Goal: Task Accomplishment & Management: Manage account settings

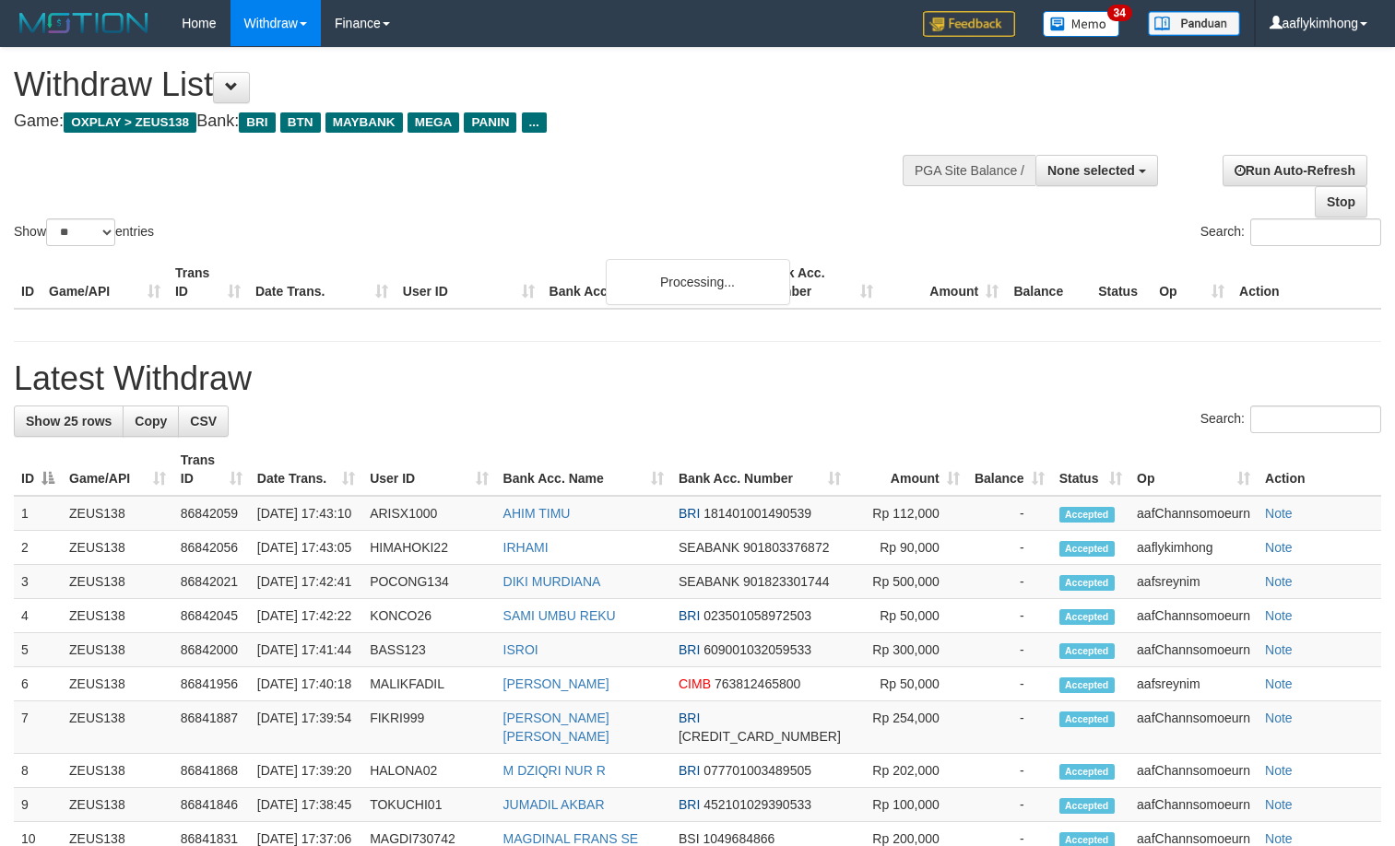
select select
select select "**"
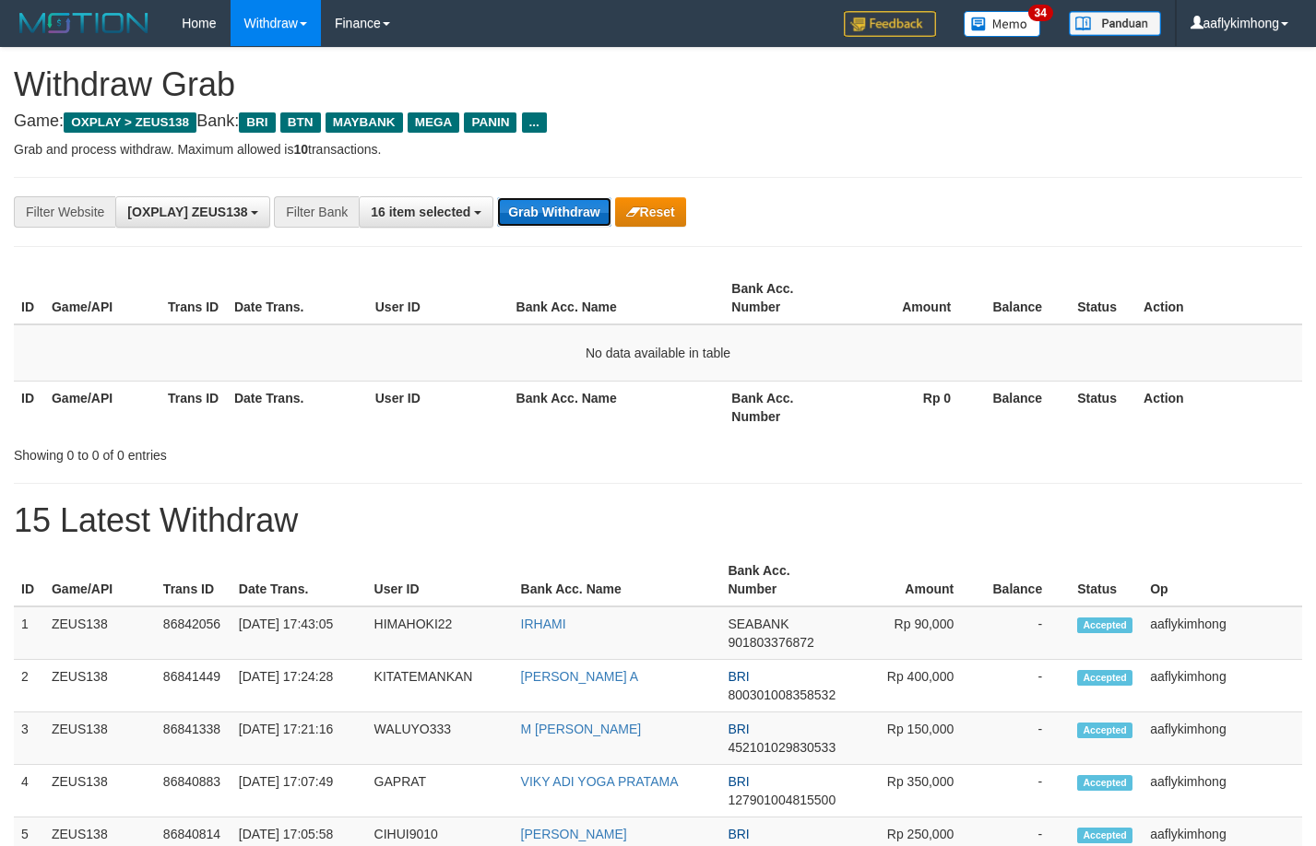
click at [573, 211] on button "Grab Withdraw" at bounding box center [553, 212] width 113 height 30
click at [574, 211] on button "Grab Withdraw" at bounding box center [553, 212] width 113 height 30
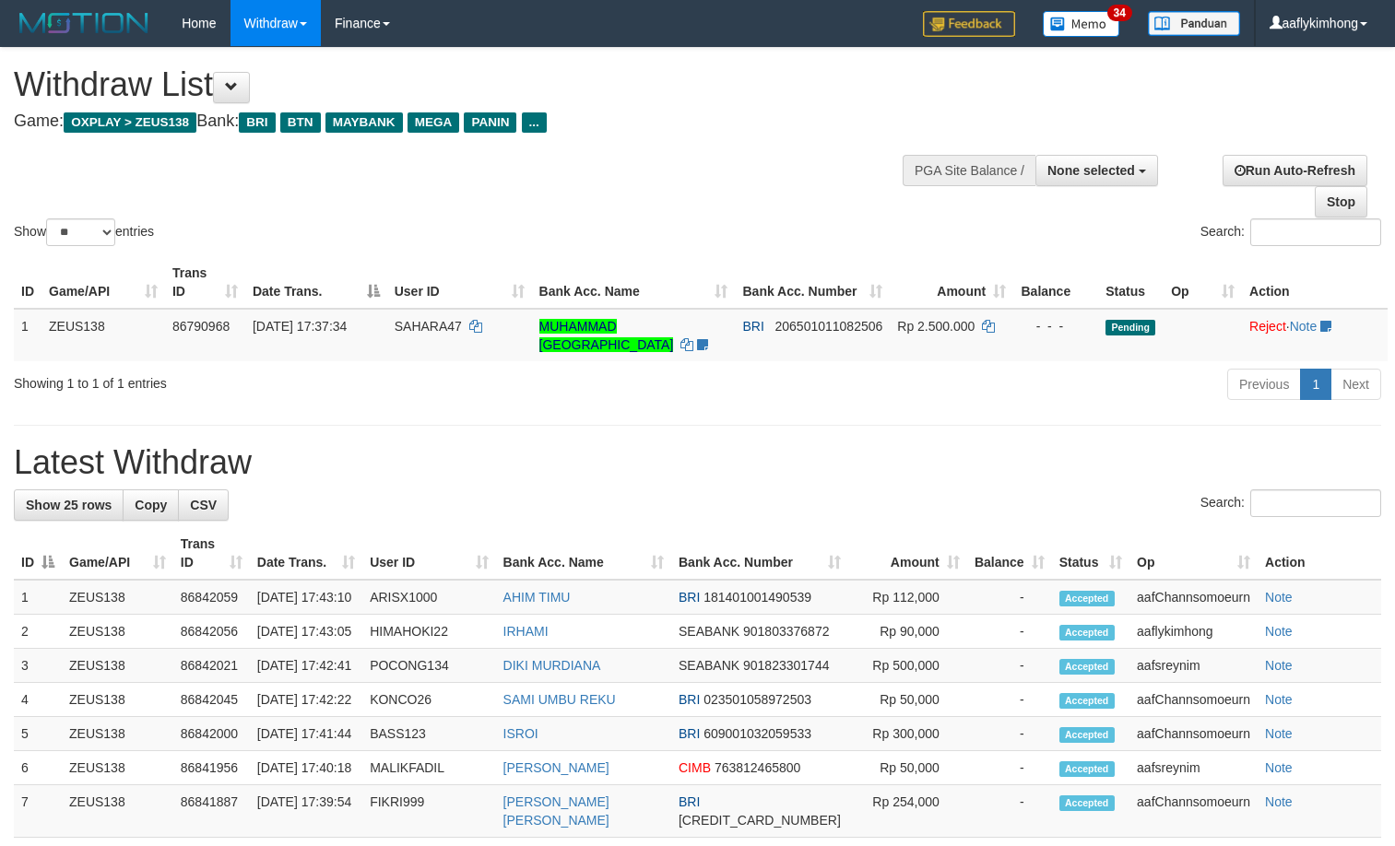
select select
select select "**"
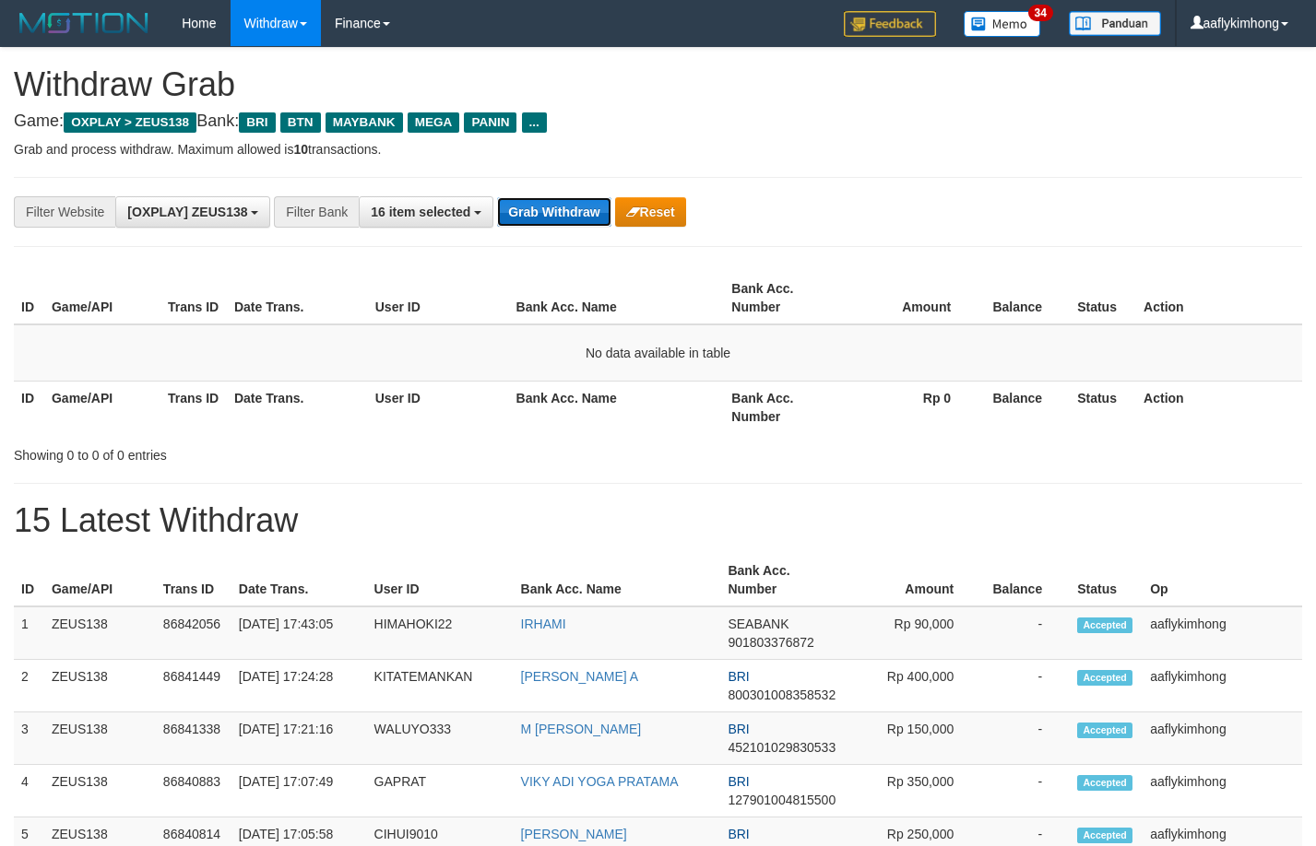
click at [545, 204] on button "Grab Withdraw" at bounding box center [553, 212] width 113 height 30
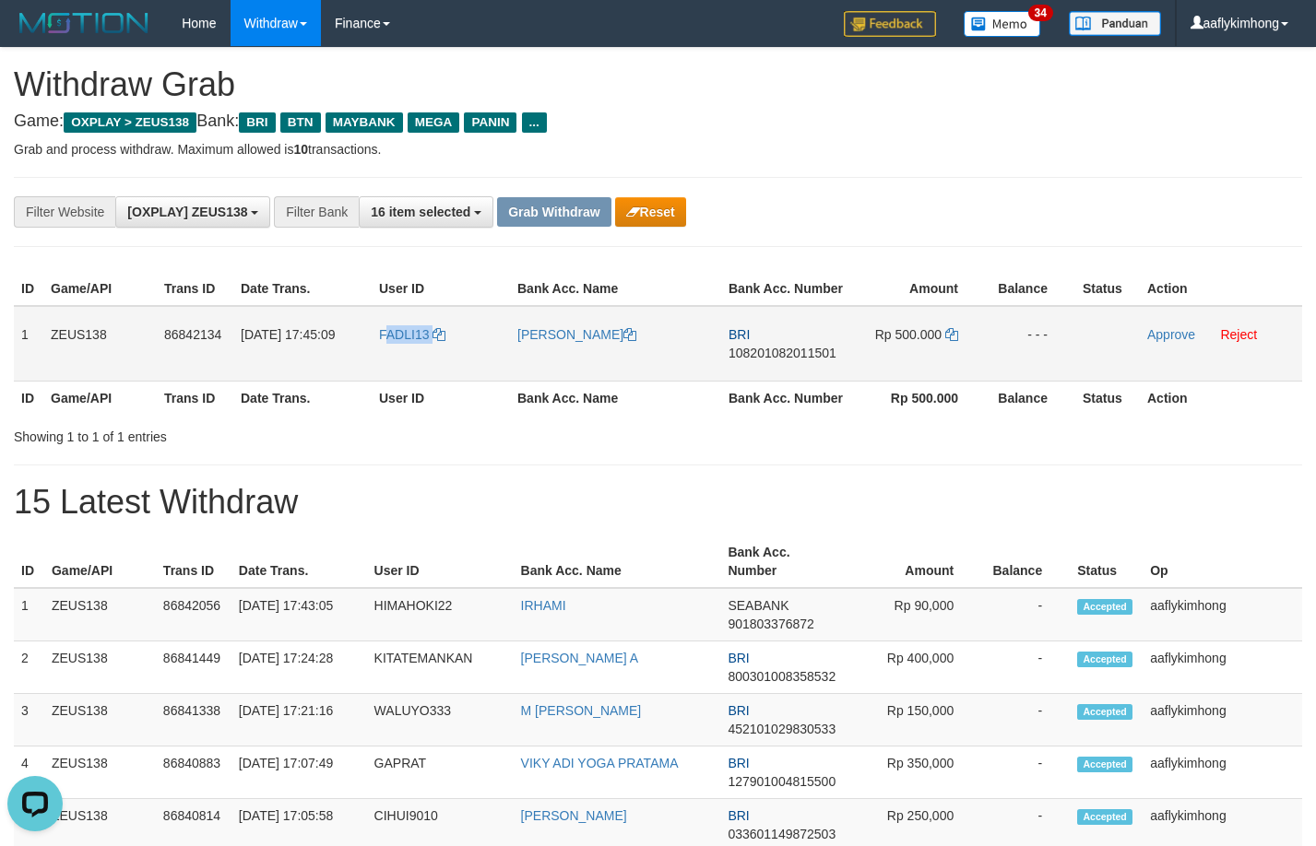
drag, startPoint x: 0, startPoint y: 0, endPoint x: 469, endPoint y: 359, distance: 590.7
click at [469, 359] on td "FADLI13" at bounding box center [441, 344] width 138 height 76
copy link "ADLI13"
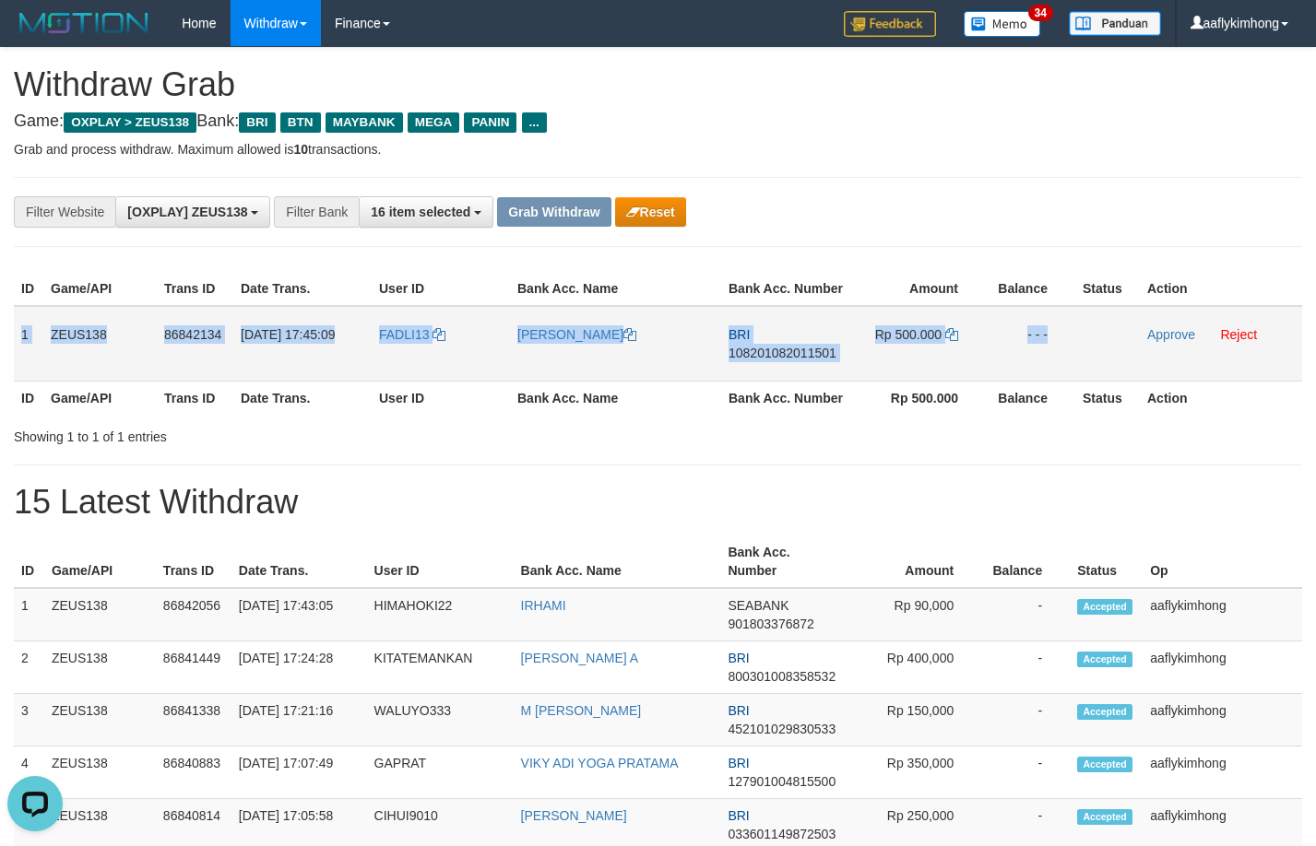
copy tr "1 ZEUS138 86842134 31/08/2025 17:45:09 FADLI13 FADLI HARDIYANSAH BRI 1082010820…"
drag, startPoint x: 17, startPoint y: 318, endPoint x: 1157, endPoint y: 325, distance: 1140.7
click at [1147, 324] on tr "1 ZEUS138 86842134 31/08/2025 17:45:09 FADLI13 FADLI HARDIYANSAH BRI 1082010820…" at bounding box center [658, 344] width 1288 height 76
click at [760, 355] on span "108201082011501" at bounding box center [782, 353] width 108 height 15
copy tr "1 ZEUS138 86842134 31/08/2025 17:45:09 FADLI13 FADLI HARDIYANSAH BRI 1082010820…"
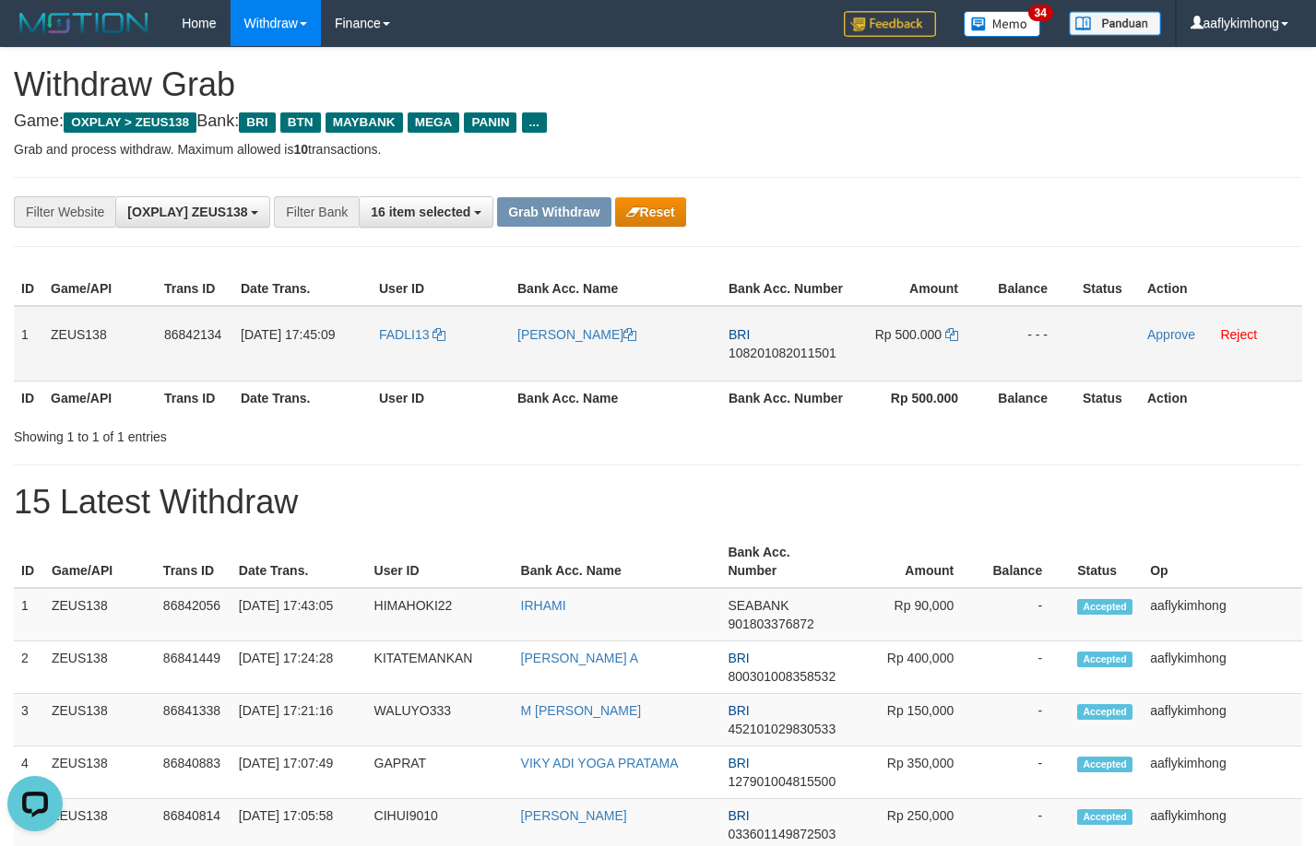
click at [760, 355] on span "108201082011501" at bounding box center [782, 353] width 108 height 15
click at [954, 332] on icon at bounding box center [951, 334] width 13 height 13
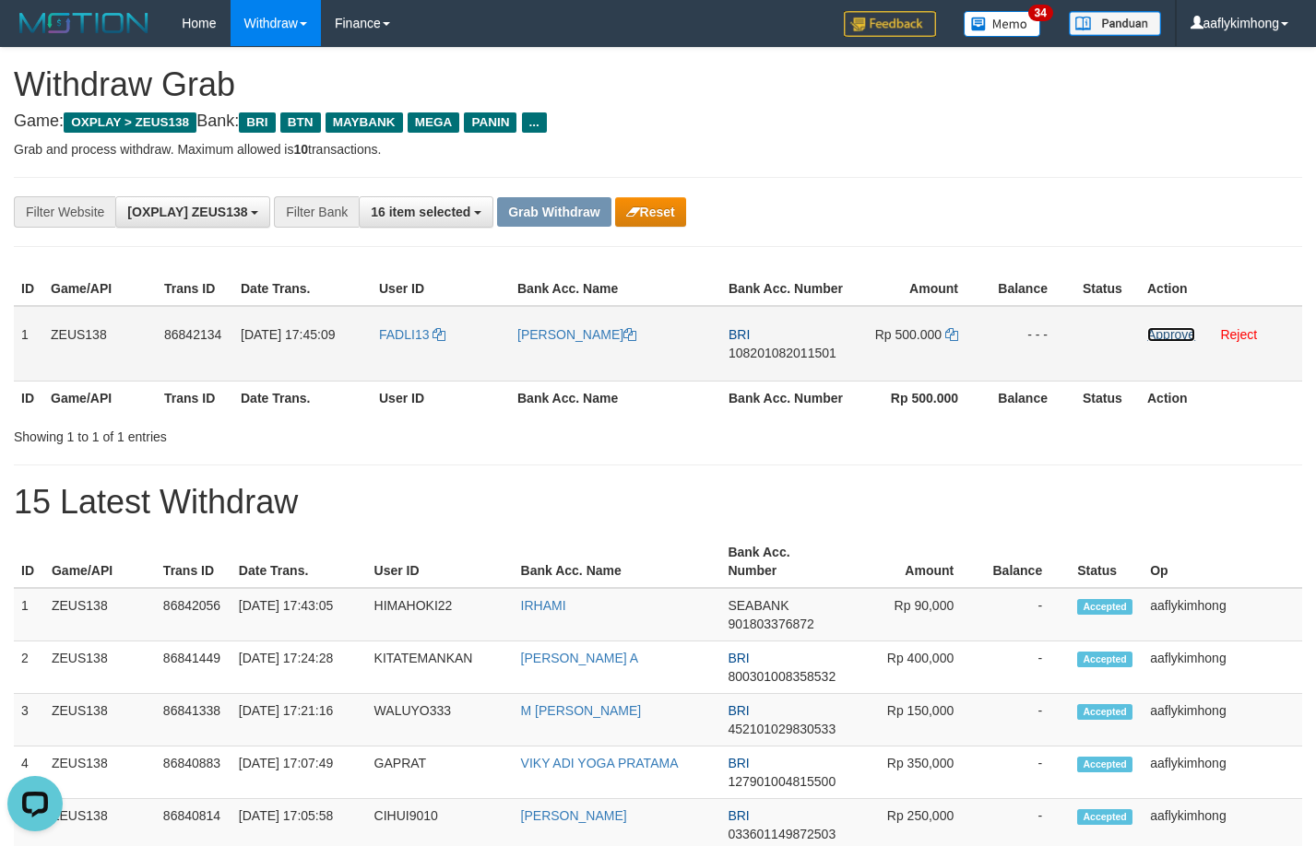
click at [1154, 333] on link "Approve" at bounding box center [1171, 334] width 48 height 15
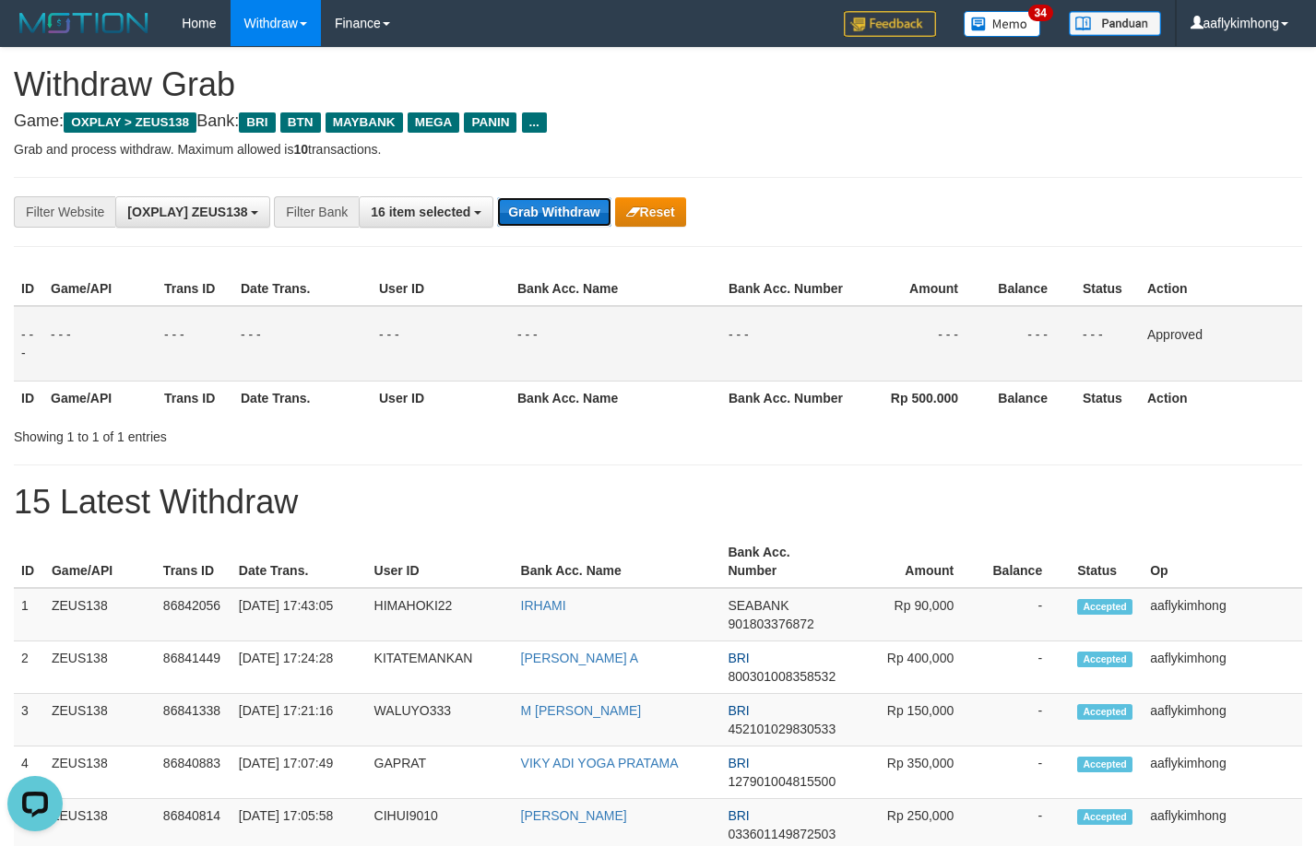
click at [577, 205] on button "Grab Withdraw" at bounding box center [553, 212] width 113 height 30
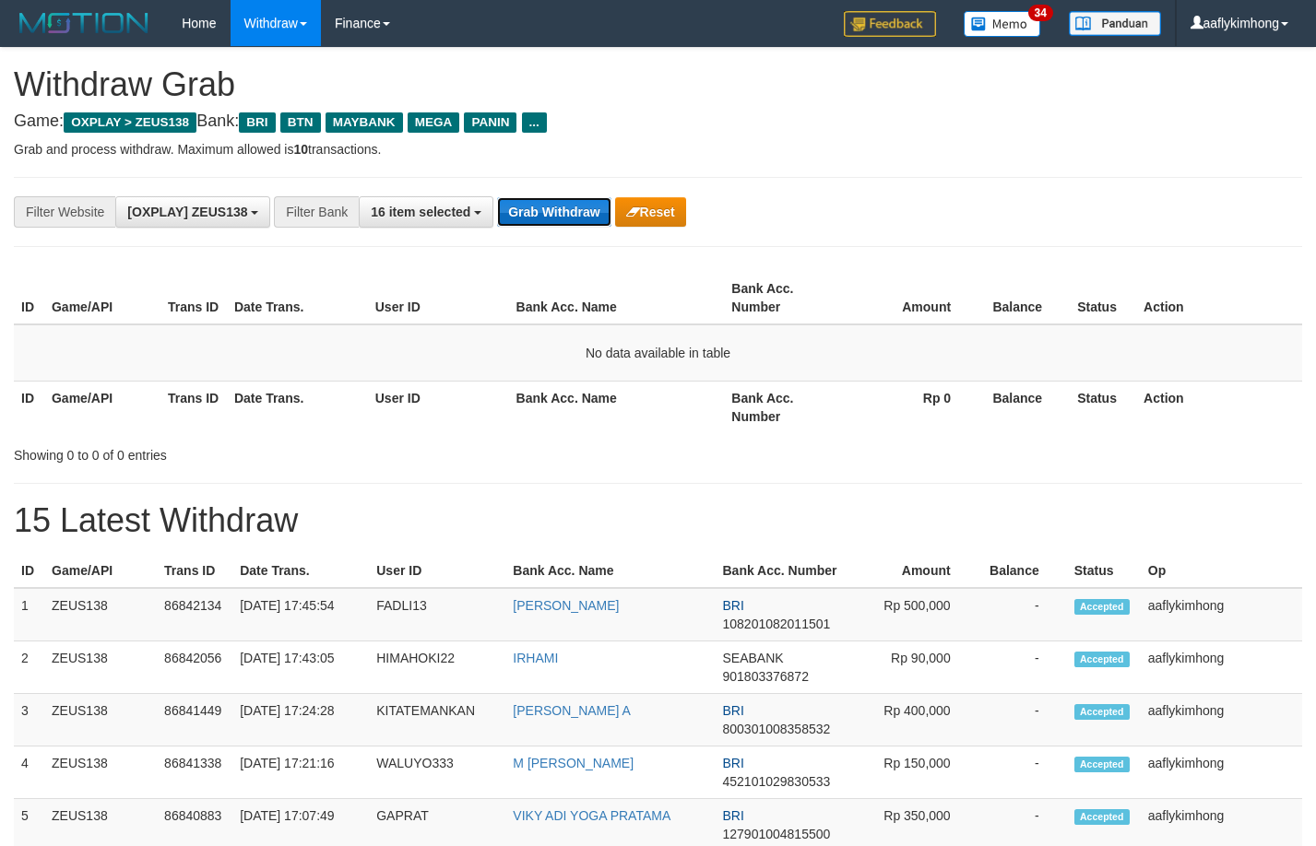
click at [527, 212] on button "Grab Withdraw" at bounding box center [553, 212] width 113 height 30
drag, startPoint x: 527, startPoint y: 214, endPoint x: 627, endPoint y: 248, distance: 106.1
click at [526, 215] on button "Grab Withdraw" at bounding box center [553, 212] width 113 height 30
click at [530, 204] on button "Grab Withdraw" at bounding box center [553, 212] width 113 height 30
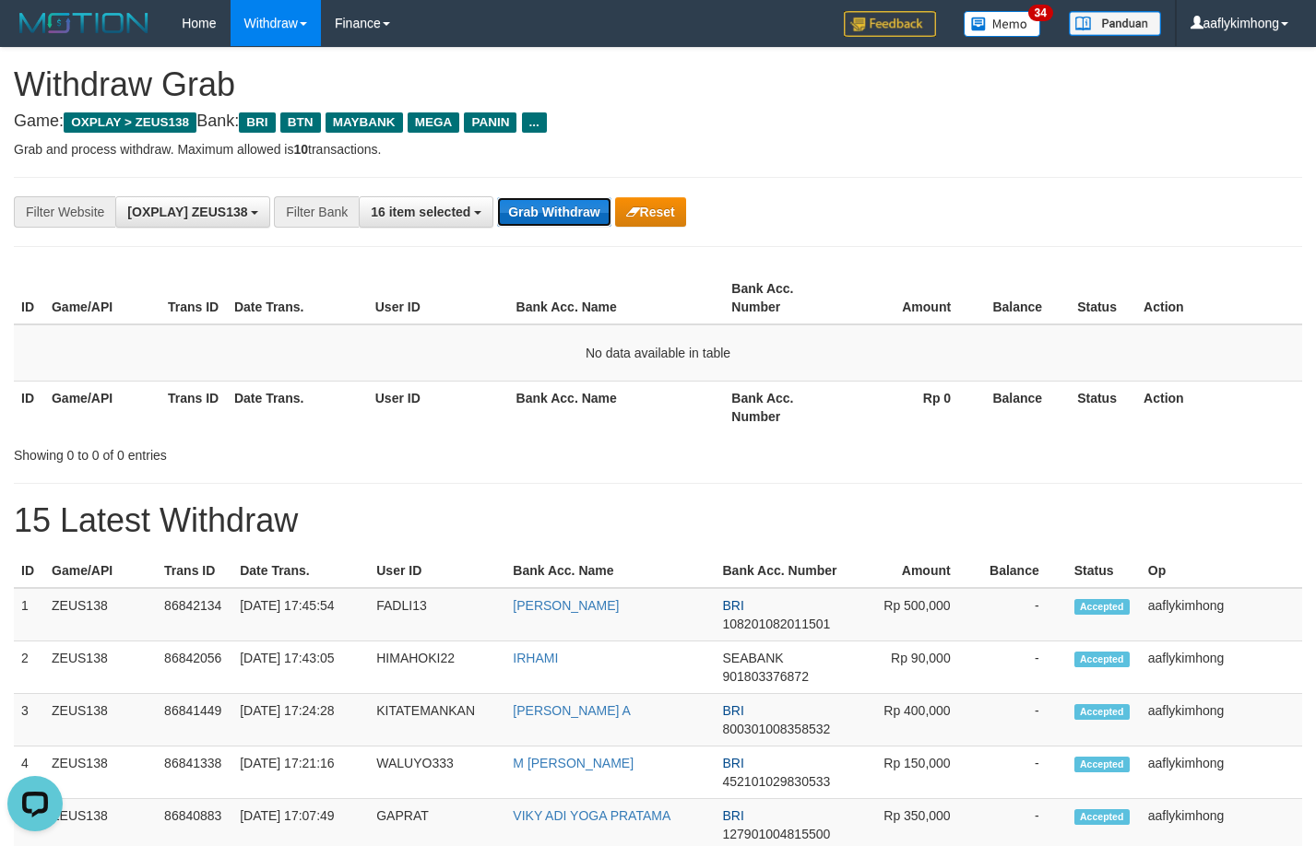
click at [530, 204] on button "Grab Withdraw" at bounding box center [553, 212] width 113 height 30
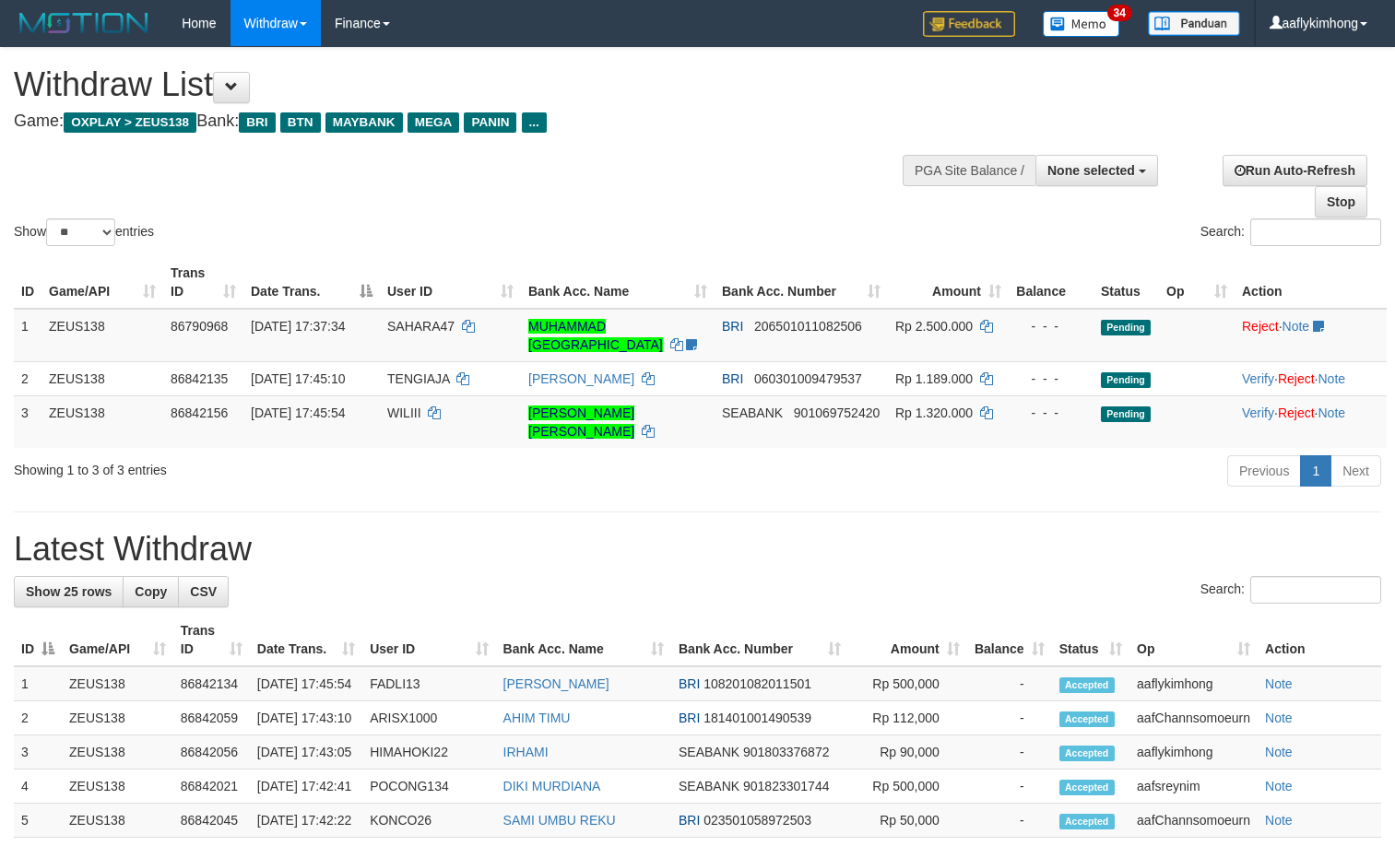
select select
select select "**"
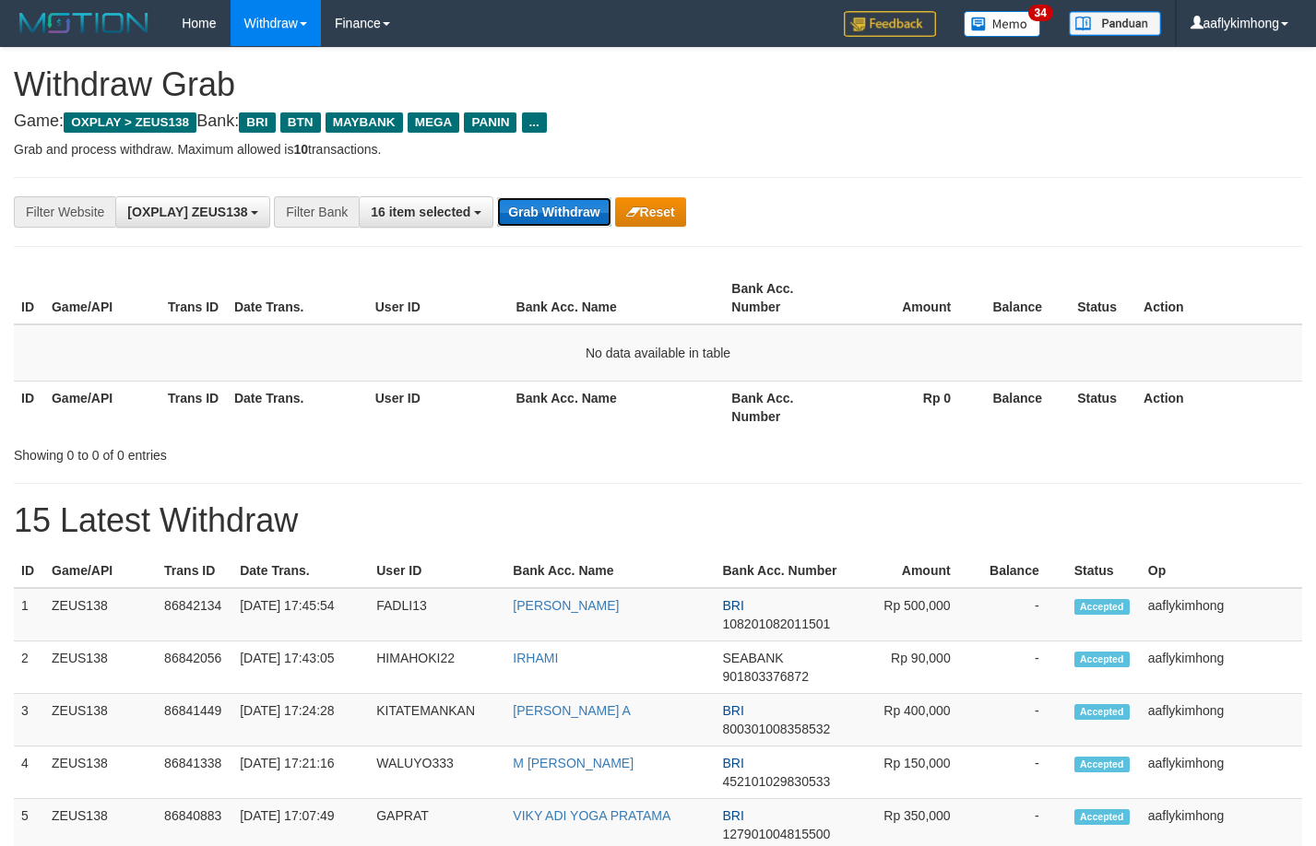
click at [584, 222] on button "Grab Withdraw" at bounding box center [553, 212] width 113 height 30
click at [585, 205] on button "Grab Withdraw" at bounding box center [553, 212] width 113 height 30
click at [586, 203] on button "Grab Withdraw" at bounding box center [553, 212] width 113 height 30
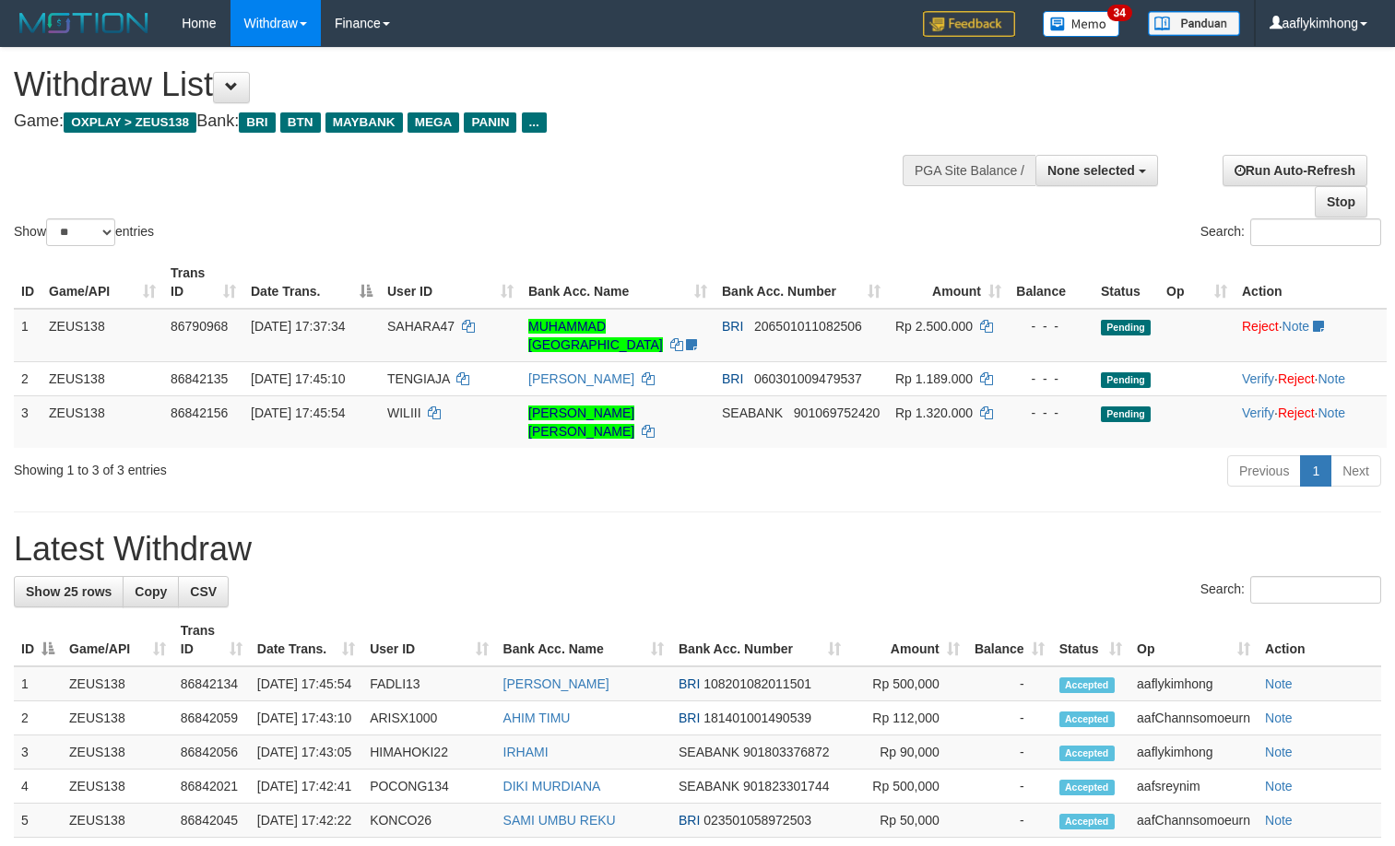
select select
select select "**"
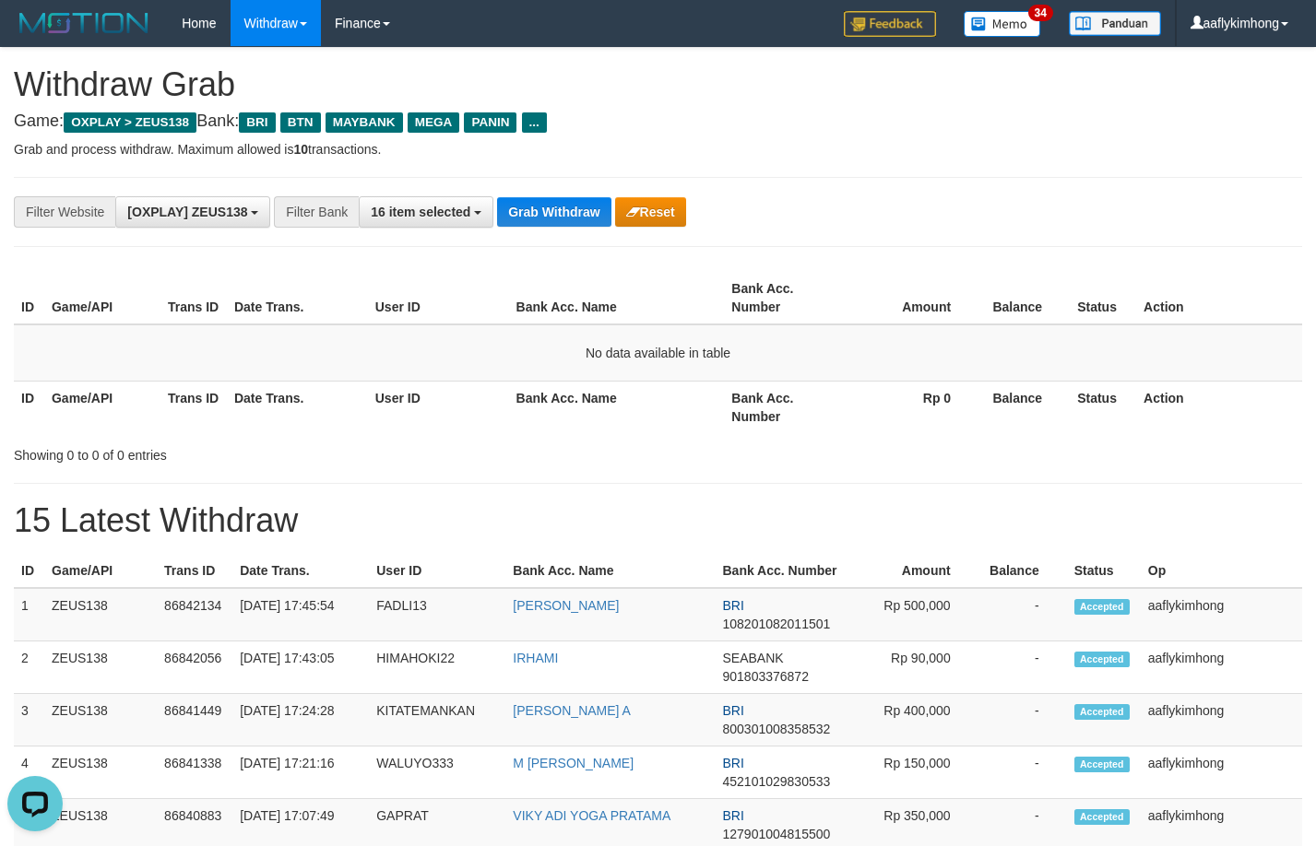
click at [552, 193] on div "**********" at bounding box center [658, 212] width 1288 height 70
click at [529, 220] on button "Grab Withdraw" at bounding box center [553, 212] width 113 height 30
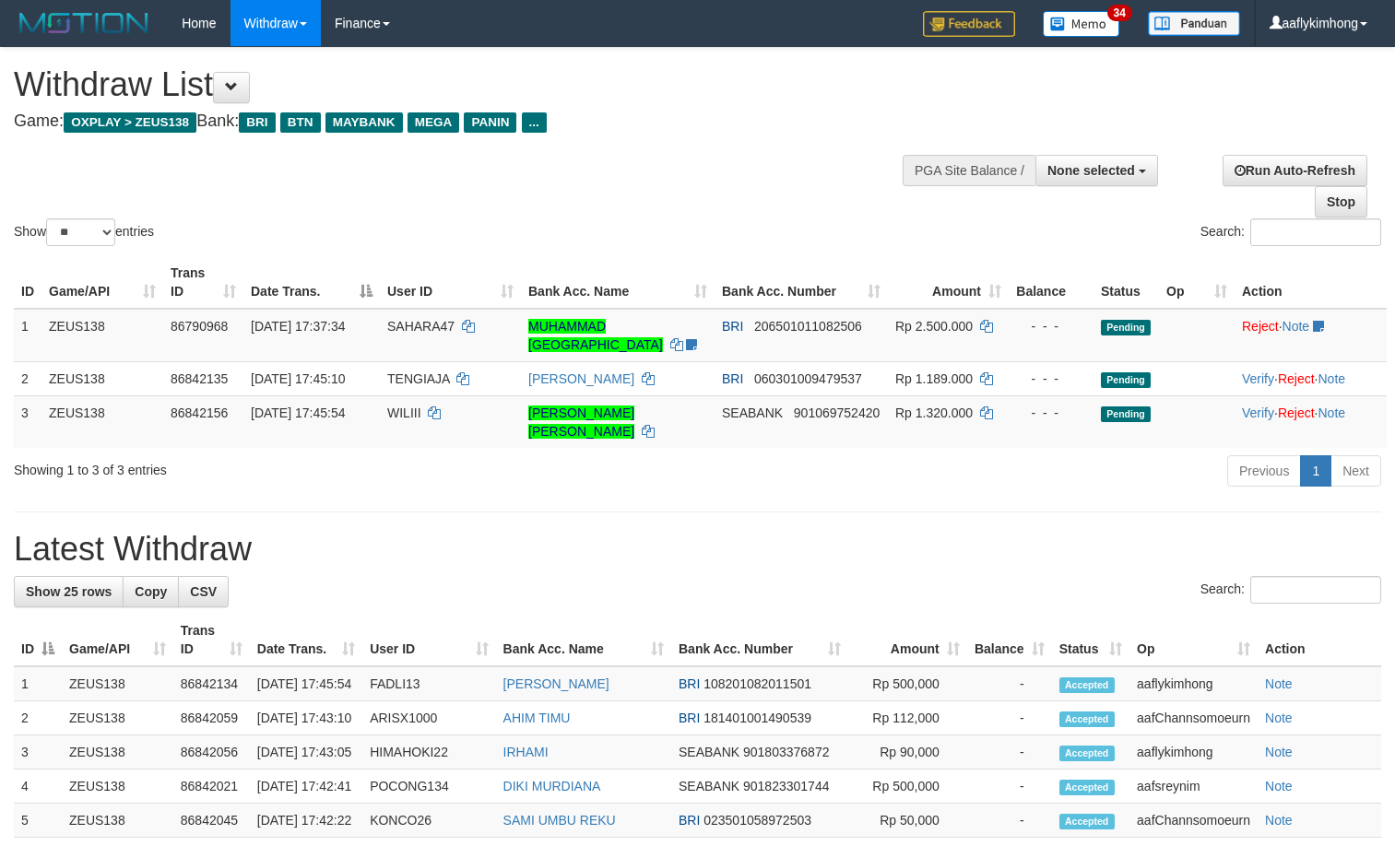
select select
select select "**"
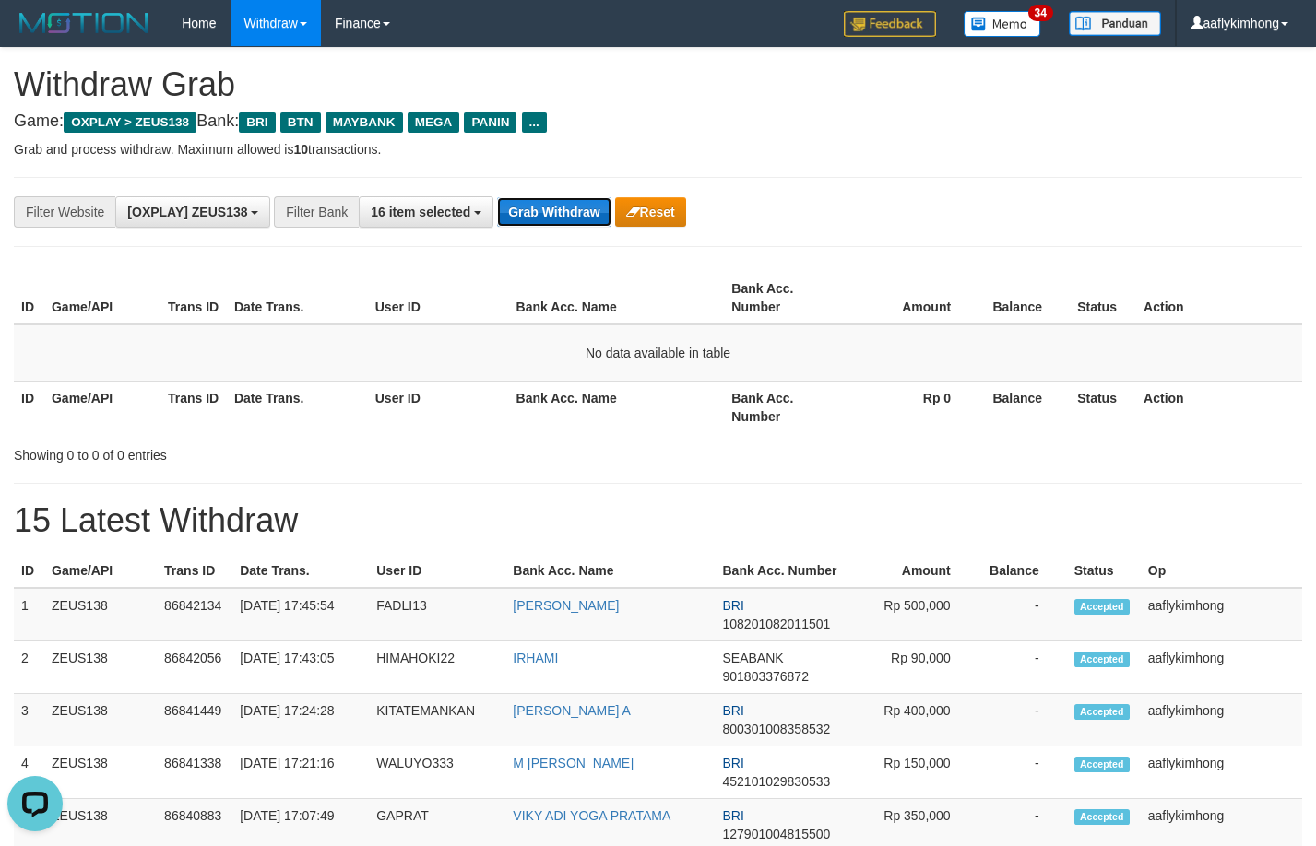
drag, startPoint x: 0, startPoint y: 0, endPoint x: 564, endPoint y: 217, distance: 604.5
click at [564, 217] on button "Grab Withdraw" at bounding box center [553, 212] width 113 height 30
click at [568, 213] on button "Grab Withdraw" at bounding box center [553, 212] width 113 height 30
click at [556, 227] on div "**********" at bounding box center [548, 211] width 1096 height 31
click at [566, 200] on button "Grab Withdraw" at bounding box center [553, 212] width 113 height 30
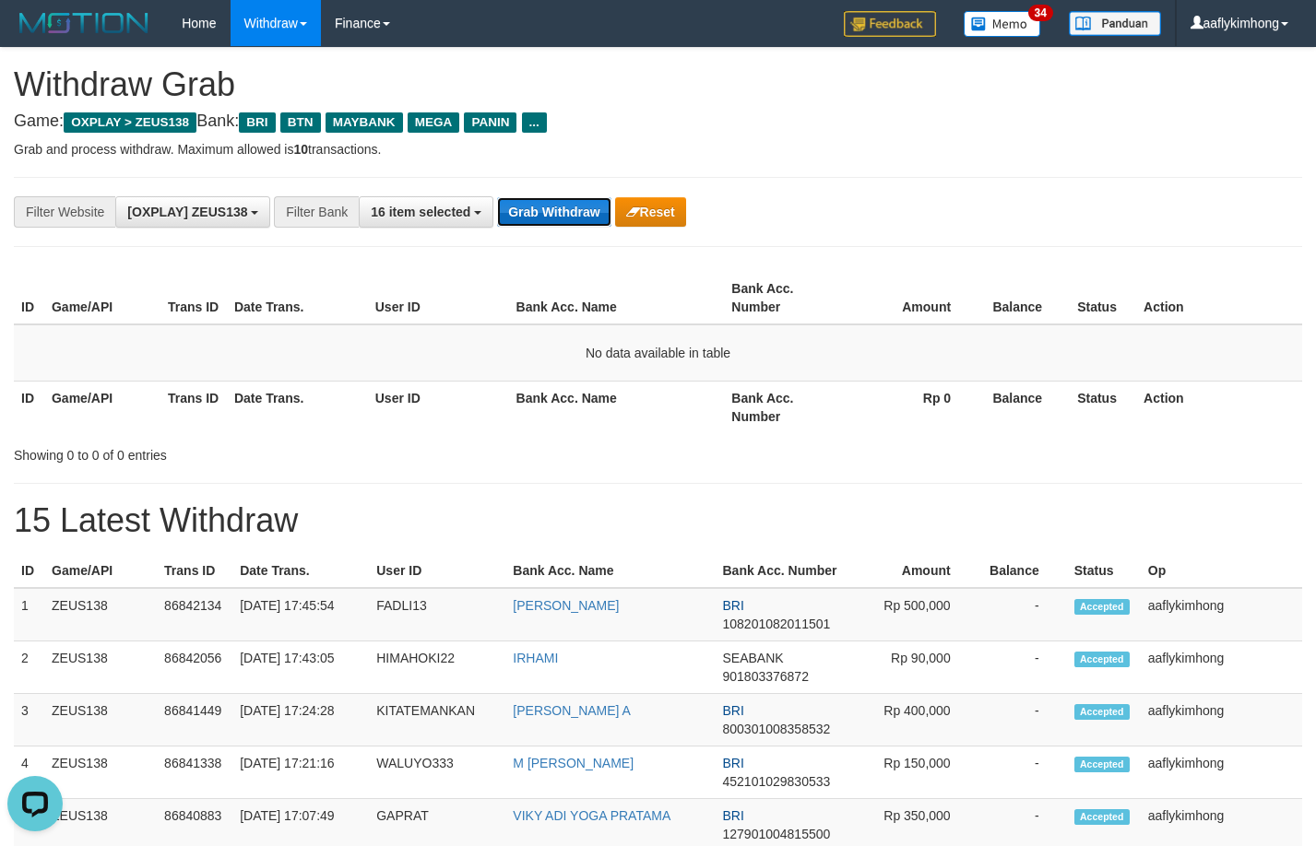
click at [561, 210] on button "Grab Withdraw" at bounding box center [553, 212] width 113 height 30
click at [574, 205] on button "Grab Withdraw" at bounding box center [553, 212] width 113 height 30
click at [574, 206] on button "Grab Withdraw" at bounding box center [553, 212] width 113 height 30
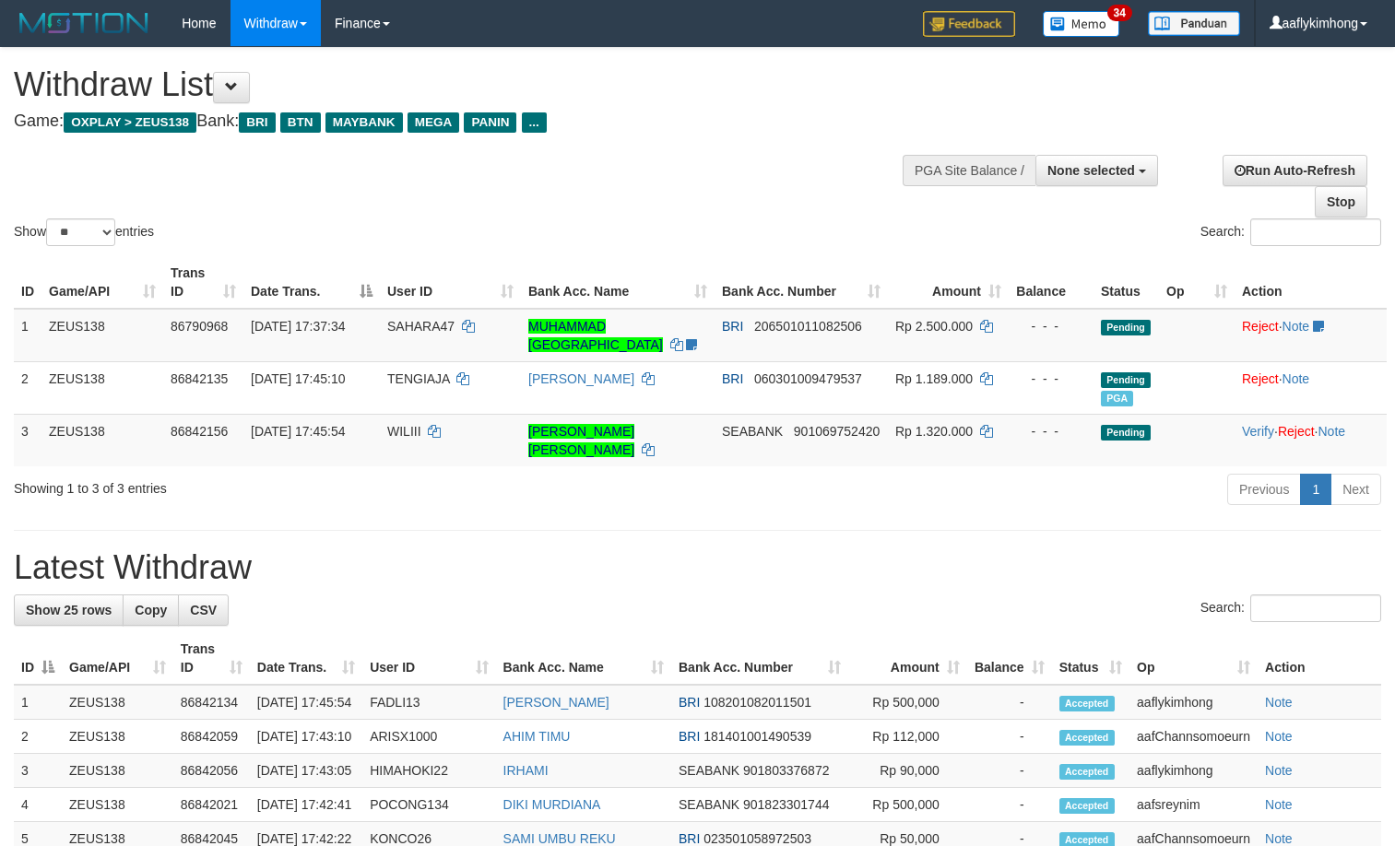
select select
select select "**"
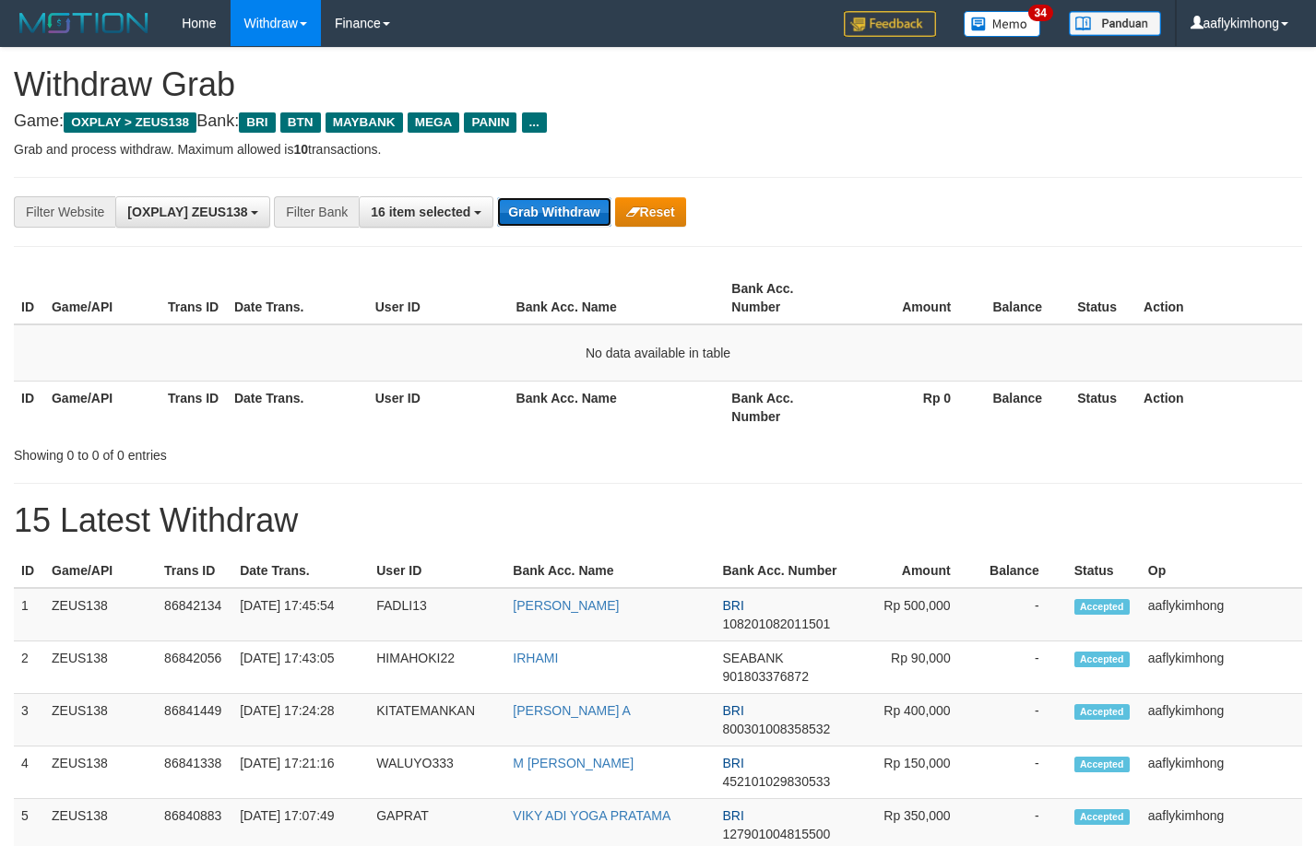
click at [517, 214] on button "Grab Withdraw" at bounding box center [553, 212] width 113 height 30
drag, startPoint x: 517, startPoint y: 215, endPoint x: 511, endPoint y: 207, distance: 9.8
click at [515, 214] on button "Grab Withdraw" at bounding box center [553, 212] width 113 height 30
click at [507, 202] on button "Grab Withdraw" at bounding box center [553, 212] width 113 height 30
click at [505, 194] on div "**********" at bounding box center [658, 212] width 1288 height 70
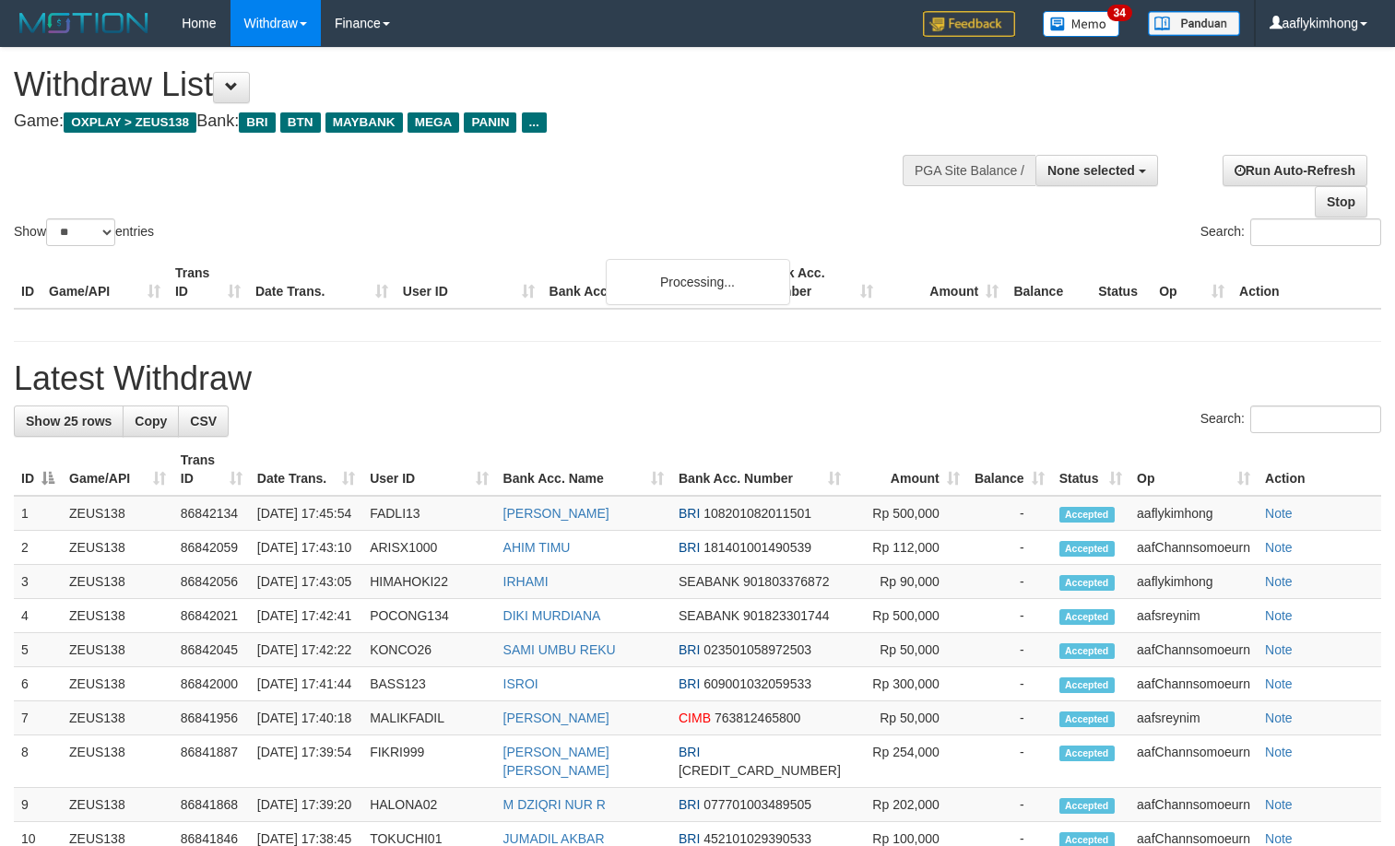
select select
select select "**"
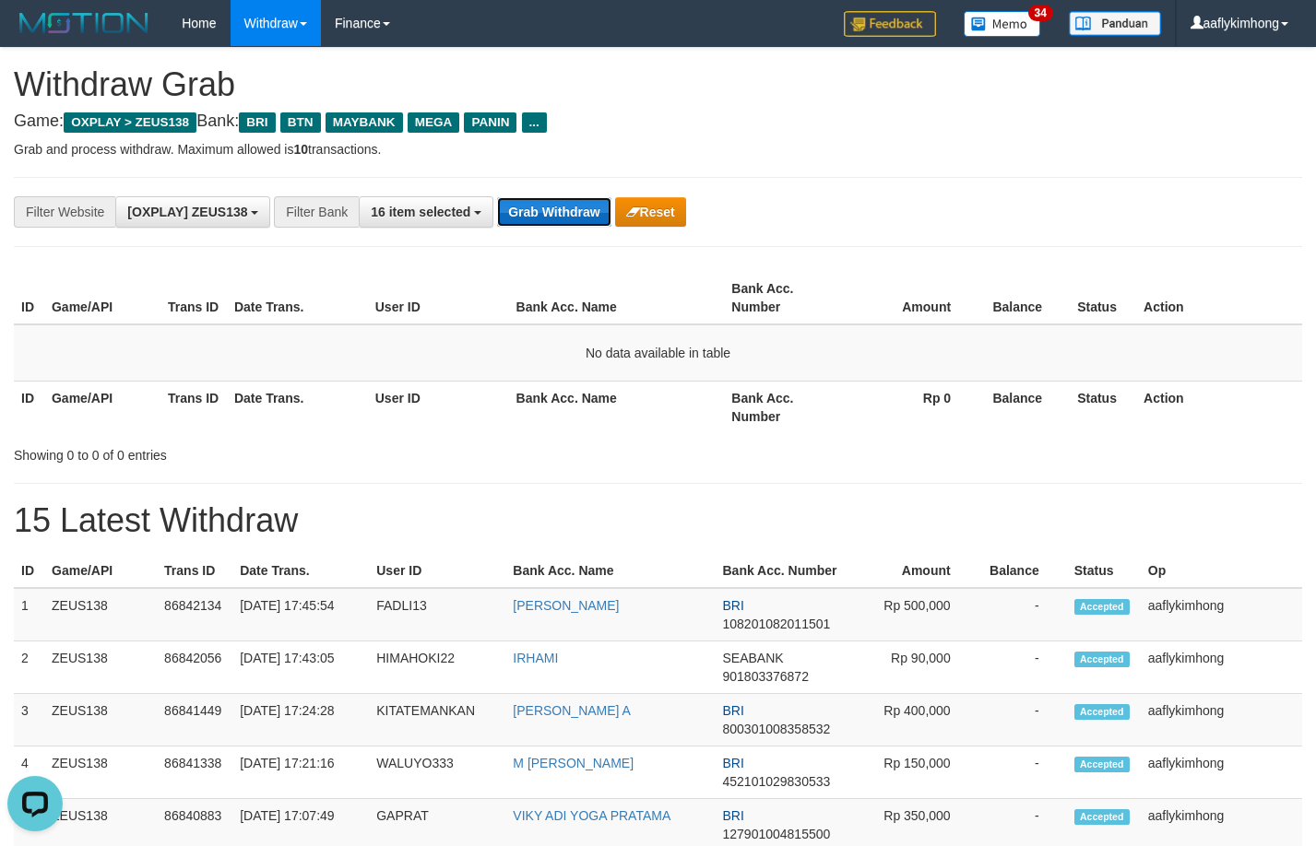
click at [542, 216] on button "Grab Withdraw" at bounding box center [553, 212] width 113 height 30
click at [542, 205] on button "Grab Withdraw" at bounding box center [553, 212] width 113 height 30
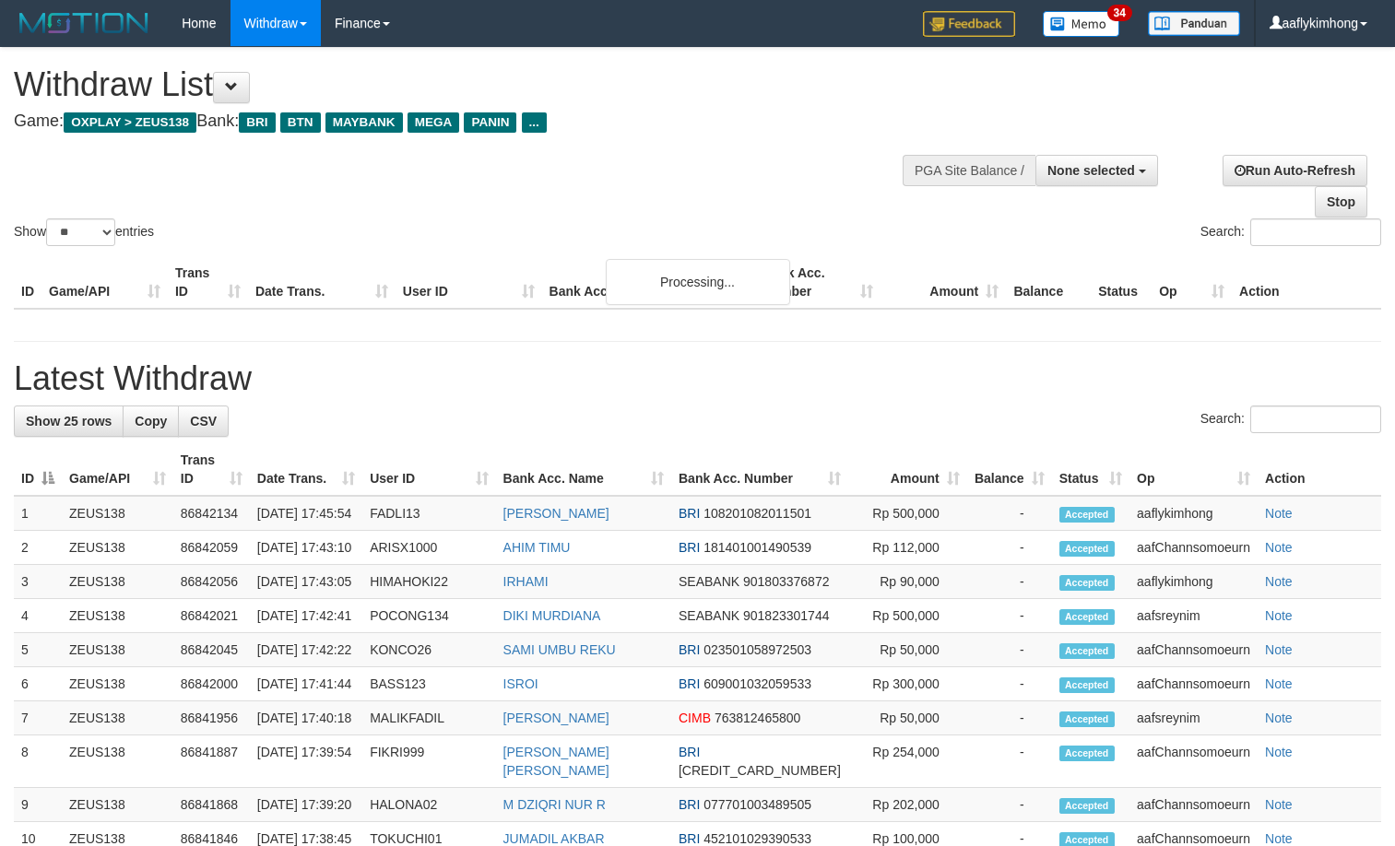
select select
select select "**"
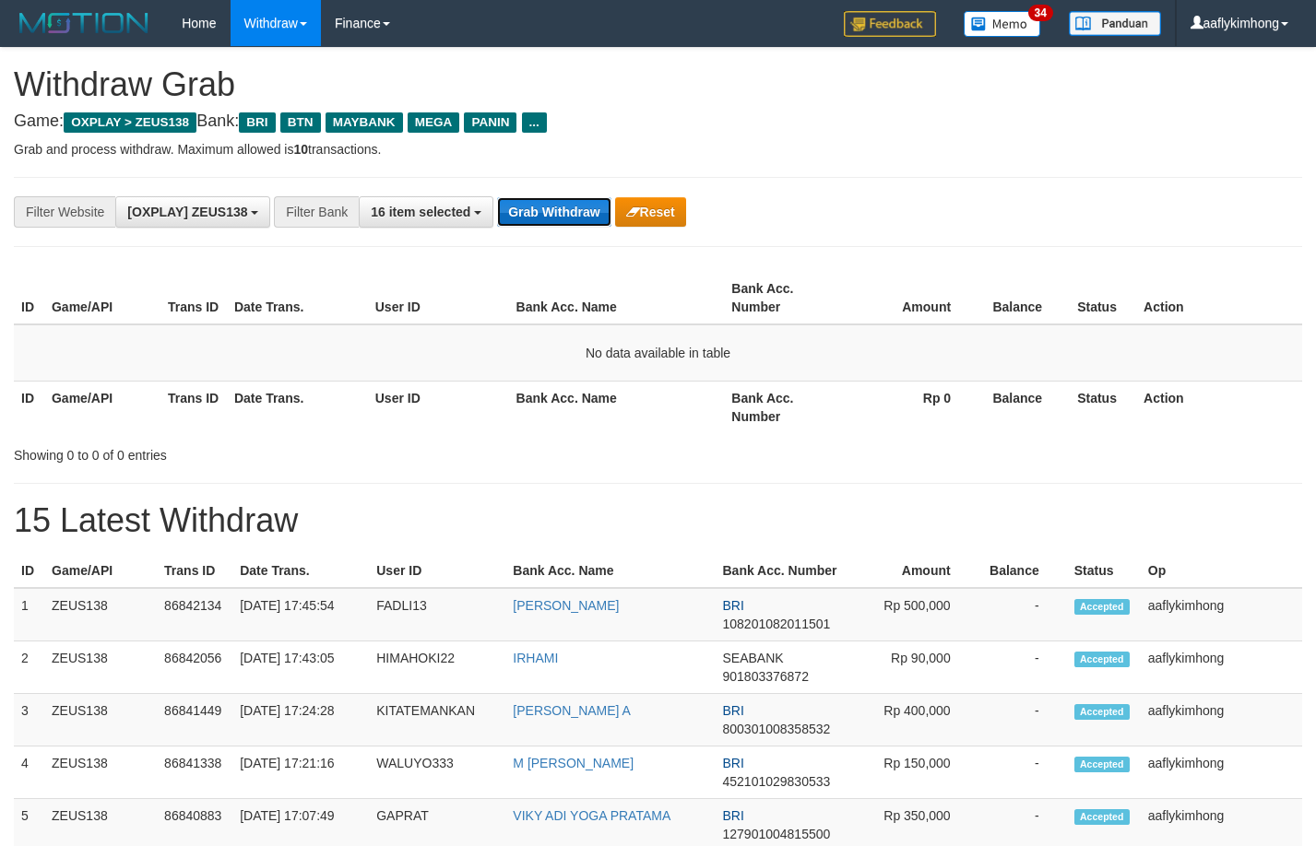
click at [560, 198] on button "Grab Withdraw" at bounding box center [553, 212] width 113 height 30
click at [551, 185] on div "**********" at bounding box center [658, 212] width 1288 height 70
click at [550, 217] on button "Grab Withdraw" at bounding box center [553, 212] width 113 height 30
click at [560, 206] on button "Grab Withdraw" at bounding box center [553, 212] width 113 height 30
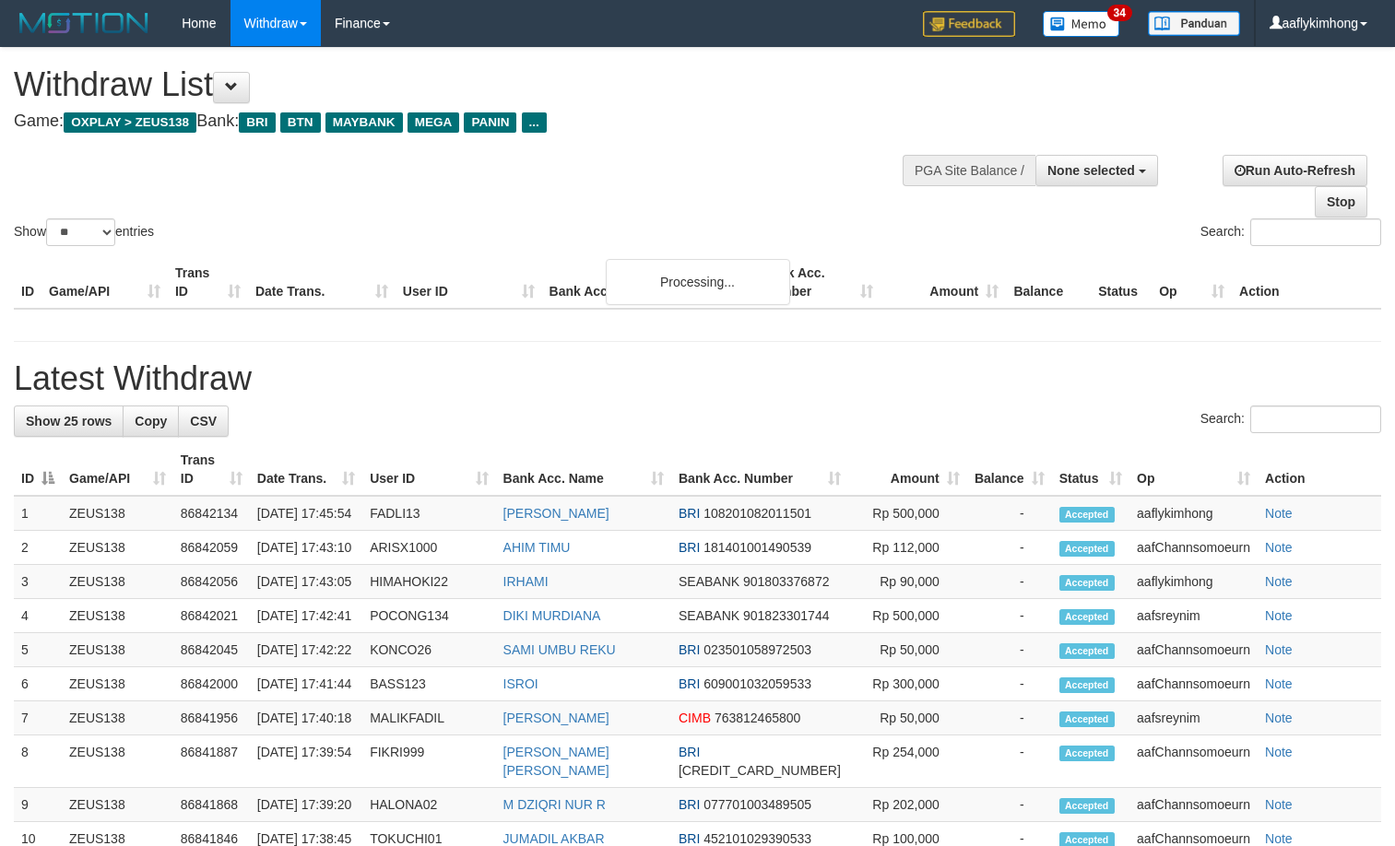
select select
select select "**"
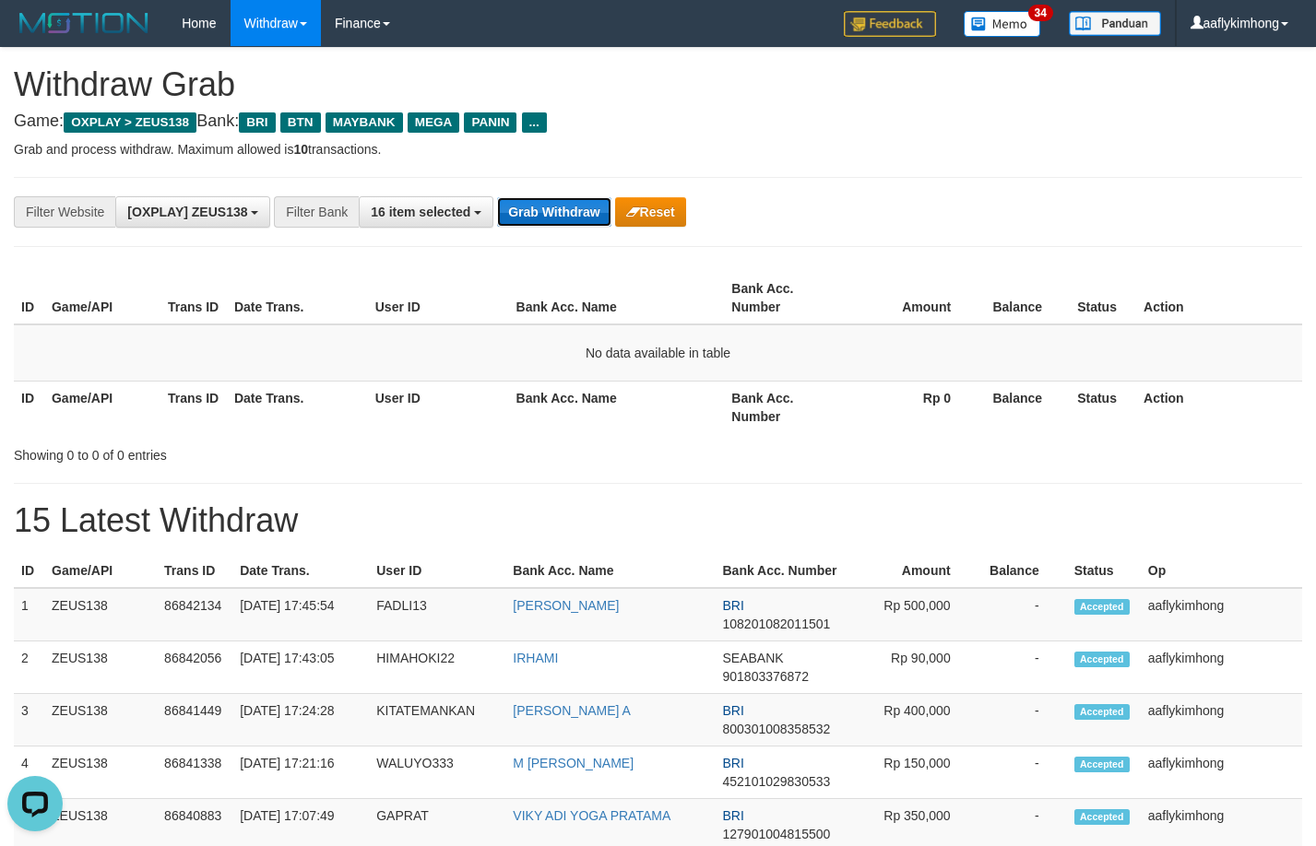
click at [543, 218] on button "Grab Withdraw" at bounding box center [553, 212] width 113 height 30
click at [534, 225] on button "Grab Withdraw" at bounding box center [553, 212] width 113 height 30
drag, startPoint x: 1329, startPoint y: 422, endPoint x: 545, endPoint y: 218, distance: 810.1
click at [545, 218] on button "Grab Withdraw" at bounding box center [553, 212] width 113 height 30
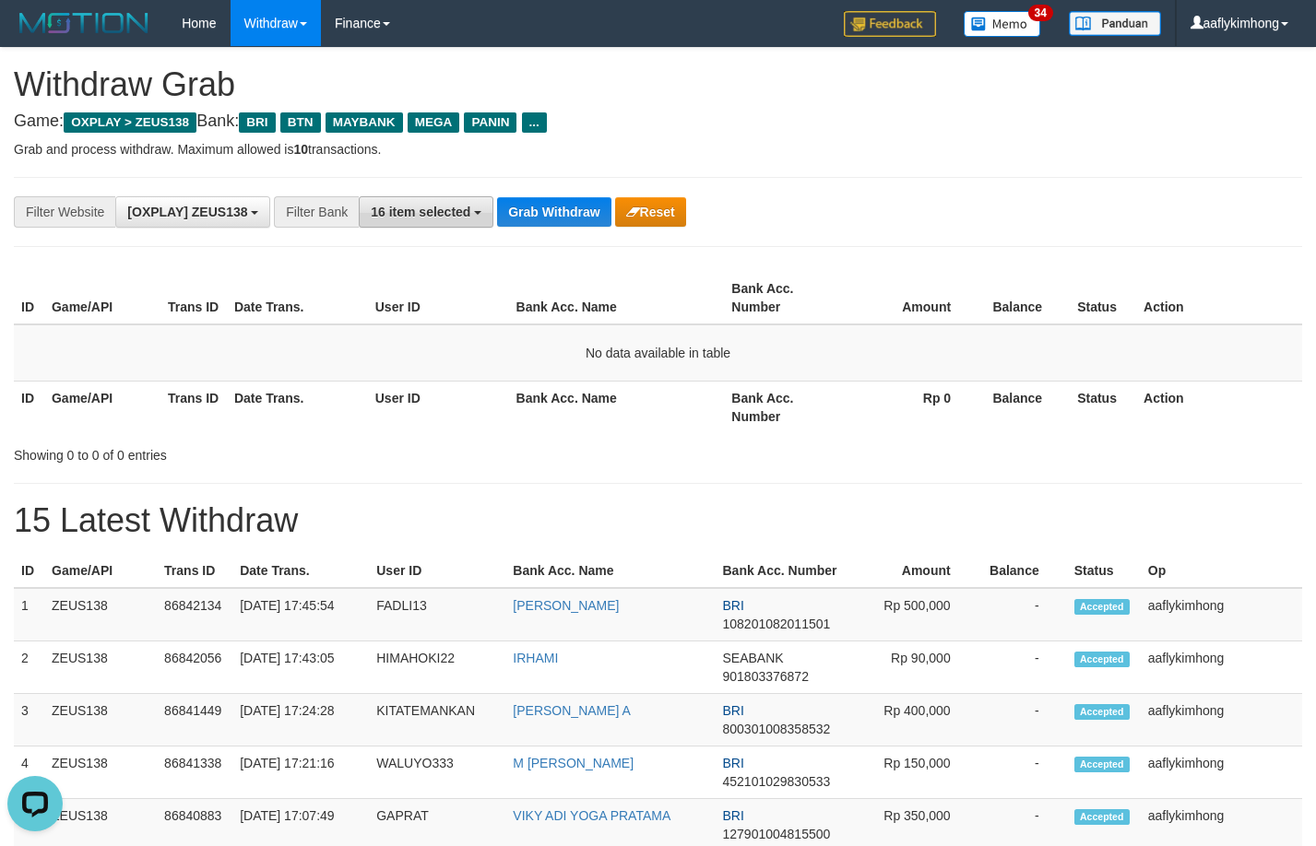
click at [491, 205] on button "16 item selected" at bounding box center [426, 211] width 135 height 31
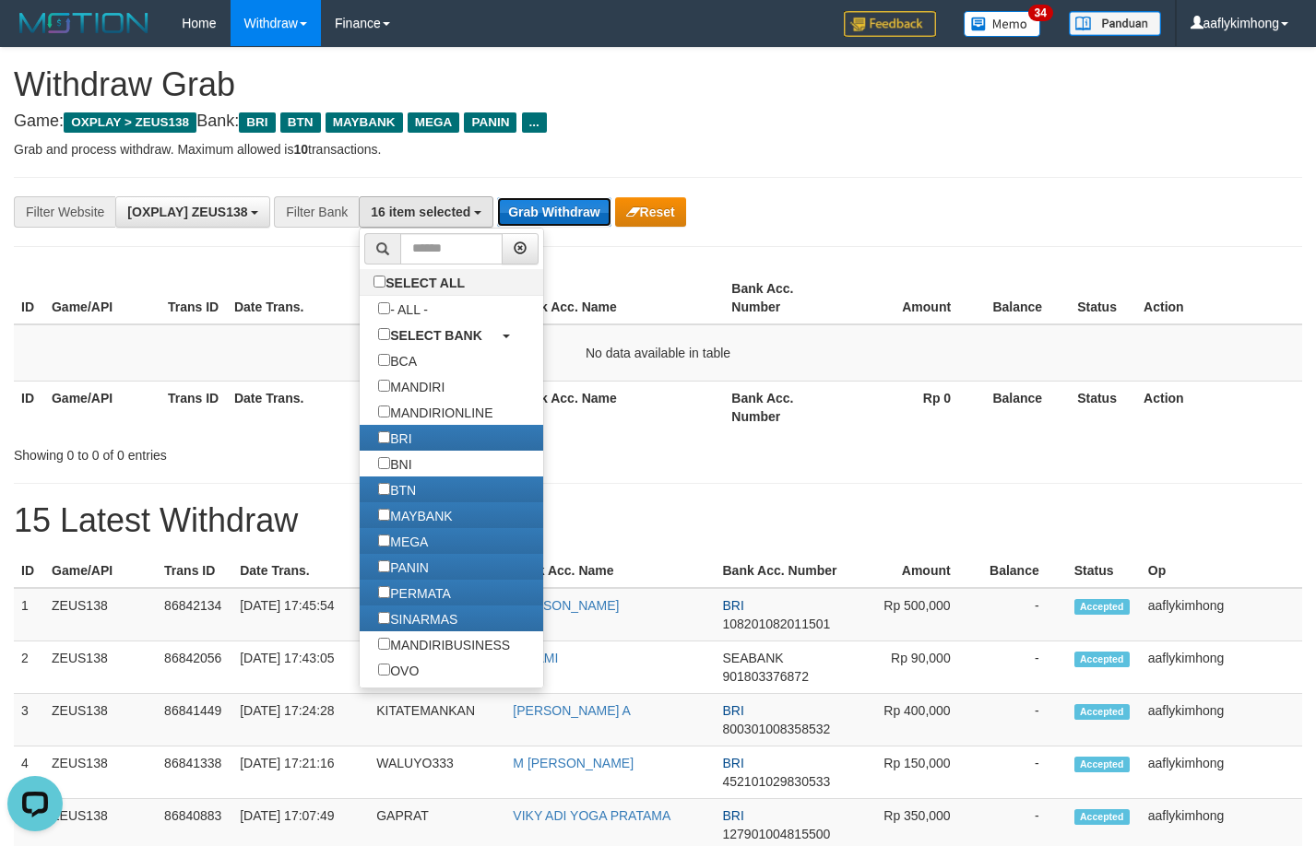
click at [531, 211] on button "Grab Withdraw" at bounding box center [553, 212] width 113 height 30
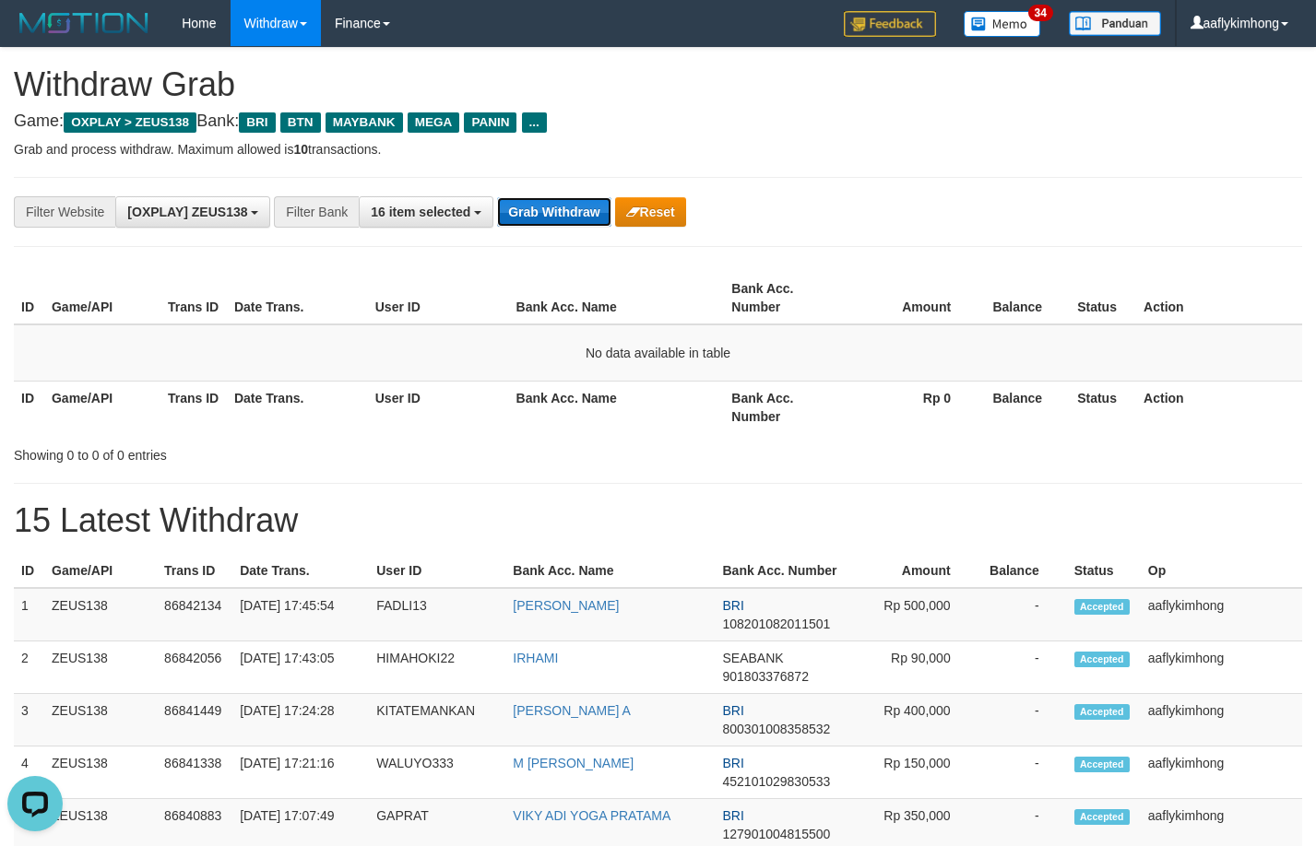
click at [531, 211] on button "Grab Withdraw" at bounding box center [553, 212] width 113 height 30
click at [526, 217] on button "Grab Withdraw" at bounding box center [553, 212] width 113 height 30
click at [529, 218] on button "Grab Withdraw" at bounding box center [553, 212] width 113 height 30
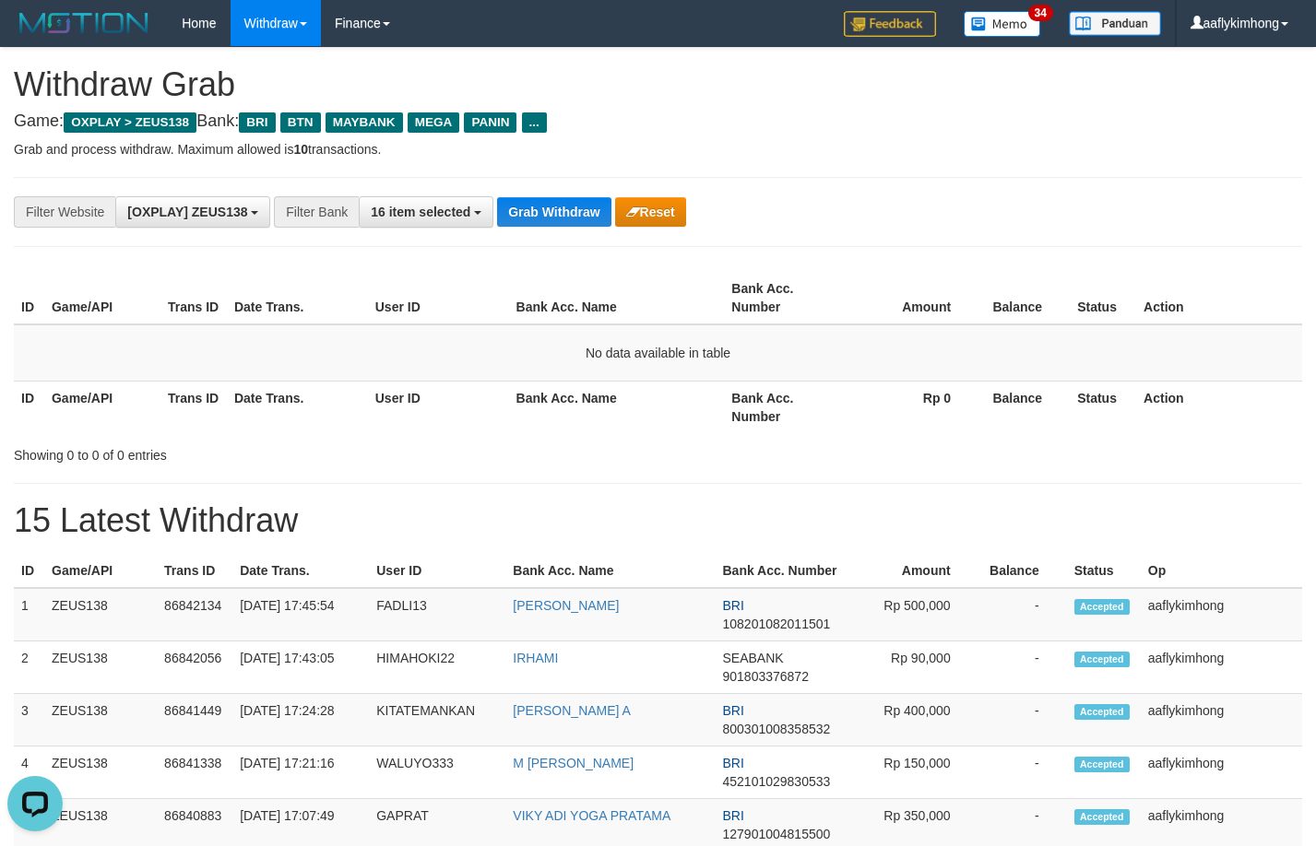
click at [1110, 269] on div "ID Game/API Trans ID Date Trans. User ID Bank Acc. Name Bank Acc. Number Amount…" at bounding box center [658, 352] width 1316 height 172
click at [571, 232] on div "**********" at bounding box center [658, 212] width 1288 height 70
click at [574, 204] on button "Grab Withdraw" at bounding box center [553, 212] width 113 height 30
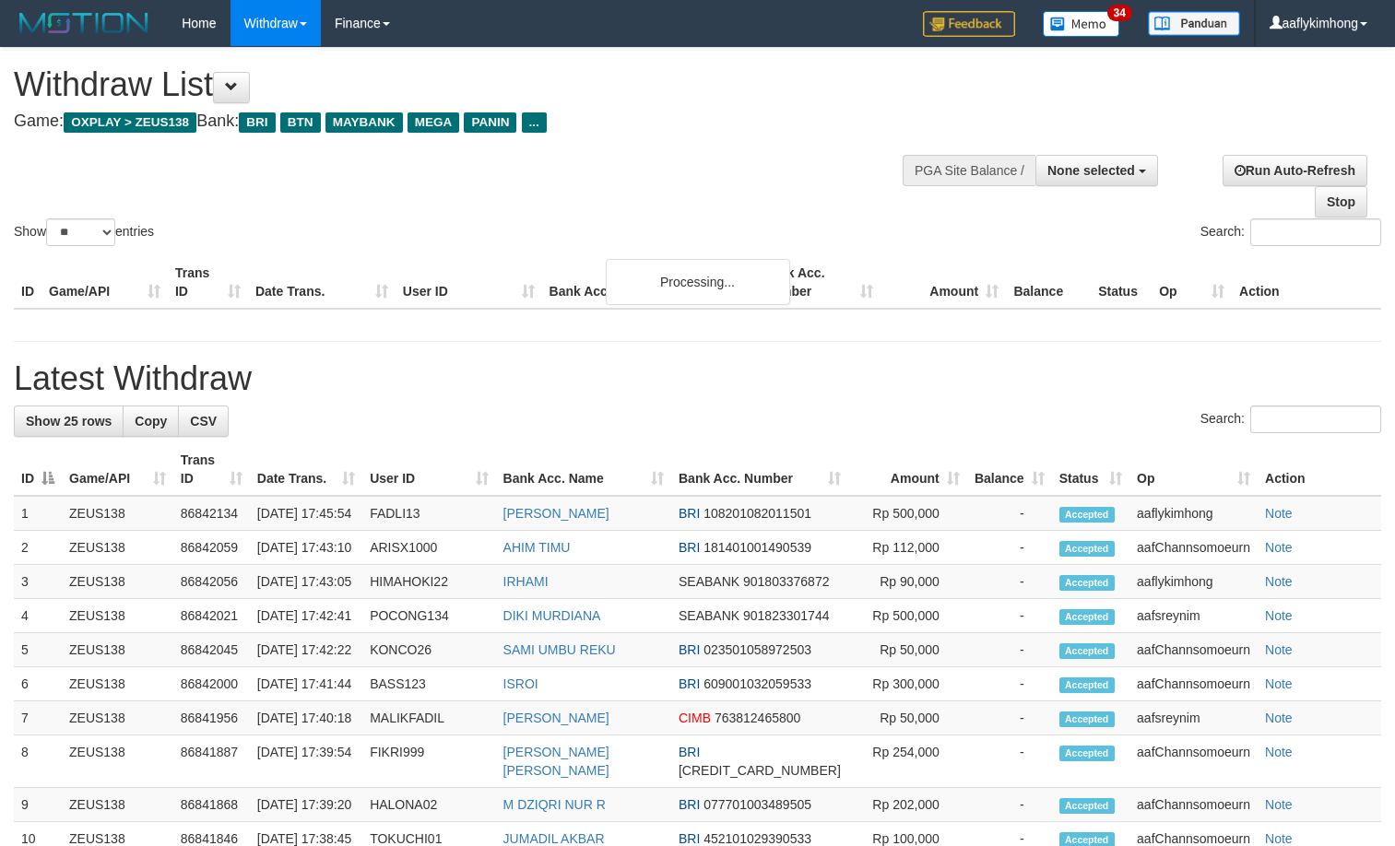
select select
select select "**"
select select
select select "**"
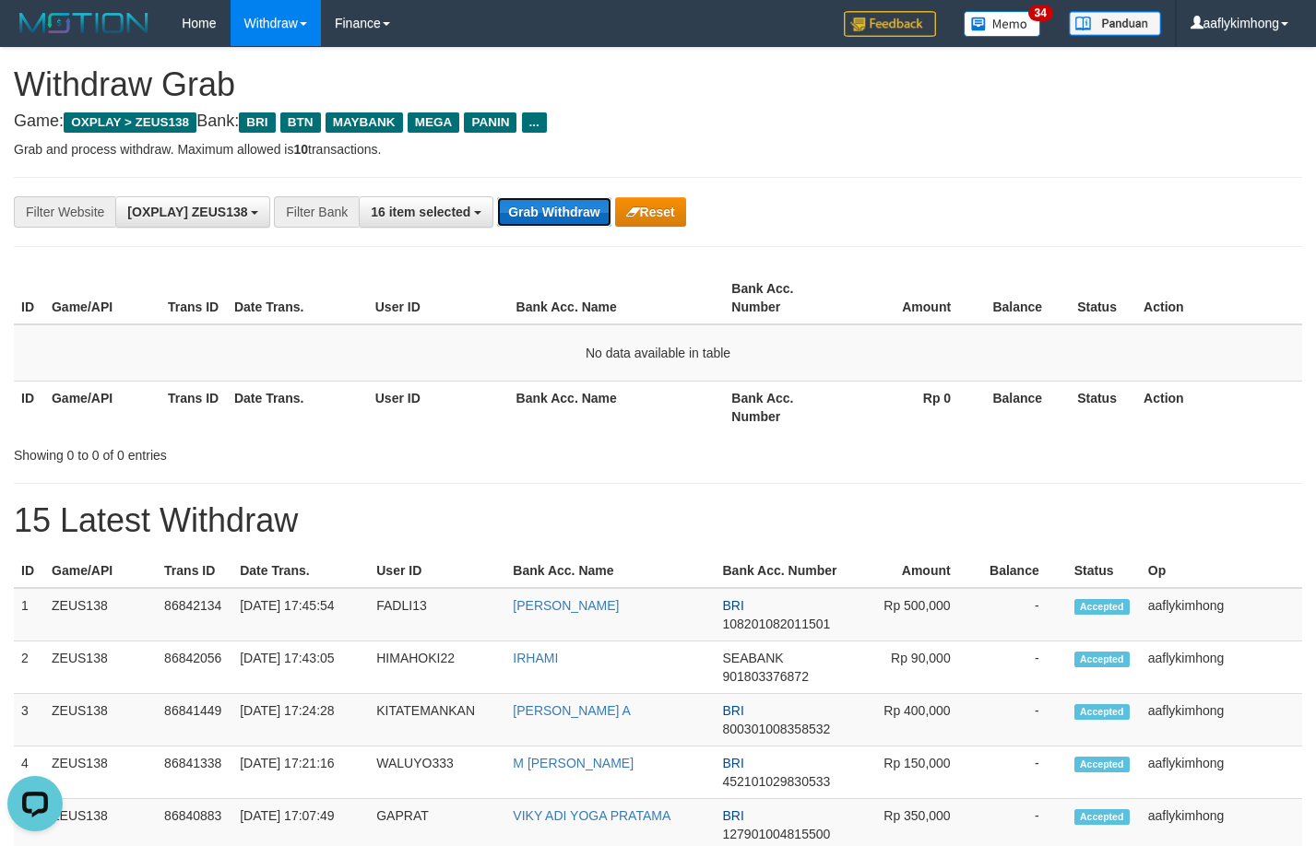
click at [574, 209] on button "Grab Withdraw" at bounding box center [553, 212] width 113 height 30
click at [544, 196] on div "**********" at bounding box center [548, 211] width 1096 height 31
click at [544, 197] on button "Grab Withdraw" at bounding box center [553, 212] width 113 height 30
click at [540, 211] on button "Grab Withdraw" at bounding box center [553, 212] width 113 height 30
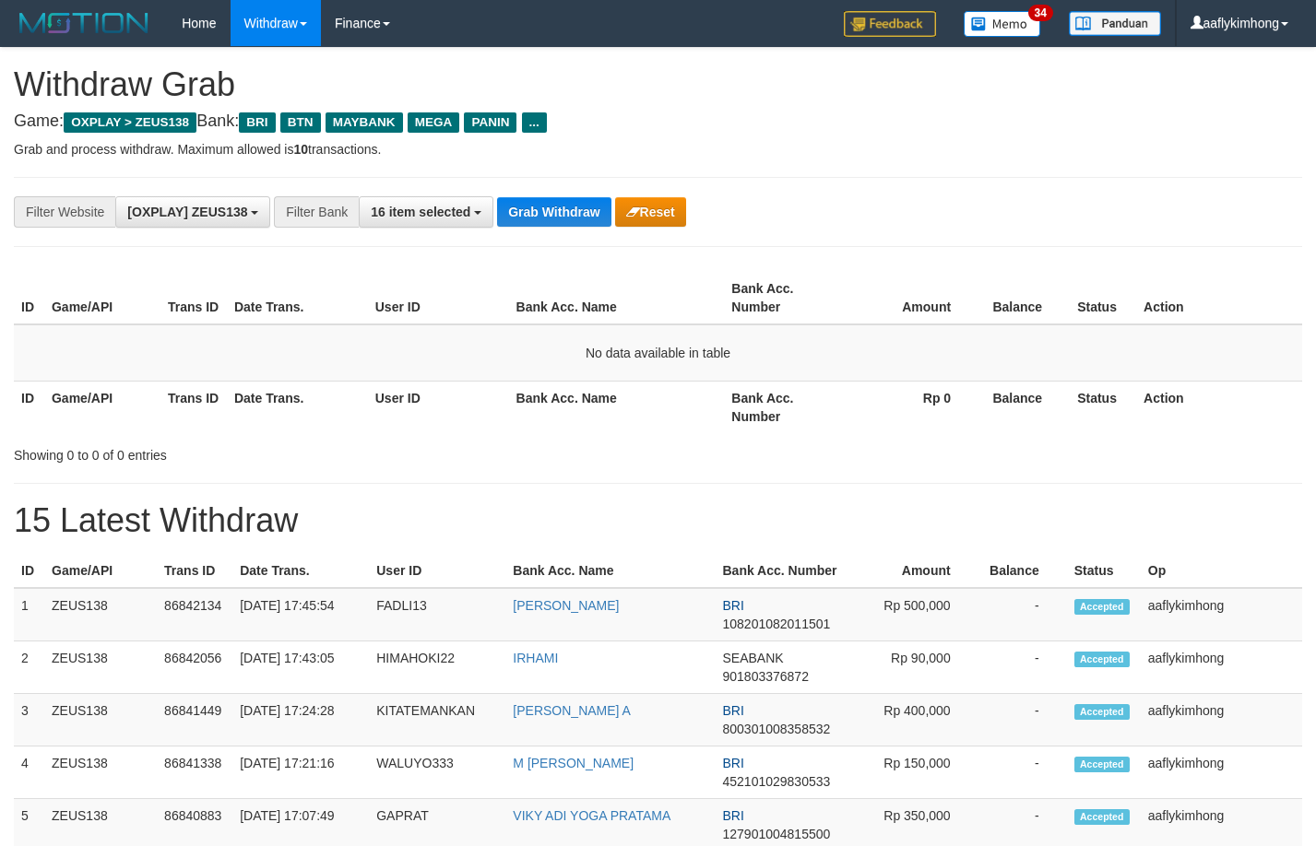
drag, startPoint x: 539, startPoint y: 210, endPoint x: 923, endPoint y: 222, distance: 384.7
click at [541, 209] on button "Grab Withdraw" at bounding box center [553, 212] width 113 height 30
click at [550, 195] on div "**********" at bounding box center [658, 212] width 1288 height 70
click at [551, 196] on div "**********" at bounding box center [548, 211] width 1096 height 31
click at [539, 214] on button "Grab Withdraw" at bounding box center [553, 212] width 113 height 30
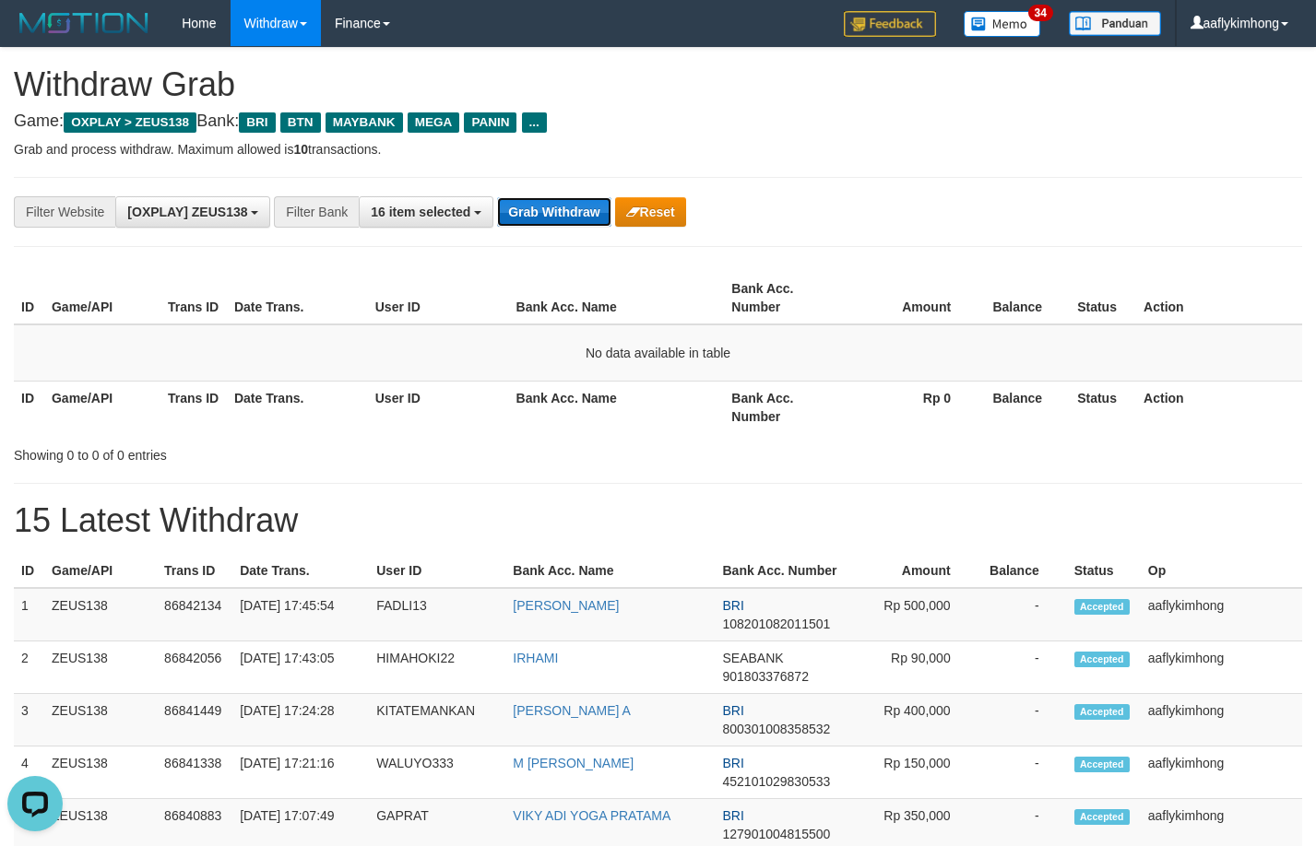
click at [539, 214] on button "Grab Withdraw" at bounding box center [553, 212] width 113 height 30
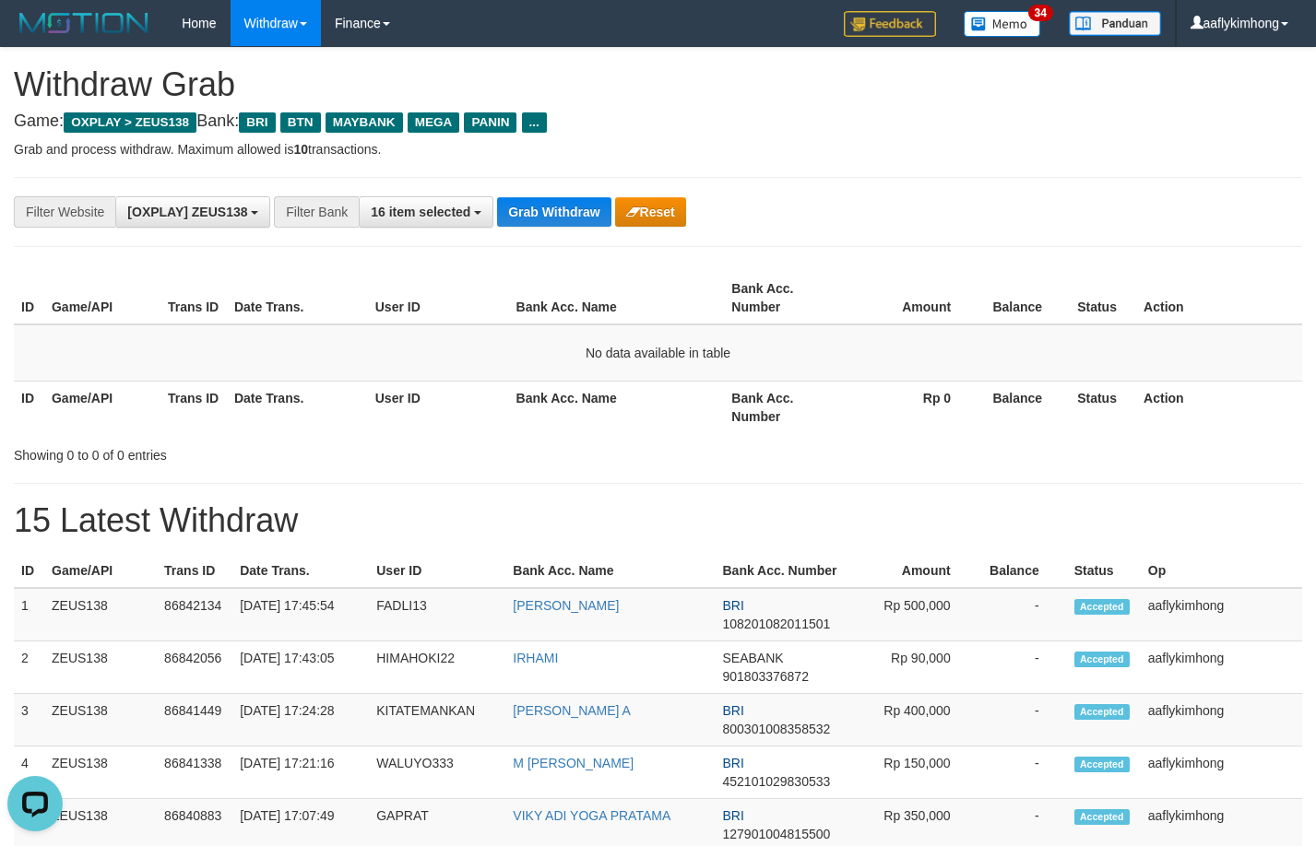
click at [535, 185] on div "**********" at bounding box center [658, 212] width 1288 height 70
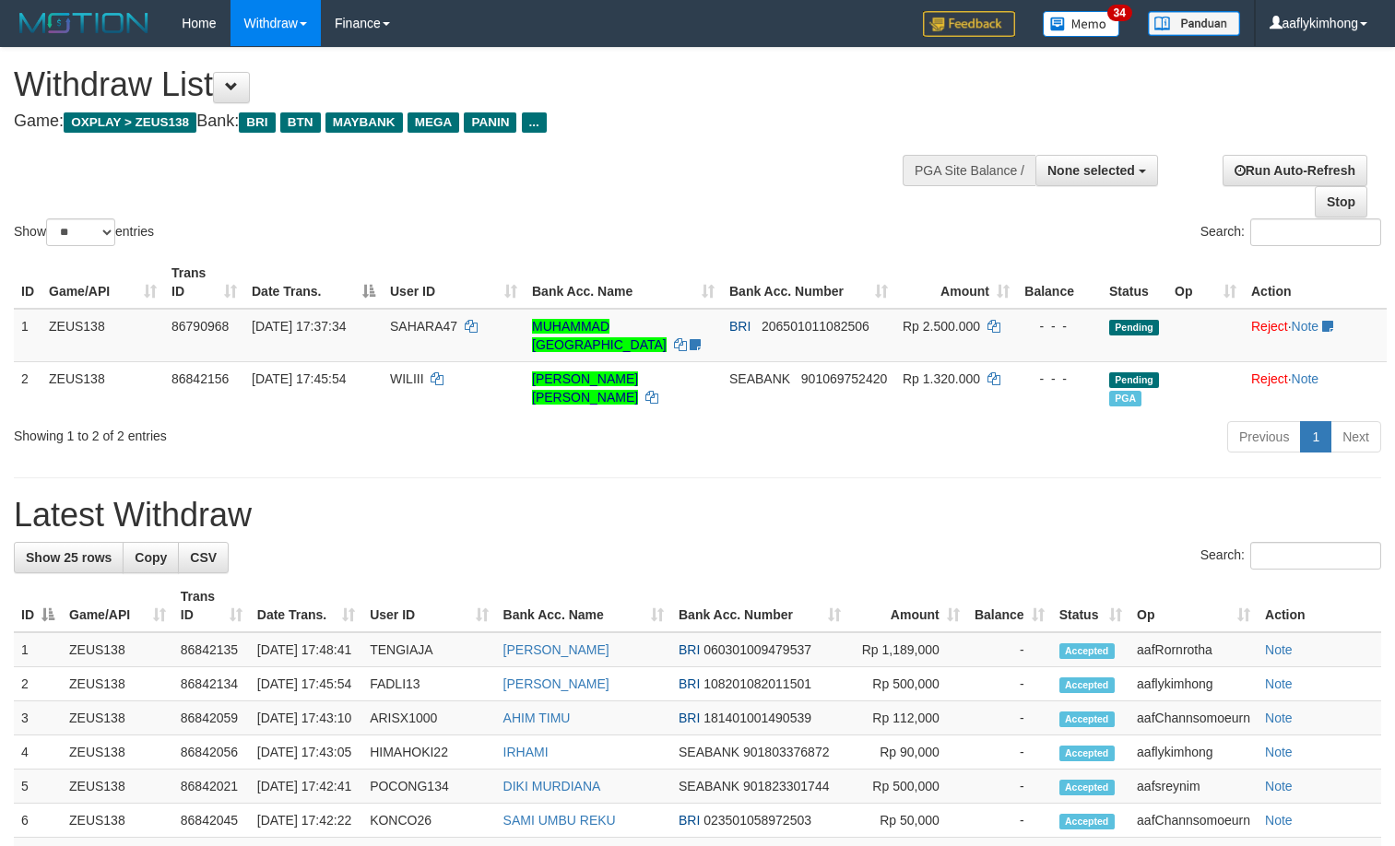
select select
select select "**"
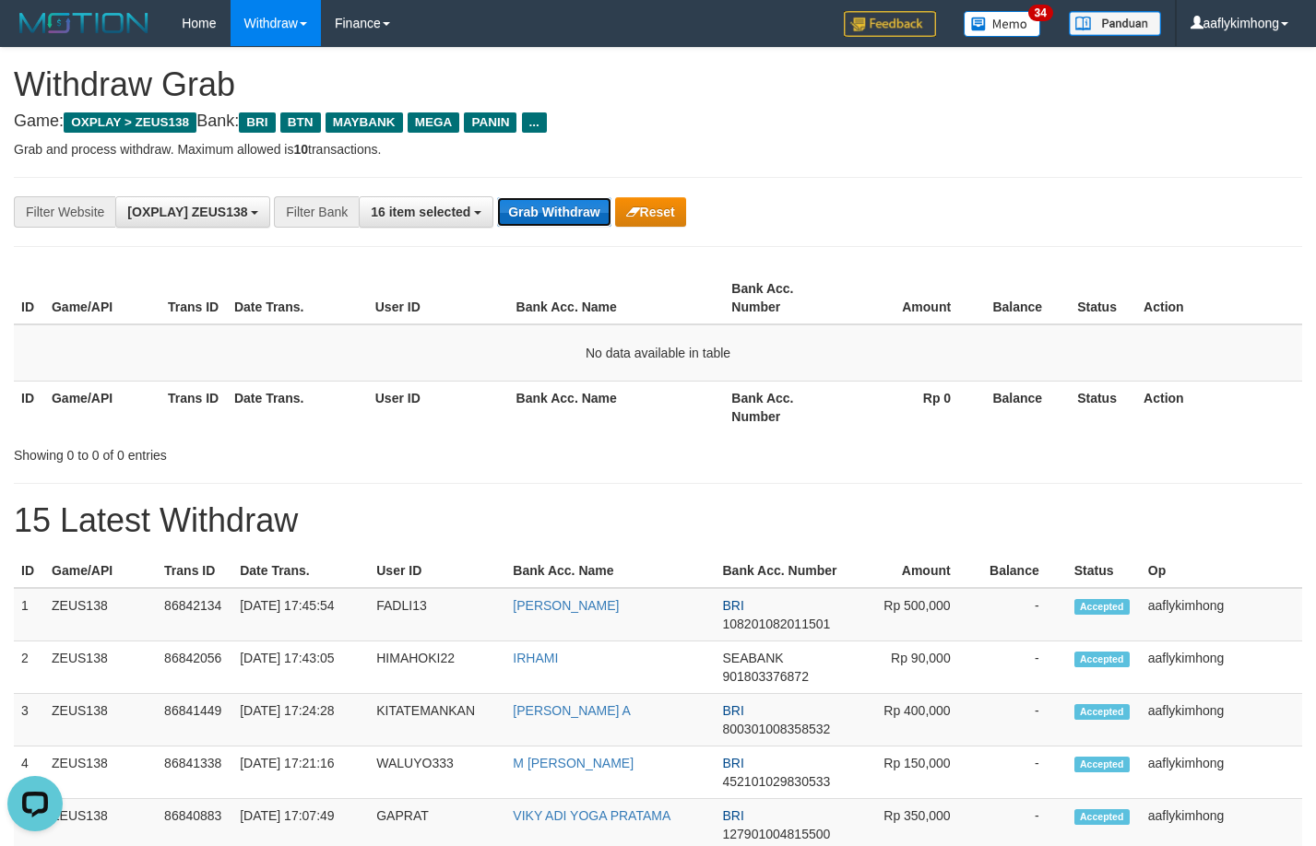
click at [530, 200] on button "Grab Withdraw" at bounding box center [553, 212] width 113 height 30
drag, startPoint x: 522, startPoint y: 189, endPoint x: 499, endPoint y: 217, distance: 36.0
click at [520, 191] on div "**********" at bounding box center [658, 212] width 1288 height 70
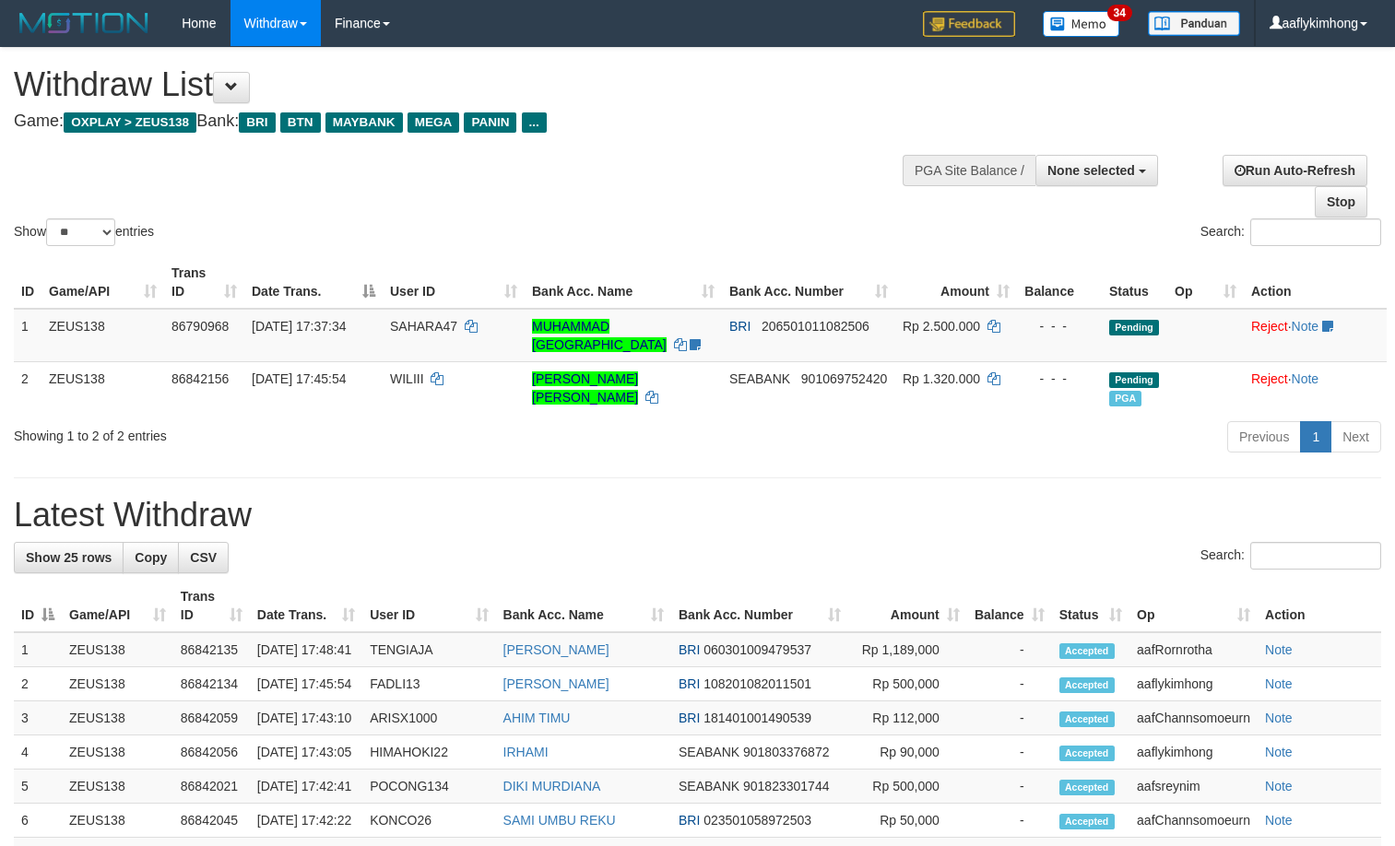
select select
select select "**"
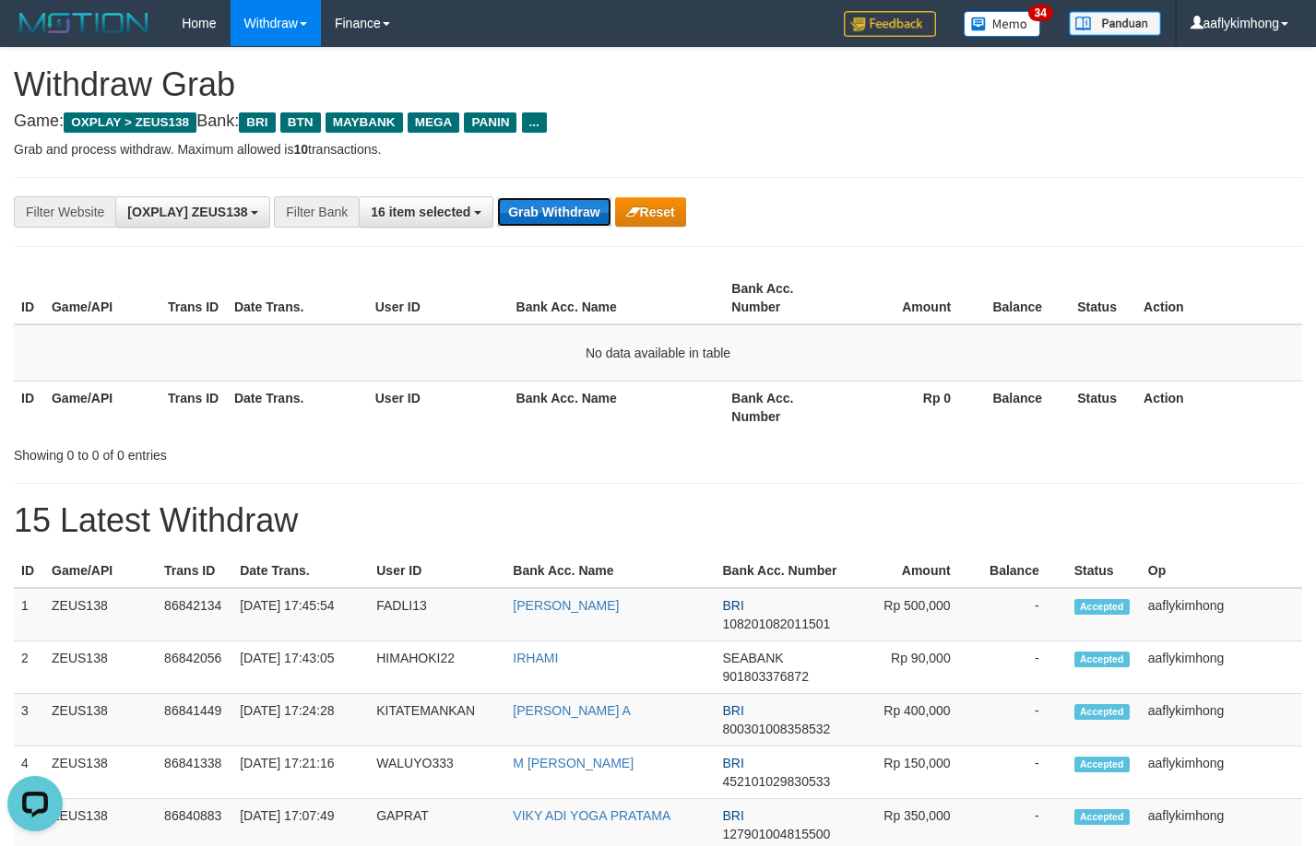
click at [569, 221] on button "Grab Withdraw" at bounding box center [553, 212] width 113 height 30
click at [568, 220] on button "Grab Withdraw" at bounding box center [553, 212] width 113 height 30
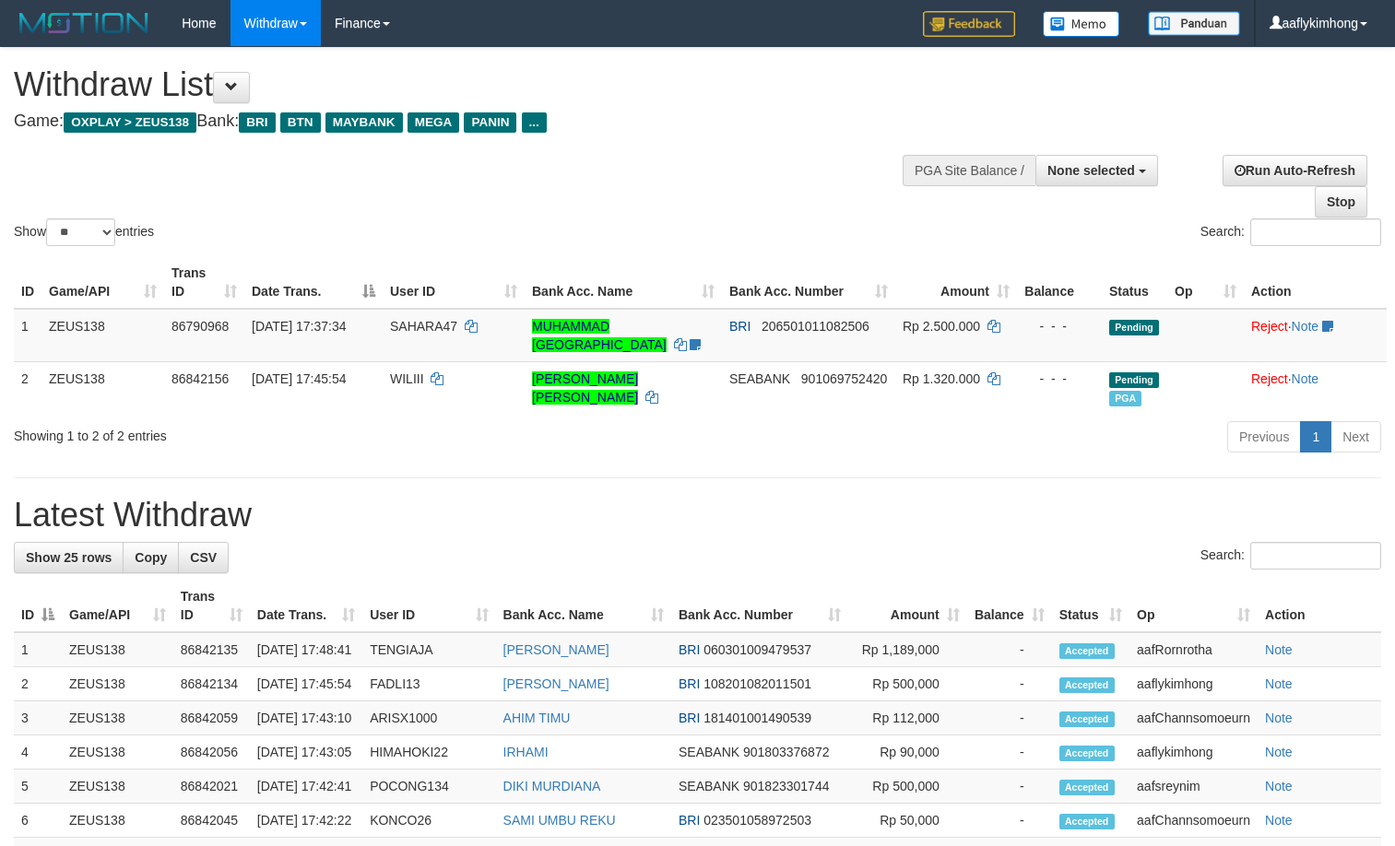
select select
select select "**"
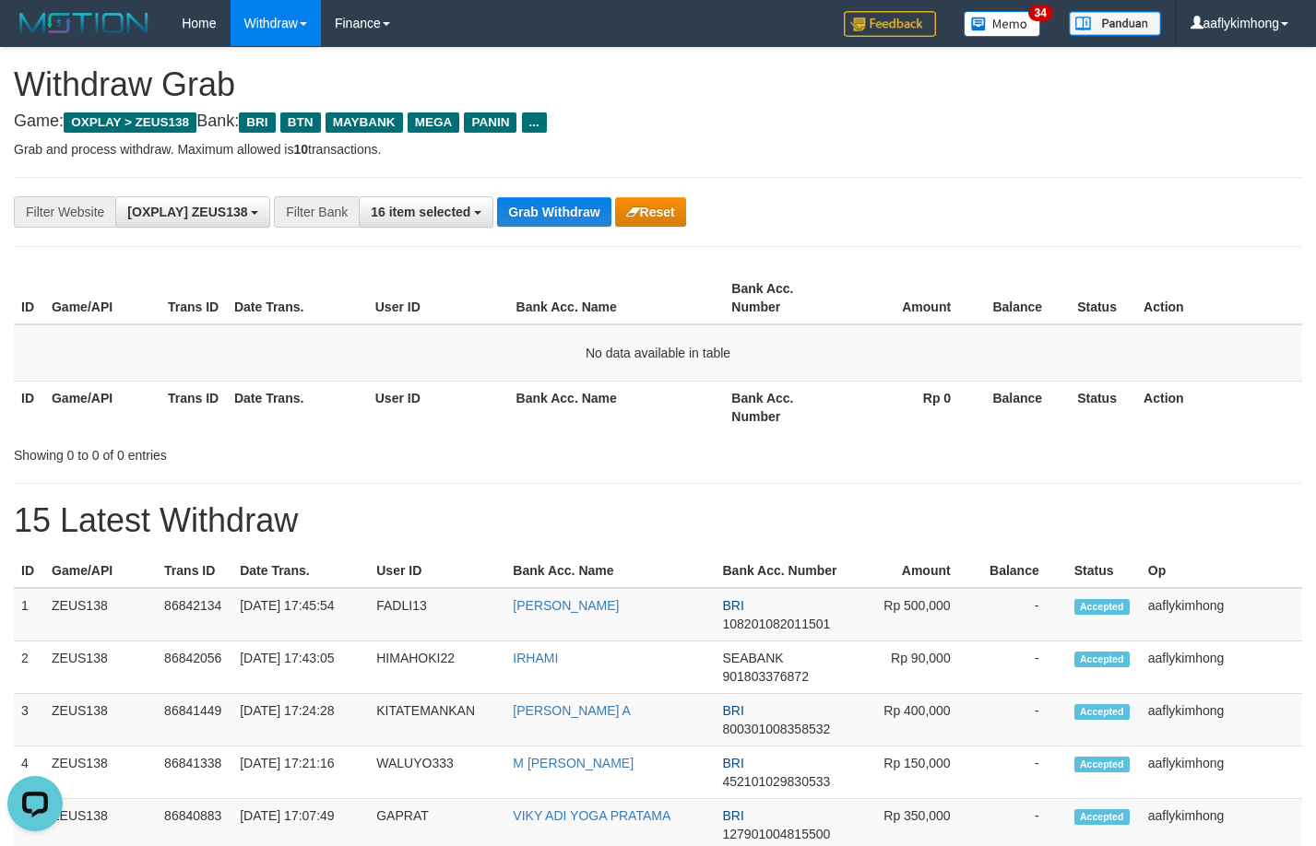
click at [552, 194] on div "**********" at bounding box center [658, 212] width 1288 height 70
click at [521, 197] on button "Grab Withdraw" at bounding box center [553, 212] width 113 height 30
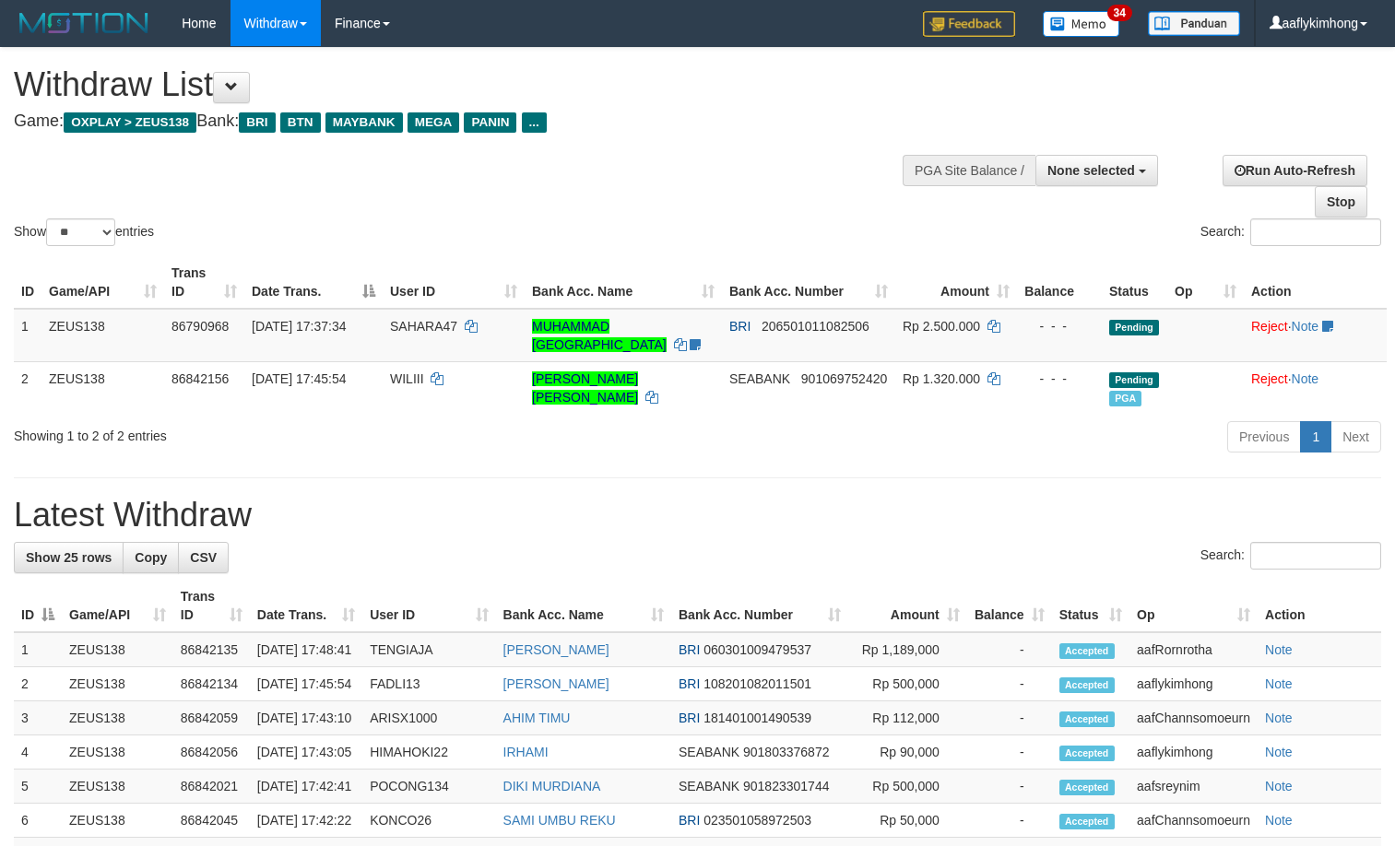
select select
select select "**"
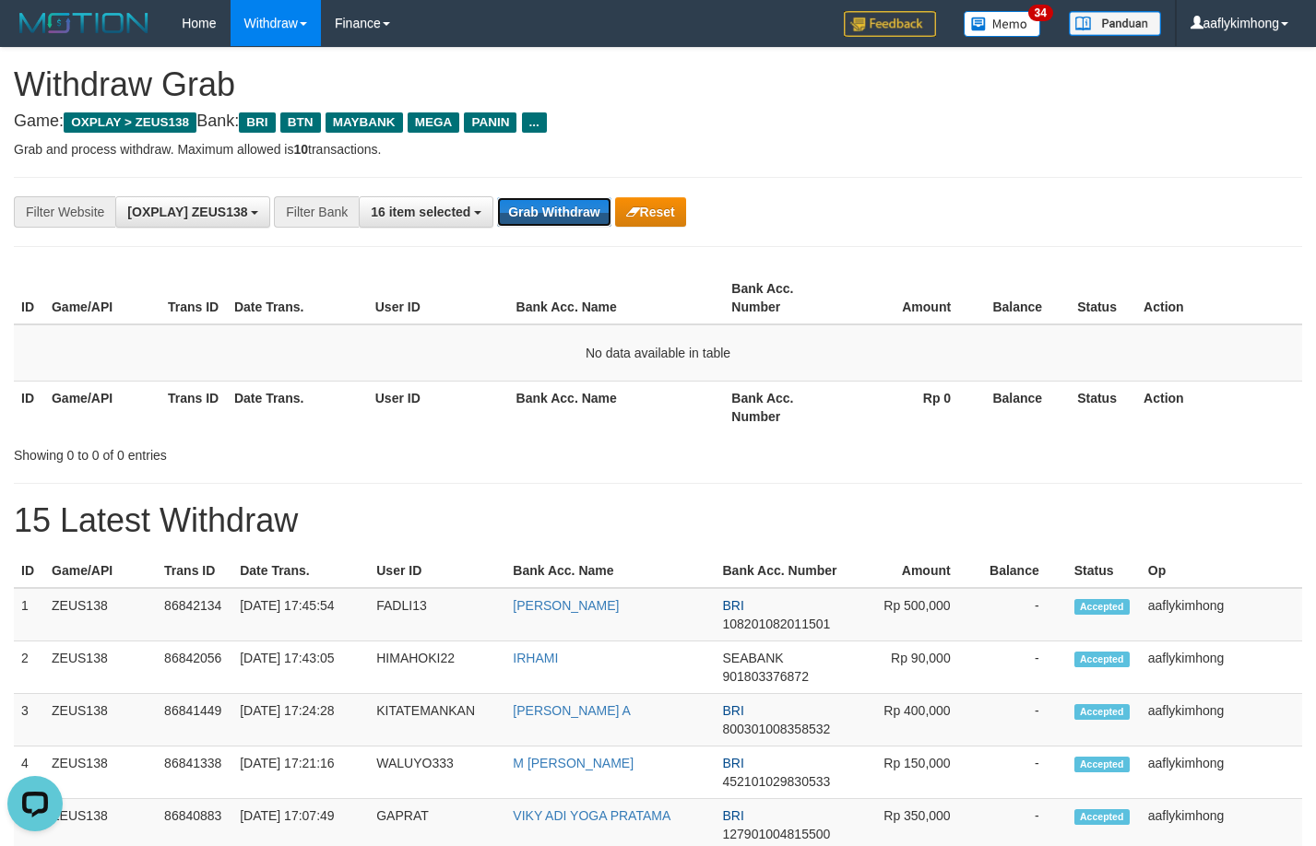
click at [561, 227] on div "**********" at bounding box center [548, 211] width 1096 height 31
click at [584, 225] on button "Grab Withdraw" at bounding box center [553, 212] width 113 height 30
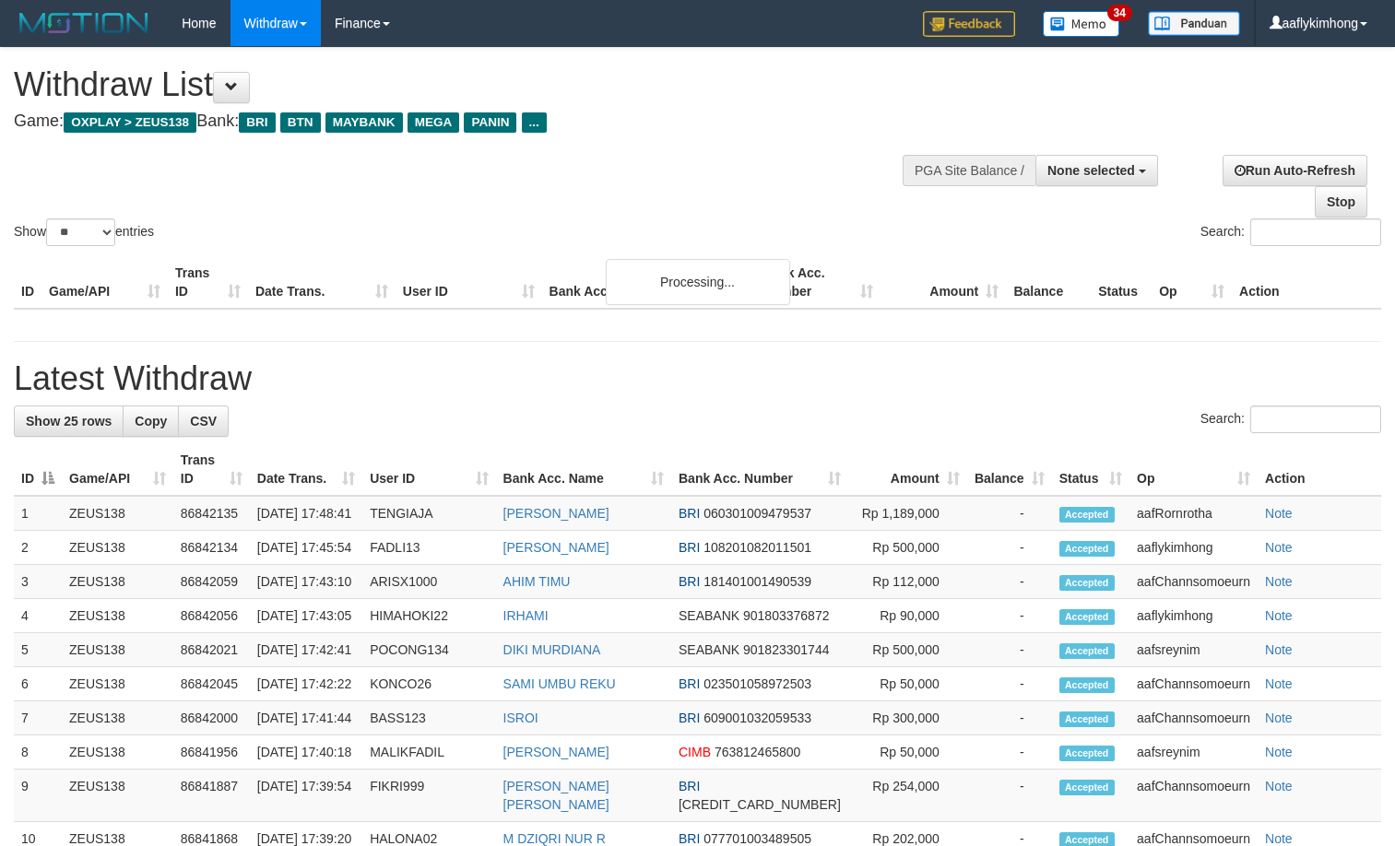
select select
select select "**"
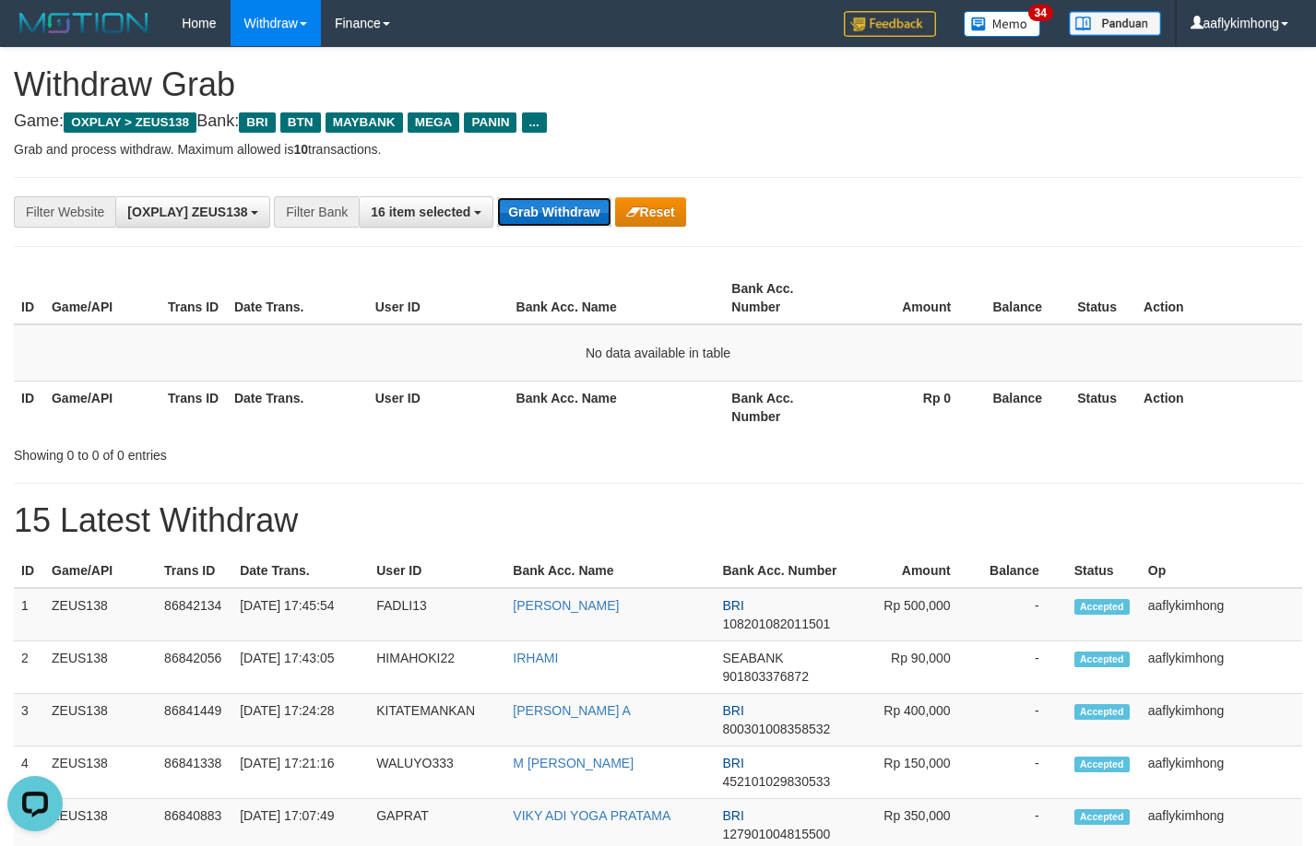
click at [538, 205] on button "Grab Withdraw" at bounding box center [553, 212] width 113 height 30
drag, startPoint x: 538, startPoint y: 205, endPoint x: 672, endPoint y: 211, distance: 134.8
click at [539, 205] on button "Grab Withdraw" at bounding box center [553, 212] width 113 height 30
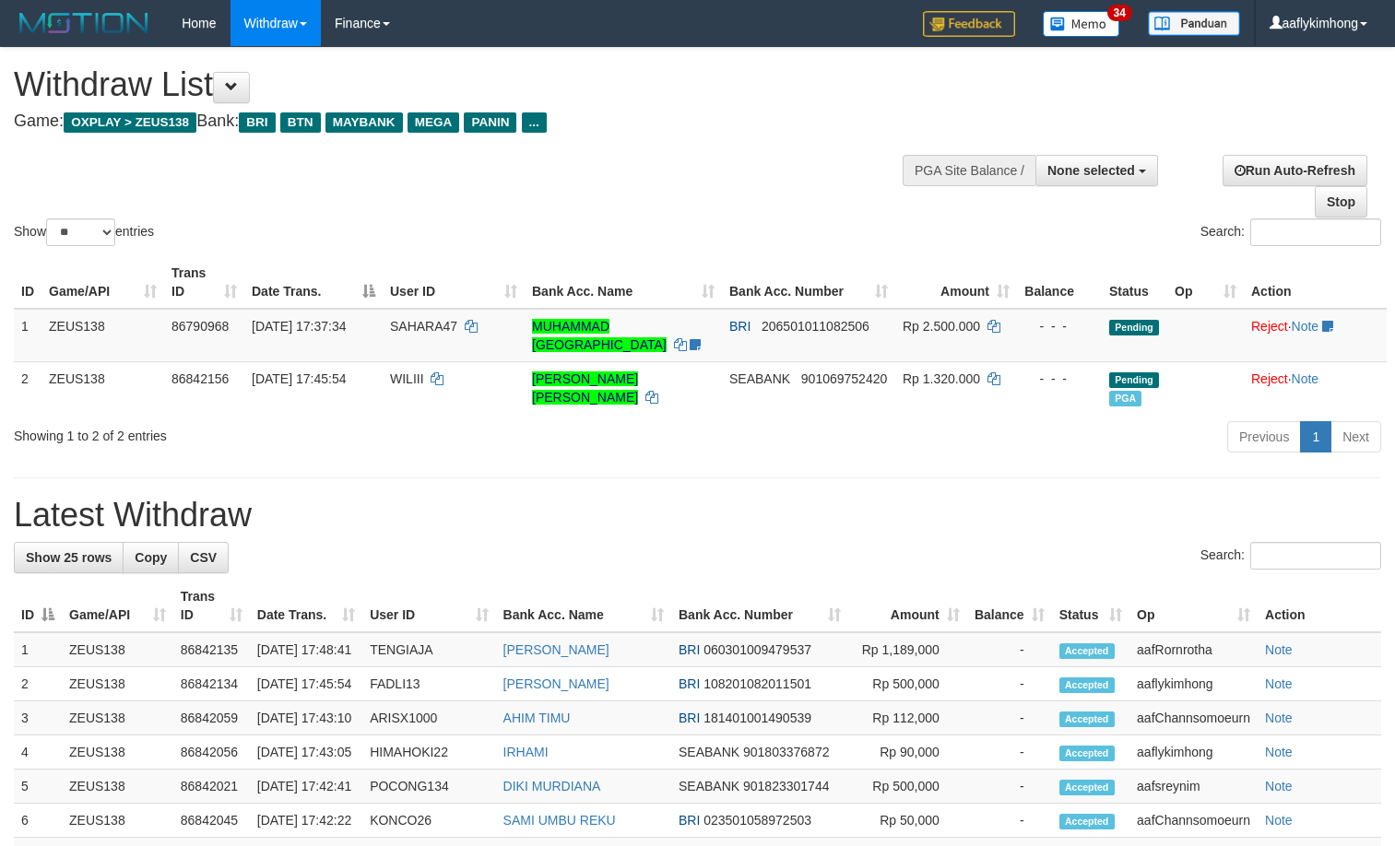
select select
select select "**"
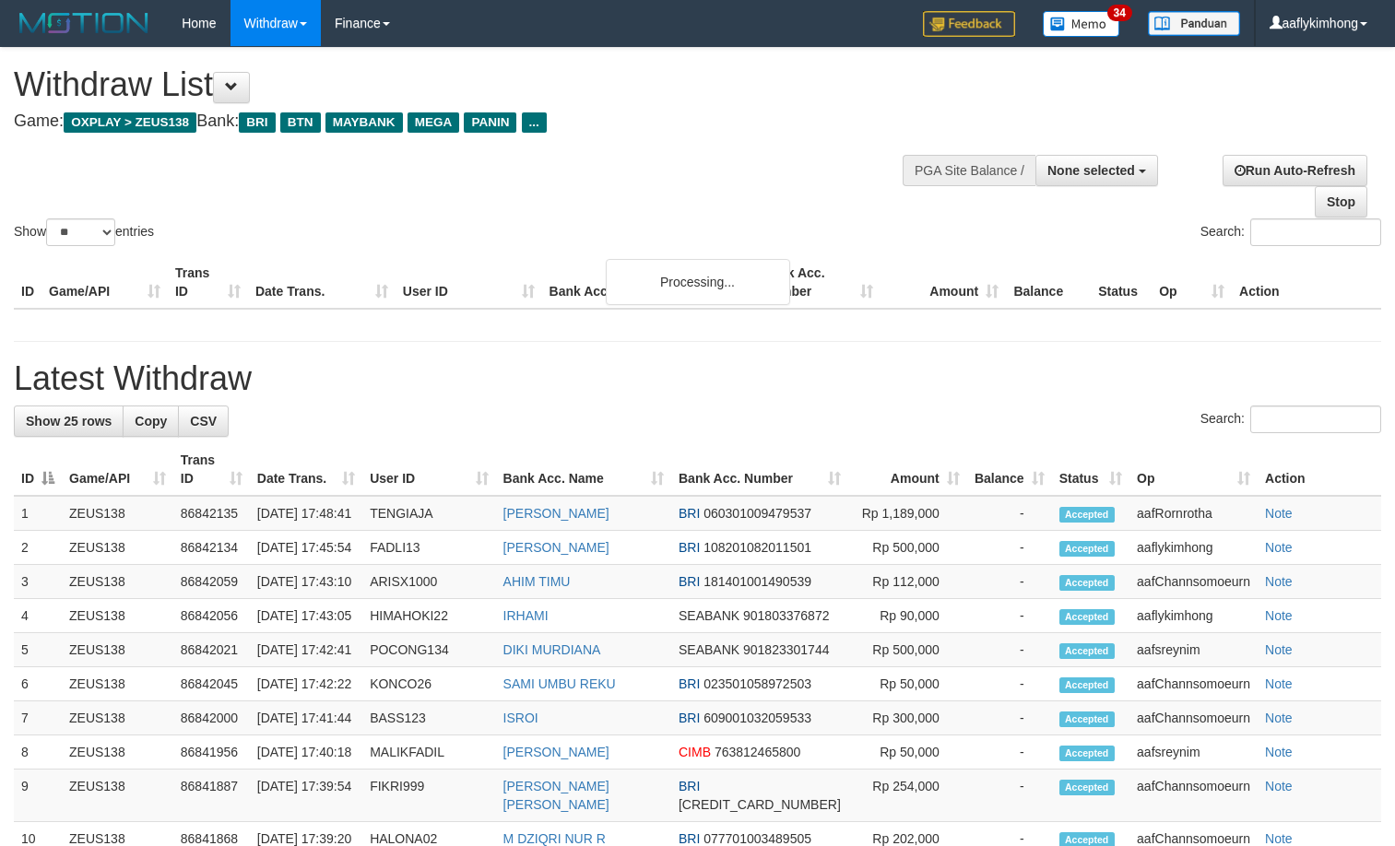
select select
select select "**"
select select
select select "**"
select select
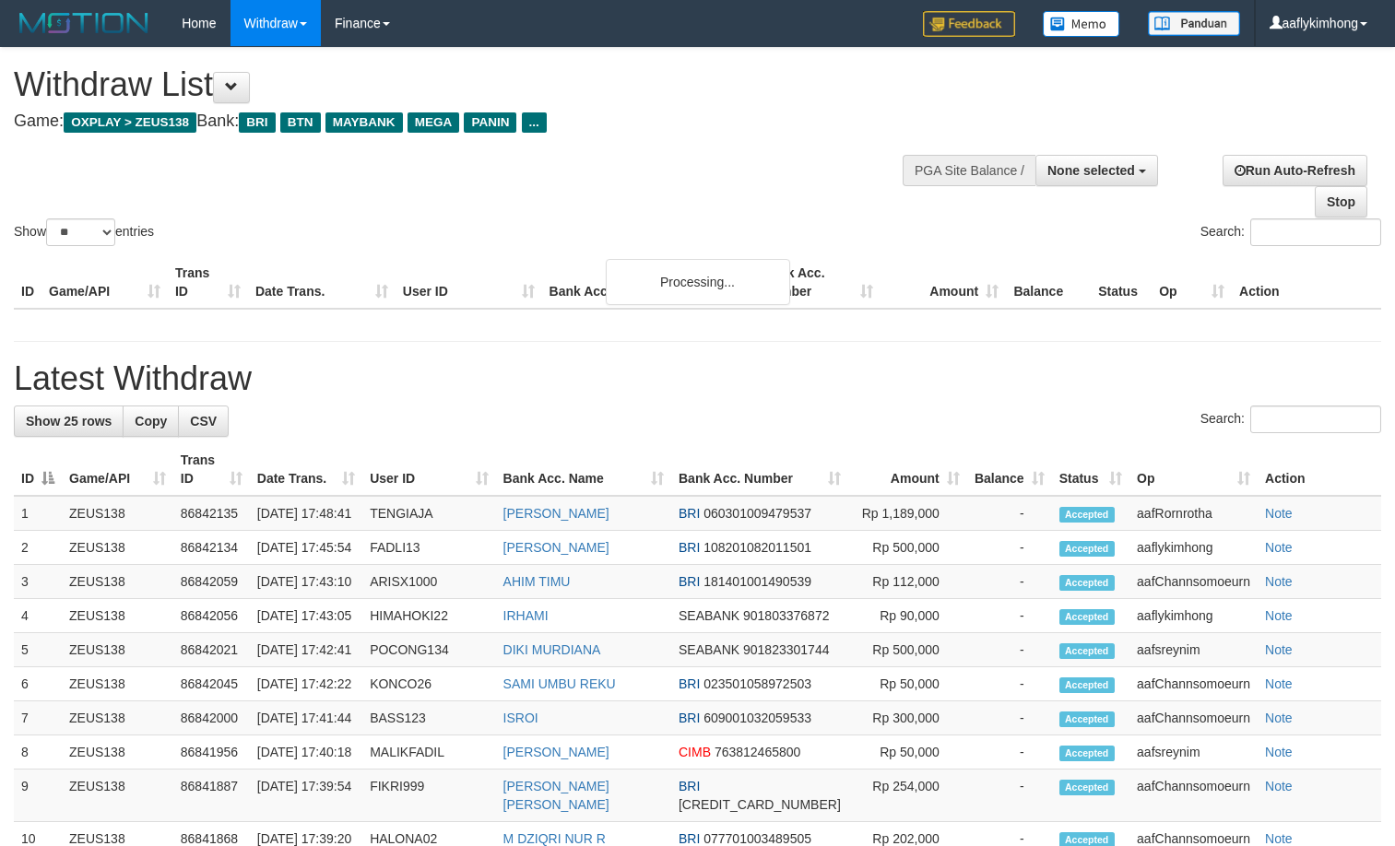
select select "**"
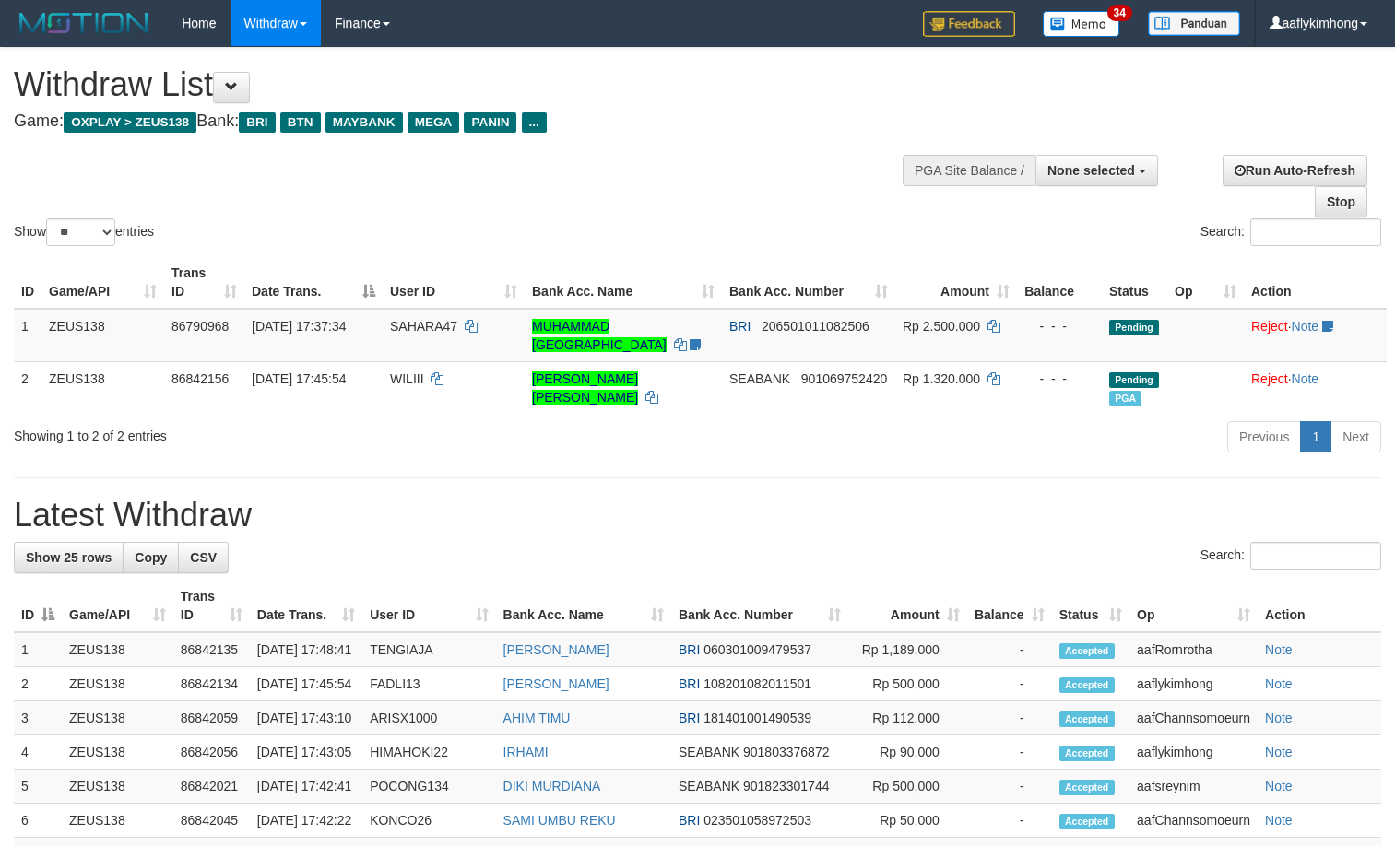
select select
select select "**"
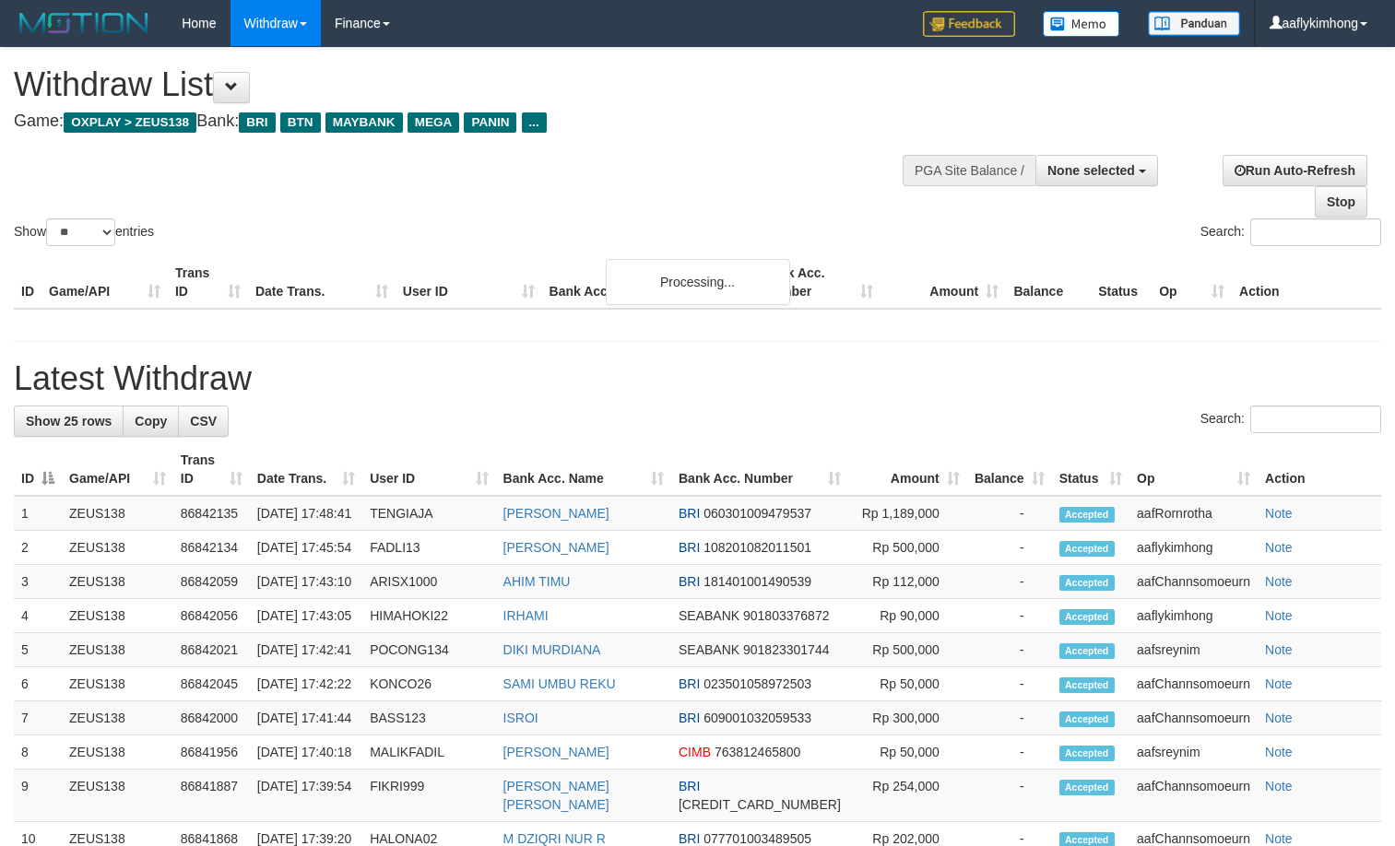
select select
select select "**"
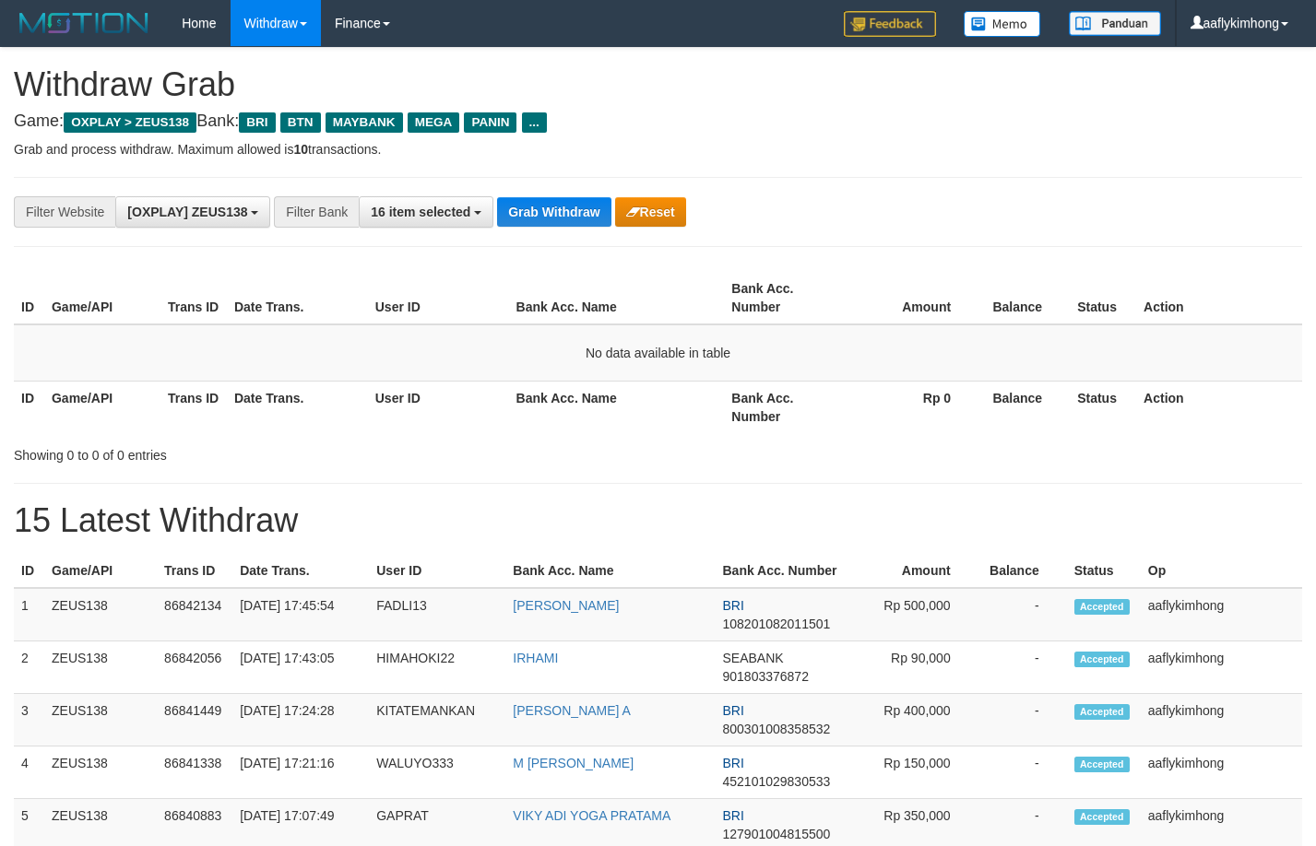
click at [578, 222] on button "Grab Withdraw" at bounding box center [553, 212] width 113 height 30
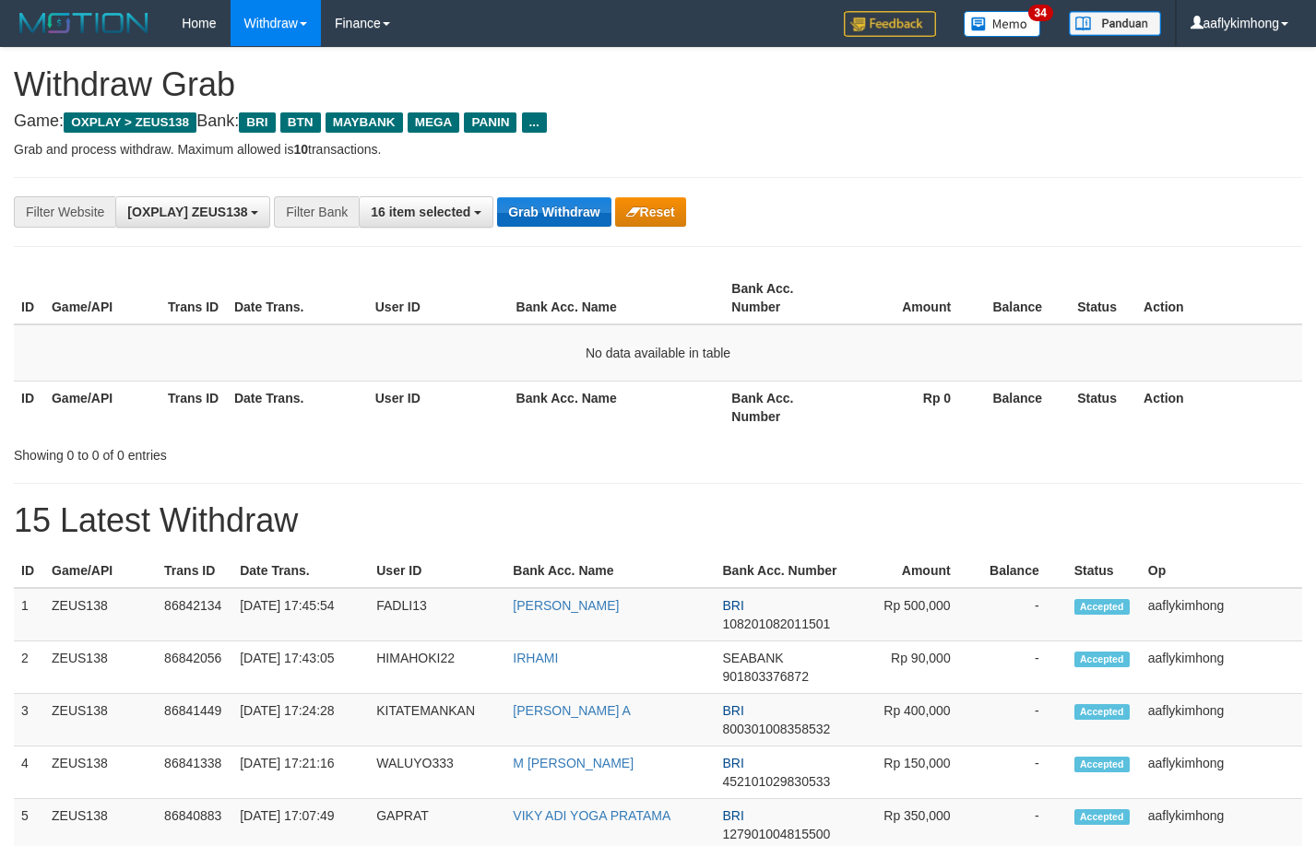
drag, startPoint x: 0, startPoint y: 0, endPoint x: 578, endPoint y: 221, distance: 619.1
click at [578, 221] on button "Grab Withdraw" at bounding box center [553, 212] width 113 height 30
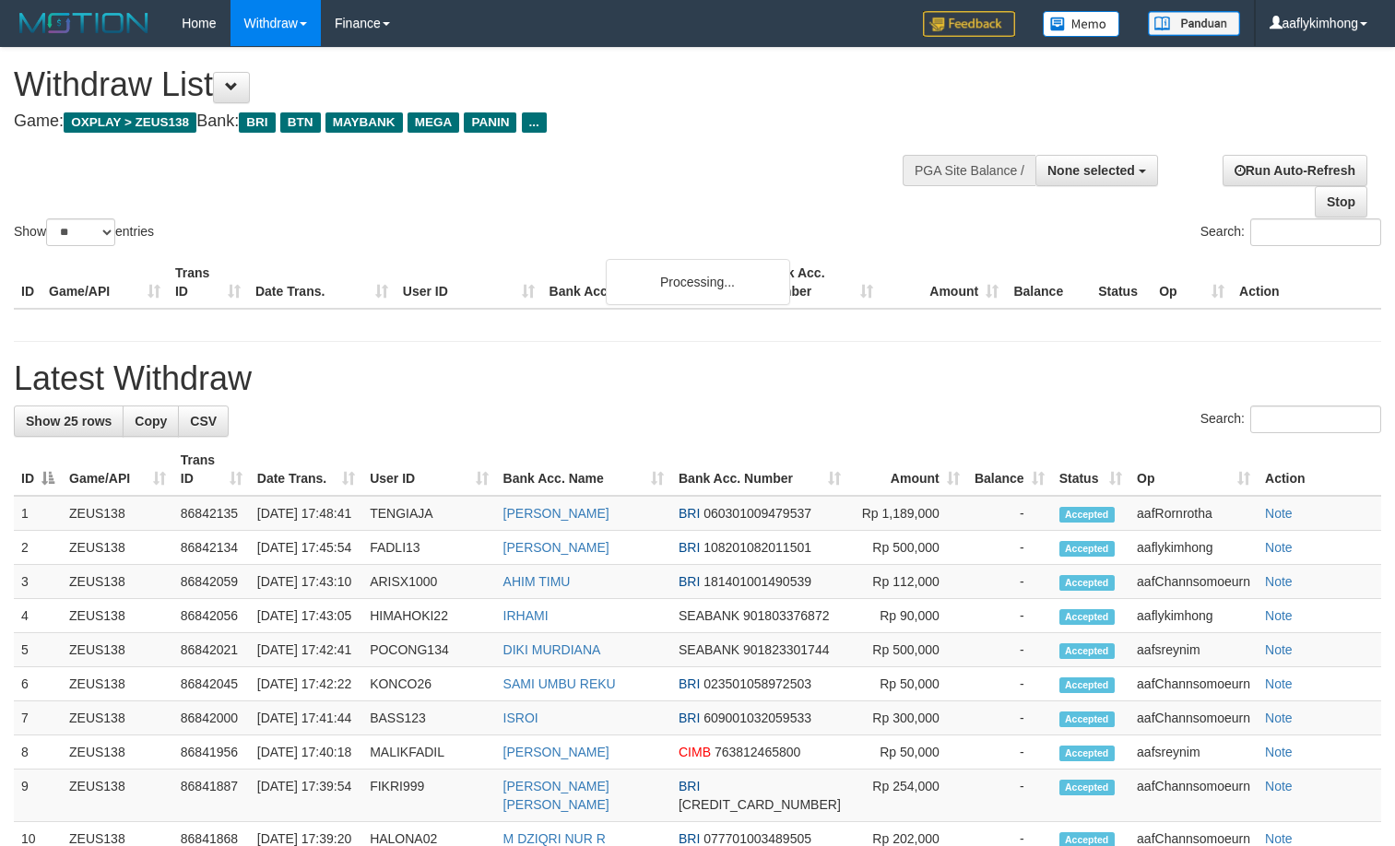
select select
select select "**"
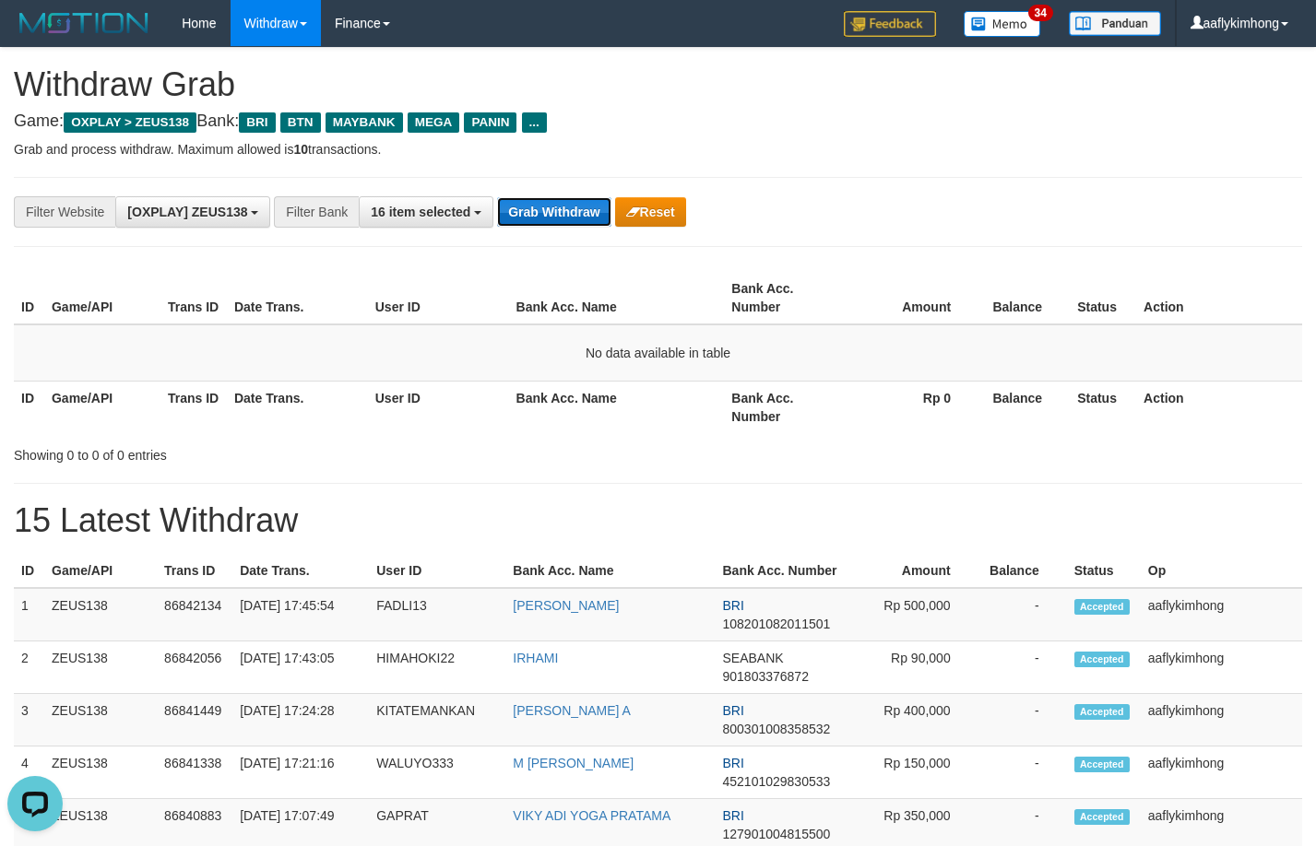
click at [506, 200] on button "Grab Withdraw" at bounding box center [553, 212] width 113 height 30
click at [549, 202] on button "Grab Withdraw" at bounding box center [553, 212] width 113 height 30
drag, startPoint x: 549, startPoint y: 202, endPoint x: 628, endPoint y: 190, distance: 80.2
click at [555, 200] on button "Grab Withdraw" at bounding box center [553, 212] width 113 height 30
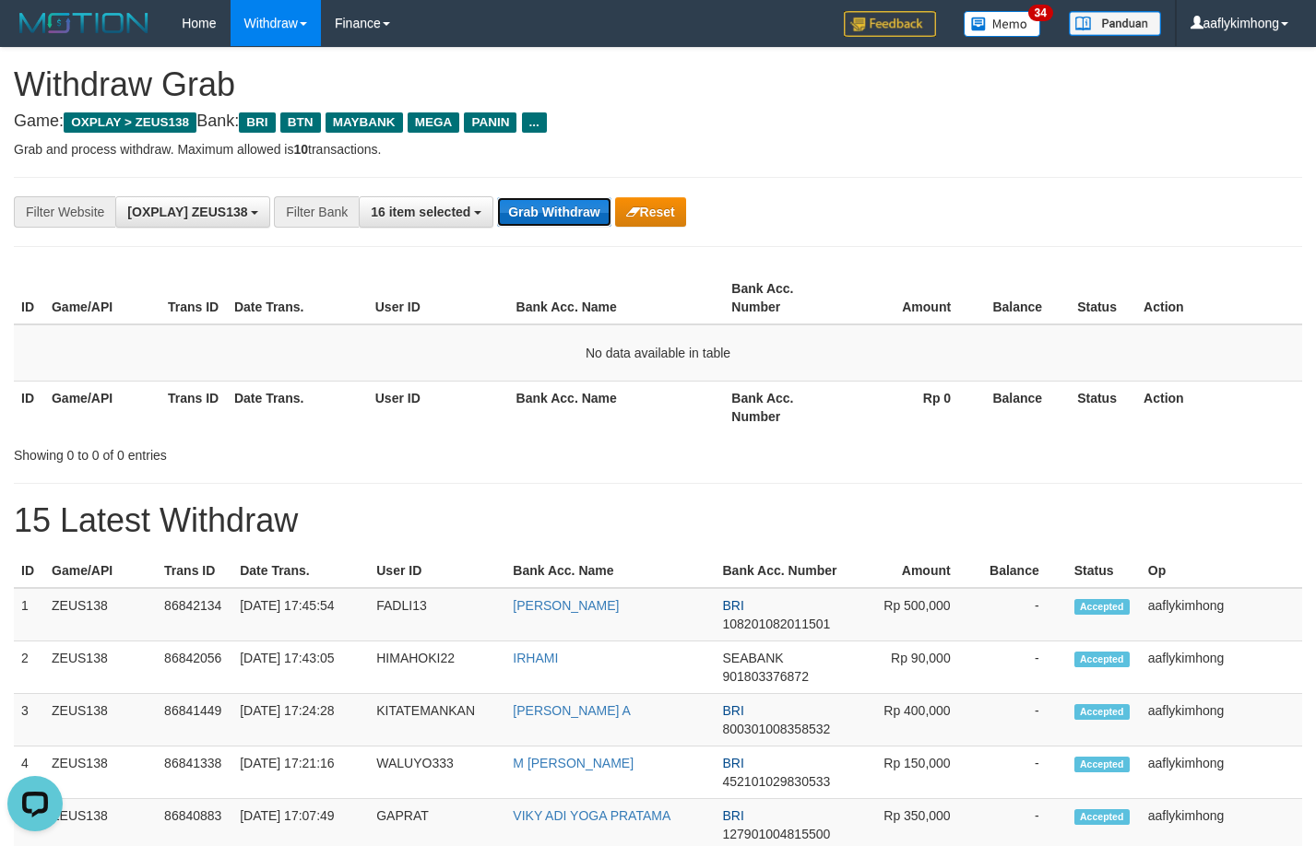
click at [536, 201] on button "Grab Withdraw" at bounding box center [553, 212] width 113 height 30
click at [583, 219] on button "Grab Withdraw" at bounding box center [553, 212] width 113 height 30
click at [577, 223] on button "Grab Withdraw" at bounding box center [553, 212] width 113 height 30
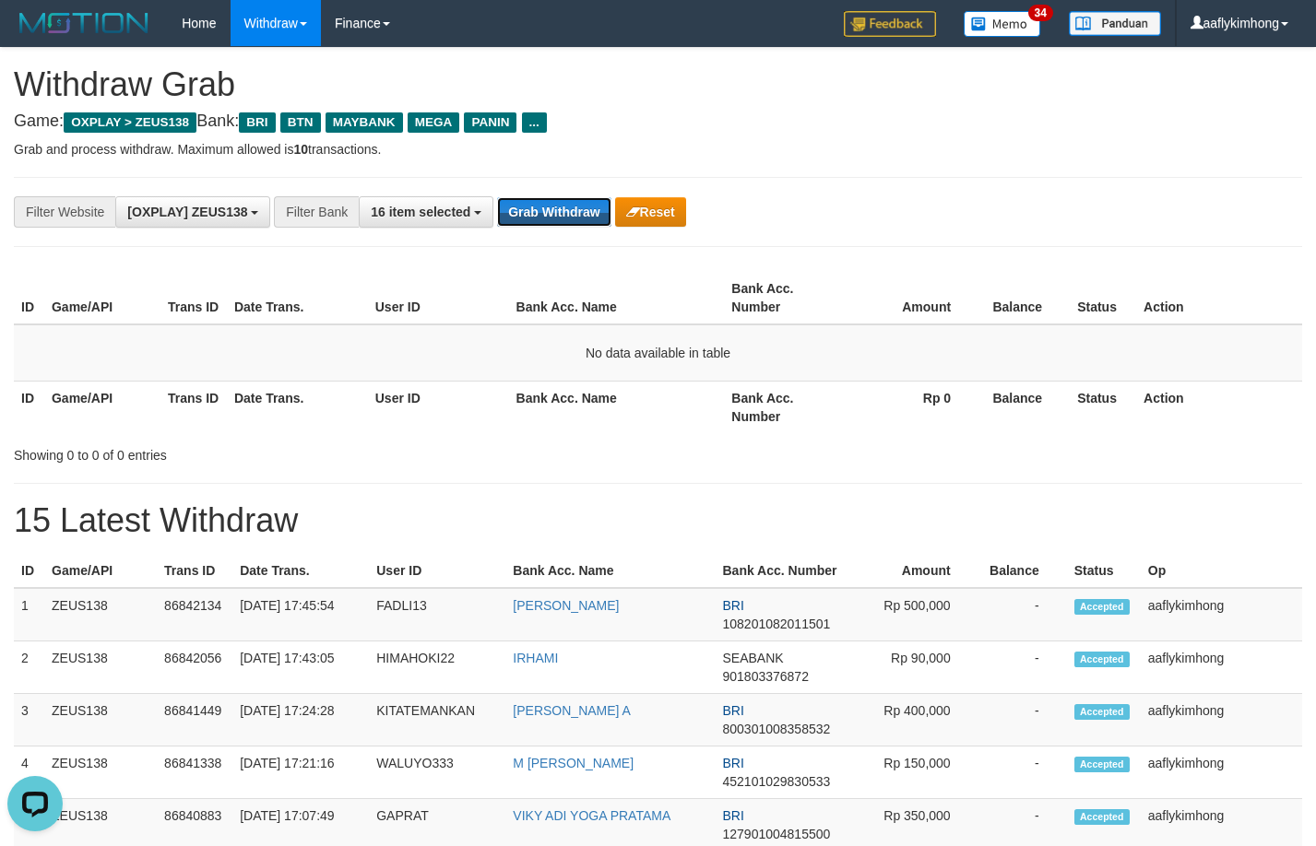
drag, startPoint x: 571, startPoint y: 214, endPoint x: 949, endPoint y: 194, distance: 378.6
click at [575, 211] on button "Grab Withdraw" at bounding box center [553, 212] width 113 height 30
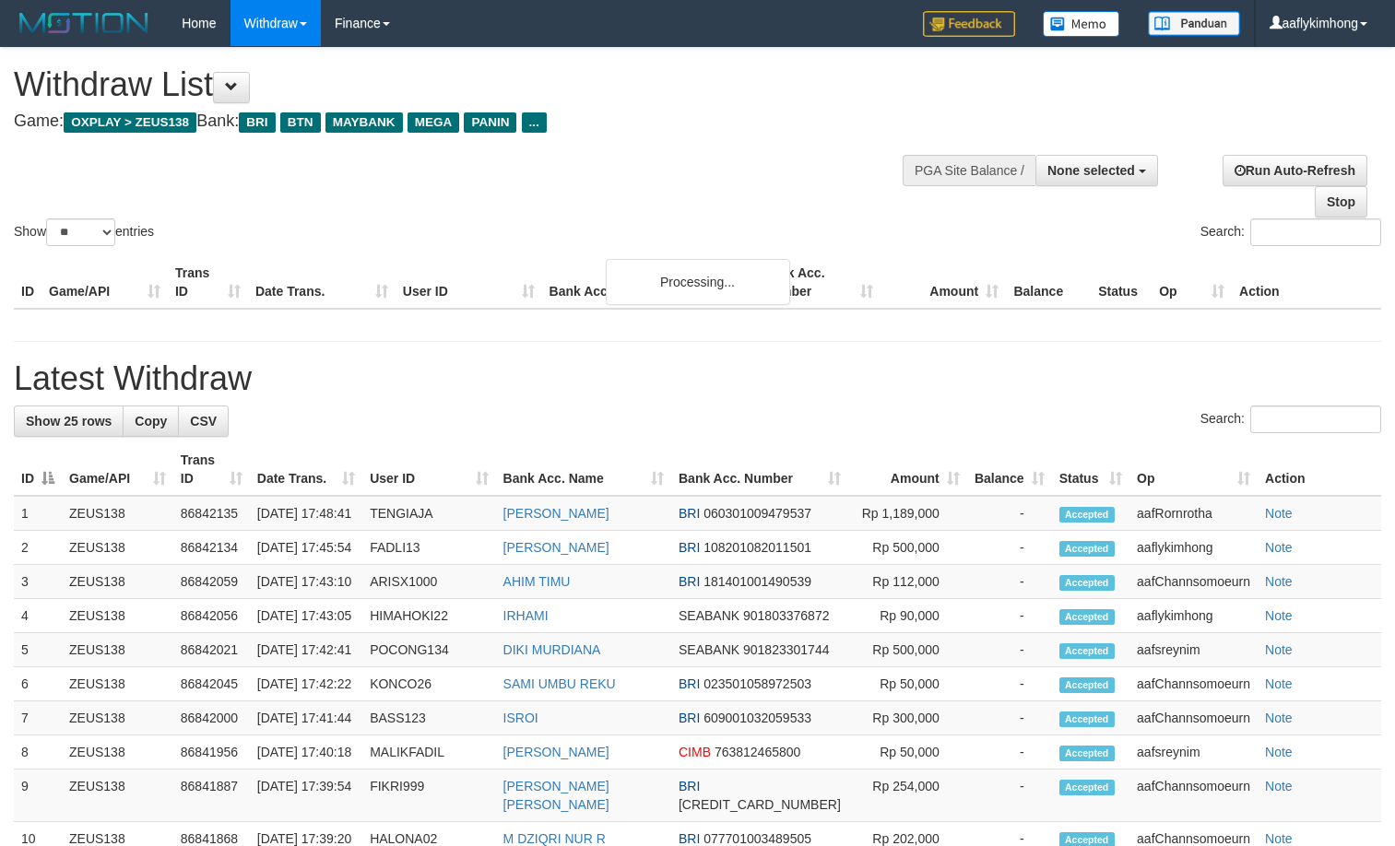
select select
select select "**"
select select
select select "**"
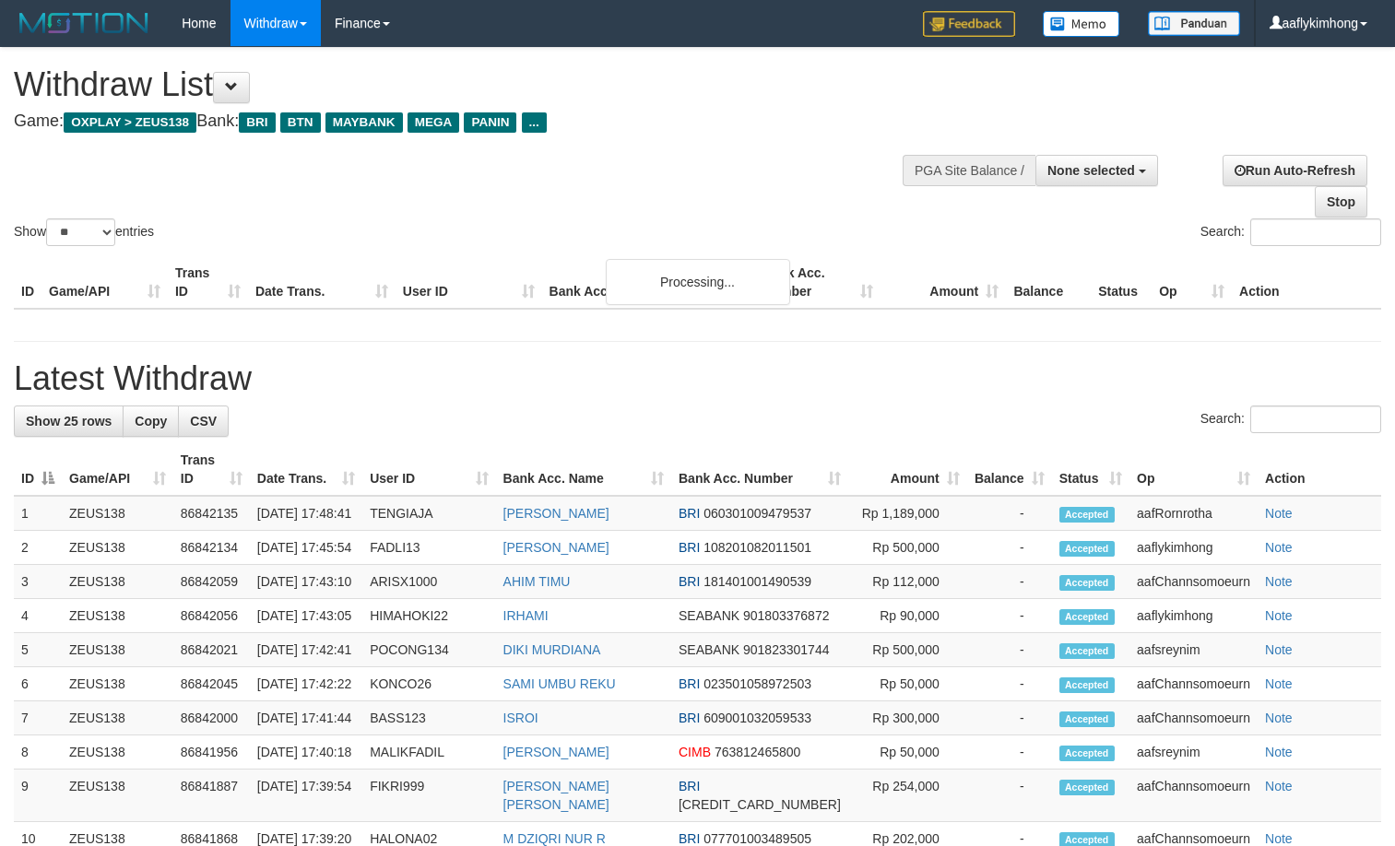
select select
select select "**"
select select
select select "**"
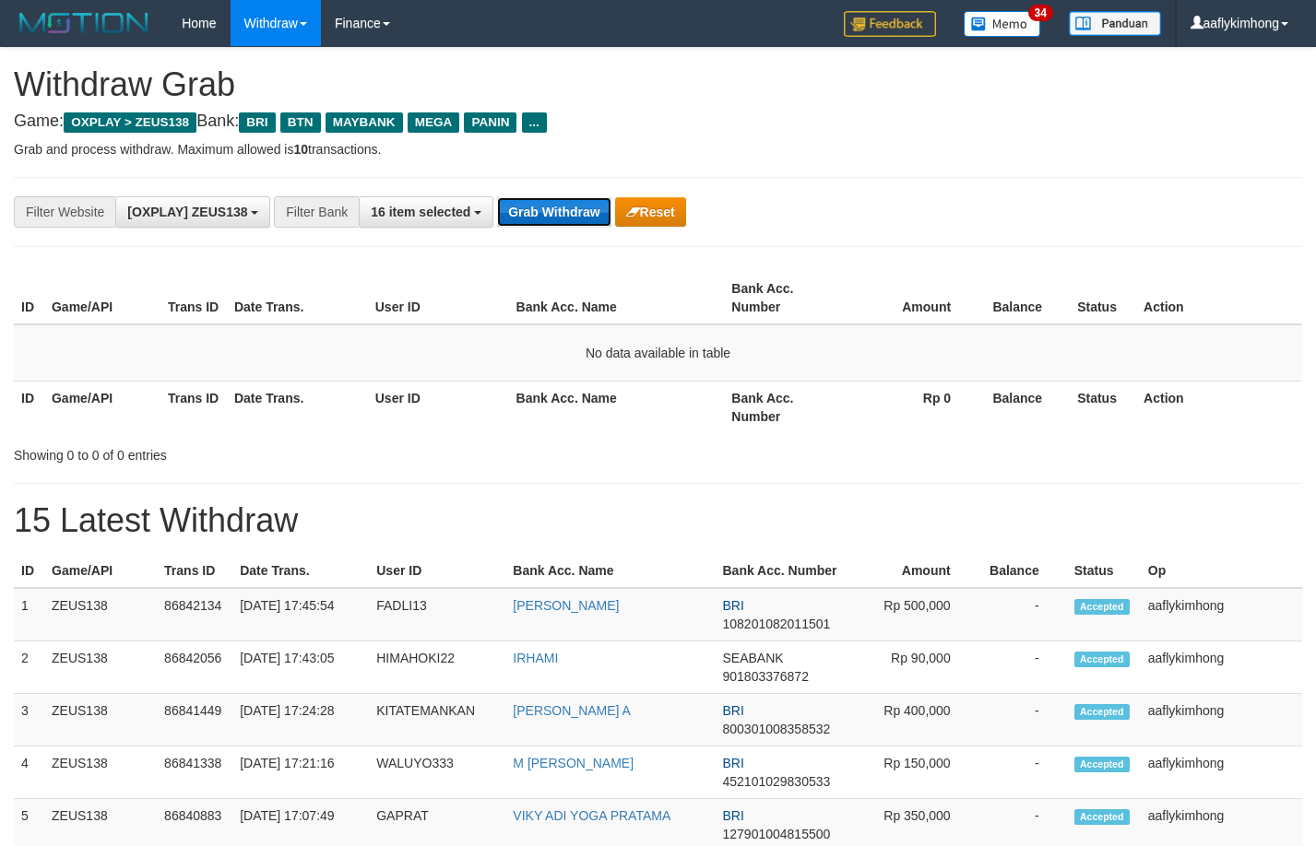
click at [557, 199] on button "Grab Withdraw" at bounding box center [553, 212] width 113 height 30
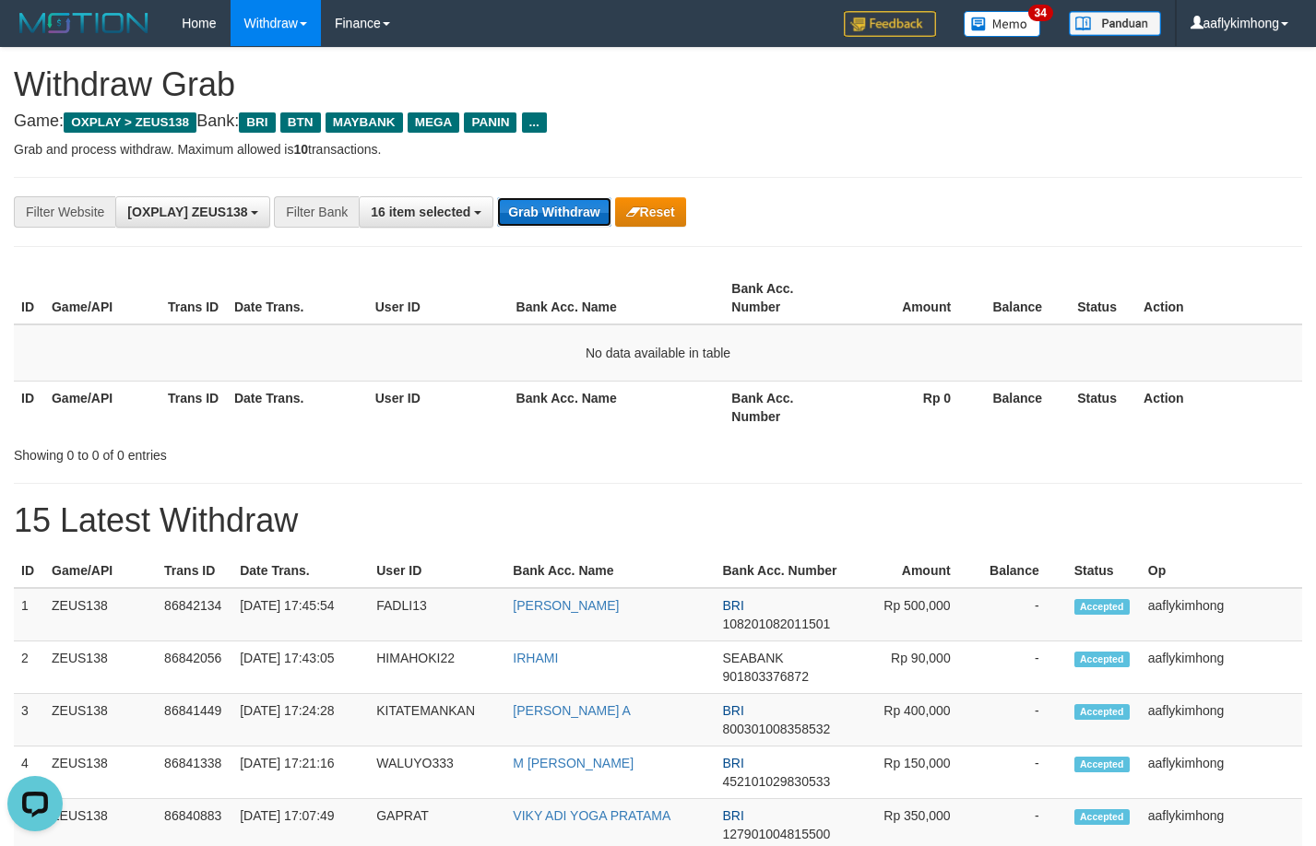
click at [557, 199] on button "Grab Withdraw" at bounding box center [553, 212] width 113 height 30
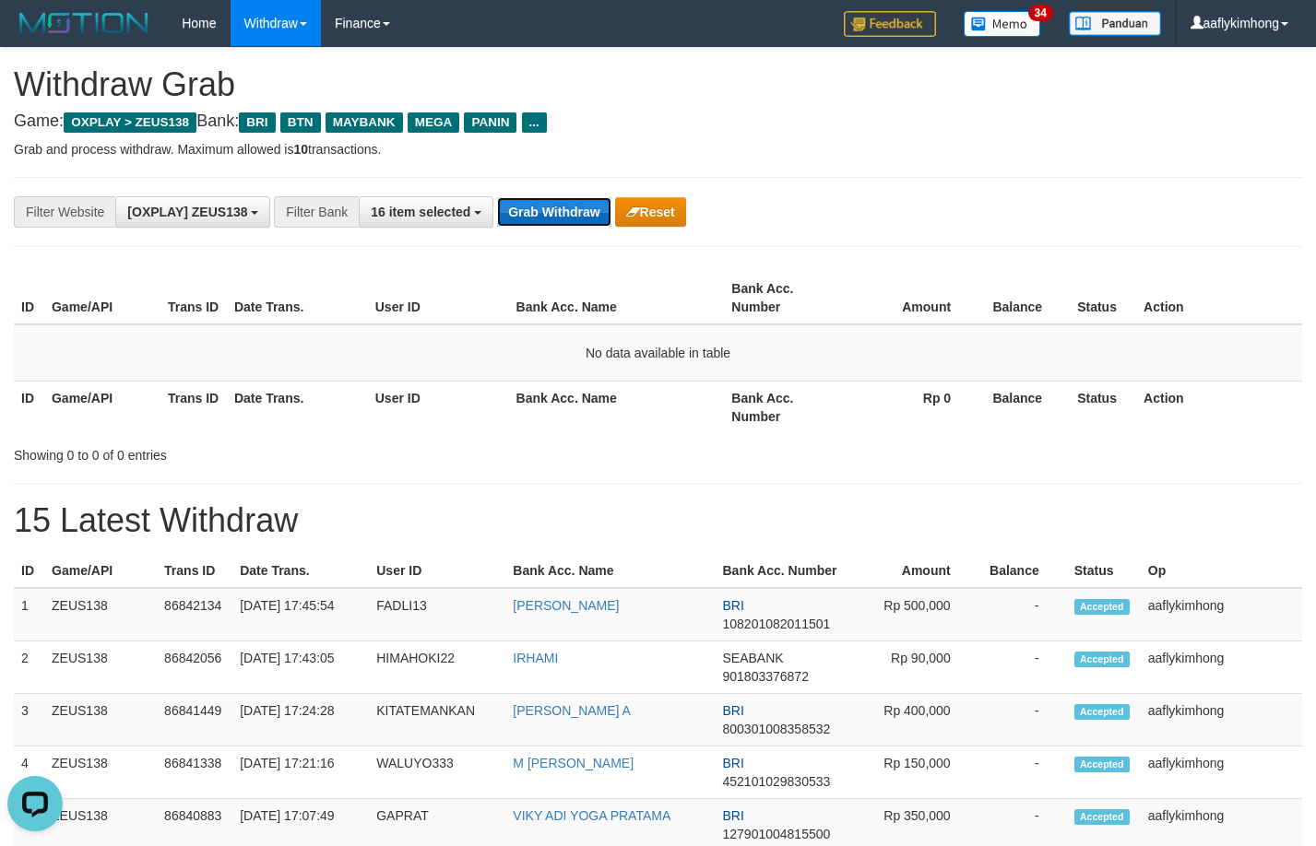
click at [557, 199] on button "Grab Withdraw" at bounding box center [553, 212] width 113 height 30
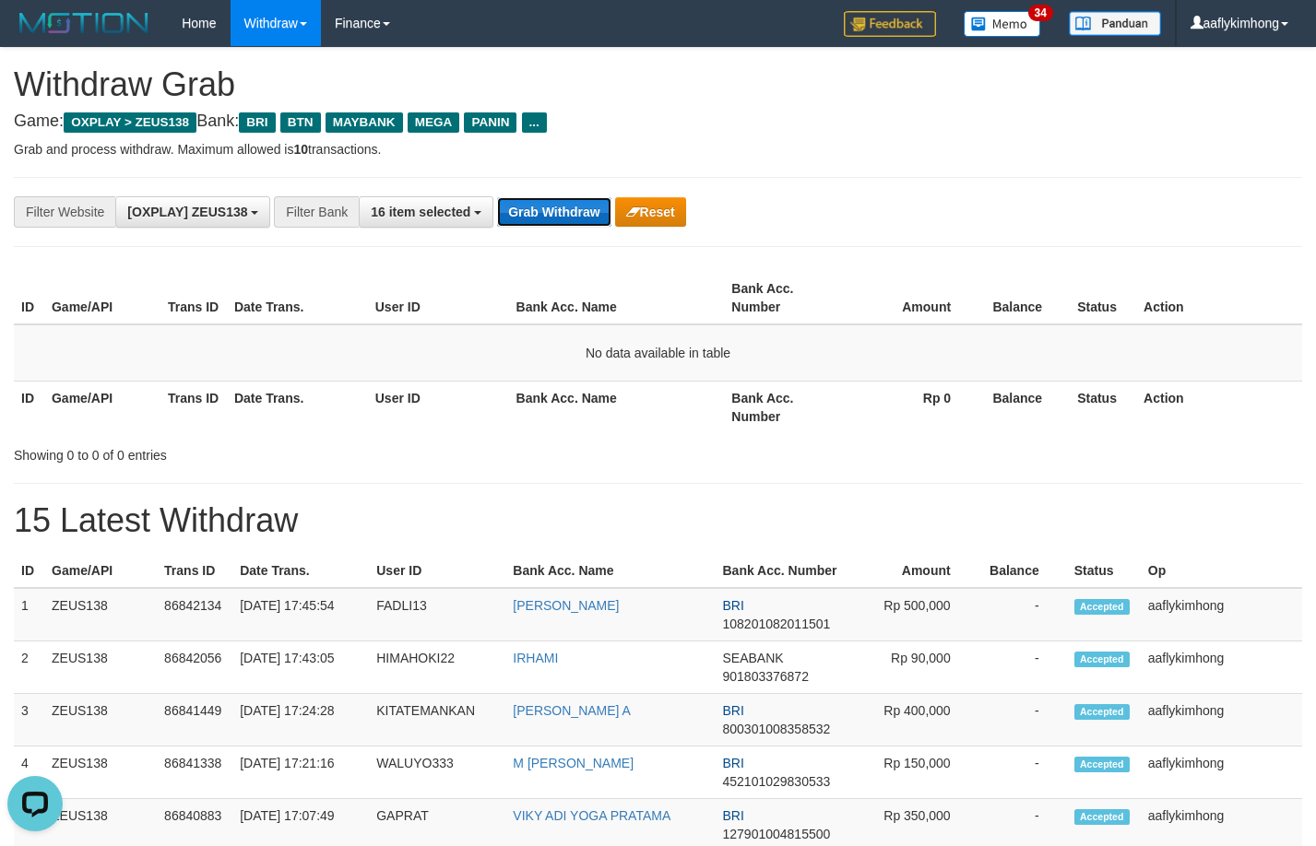
click at [557, 199] on button "Grab Withdraw" at bounding box center [553, 212] width 113 height 30
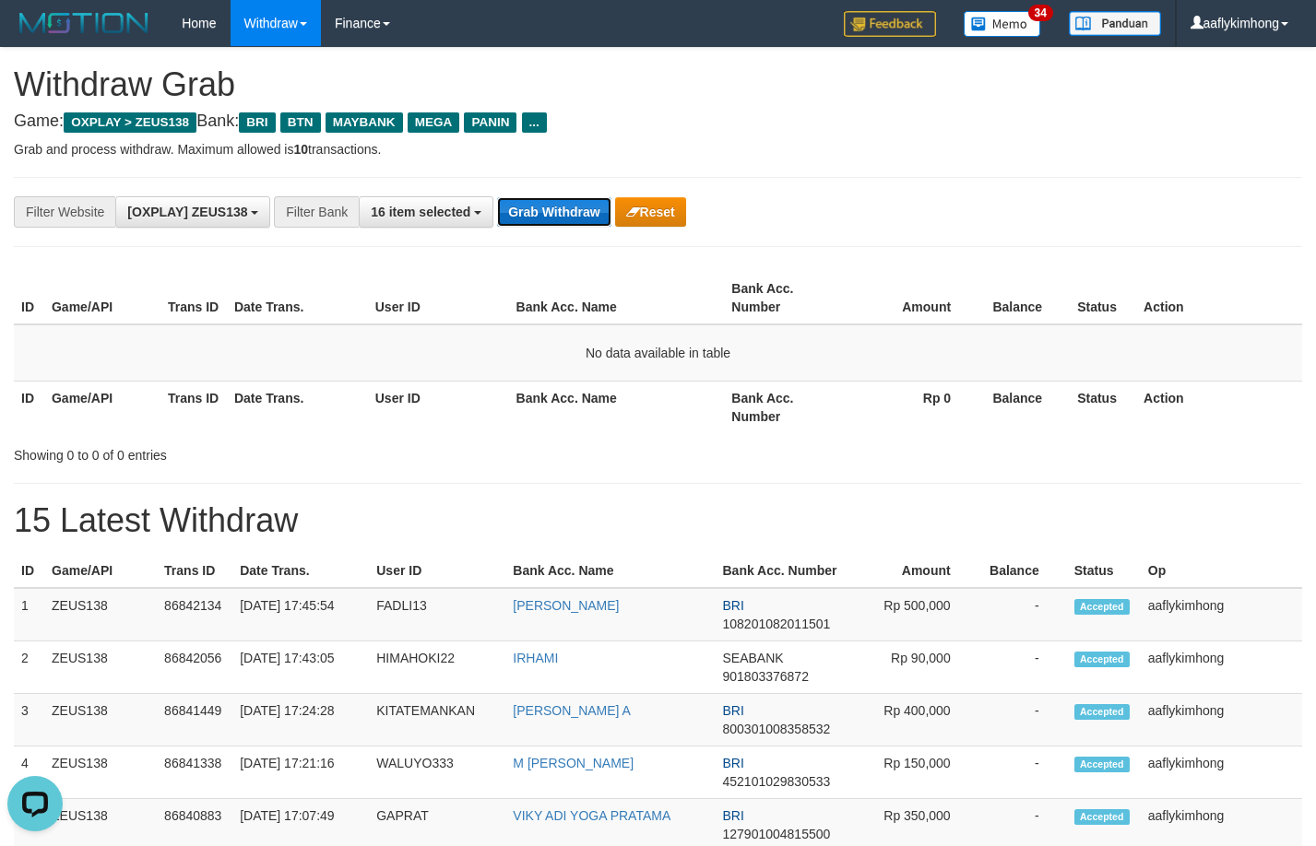
click at [557, 199] on button "Grab Withdraw" at bounding box center [553, 212] width 113 height 30
click at [559, 197] on button "Grab Withdraw" at bounding box center [553, 212] width 113 height 30
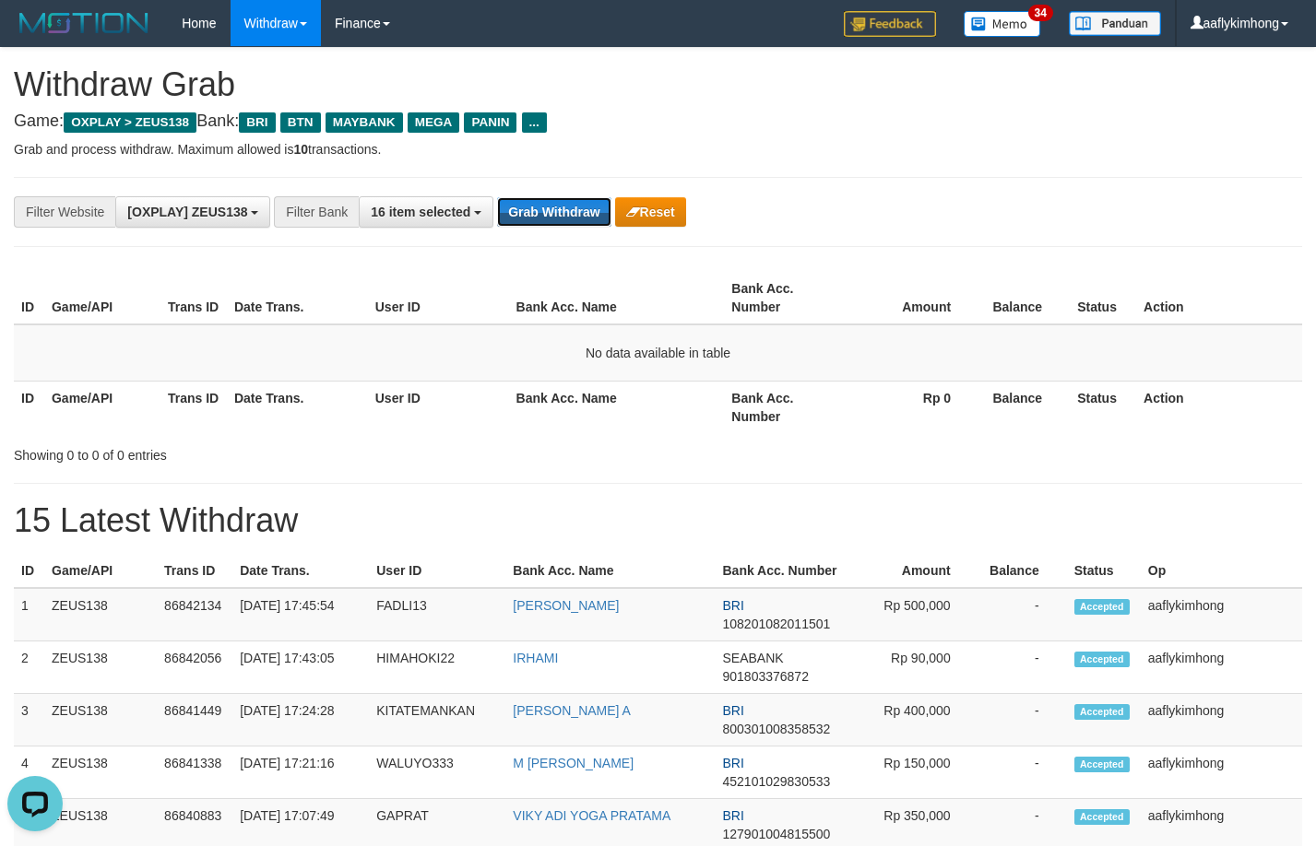
click at [563, 195] on div "**********" at bounding box center [658, 212] width 1288 height 70
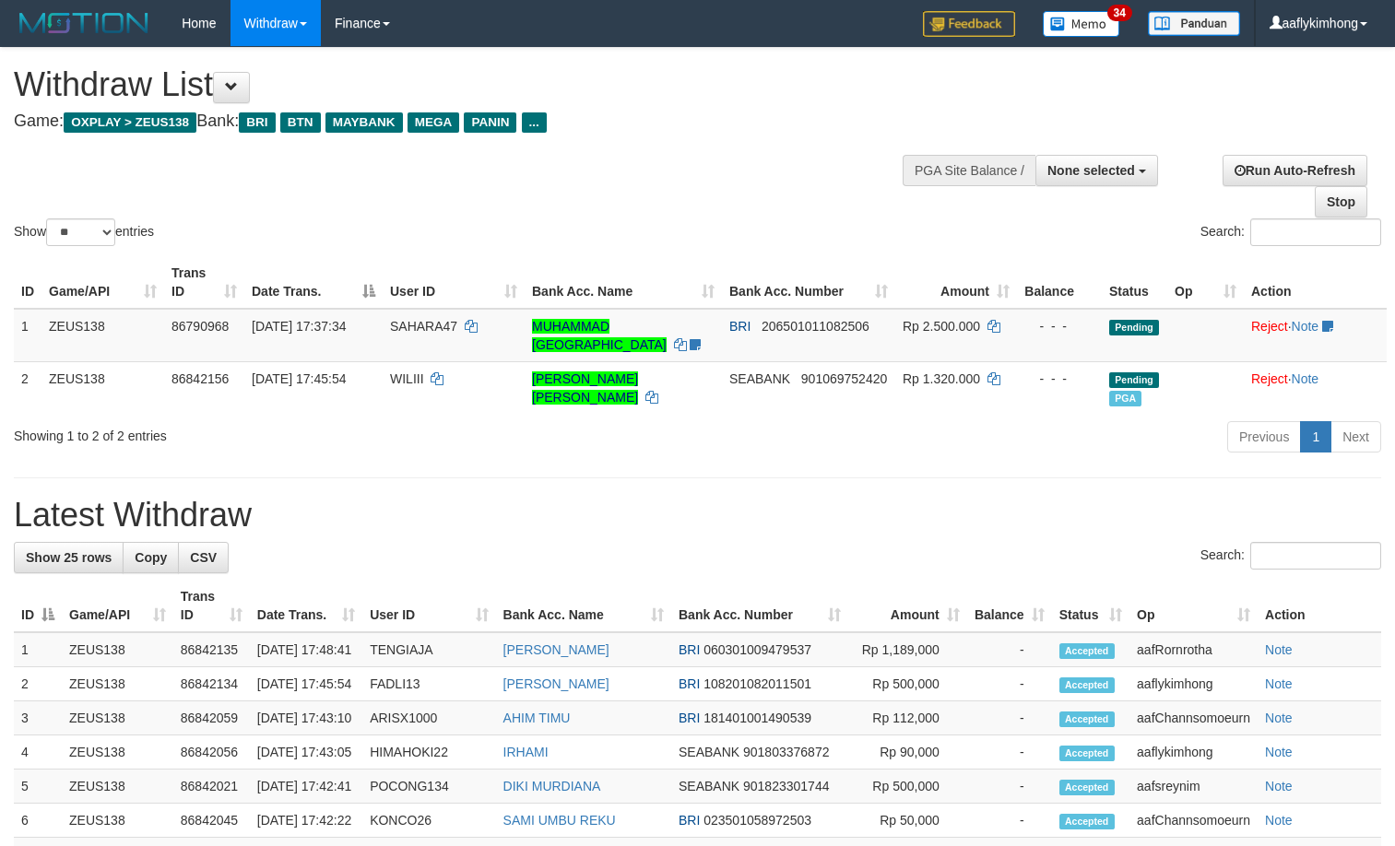
select select
select select "**"
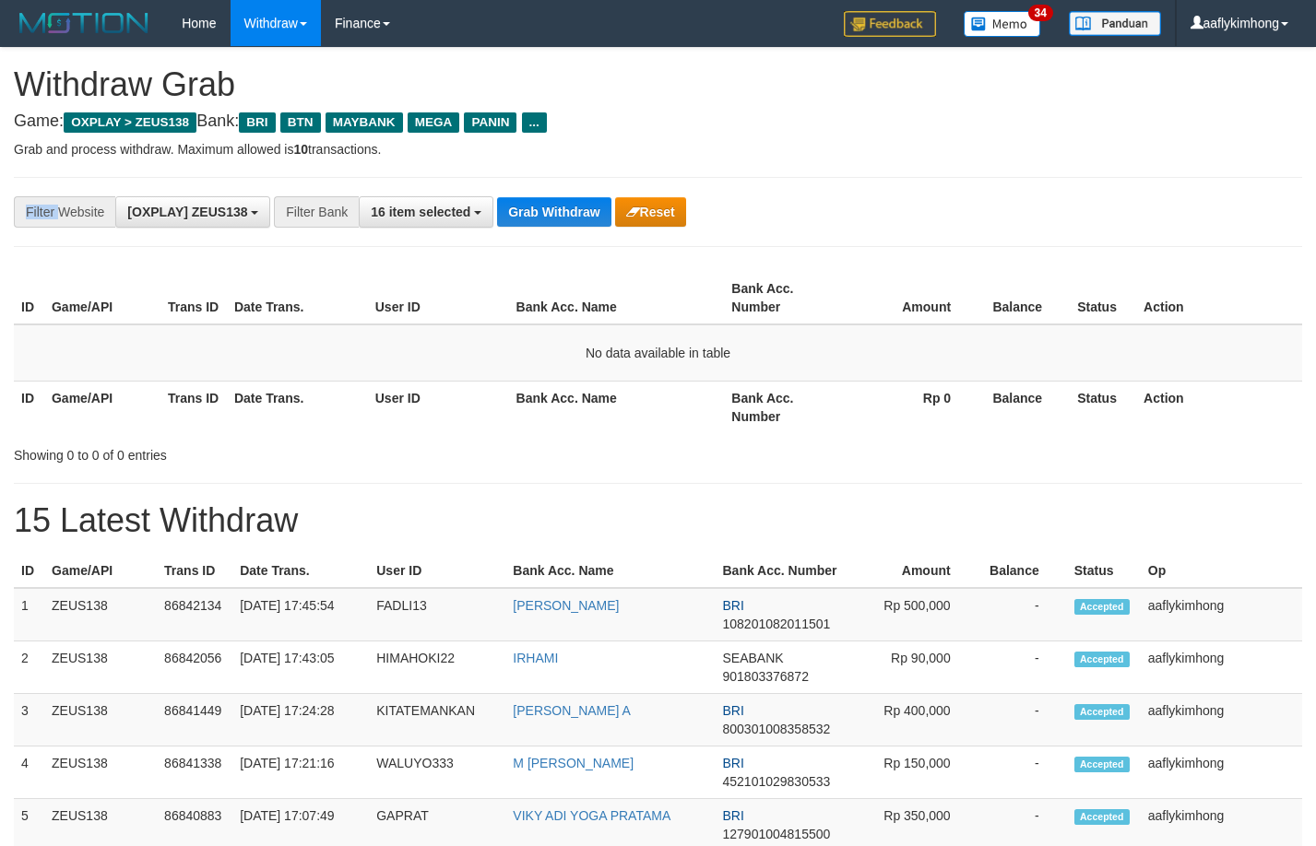
click at [566, 189] on div "**********" at bounding box center [658, 212] width 1288 height 70
click at [567, 209] on button "Grab Withdraw" at bounding box center [553, 212] width 113 height 30
click at [566, 205] on button "Grab Withdraw" at bounding box center [553, 212] width 113 height 30
click at [552, 218] on button "Grab Withdraw" at bounding box center [553, 212] width 113 height 30
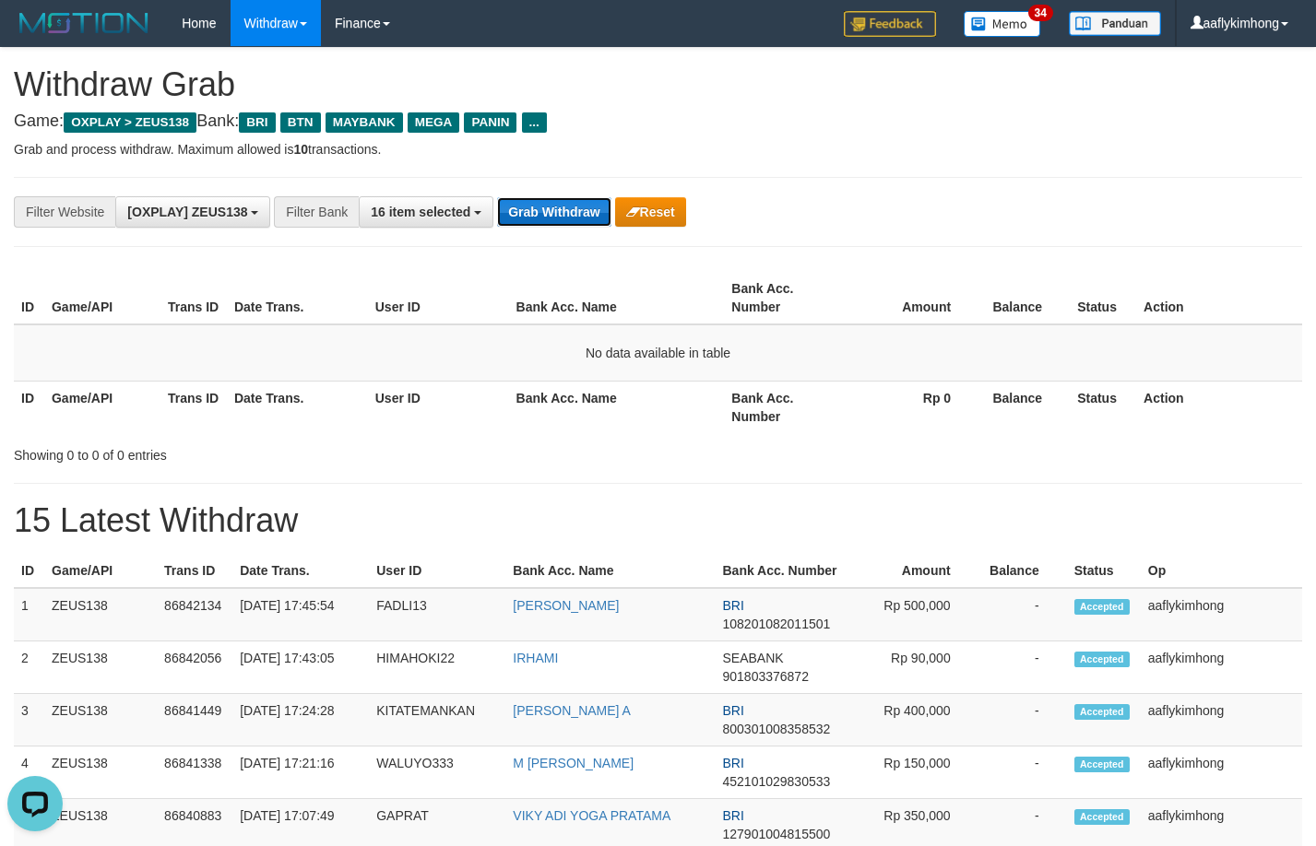
click at [552, 218] on button "Grab Withdraw" at bounding box center [553, 212] width 113 height 30
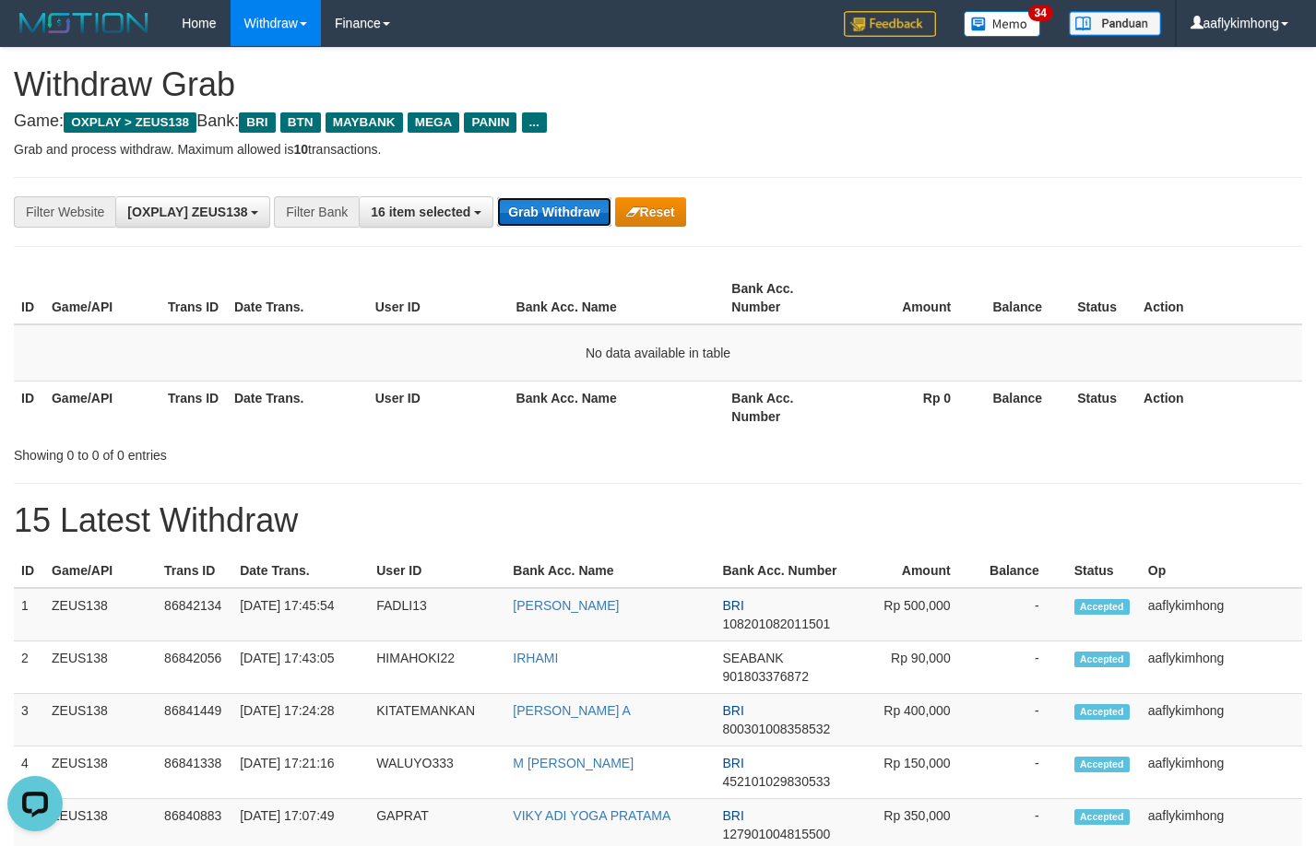
click at [552, 218] on button "Grab Withdraw" at bounding box center [553, 212] width 113 height 30
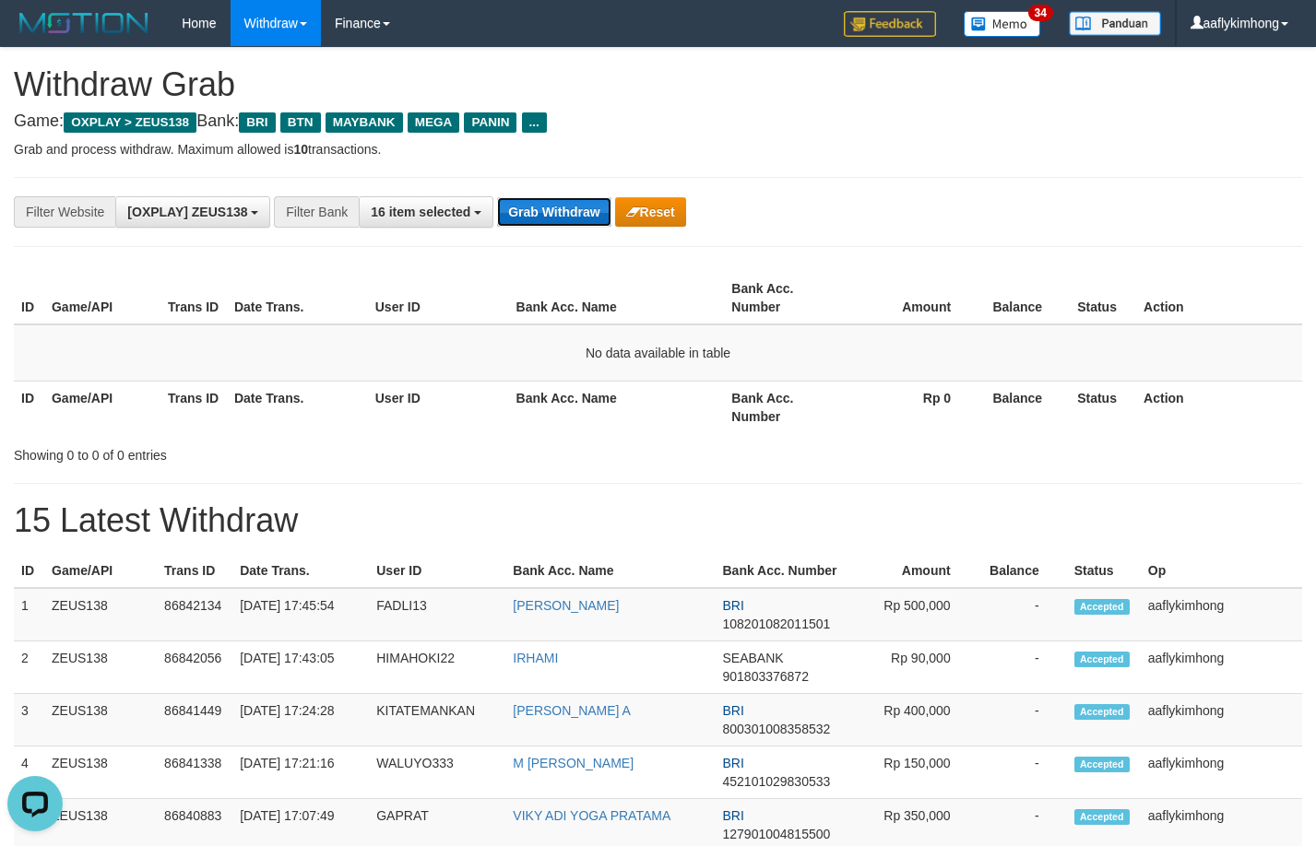
click at [552, 218] on button "Grab Withdraw" at bounding box center [553, 212] width 113 height 30
click at [536, 205] on button "Grab Withdraw" at bounding box center [553, 212] width 113 height 30
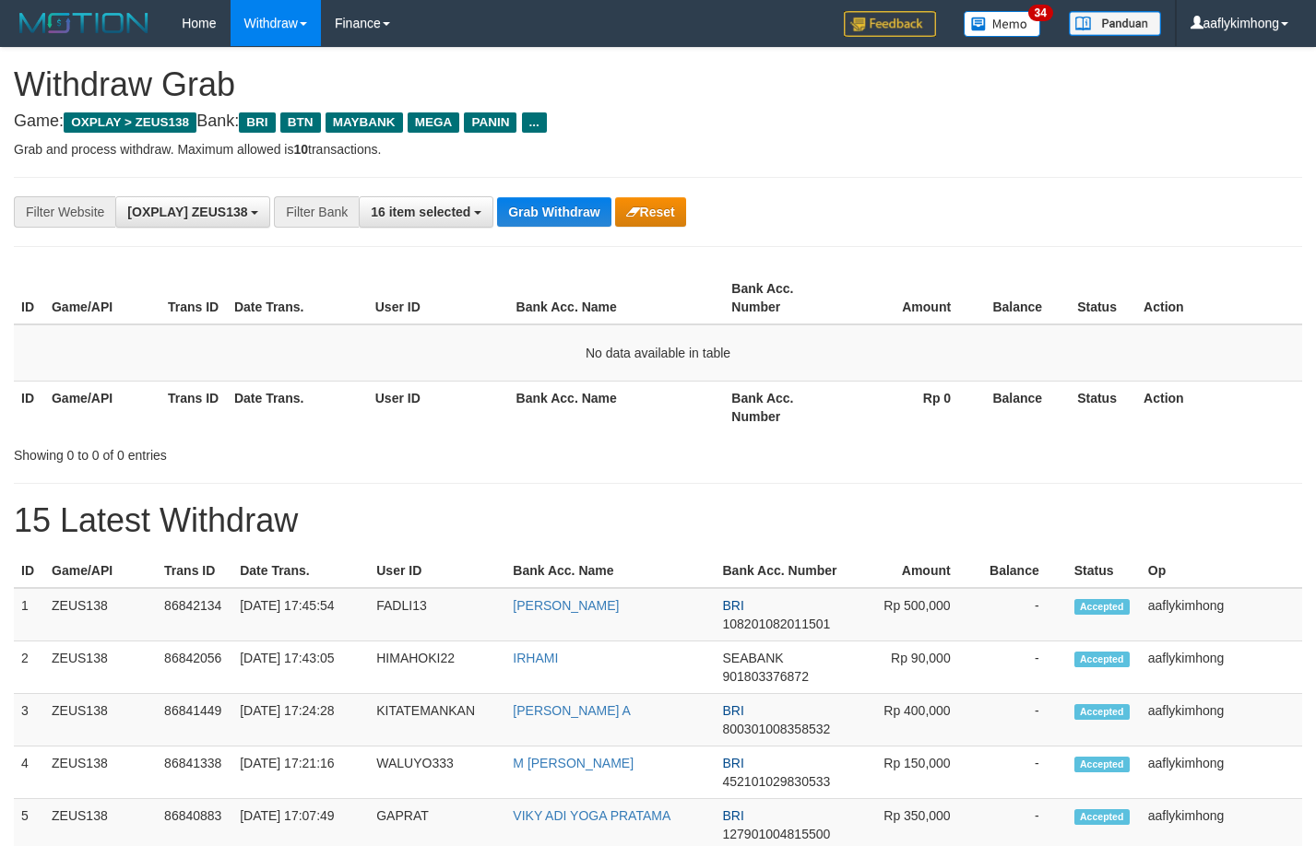
click at [592, 214] on button "Grab Withdraw" at bounding box center [553, 212] width 113 height 30
click at [548, 194] on div "**********" at bounding box center [658, 212] width 1288 height 70
click at [547, 201] on button "Grab Withdraw" at bounding box center [553, 212] width 113 height 30
click at [547, 189] on div "**********" at bounding box center [658, 212] width 1288 height 70
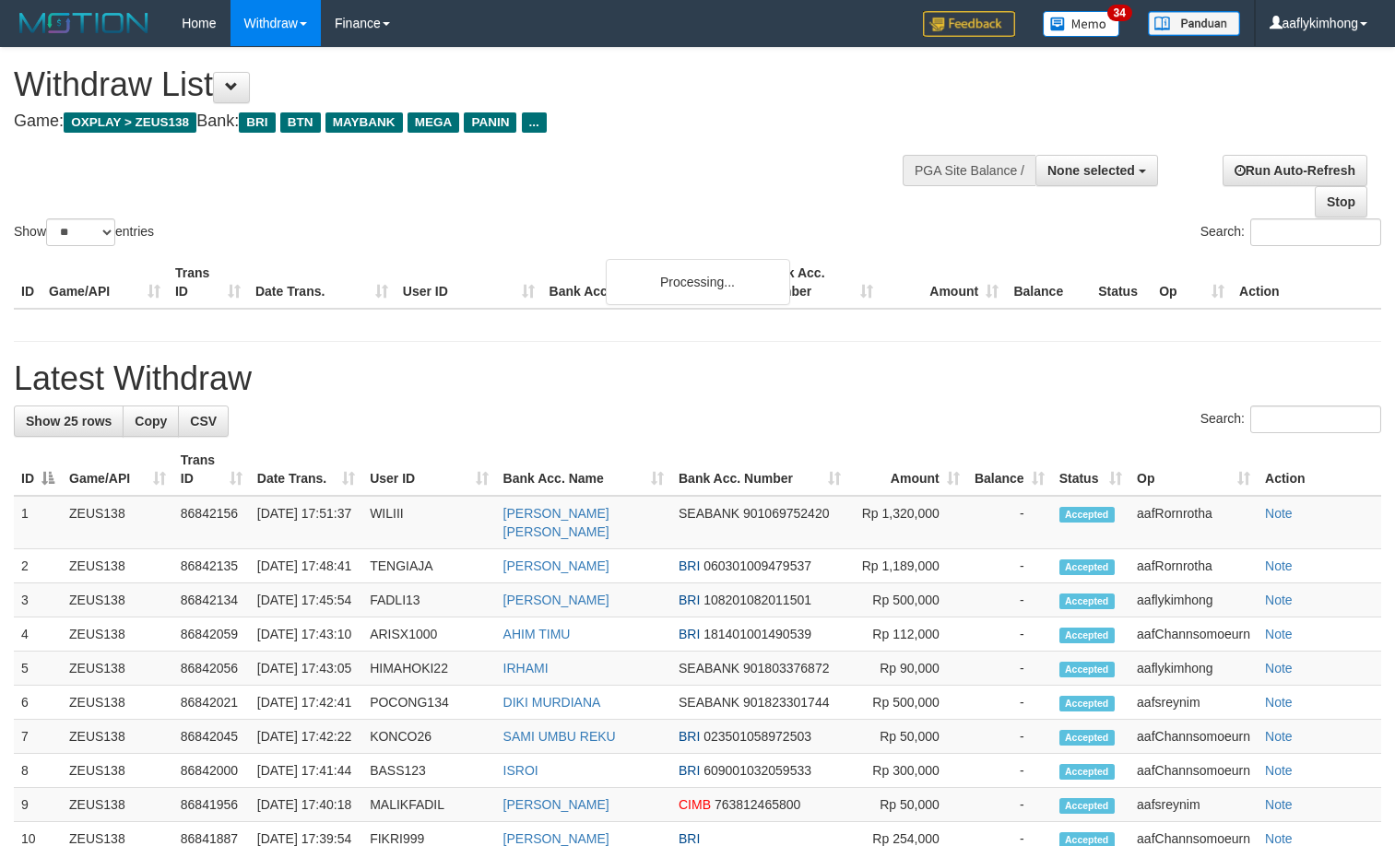
select select
select select "**"
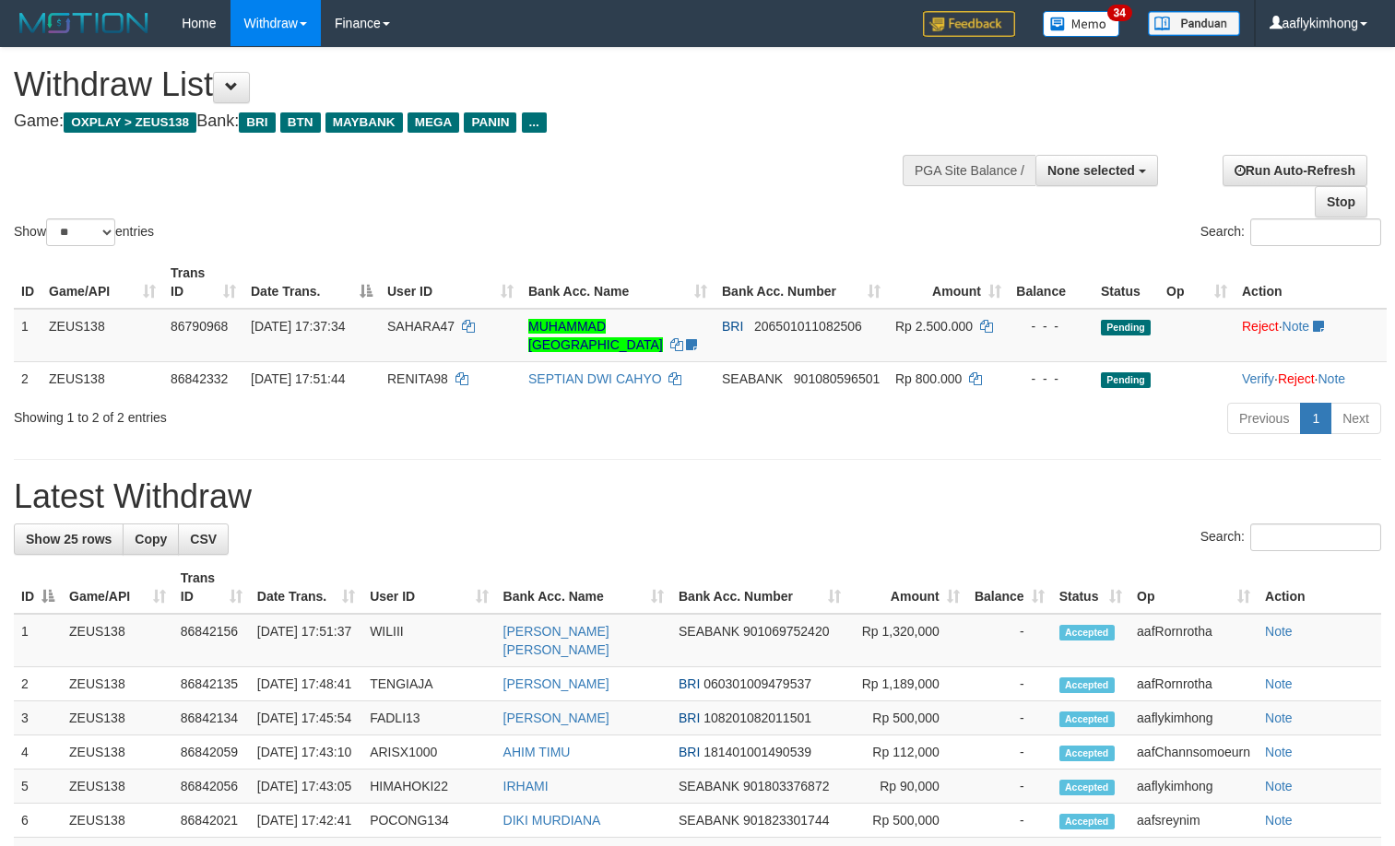
select select
select select "**"
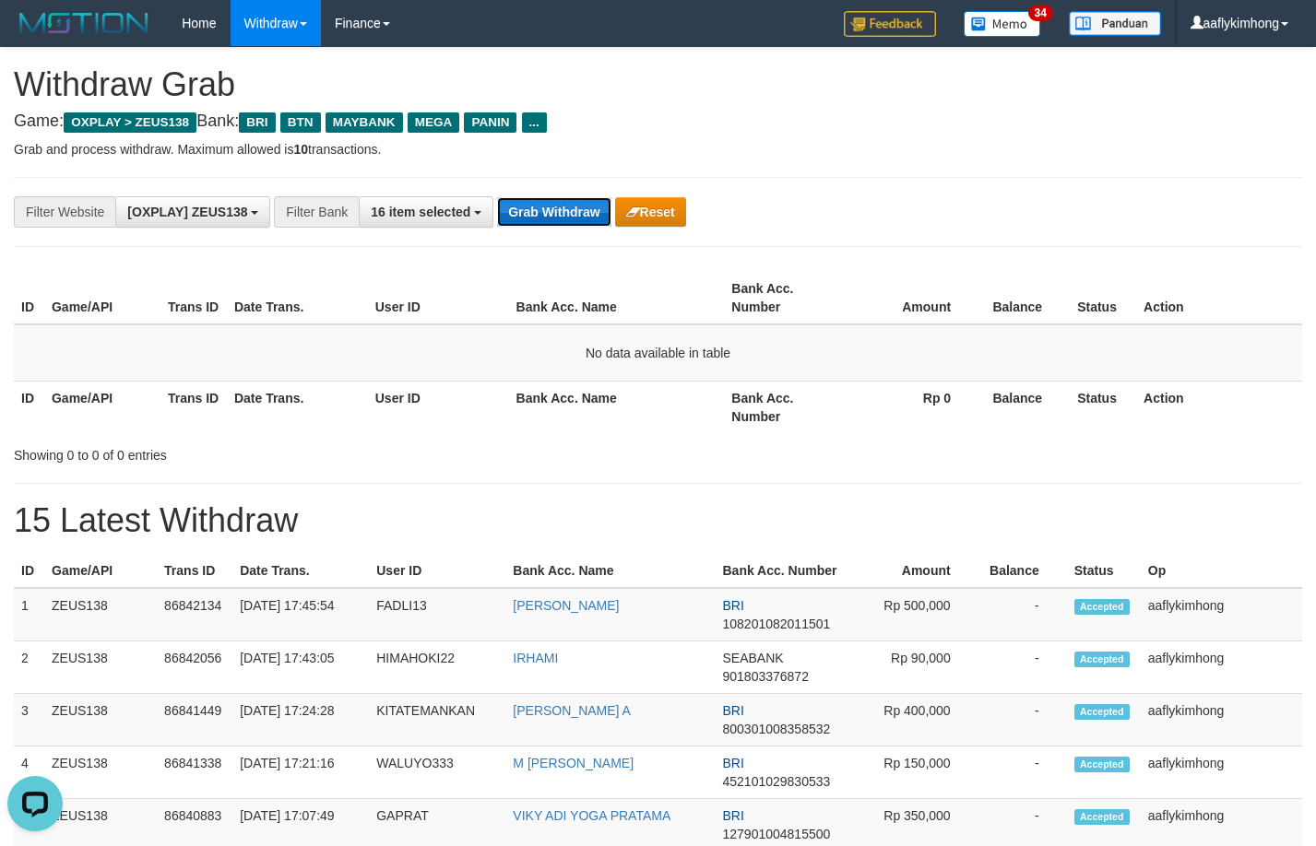
click at [509, 215] on button "Grab Withdraw" at bounding box center [553, 212] width 113 height 30
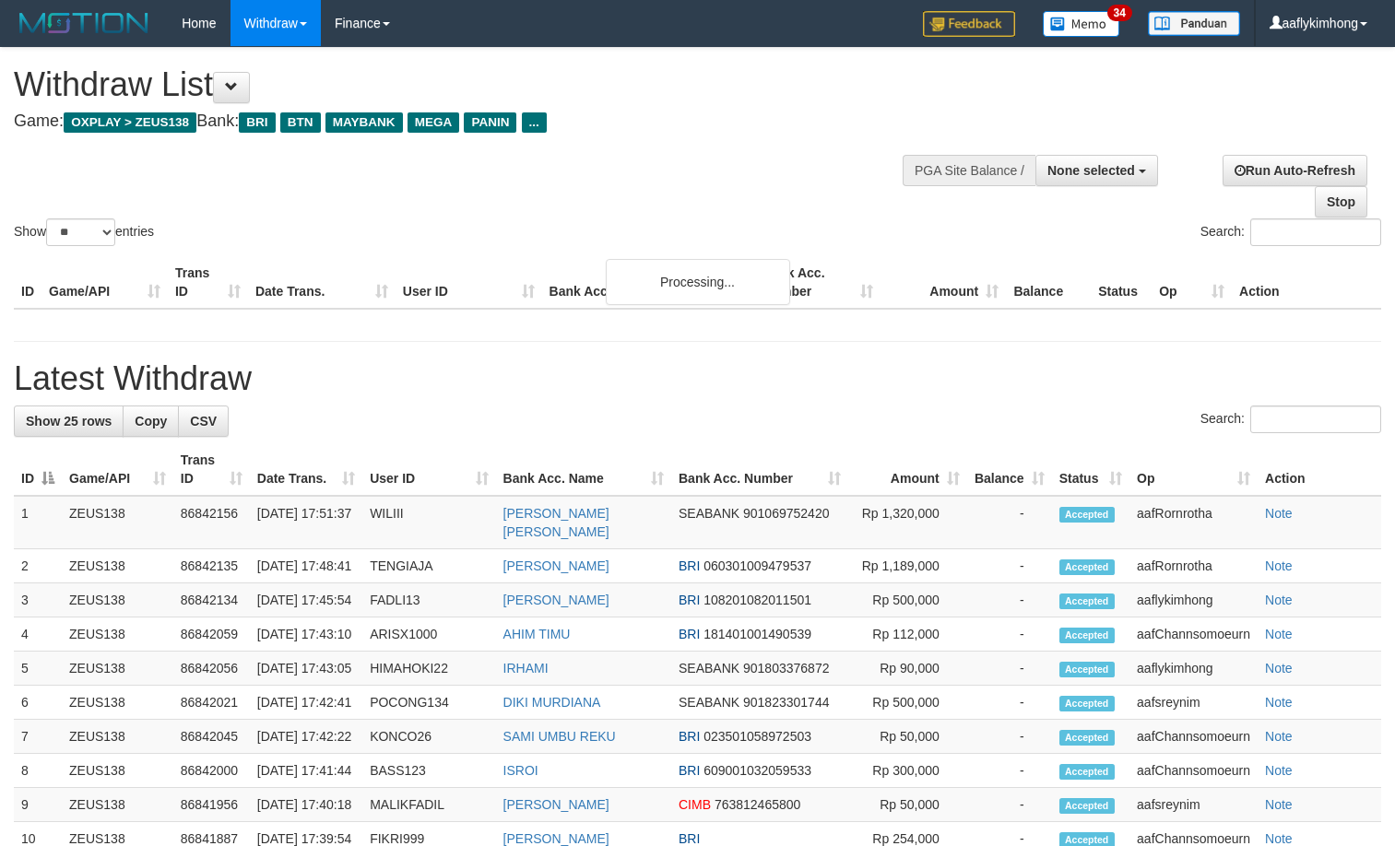
select select
select select "**"
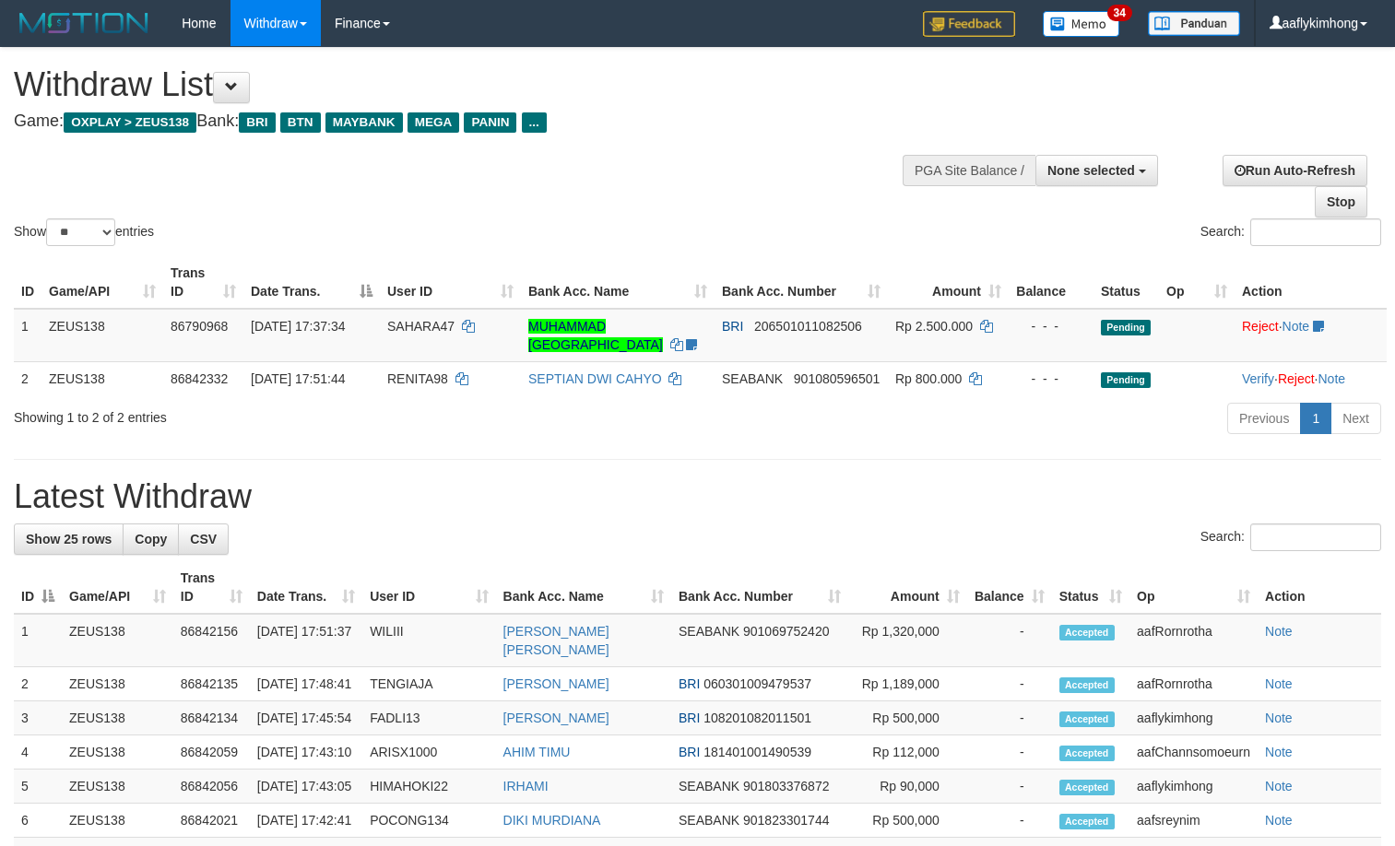
select select
select select "**"
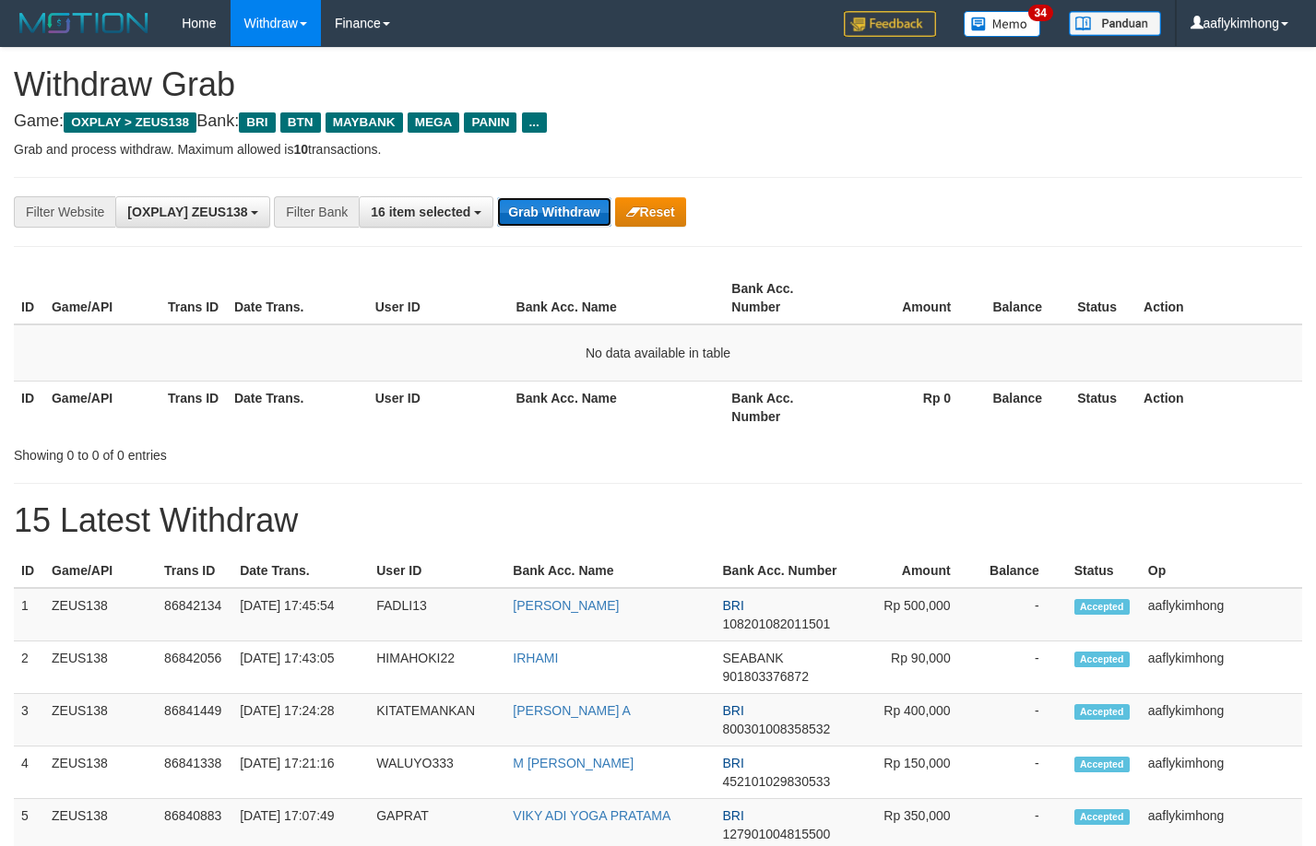
click at [558, 205] on button "Grab Withdraw" at bounding box center [553, 212] width 113 height 30
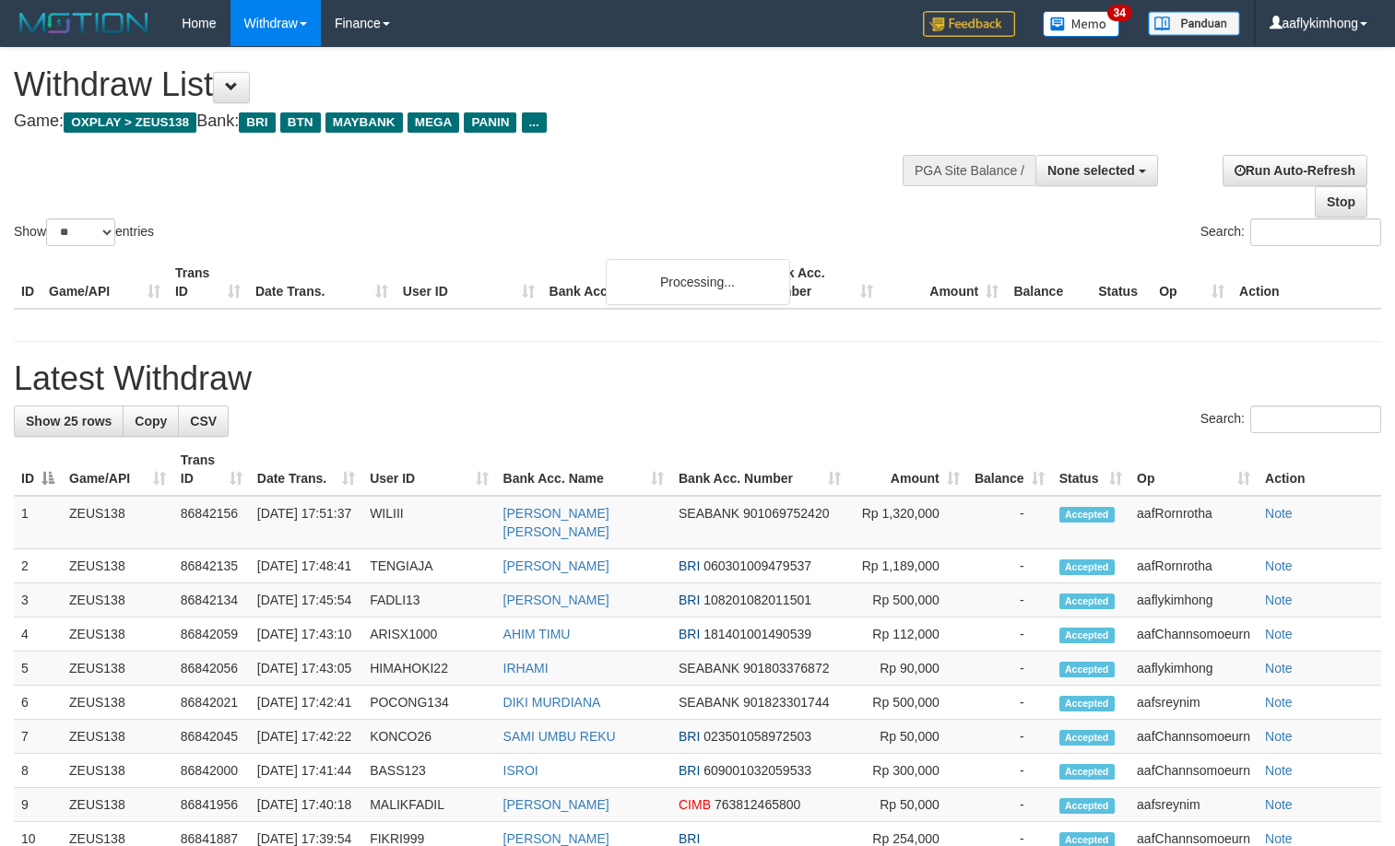
select select
select select "**"
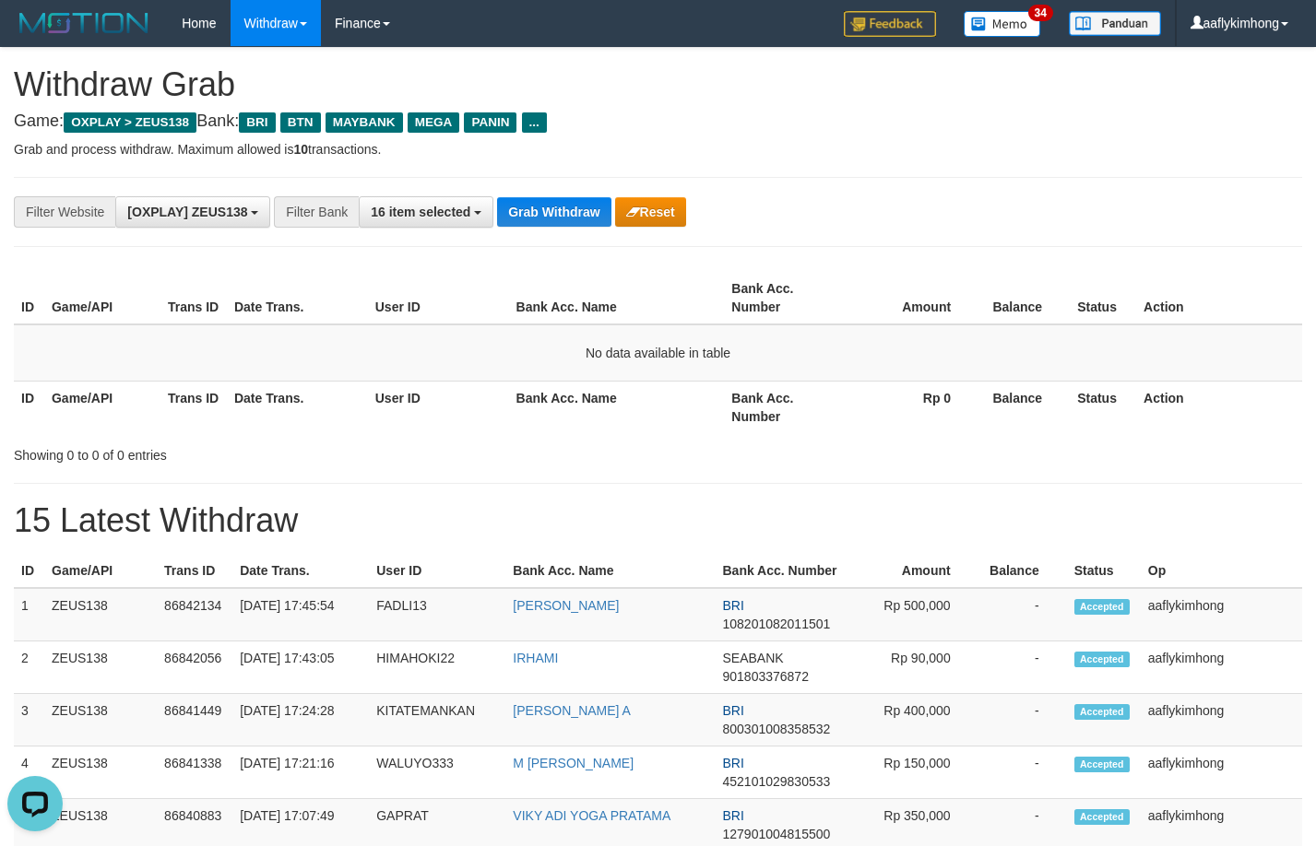
click at [561, 194] on div "**********" at bounding box center [658, 212] width 1288 height 70
click at [558, 199] on button "Grab Withdraw" at bounding box center [553, 212] width 113 height 30
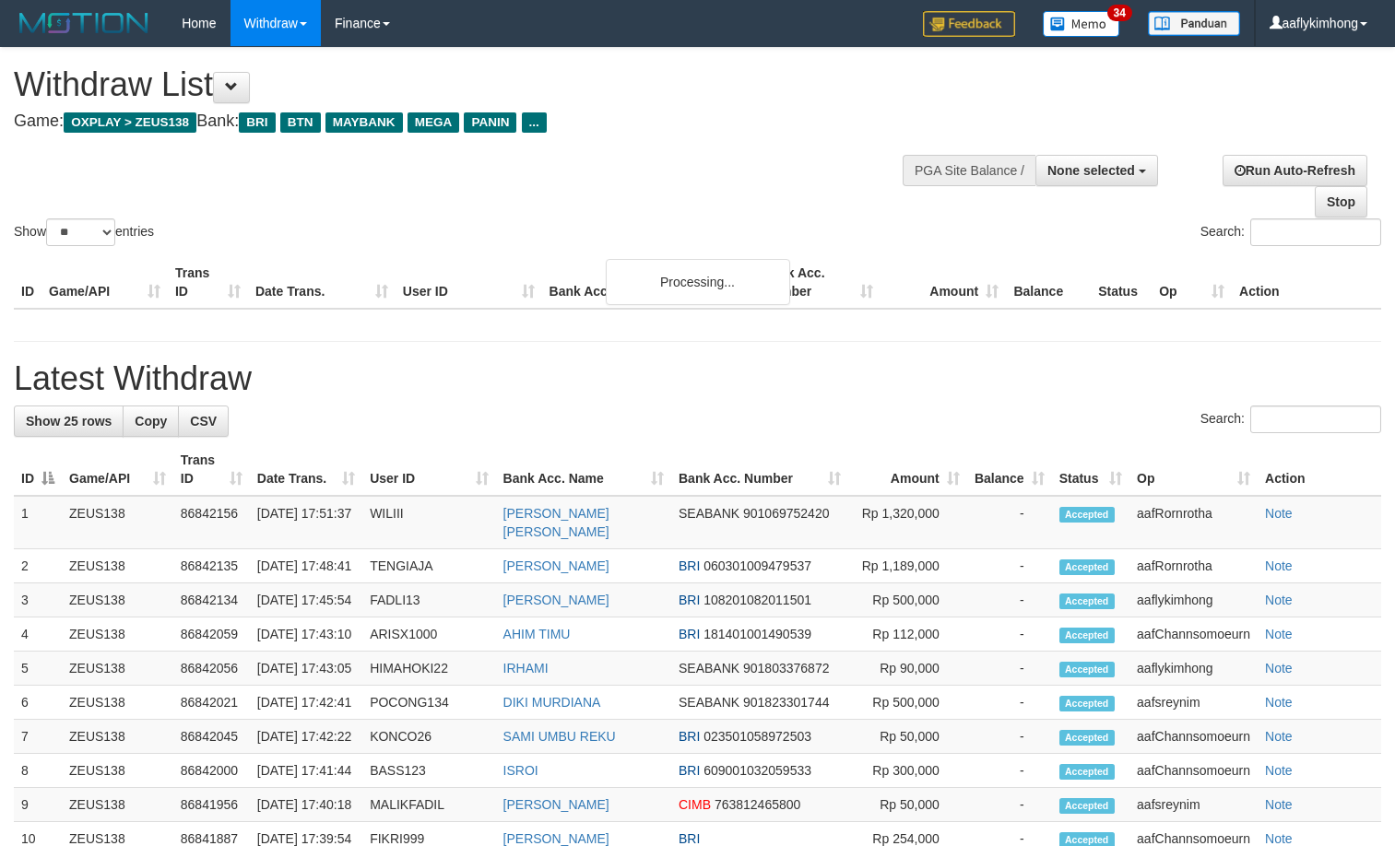
select select
select select "**"
select select
select select "**"
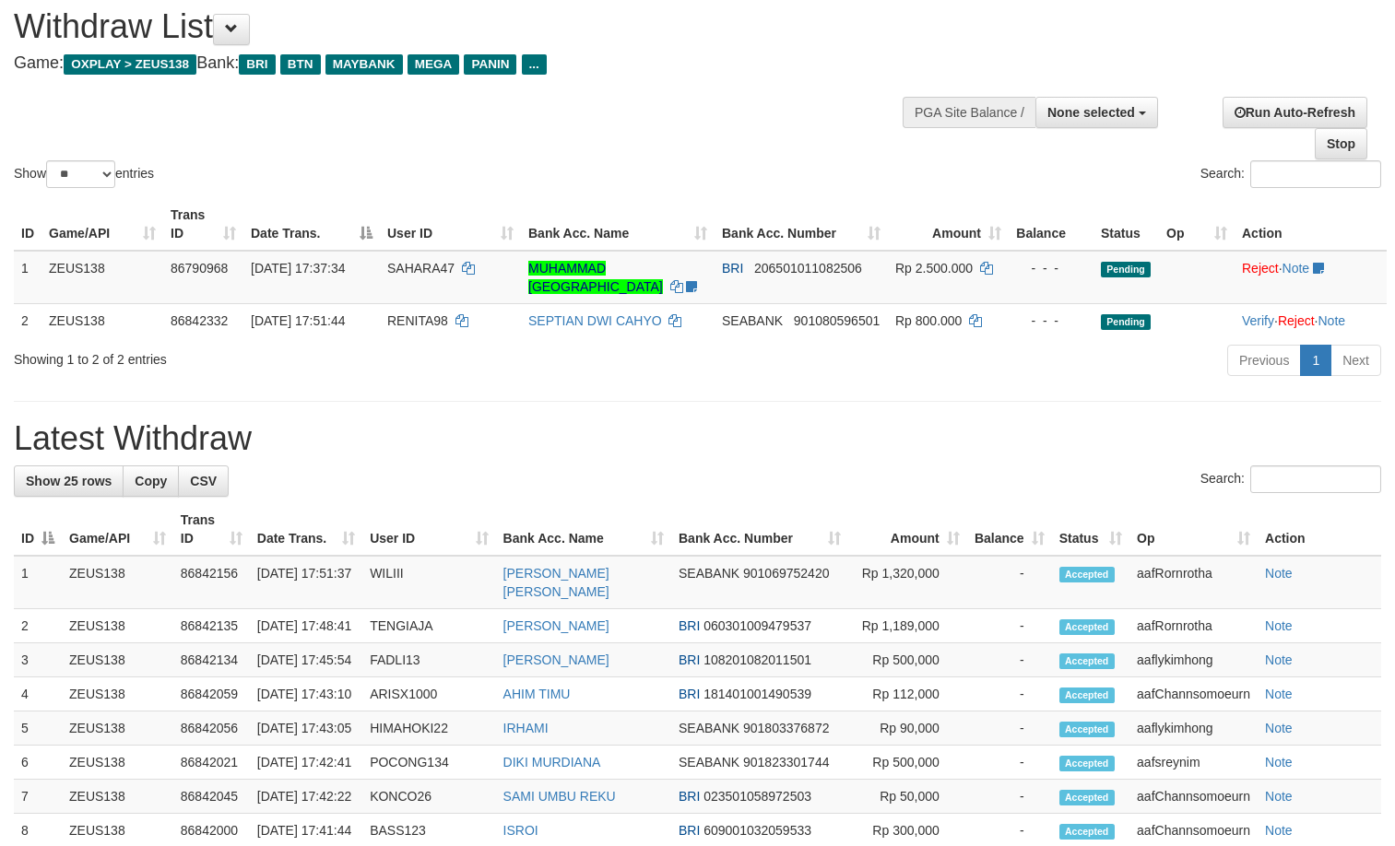
drag, startPoint x: 349, startPoint y: 402, endPoint x: 337, endPoint y: 401, distance: 11.1
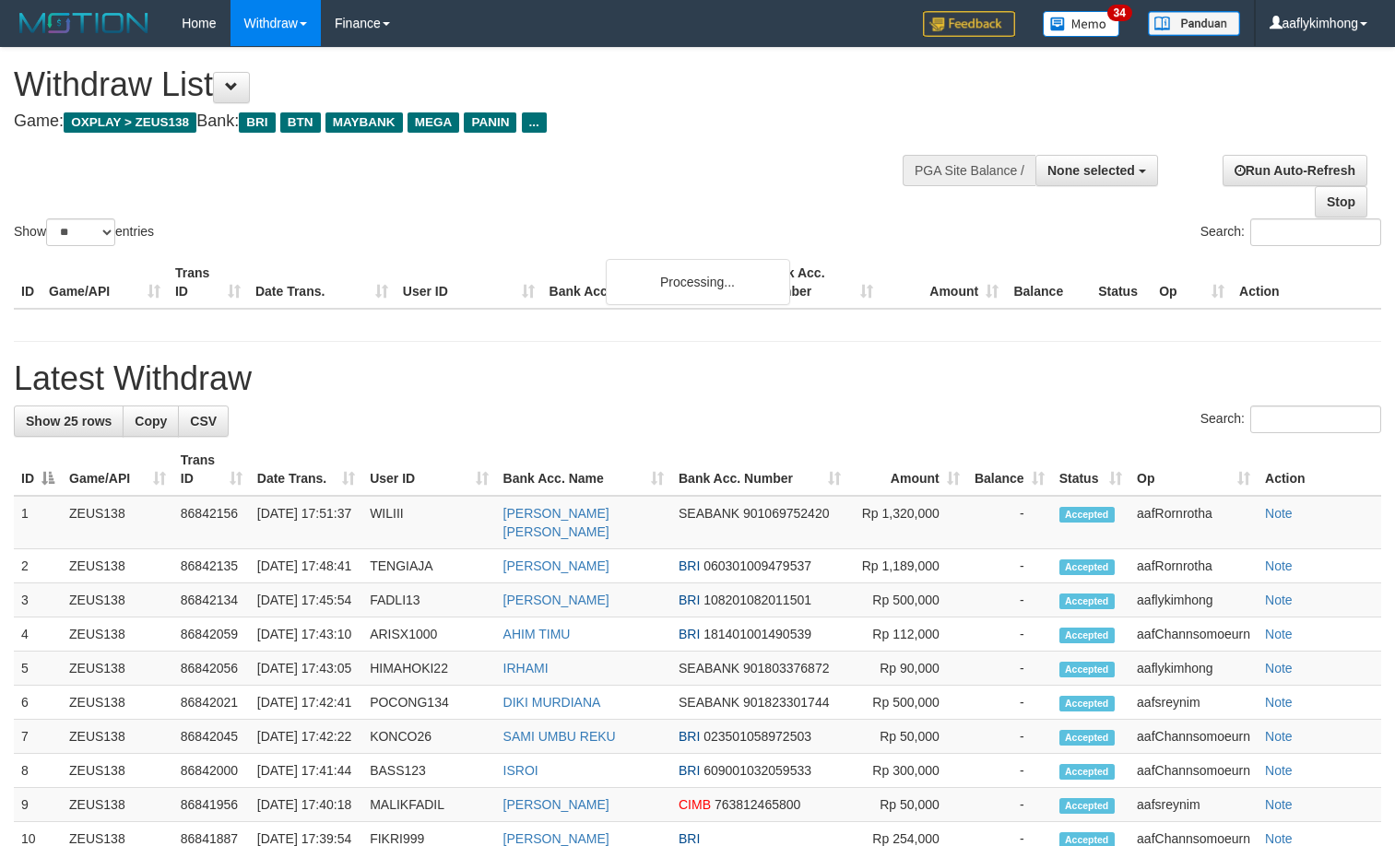
select select
select select "**"
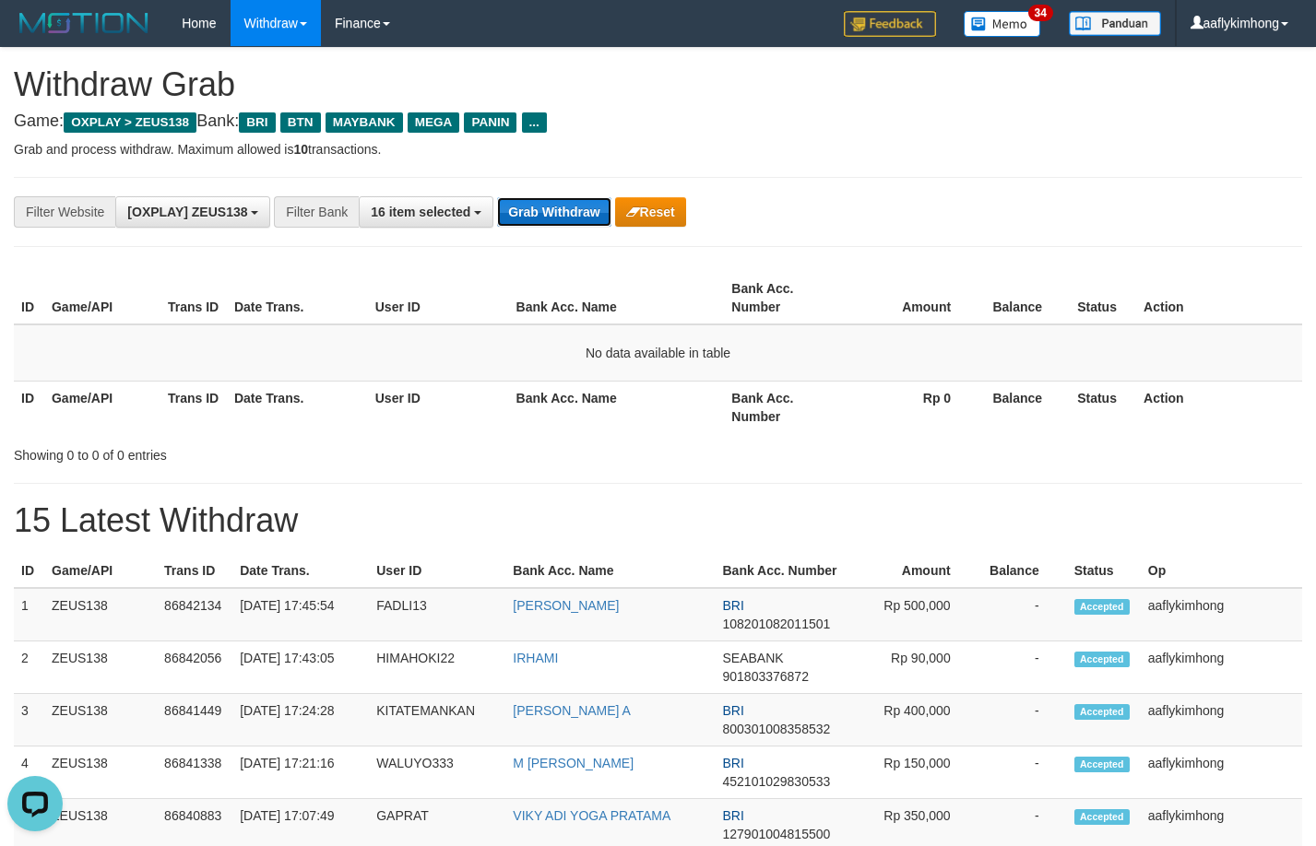
click at [544, 218] on button "Grab Withdraw" at bounding box center [553, 212] width 113 height 30
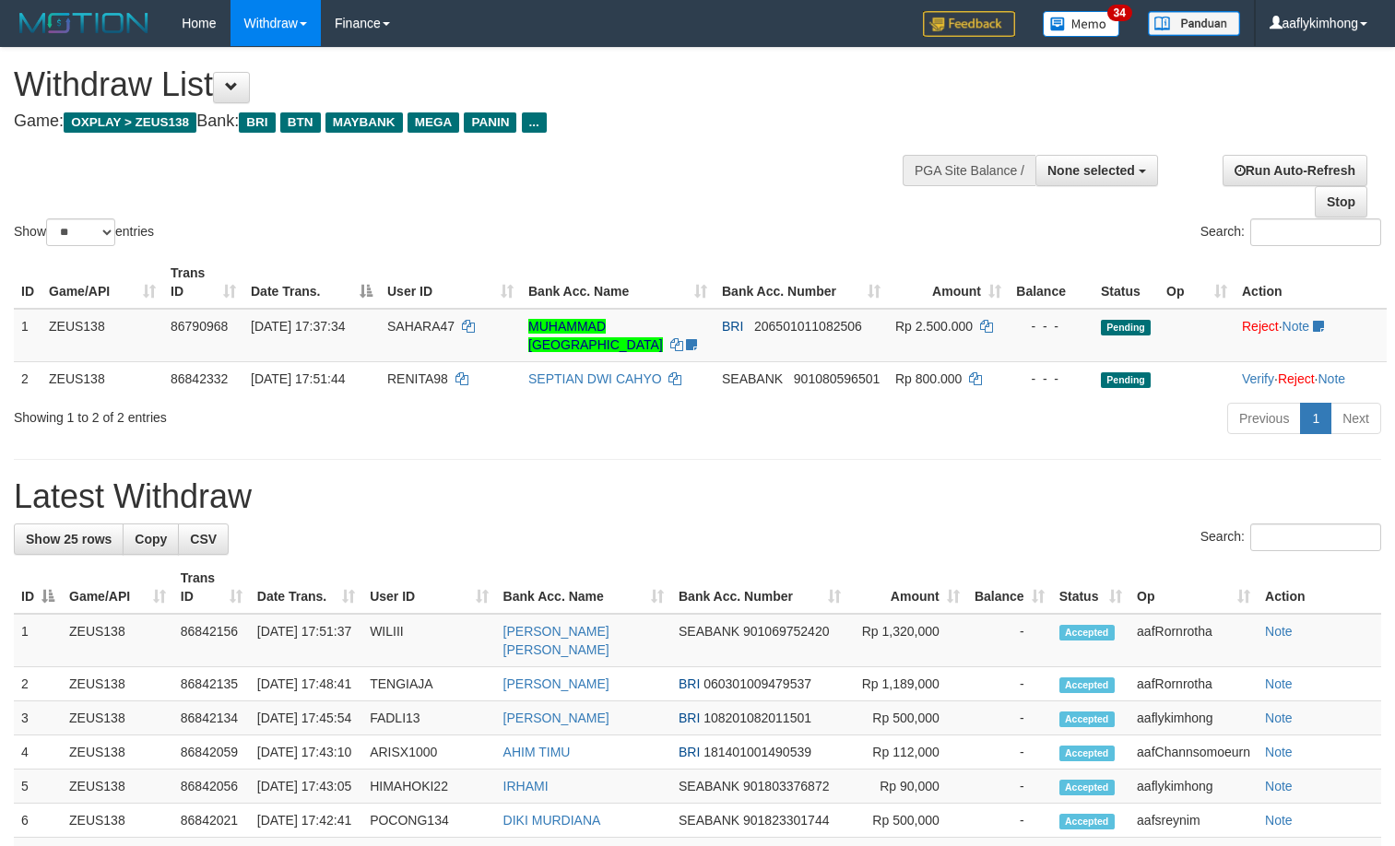
select select
select select "**"
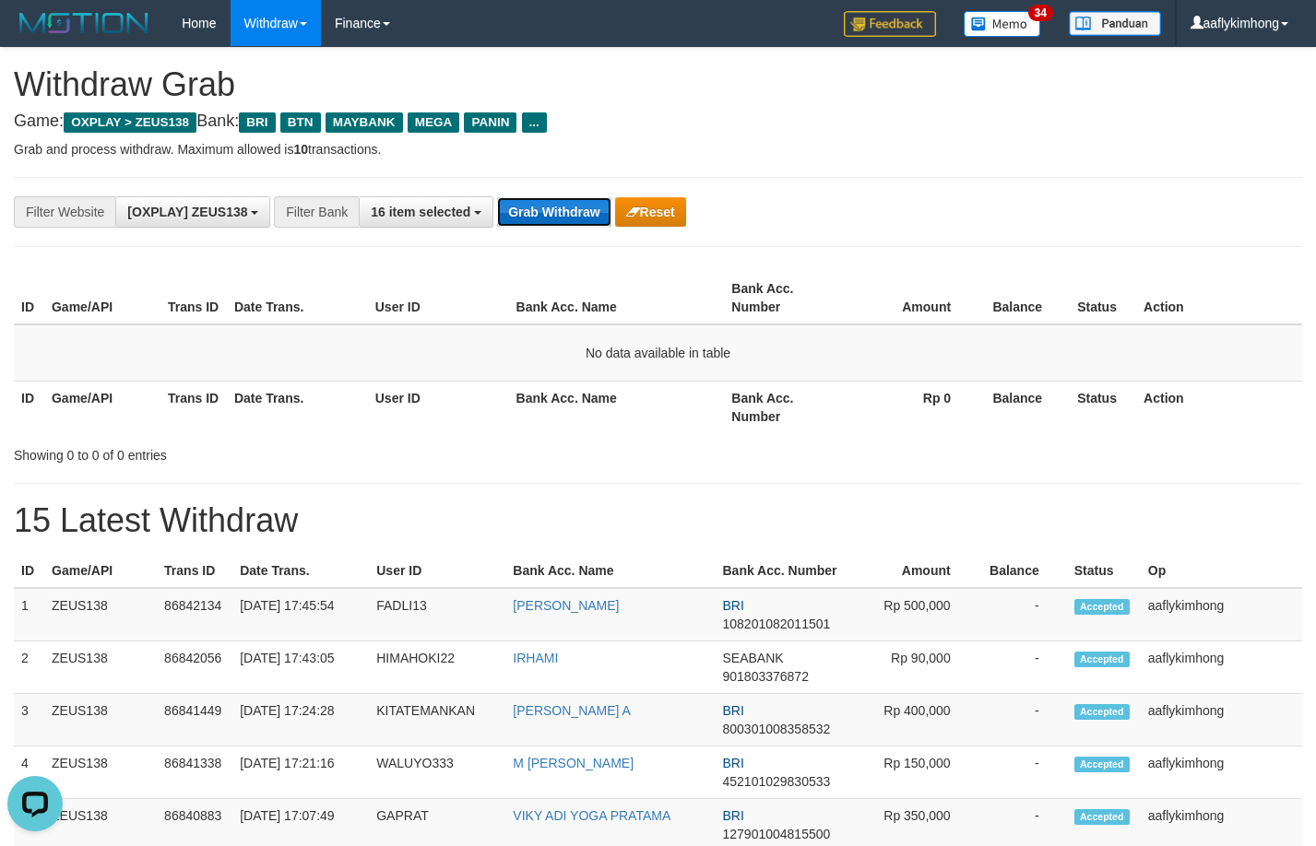
click at [540, 213] on button "Grab Withdraw" at bounding box center [553, 212] width 113 height 30
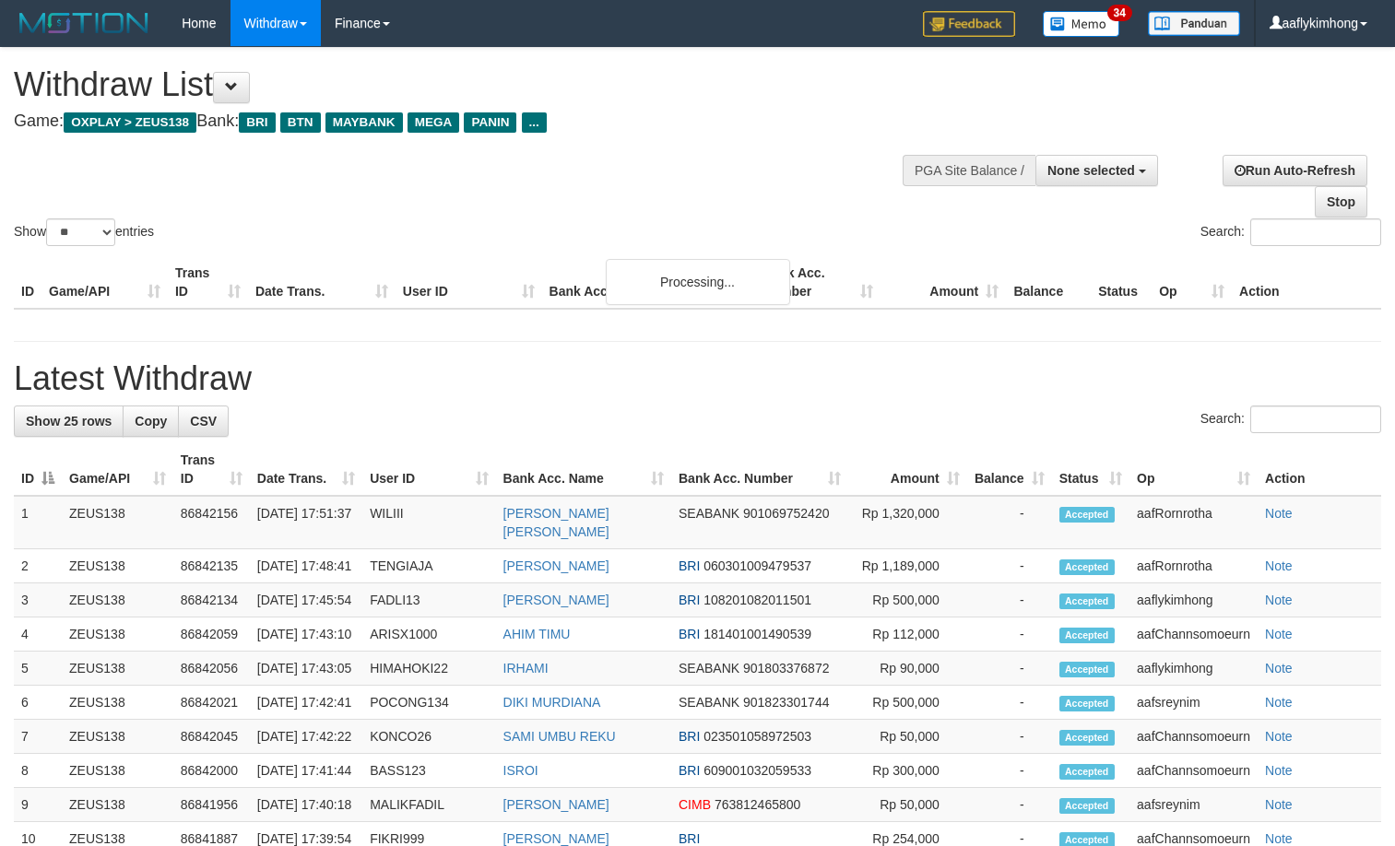
select select
select select "**"
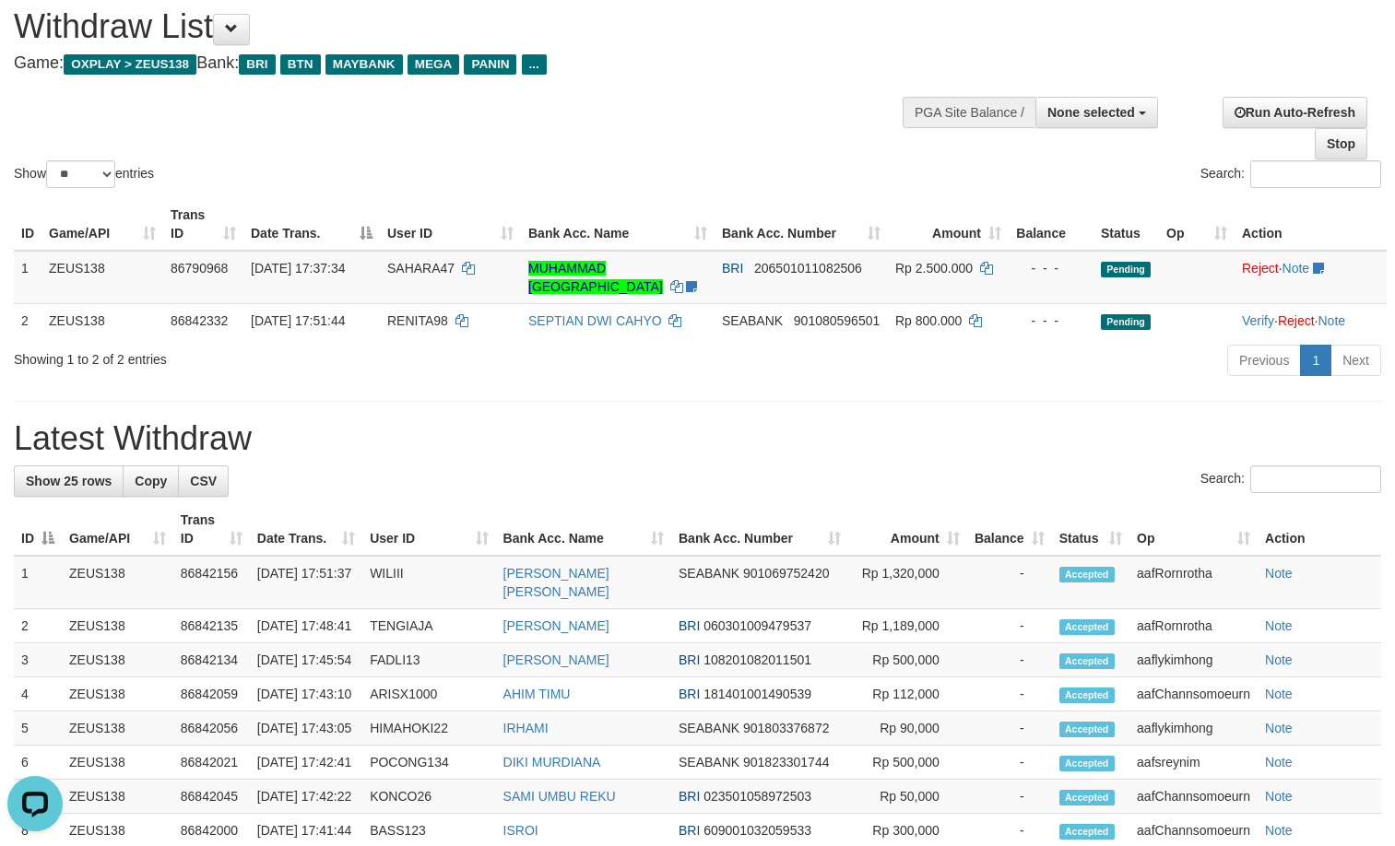
drag, startPoint x: 392, startPoint y: 404, endPoint x: 392, endPoint y: 389, distance: 14.8
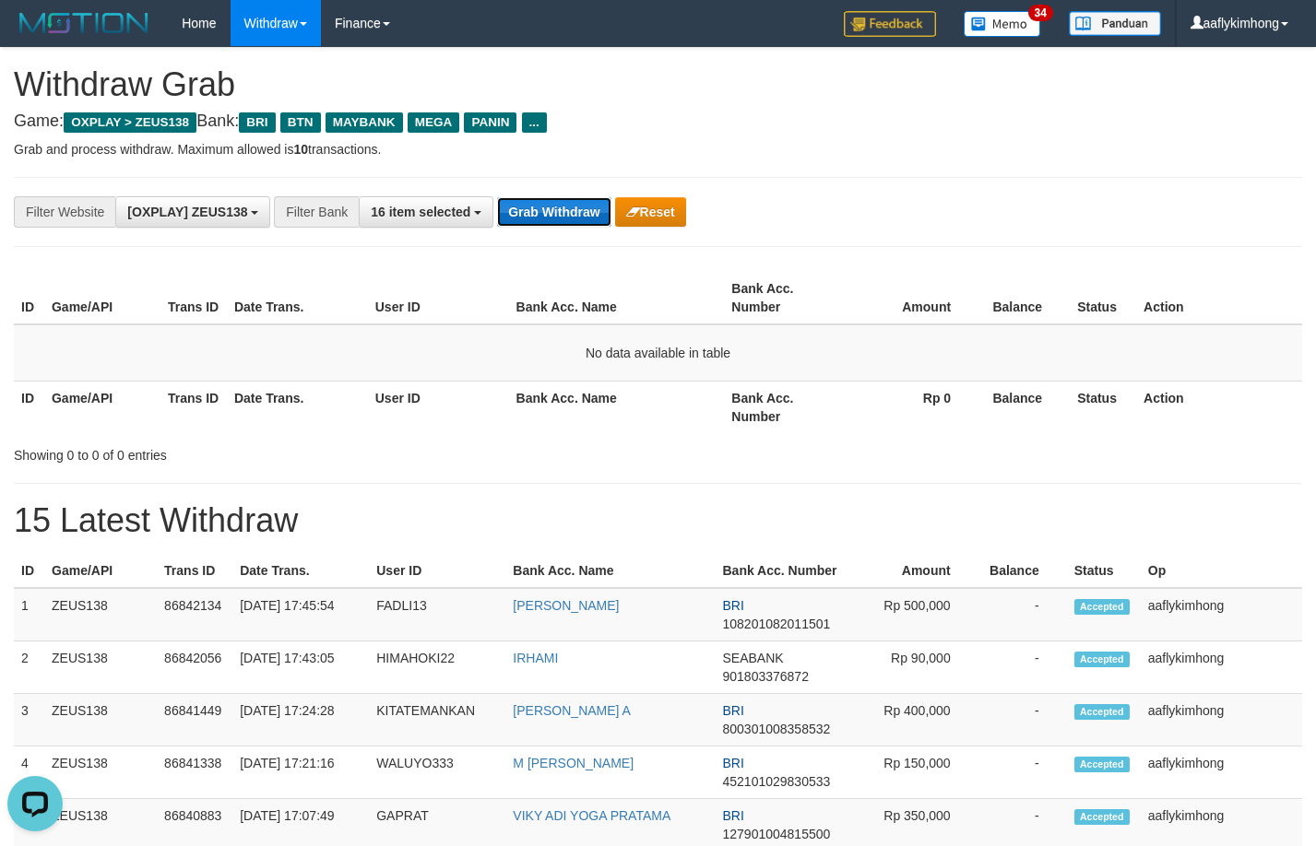
click at [549, 197] on button "Grab Withdraw" at bounding box center [553, 212] width 113 height 30
click at [576, 229] on div "**********" at bounding box center [658, 212] width 1288 height 70
drag, startPoint x: 657, startPoint y: 269, endPoint x: 647, endPoint y: 265, distance: 10.3
click at [651, 267] on div "ID Game/API Trans ID Date Trans. User ID Bank Acc. Name Bank Acc. Number Amount…" at bounding box center [658, 352] width 1316 height 172
click at [566, 219] on button "Grab Withdraw" at bounding box center [553, 212] width 113 height 30
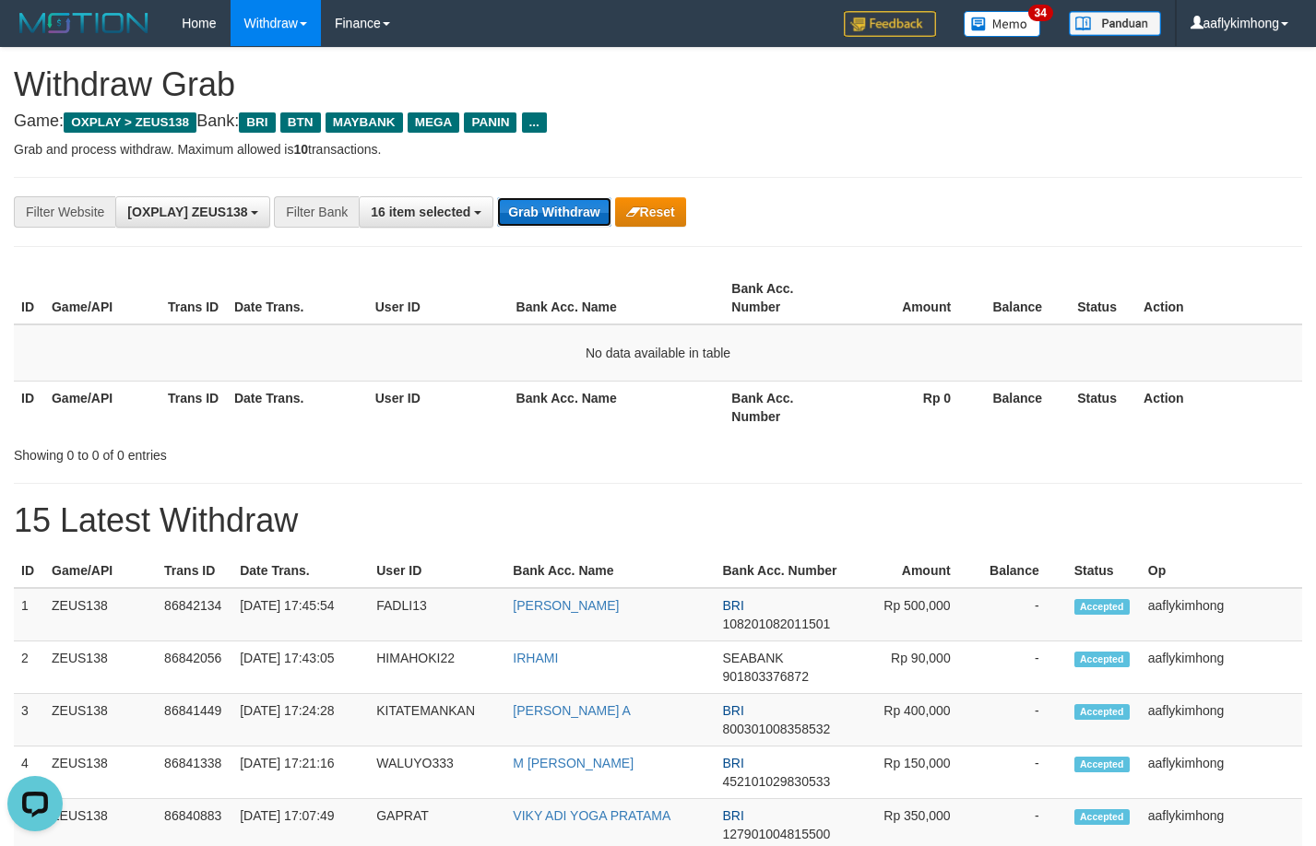
click at [562, 217] on button "Grab Withdraw" at bounding box center [553, 212] width 113 height 30
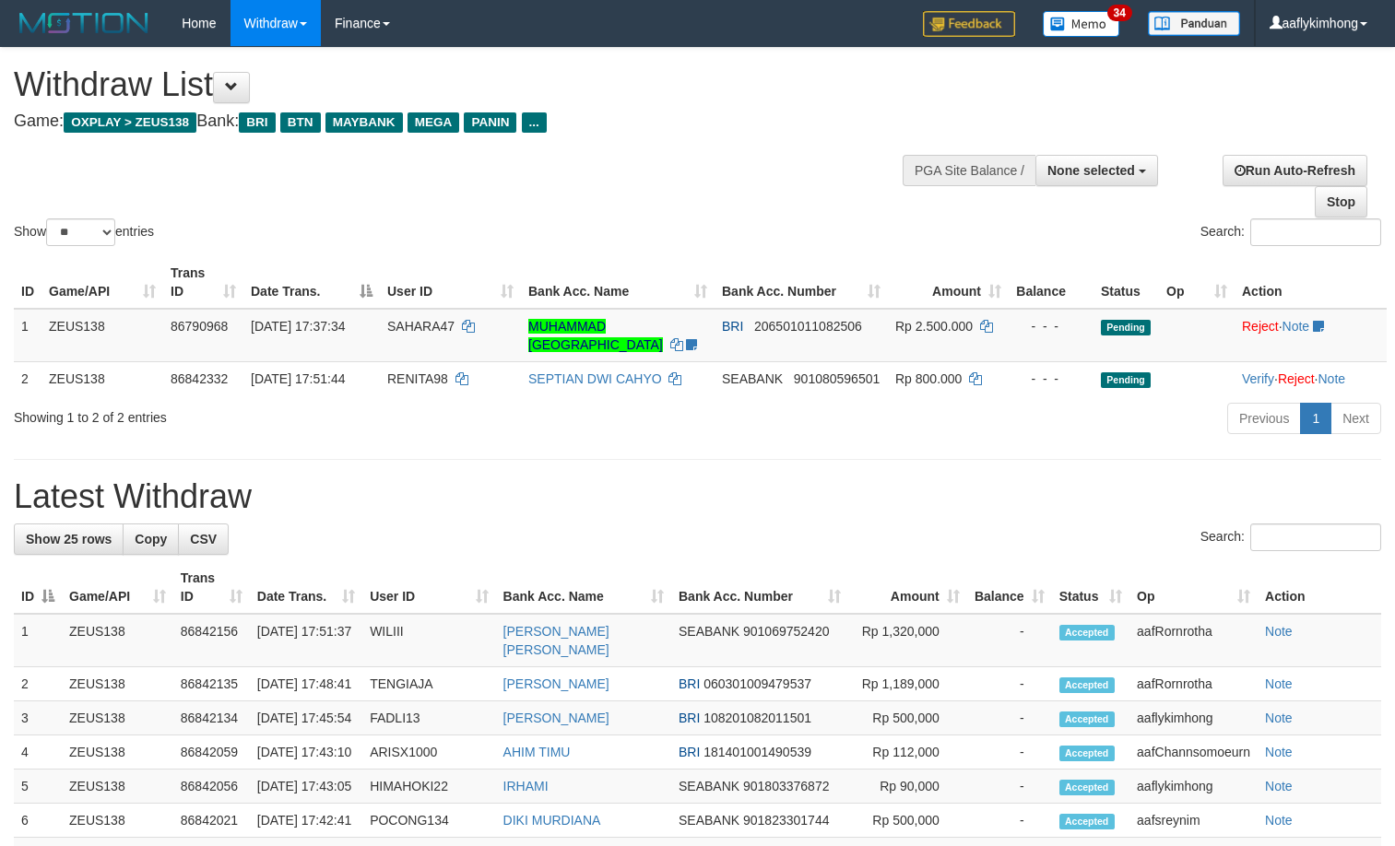
select select
select select "**"
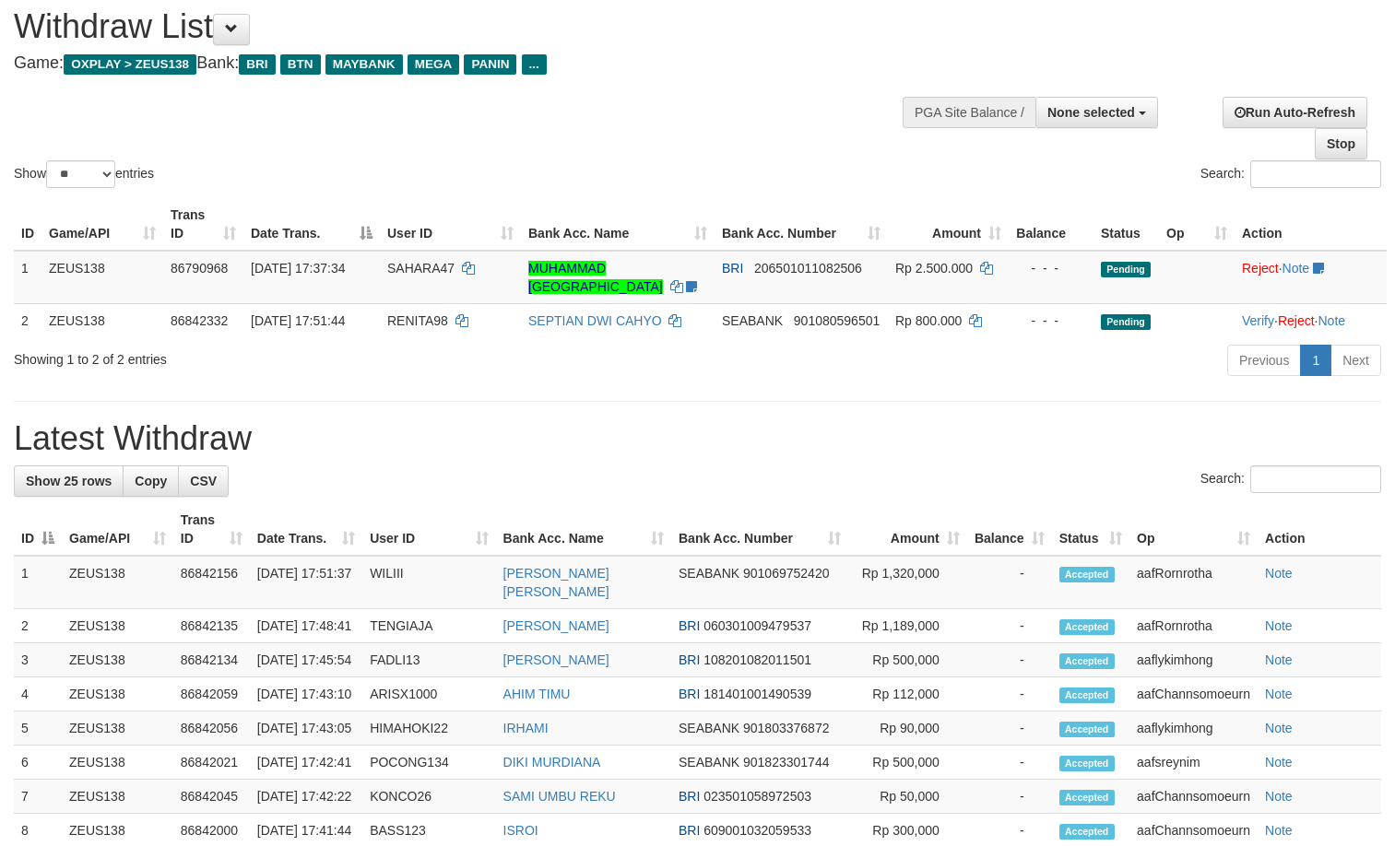
drag, startPoint x: 355, startPoint y: 365, endPoint x: 345, endPoint y: 365, distance: 10.1
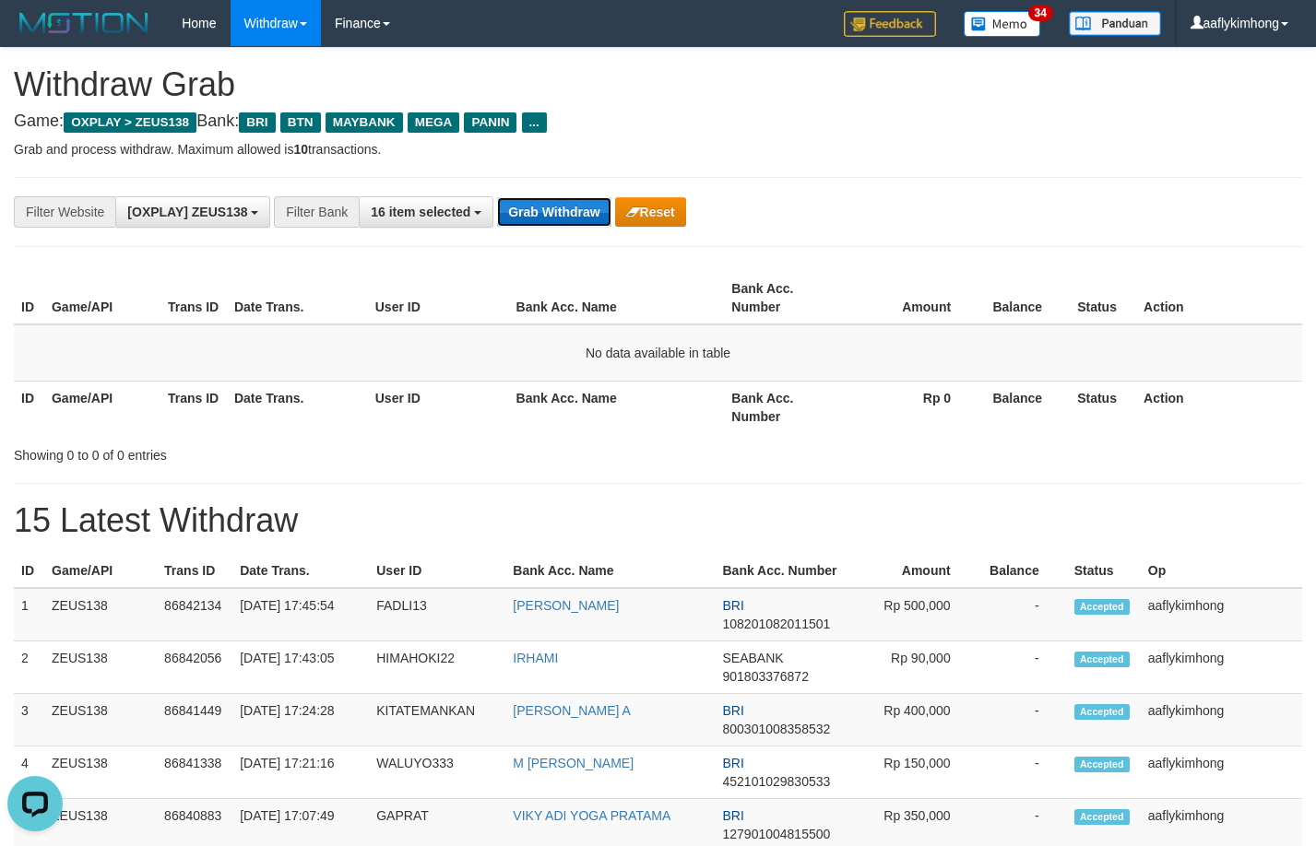
click at [536, 218] on button "Grab Withdraw" at bounding box center [553, 212] width 113 height 30
drag, startPoint x: 532, startPoint y: 211, endPoint x: 548, endPoint y: 209, distance: 15.8
click at [532, 210] on button "Grab Withdraw" at bounding box center [553, 212] width 113 height 30
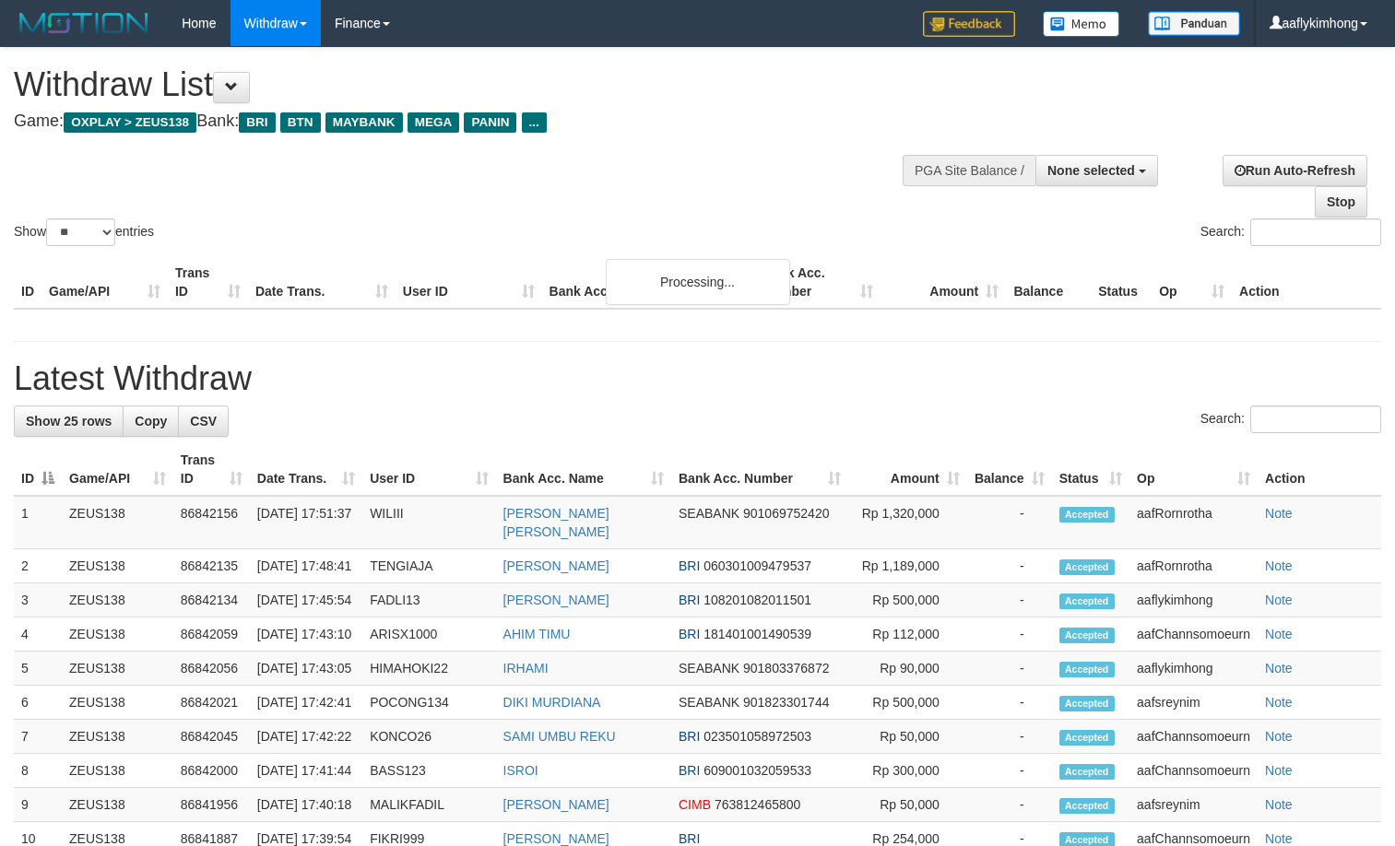
select select
select select "**"
select select
select select "**"
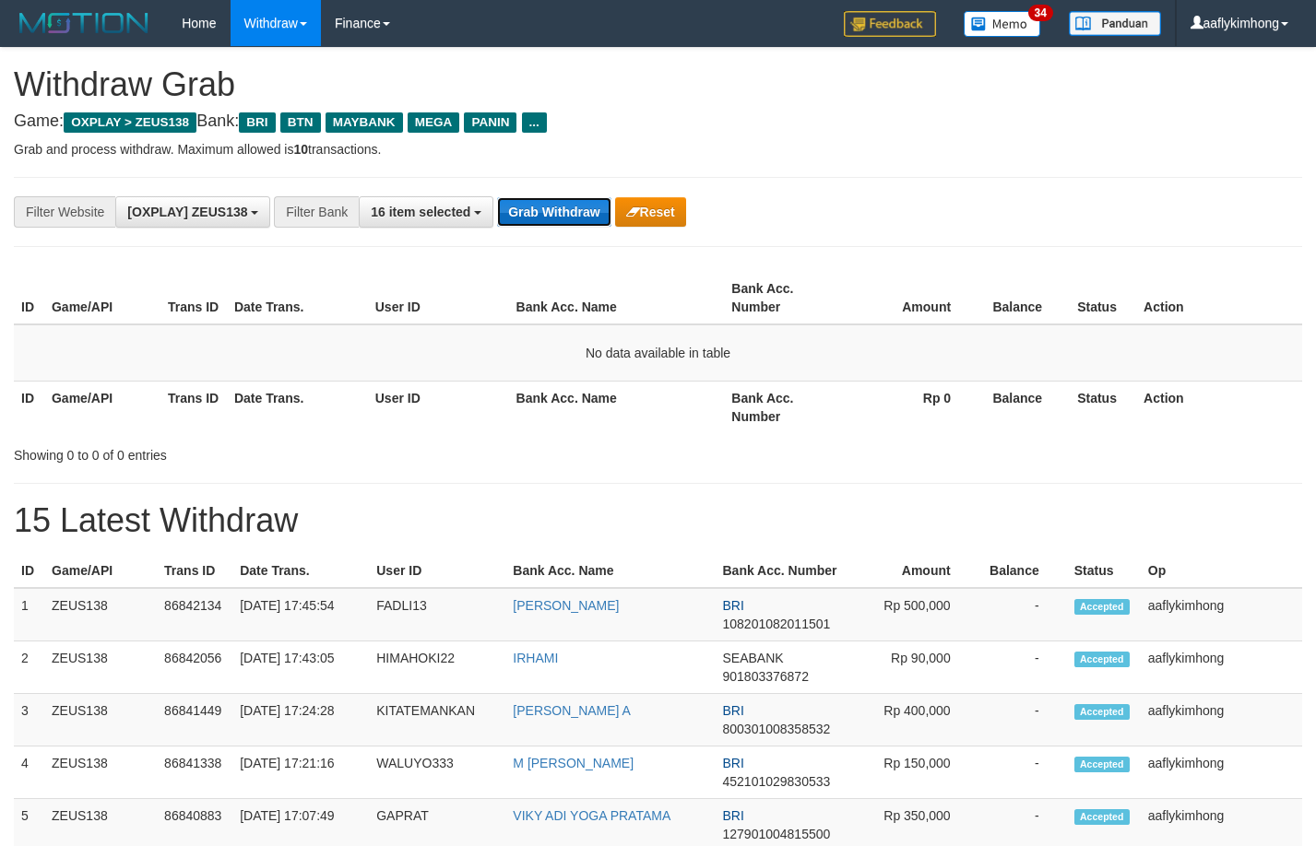
click at [569, 223] on button "Grab Withdraw" at bounding box center [553, 212] width 113 height 30
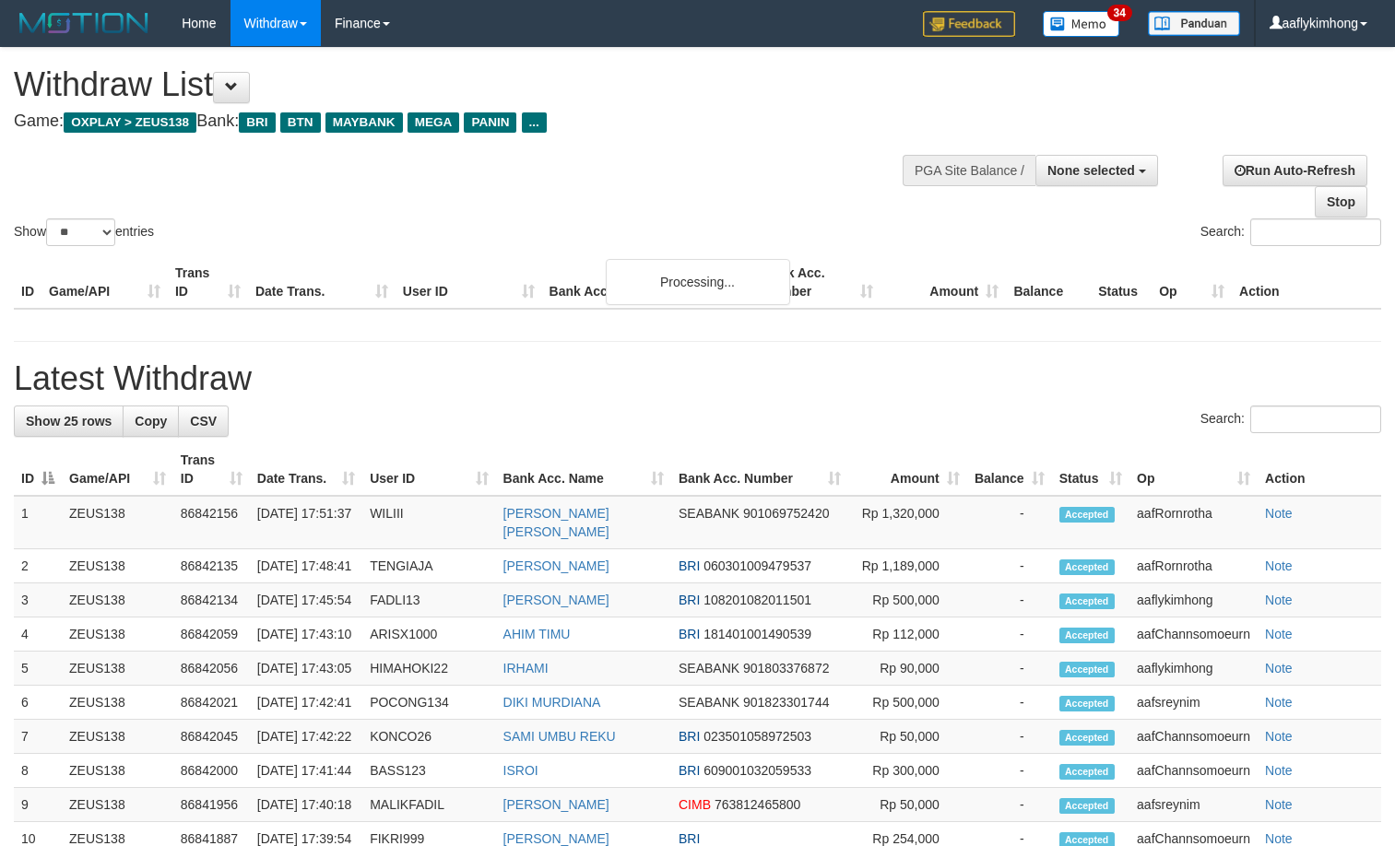
select select
select select "**"
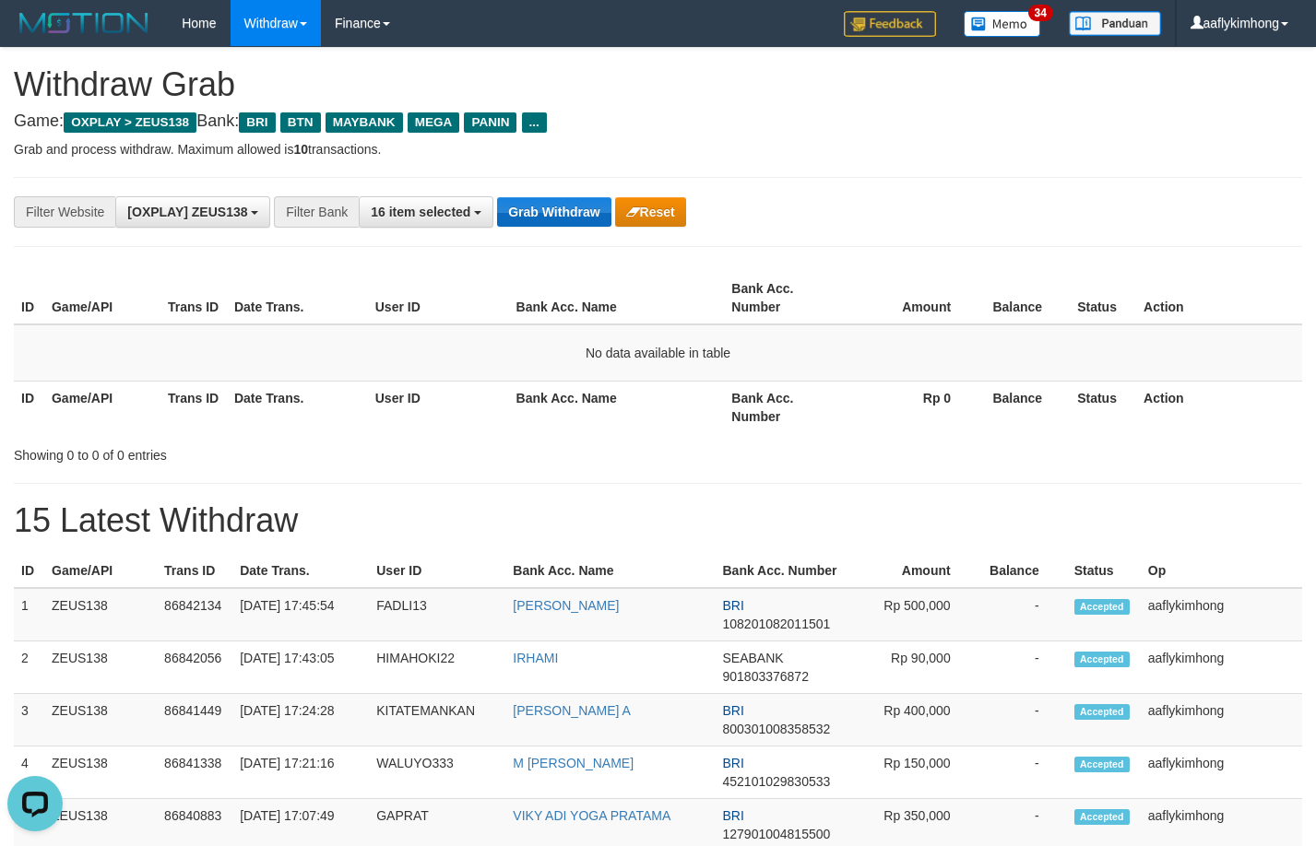
drag, startPoint x: 561, startPoint y: 189, endPoint x: 562, endPoint y: 206, distance: 16.6
click at [561, 195] on div "**********" at bounding box center [658, 212] width 1288 height 70
click at [562, 206] on button "Grab Withdraw" at bounding box center [553, 212] width 113 height 30
click at [515, 190] on div "**********" at bounding box center [658, 212] width 1288 height 70
click at [565, 207] on button "Grab Withdraw" at bounding box center [553, 212] width 113 height 30
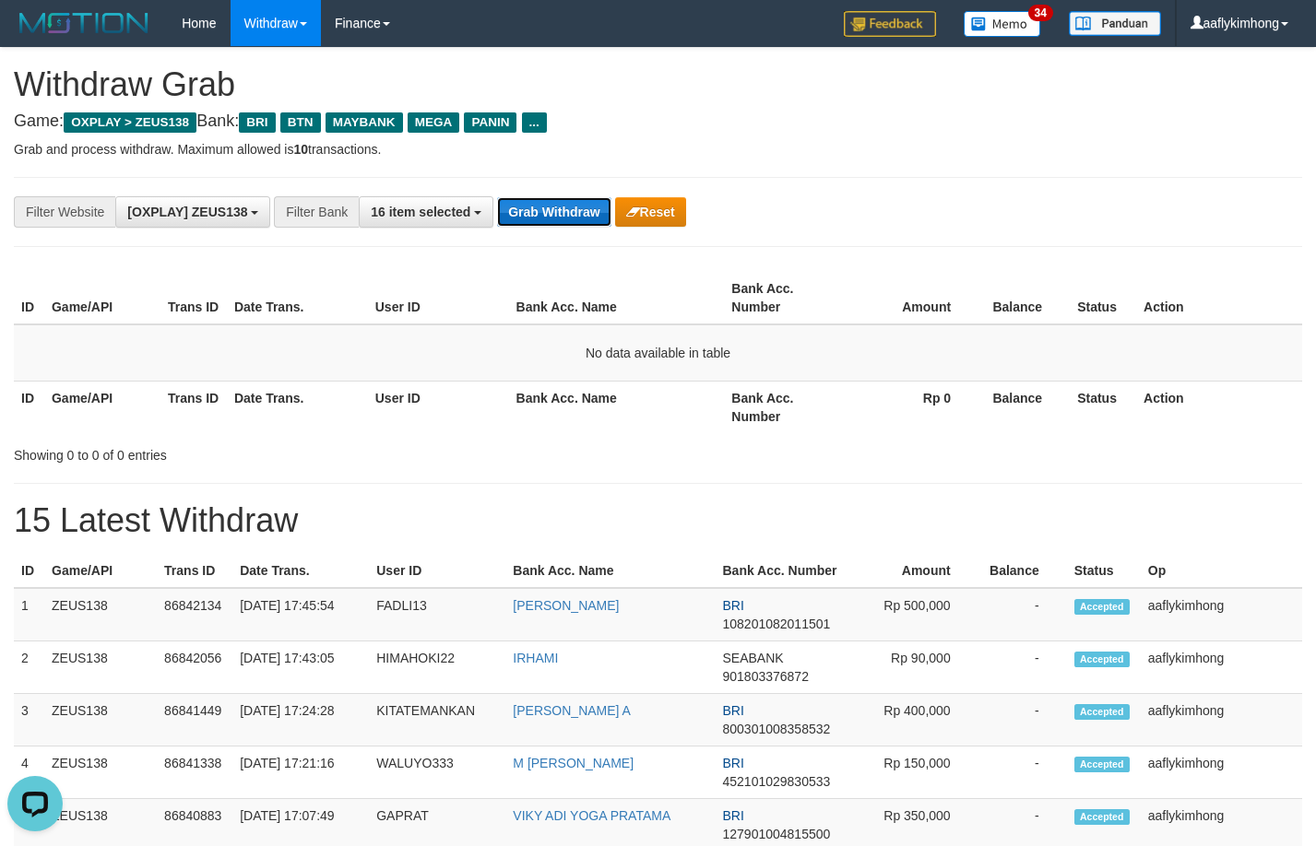
click at [565, 207] on button "Grab Withdraw" at bounding box center [553, 212] width 113 height 30
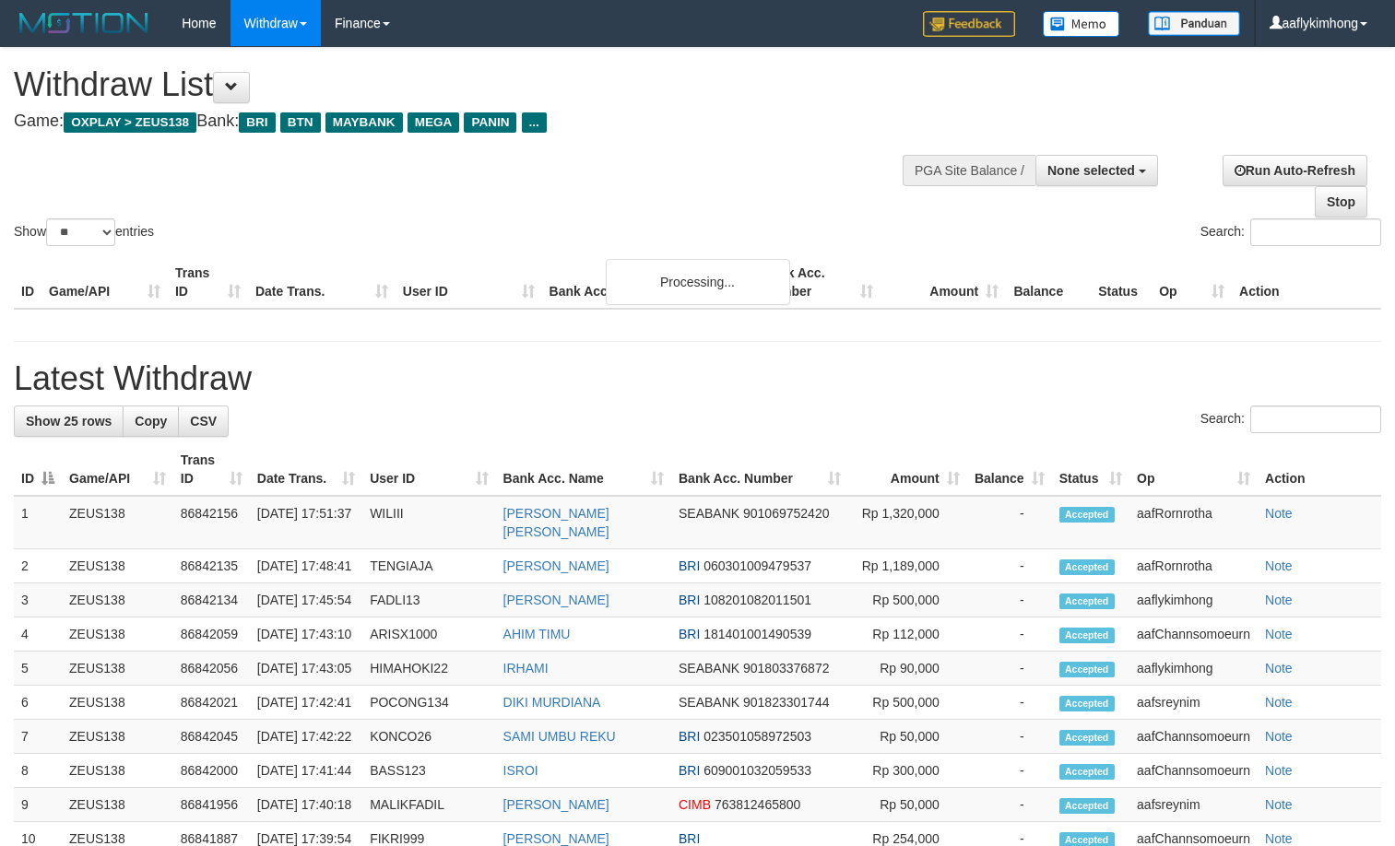
select select
select select "**"
select select
select select "**"
select select
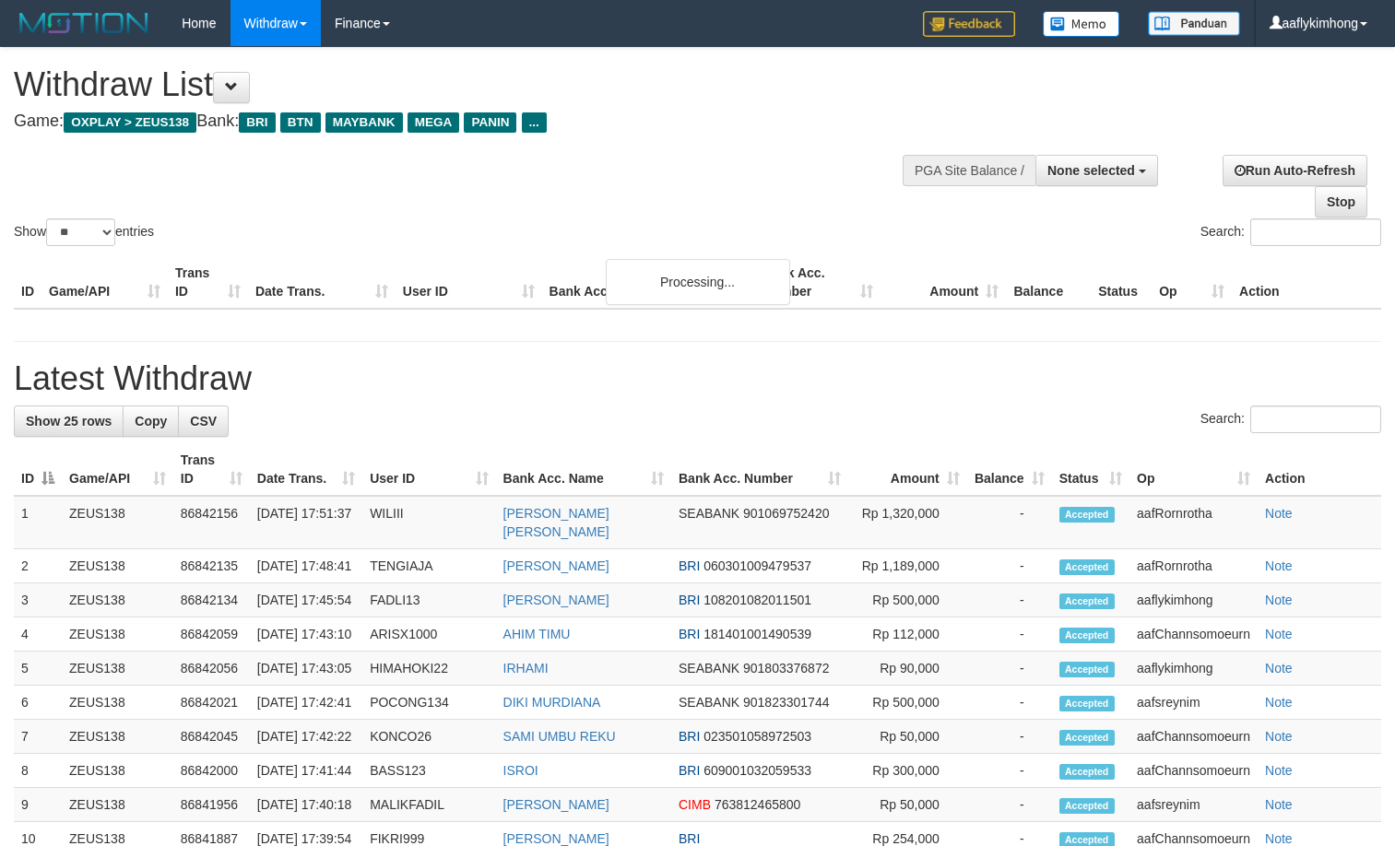
select select "**"
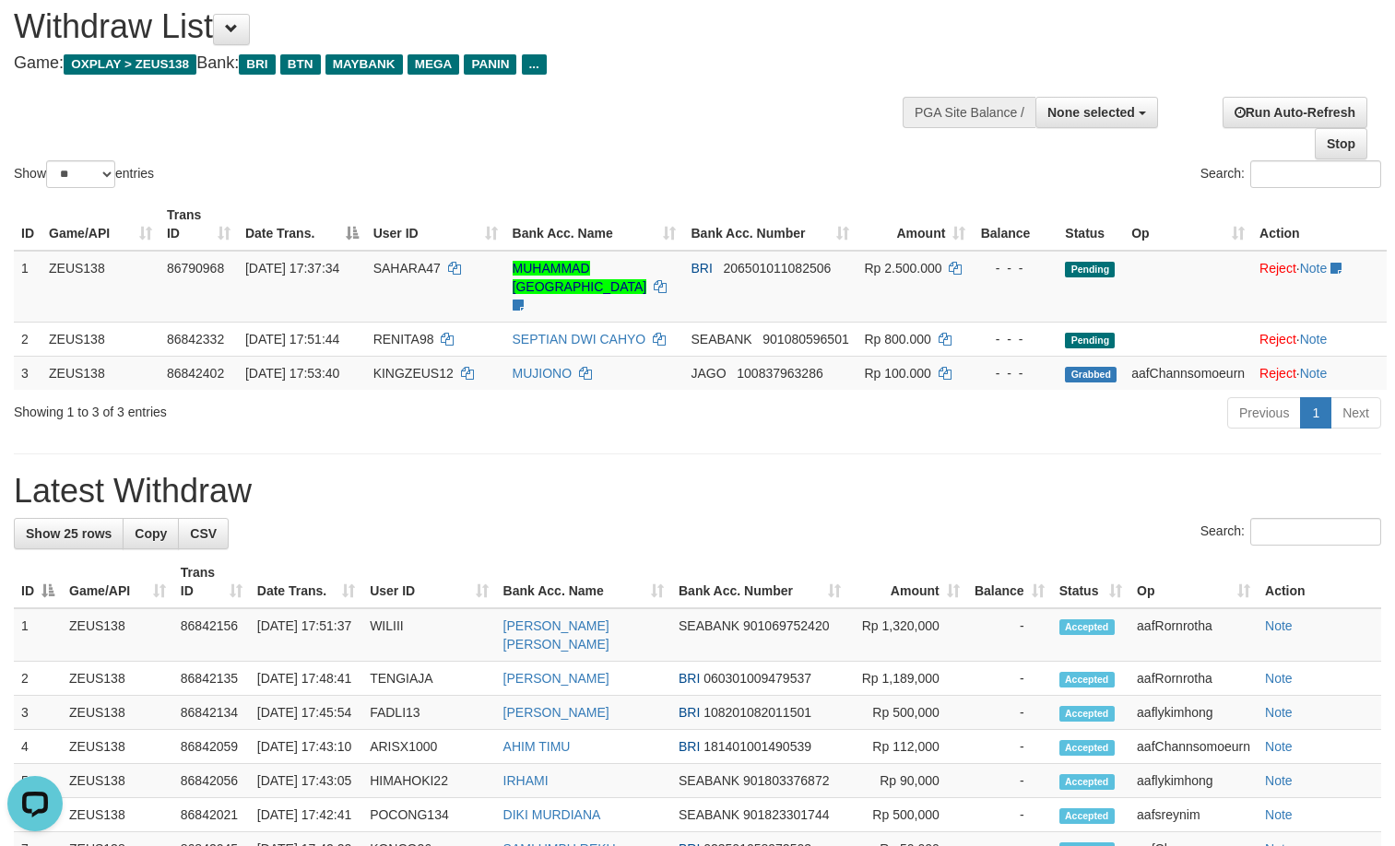
drag, startPoint x: 563, startPoint y: 281, endPoint x: 398, endPoint y: 475, distance: 254.4
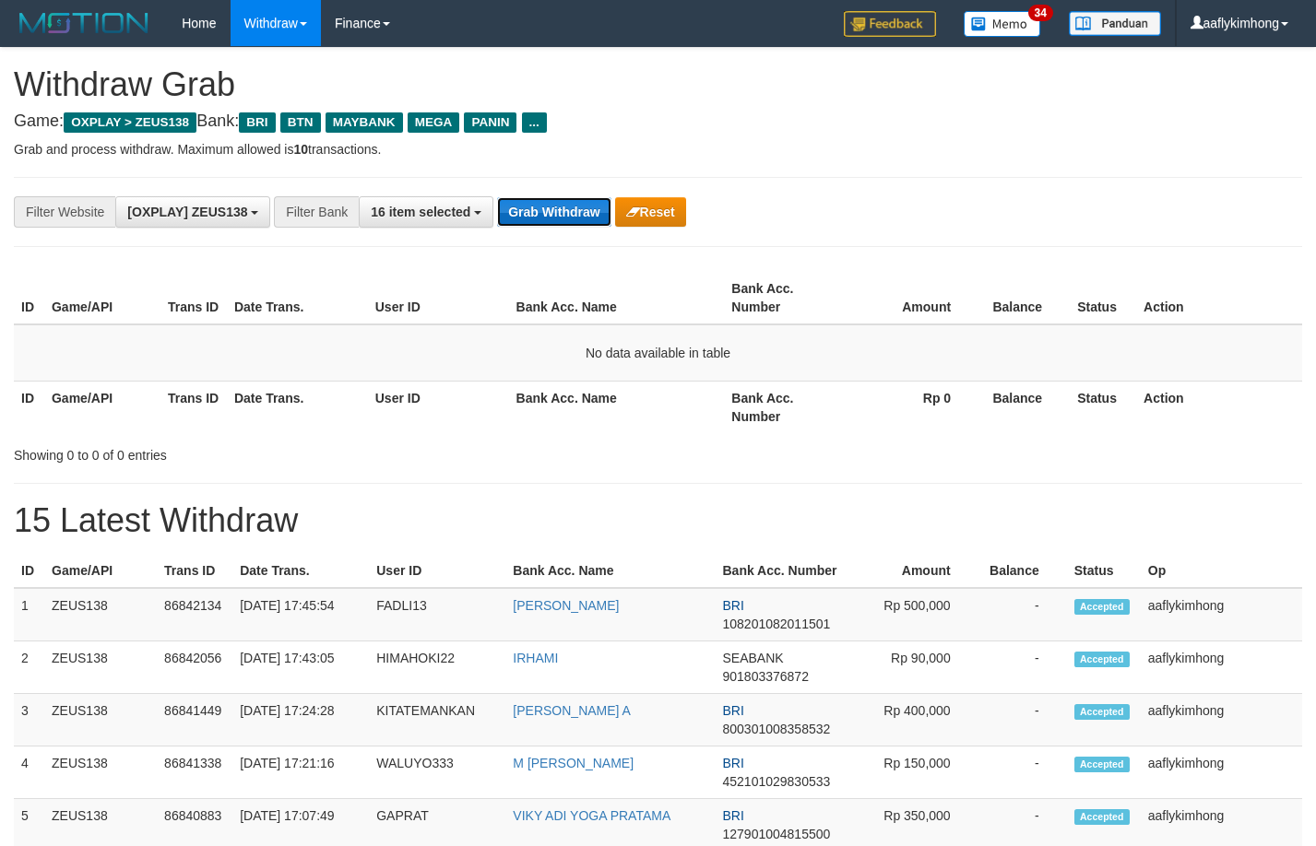
click at [520, 201] on button "Grab Withdraw" at bounding box center [553, 212] width 113 height 30
click at [521, 201] on button "Grab Withdraw" at bounding box center [553, 212] width 113 height 30
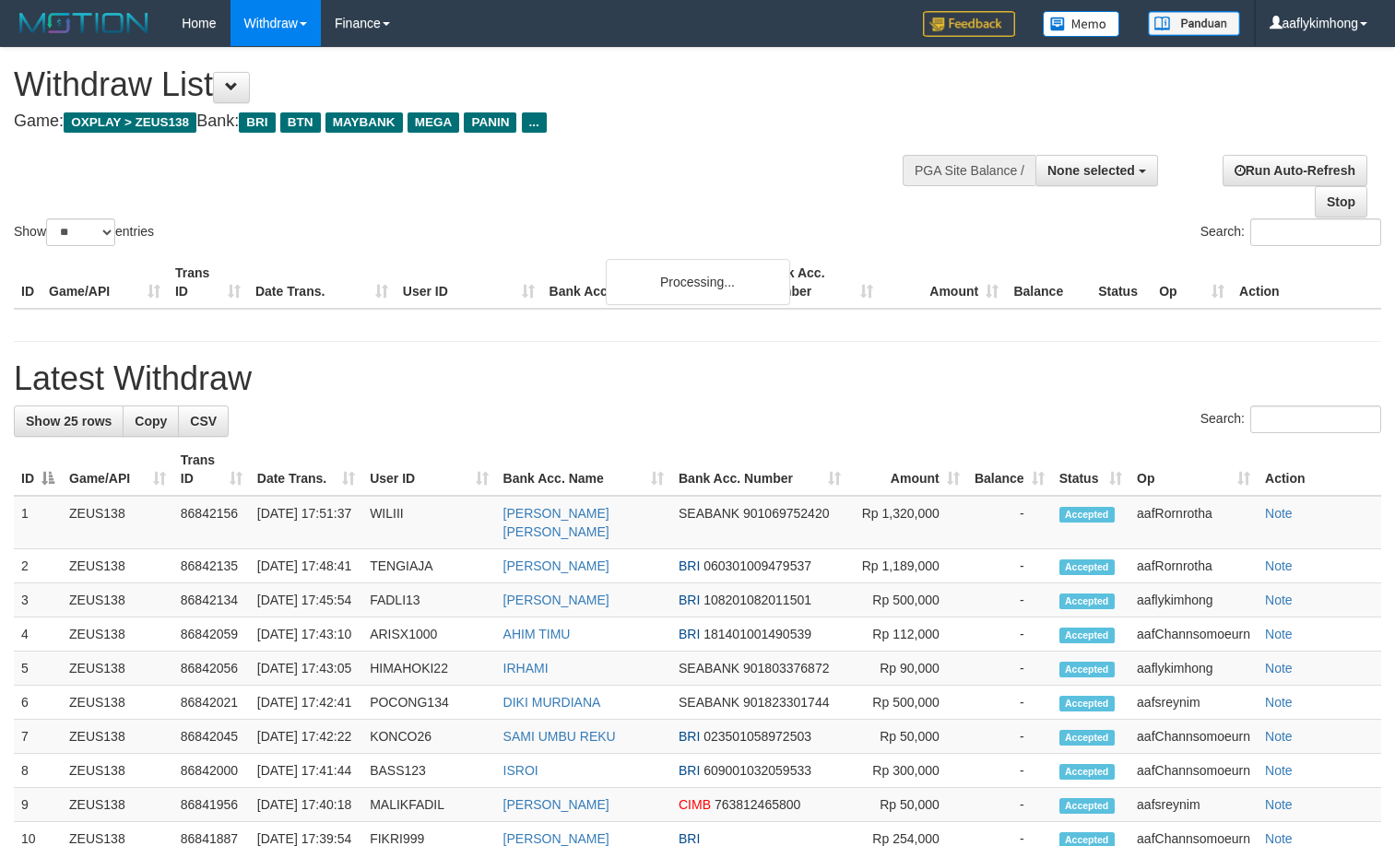
select select
select select "**"
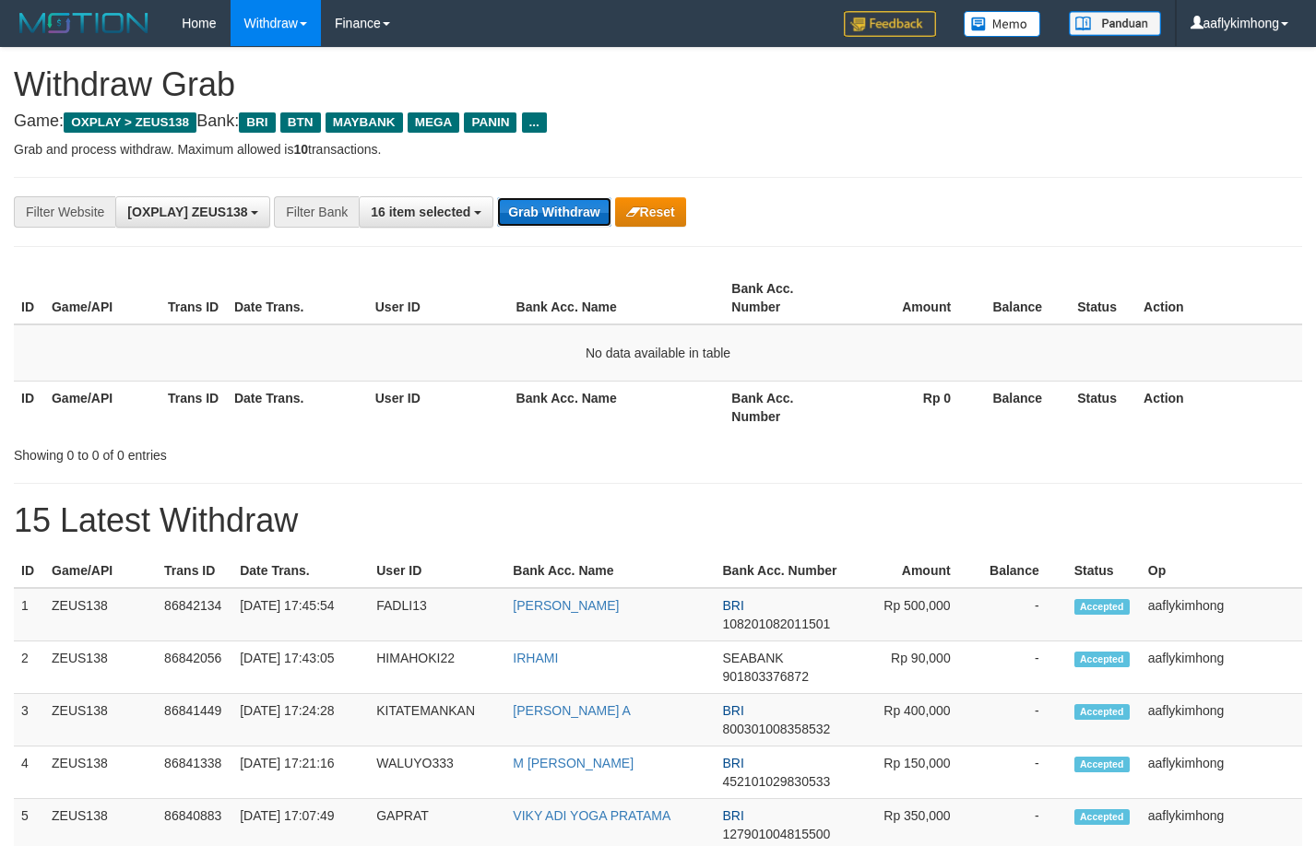
click at [543, 207] on button "Grab Withdraw" at bounding box center [553, 212] width 113 height 30
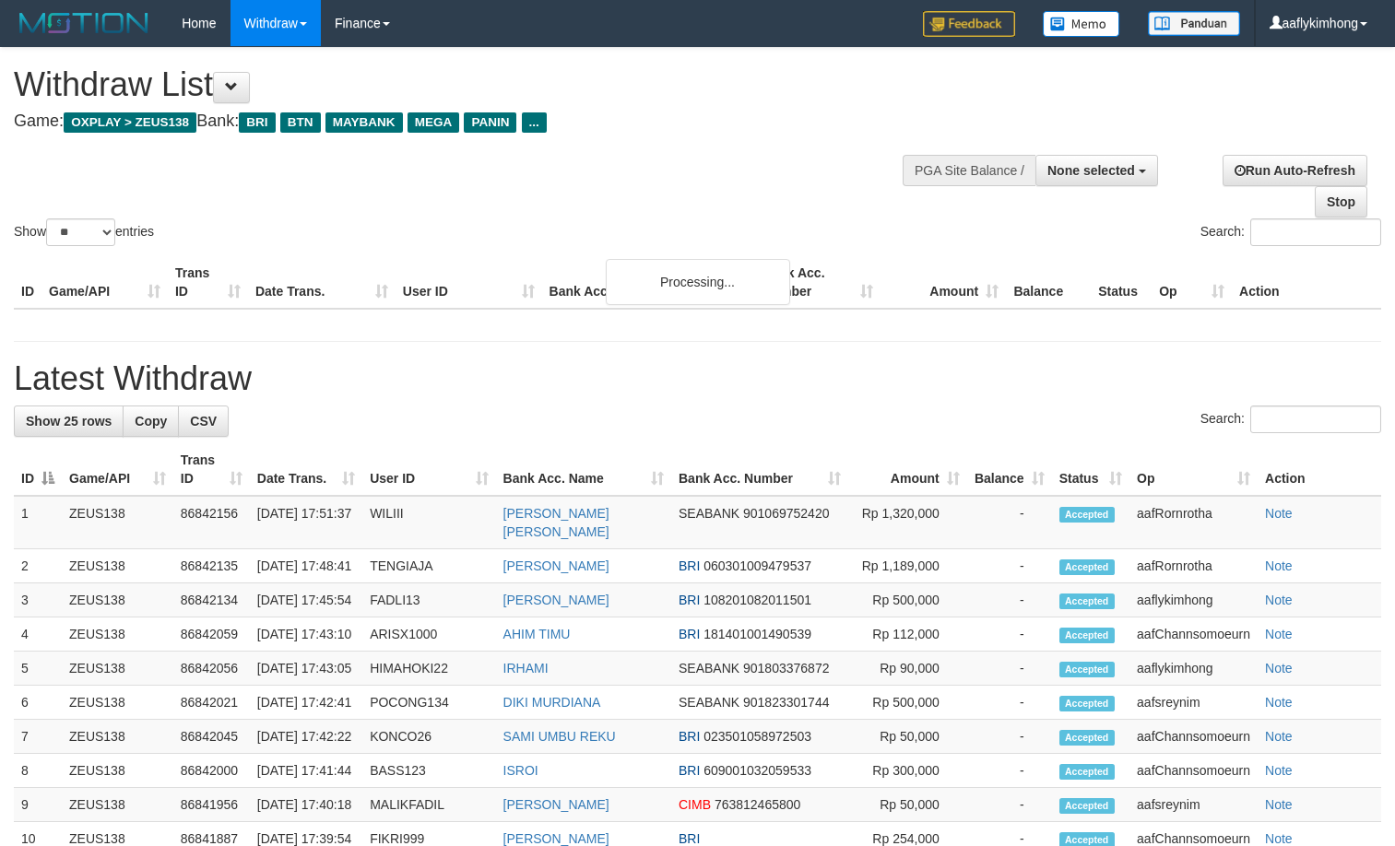
select select
select select "**"
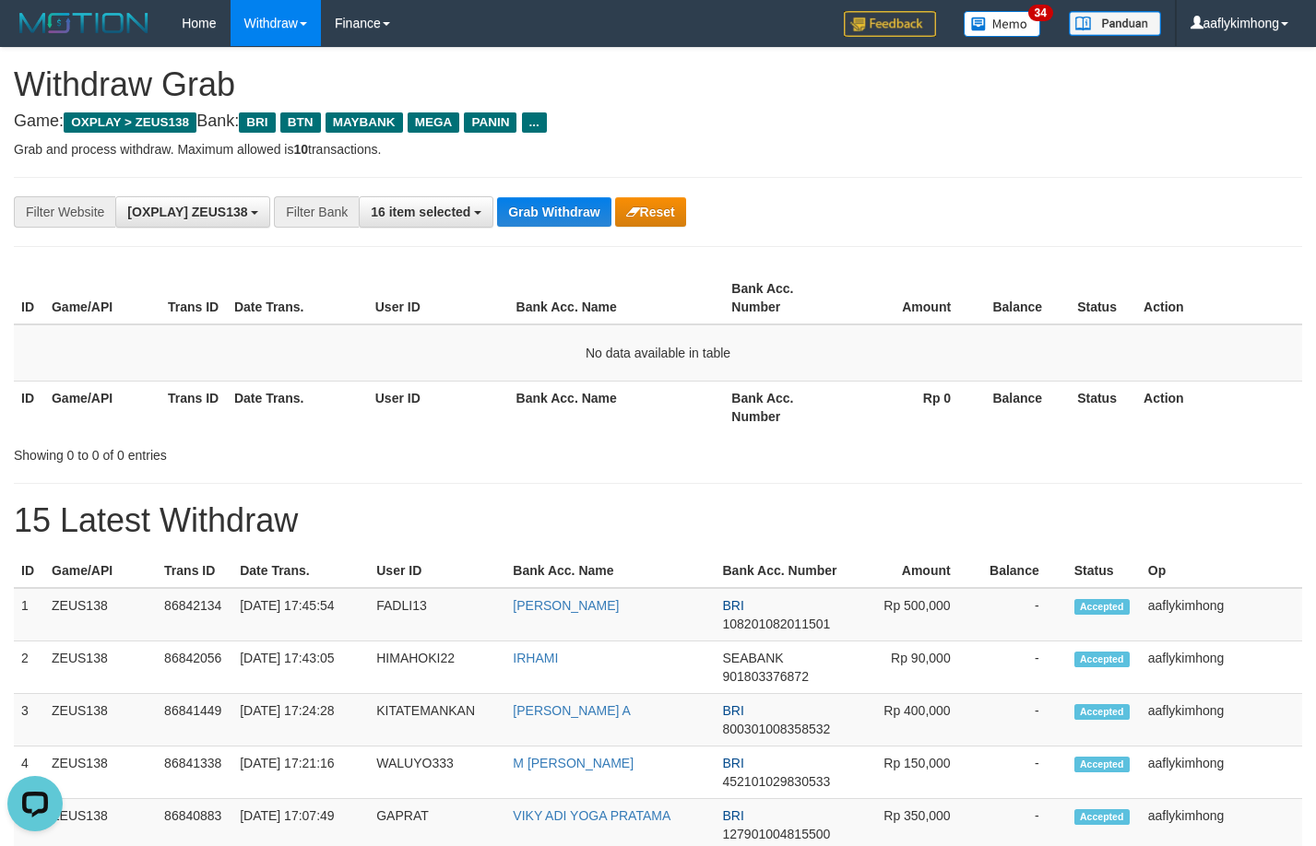
click at [447, 243] on div "**********" at bounding box center [658, 212] width 1288 height 70
click at [512, 214] on button "Grab Withdraw" at bounding box center [553, 212] width 113 height 30
click at [513, 214] on button "Grab Withdraw" at bounding box center [553, 212] width 113 height 30
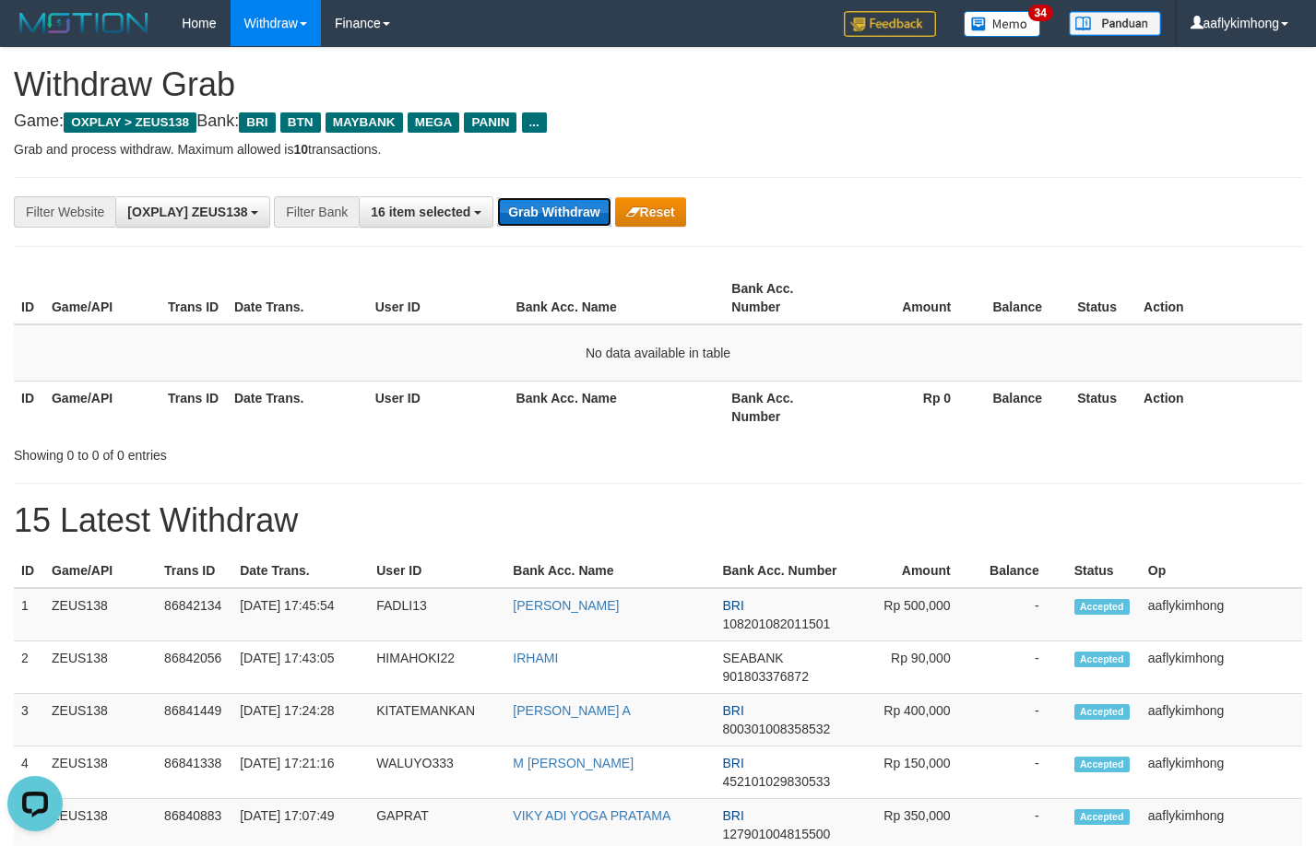
click at [529, 210] on button "Grab Withdraw" at bounding box center [553, 212] width 113 height 30
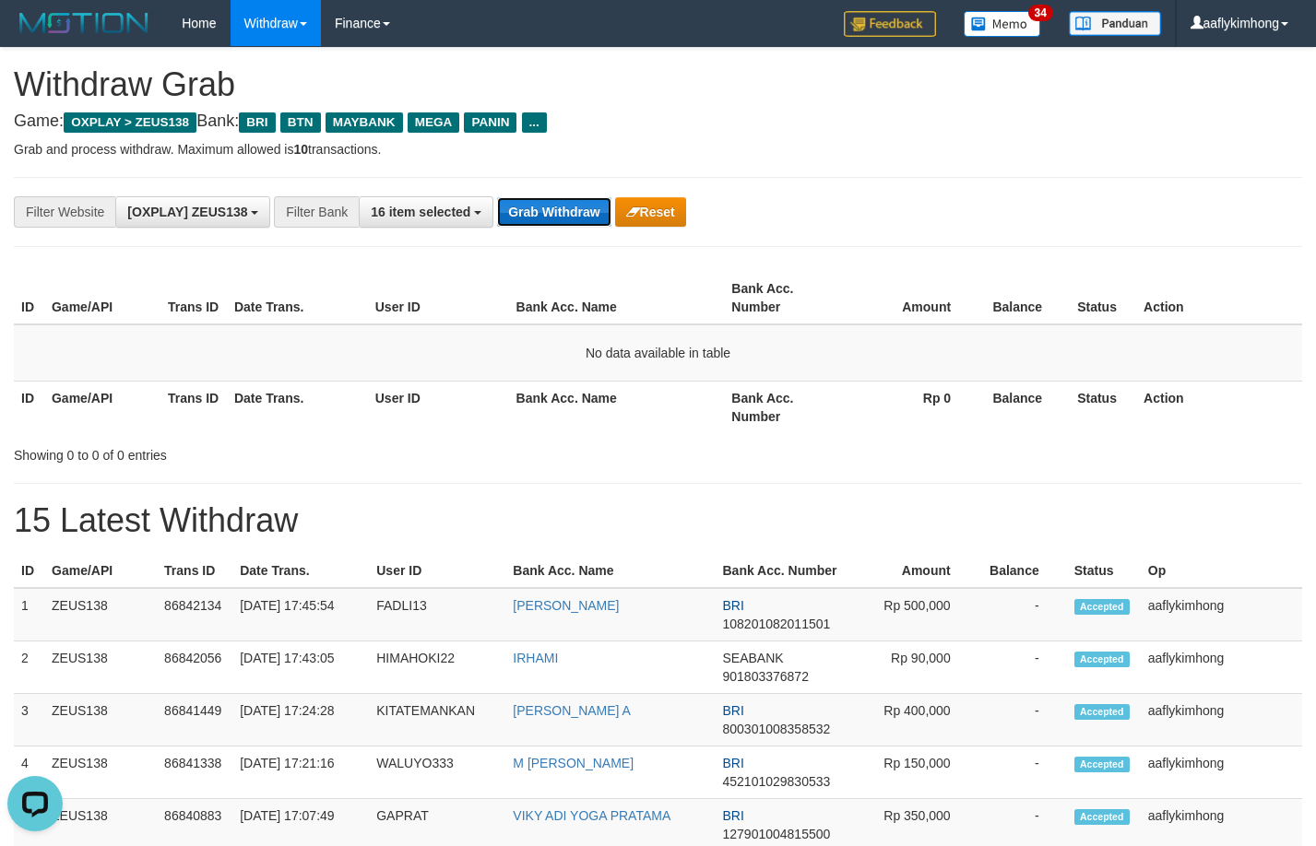
click at [529, 210] on button "Grab Withdraw" at bounding box center [553, 212] width 113 height 30
click at [529, 208] on button "Grab Withdraw" at bounding box center [553, 212] width 113 height 30
click at [529, 206] on button "Grab Withdraw" at bounding box center [553, 212] width 113 height 30
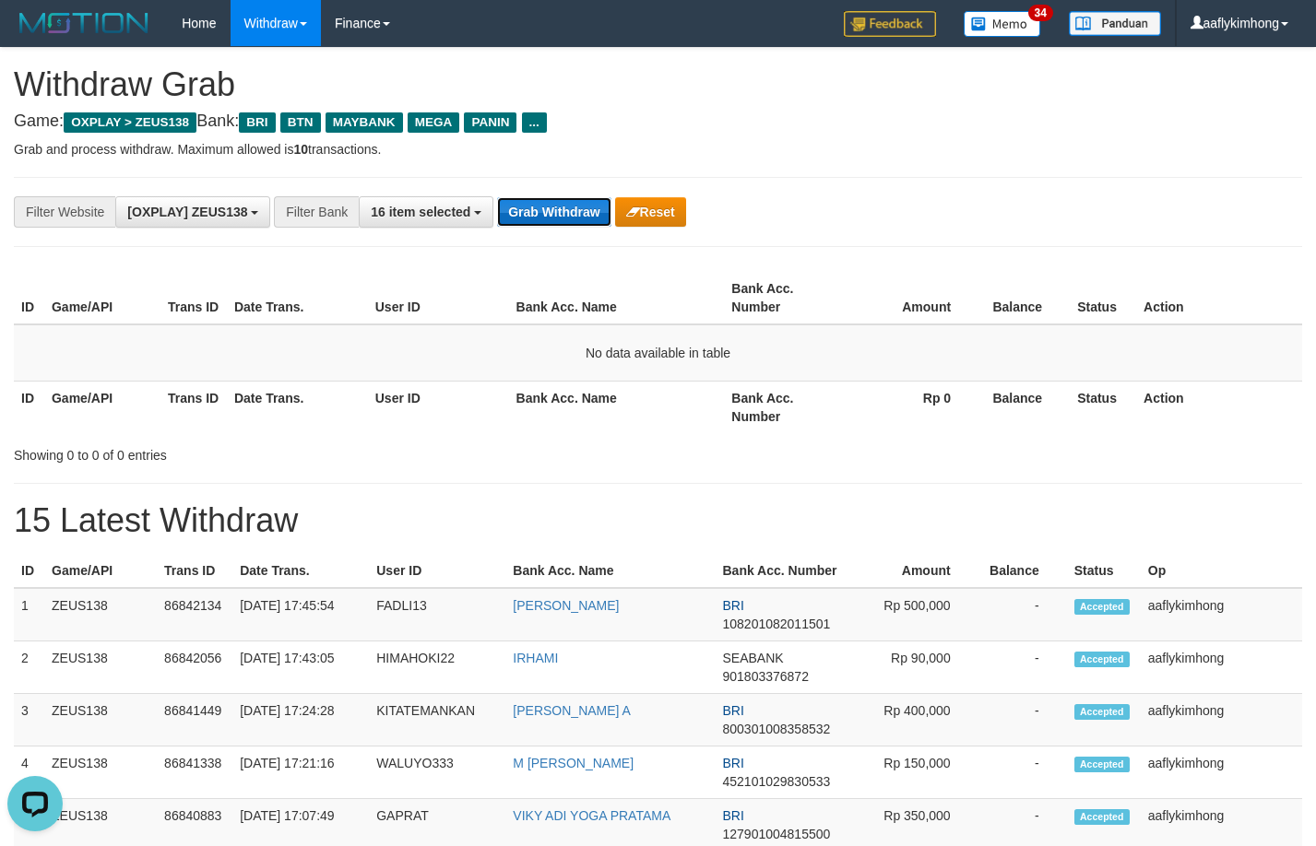
click at [529, 206] on button "Grab Withdraw" at bounding box center [553, 212] width 113 height 30
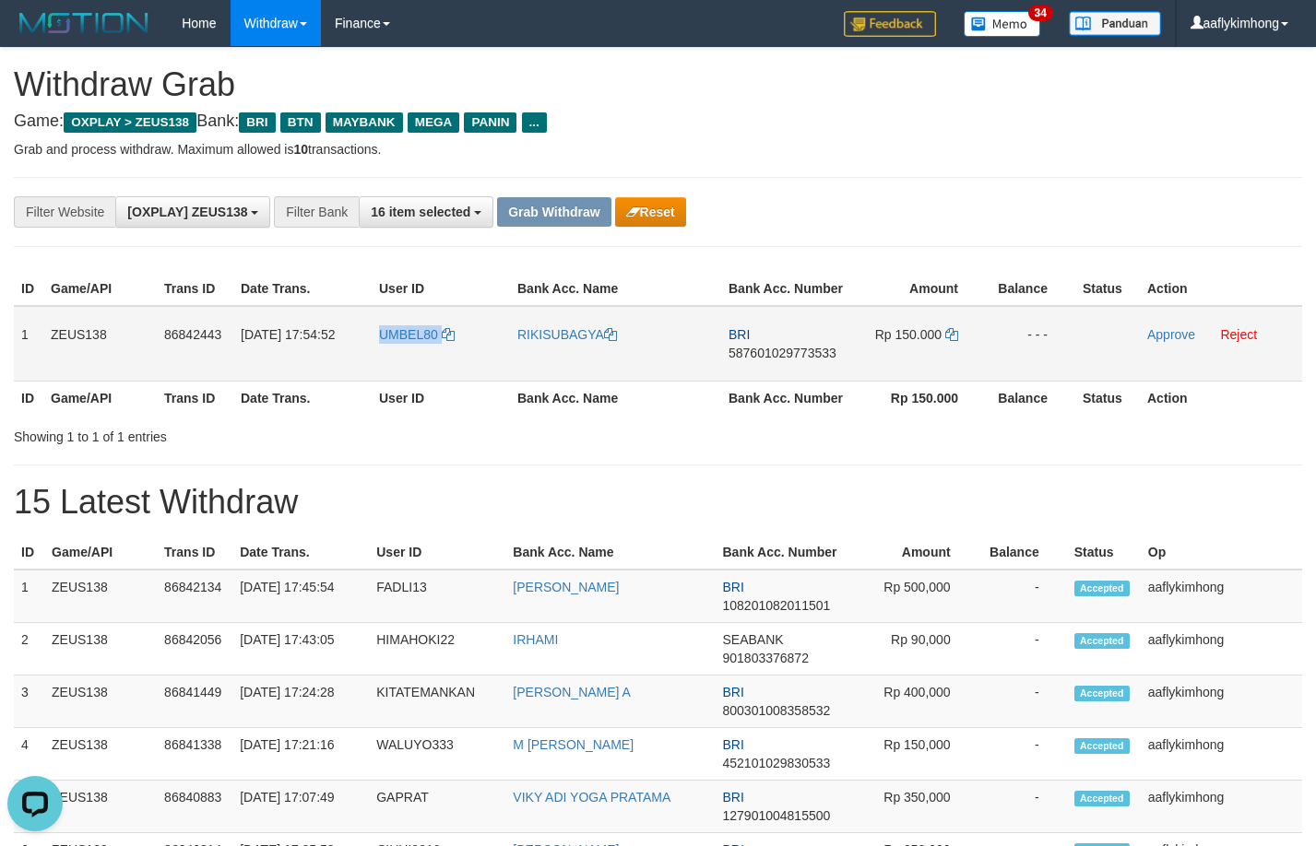
copy tr "UMBEL80"
drag, startPoint x: 371, startPoint y: 356, endPoint x: 468, endPoint y: 365, distance: 97.3
click at [468, 365] on tr "1 ZEUS138 86842443 31/08/2025 17:54:52 UMBEL80 RIKISUBAGYA BRI 587601029773533 …" at bounding box center [658, 344] width 1288 height 76
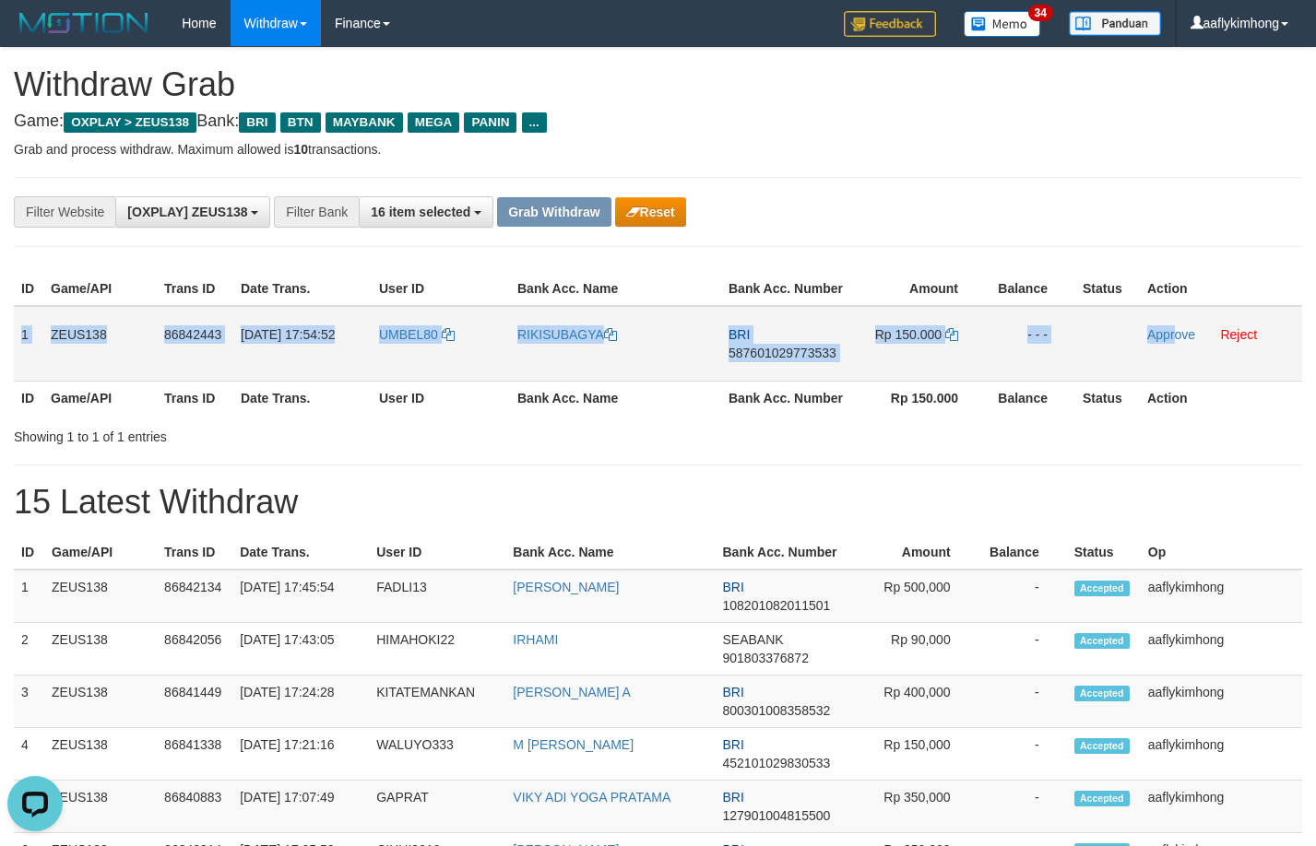
copy tr "1 ZEUS138 86842443 31/08/2025 17:54:52 UMBEL80 RIKISUBAGYA BRI 587601029773533 …"
drag, startPoint x: 17, startPoint y: 323, endPoint x: 1177, endPoint y: 360, distance: 1160.6
click at [1177, 360] on tr "1 ZEUS138 86842443 31/08/2025 17:54:52 UMBEL80 RIKISUBAGYA BRI 587601029773533 …" at bounding box center [658, 344] width 1288 height 76
click at [768, 355] on span "587601029773533" at bounding box center [782, 353] width 108 height 15
copy tr "1 ZEUS138 86842443 31/08/2025 17:54:52 UMBEL80 RIKISUBAGYA BRI 587601029773533 …"
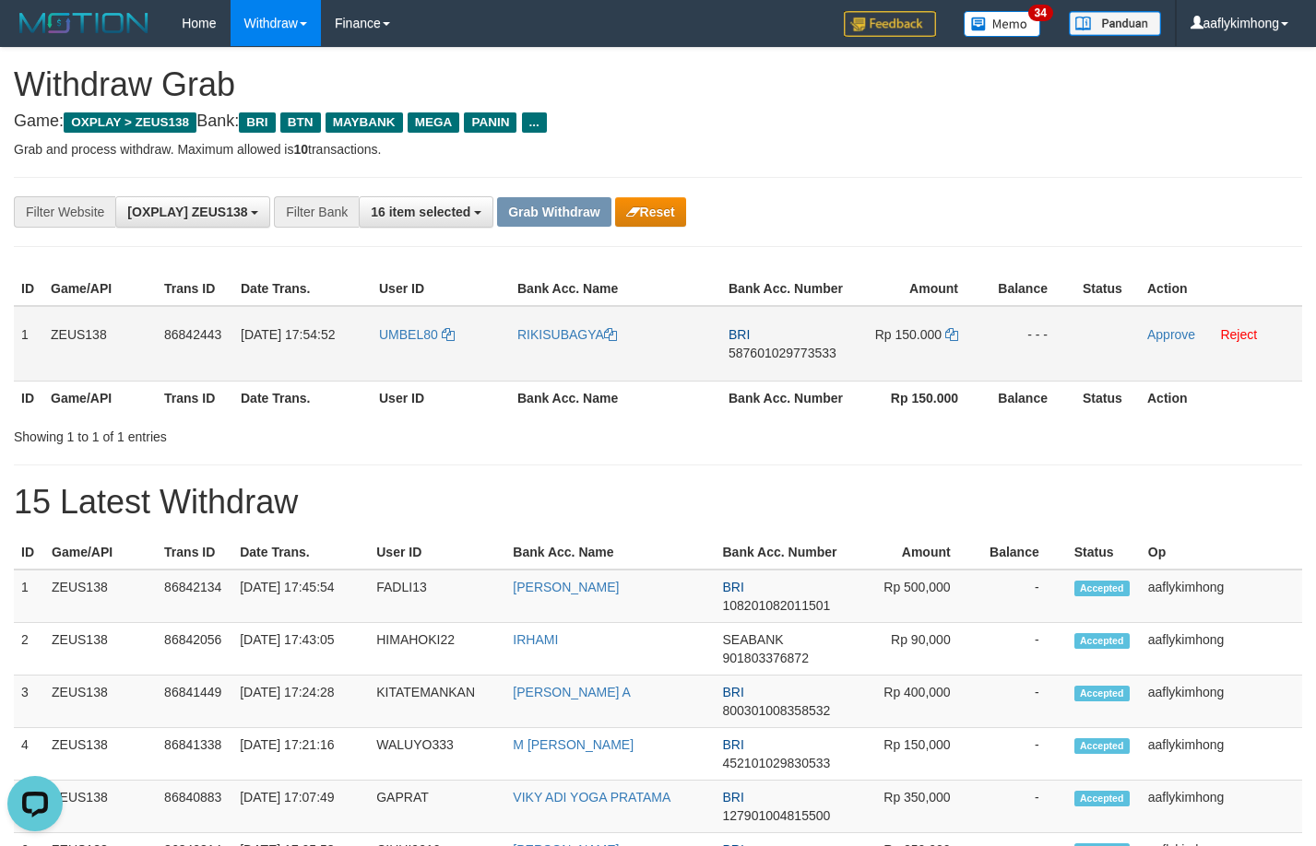
click at [768, 355] on span "587601029773533" at bounding box center [782, 353] width 108 height 15
click at [951, 330] on icon at bounding box center [951, 334] width 13 height 13
drag, startPoint x: 1161, startPoint y: 329, endPoint x: 753, endPoint y: 190, distance: 430.7
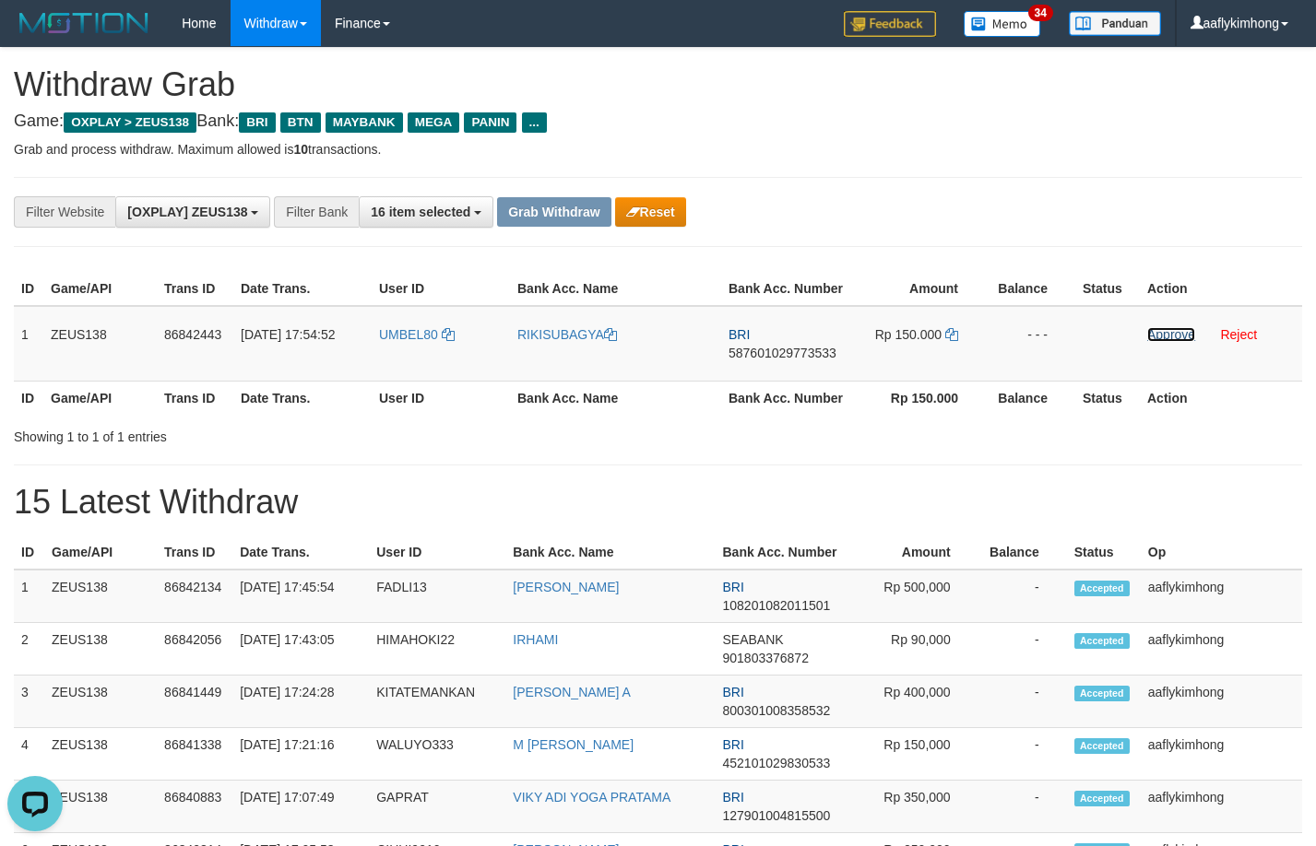
click at [1161, 329] on link "Approve" at bounding box center [1171, 334] width 48 height 15
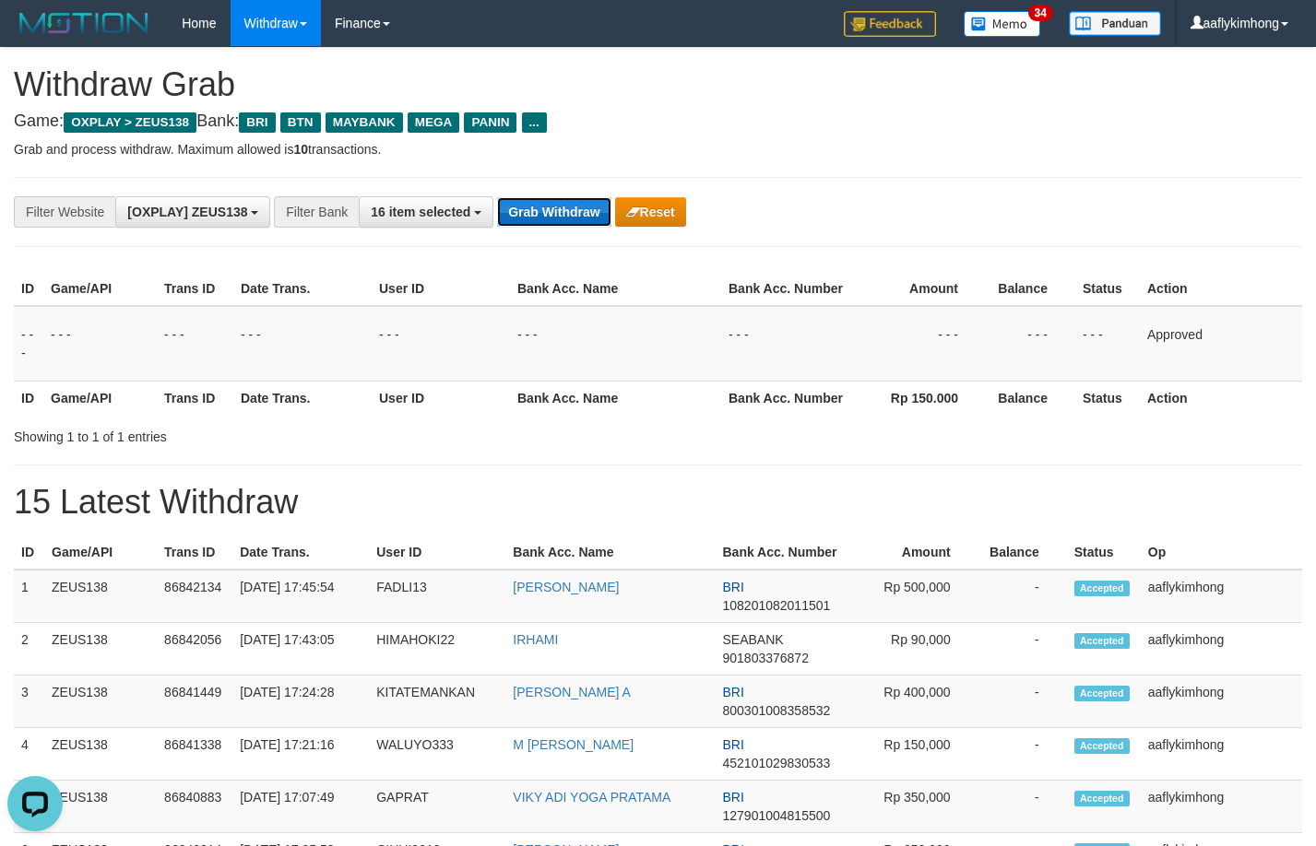
click at [581, 216] on button "Grab Withdraw" at bounding box center [553, 212] width 113 height 30
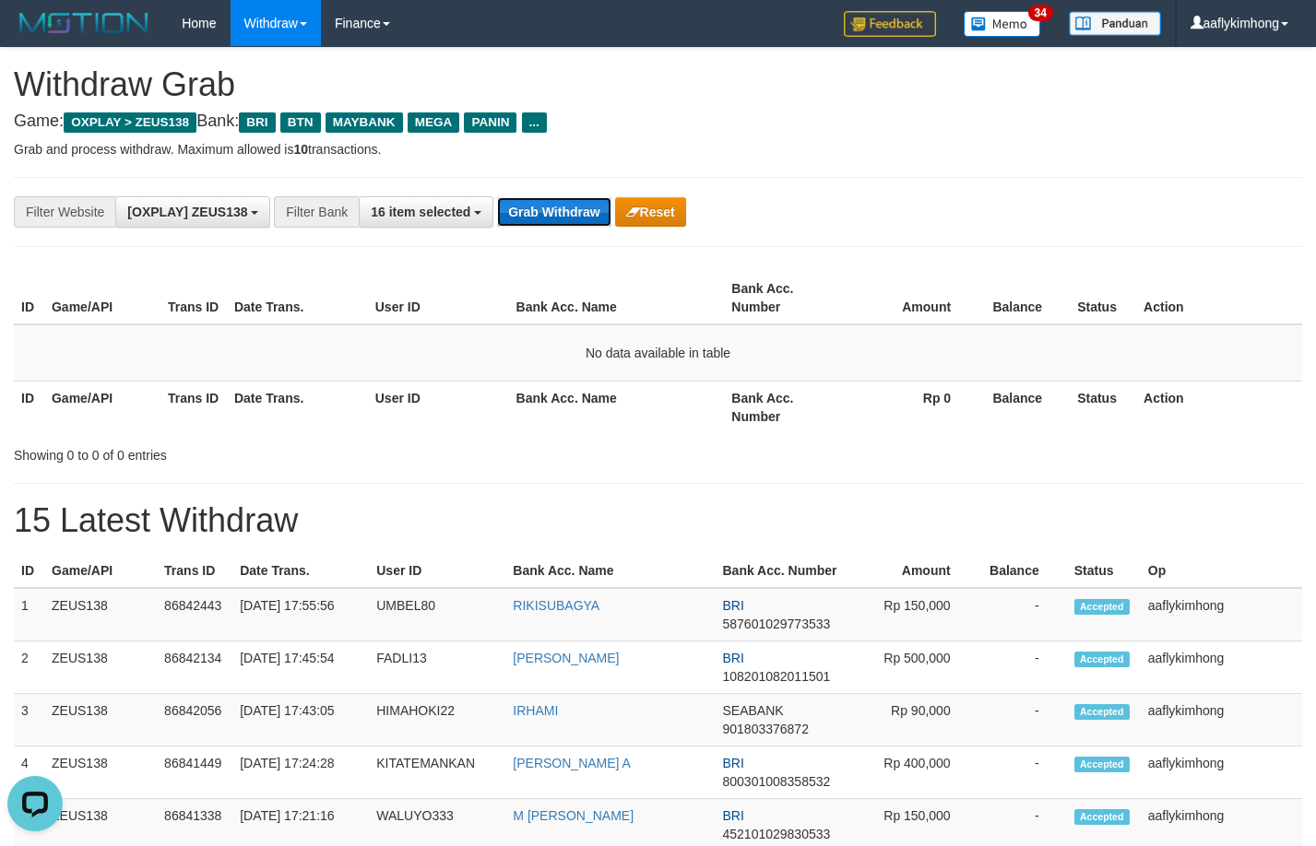
click at [528, 217] on button "Grab Withdraw" at bounding box center [553, 212] width 113 height 30
click at [531, 210] on button "Grab Withdraw" at bounding box center [553, 212] width 113 height 30
drag, startPoint x: 534, startPoint y: 199, endPoint x: 497, endPoint y: 225, distance: 45.0
click at [534, 198] on button "Grab Withdraw" at bounding box center [553, 212] width 113 height 30
click at [535, 205] on button "Grab Withdraw" at bounding box center [553, 212] width 113 height 30
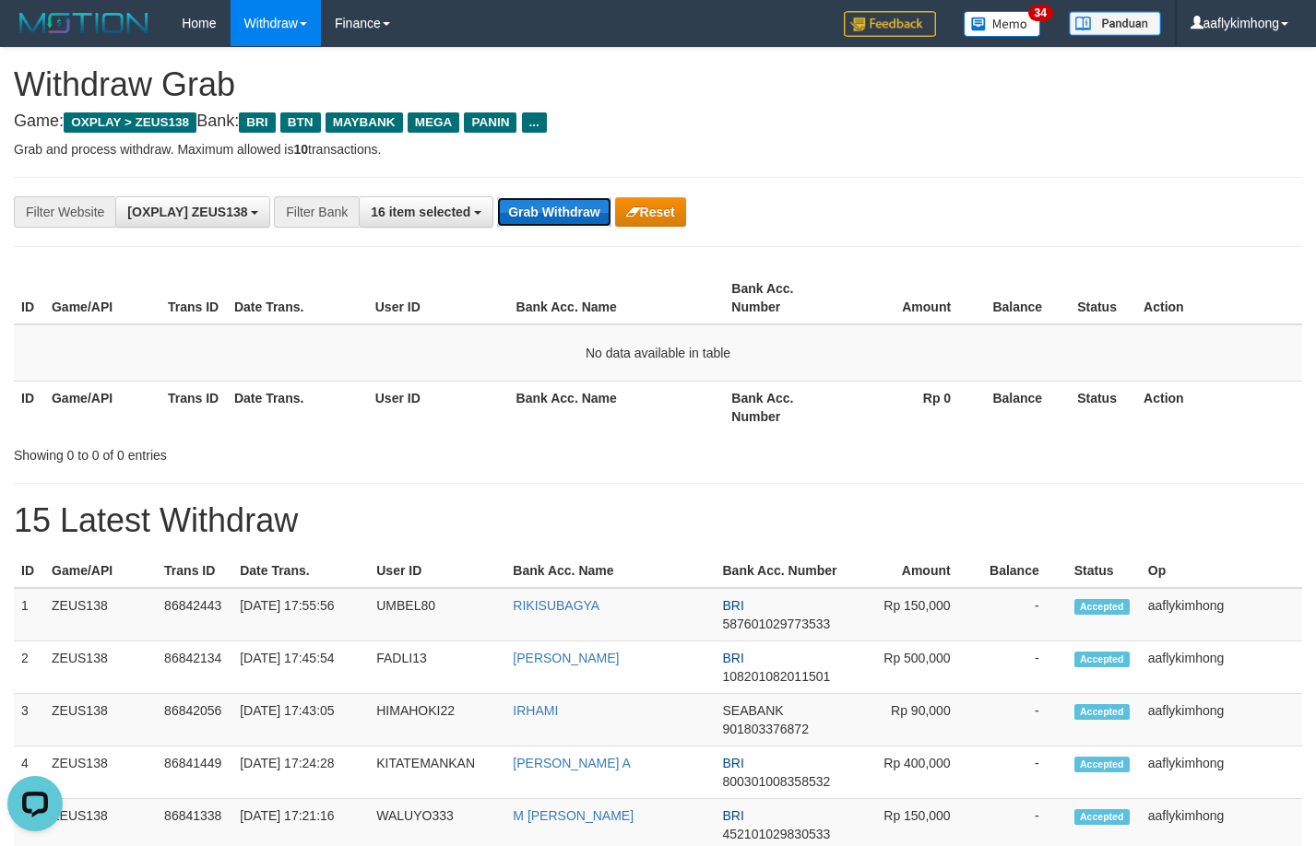
click at [535, 205] on button "Grab Withdraw" at bounding box center [553, 212] width 113 height 30
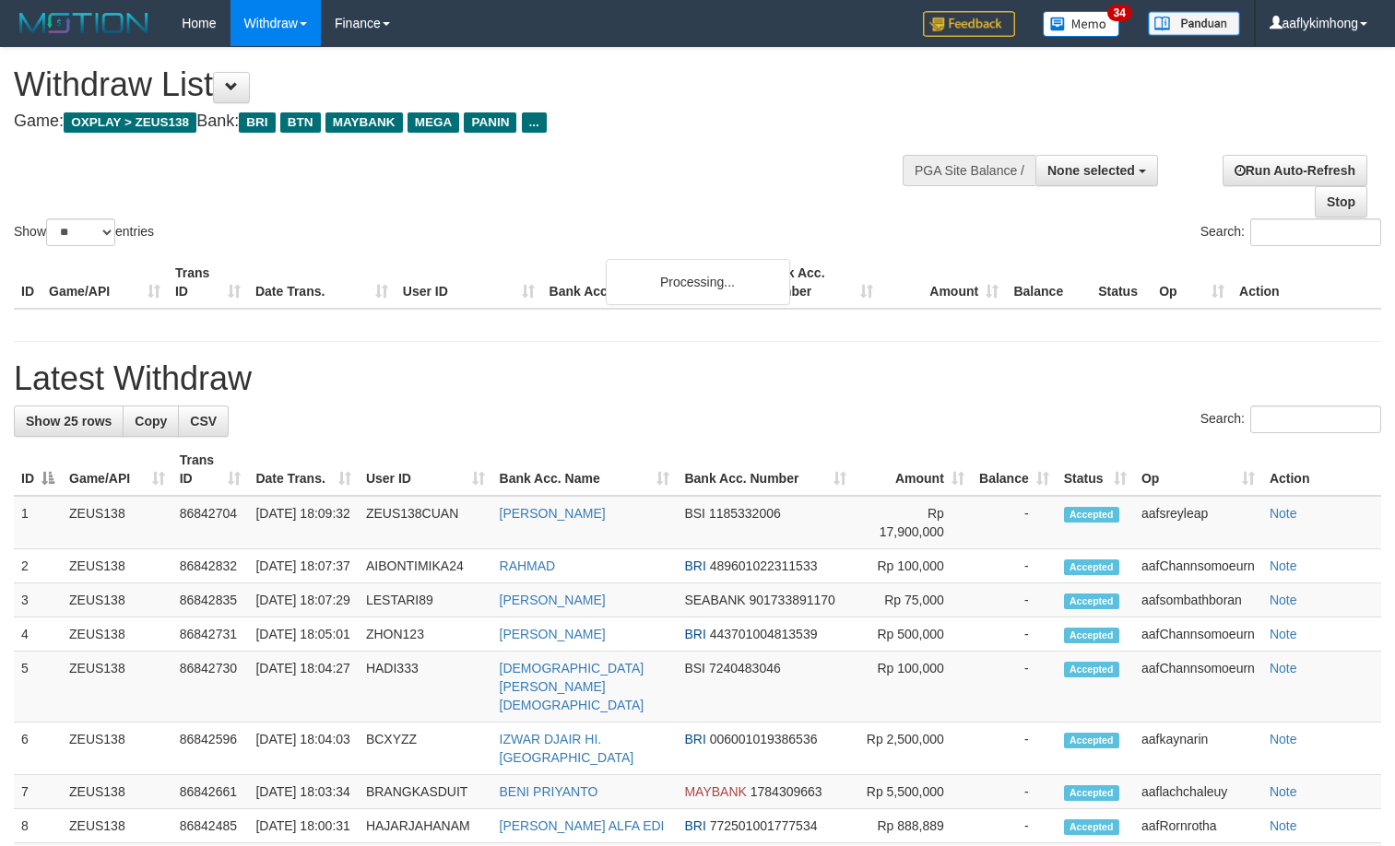
select select
select select "**"
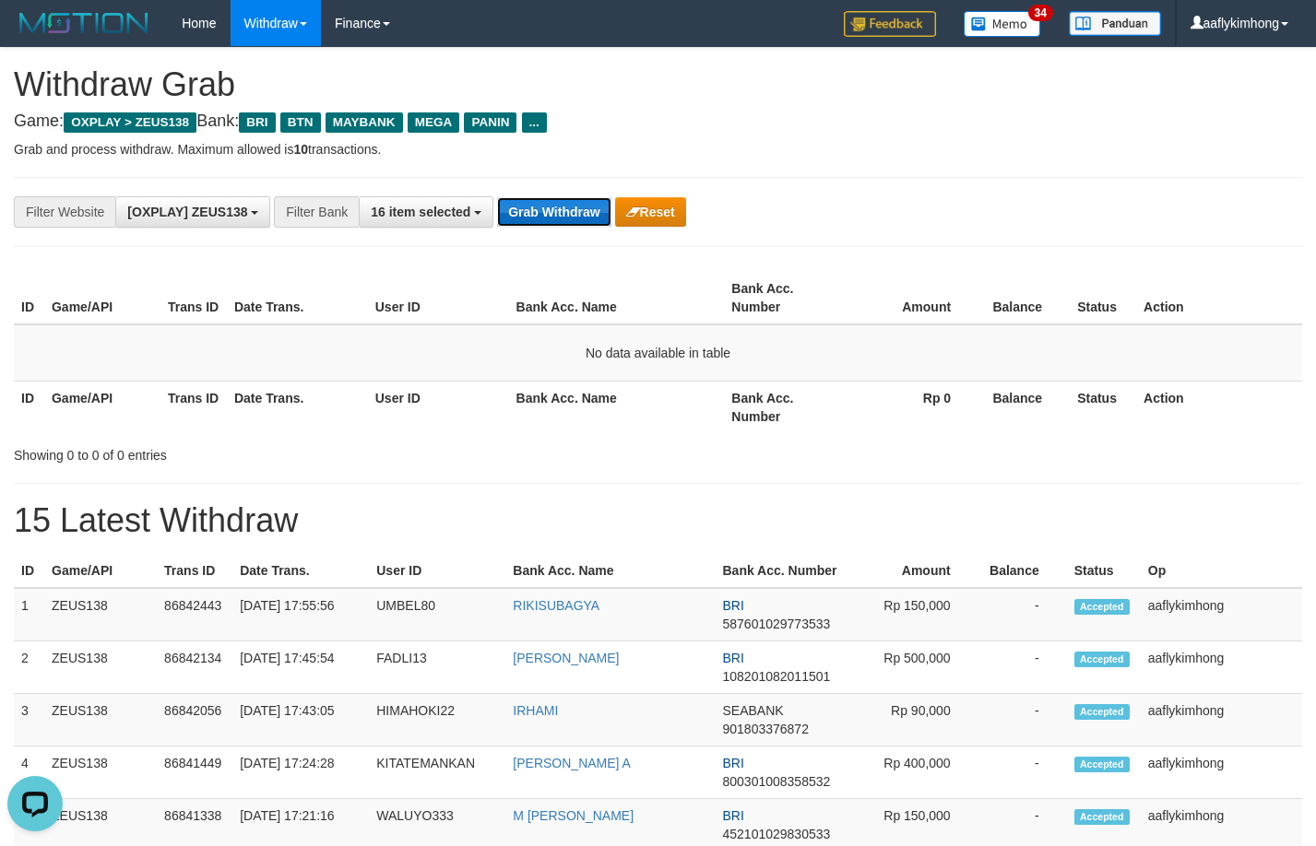
click at [543, 212] on button "Grab Withdraw" at bounding box center [553, 212] width 113 height 30
click at [543, 210] on button "Grab Withdraw" at bounding box center [553, 212] width 113 height 30
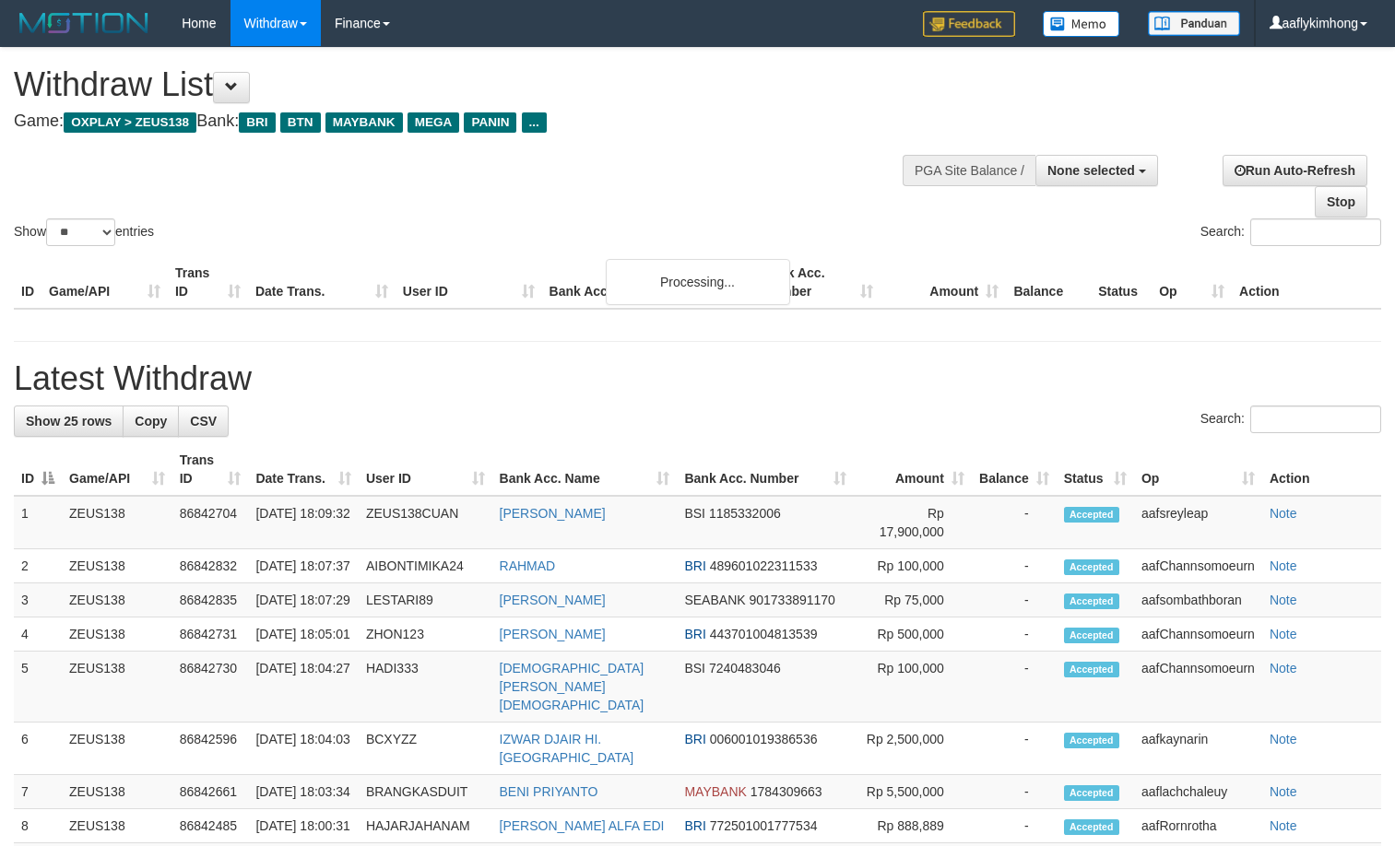
select select
select select "**"
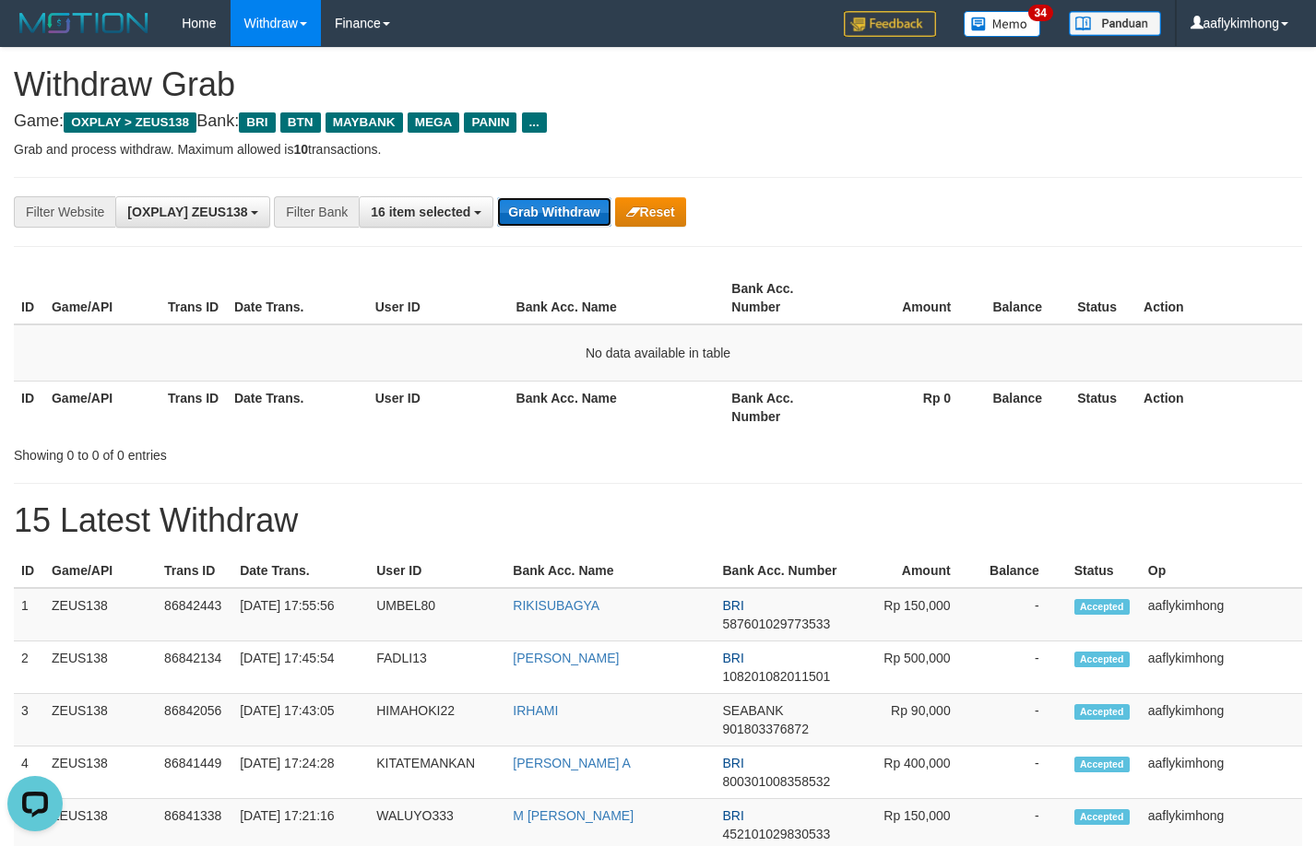
click at [504, 199] on button "Grab Withdraw" at bounding box center [553, 212] width 113 height 30
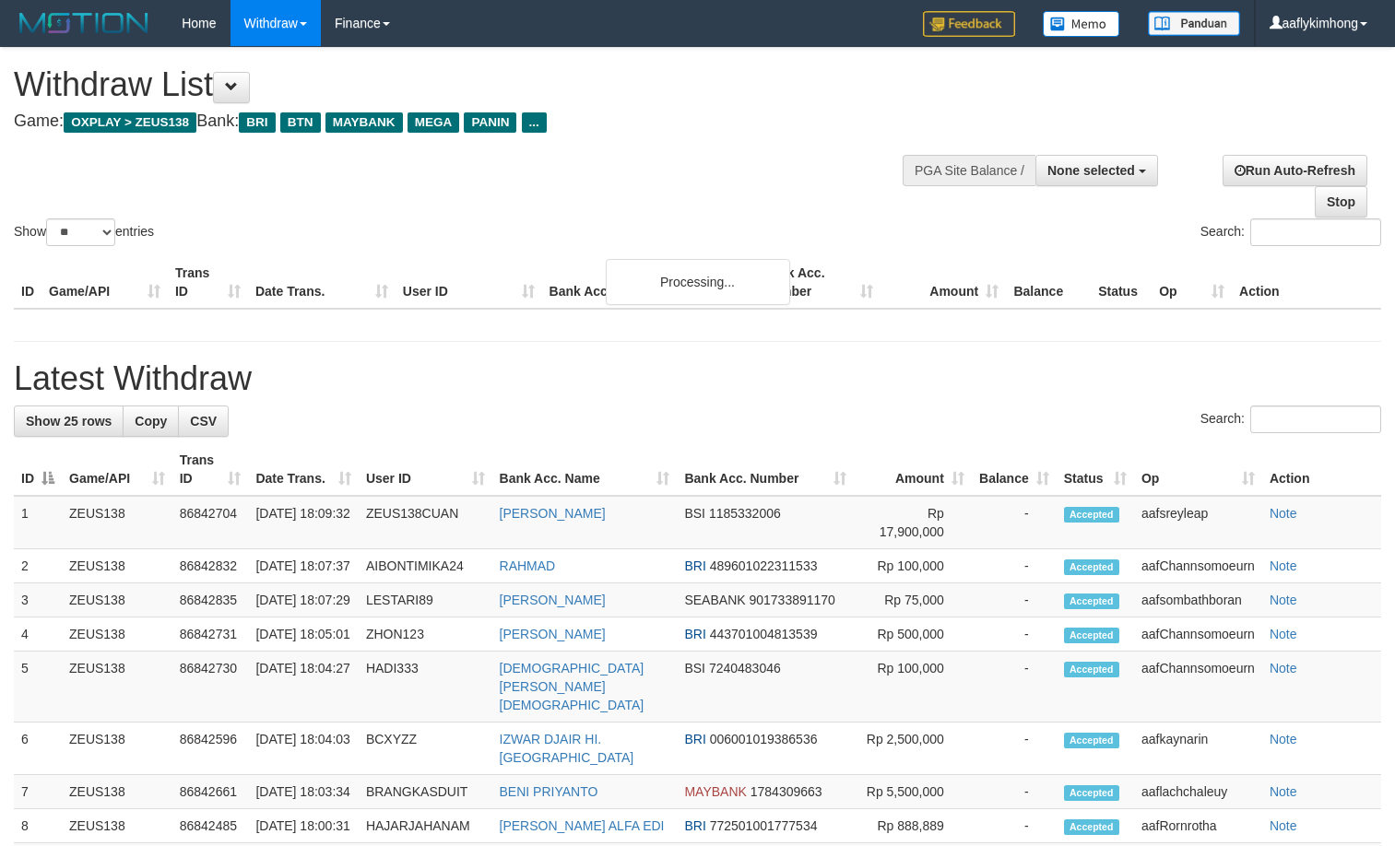
select select
select select "**"
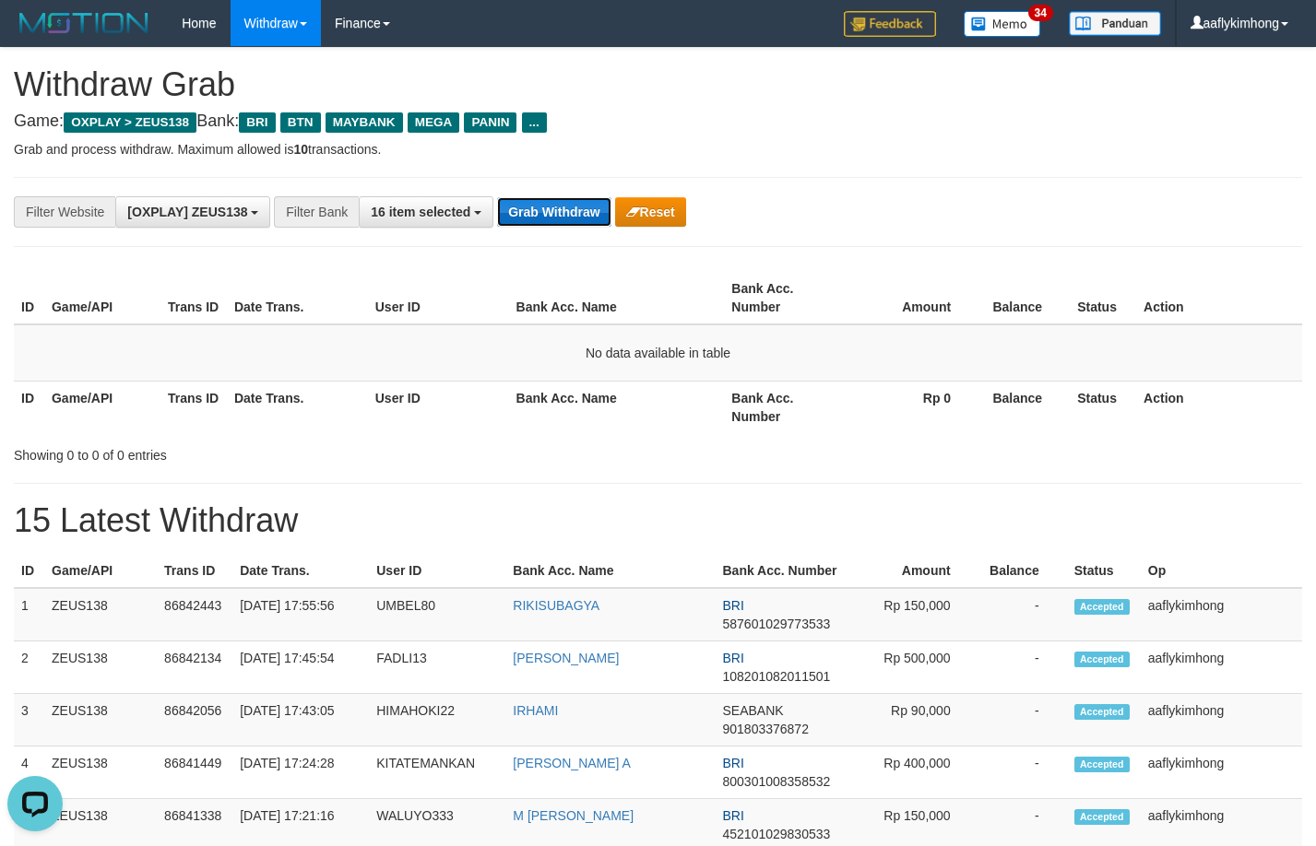
click at [514, 199] on button "Grab Withdraw" at bounding box center [553, 212] width 113 height 30
click at [559, 200] on button "Grab Withdraw" at bounding box center [553, 212] width 113 height 30
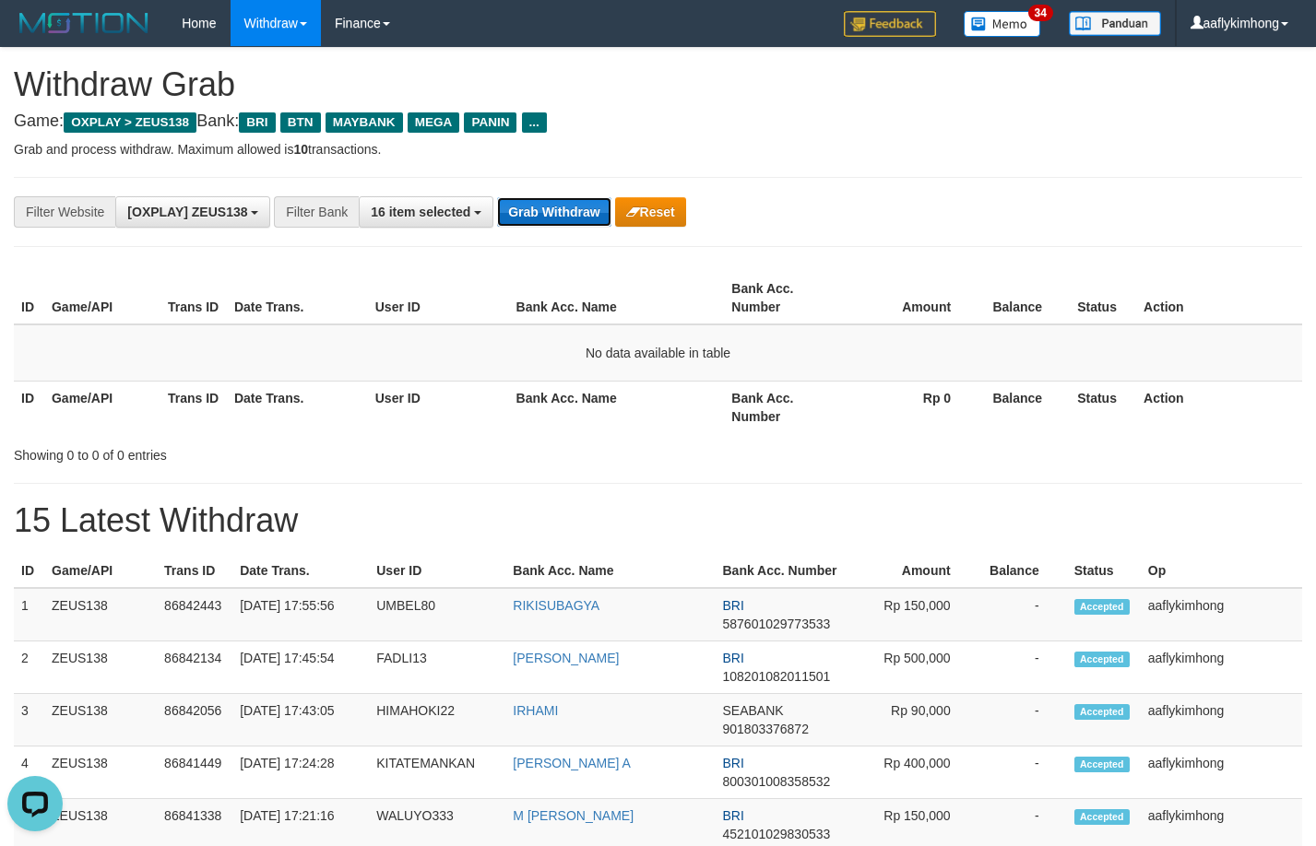
click at [559, 200] on button "Grab Withdraw" at bounding box center [553, 212] width 113 height 30
click at [557, 213] on button "Grab Withdraw" at bounding box center [553, 212] width 113 height 30
drag, startPoint x: 557, startPoint y: 213, endPoint x: 571, endPoint y: 211, distance: 14.0
click at [558, 213] on button "Grab Withdraw" at bounding box center [553, 212] width 113 height 30
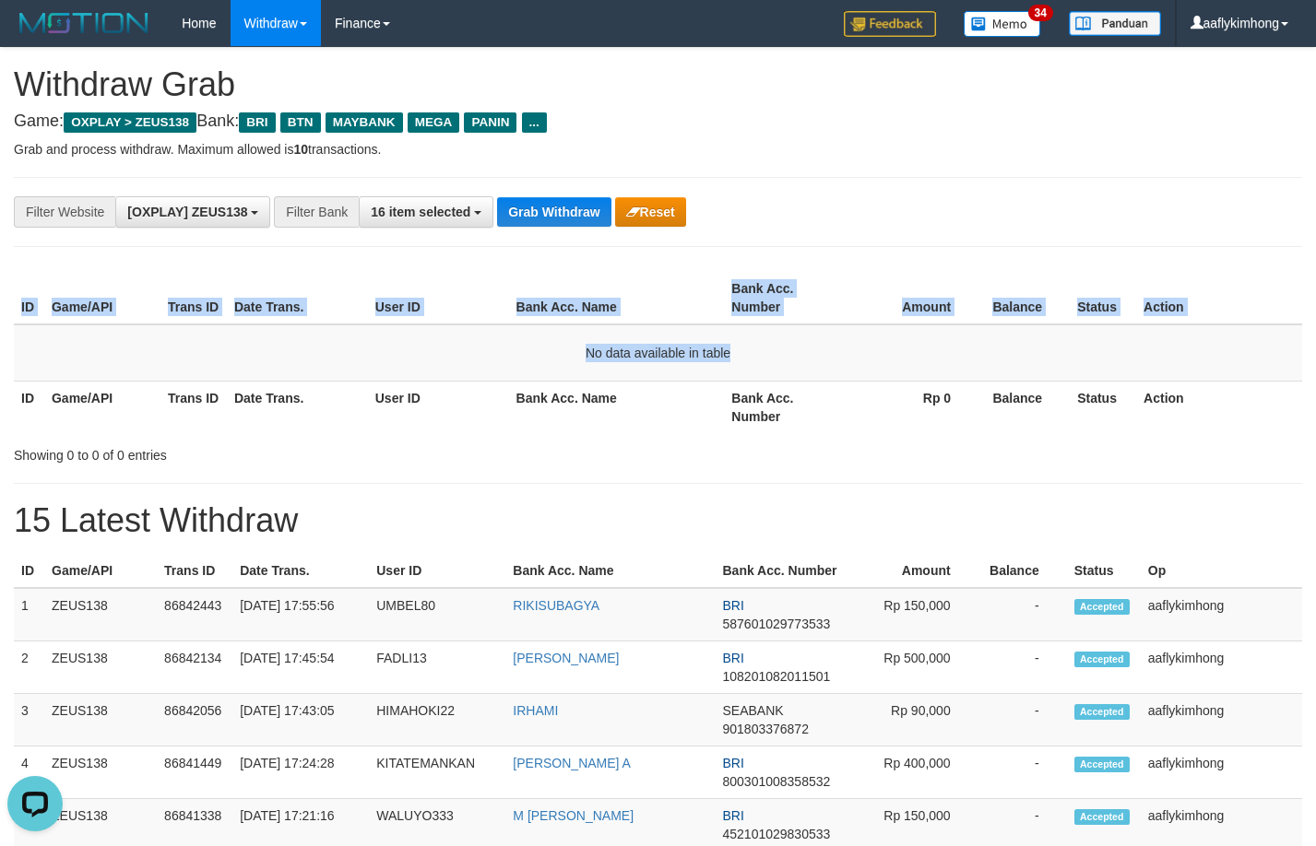
drag, startPoint x: 1221, startPoint y: 373, endPoint x: 1093, endPoint y: 401, distance: 131.1
click at [1144, 397] on div "ID Game/API Trans ID Date Trans. User ID Bank Acc. Name Bank Acc. Number Amount…" at bounding box center [658, 352] width 1316 height 172
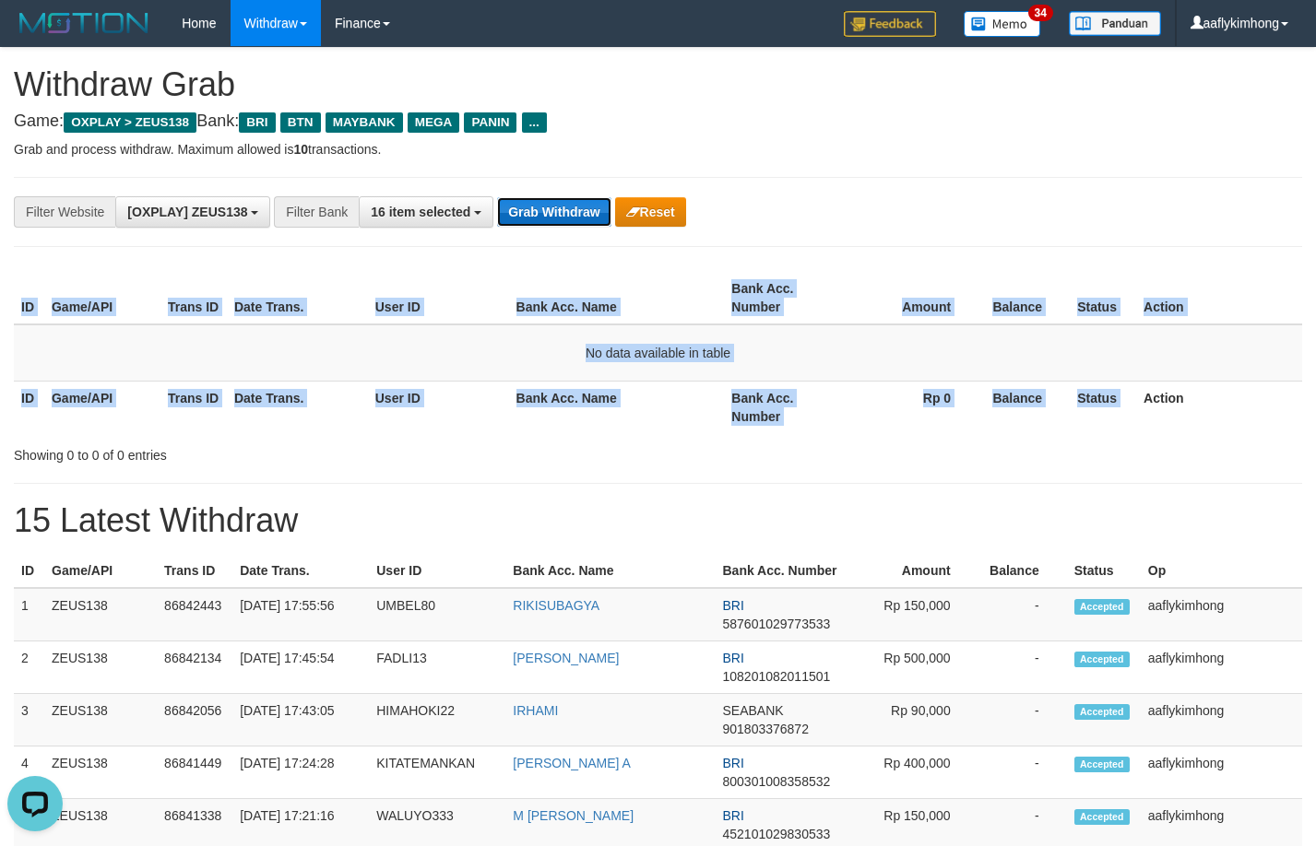
click at [586, 214] on button "Grab Withdraw" at bounding box center [553, 212] width 113 height 30
drag, startPoint x: 586, startPoint y: 214, endPoint x: 1087, endPoint y: 159, distance: 503.7
click at [586, 210] on button "Grab Withdraw" at bounding box center [553, 212] width 113 height 30
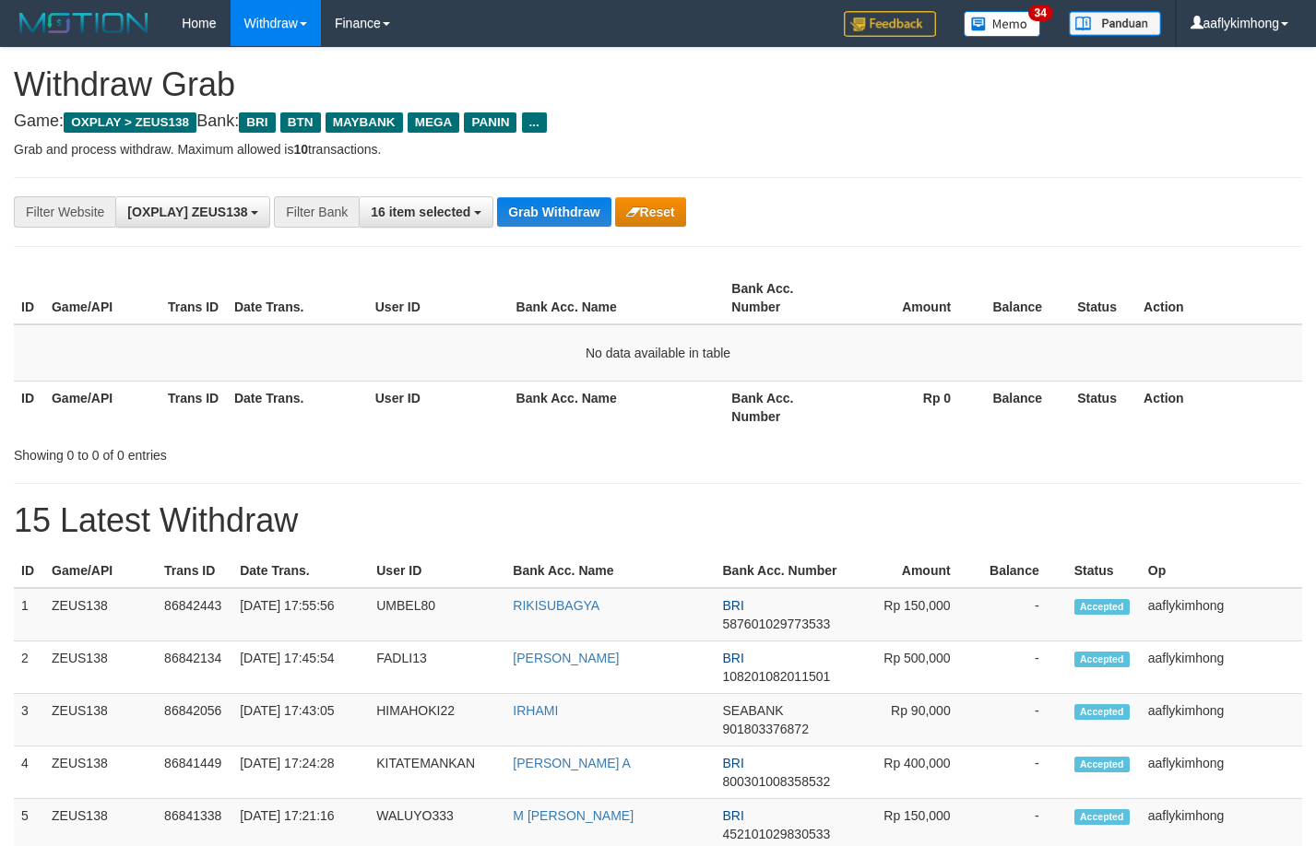
click at [584, 212] on button "Grab Withdraw" at bounding box center [553, 212] width 113 height 30
click at [584, 209] on button "Grab Withdraw" at bounding box center [553, 212] width 113 height 30
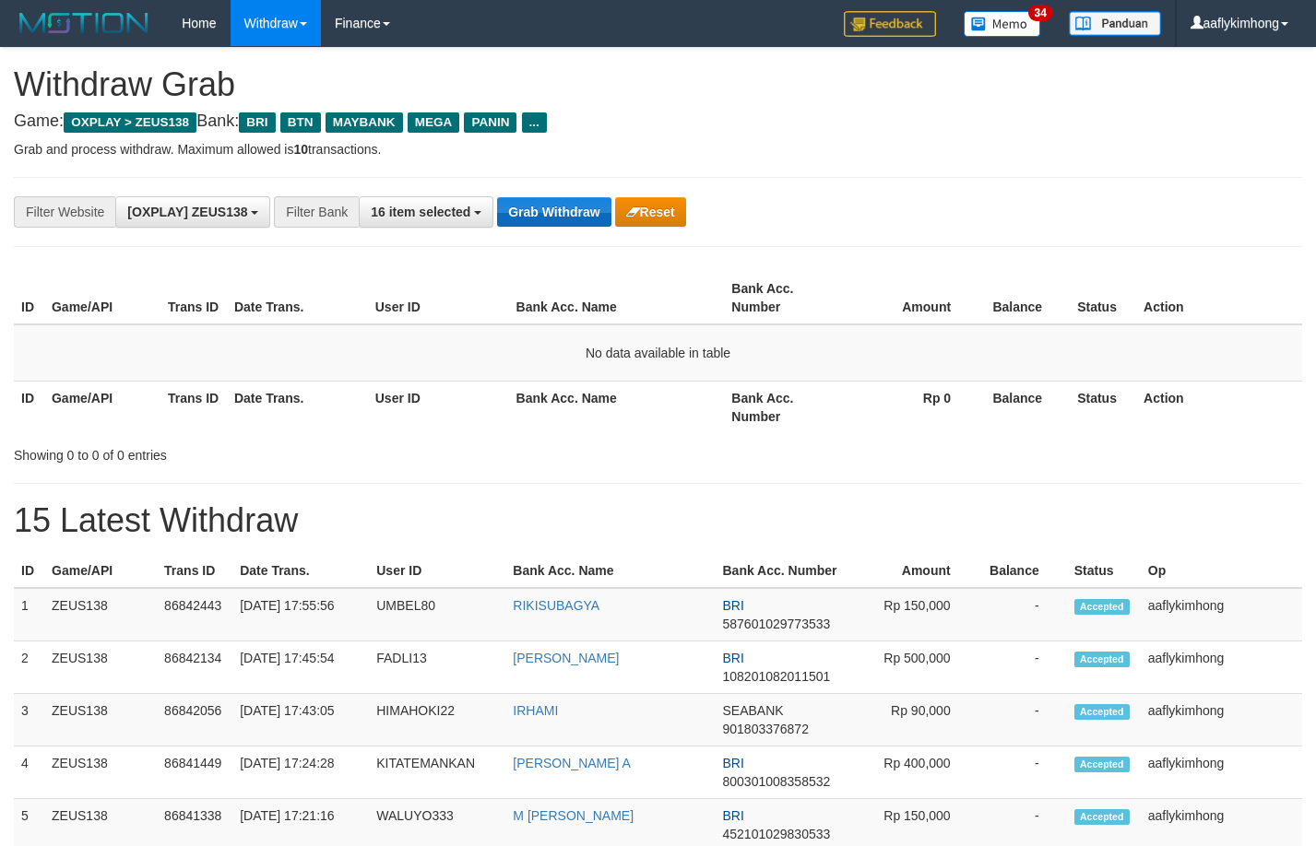
click at [584, 207] on button "Grab Withdraw" at bounding box center [553, 212] width 113 height 30
click at [584, 201] on button "Grab Withdraw" at bounding box center [553, 212] width 113 height 30
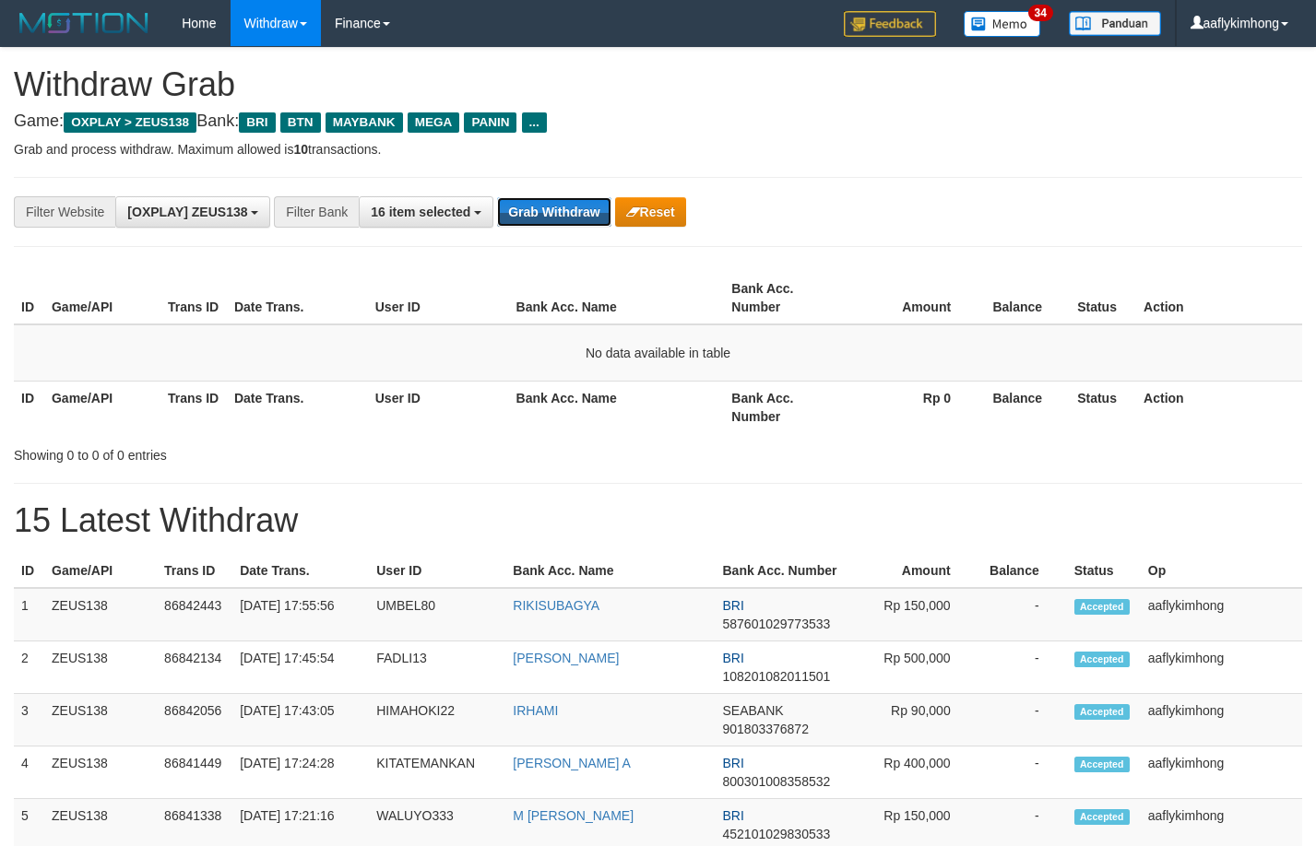
click at [584, 201] on button "Grab Withdraw" at bounding box center [553, 212] width 113 height 30
click at [569, 209] on button "Grab Withdraw" at bounding box center [553, 212] width 113 height 30
click at [569, 208] on button "Grab Withdraw" at bounding box center [553, 212] width 113 height 30
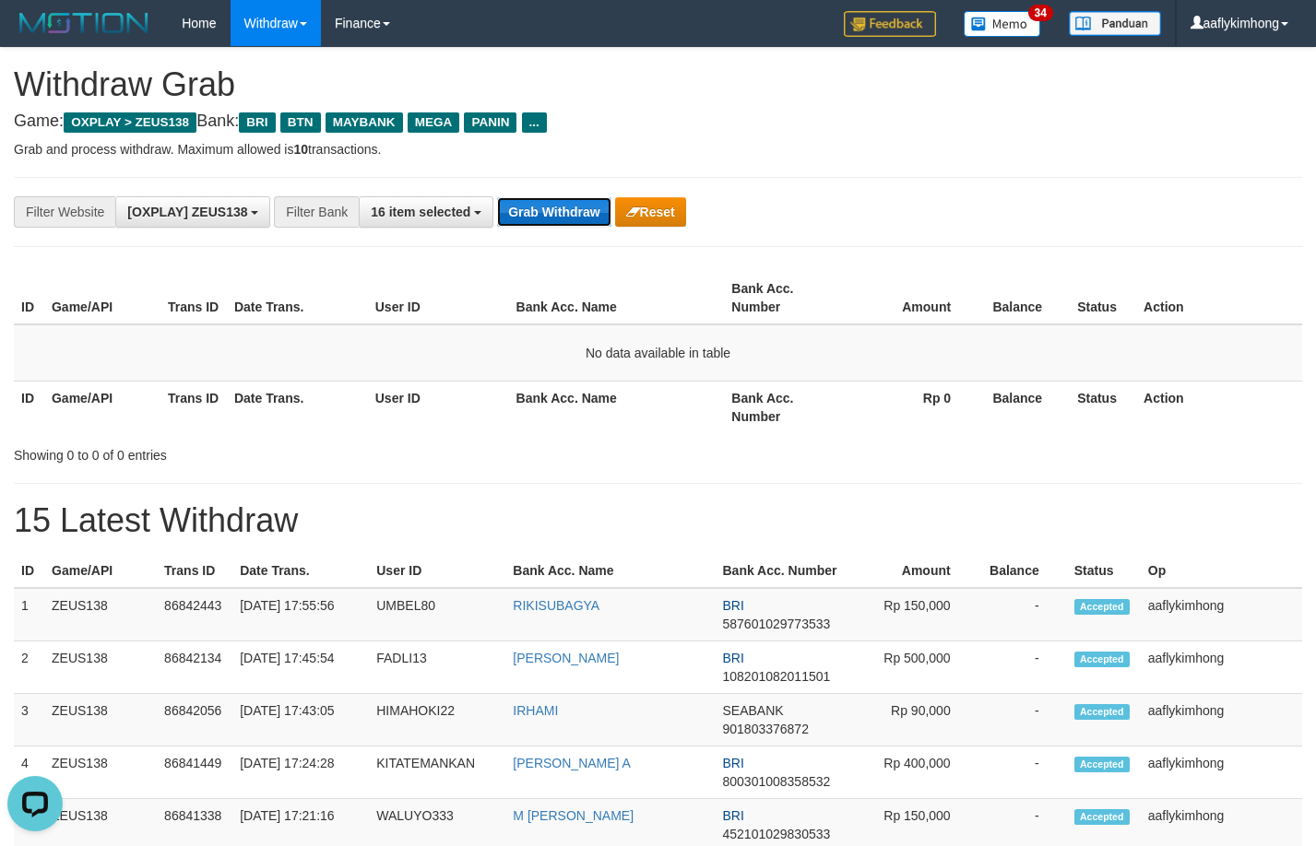
click at [569, 208] on button "Grab Withdraw" at bounding box center [553, 212] width 113 height 30
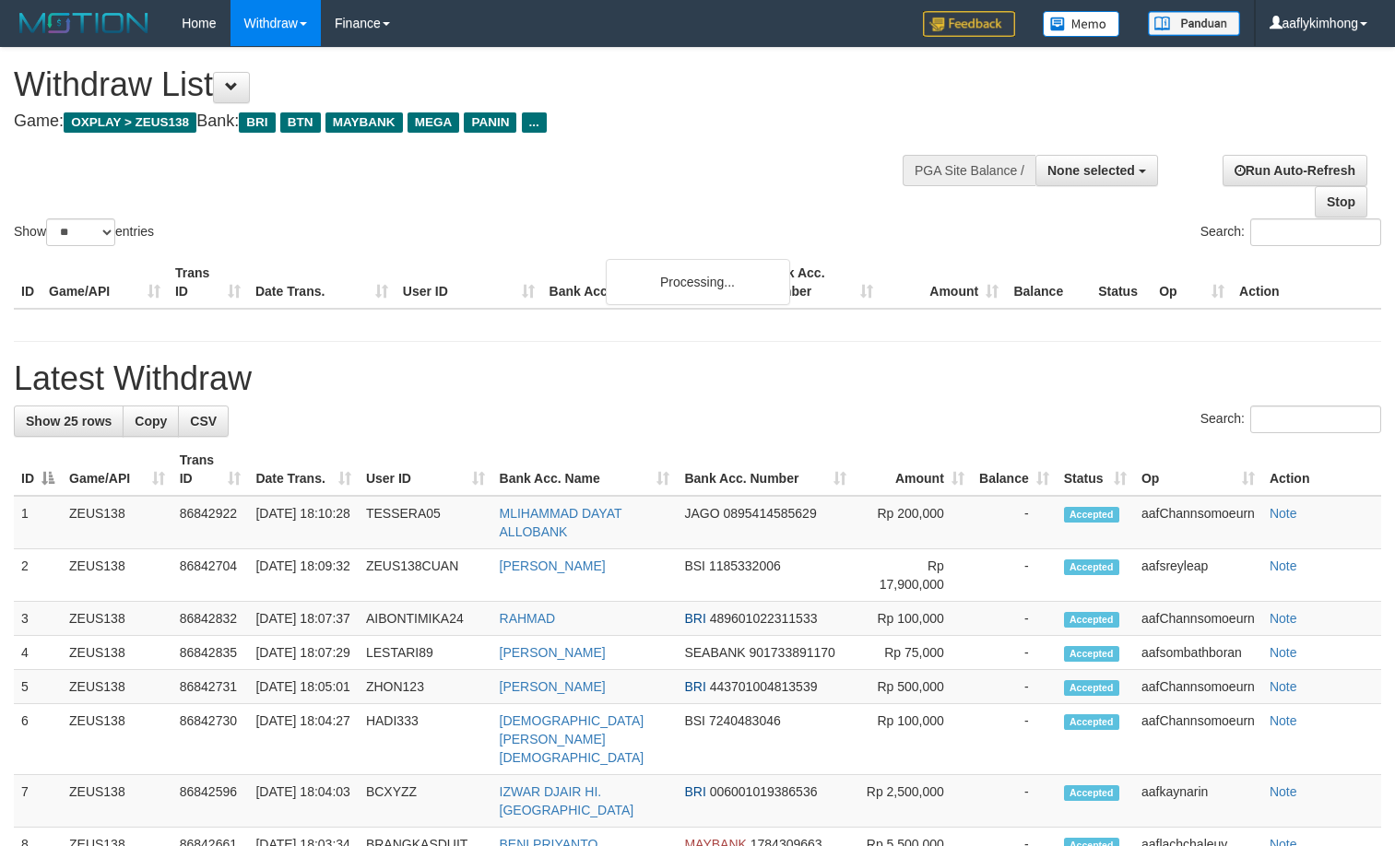
select select
select select "**"
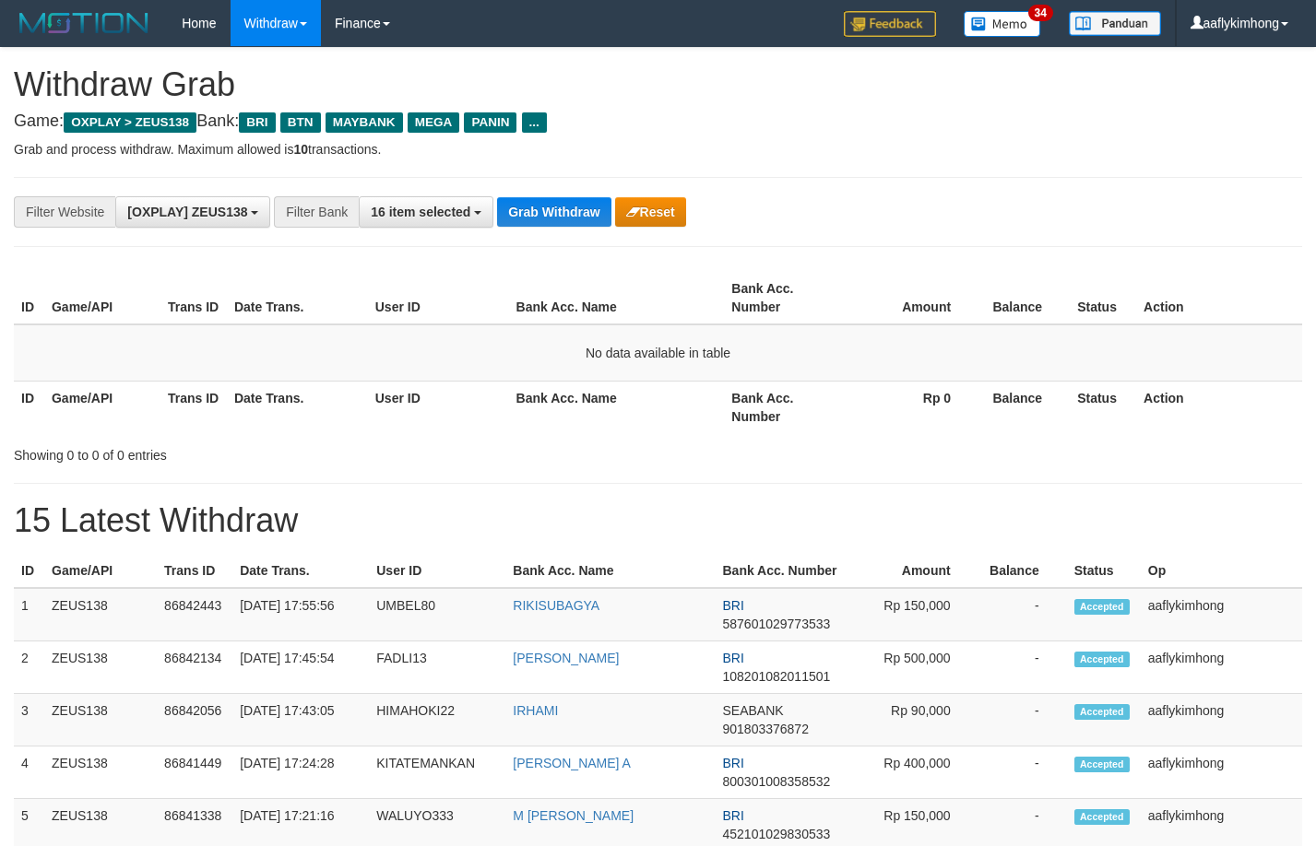
click at [569, 203] on button "Grab Withdraw" at bounding box center [553, 212] width 113 height 30
click at [569, 200] on button "Grab Withdraw" at bounding box center [553, 212] width 113 height 30
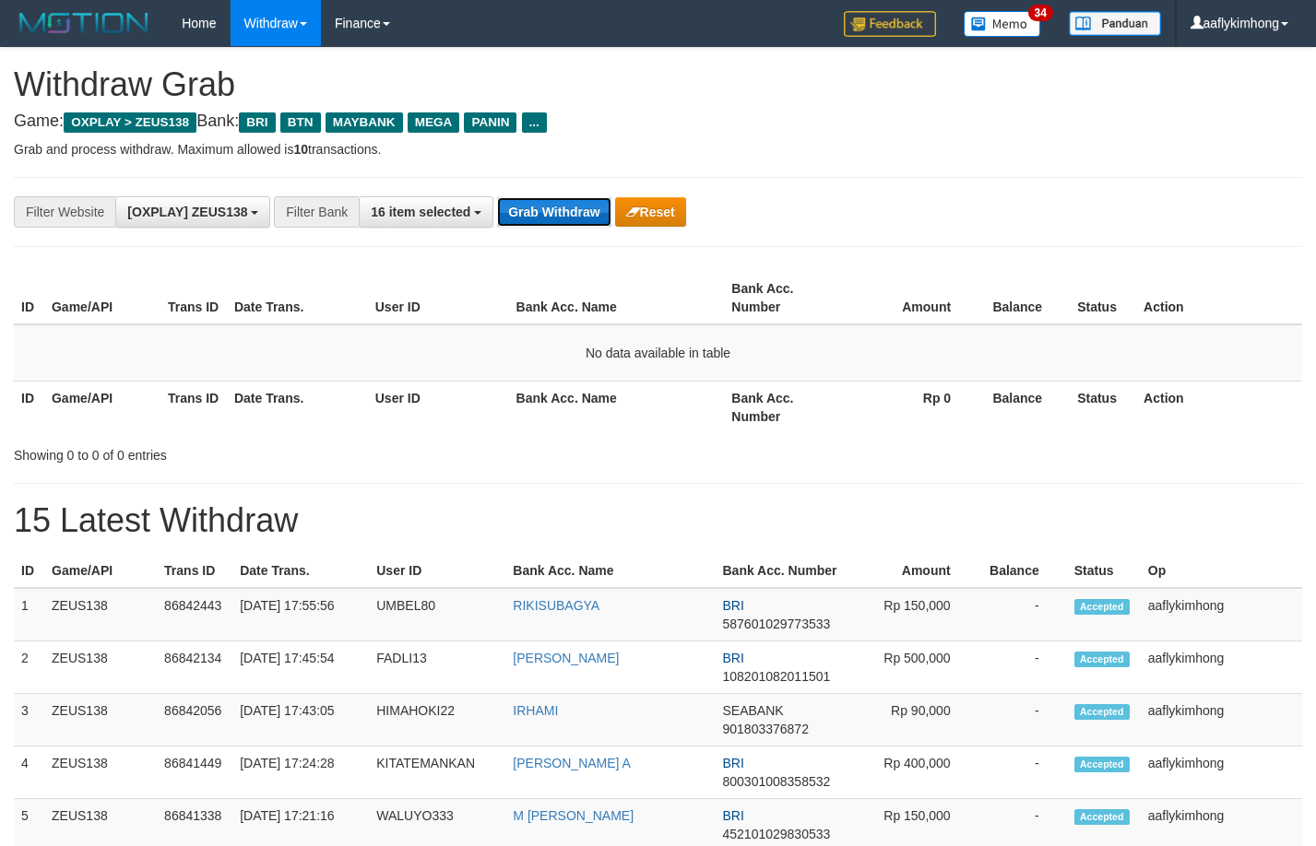
drag, startPoint x: 0, startPoint y: 0, endPoint x: 567, endPoint y: 200, distance: 601.4
click at [568, 200] on button "Grab Withdraw" at bounding box center [553, 212] width 113 height 30
click at [534, 220] on button "Grab Withdraw" at bounding box center [553, 212] width 113 height 30
click at [562, 220] on button "Grab Withdraw" at bounding box center [553, 212] width 113 height 30
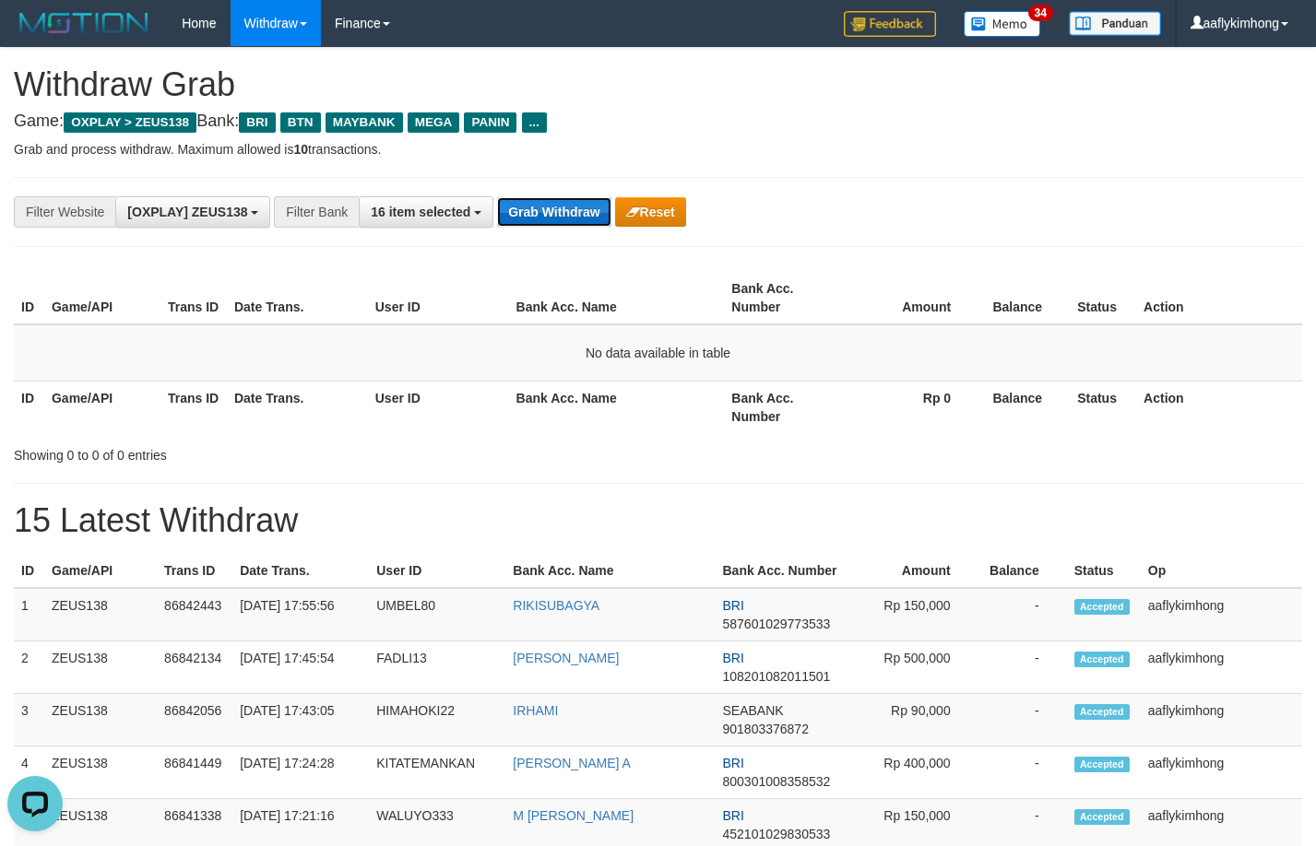
click at [563, 220] on button "Grab Withdraw" at bounding box center [553, 212] width 113 height 30
click at [537, 224] on button "Grab Withdraw" at bounding box center [553, 212] width 113 height 30
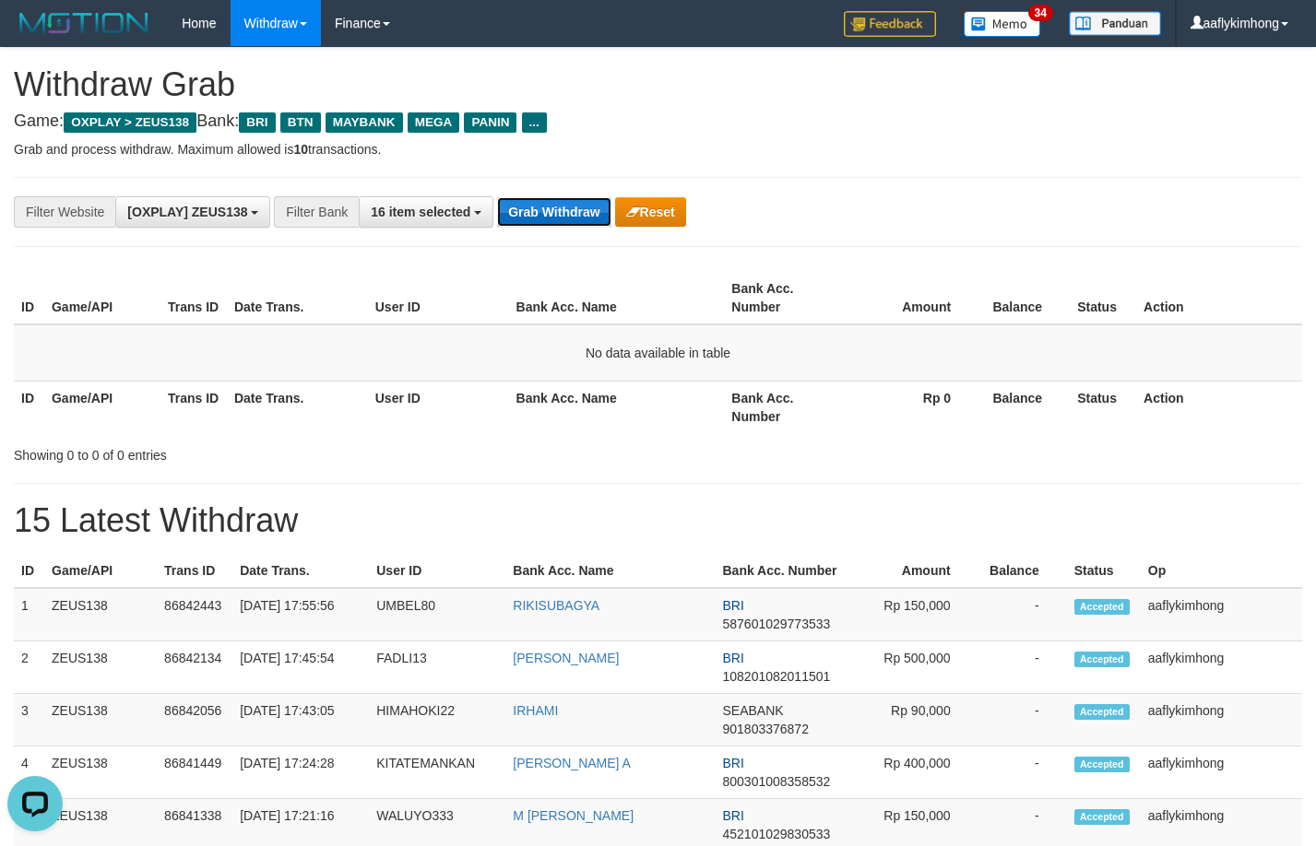
click at [550, 209] on button "Grab Withdraw" at bounding box center [553, 212] width 113 height 30
click at [574, 219] on button "Grab Withdraw" at bounding box center [553, 212] width 113 height 30
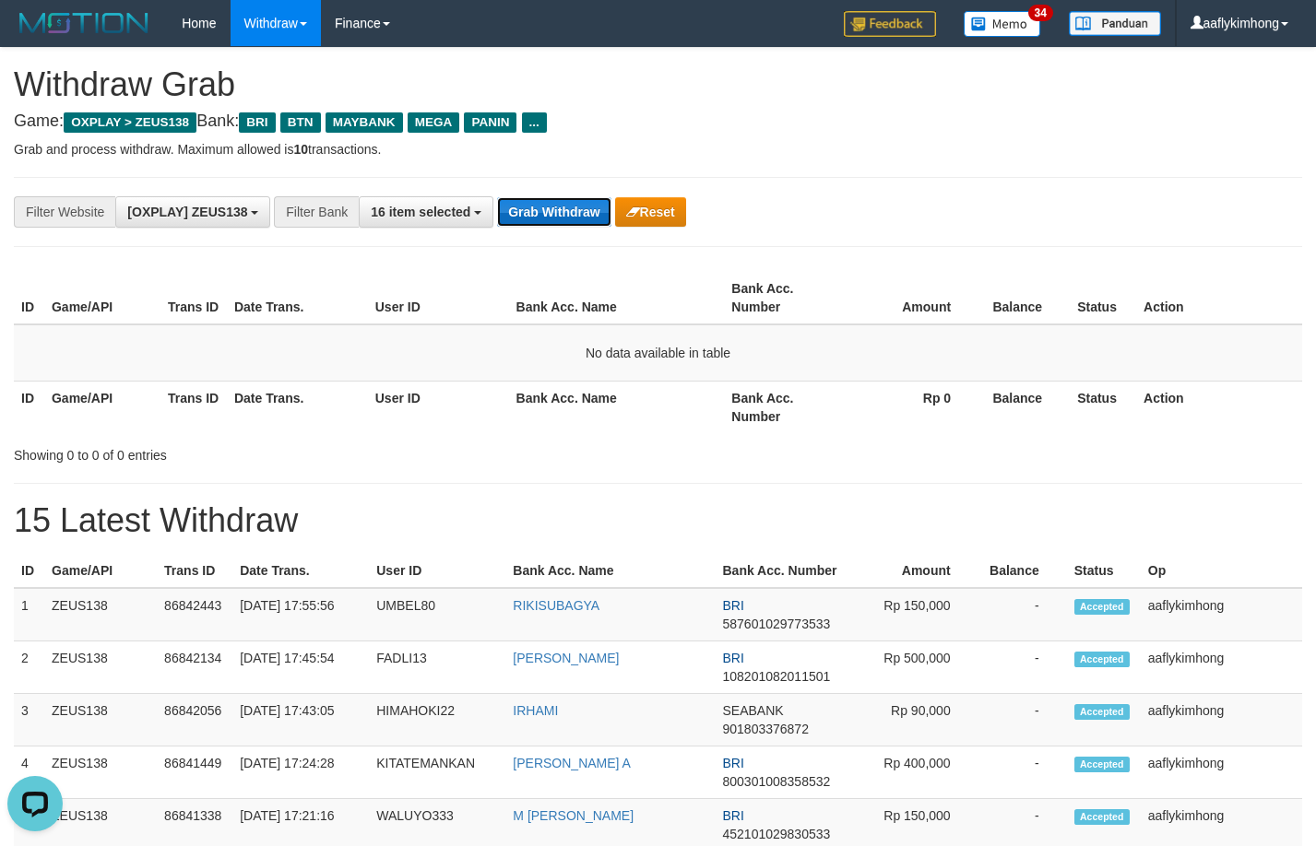
click at [574, 219] on button "Grab Withdraw" at bounding box center [553, 212] width 113 height 30
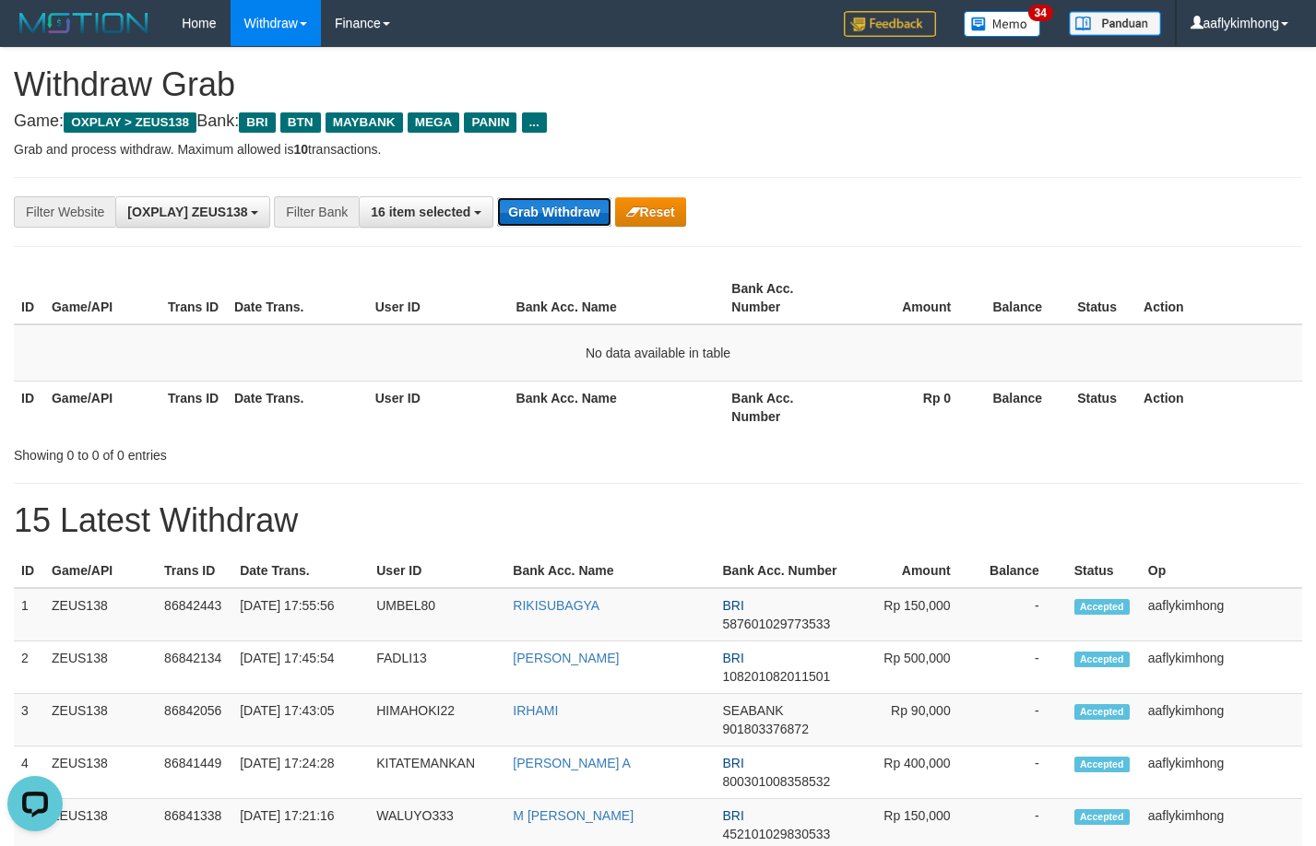
click at [574, 219] on button "Grab Withdraw" at bounding box center [553, 212] width 113 height 30
click at [578, 217] on button "Grab Withdraw" at bounding box center [553, 212] width 113 height 30
click at [571, 217] on button "Grab Withdraw" at bounding box center [553, 212] width 113 height 30
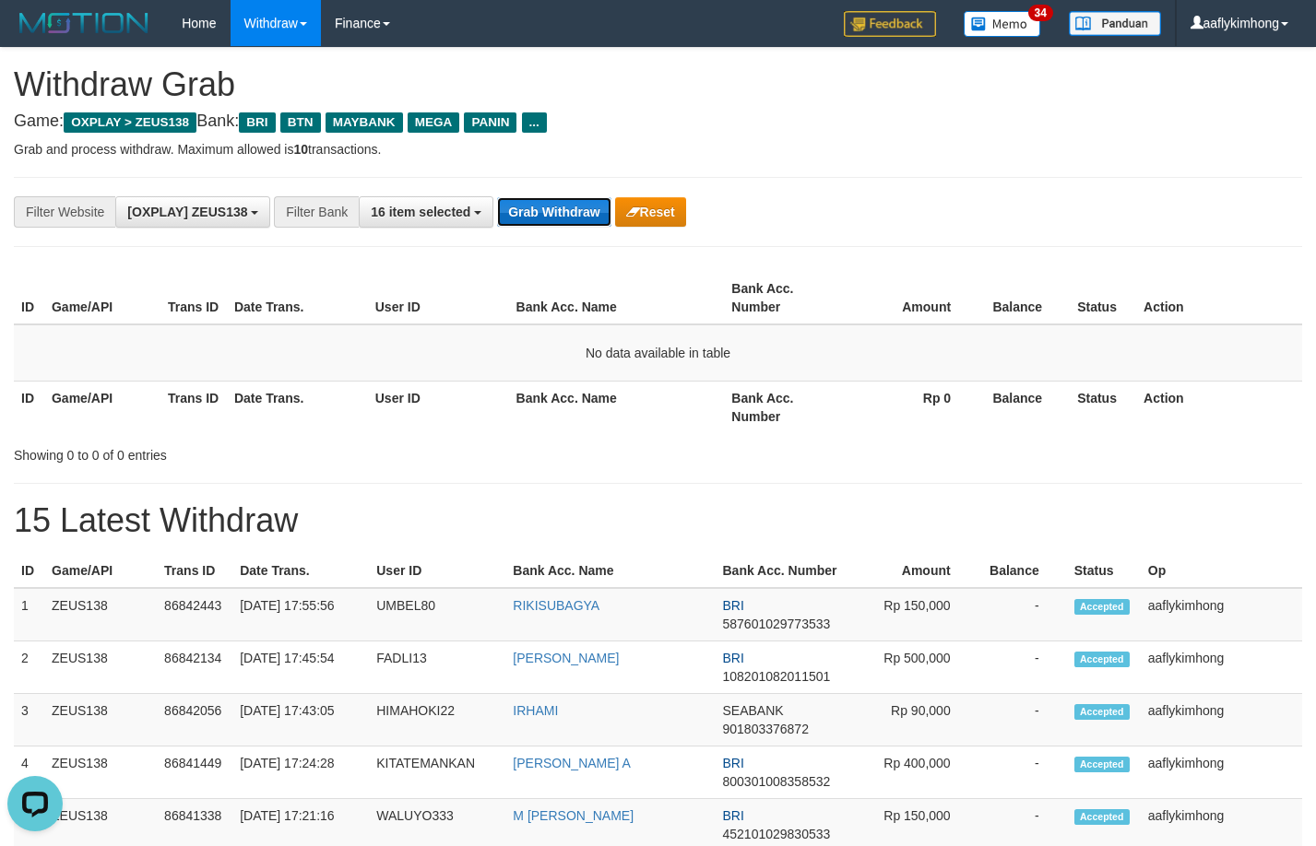
click at [571, 217] on button "Grab Withdraw" at bounding box center [553, 212] width 113 height 30
click at [546, 207] on button "Grab Withdraw" at bounding box center [553, 212] width 113 height 30
click at [538, 204] on button "Grab Withdraw" at bounding box center [553, 212] width 113 height 30
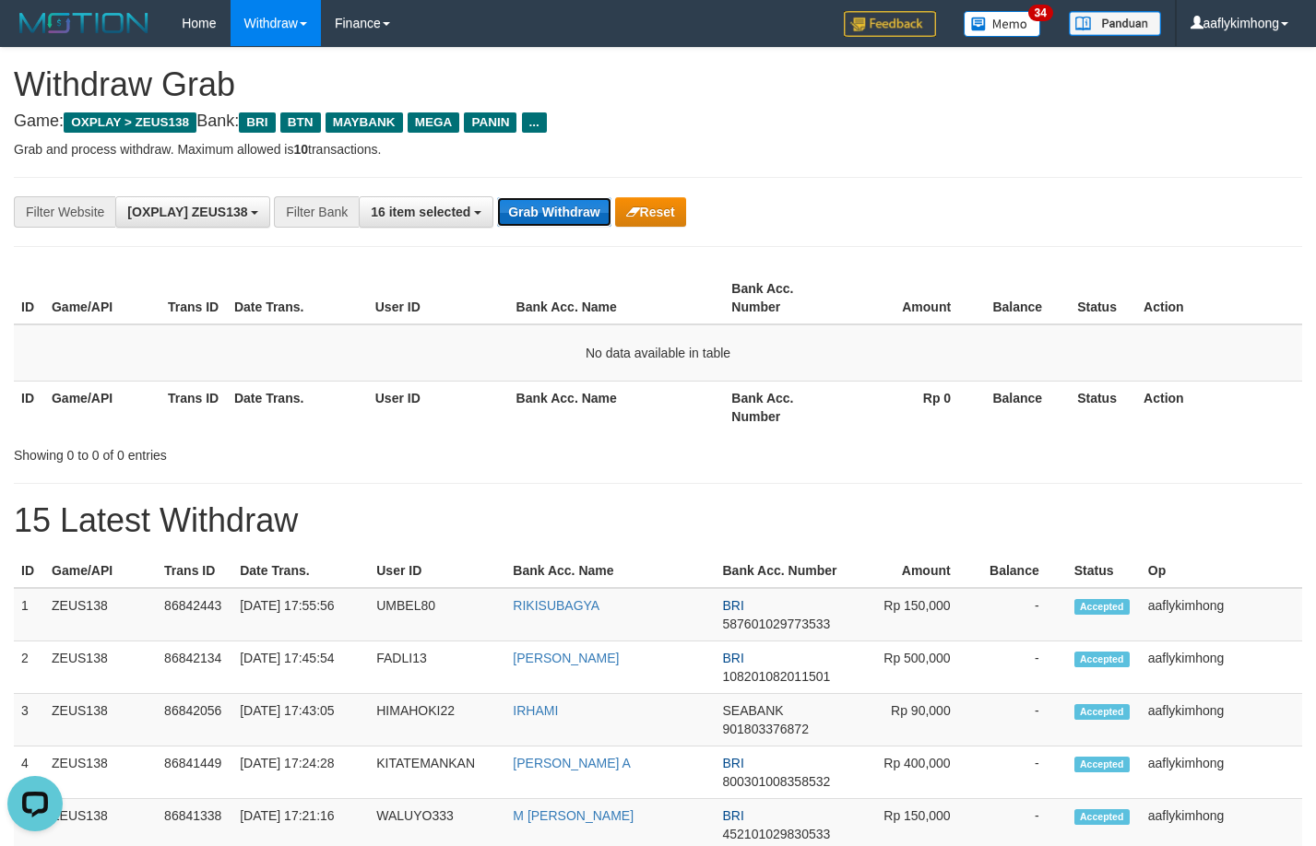
click at [558, 218] on button "Grab Withdraw" at bounding box center [553, 212] width 113 height 30
click at [558, 216] on button "Grab Withdraw" at bounding box center [553, 212] width 113 height 30
click at [557, 218] on button "Grab Withdraw" at bounding box center [553, 212] width 113 height 30
click at [556, 222] on button "Grab Withdraw" at bounding box center [553, 212] width 113 height 30
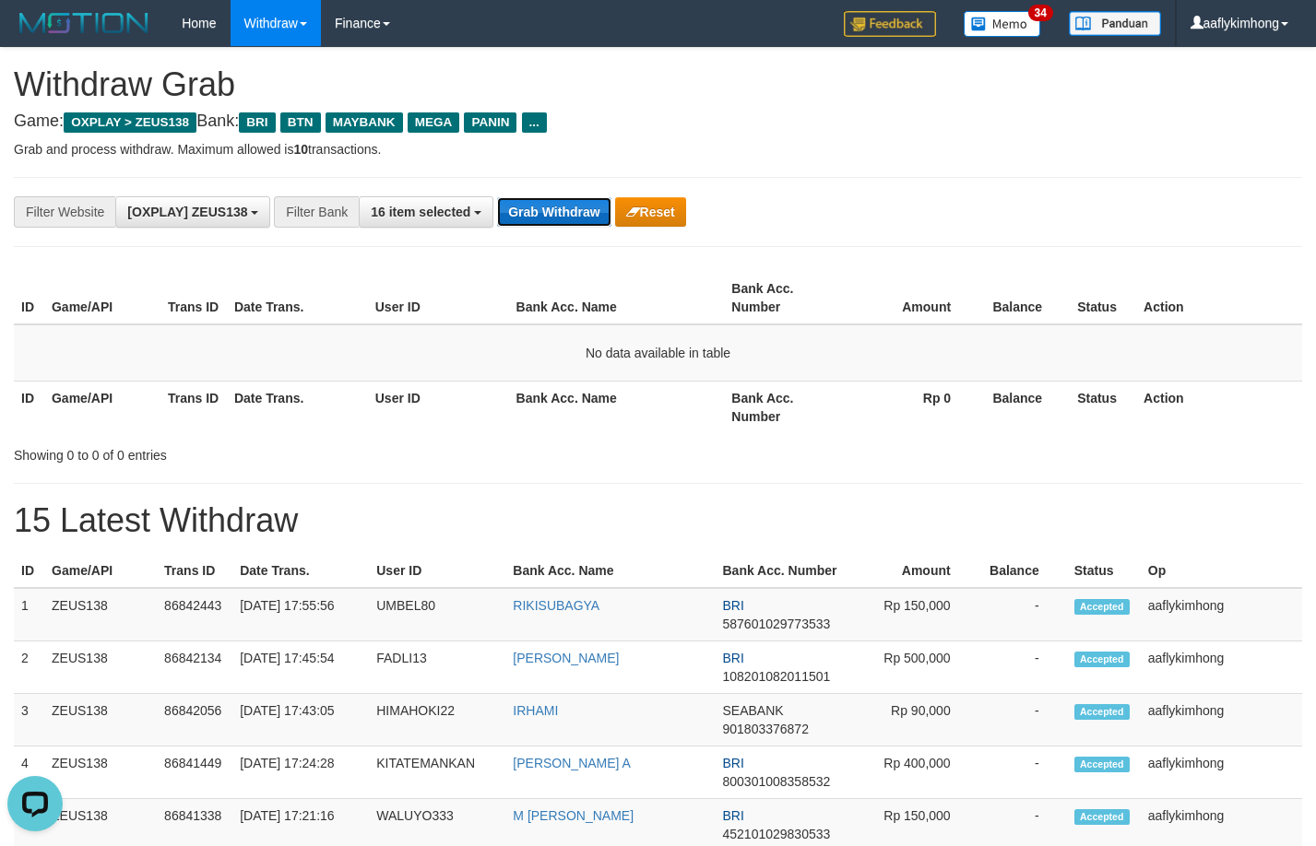
click at [505, 203] on button "Grab Withdraw" at bounding box center [553, 212] width 113 height 30
click at [539, 207] on button "Grab Withdraw" at bounding box center [553, 212] width 113 height 30
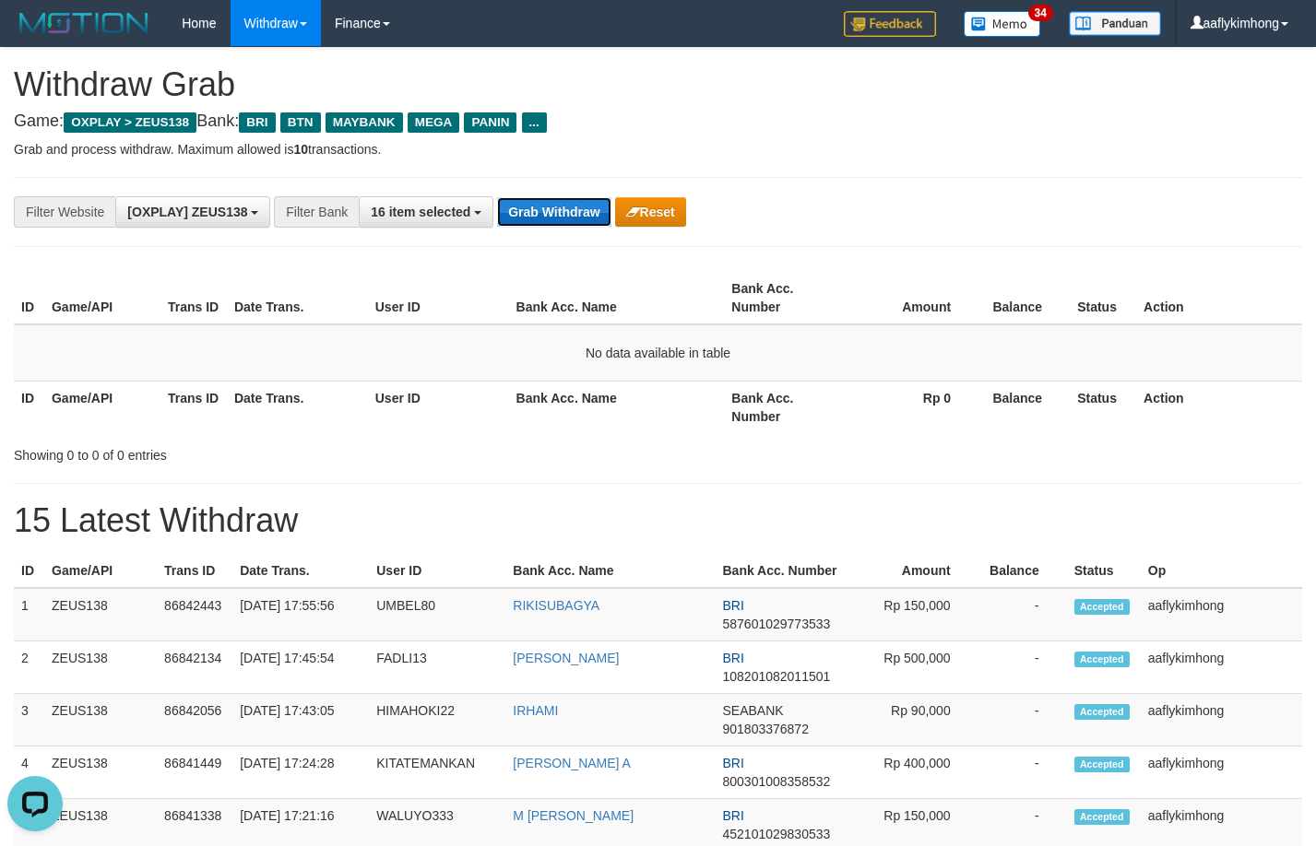
click at [539, 207] on button "Grab Withdraw" at bounding box center [553, 212] width 113 height 30
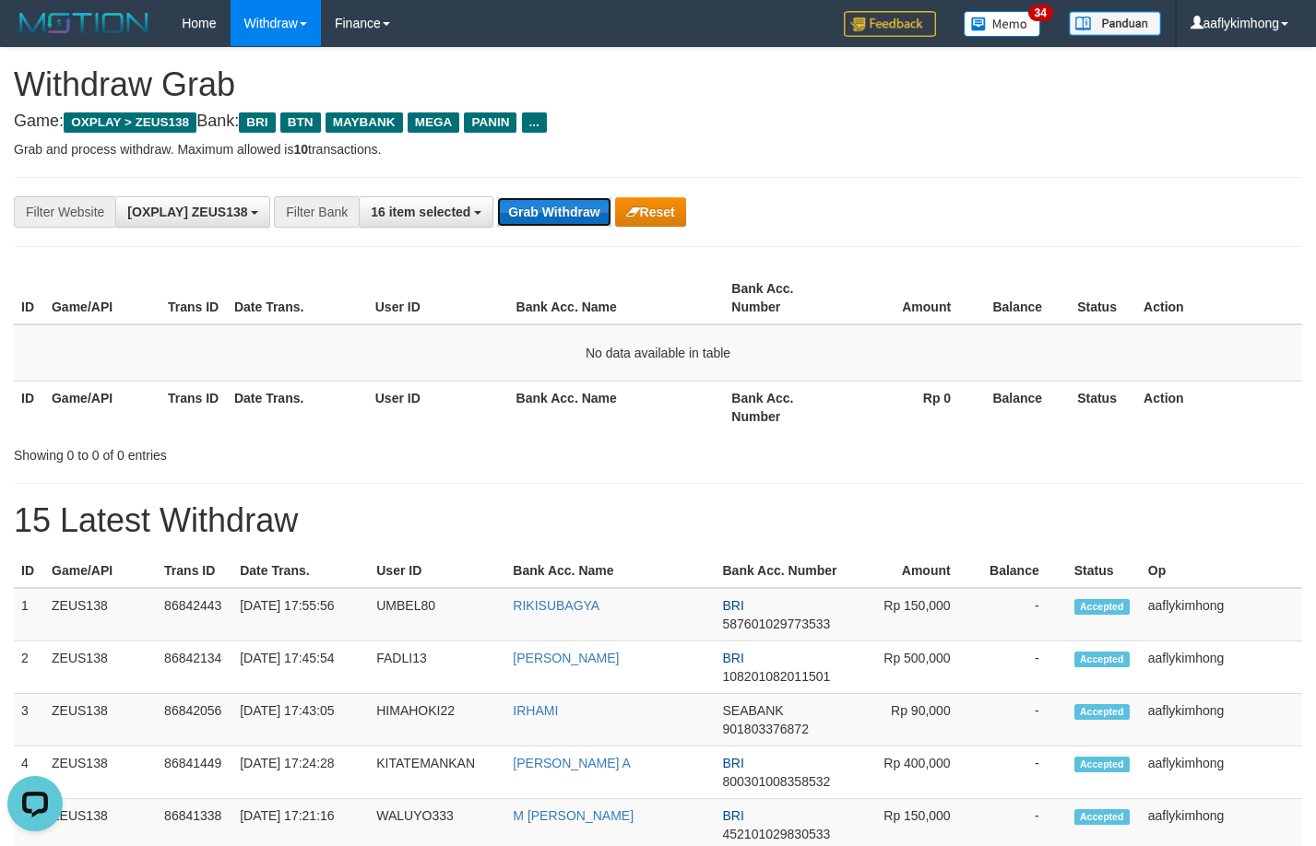
click at [539, 206] on button "Grab Withdraw" at bounding box center [553, 212] width 113 height 30
click at [539, 205] on button "Grab Withdraw" at bounding box center [553, 212] width 113 height 30
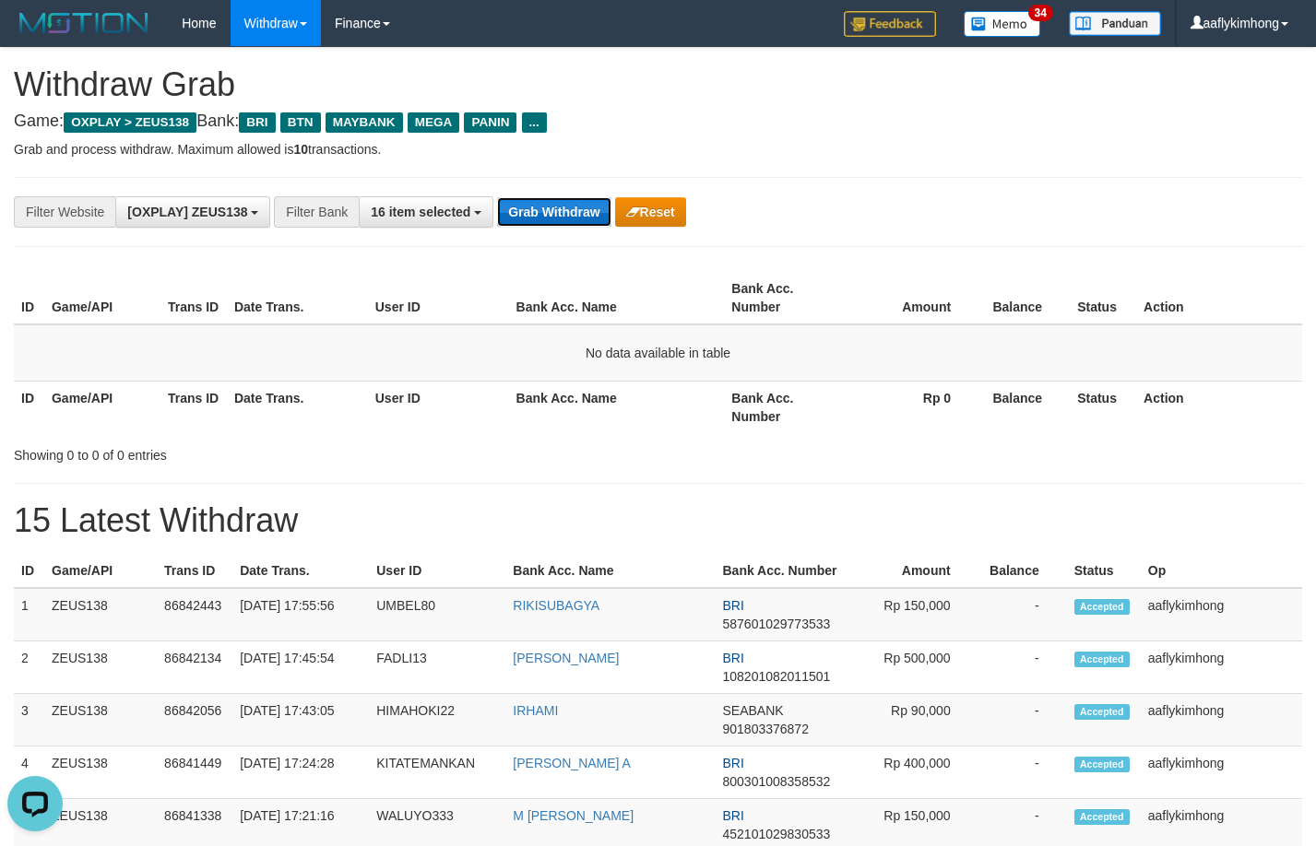
click at [539, 205] on button "Grab Withdraw" at bounding box center [553, 212] width 113 height 30
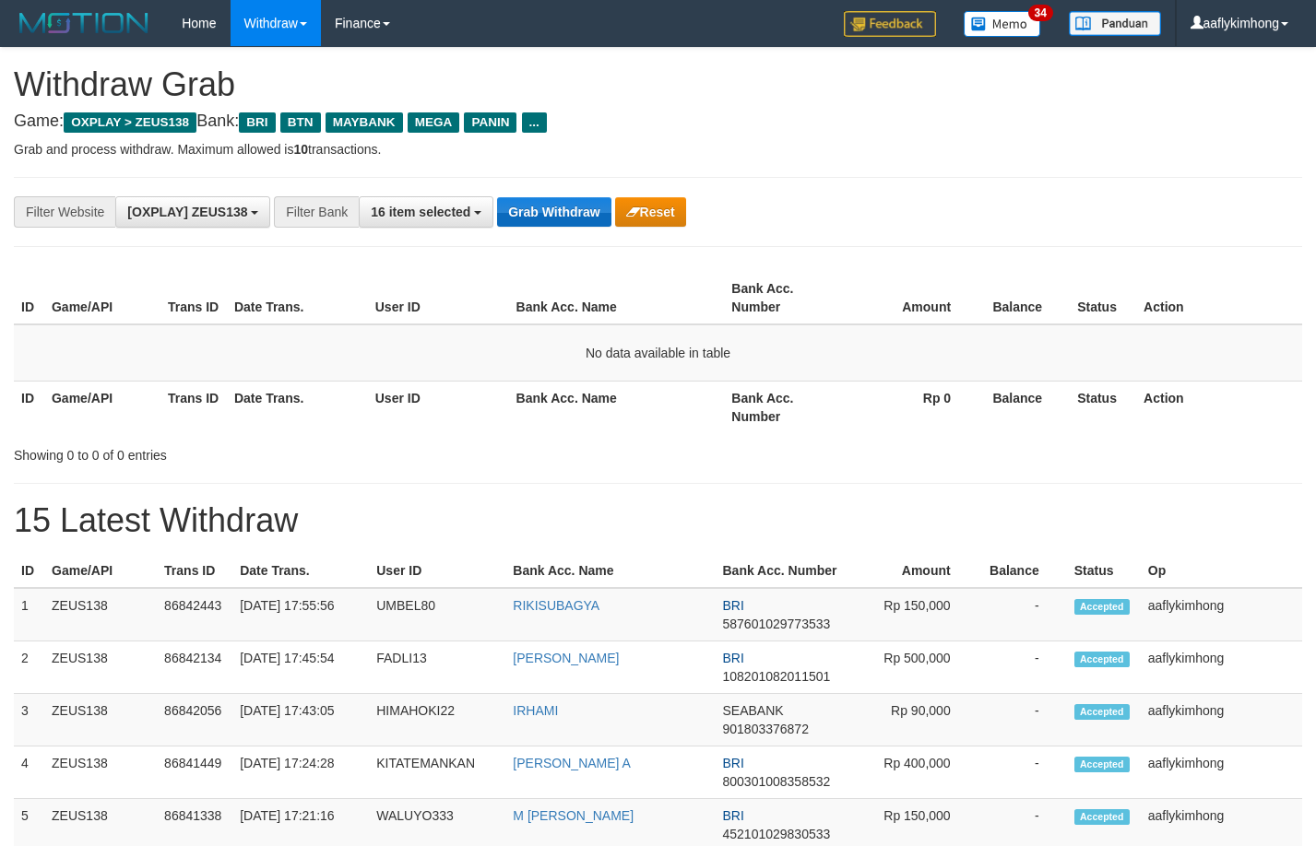
click at [556, 200] on button "Grab Withdraw" at bounding box center [553, 212] width 113 height 30
click at [561, 212] on button "Grab Withdraw" at bounding box center [553, 212] width 113 height 30
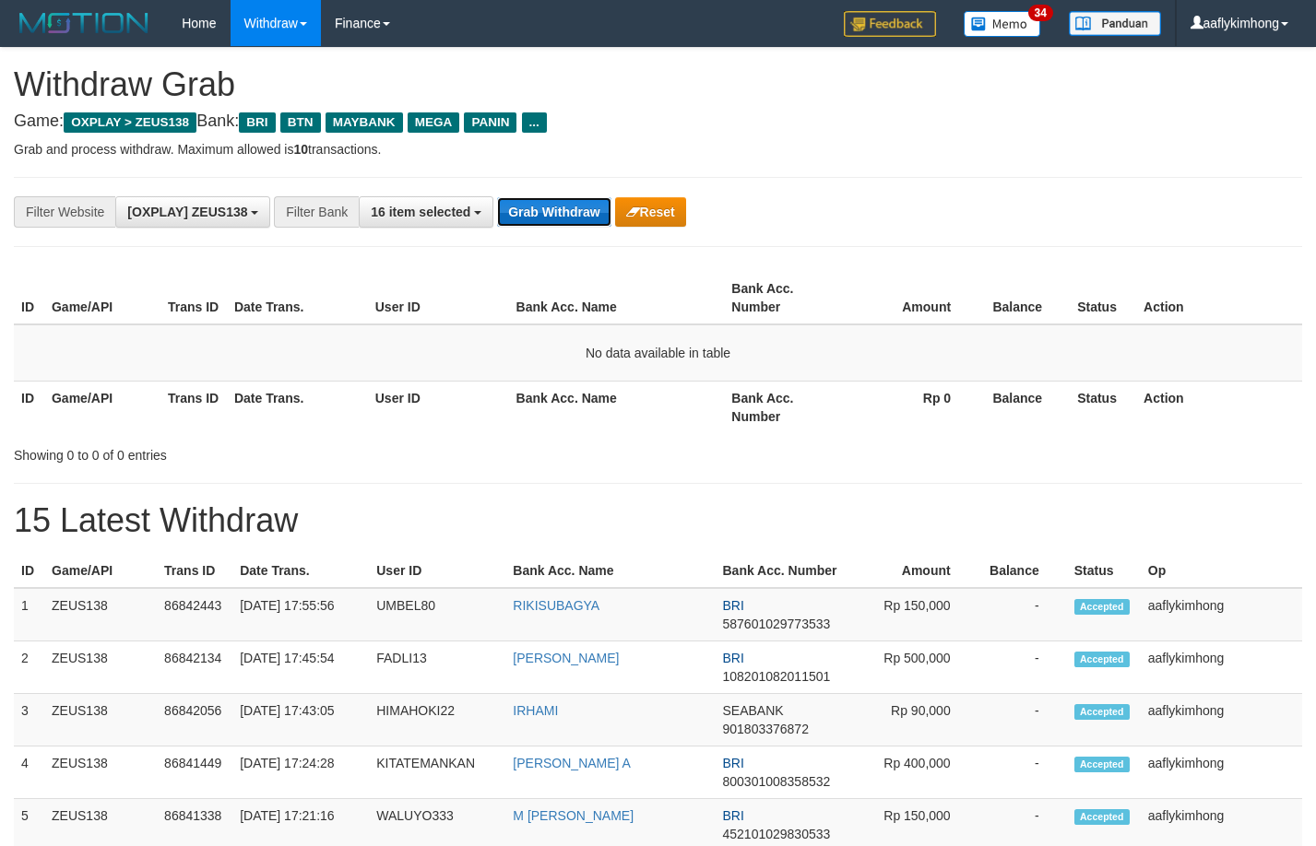
click at [573, 221] on button "Grab Withdraw" at bounding box center [553, 212] width 113 height 30
click at [572, 221] on button "Grab Withdraw" at bounding box center [553, 212] width 113 height 30
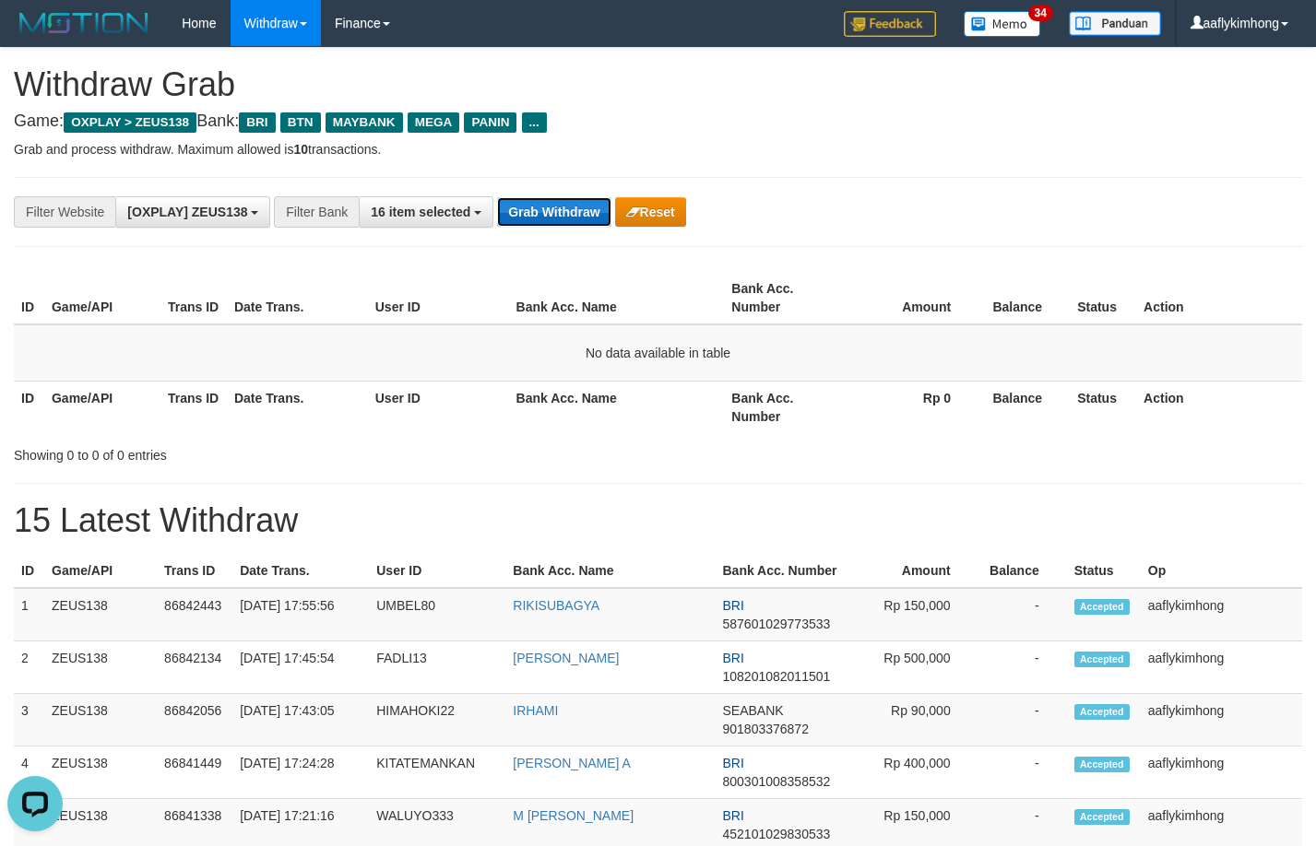
click at [572, 221] on button "Grab Withdraw" at bounding box center [553, 212] width 113 height 30
click at [571, 220] on button "Grab Withdraw" at bounding box center [553, 212] width 113 height 30
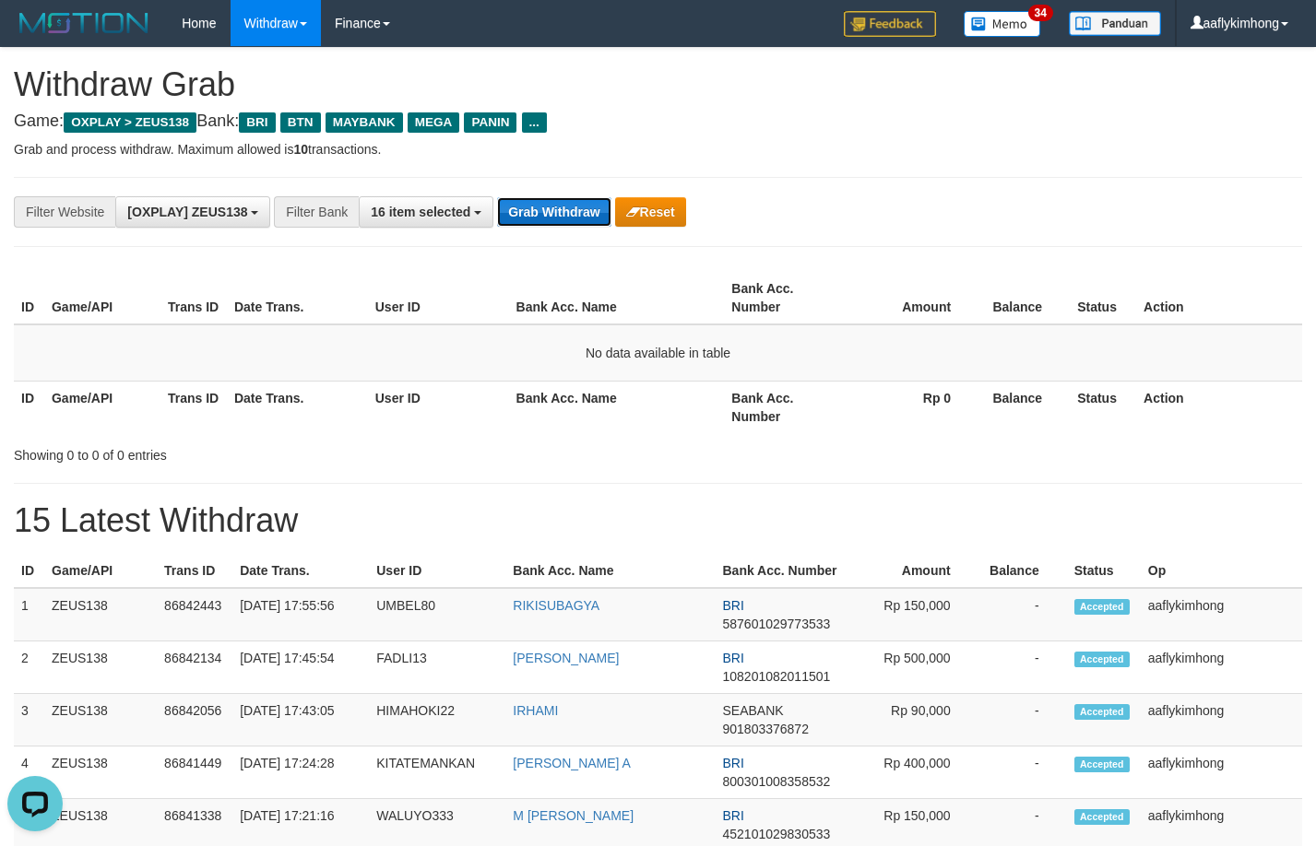
click at [570, 220] on button "Grab Withdraw" at bounding box center [553, 212] width 113 height 30
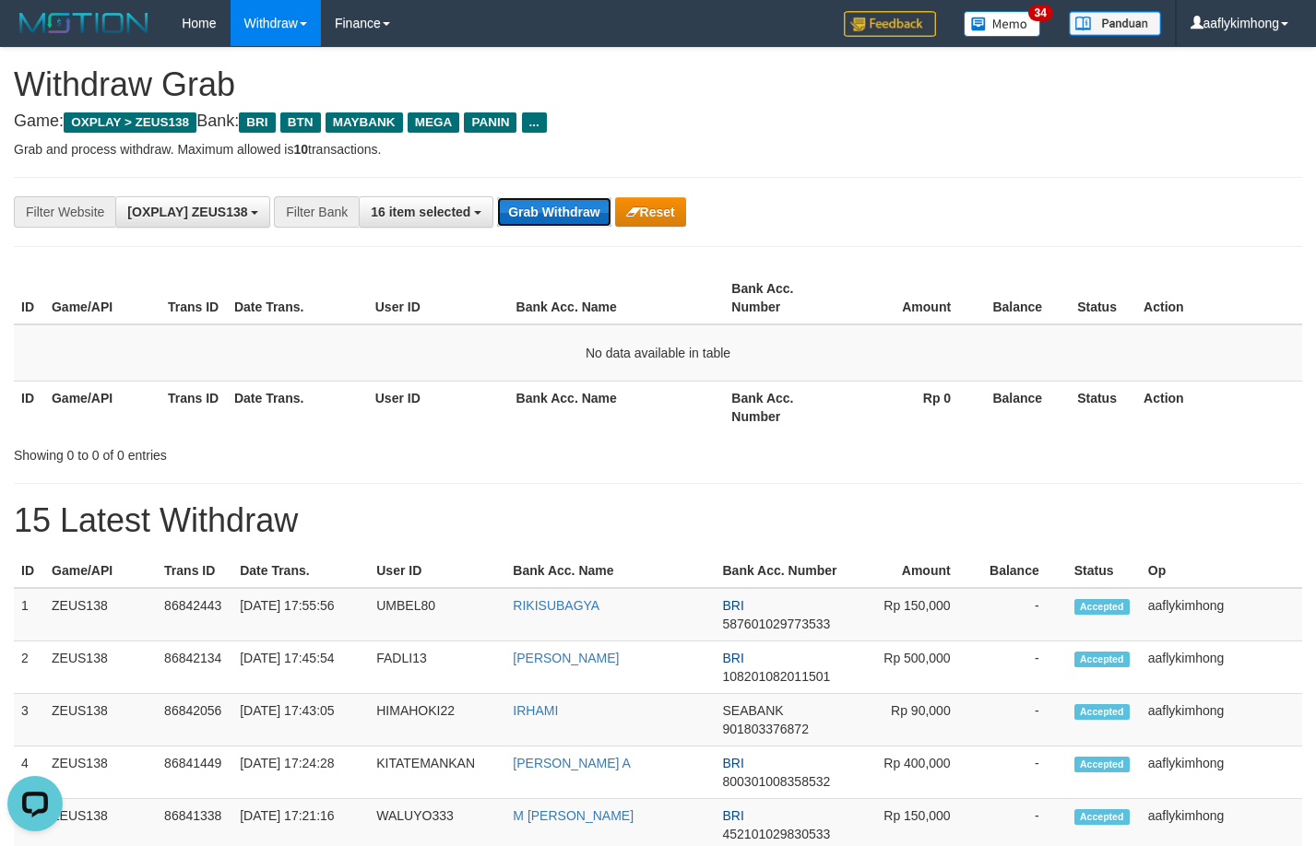
click at [570, 220] on button "Grab Withdraw" at bounding box center [553, 212] width 113 height 30
click at [570, 219] on button "Grab Withdraw" at bounding box center [553, 212] width 113 height 30
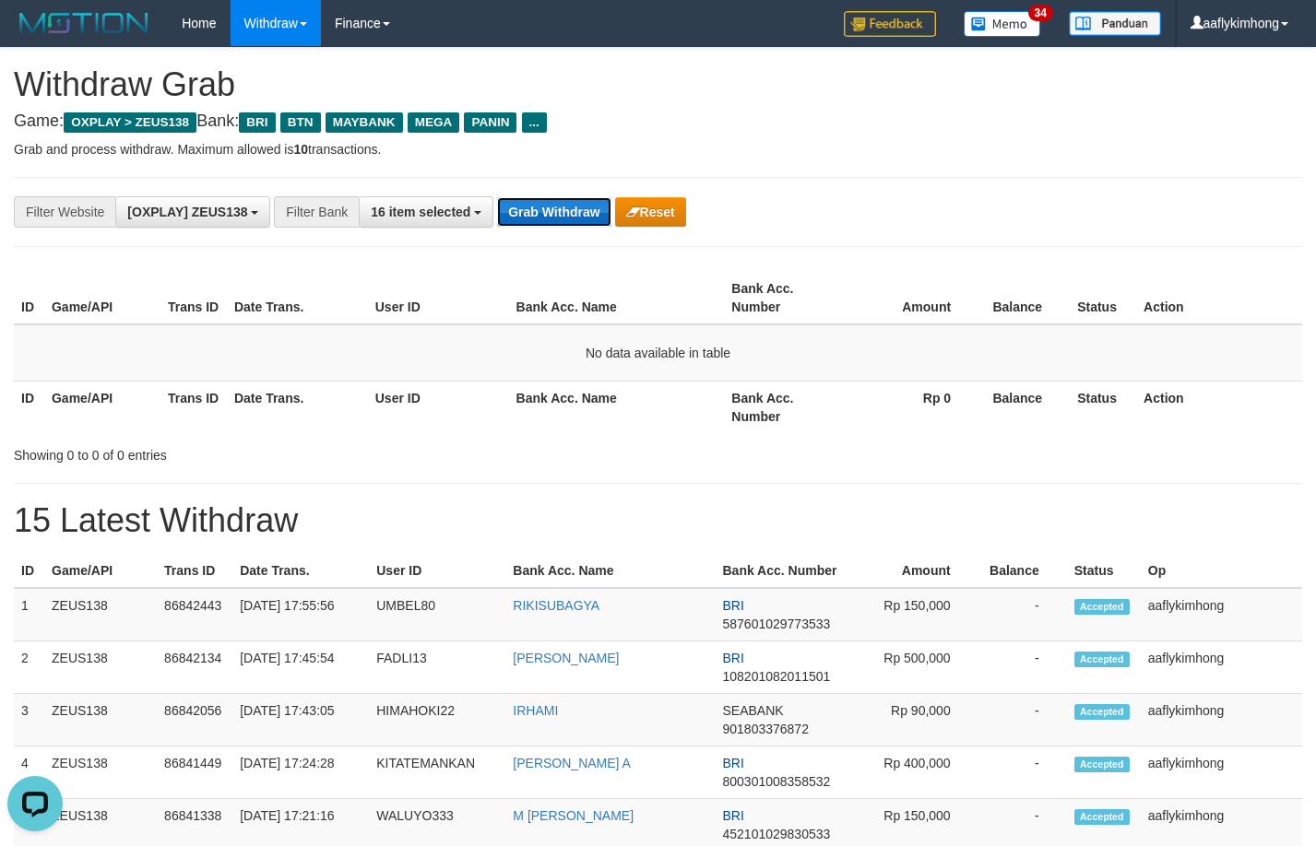
click at [570, 219] on button "Grab Withdraw" at bounding box center [553, 212] width 113 height 30
click at [569, 219] on button "Grab Withdraw" at bounding box center [553, 212] width 113 height 30
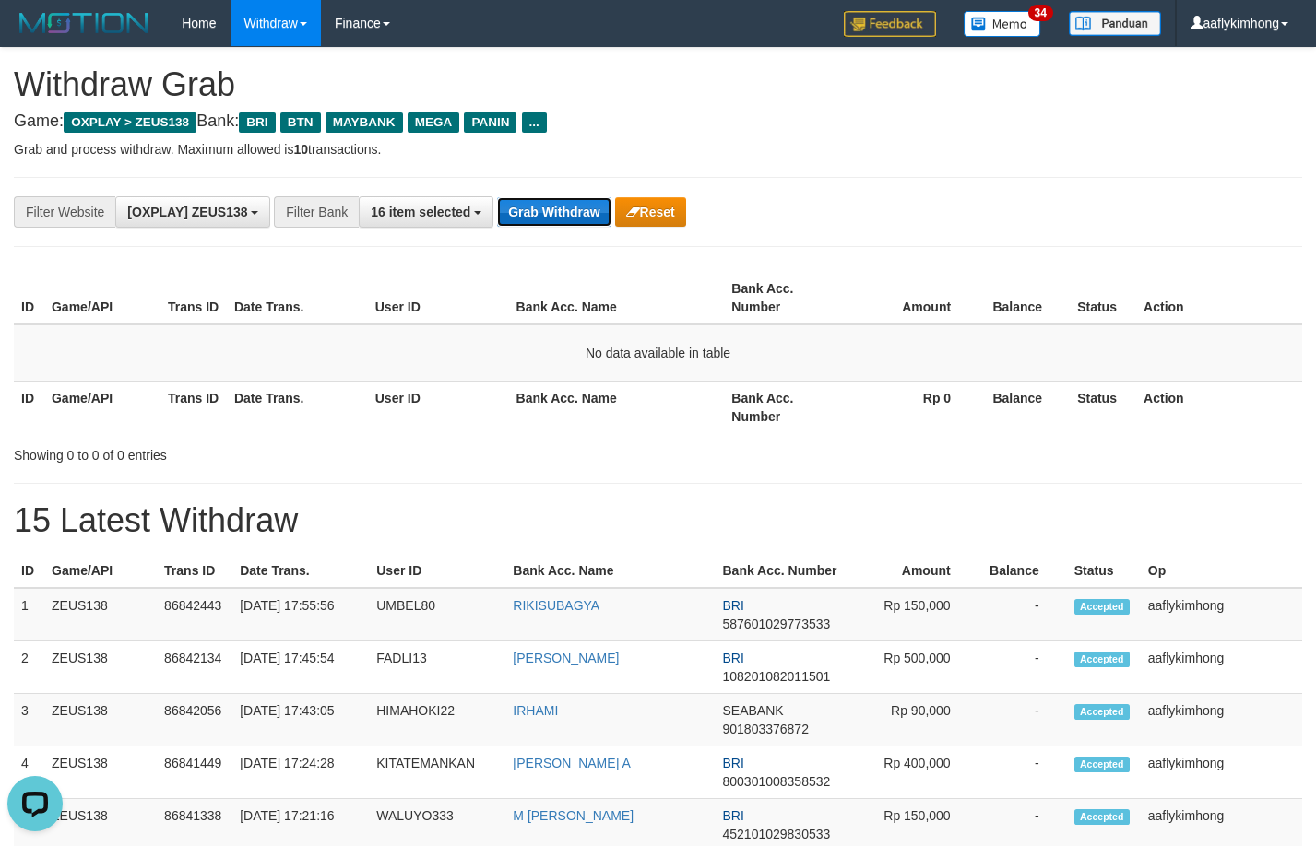
click at [569, 219] on button "Grab Withdraw" at bounding box center [553, 212] width 113 height 30
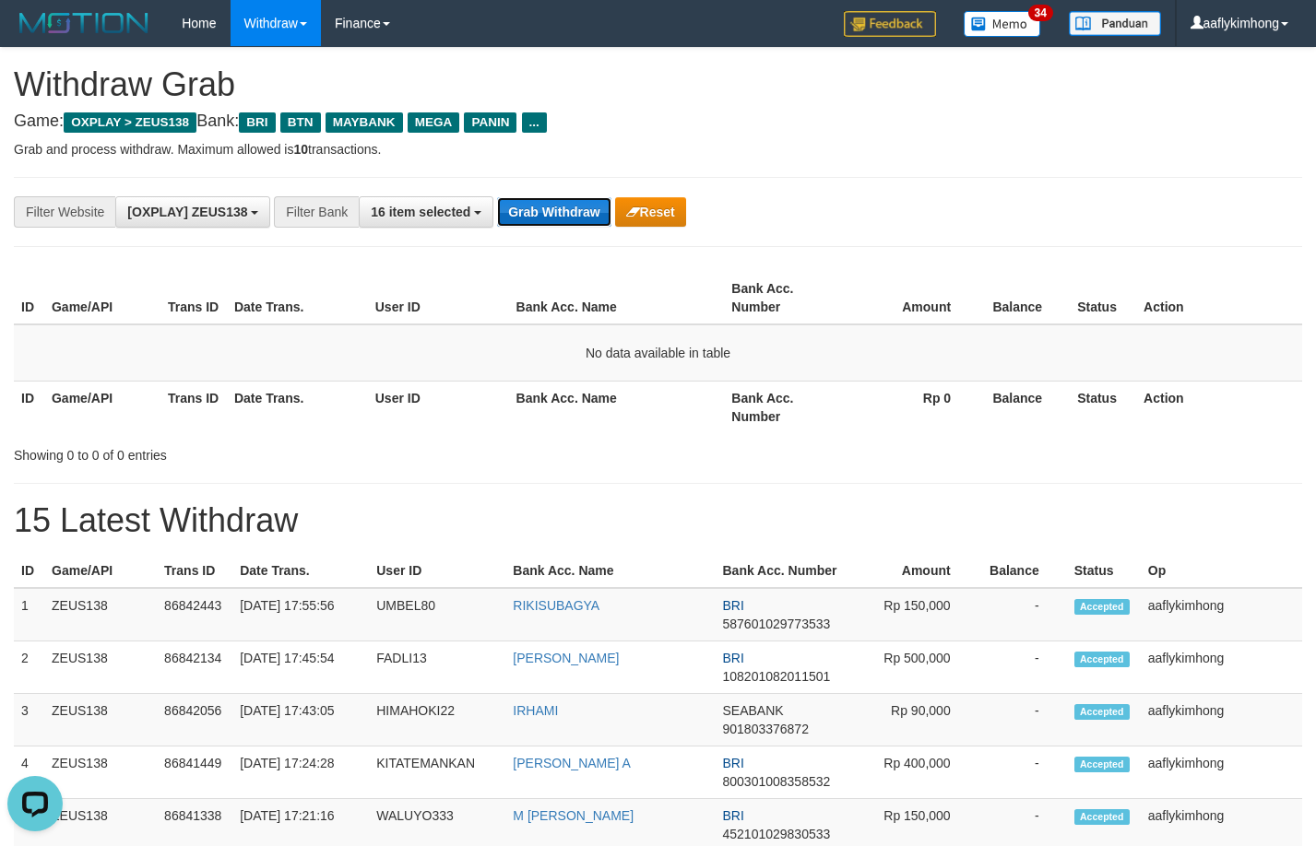
click at [569, 219] on button "Grab Withdraw" at bounding box center [553, 212] width 113 height 30
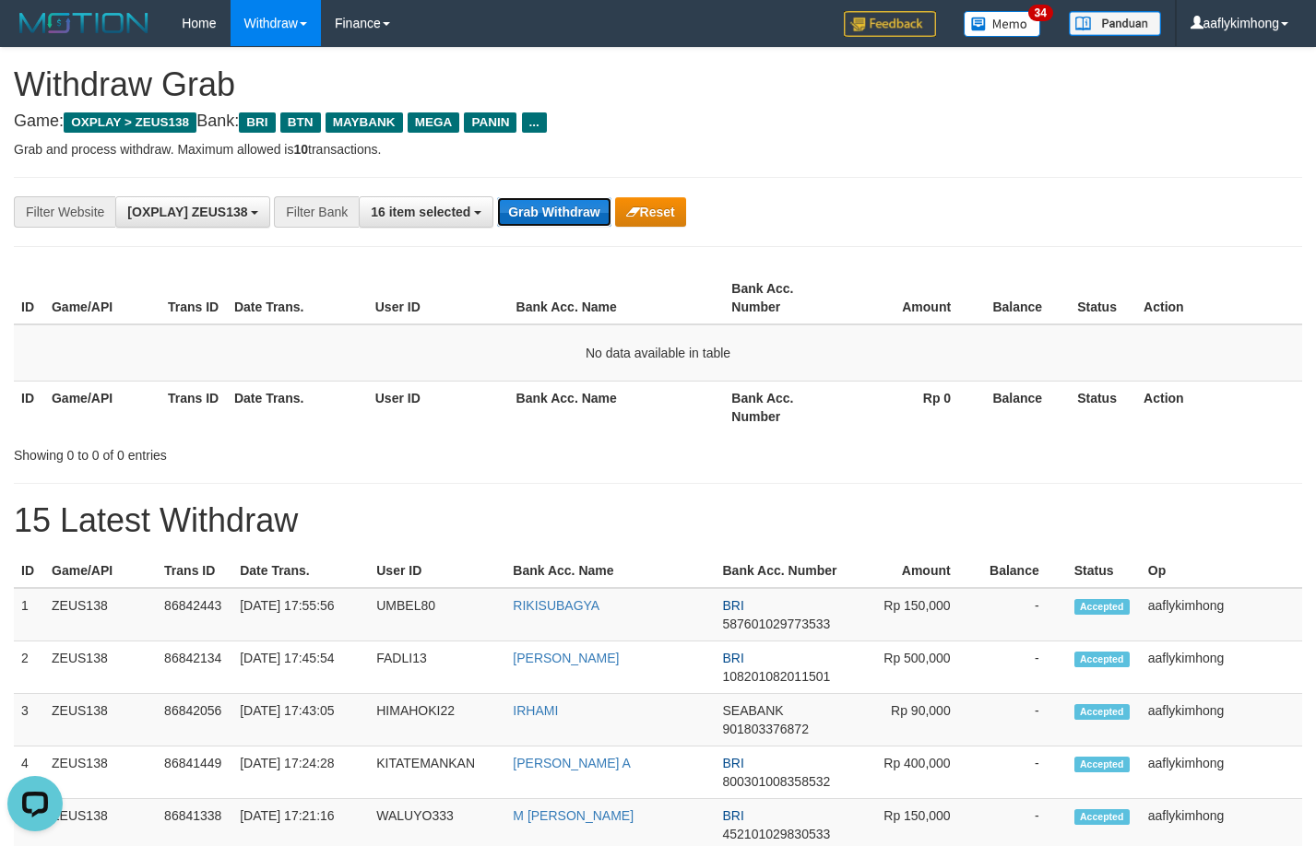
click at [569, 219] on button "Grab Withdraw" at bounding box center [553, 212] width 113 height 30
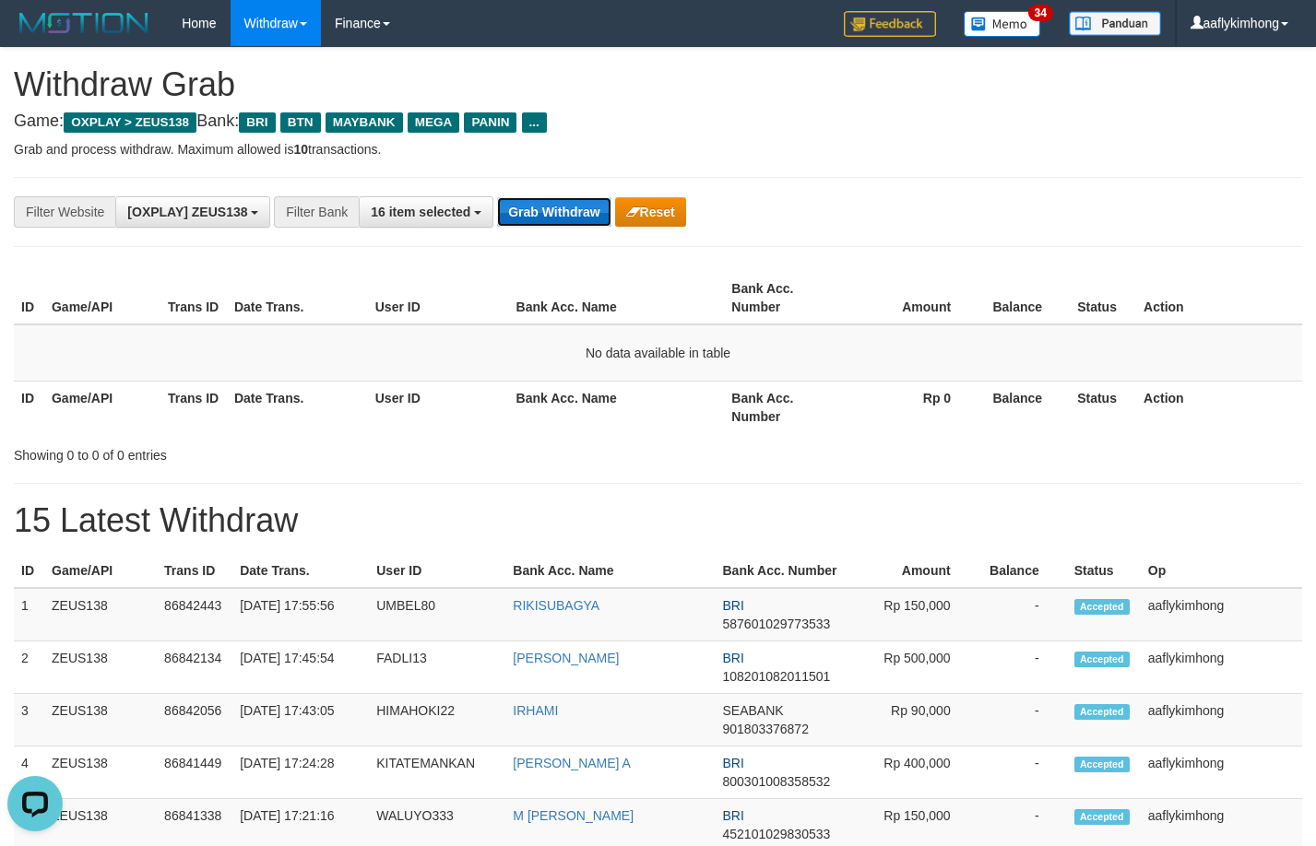
click at [568, 219] on button "Grab Withdraw" at bounding box center [553, 212] width 113 height 30
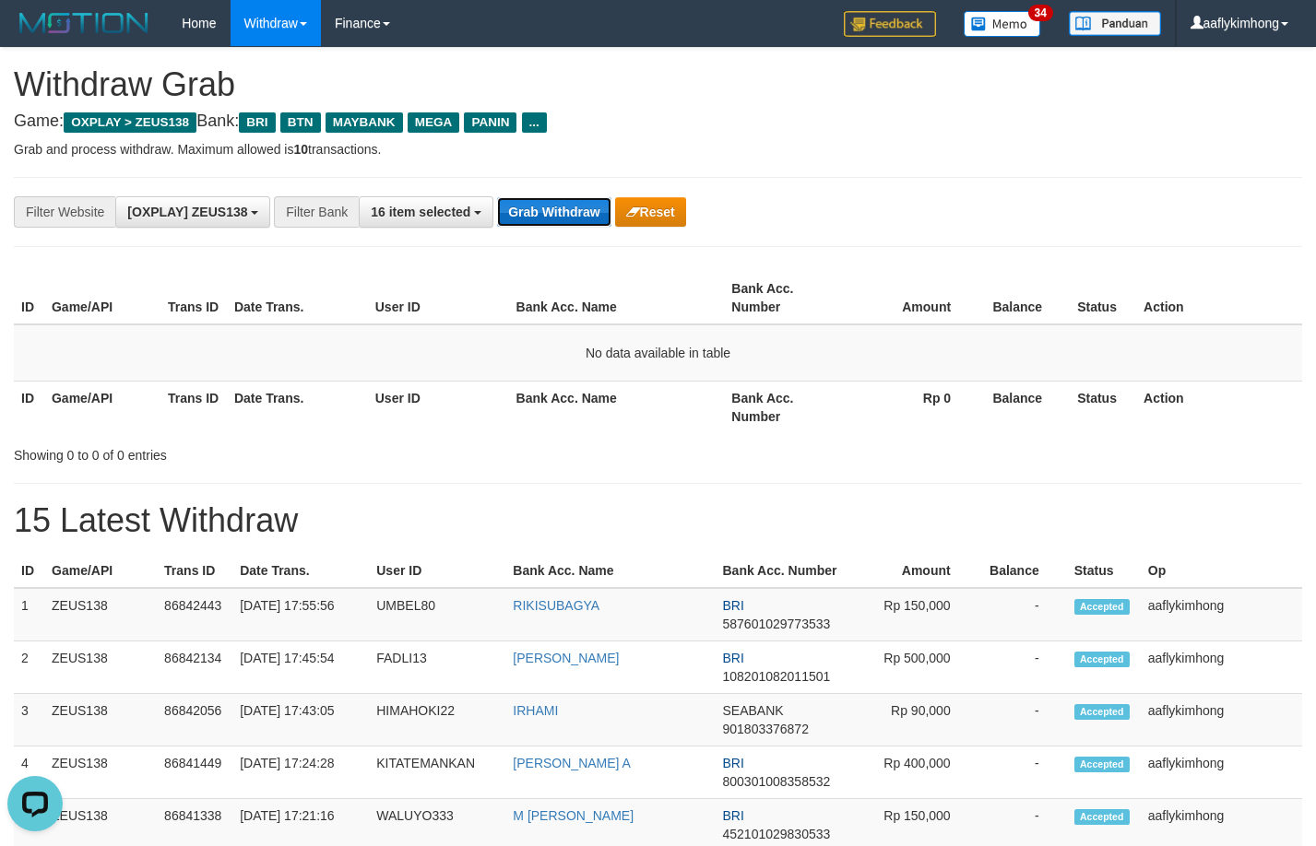
click at [568, 219] on button "Grab Withdraw" at bounding box center [553, 212] width 113 height 30
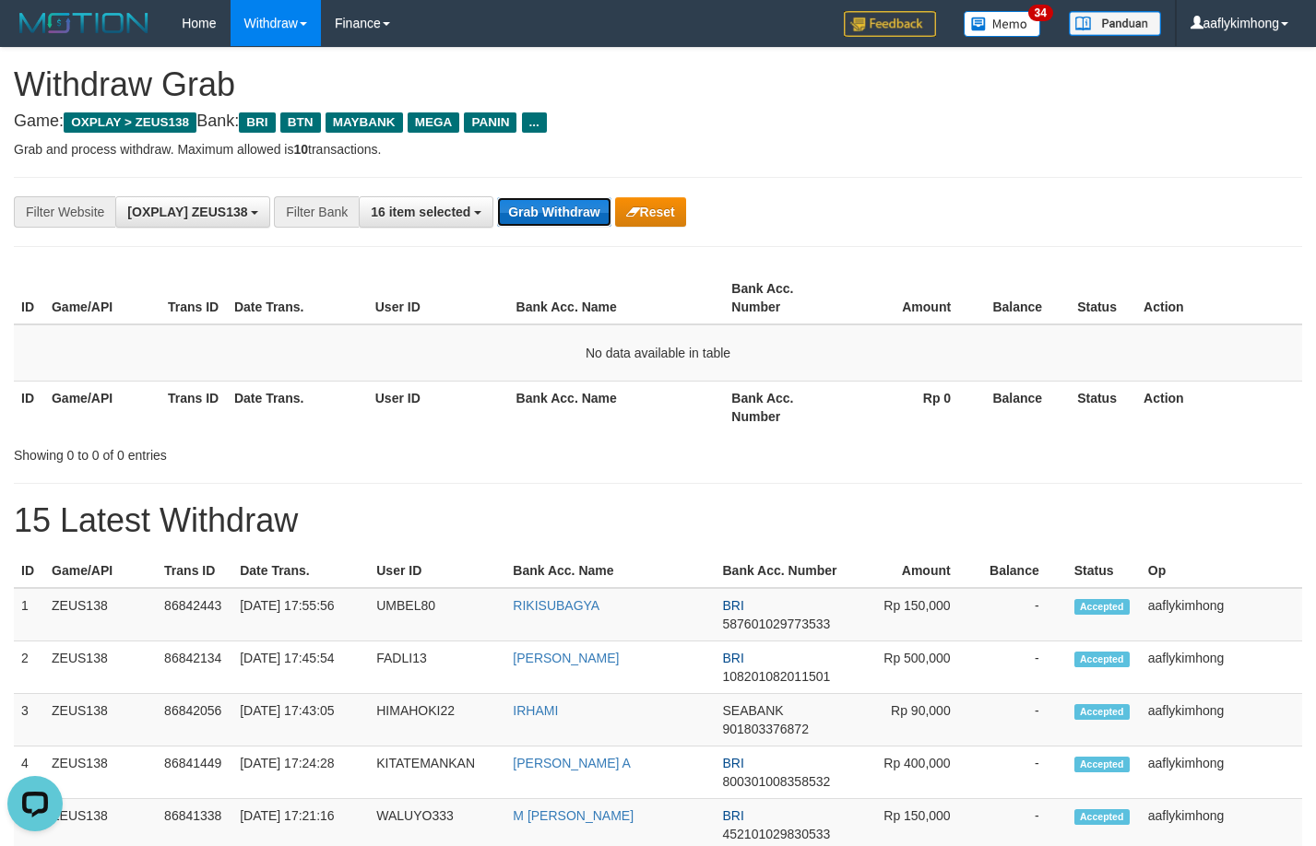
click at [568, 219] on button "Grab Withdraw" at bounding box center [553, 212] width 113 height 30
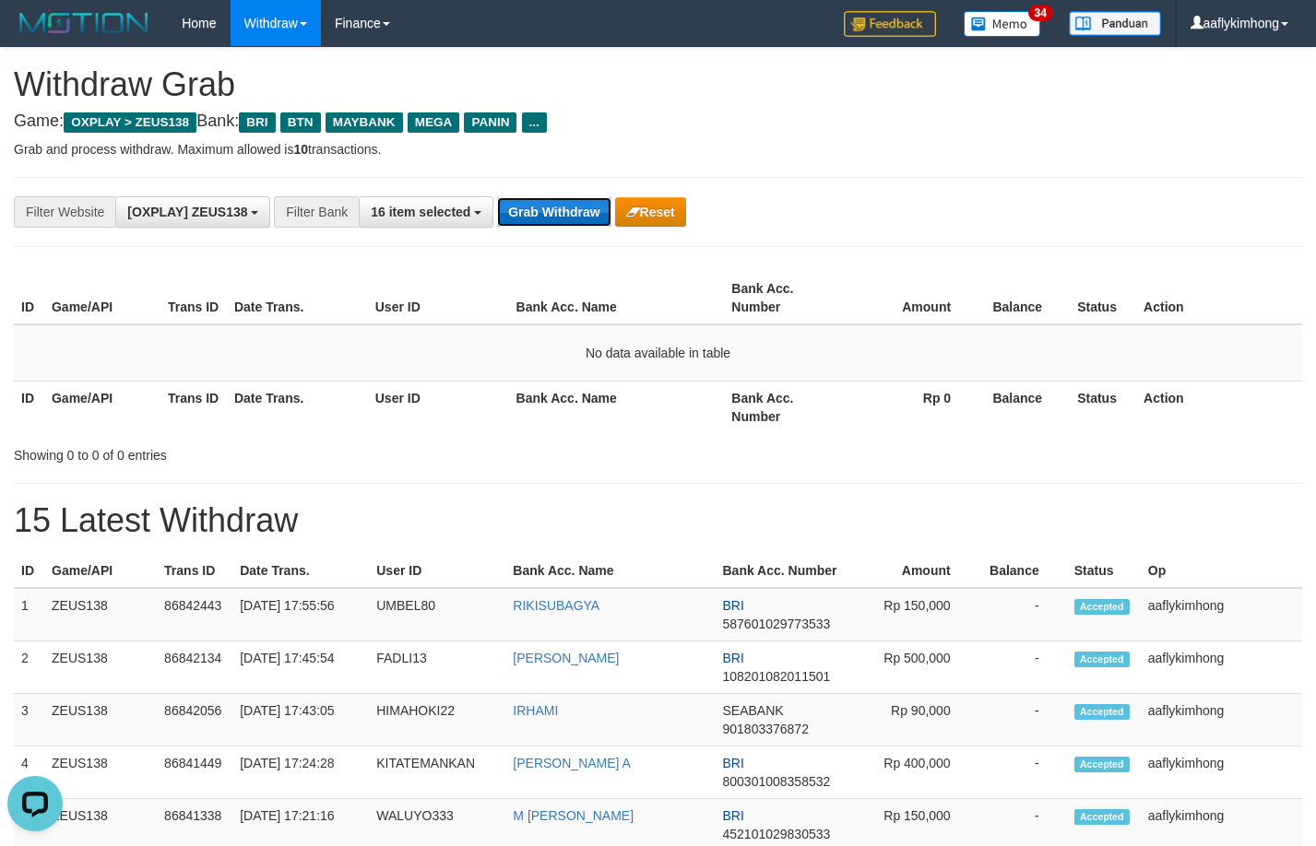
click at [568, 219] on button "Grab Withdraw" at bounding box center [553, 212] width 113 height 30
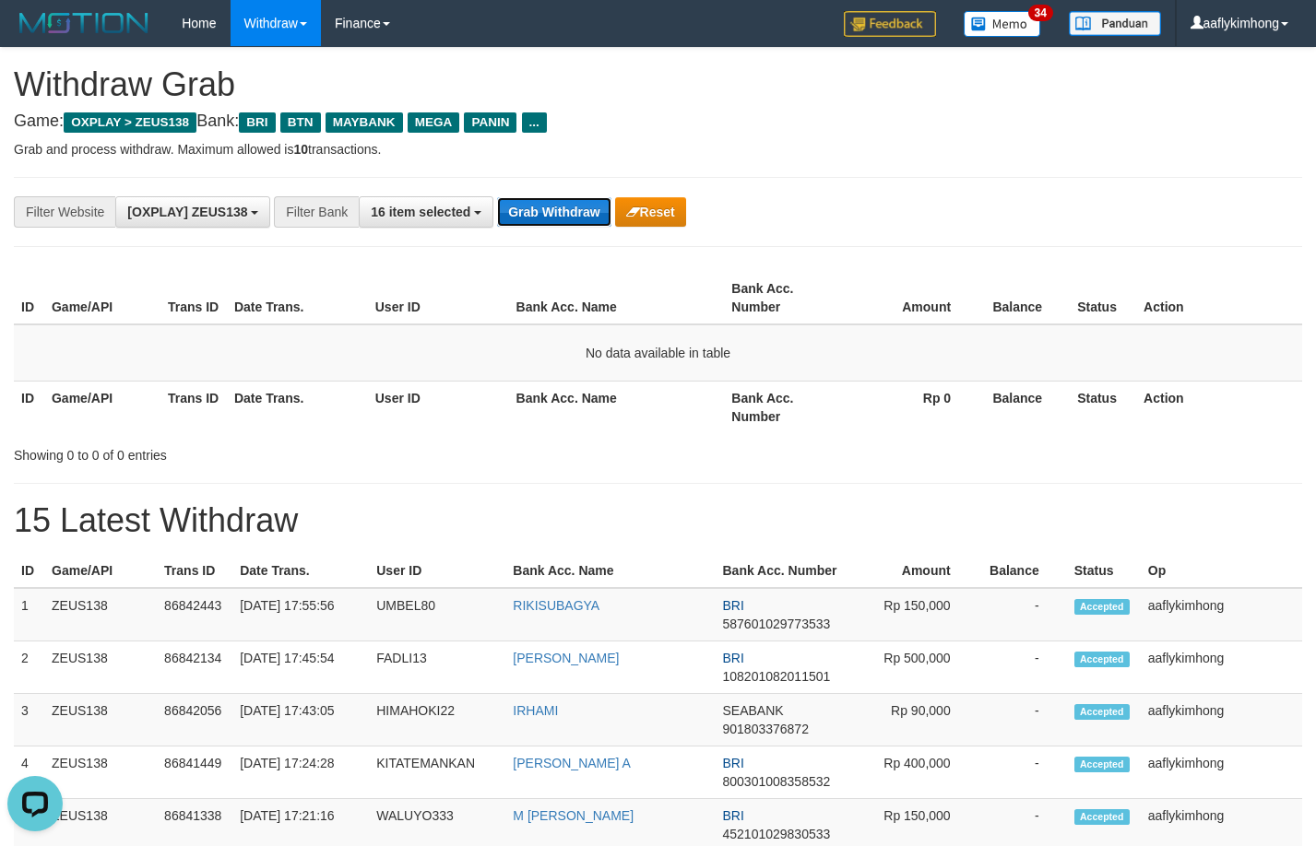
click at [568, 219] on button "Grab Withdraw" at bounding box center [553, 212] width 113 height 30
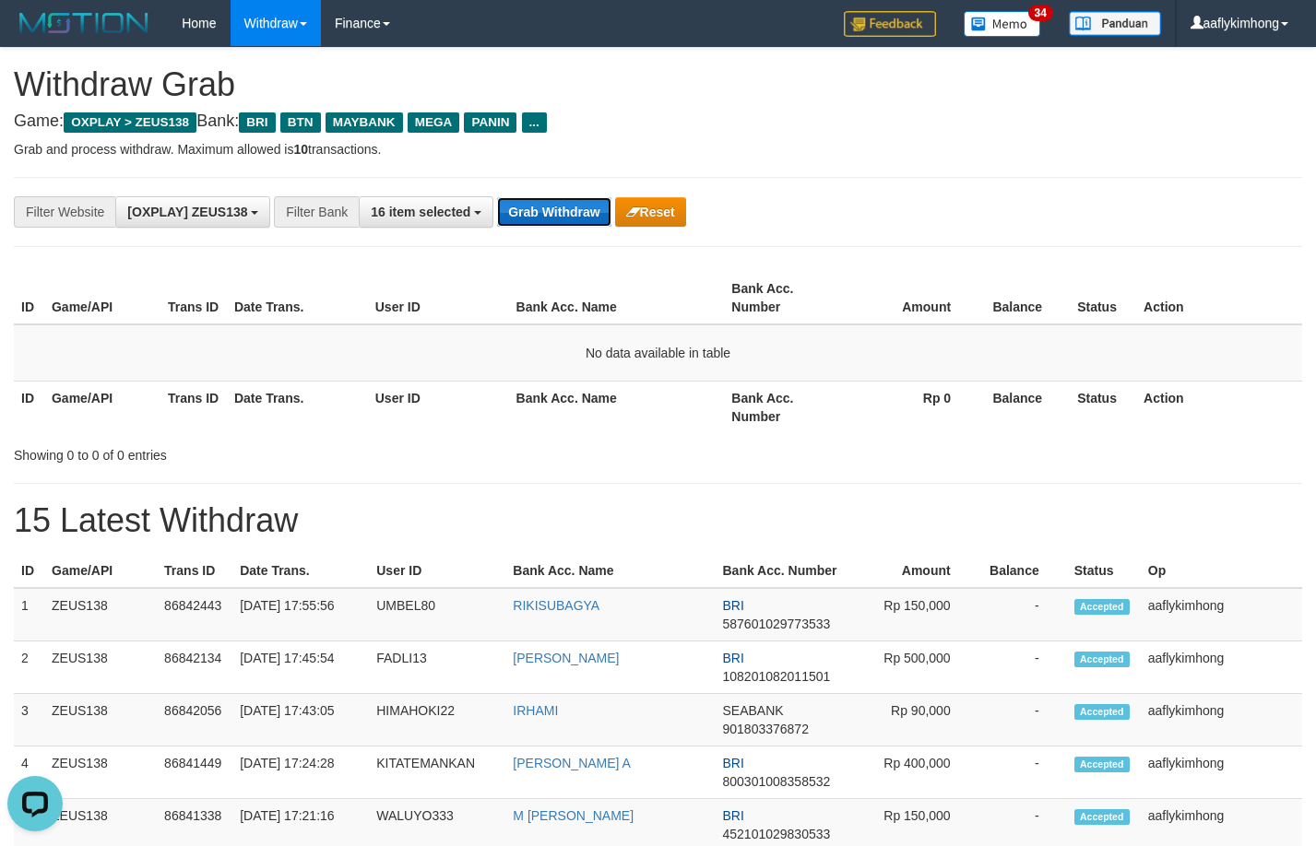
click at [568, 219] on button "Grab Withdraw" at bounding box center [553, 212] width 113 height 30
click at [568, 218] on button "Grab Withdraw" at bounding box center [553, 212] width 113 height 30
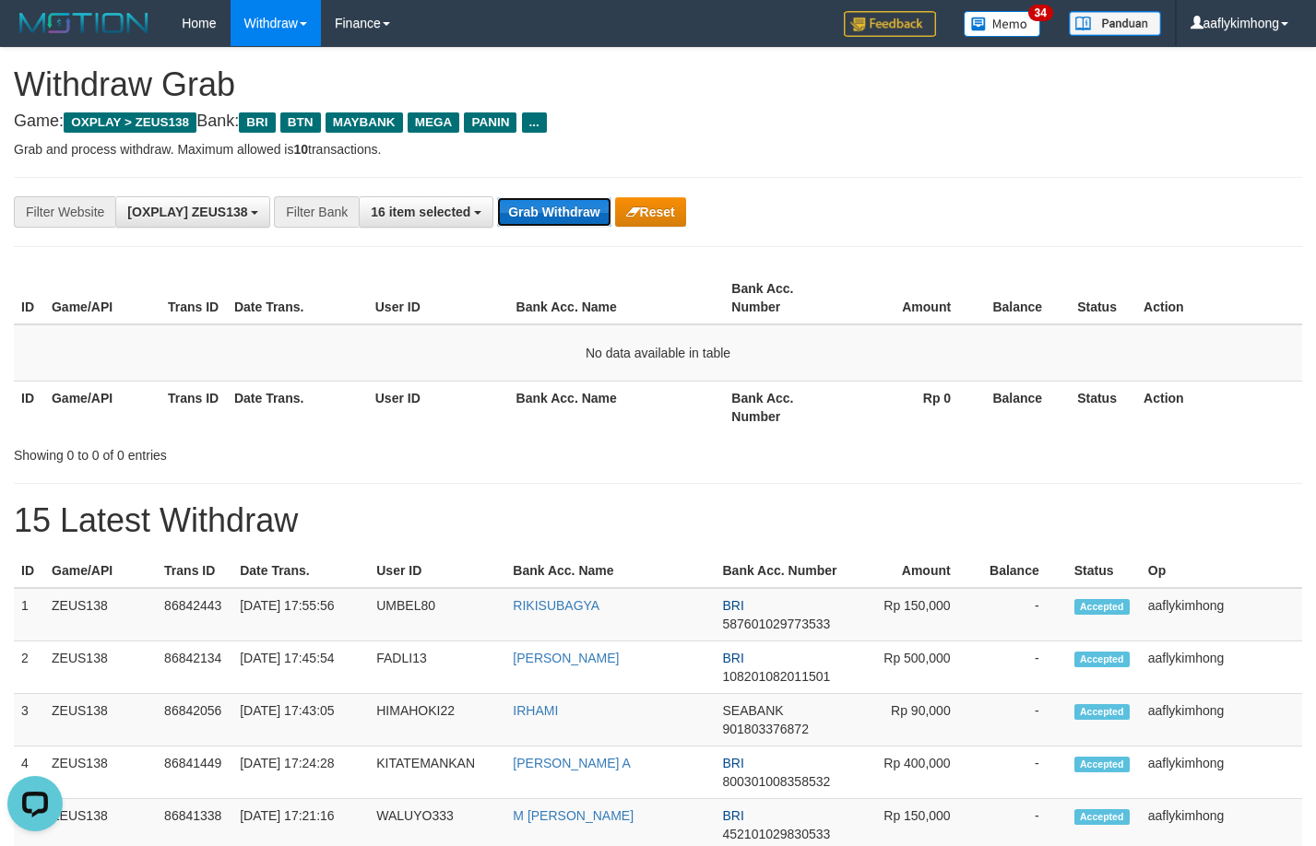
click at [568, 218] on button "Grab Withdraw" at bounding box center [553, 212] width 113 height 30
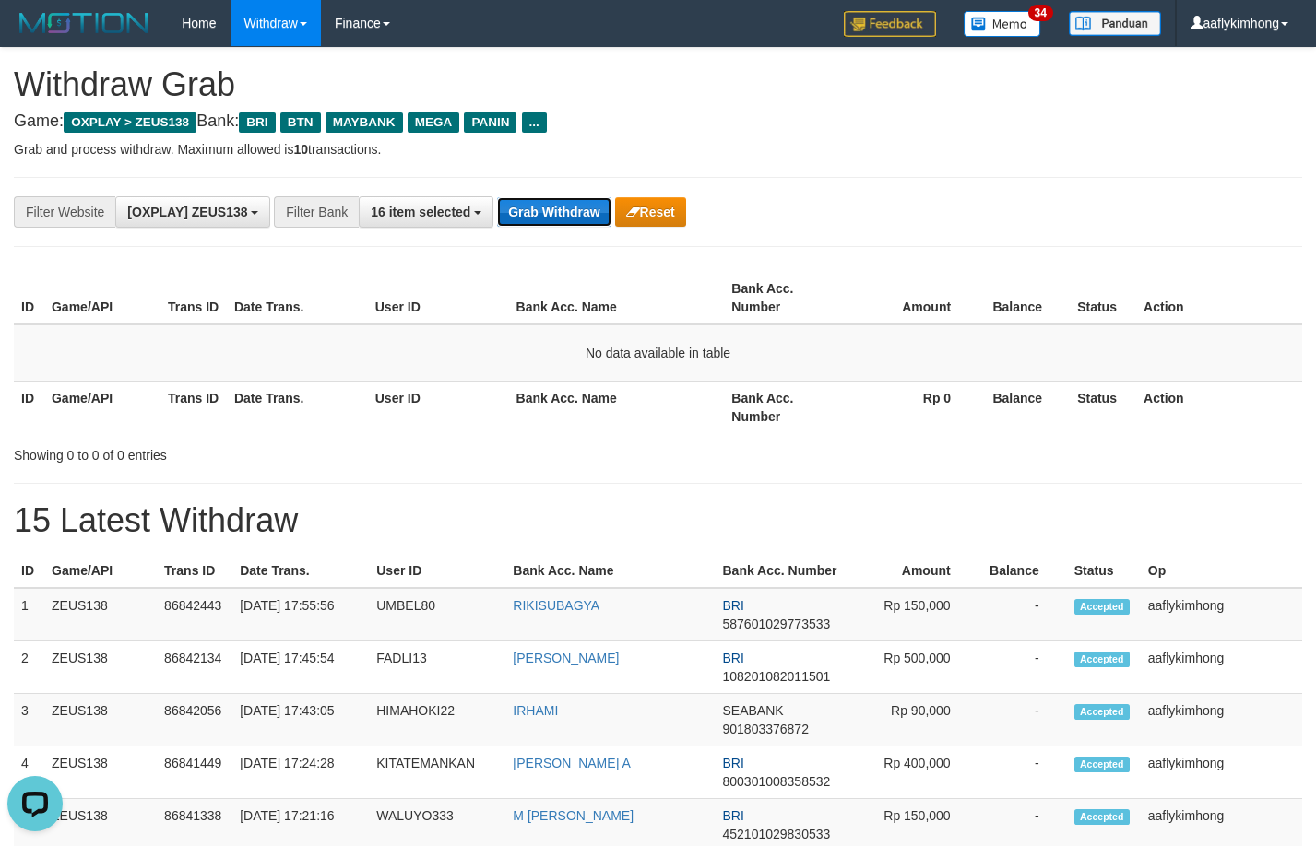
click at [568, 218] on button "Grab Withdraw" at bounding box center [553, 212] width 113 height 30
click at [567, 218] on button "Grab Withdraw" at bounding box center [553, 212] width 113 height 30
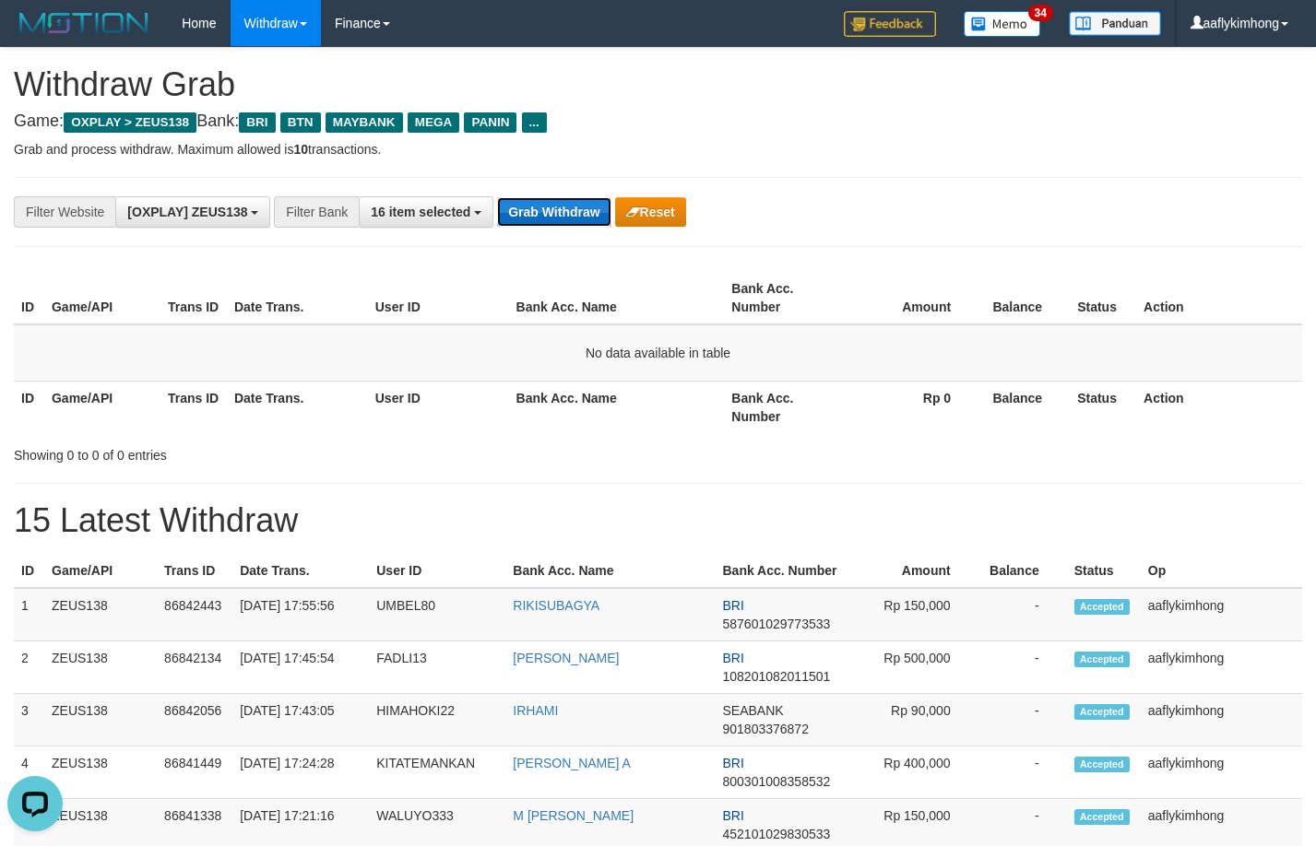
click at [567, 218] on button "Grab Withdraw" at bounding box center [553, 212] width 113 height 30
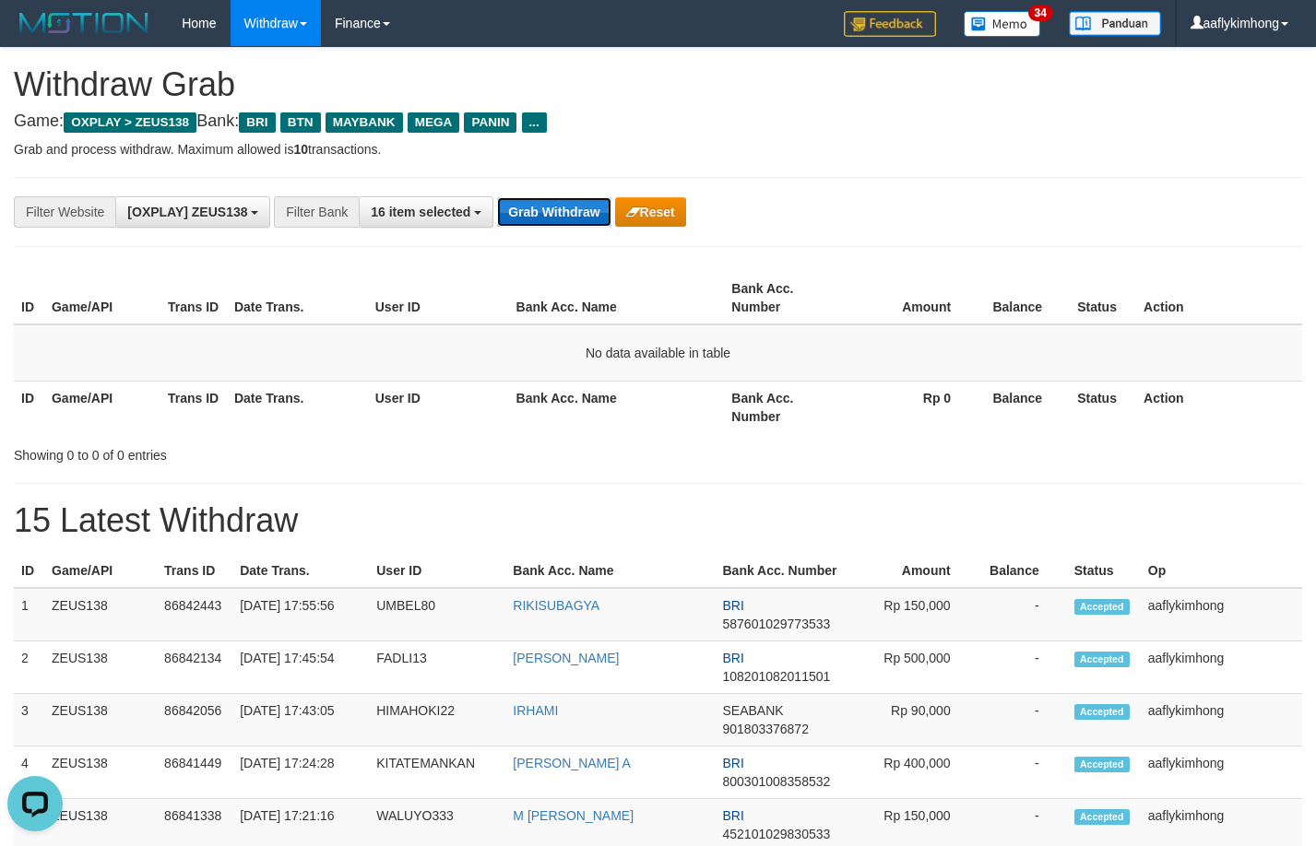
click at [566, 218] on button "Grab Withdraw" at bounding box center [553, 212] width 113 height 30
click at [566, 216] on button "Grab Withdraw" at bounding box center [553, 212] width 113 height 30
drag, startPoint x: 566, startPoint y: 216, endPoint x: 564, endPoint y: 144, distance: 71.9
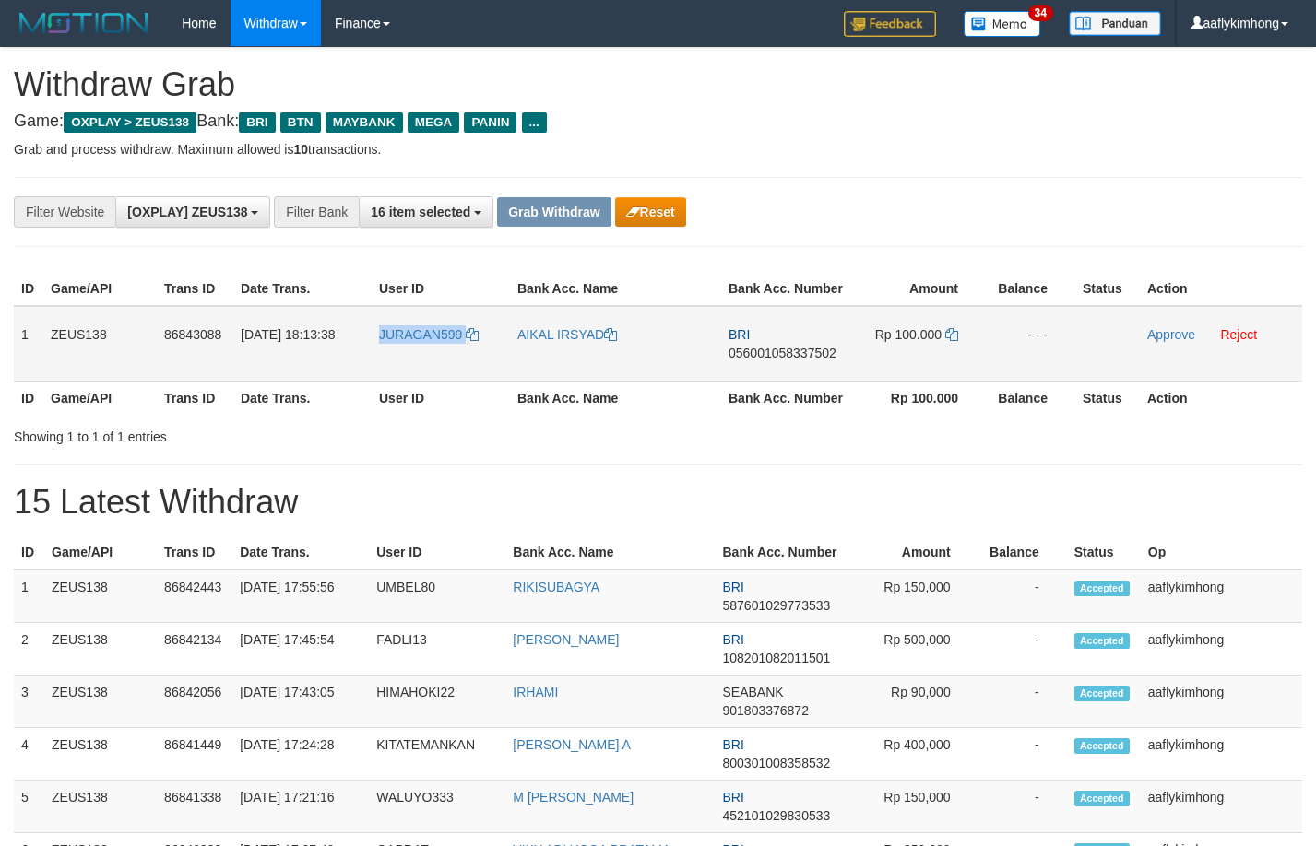
drag, startPoint x: 376, startPoint y: 365, endPoint x: 479, endPoint y: 357, distance: 102.7
click at [479, 357] on td "JURAGAN599" at bounding box center [441, 344] width 138 height 76
copy link "JURAGAN599"
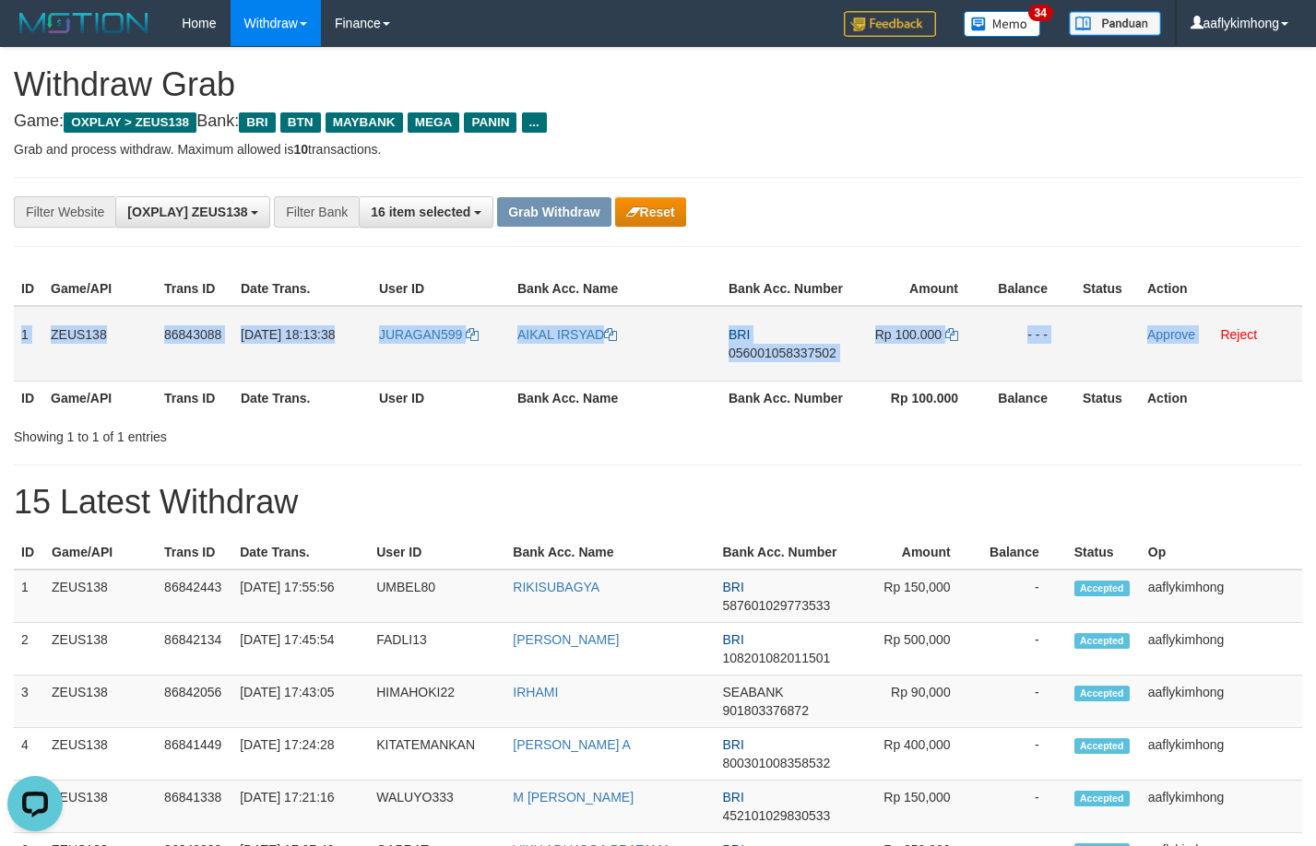
copy tr "1 ZEUS138 86843088 [DATE] 18:13:38 JURAGAN599 AIKAL IRSYAD BRI 056001058337502 …"
drag, startPoint x: 15, startPoint y: 317, endPoint x: 1200, endPoint y: 335, distance: 1185.0
click at [1200, 335] on tr "1 ZEUS138 86843088 [DATE] 18:13:38 JURAGAN599 AIKAL IRSYAD BRI 056001058337502 …" at bounding box center [658, 344] width 1288 height 76
click at [774, 359] on span "056001058337502" at bounding box center [782, 353] width 108 height 15
copy tr "1 ZEUS138 86843088 31/08/2025 18:13:38 JURAGAN599 AIKAL IRSYAD BRI 056001058337…"
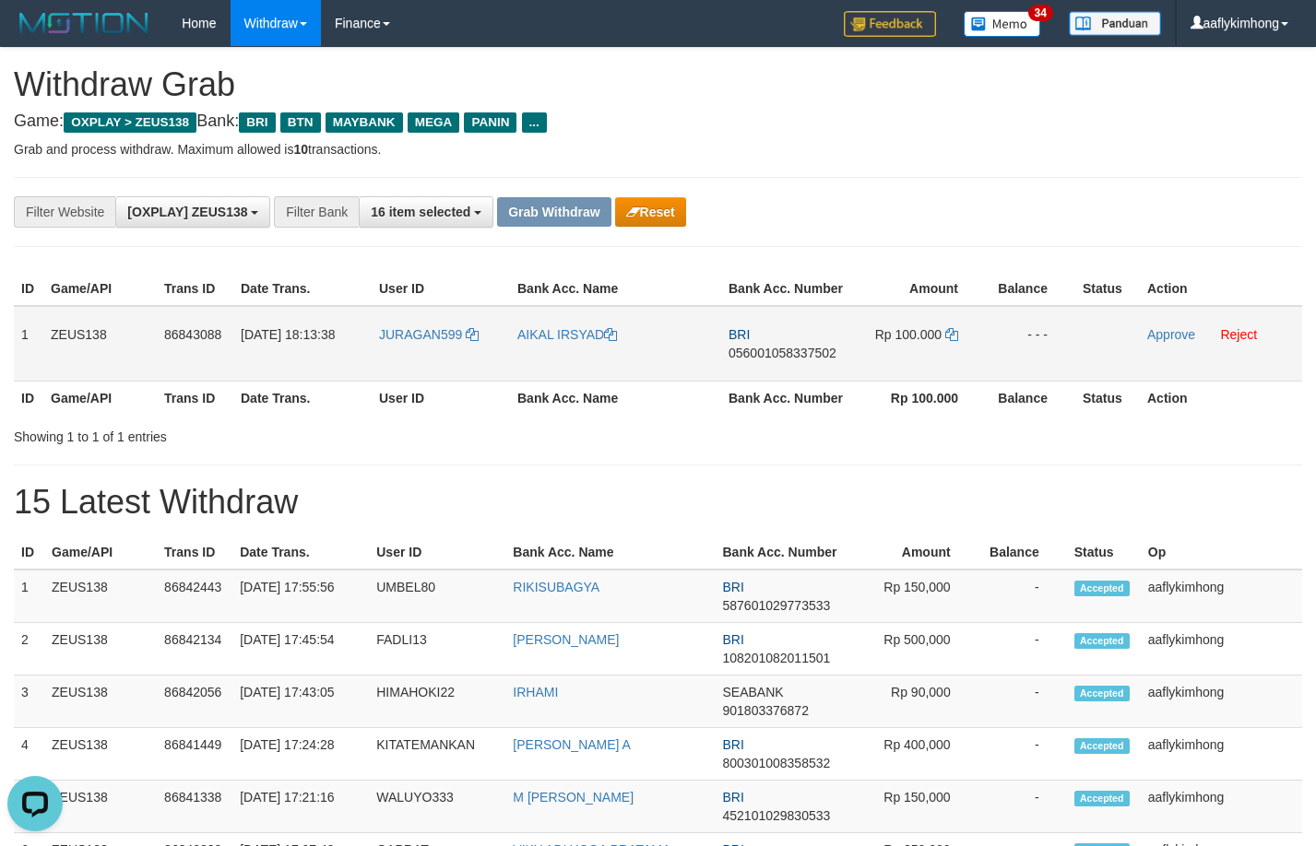
click at [774, 359] on span "056001058337502" at bounding box center [782, 353] width 108 height 15
click at [953, 332] on icon at bounding box center [951, 334] width 13 height 13
click at [1154, 327] on link "Approve" at bounding box center [1171, 334] width 48 height 15
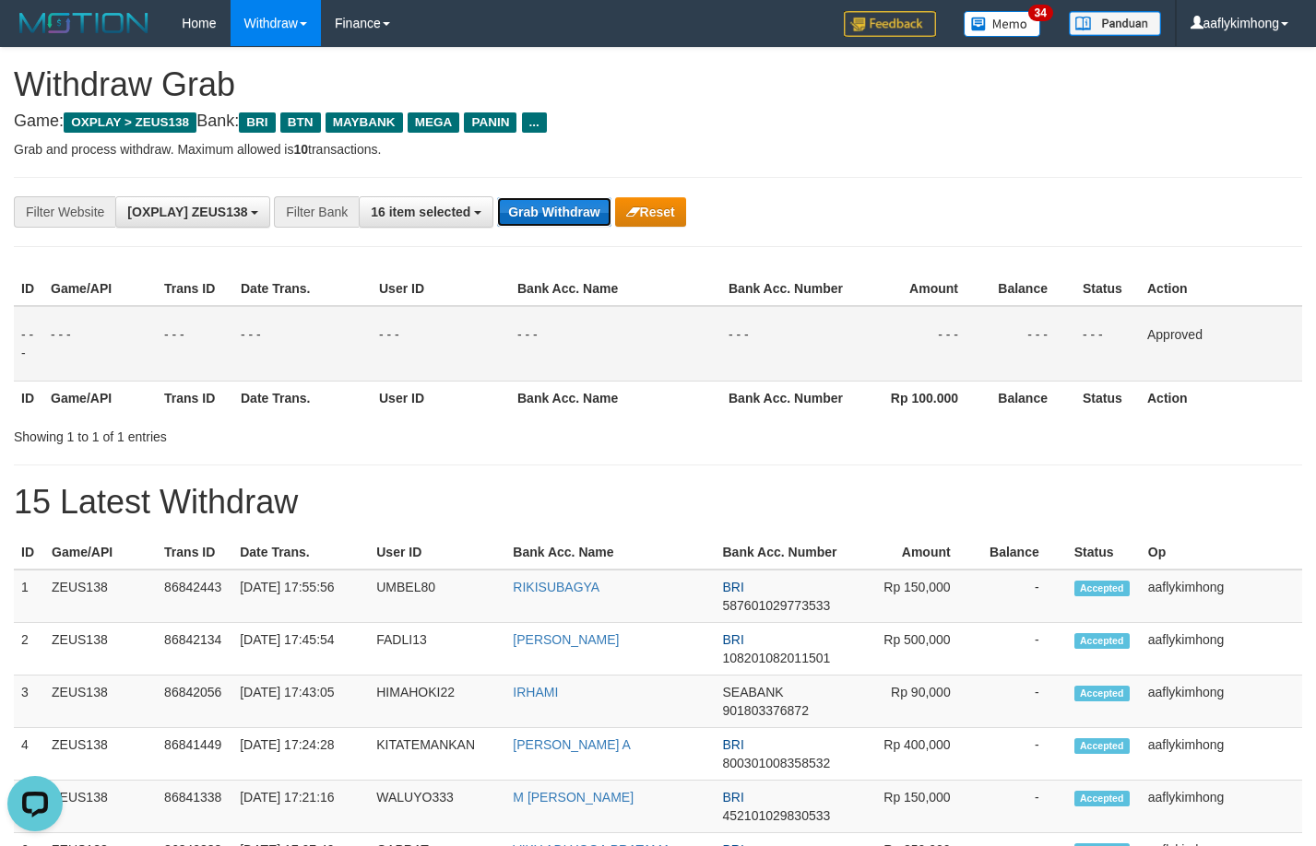
click at [576, 210] on button "Grab Withdraw" at bounding box center [553, 212] width 113 height 30
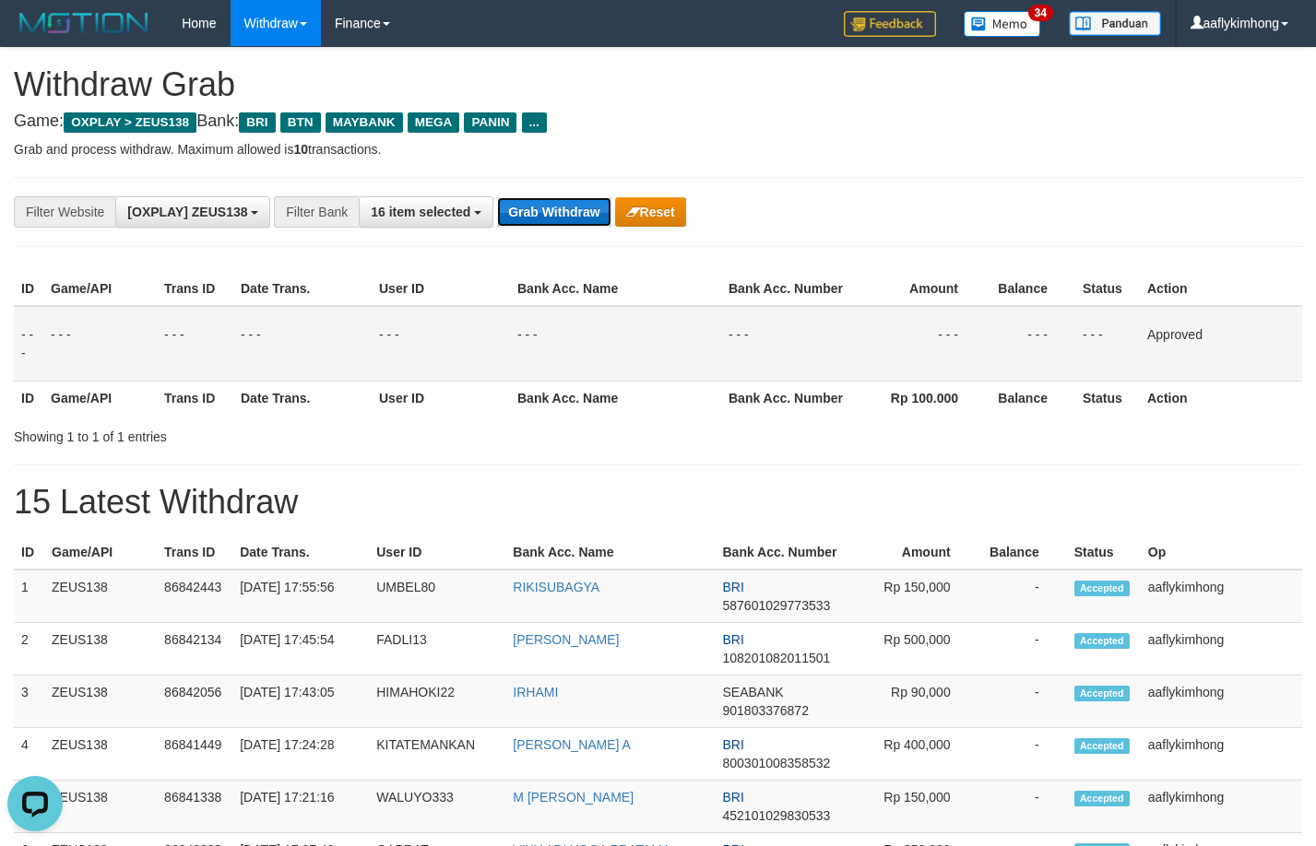
click at [576, 210] on button "Grab Withdraw" at bounding box center [553, 212] width 113 height 30
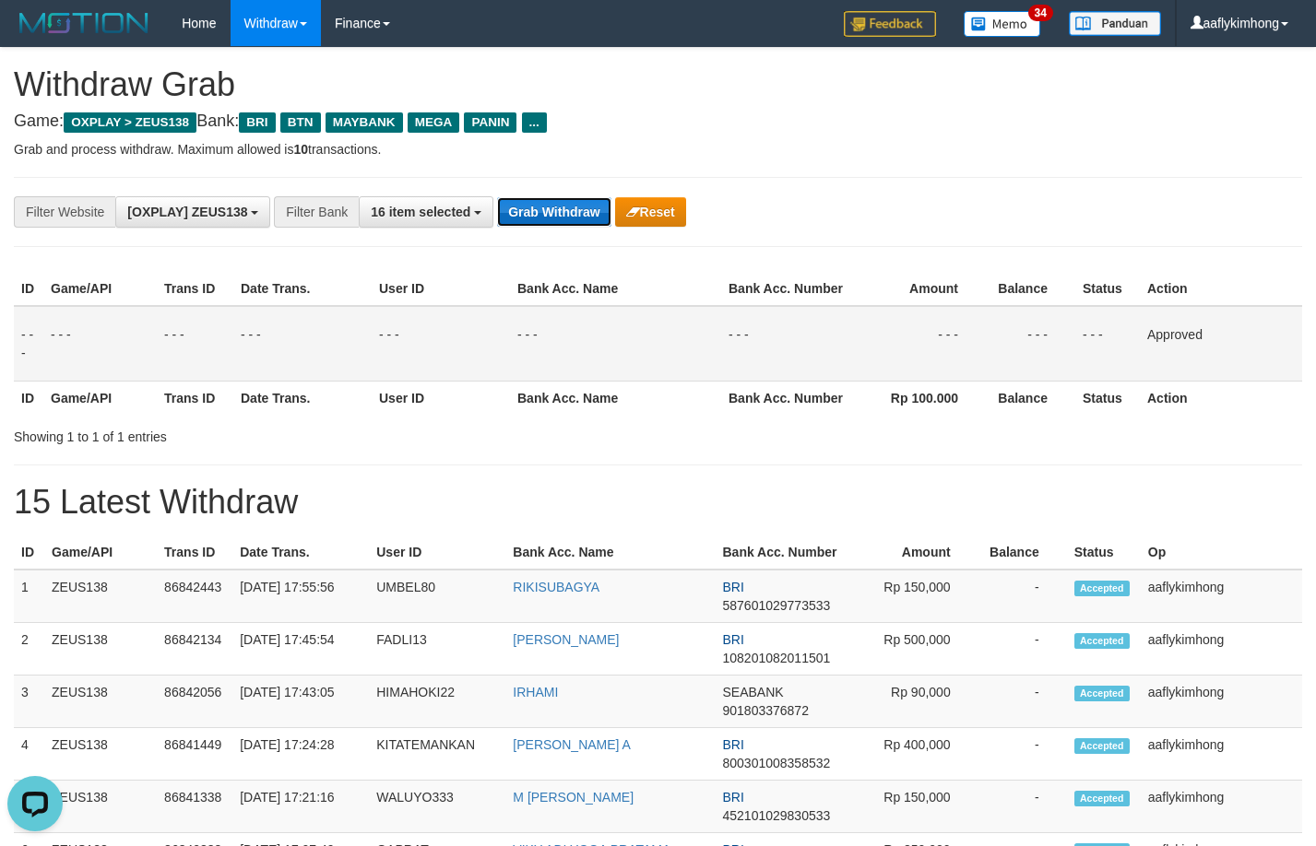
click at [576, 210] on button "Grab Withdraw" at bounding box center [553, 212] width 113 height 30
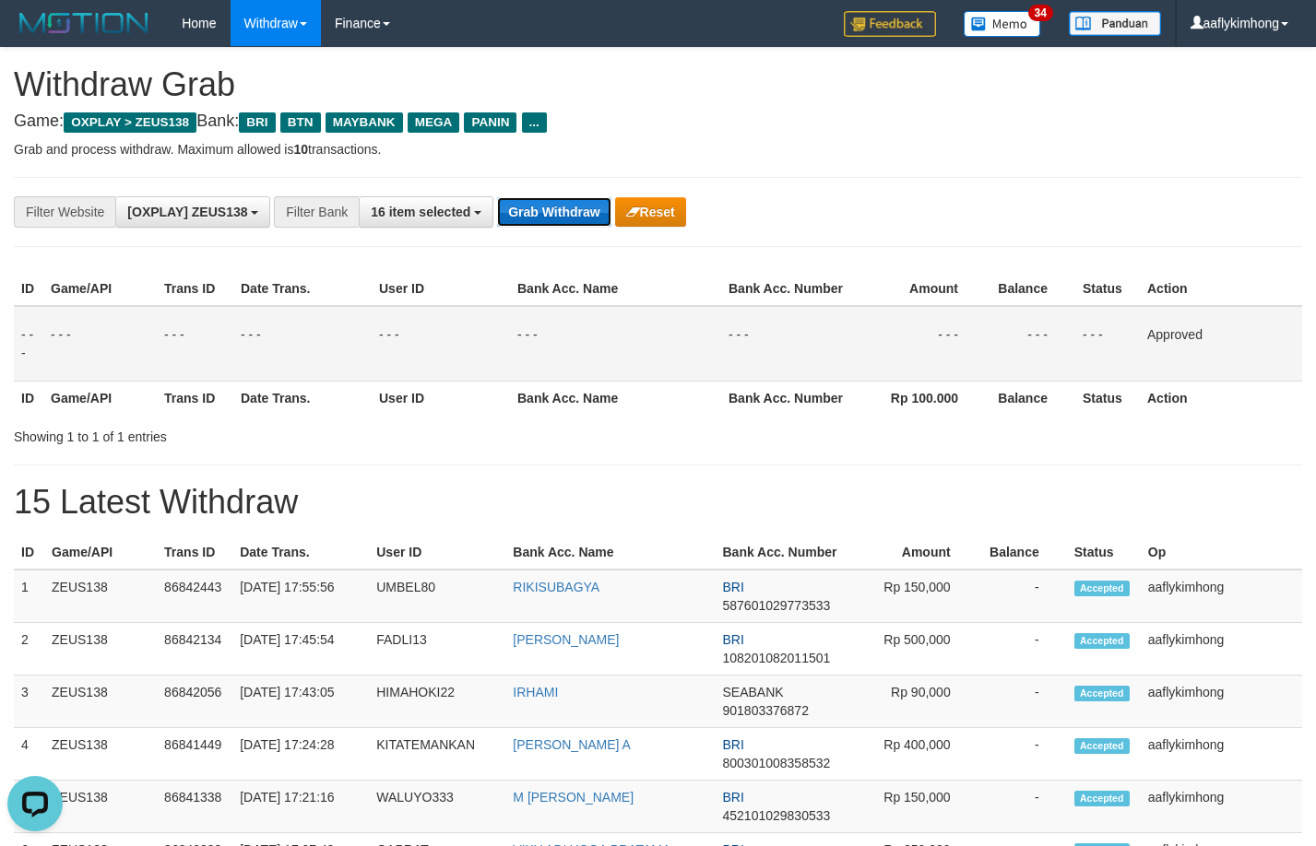
click at [576, 210] on button "Grab Withdraw" at bounding box center [553, 212] width 113 height 30
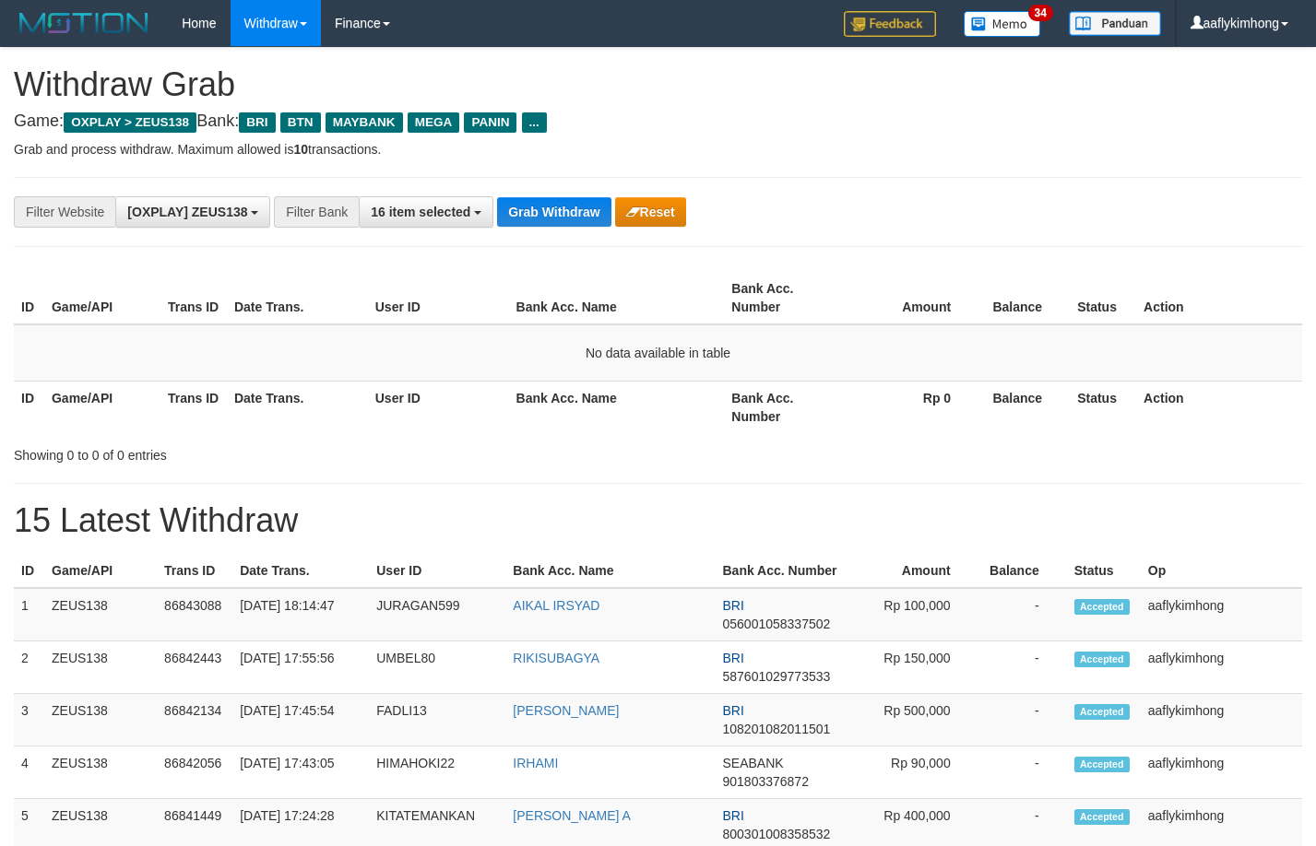
click at [568, 215] on button "Grab Withdraw" at bounding box center [553, 212] width 113 height 30
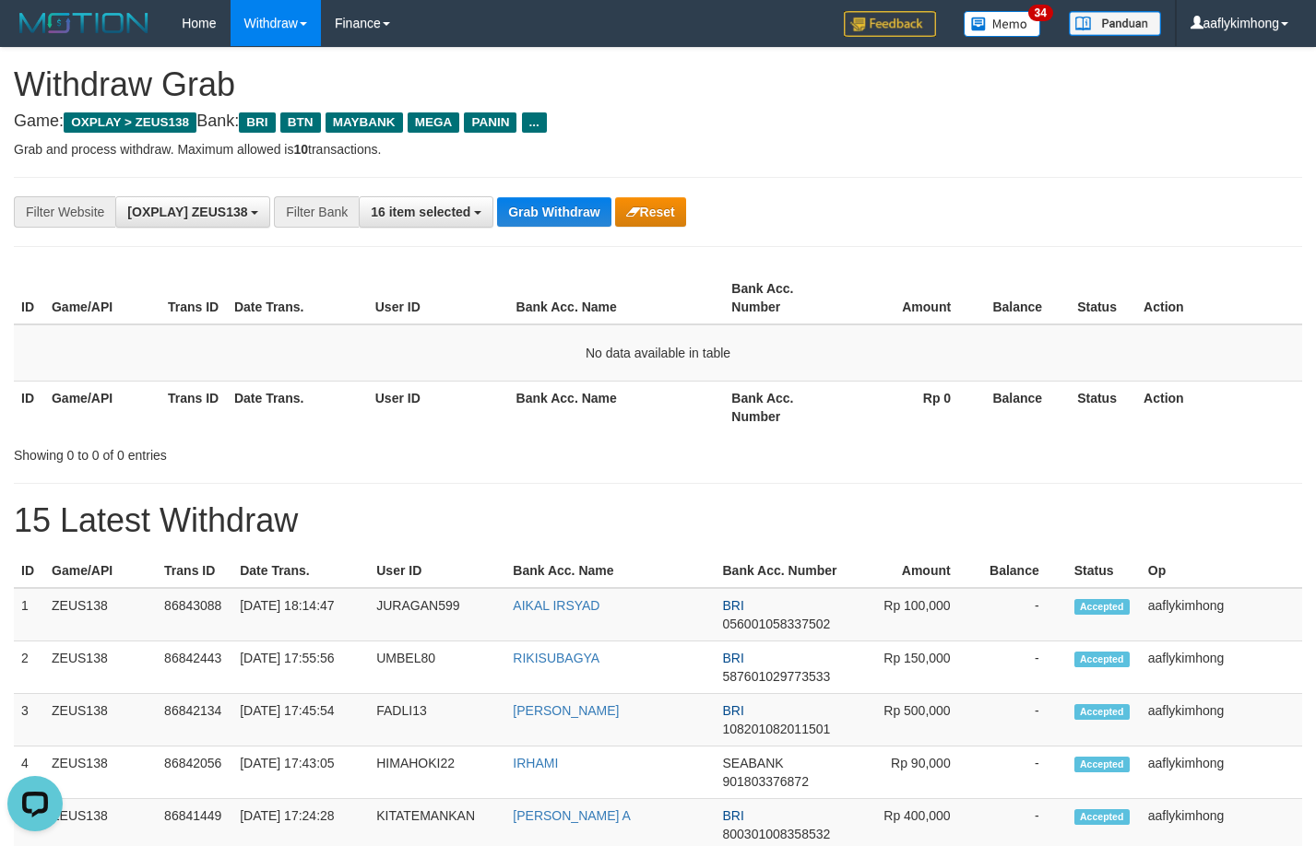
click at [568, 215] on button "Grab Withdraw" at bounding box center [553, 212] width 113 height 30
drag, startPoint x: 0, startPoint y: 0, endPoint x: 567, endPoint y: 215, distance: 606.4
click at [567, 215] on button "Grab Withdraw" at bounding box center [553, 212] width 113 height 30
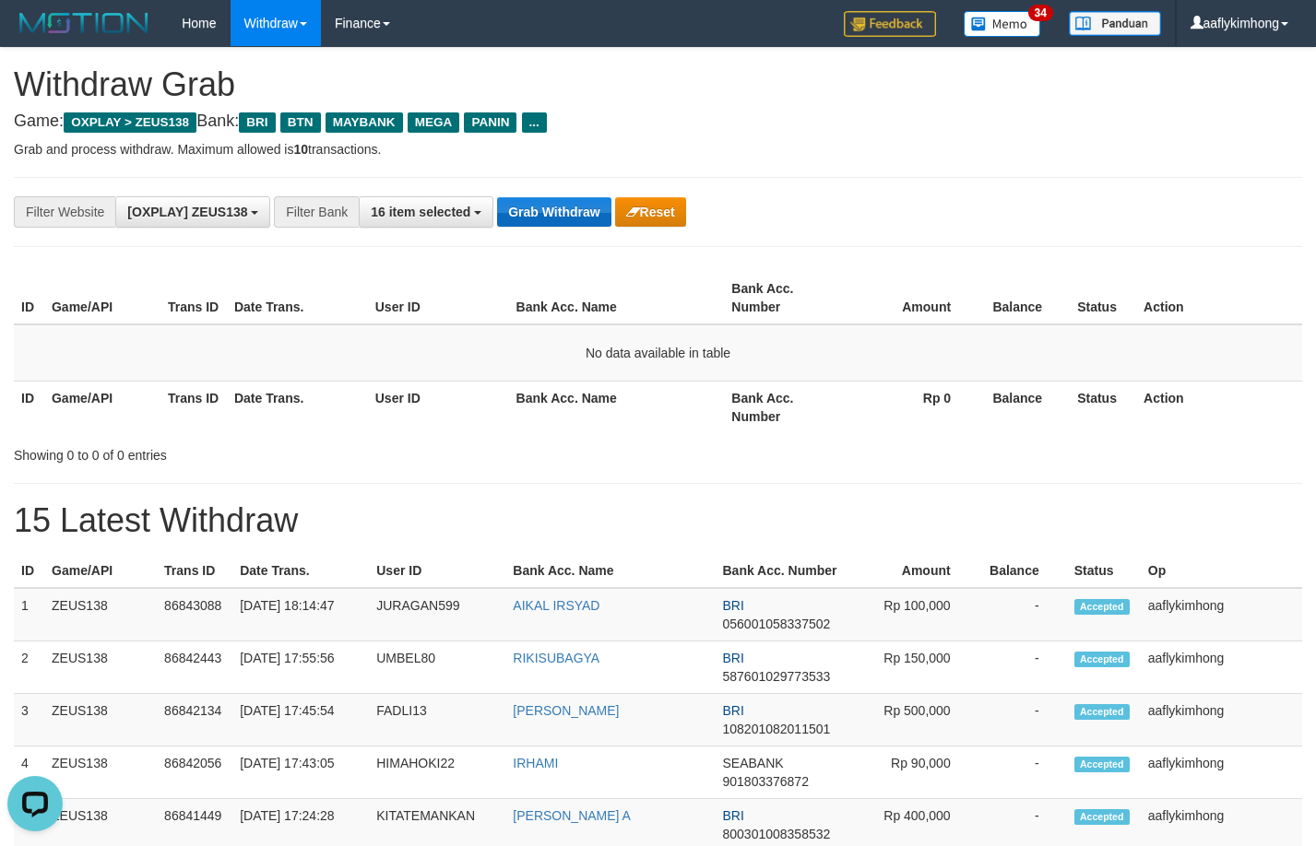
click at [567, 215] on button "Grab Withdraw" at bounding box center [553, 212] width 113 height 30
click at [567, 214] on button "Grab Withdraw" at bounding box center [553, 212] width 113 height 30
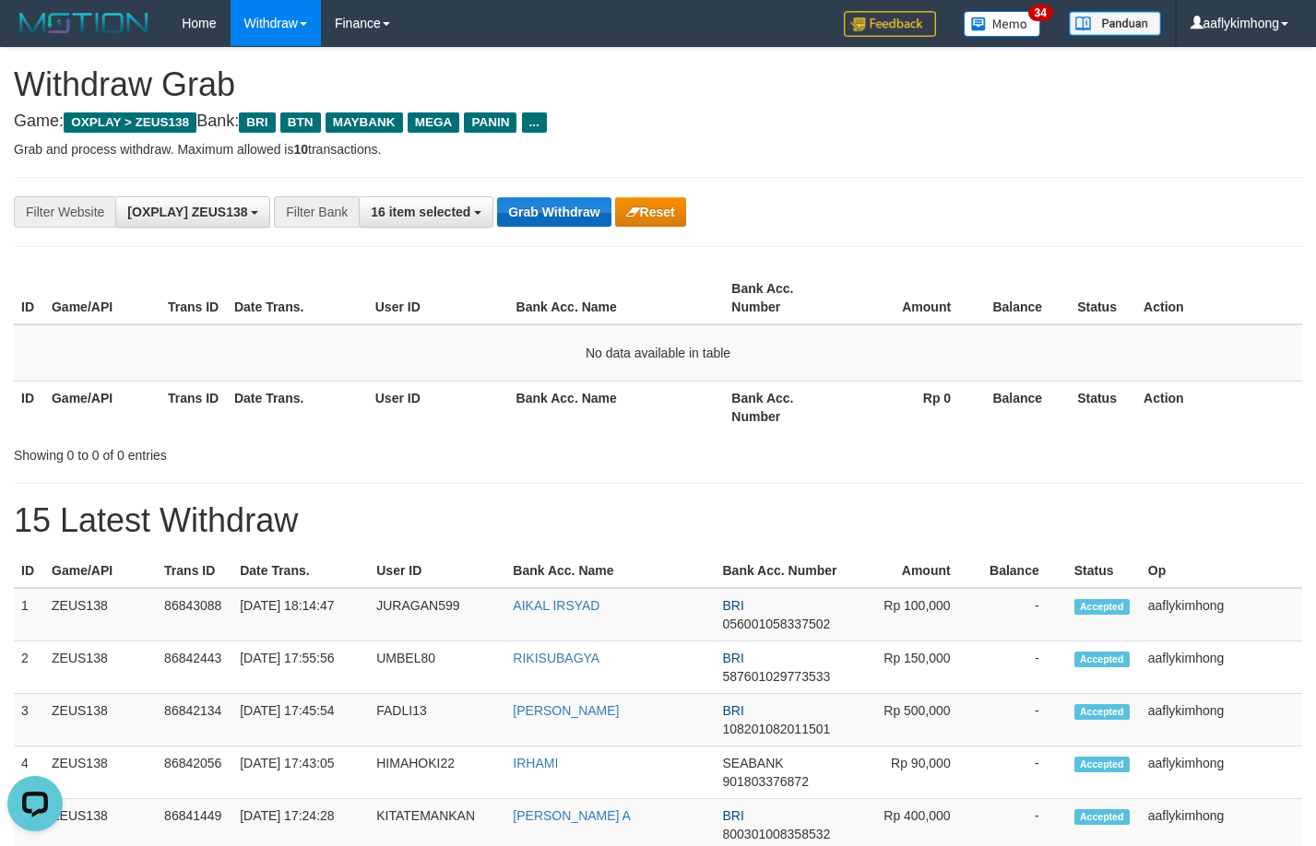
click at [567, 214] on button "Grab Withdraw" at bounding box center [553, 212] width 113 height 30
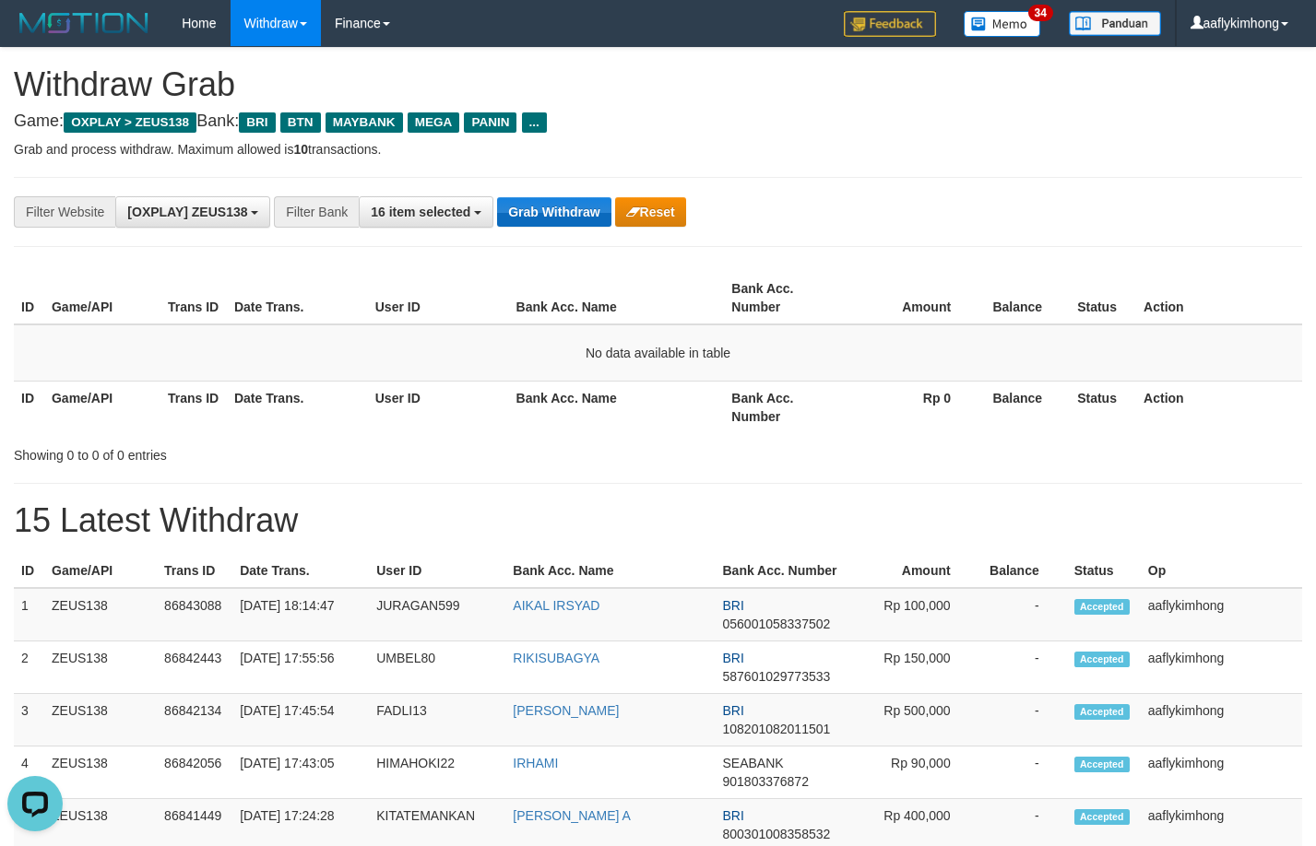
click at [566, 214] on button "Grab Withdraw" at bounding box center [553, 212] width 113 height 30
click at [565, 214] on button "Grab Withdraw" at bounding box center [553, 212] width 113 height 30
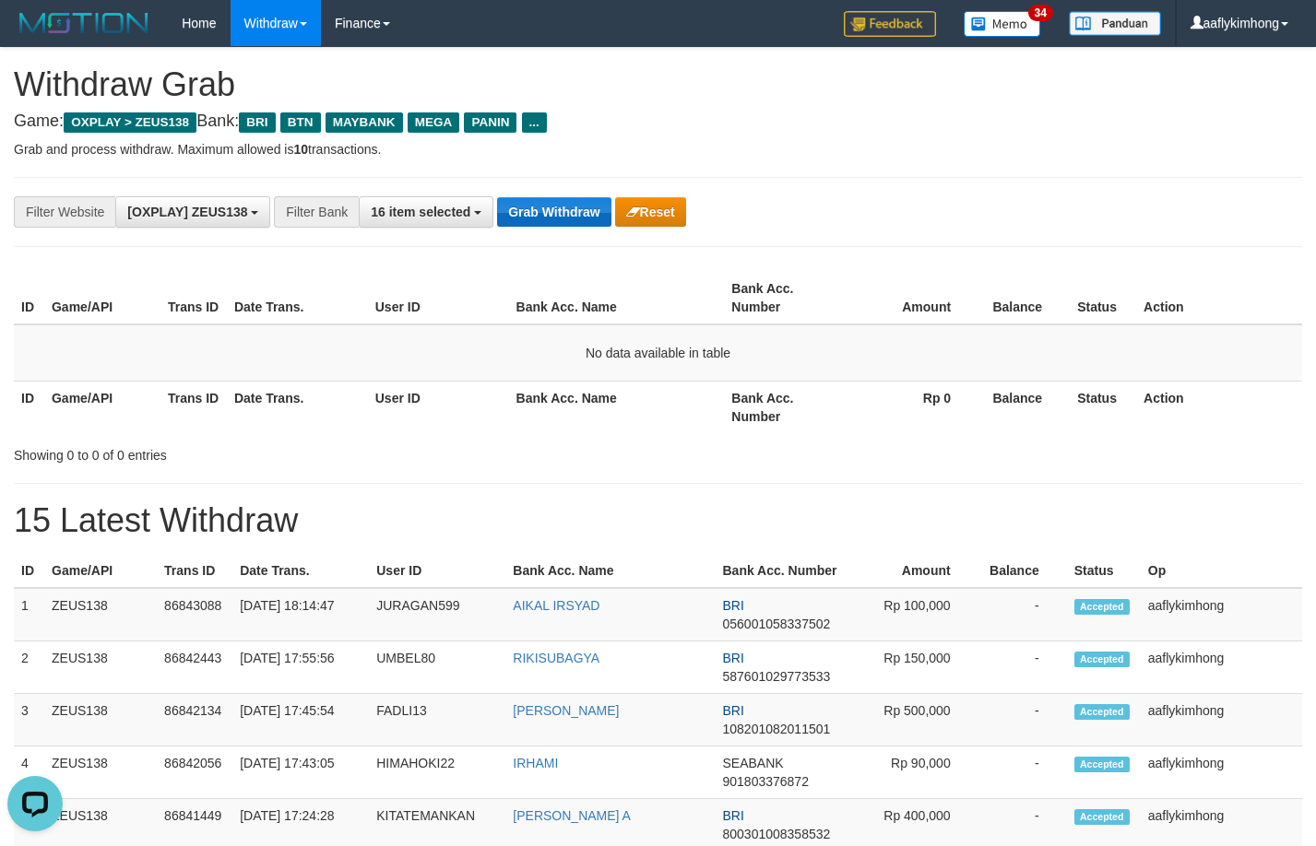
click at [565, 214] on button "Grab Withdraw" at bounding box center [553, 212] width 113 height 30
click at [567, 219] on button "Grab Withdraw" at bounding box center [553, 212] width 113 height 30
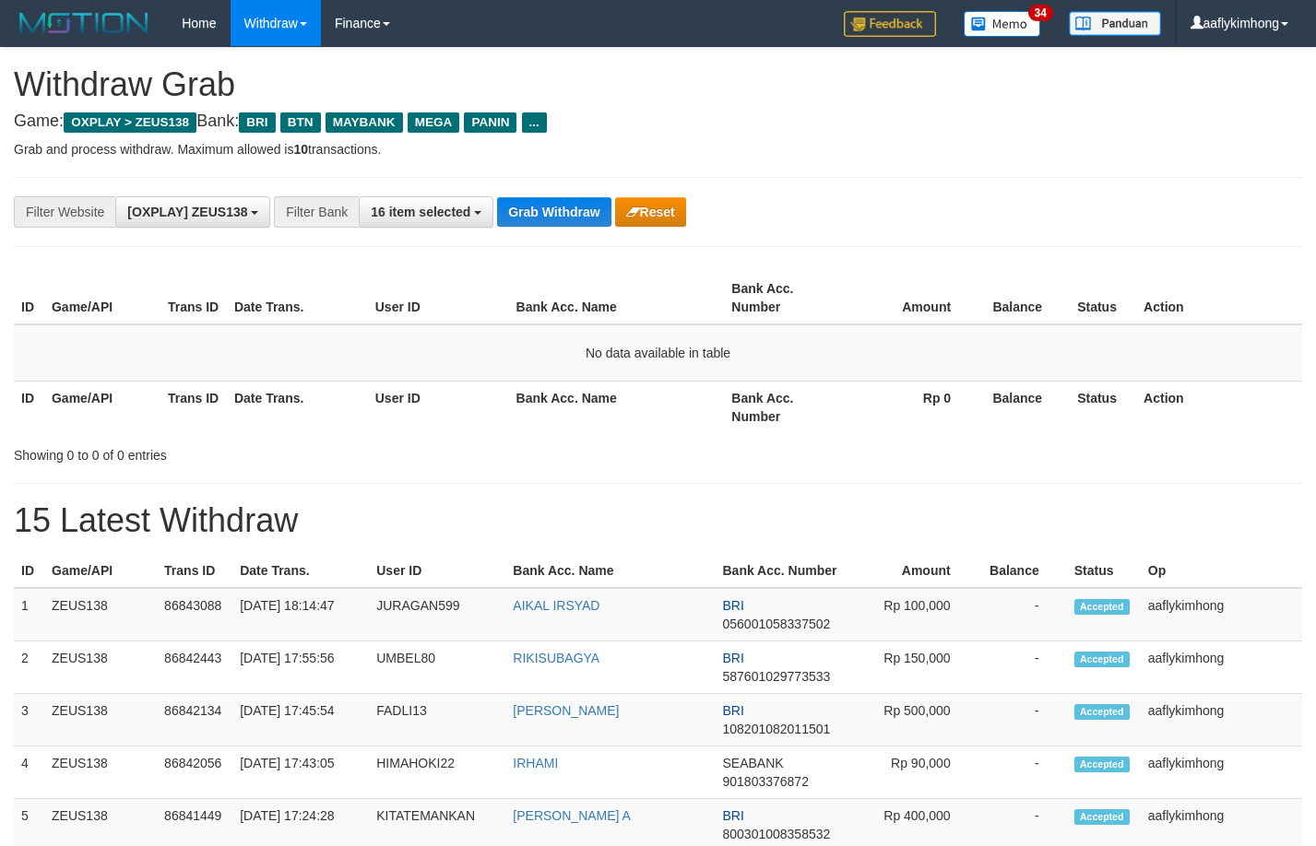
drag, startPoint x: 0, startPoint y: 0, endPoint x: 704, endPoint y: 255, distance: 749.4
click at [571, 219] on button "Grab Withdraw" at bounding box center [553, 212] width 113 height 30
click at [532, 204] on button "Grab Withdraw" at bounding box center [553, 212] width 113 height 30
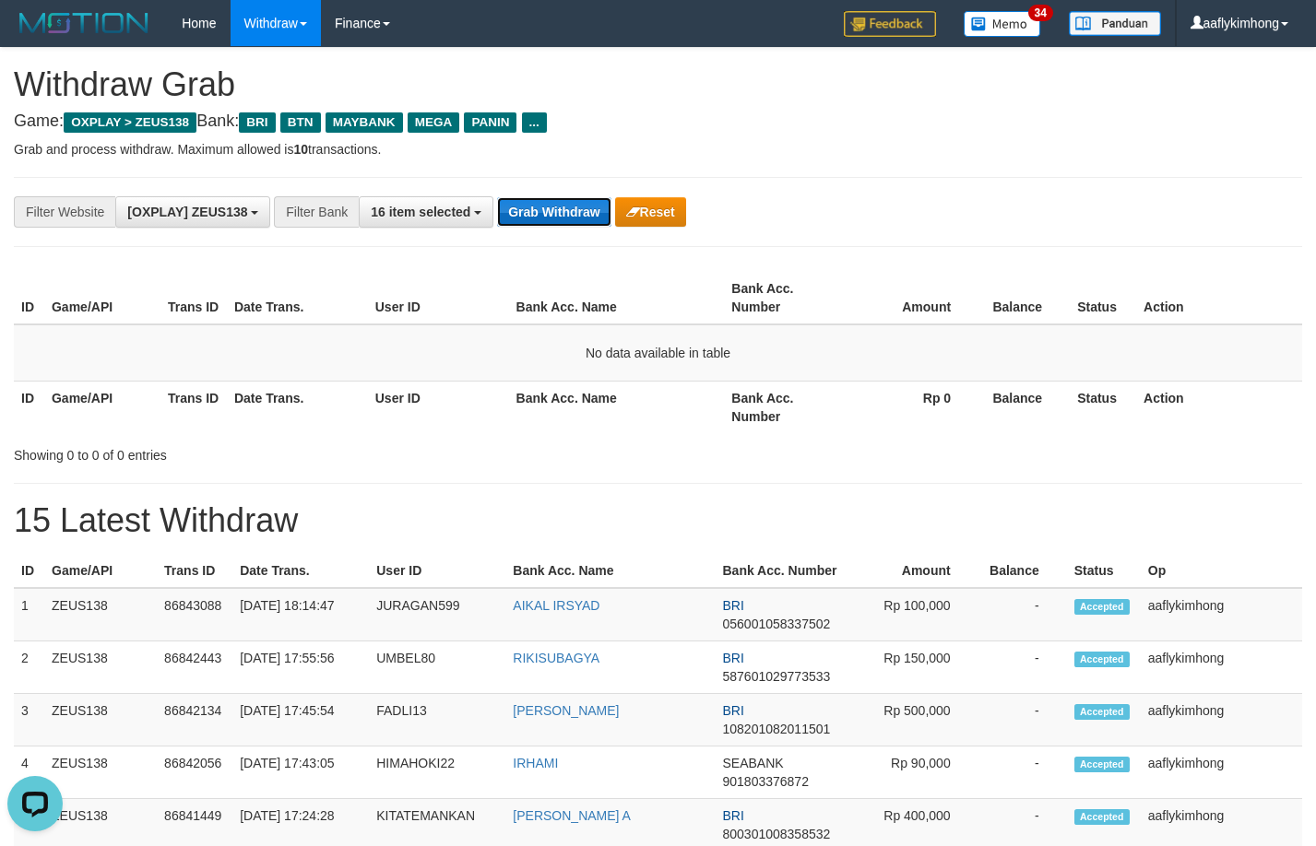
click at [537, 203] on button "Grab Withdraw" at bounding box center [553, 212] width 113 height 30
click at [560, 202] on button "Grab Withdraw" at bounding box center [553, 212] width 113 height 30
click at [561, 199] on button "Grab Withdraw" at bounding box center [553, 212] width 113 height 30
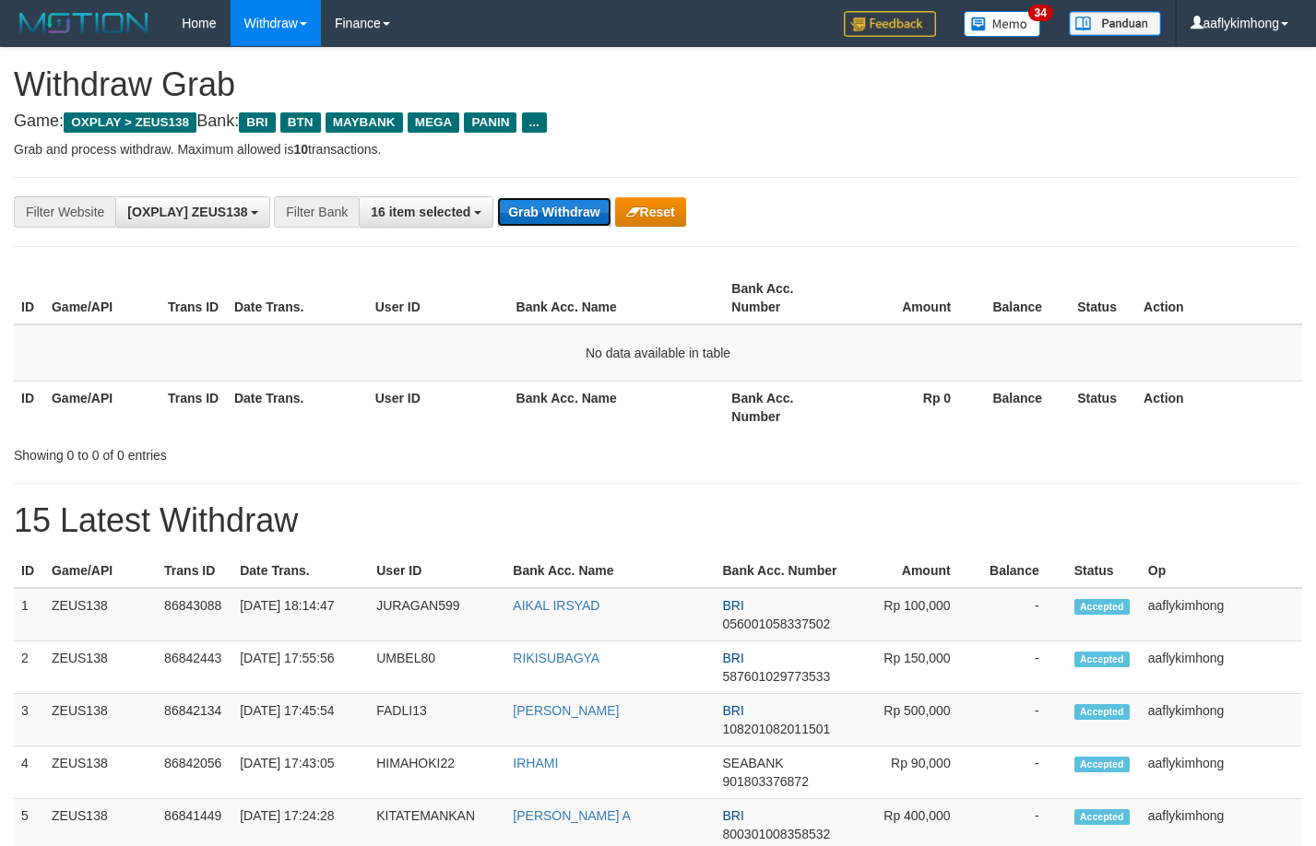
click at [533, 218] on button "Grab Withdraw" at bounding box center [553, 212] width 113 height 30
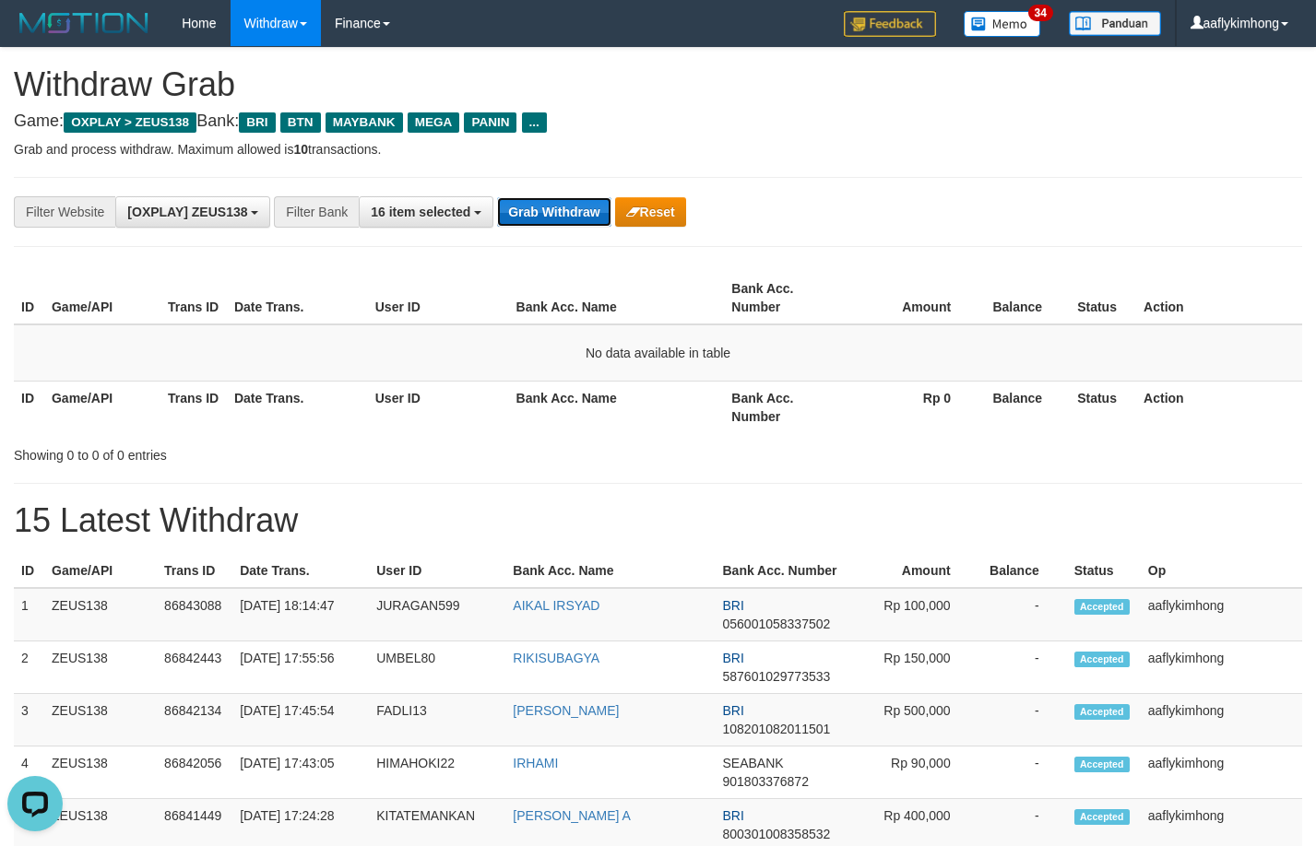
click at [533, 218] on button "Grab Withdraw" at bounding box center [553, 212] width 113 height 30
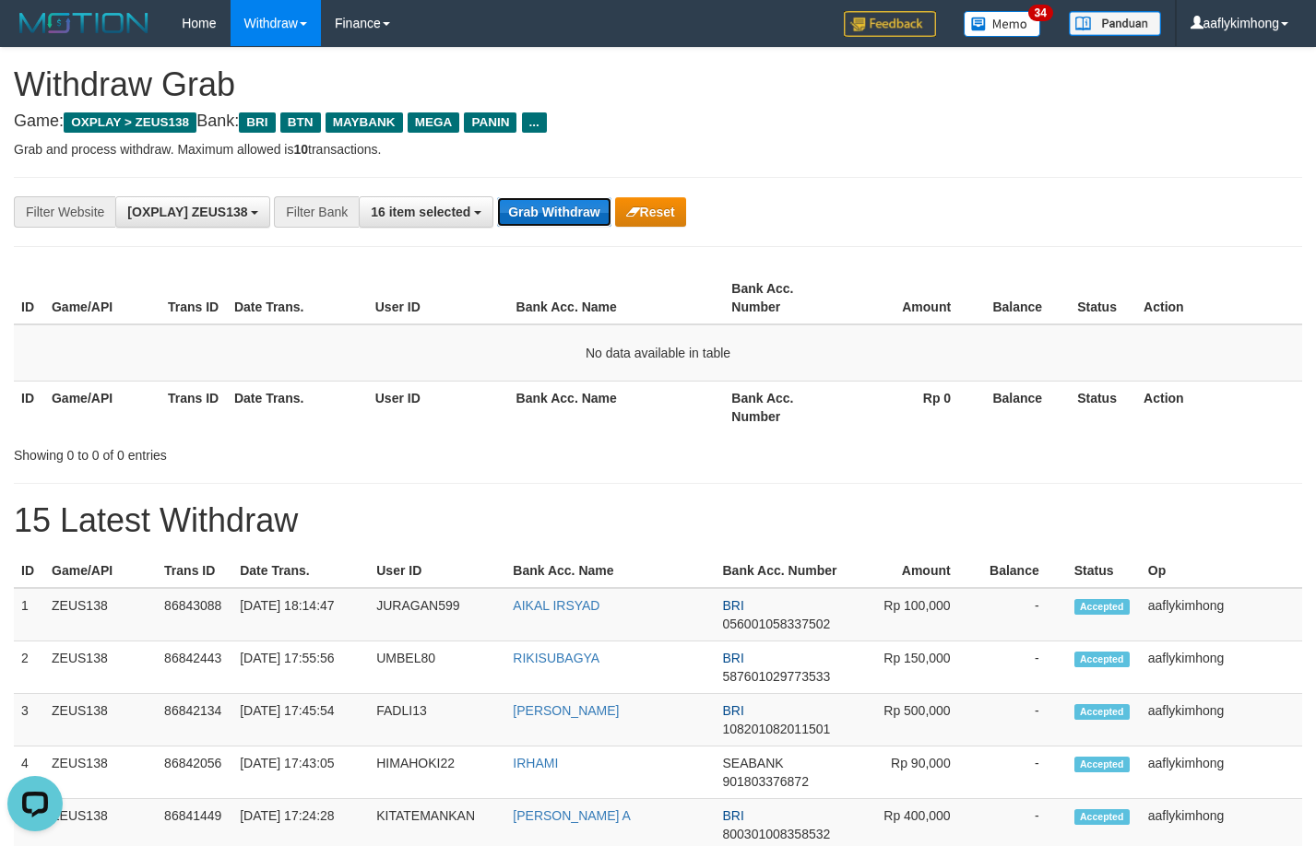
click at [541, 213] on button "Grab Withdraw" at bounding box center [553, 212] width 113 height 30
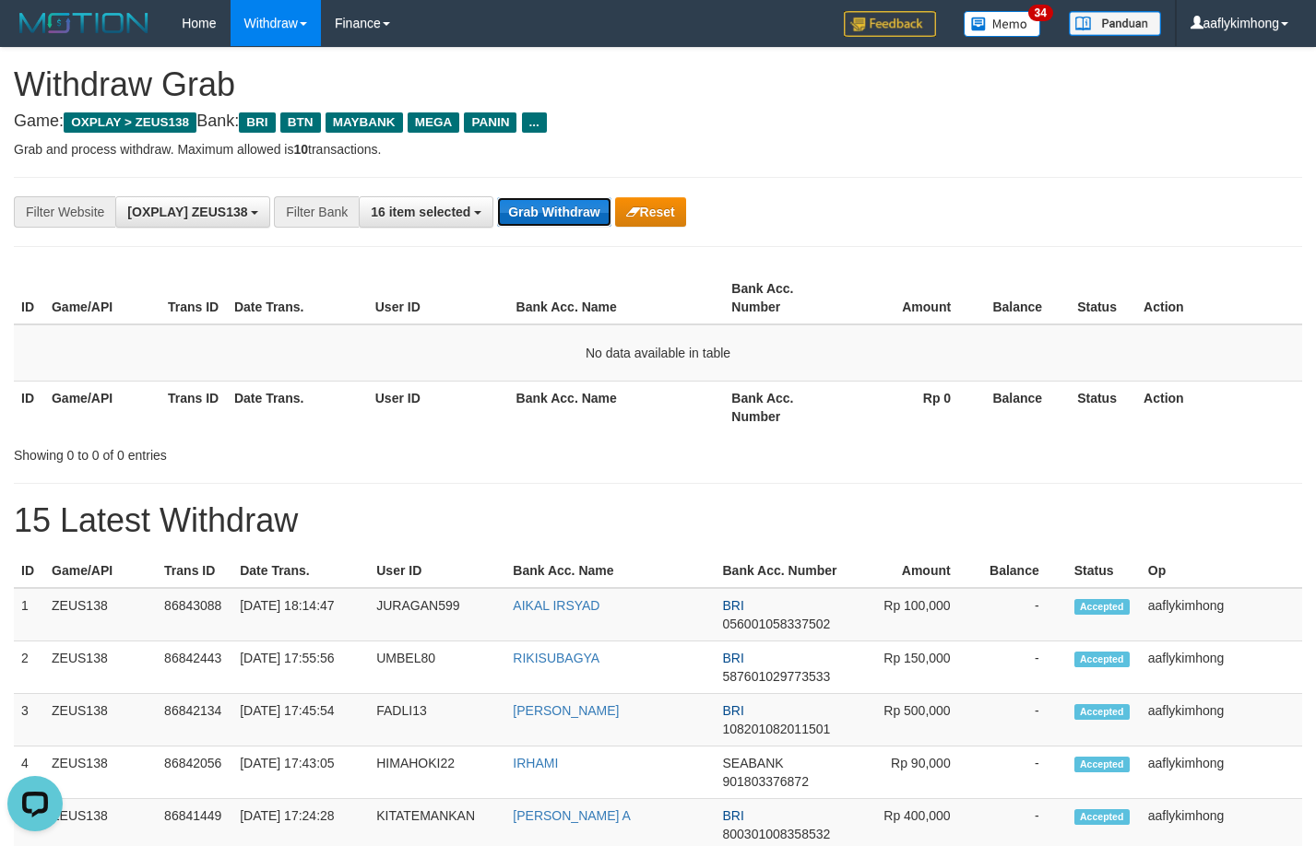
click at [541, 213] on button "Grab Withdraw" at bounding box center [553, 212] width 113 height 30
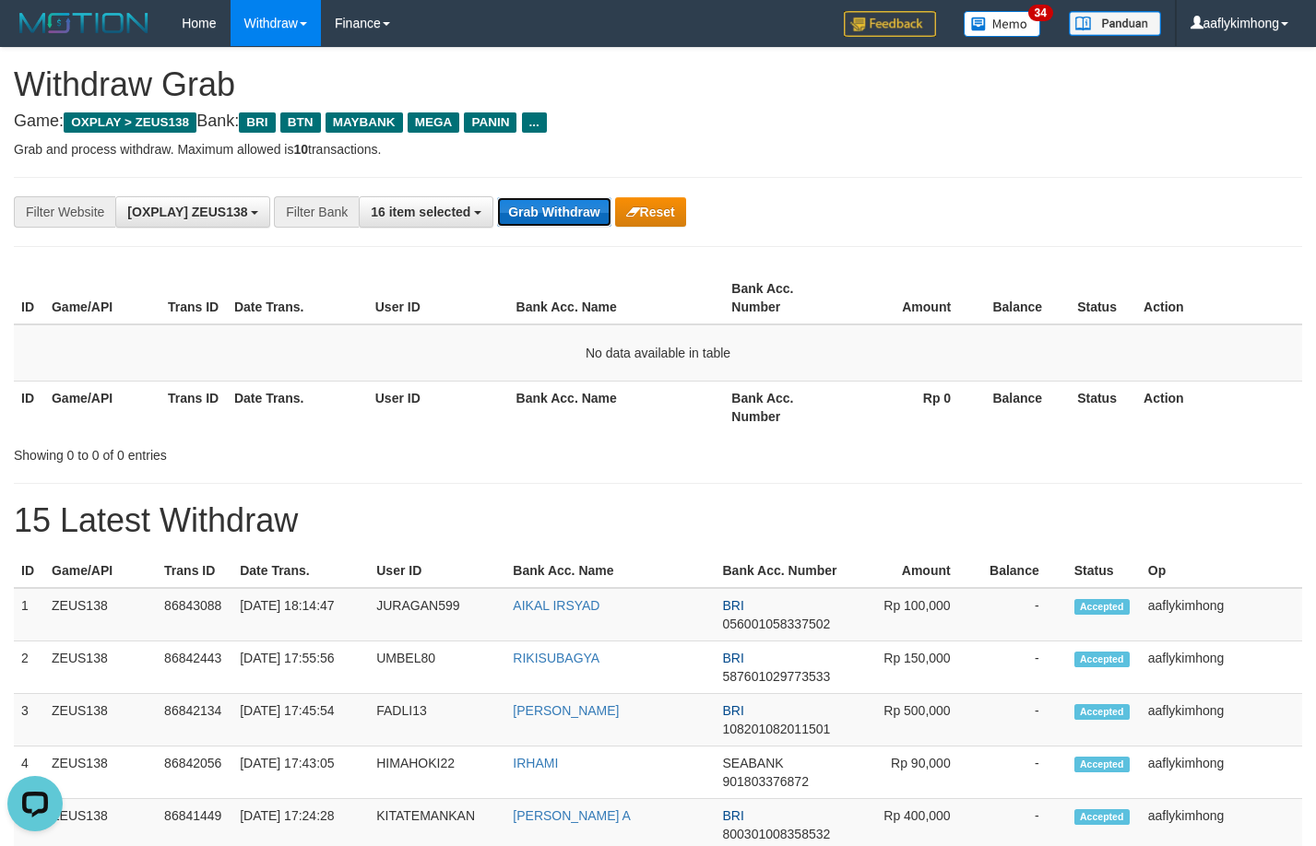
click at [541, 213] on button "Grab Withdraw" at bounding box center [553, 212] width 113 height 30
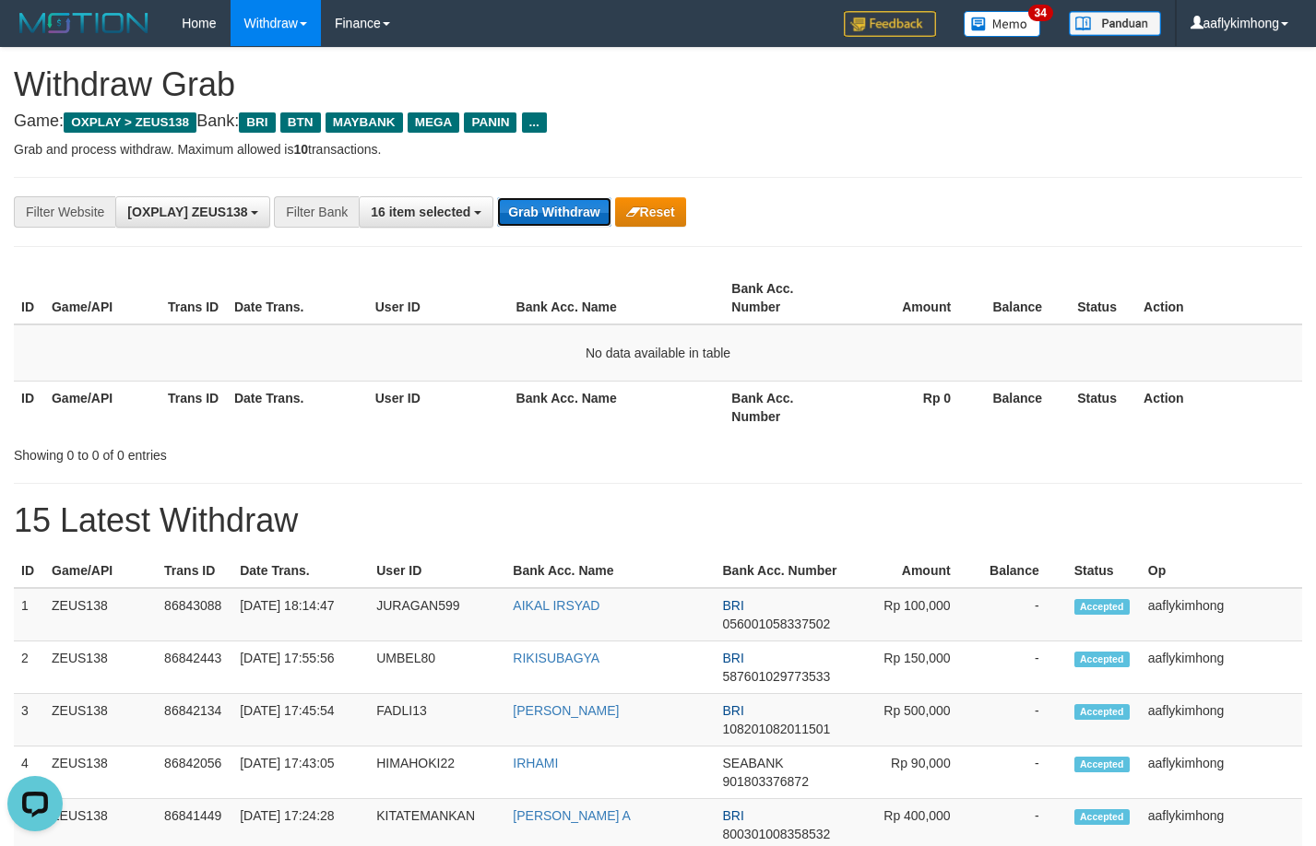
click at [541, 213] on button "Grab Withdraw" at bounding box center [553, 212] width 113 height 30
click at [541, 211] on button "Grab Withdraw" at bounding box center [553, 212] width 113 height 30
click at [556, 190] on div "**********" at bounding box center [658, 212] width 1288 height 70
drag, startPoint x: 545, startPoint y: 196, endPoint x: 882, endPoint y: 249, distance: 340.6
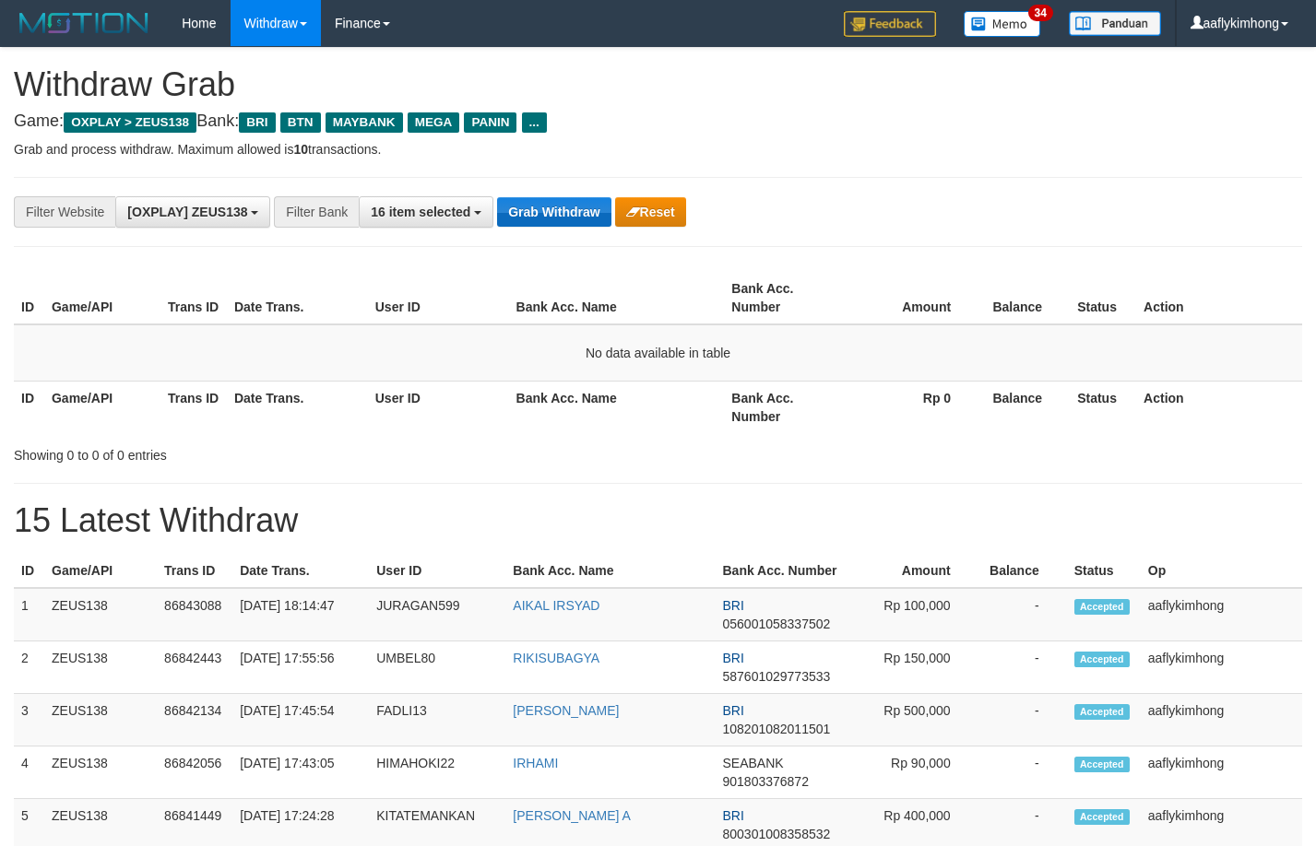
click at [545, 197] on div "**********" at bounding box center [548, 211] width 1096 height 31
click at [538, 205] on button "Grab Withdraw" at bounding box center [553, 212] width 113 height 30
click at [538, 204] on button "Grab Withdraw" at bounding box center [553, 212] width 113 height 30
click at [537, 205] on button "Grab Withdraw" at bounding box center [553, 212] width 113 height 30
click at [525, 200] on button "Grab Withdraw" at bounding box center [553, 212] width 113 height 30
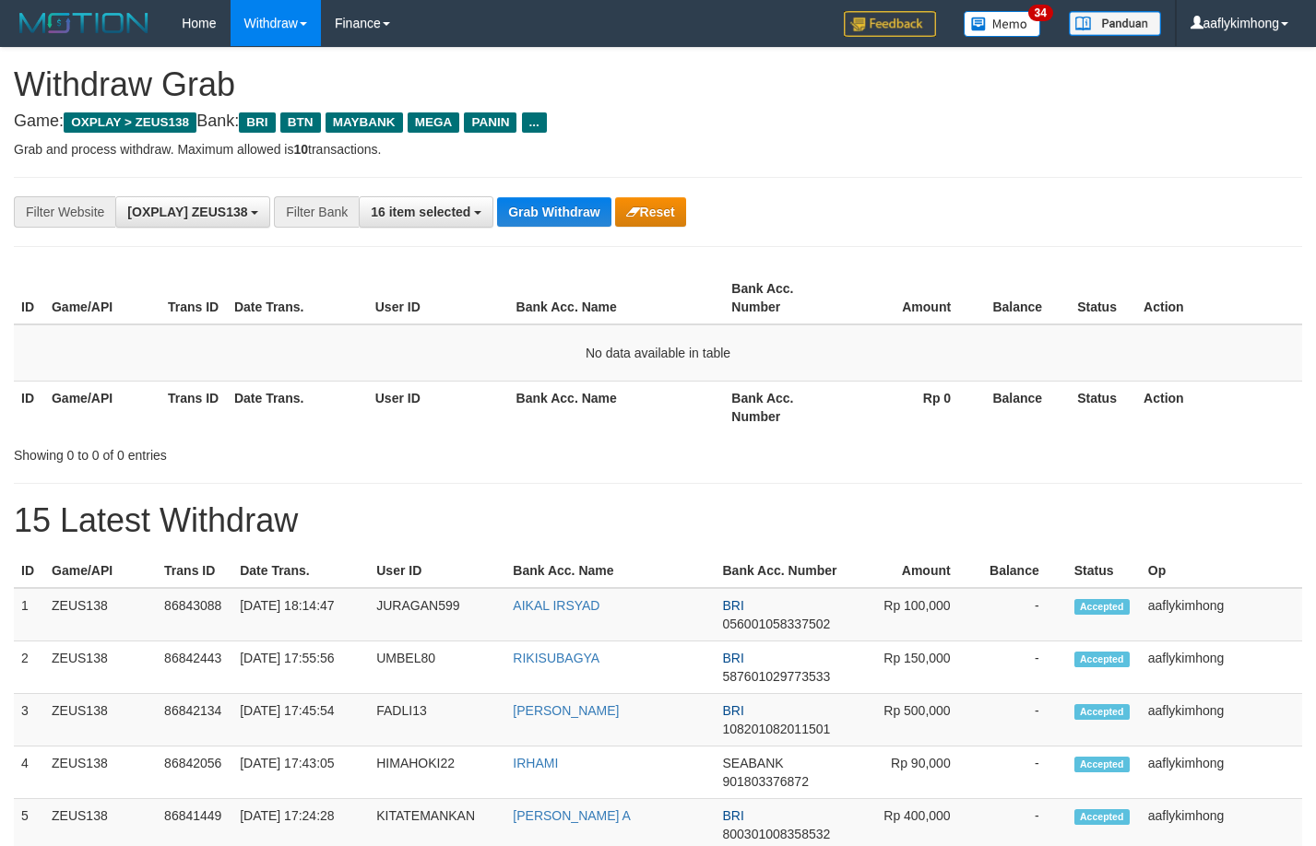
click at [532, 221] on button "Grab Withdraw" at bounding box center [553, 212] width 113 height 30
click at [532, 220] on button "Grab Withdraw" at bounding box center [553, 212] width 113 height 30
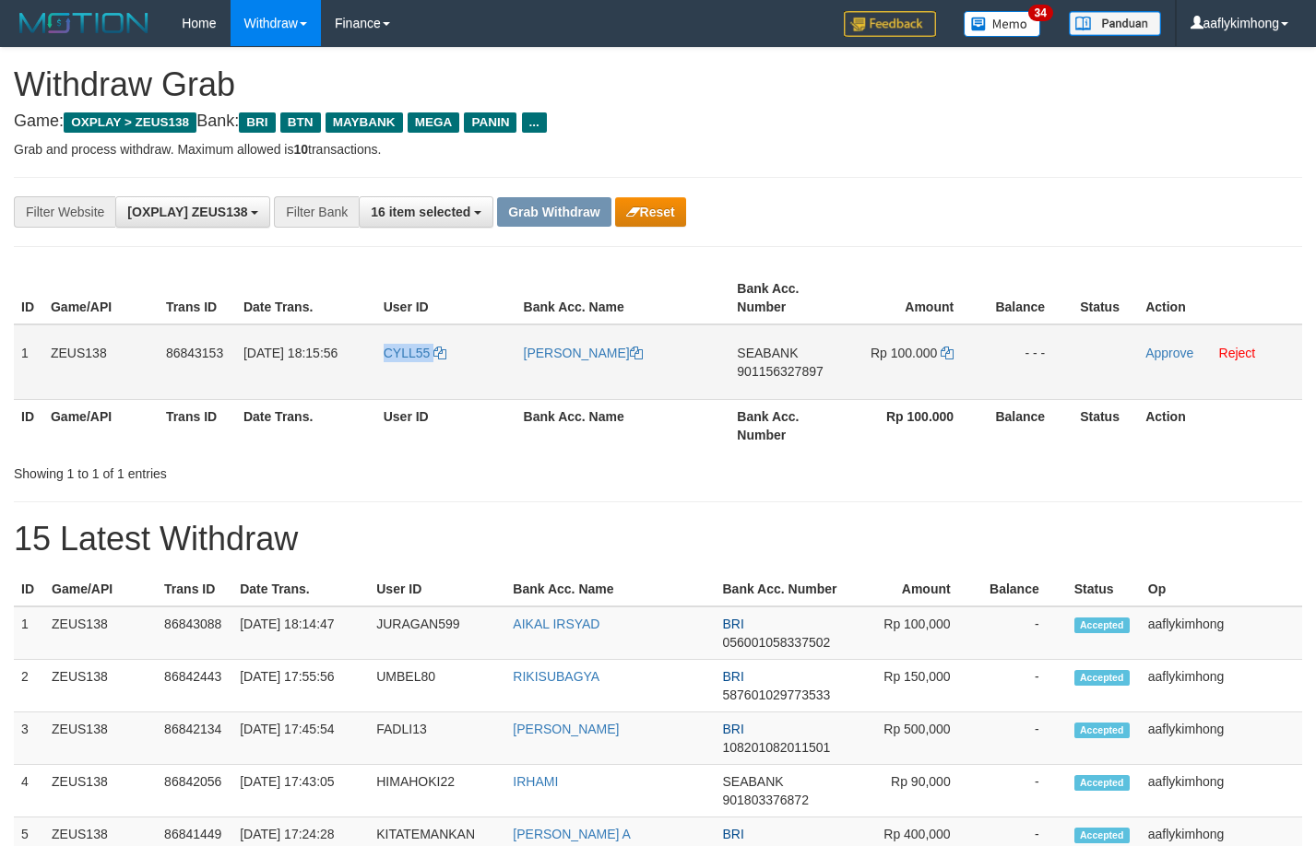
drag, startPoint x: 383, startPoint y: 382, endPoint x: 461, endPoint y: 385, distance: 78.4
click at [461, 385] on tr "1 ZEUS138 86843153 31/08/2025 18:15:56 CYLL55 RIZKY MAULANA HAMZAH SEABANK 9011…" at bounding box center [658, 363] width 1288 height 76
copy tr "CYLL55"
click at [17, 370] on td "1" at bounding box center [29, 363] width 30 height 76
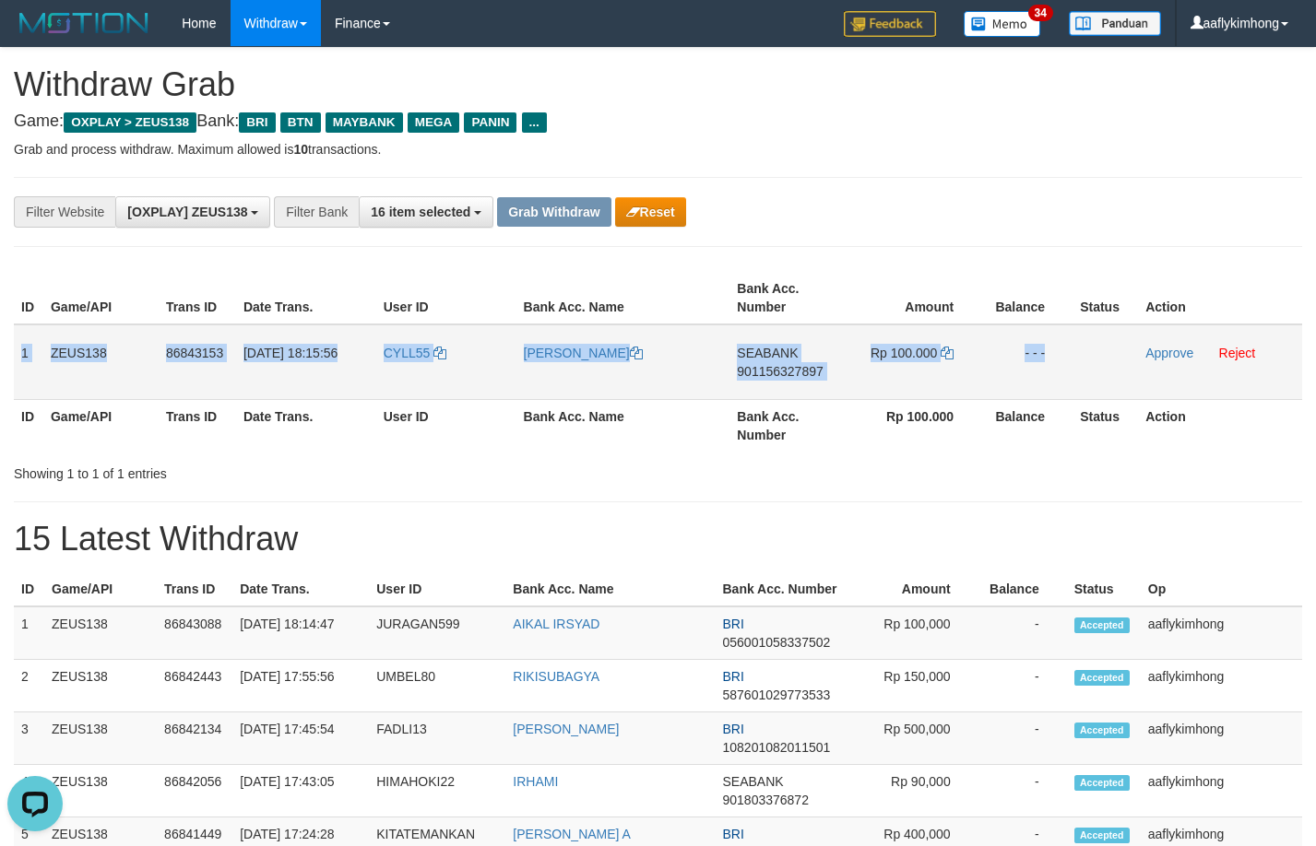
copy tr "1 ZEUS138 86843153 31/08/2025 18:15:56 CYLL55 RIZKY MAULANA HAMZAH SEABANK 9011…"
drag, startPoint x: 17, startPoint y: 370, endPoint x: 1130, endPoint y: 371, distance: 1113.9
click at [1130, 371] on tr "1 ZEUS138 86843153 31/08/2025 18:15:56 CYLL55 RIZKY MAULANA HAMZAH SEABANK 9011…" at bounding box center [658, 363] width 1288 height 76
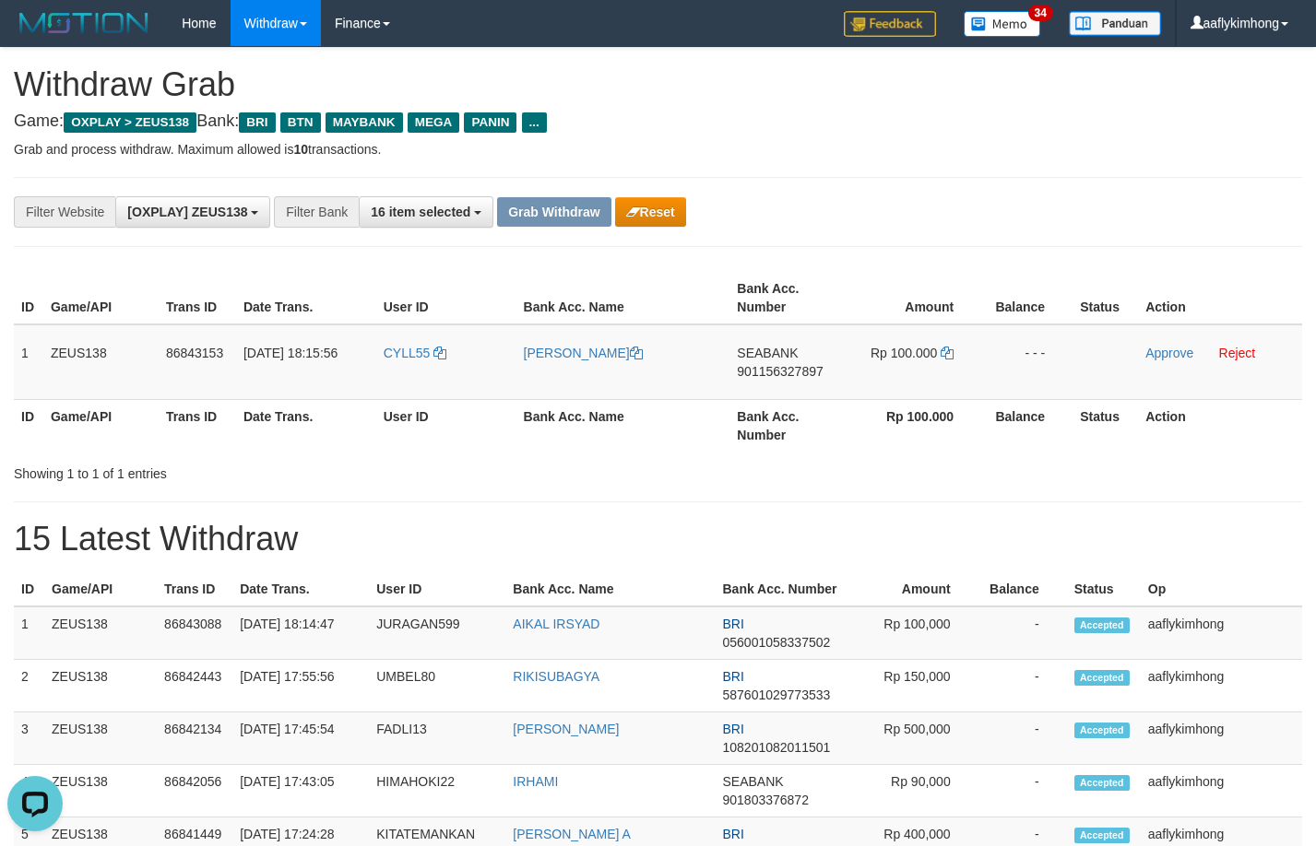
drag, startPoint x: 713, startPoint y: 479, endPoint x: 718, endPoint y: 459, distance: 21.0
click at [713, 479] on div "Showing 1 to 1 of 1 entries" at bounding box center [658, 470] width 1316 height 26
drag, startPoint x: 729, startPoint y: 340, endPoint x: 819, endPoint y: 348, distance: 89.7
click at [819, 348] on td "SEABANK 901156327897" at bounding box center [786, 363] width 115 height 76
copy span "SEABANK"
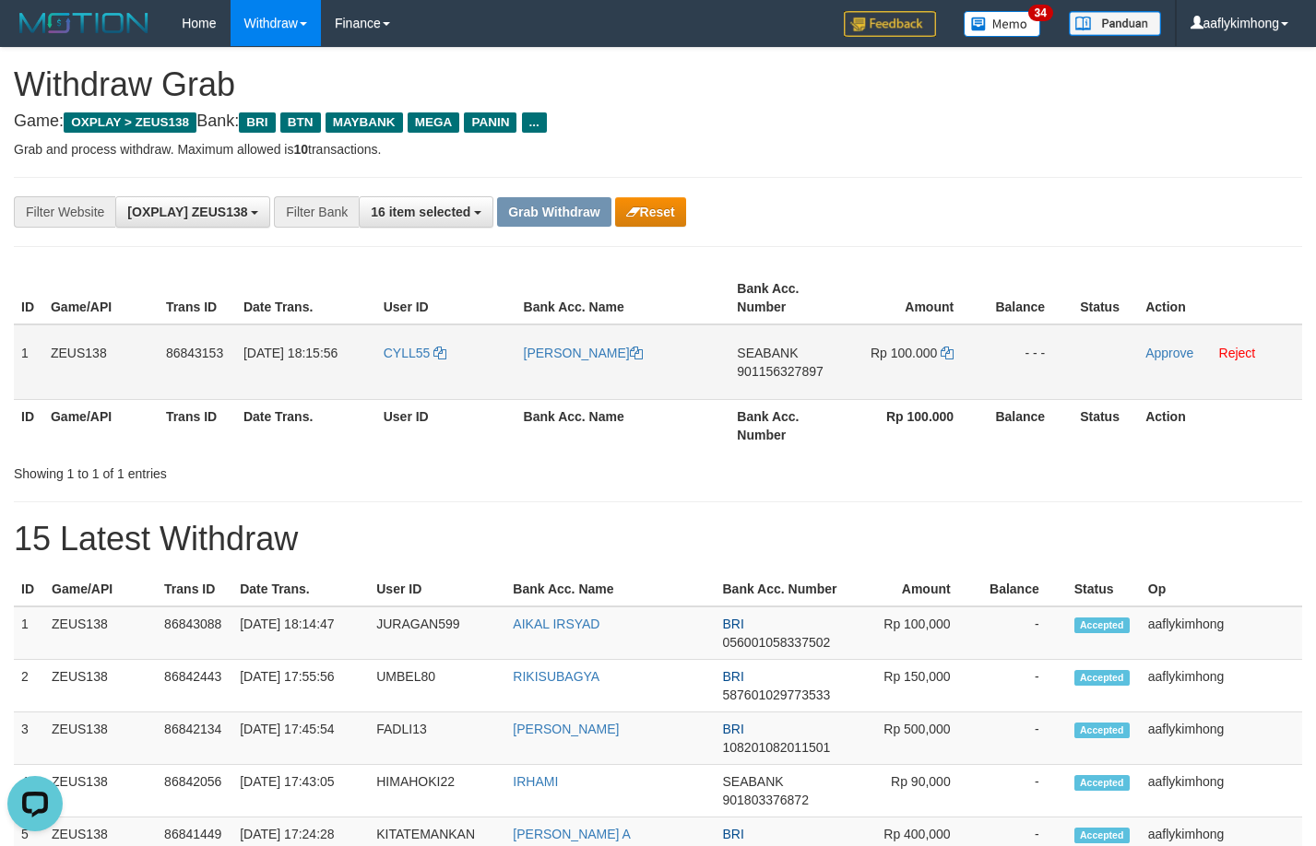
click at [768, 372] on span "901156327897" at bounding box center [780, 371] width 86 height 15
click at [947, 351] on icon at bounding box center [947, 353] width 13 height 13
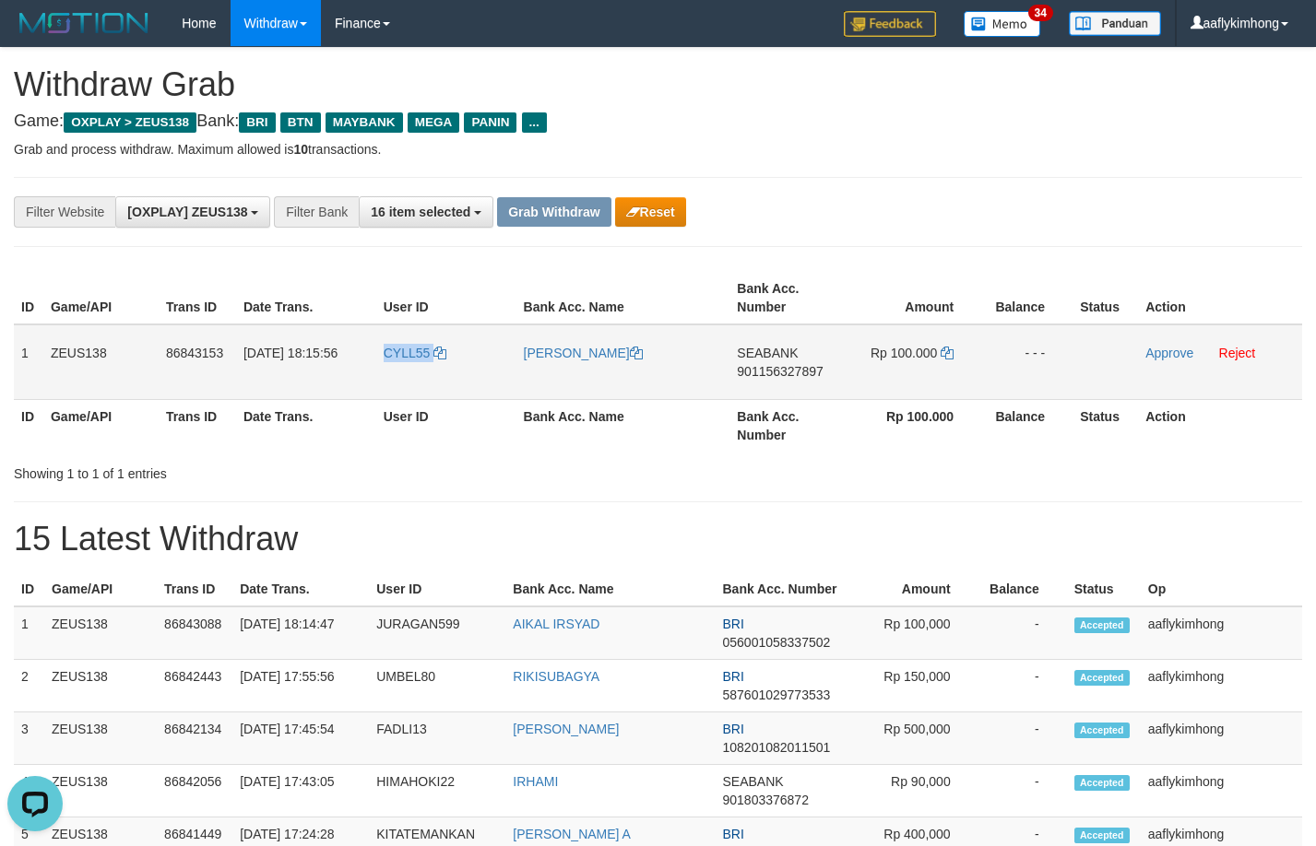
drag, startPoint x: 385, startPoint y: 373, endPoint x: 478, endPoint y: 378, distance: 92.3
click at [478, 378] on td "CYLL55" at bounding box center [446, 363] width 140 height 76
copy link "CYLL55"
click at [815, 457] on div at bounding box center [932, 457] width 767 height 1
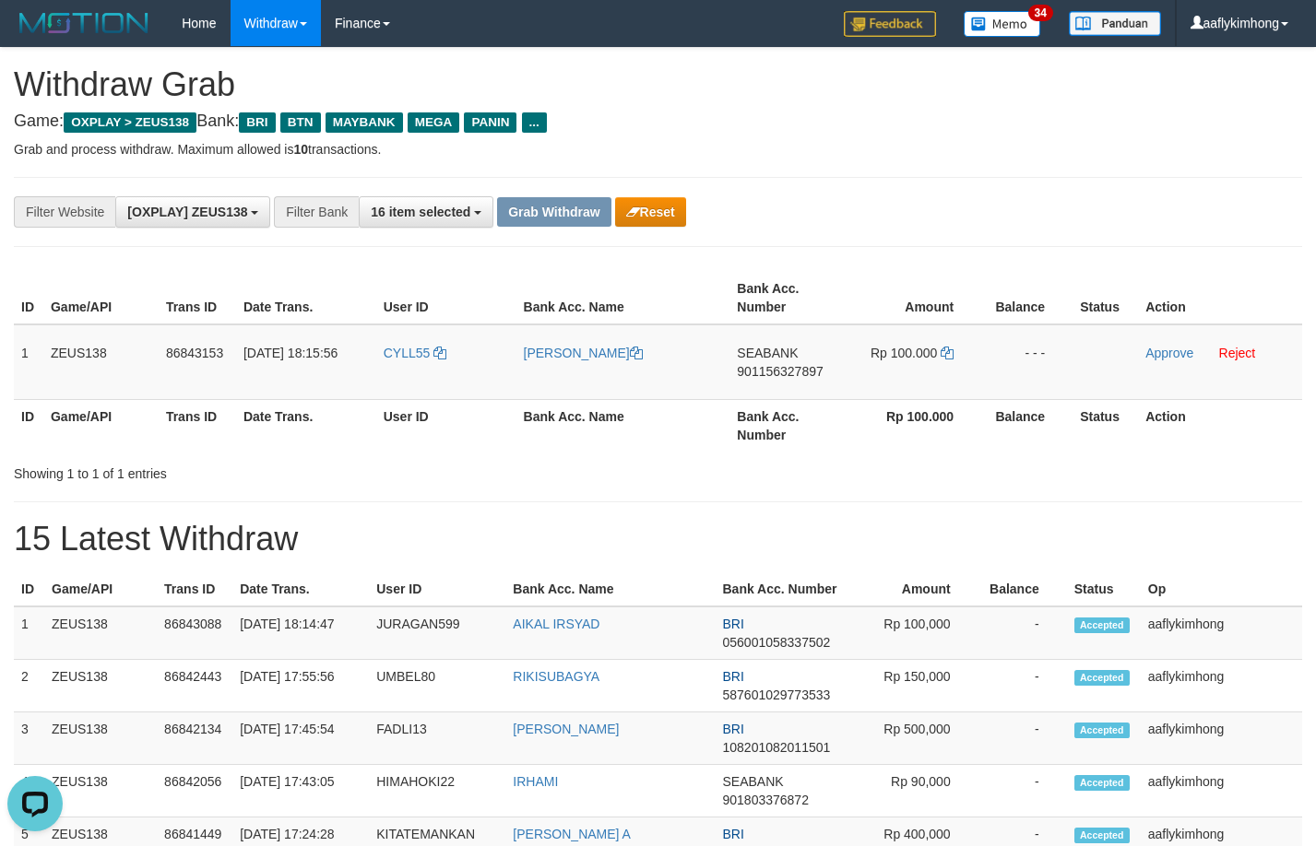
click at [357, 402] on th "Date Trans." at bounding box center [306, 425] width 140 height 53
drag, startPoint x: 374, startPoint y: 369, endPoint x: 445, endPoint y: 371, distance: 71.0
click at [445, 371] on tr "1 ZEUS138 86843153 31/08/2025 18:15:56 CYLL55 RIZKY MAULANA HAMZAH SEABANK 9011…" at bounding box center [658, 363] width 1288 height 76
copy tr "CYLL55"
click at [713, 431] on th "Bank Acc. Name" at bounding box center [623, 425] width 214 height 53
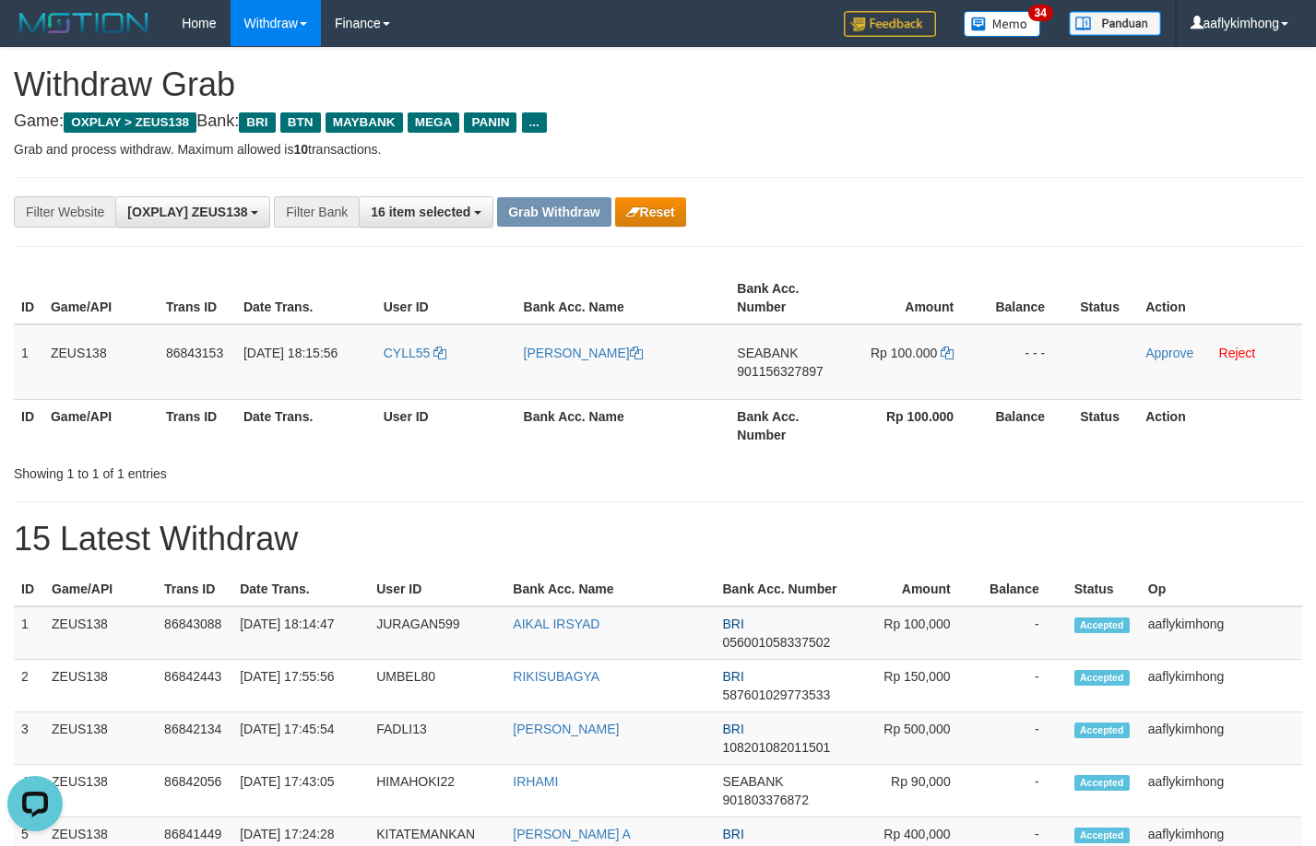
click at [895, 155] on p "Grab and process withdraw. Maximum allowed is 10 transactions." at bounding box center [658, 149] width 1288 height 18
copy tr "6 CYLL55"
drag, startPoint x: 430, startPoint y: 381, endPoint x: 439, endPoint y: 382, distance: 9.3
click at [439, 382] on tr "1 ZEUS138 86843153 [DATE] 18:15:56 CYLL55 [PERSON_NAME] SEABANK 901156327897 Rp…" at bounding box center [658, 363] width 1288 height 76
click at [321, 380] on td "31/08/2025 18:15:56" at bounding box center [306, 363] width 140 height 76
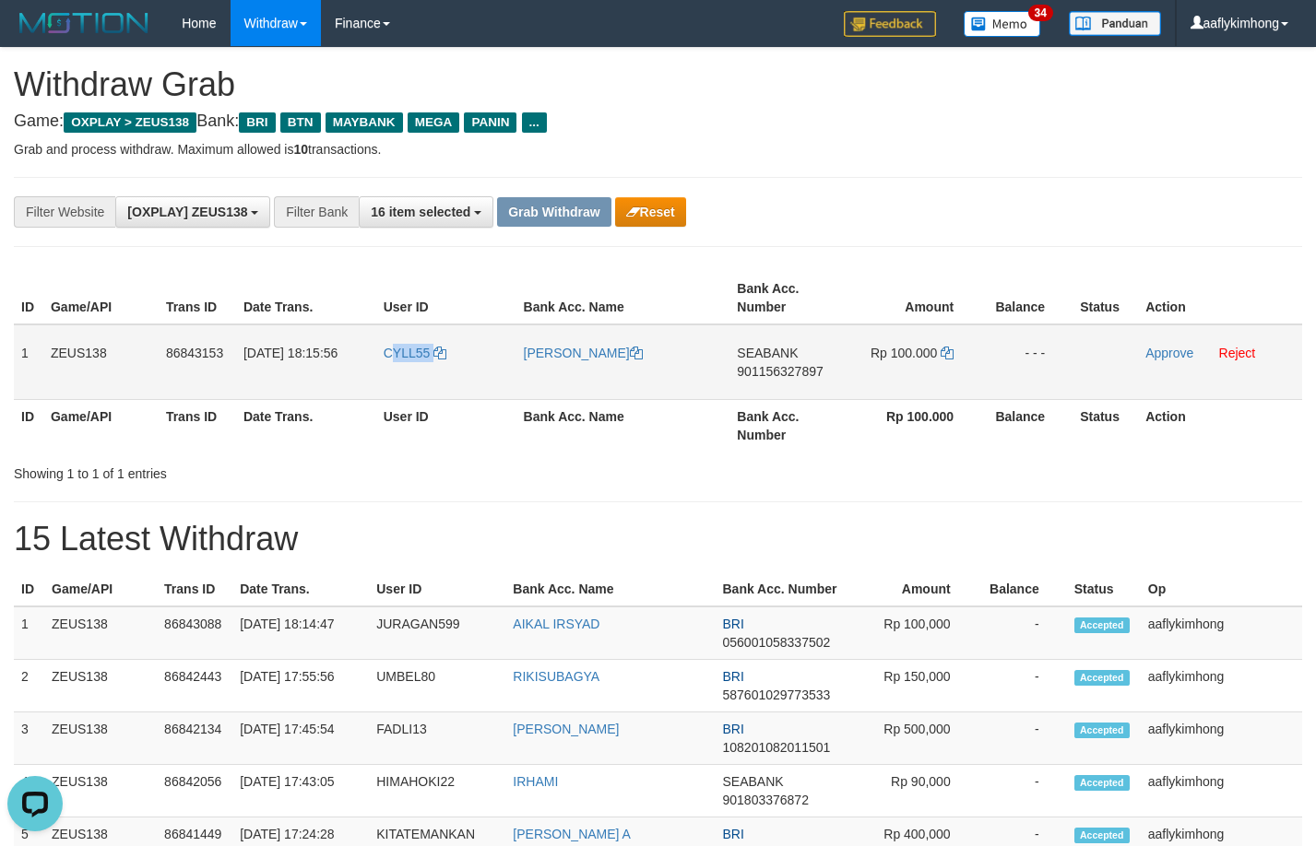
copy link "YLL55"
drag, startPoint x: 389, startPoint y: 382, endPoint x: 444, endPoint y: 373, distance: 56.1
click at [444, 373] on td "CYLL55" at bounding box center [446, 363] width 140 height 76
click at [1156, 359] on link "Approve" at bounding box center [1169, 353] width 48 height 15
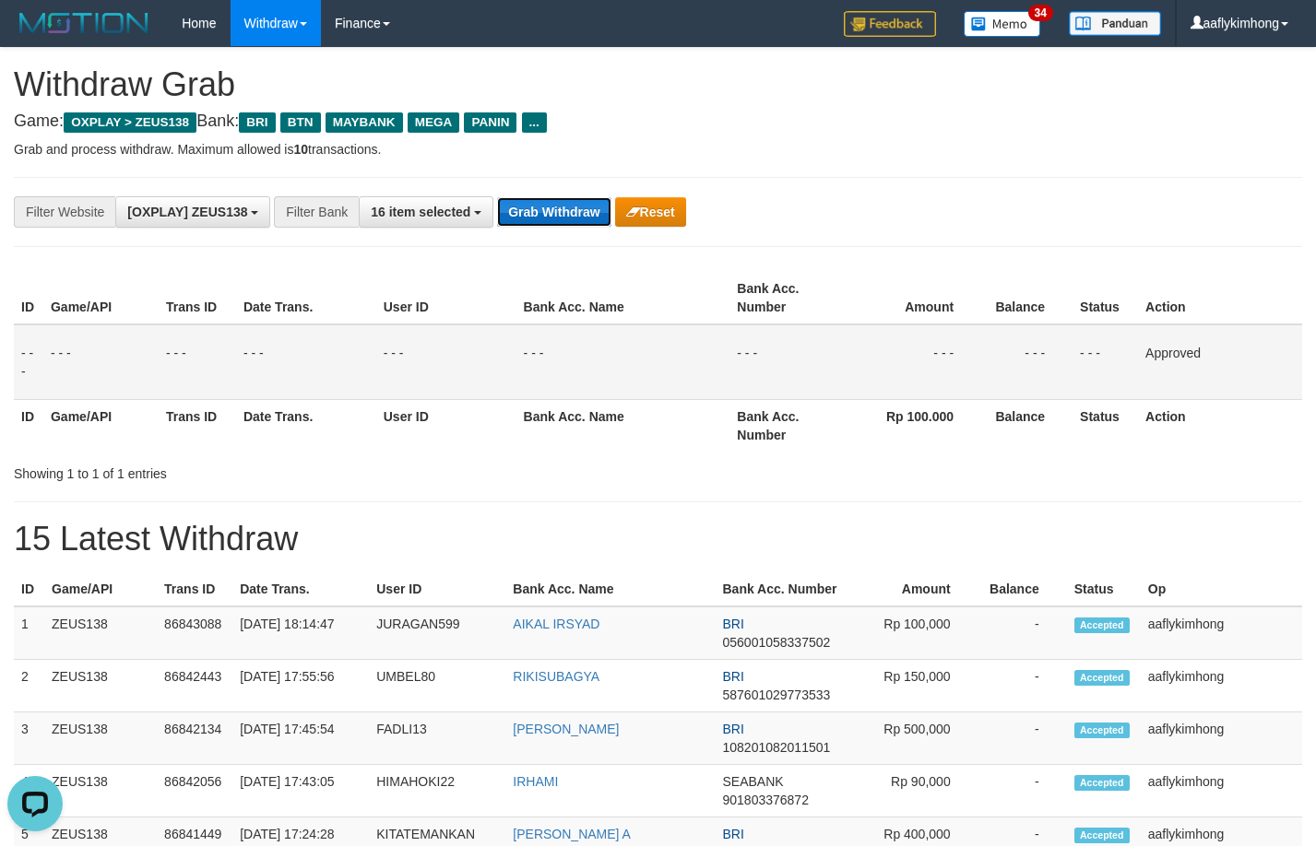
click at [559, 211] on button "Grab Withdraw" at bounding box center [553, 212] width 113 height 30
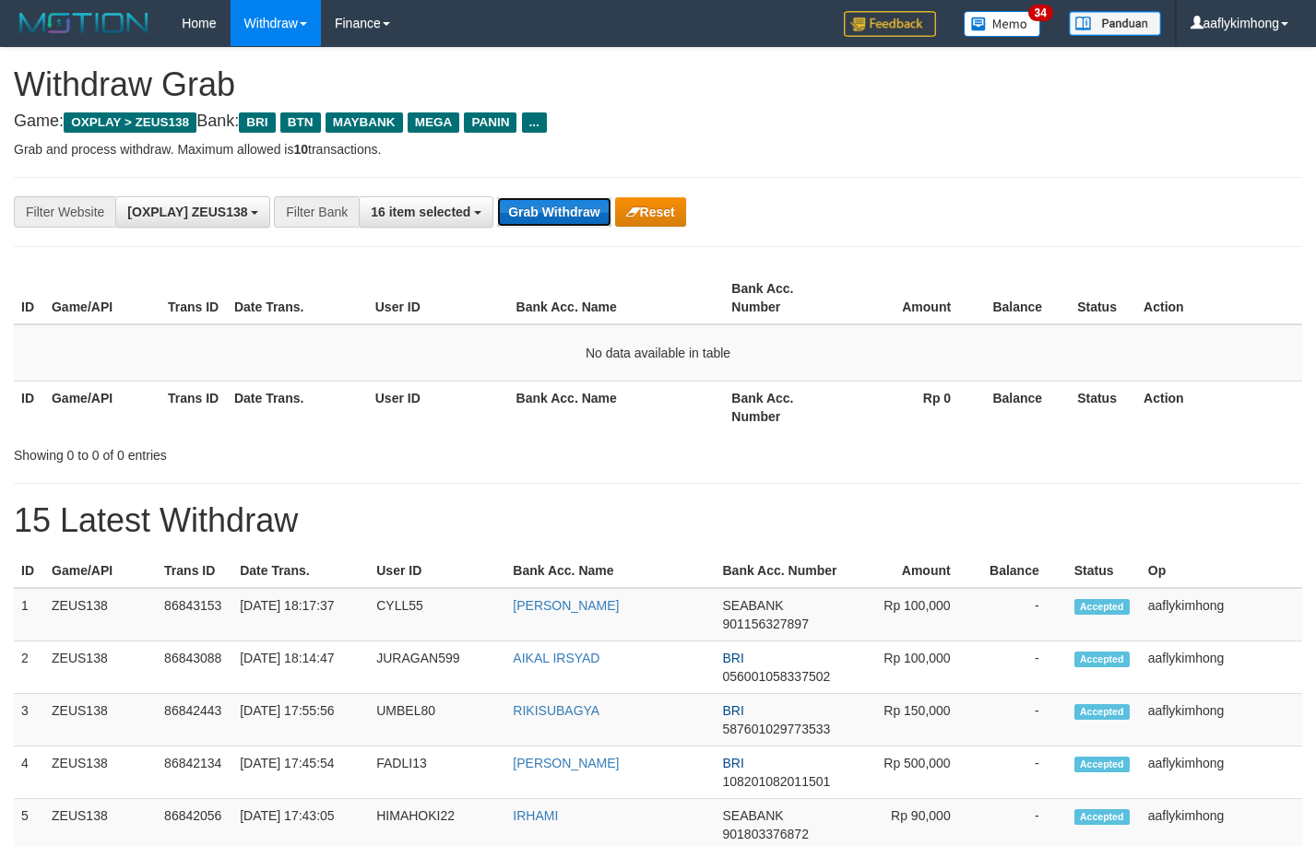
click at [516, 224] on button "Grab Withdraw" at bounding box center [553, 212] width 113 height 30
click at [527, 211] on button "Grab Withdraw" at bounding box center [553, 212] width 113 height 30
click at [527, 210] on button "Grab Withdraw" at bounding box center [553, 212] width 113 height 30
click at [530, 205] on button "Grab Withdraw" at bounding box center [553, 212] width 113 height 30
click at [591, 226] on button "Grab Withdraw" at bounding box center [553, 212] width 113 height 30
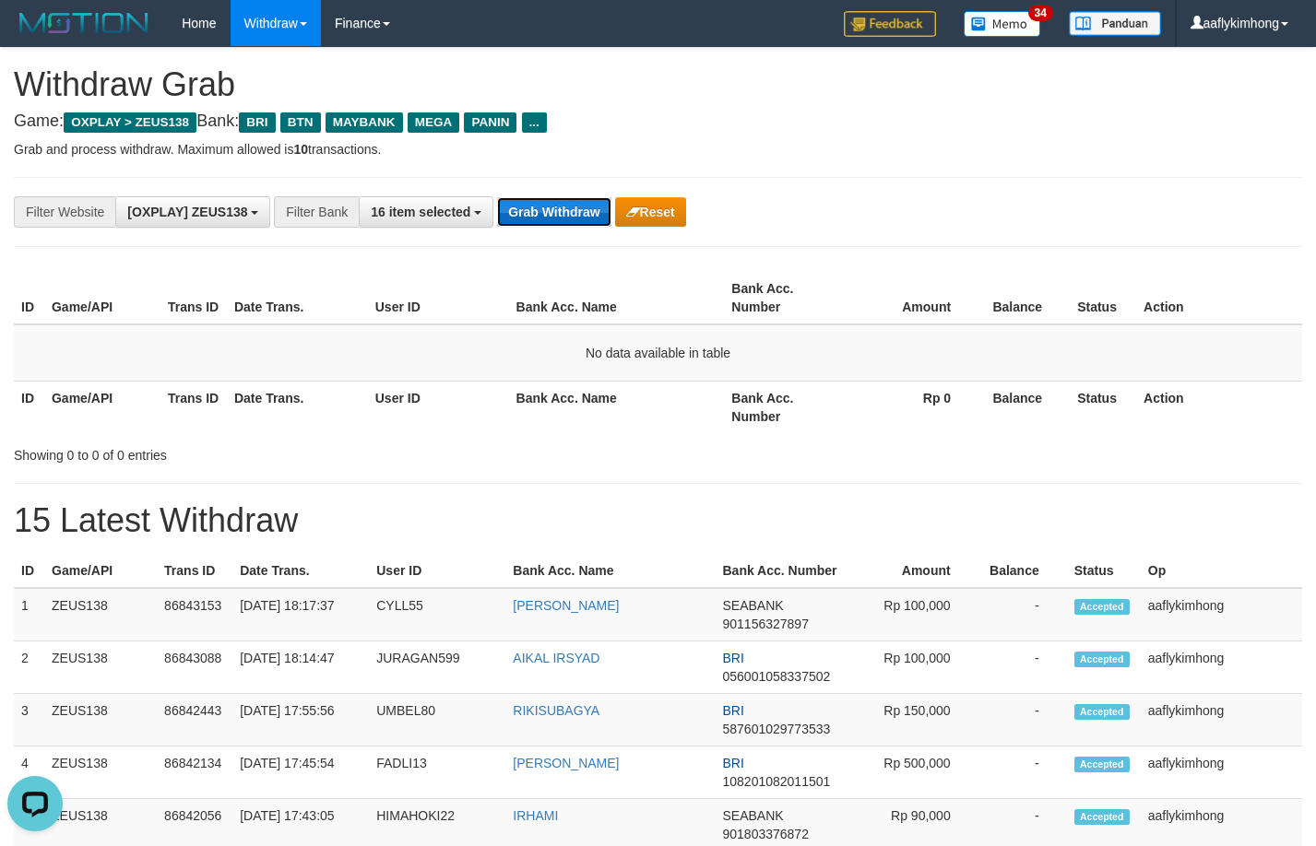
click at [591, 226] on button "Grab Withdraw" at bounding box center [553, 212] width 113 height 30
drag, startPoint x: 591, startPoint y: 226, endPoint x: 579, endPoint y: 222, distance: 12.5
click at [584, 225] on button "Grab Withdraw" at bounding box center [553, 212] width 113 height 30
click at [576, 214] on button "Grab Withdraw" at bounding box center [553, 212] width 113 height 30
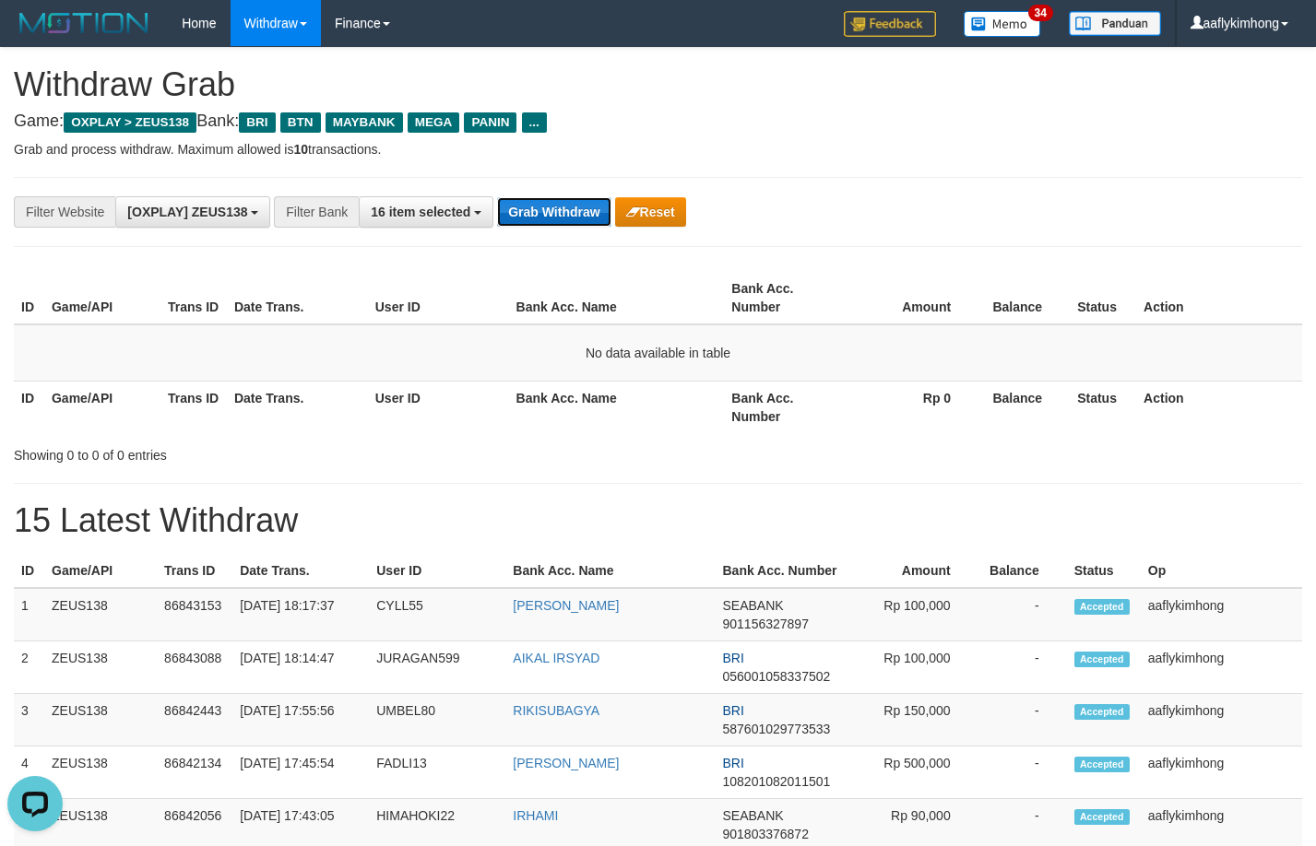
click at [576, 214] on button "Grab Withdraw" at bounding box center [553, 212] width 113 height 30
click at [577, 214] on button "Grab Withdraw" at bounding box center [553, 212] width 113 height 30
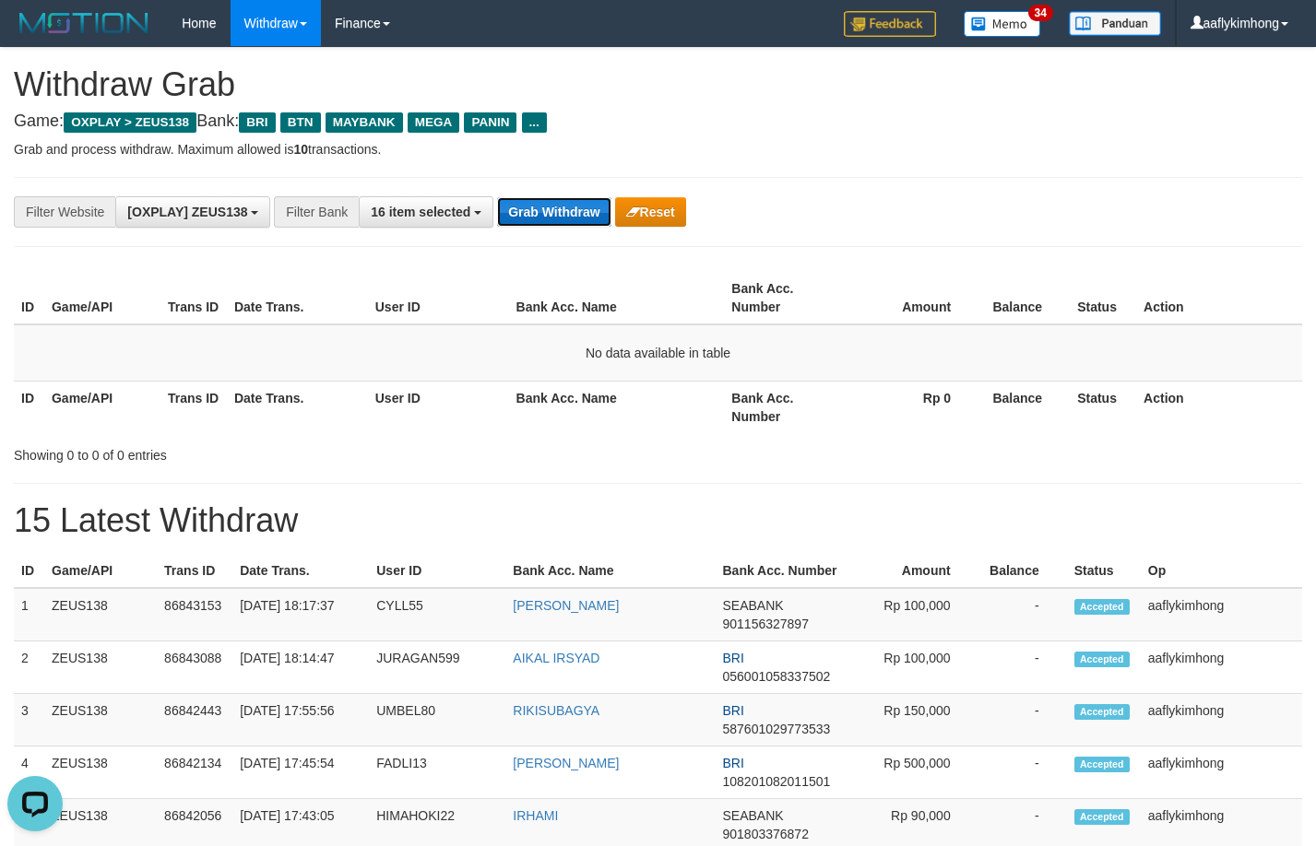
click at [577, 214] on button "Grab Withdraw" at bounding box center [553, 212] width 113 height 30
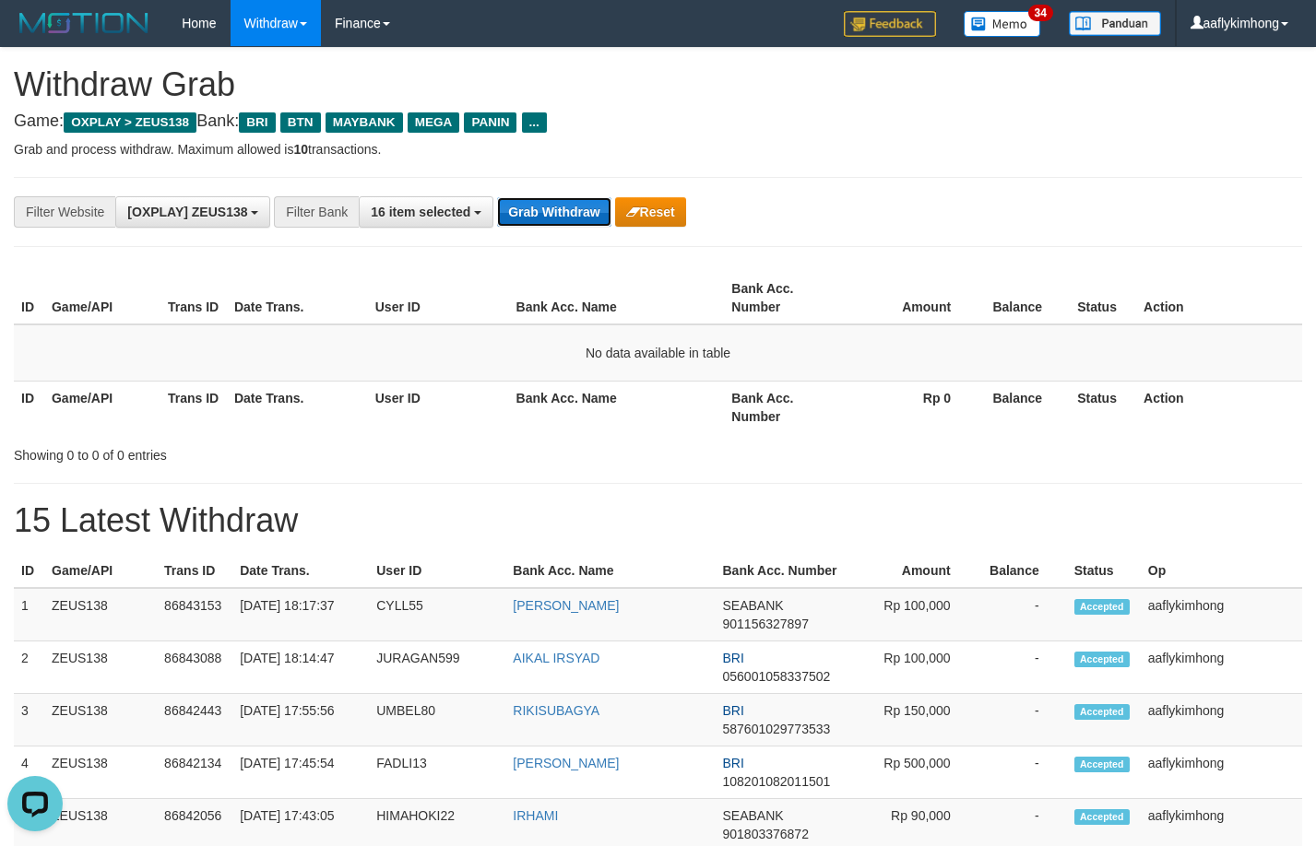
click at [577, 214] on button "Grab Withdraw" at bounding box center [553, 212] width 113 height 30
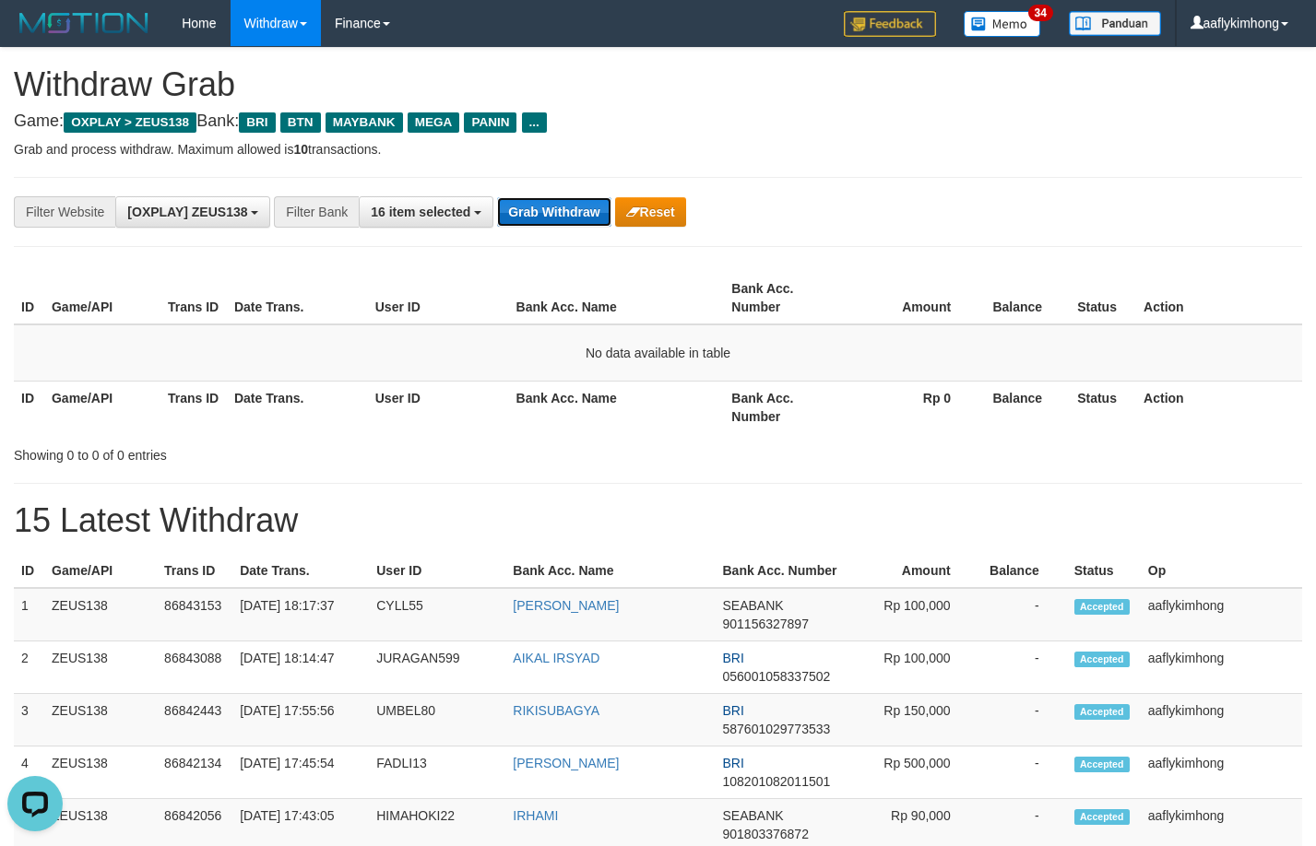
click at [513, 197] on button "Grab Withdraw" at bounding box center [553, 212] width 113 height 30
click at [519, 202] on button "Grab Withdraw" at bounding box center [553, 212] width 113 height 30
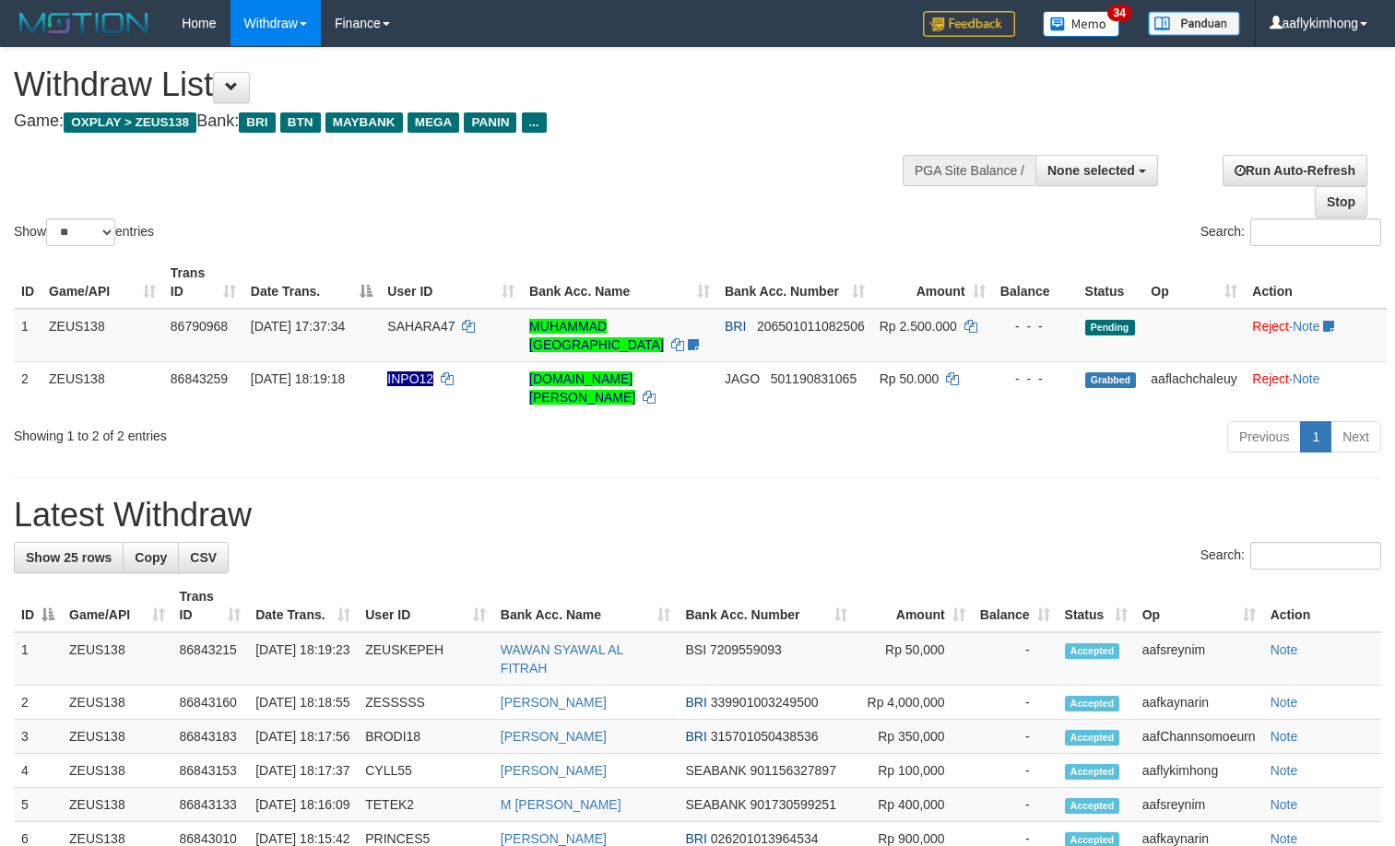
select select
select select "**"
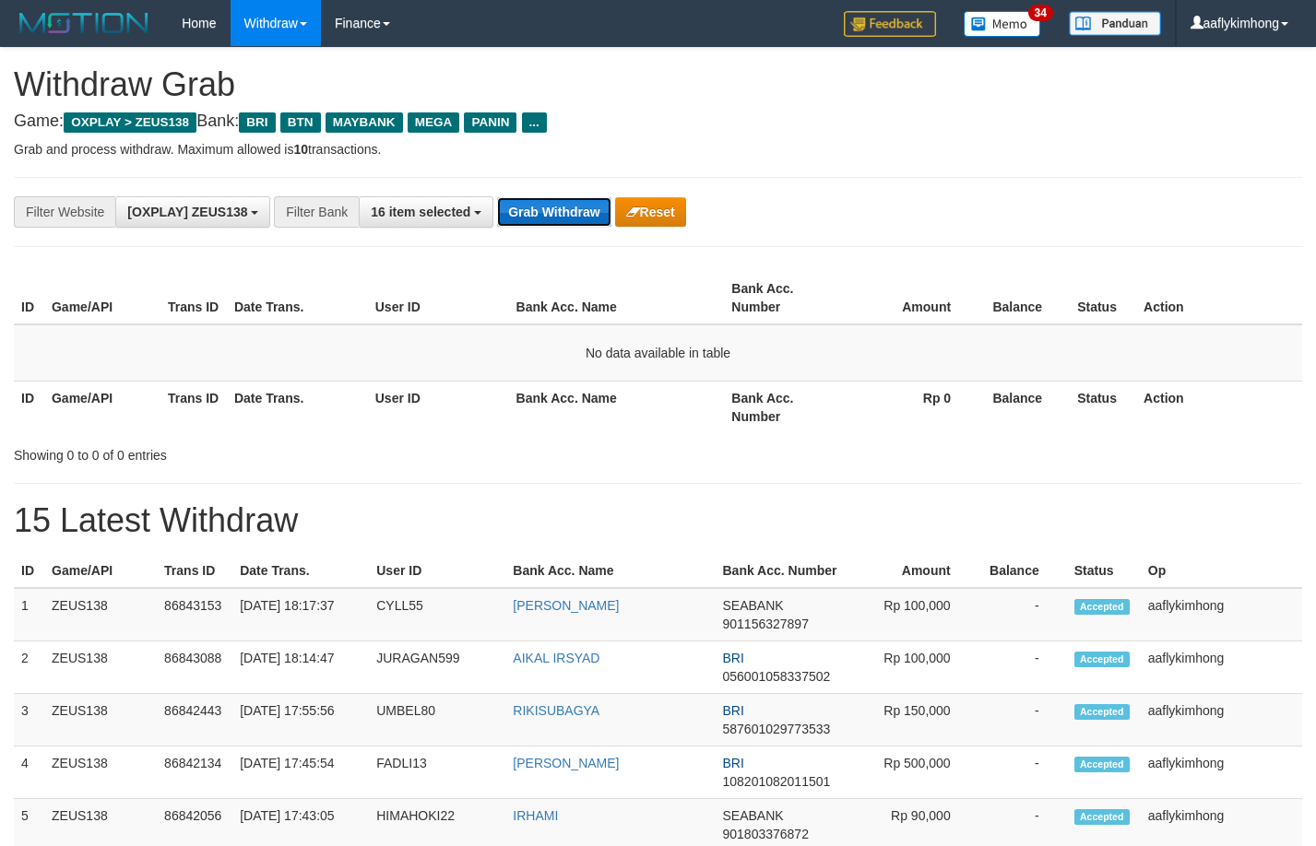
click at [518, 202] on button "Grab Withdraw" at bounding box center [553, 212] width 113 height 30
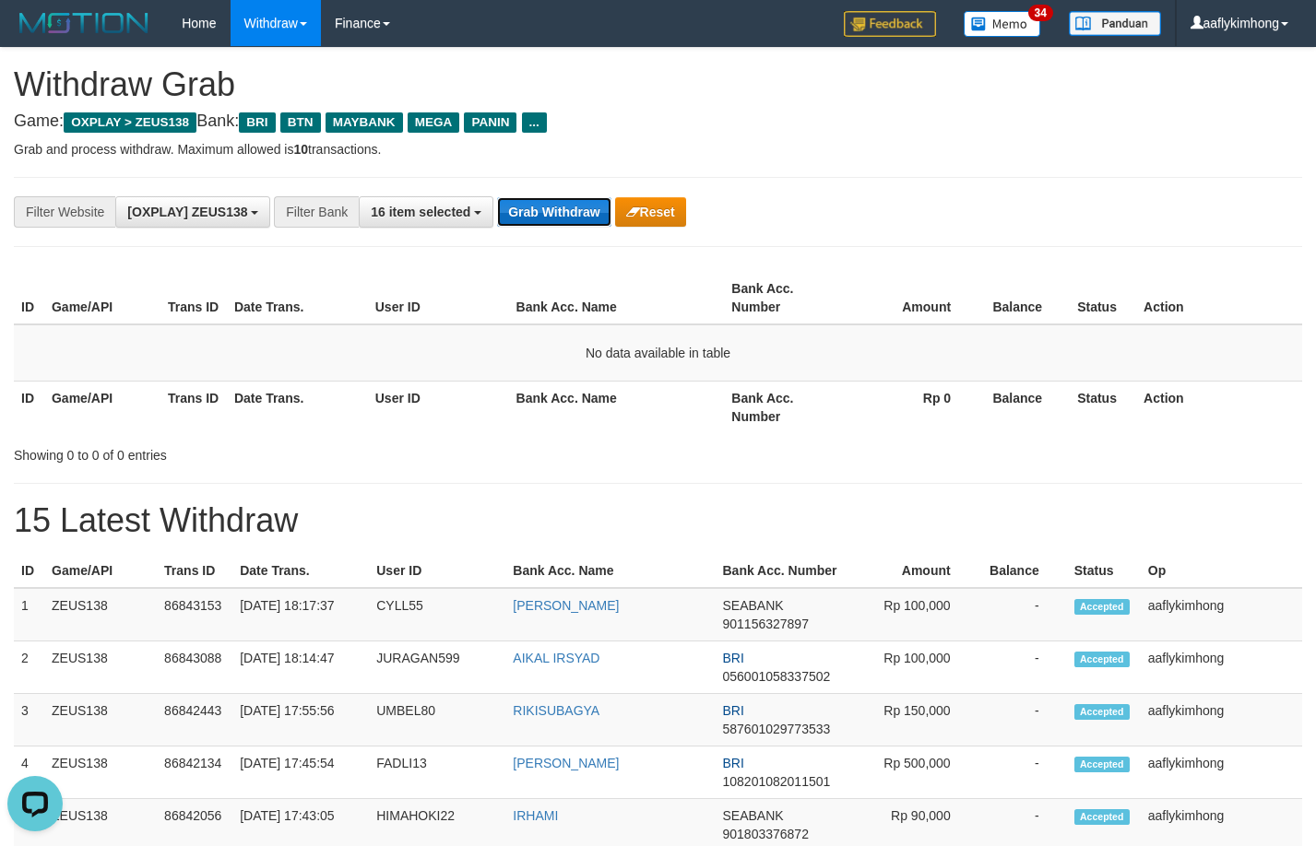
click at [518, 202] on button "Grab Withdraw" at bounding box center [553, 212] width 113 height 30
click at [521, 198] on button "Grab Withdraw" at bounding box center [553, 212] width 113 height 30
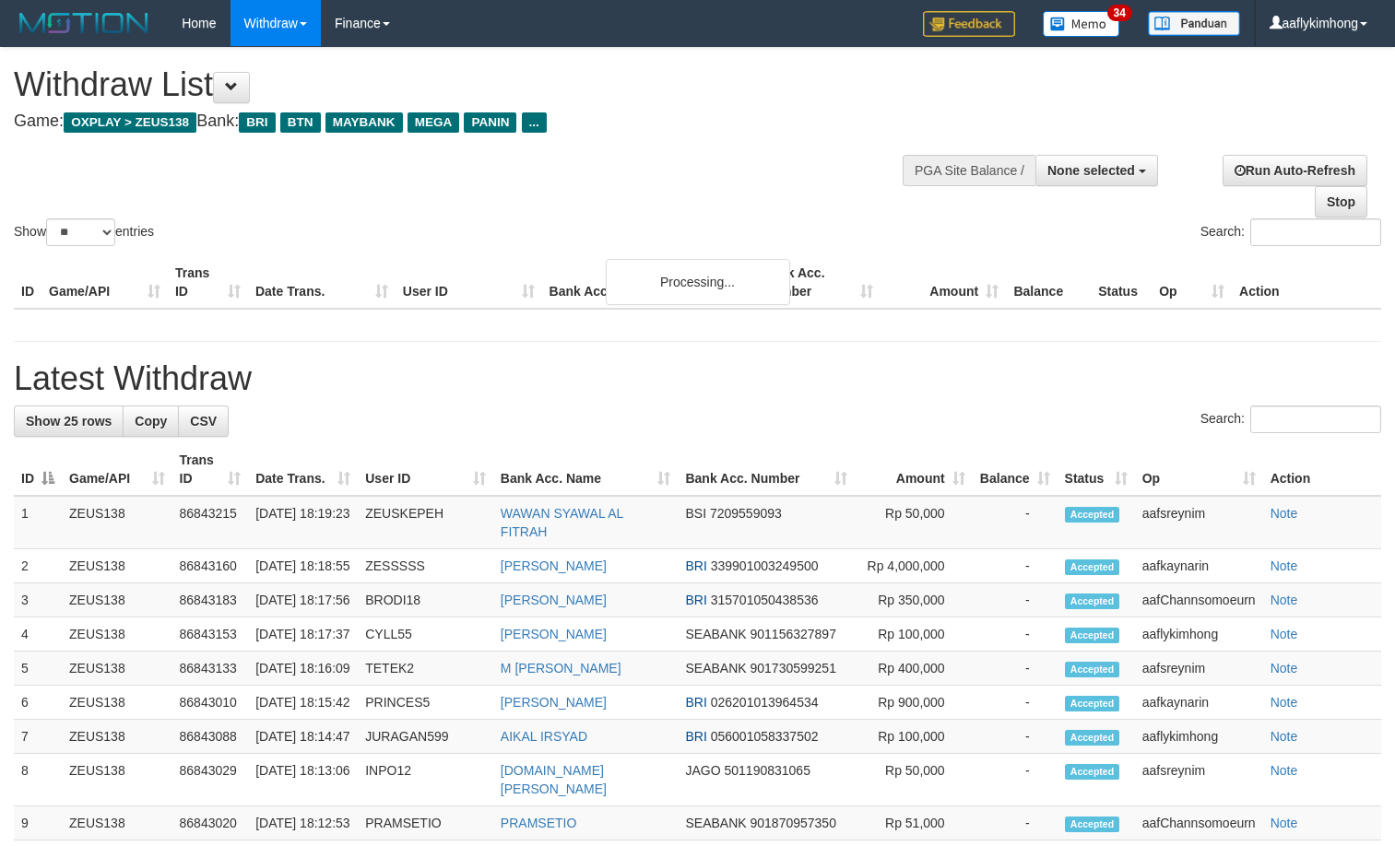
select select
select select "**"
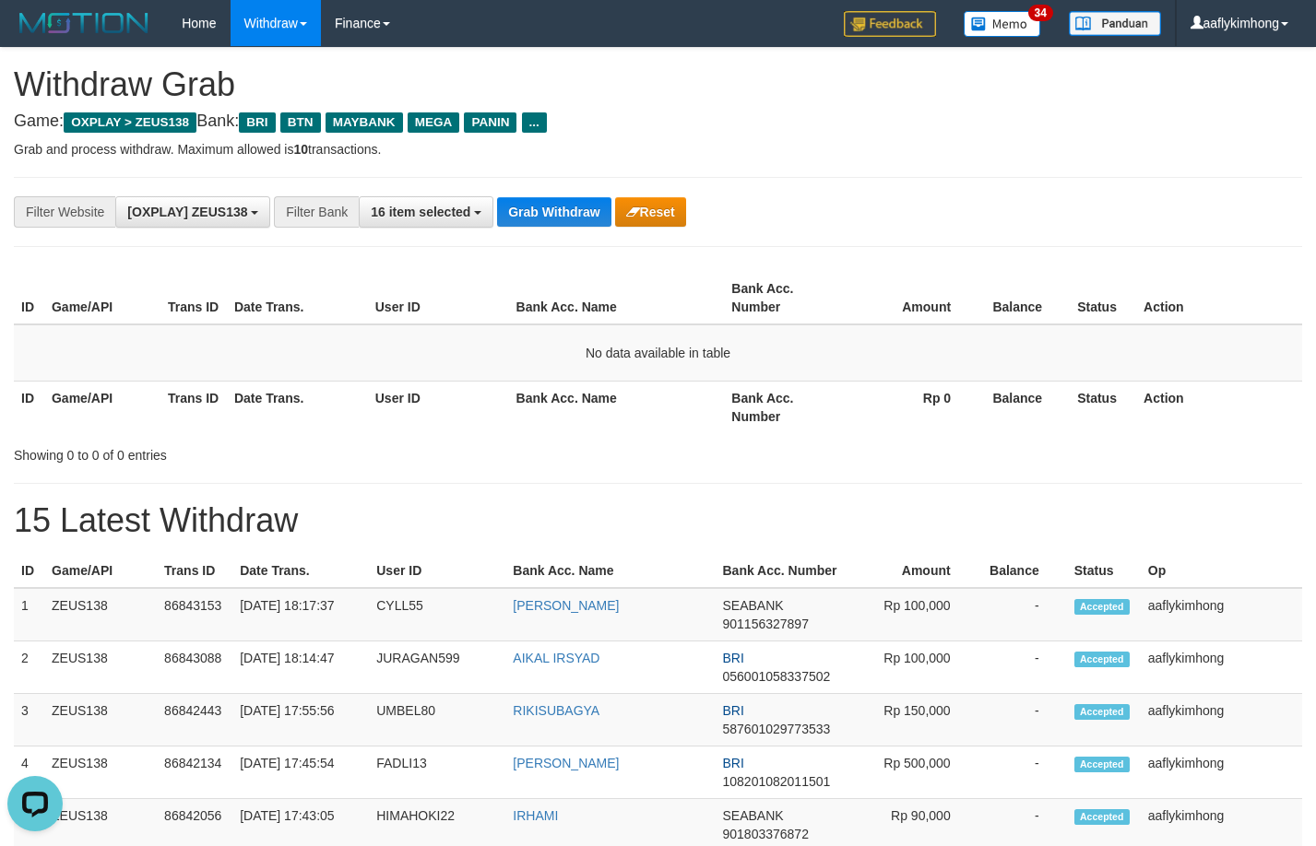
click at [559, 191] on div "**********" at bounding box center [658, 212] width 1288 height 70
click at [587, 212] on button "Grab Withdraw" at bounding box center [553, 212] width 113 height 30
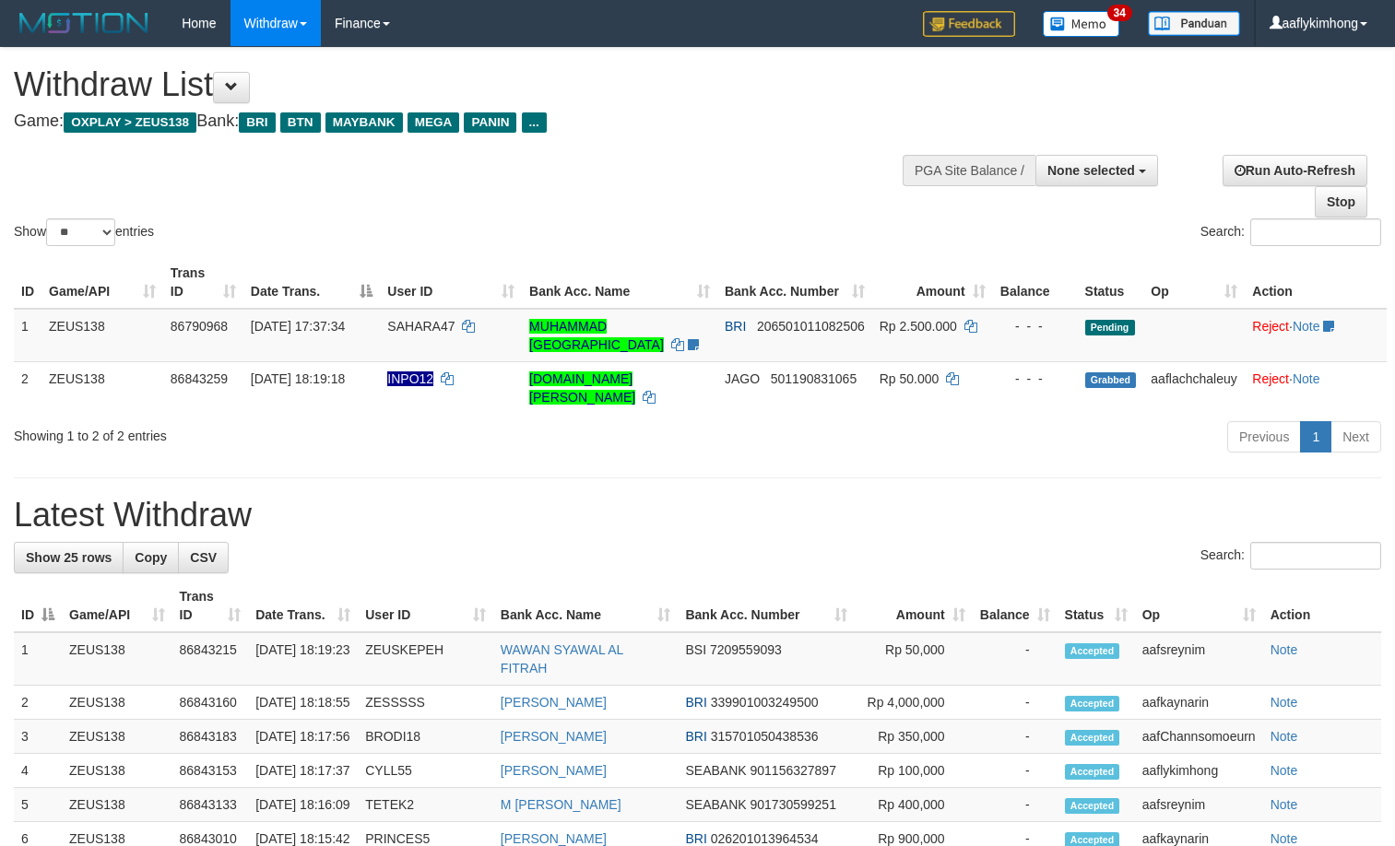
select select
select select "**"
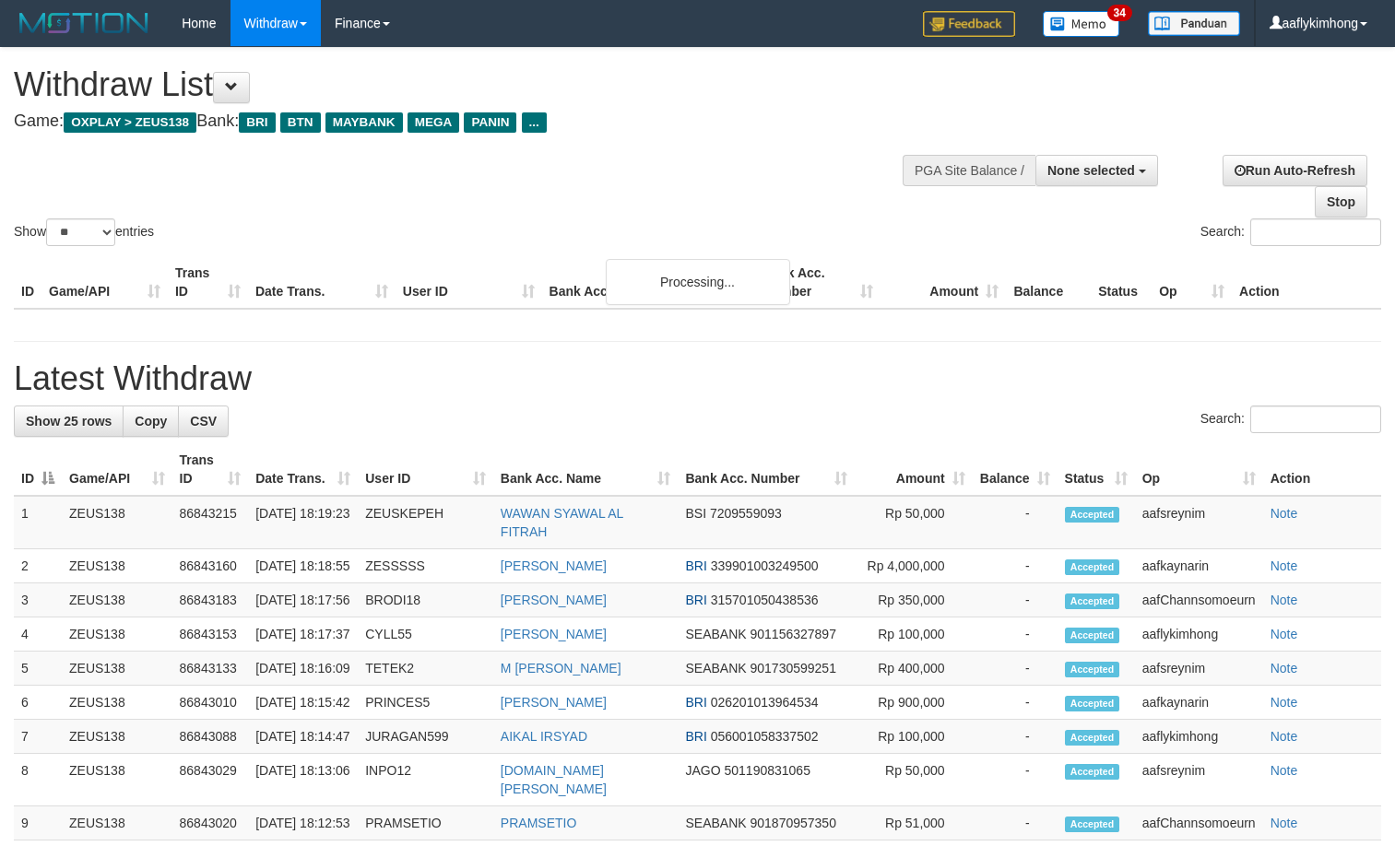
select select
select select "**"
select select
select select "**"
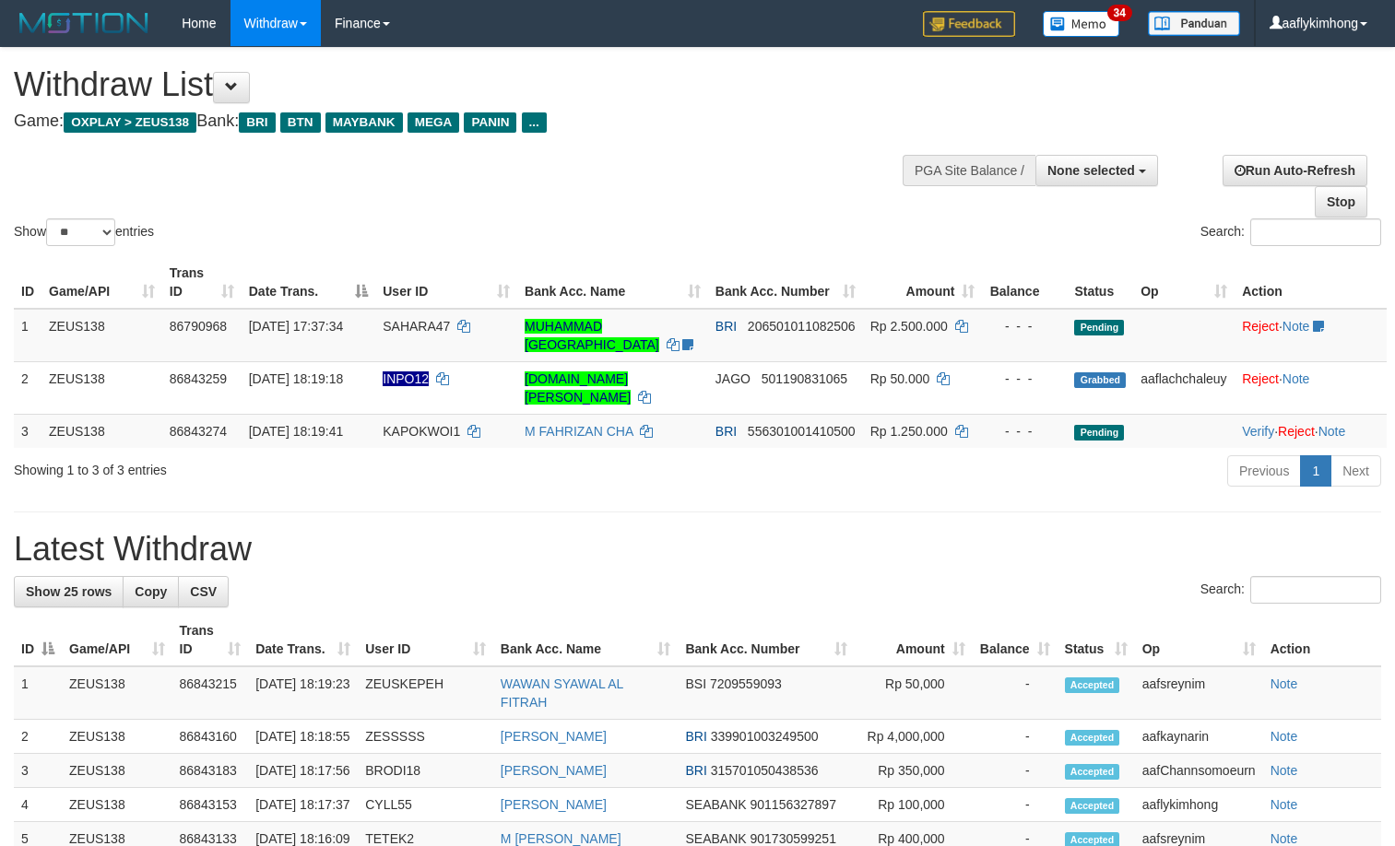
select select
select select "**"
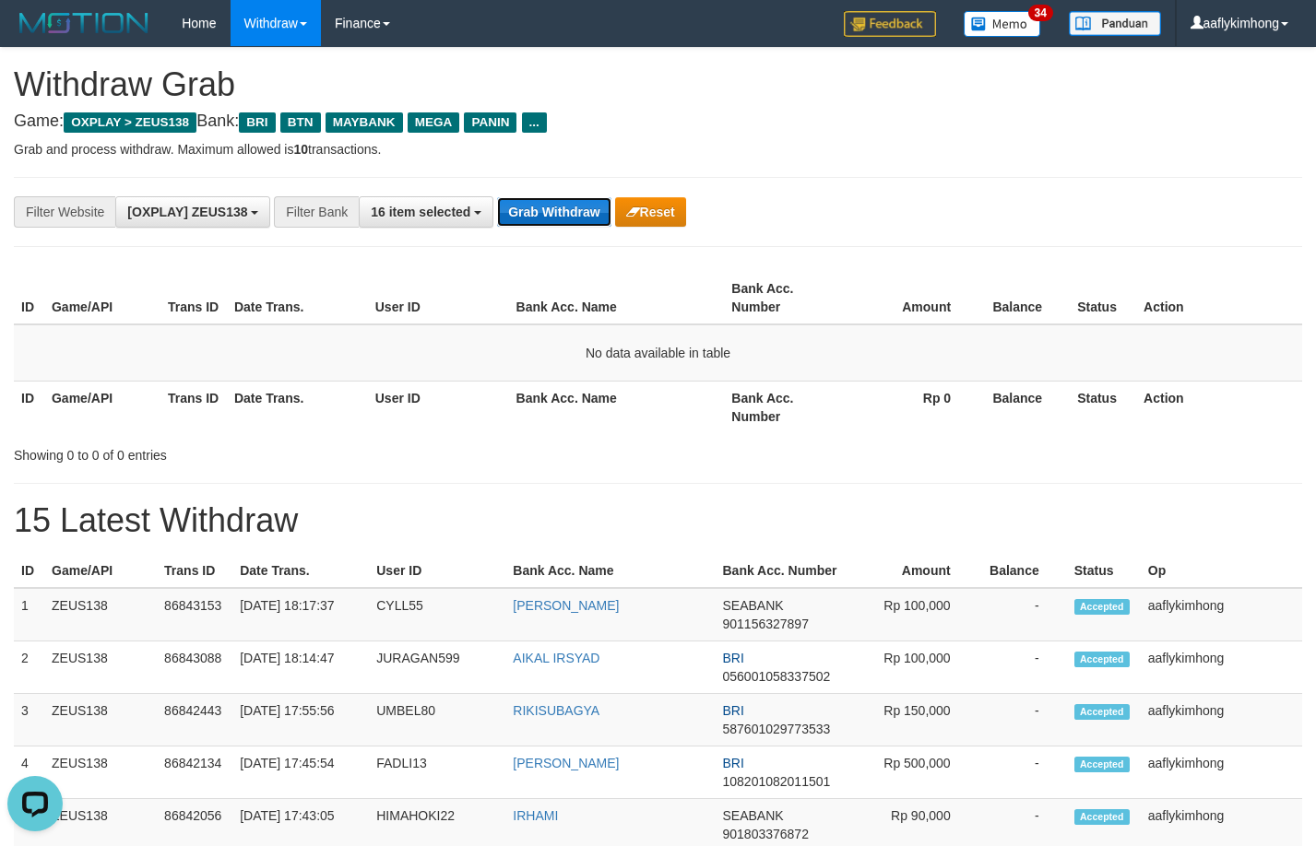
click at [539, 221] on button "Grab Withdraw" at bounding box center [553, 212] width 113 height 30
click at [539, 219] on button "Grab Withdraw" at bounding box center [553, 212] width 113 height 30
click at [539, 214] on button "Grab Withdraw" at bounding box center [553, 212] width 113 height 30
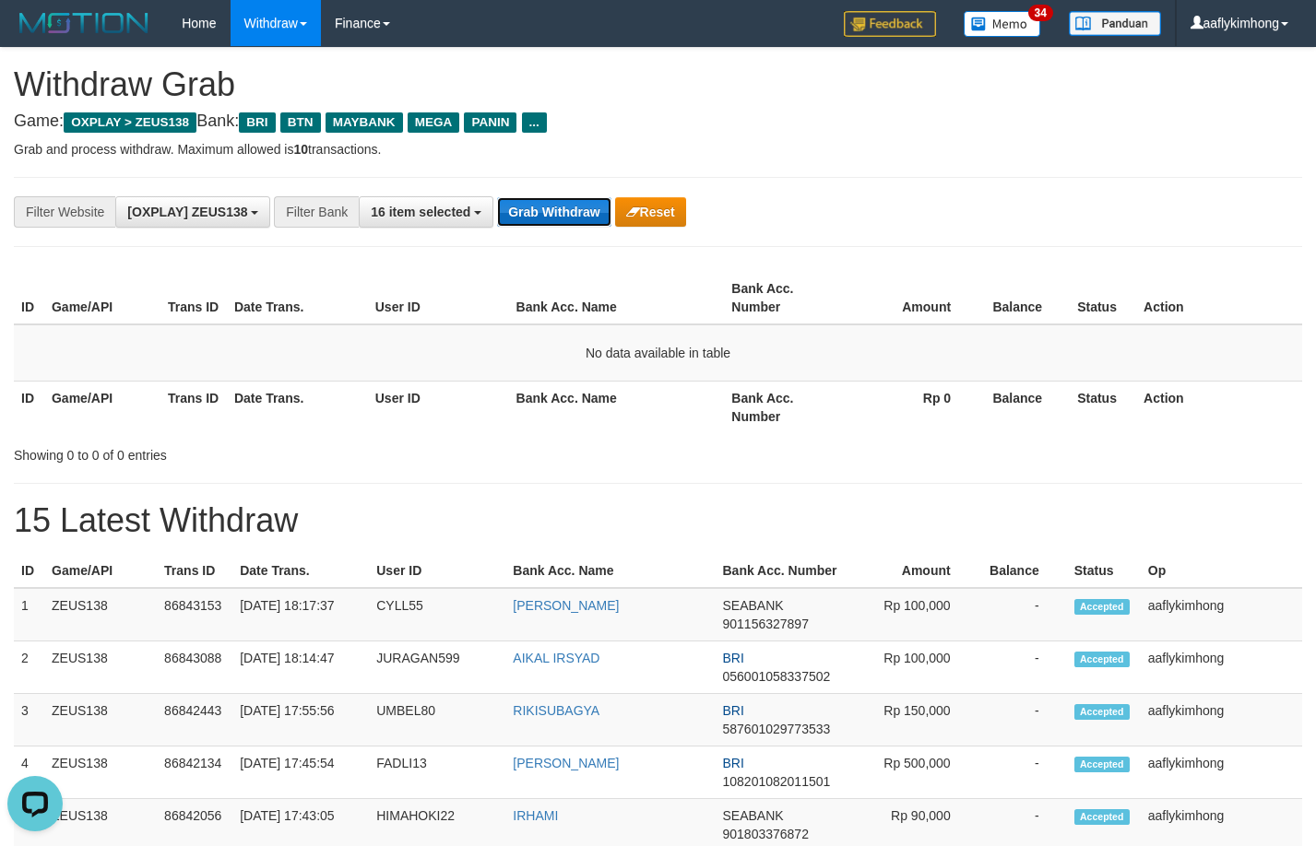
click at [539, 214] on button "Grab Withdraw" at bounding box center [553, 212] width 113 height 30
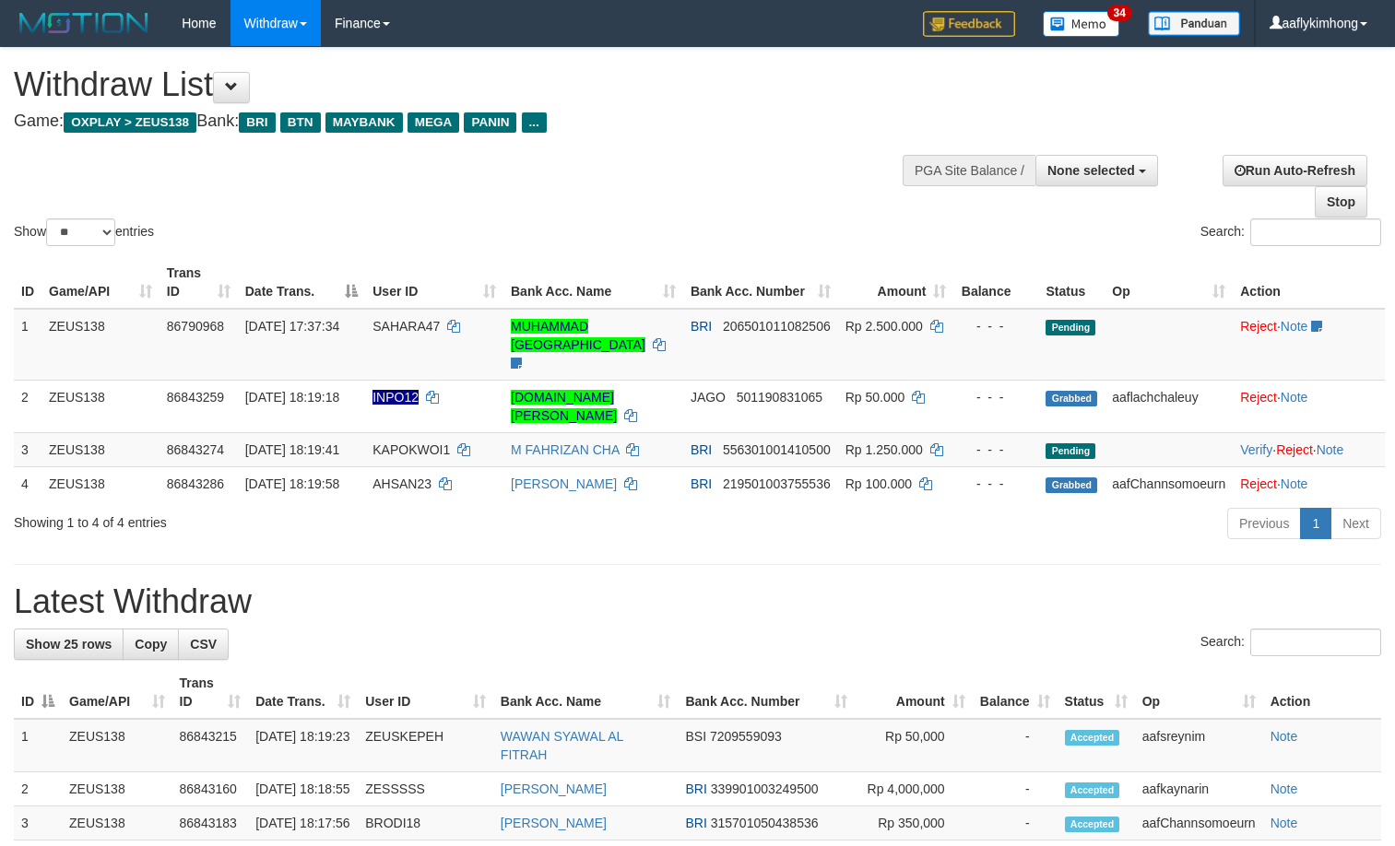
select select
select select "**"
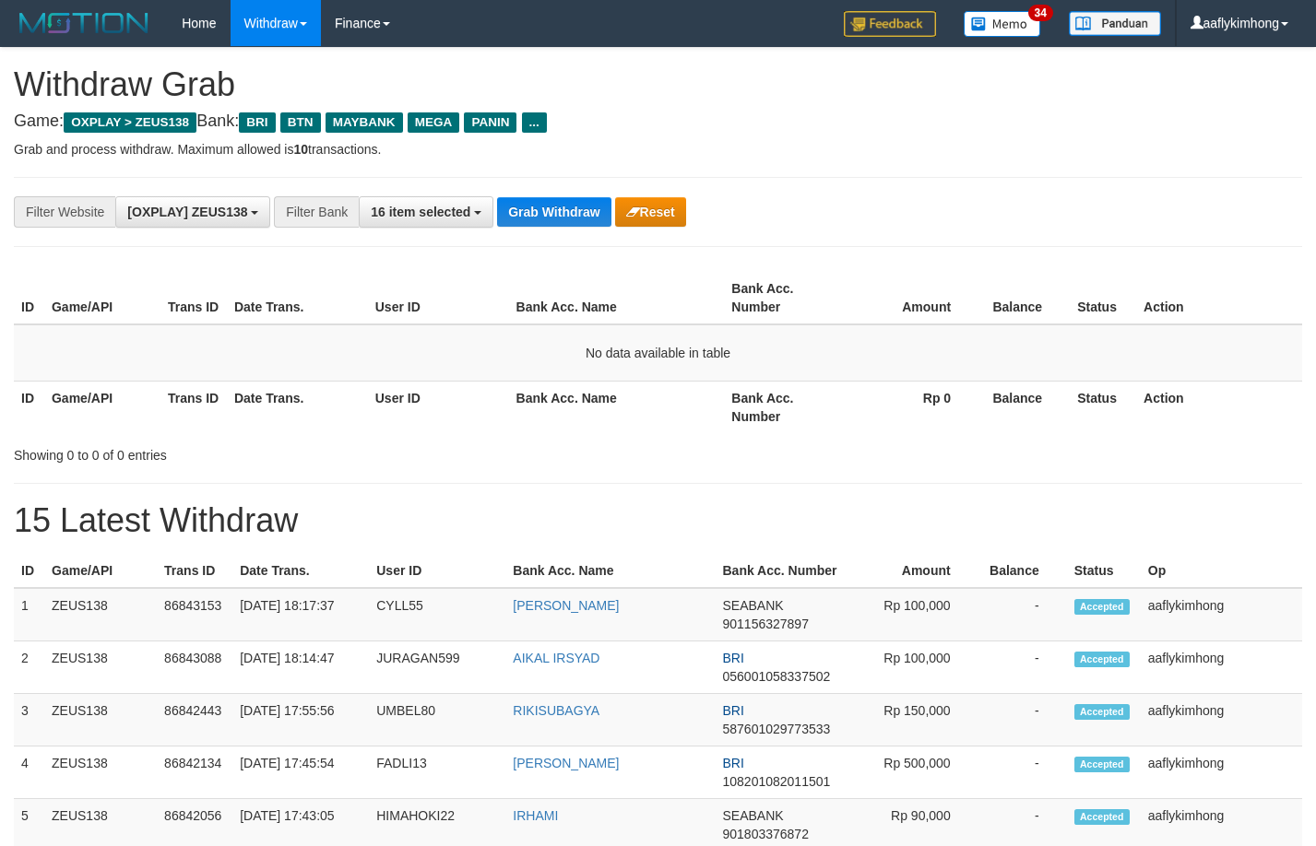
click at [540, 181] on div "**********" at bounding box center [658, 212] width 1288 height 70
click at [542, 207] on button "Grab Withdraw" at bounding box center [553, 212] width 113 height 30
click at [550, 209] on button "Grab Withdraw" at bounding box center [553, 212] width 113 height 30
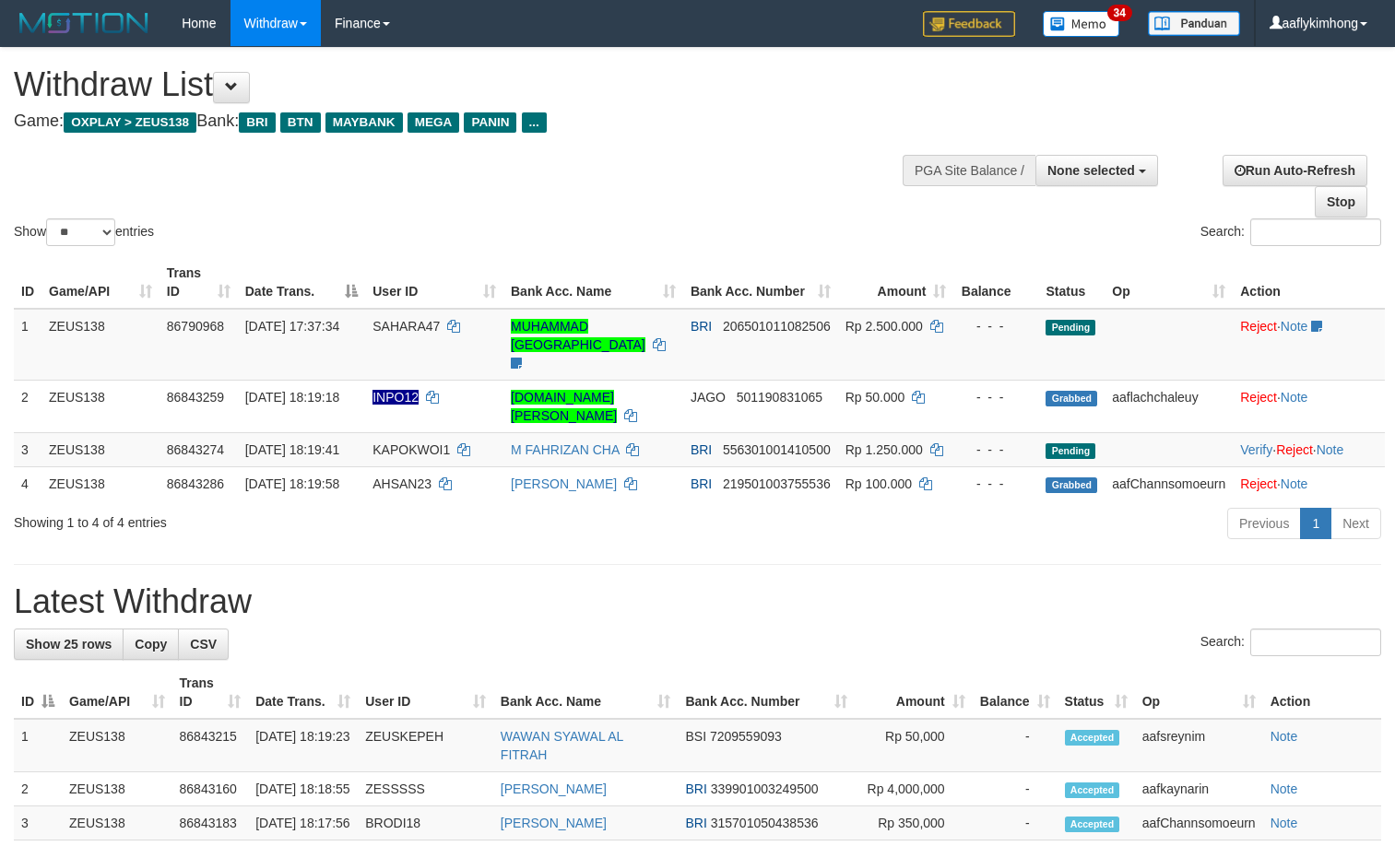
select select
select select "**"
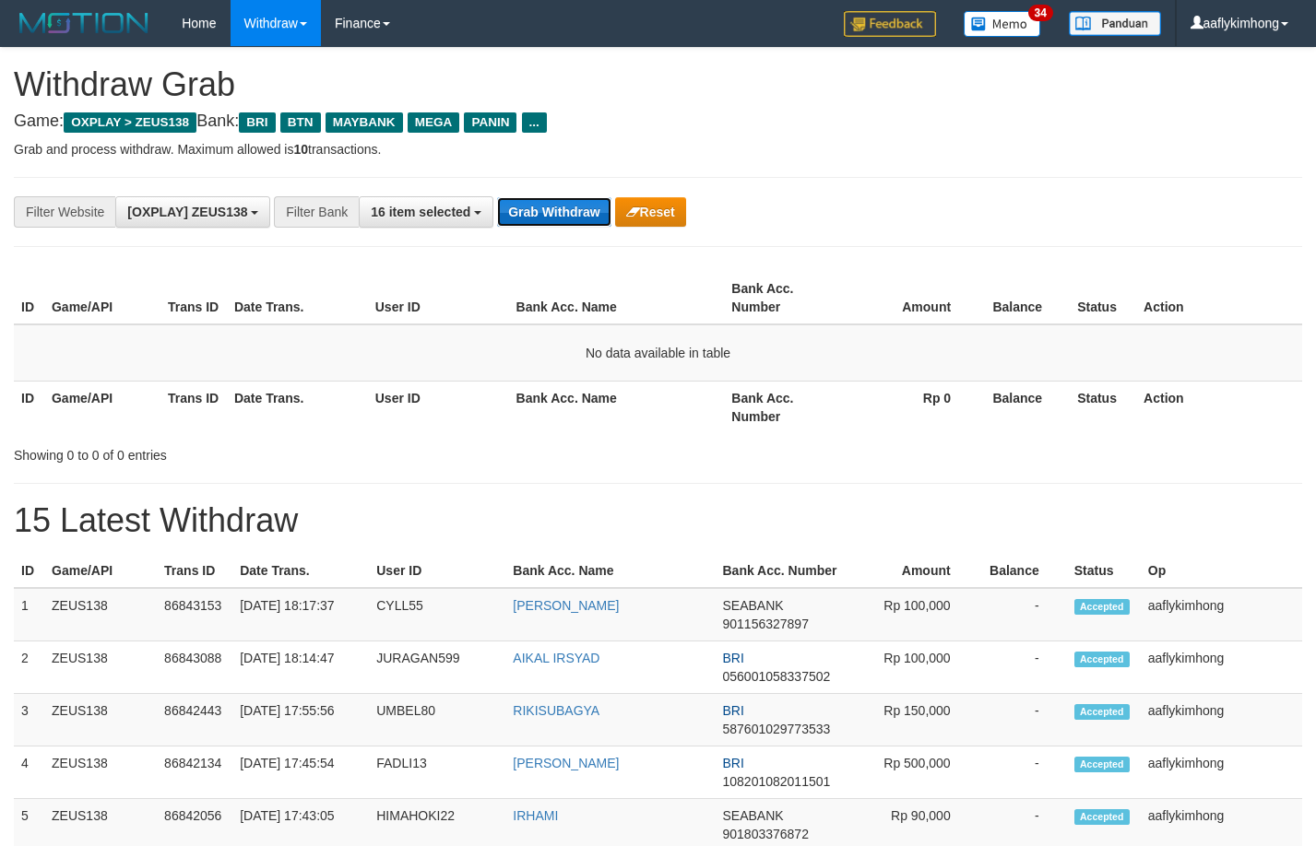
click at [515, 197] on button "Grab Withdraw" at bounding box center [553, 212] width 113 height 30
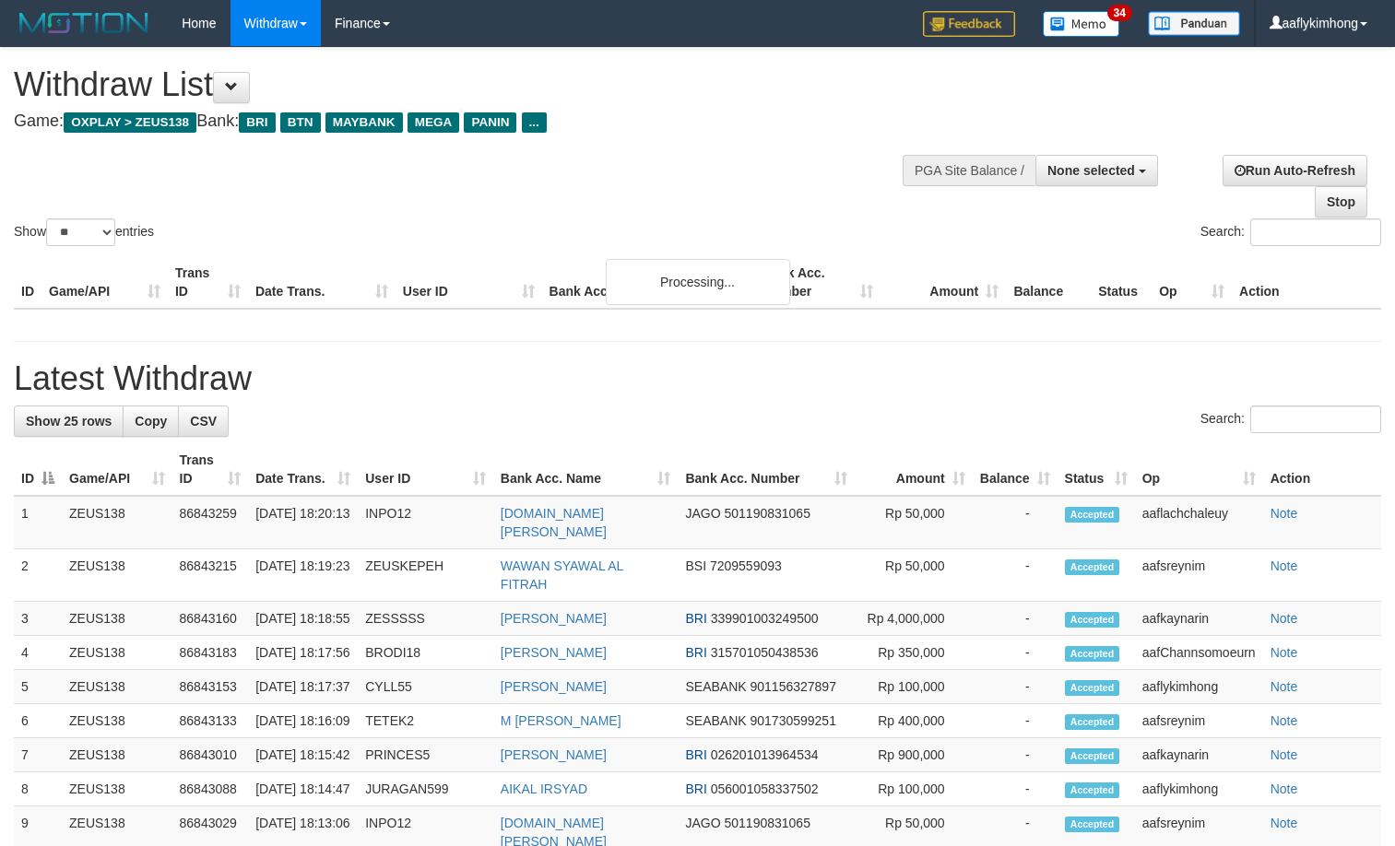
select select
select select "**"
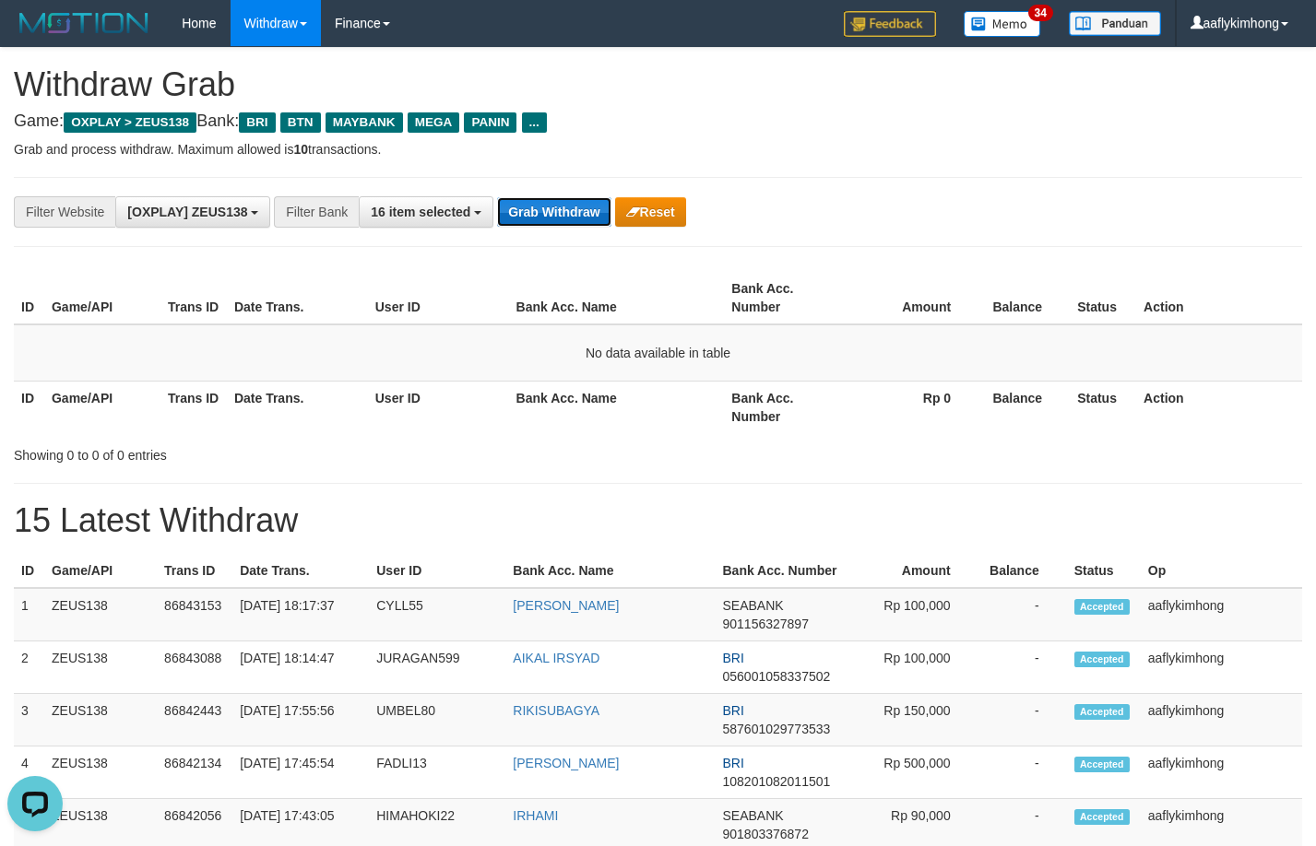
click at [527, 197] on button "Grab Withdraw" at bounding box center [553, 212] width 113 height 30
click at [525, 197] on button "Grab Withdraw" at bounding box center [553, 212] width 113 height 30
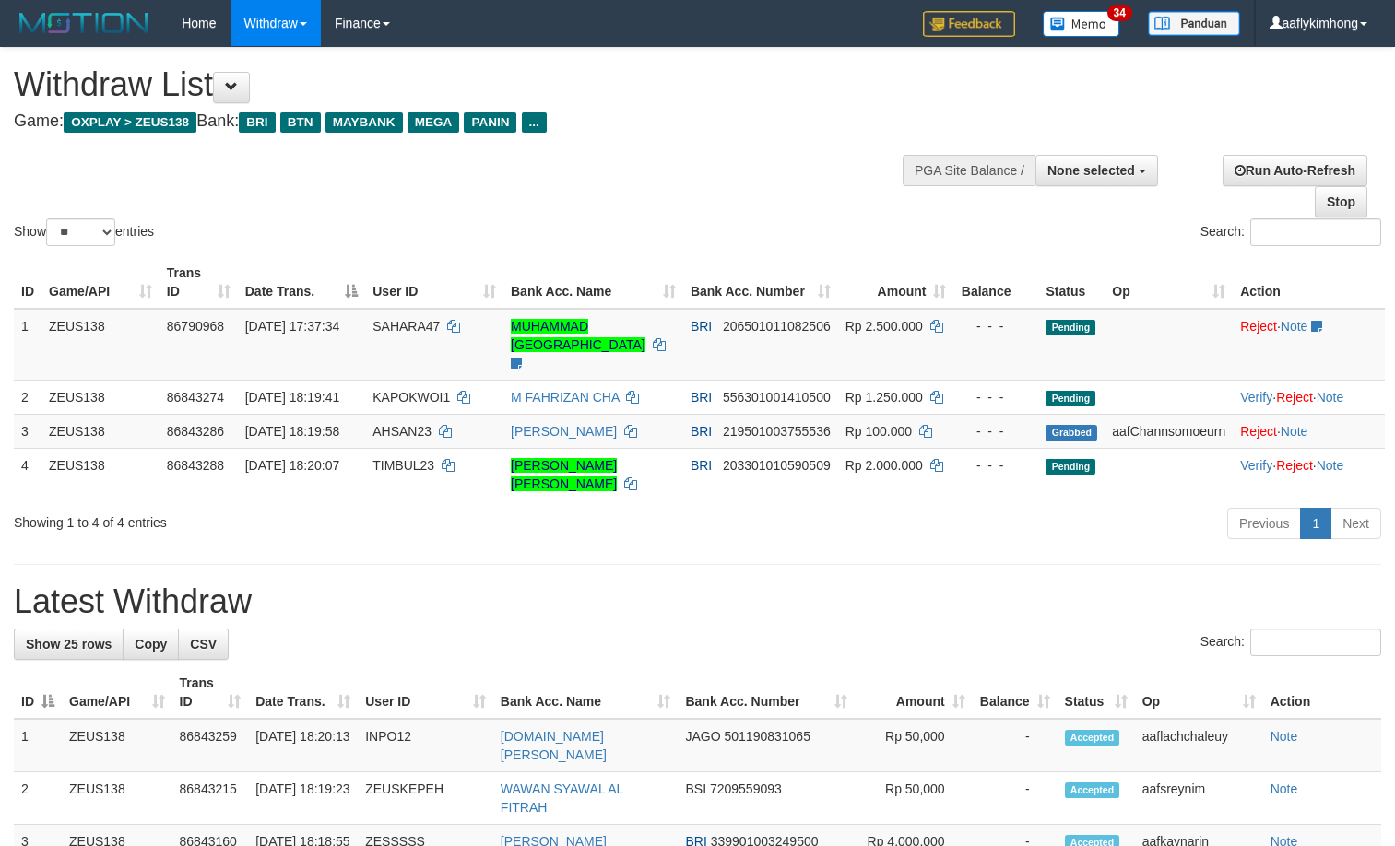
select select
select select "**"
select select
select select "**"
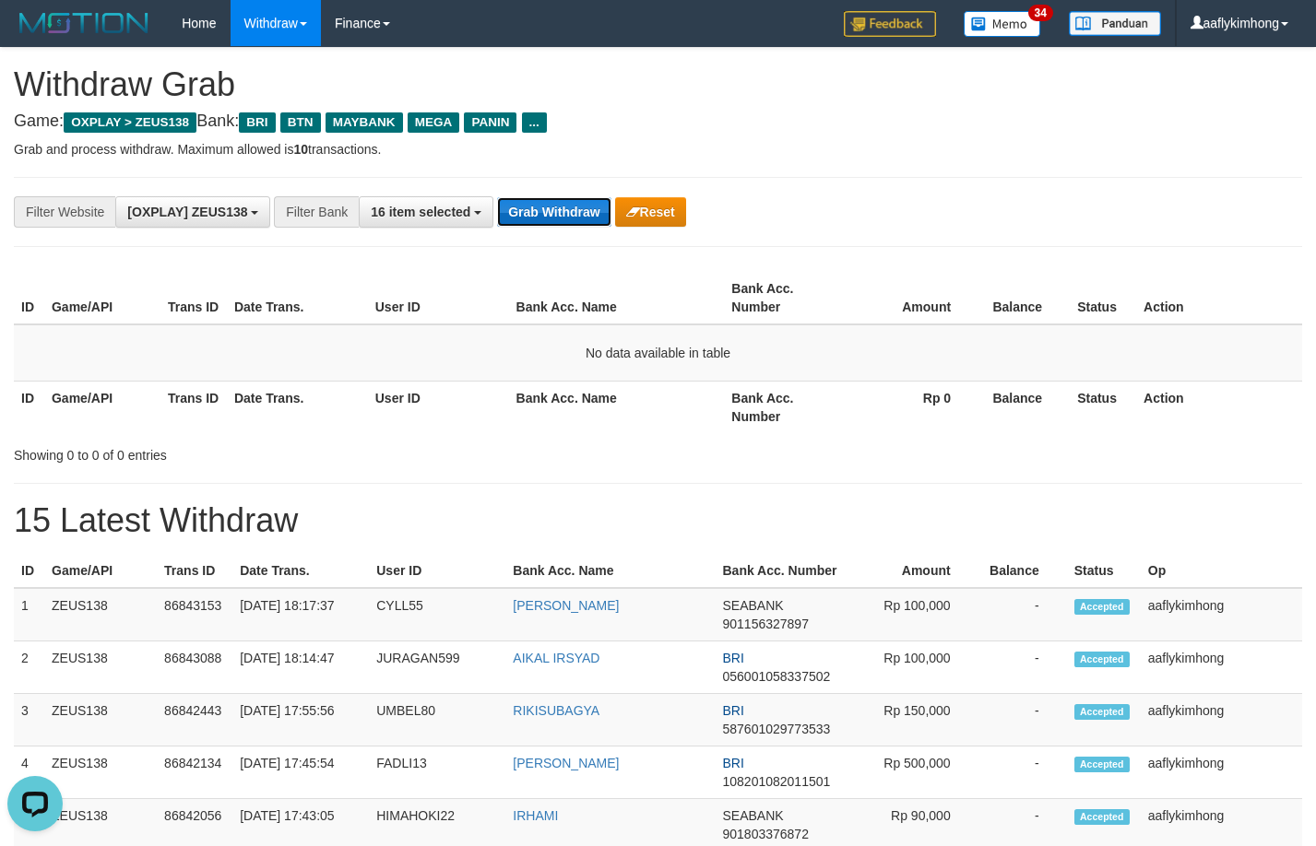
click at [557, 204] on button "Grab Withdraw" at bounding box center [553, 212] width 113 height 30
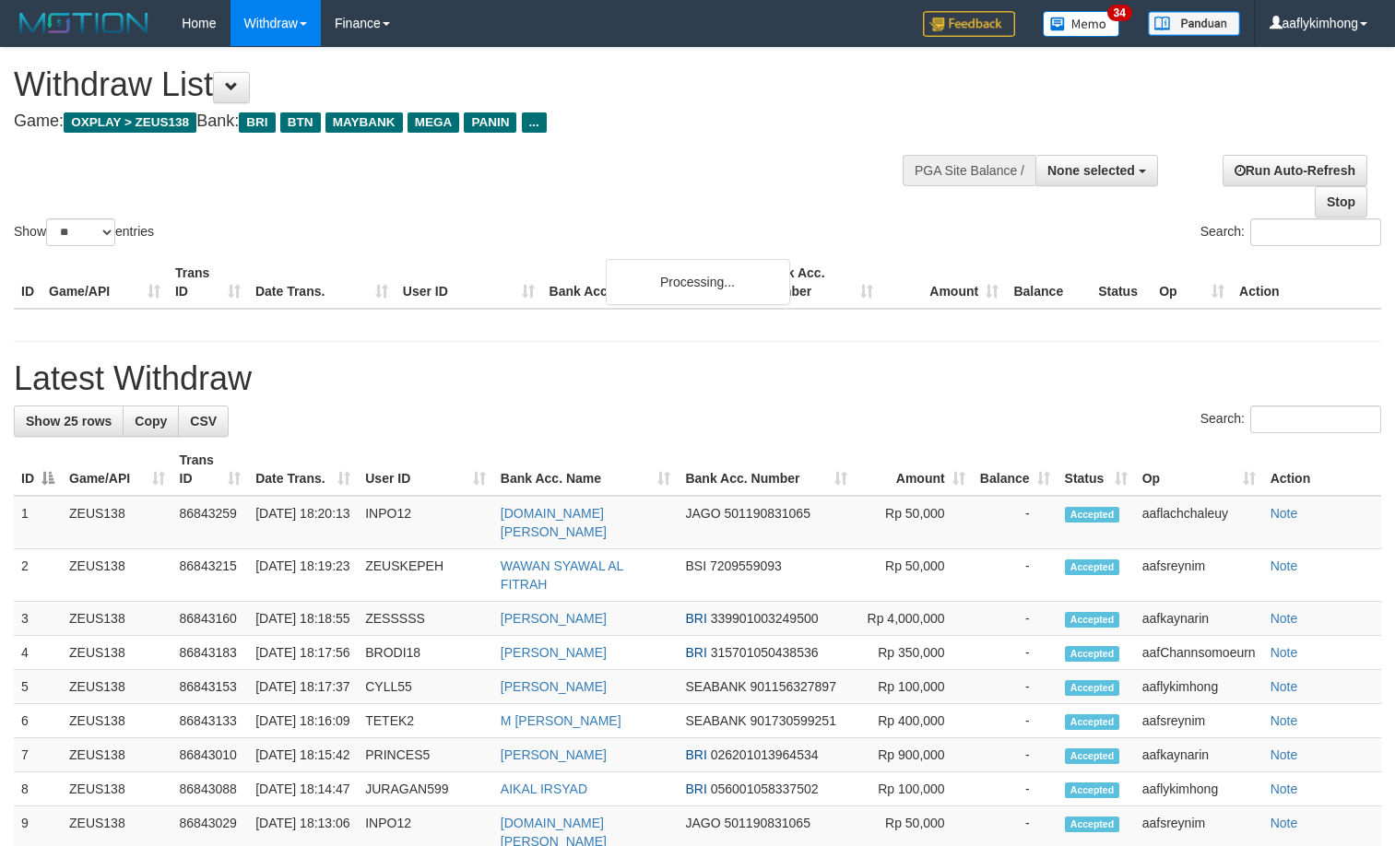
select select
select select "**"
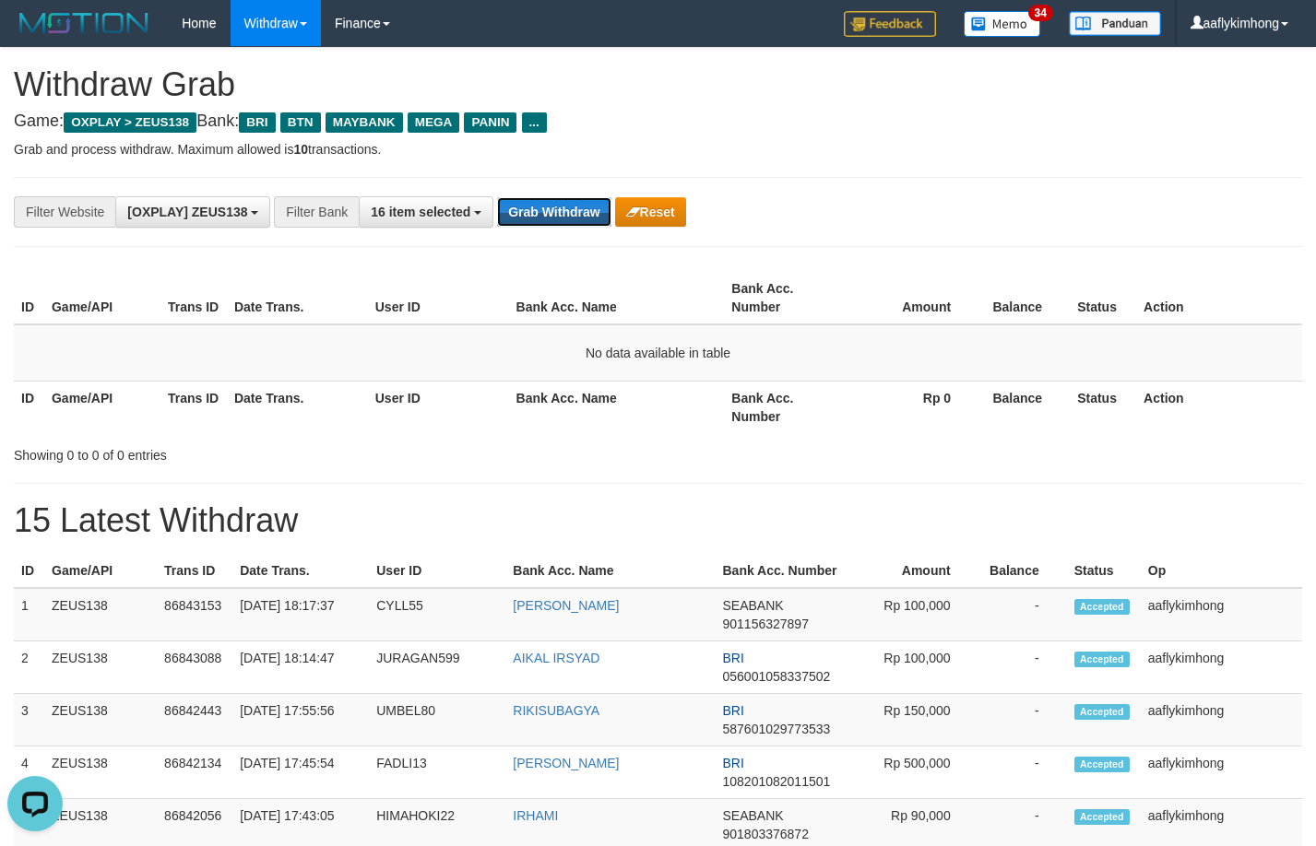
click at [557, 204] on button "Grab Withdraw" at bounding box center [553, 212] width 113 height 30
click at [558, 199] on button "Grab Withdraw" at bounding box center [553, 212] width 113 height 30
click at [525, 214] on button "Grab Withdraw" at bounding box center [553, 212] width 113 height 30
click at [552, 211] on button "Grab Withdraw" at bounding box center [553, 212] width 113 height 30
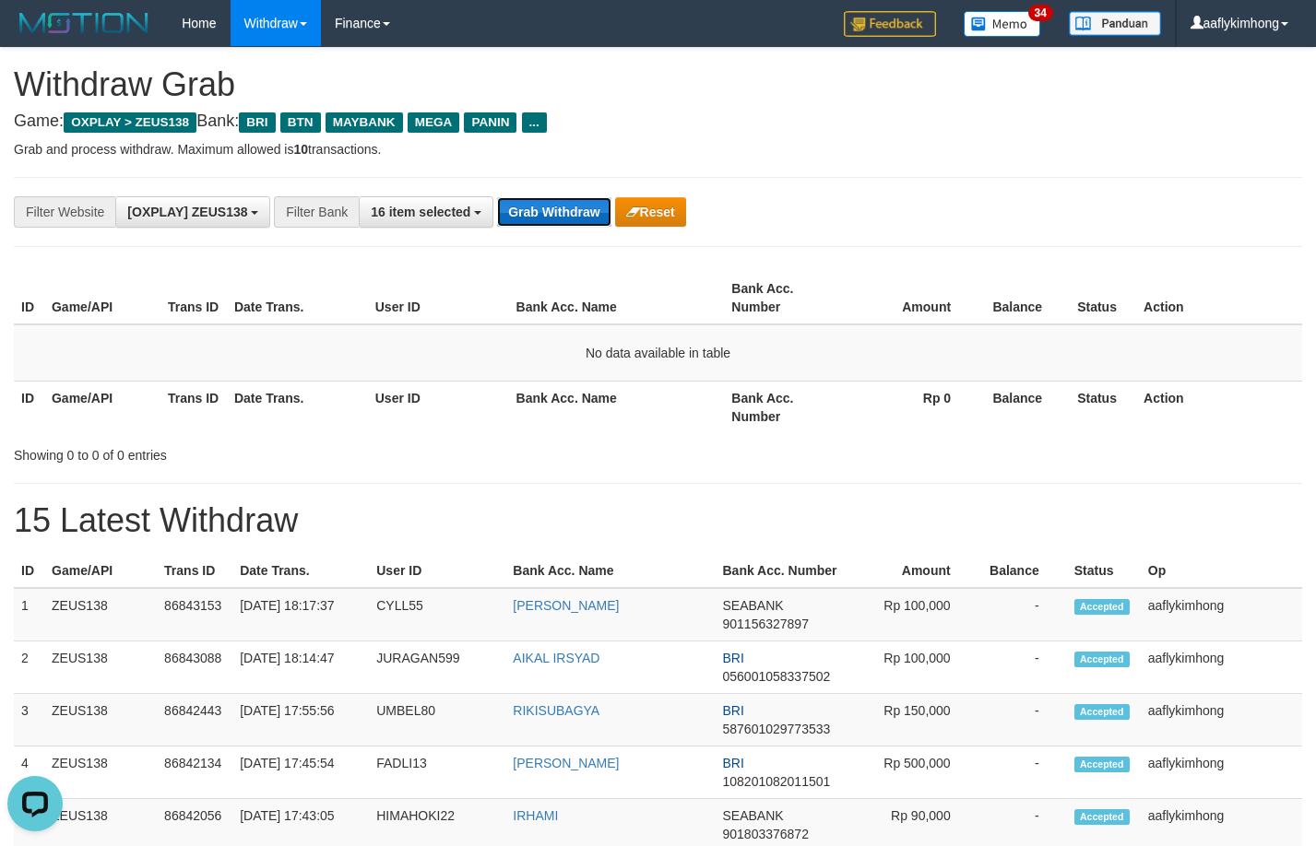
click at [552, 211] on button "Grab Withdraw" at bounding box center [553, 212] width 113 height 30
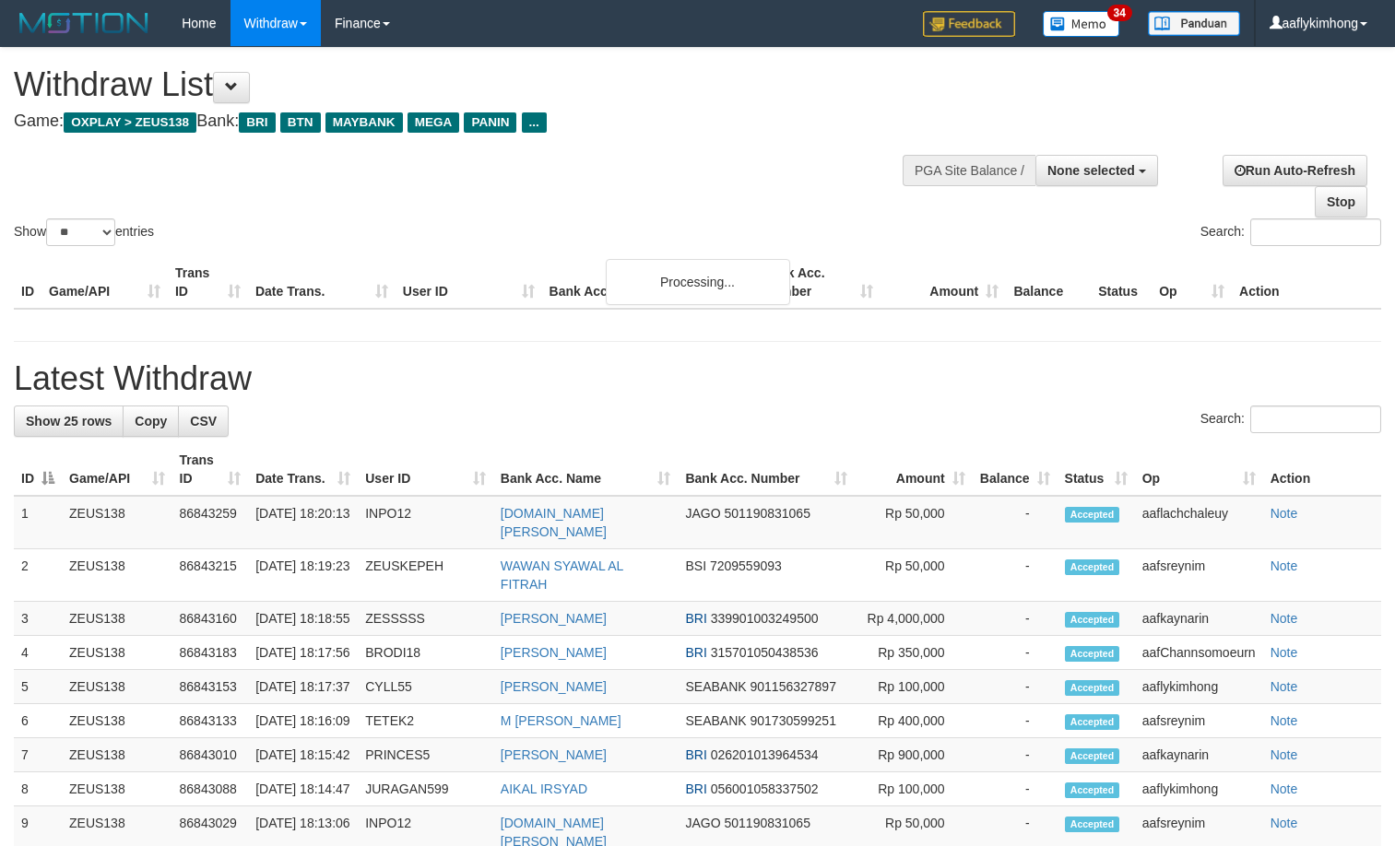
select select
select select "**"
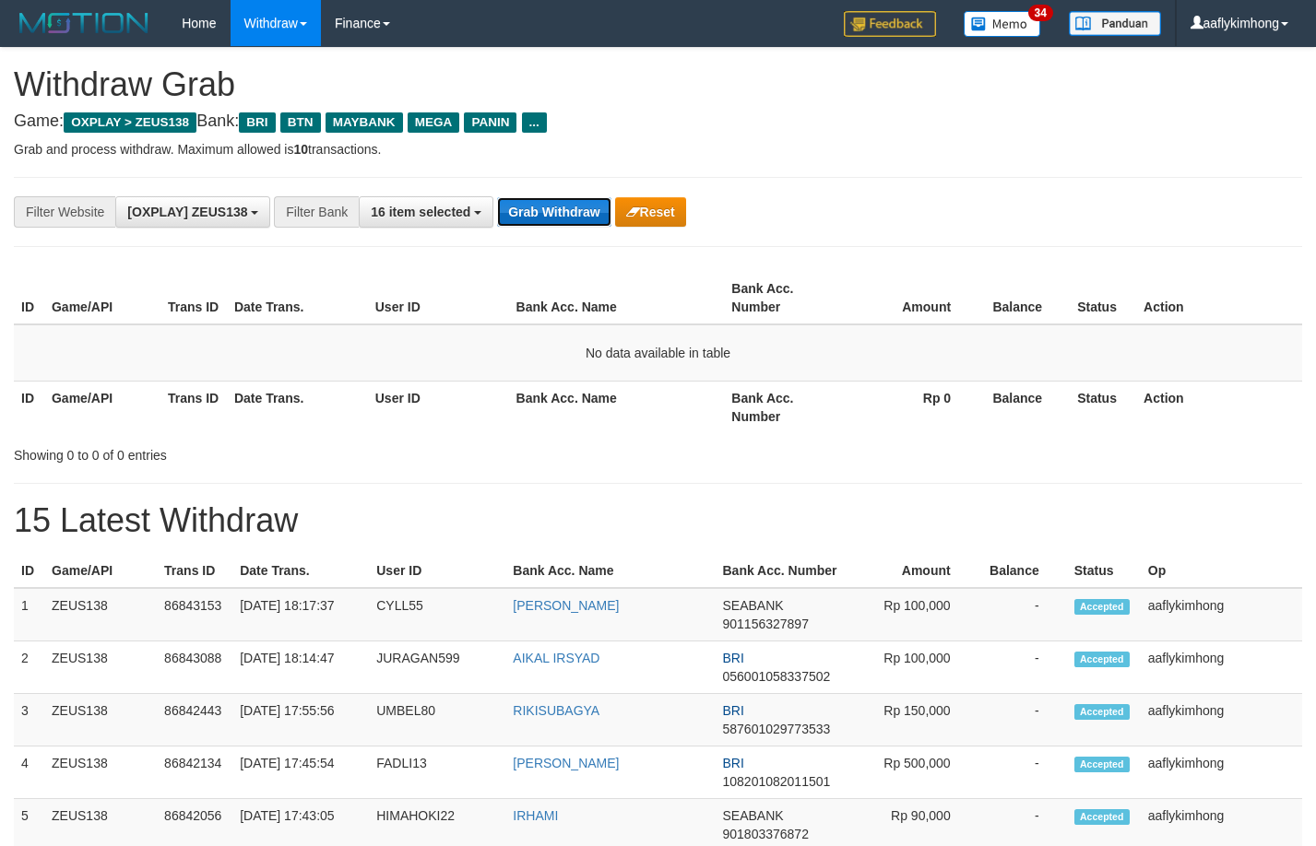
click at [574, 214] on button "Grab Withdraw" at bounding box center [553, 212] width 113 height 30
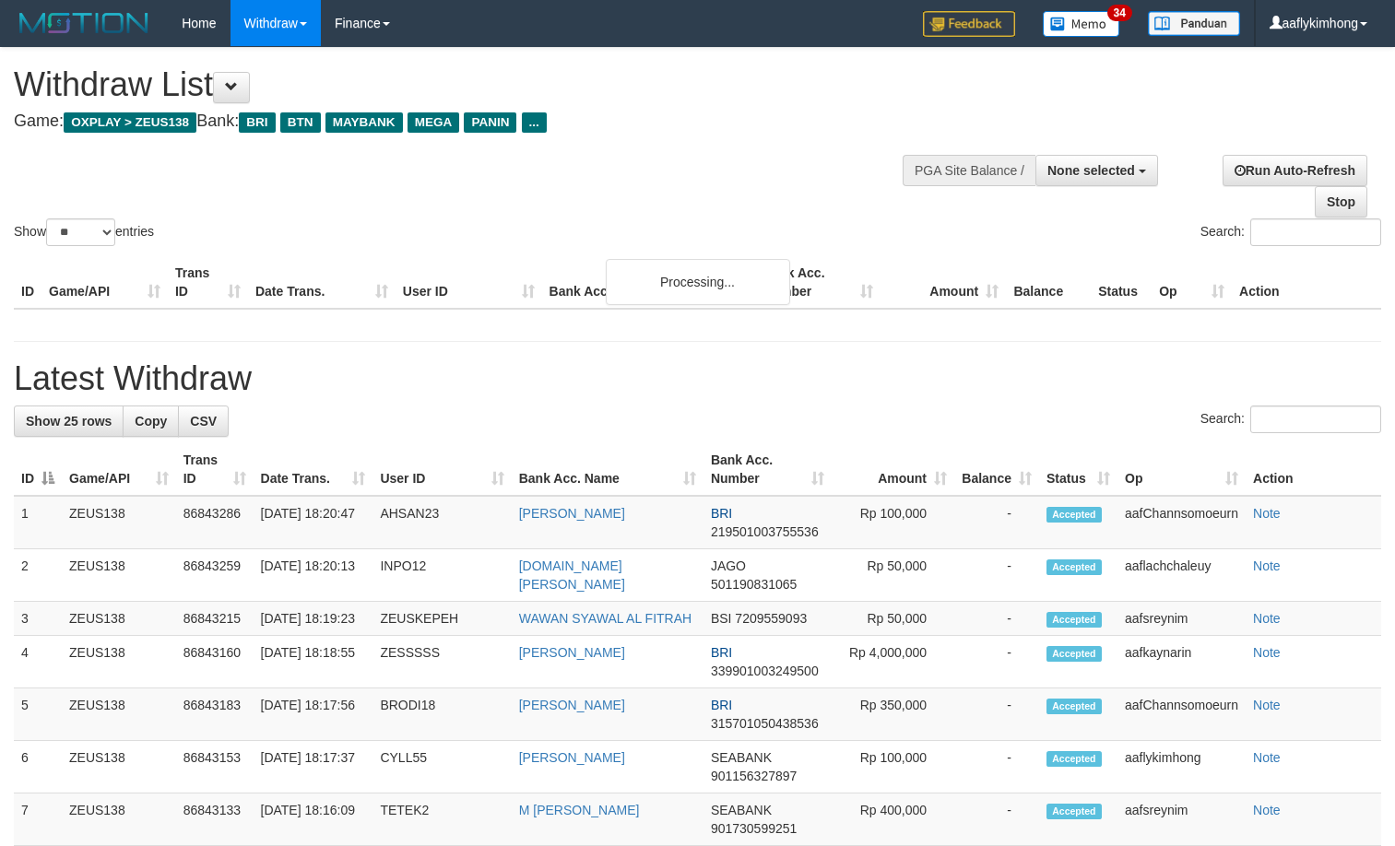
select select
select select "**"
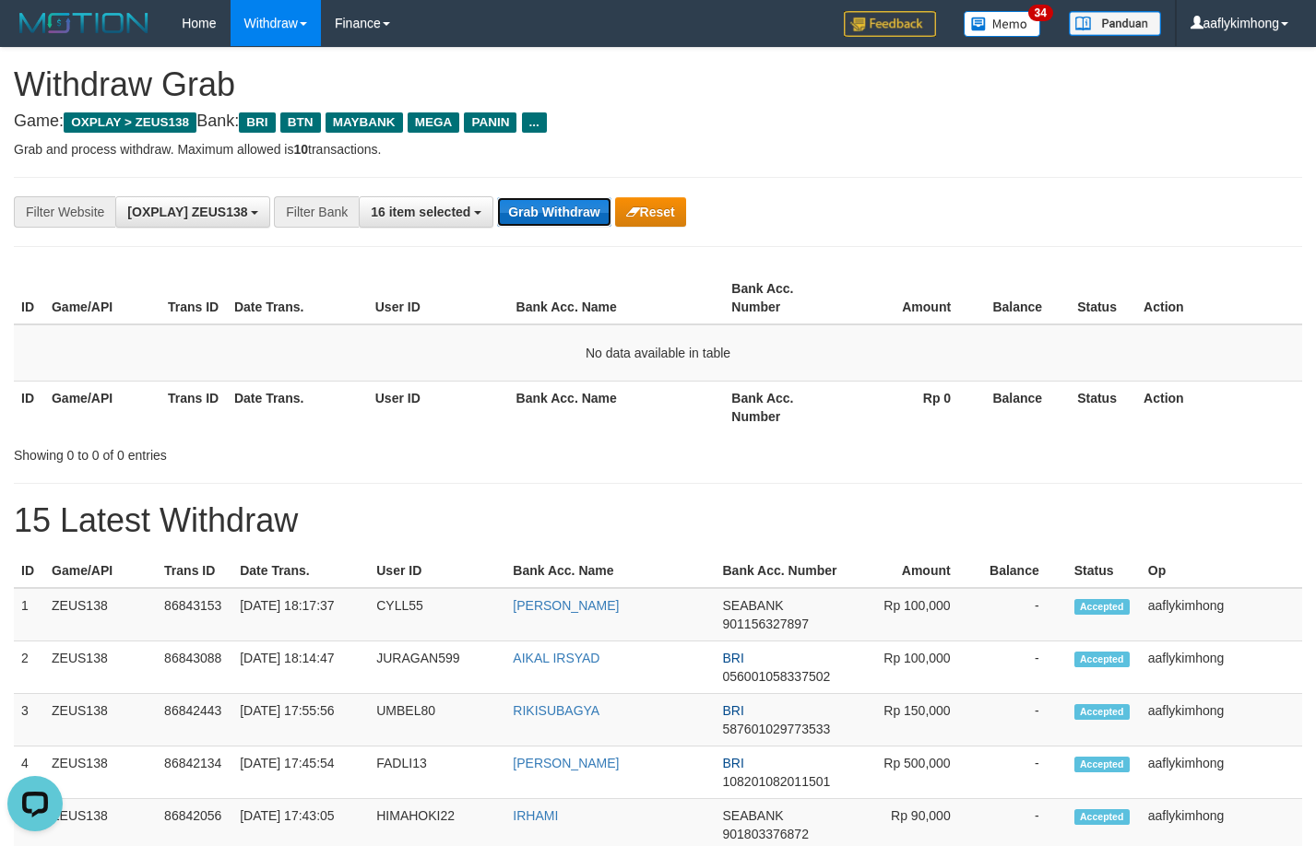
click at [544, 207] on button "Grab Withdraw" at bounding box center [553, 212] width 113 height 30
click at [544, 206] on button "Grab Withdraw" at bounding box center [553, 212] width 113 height 30
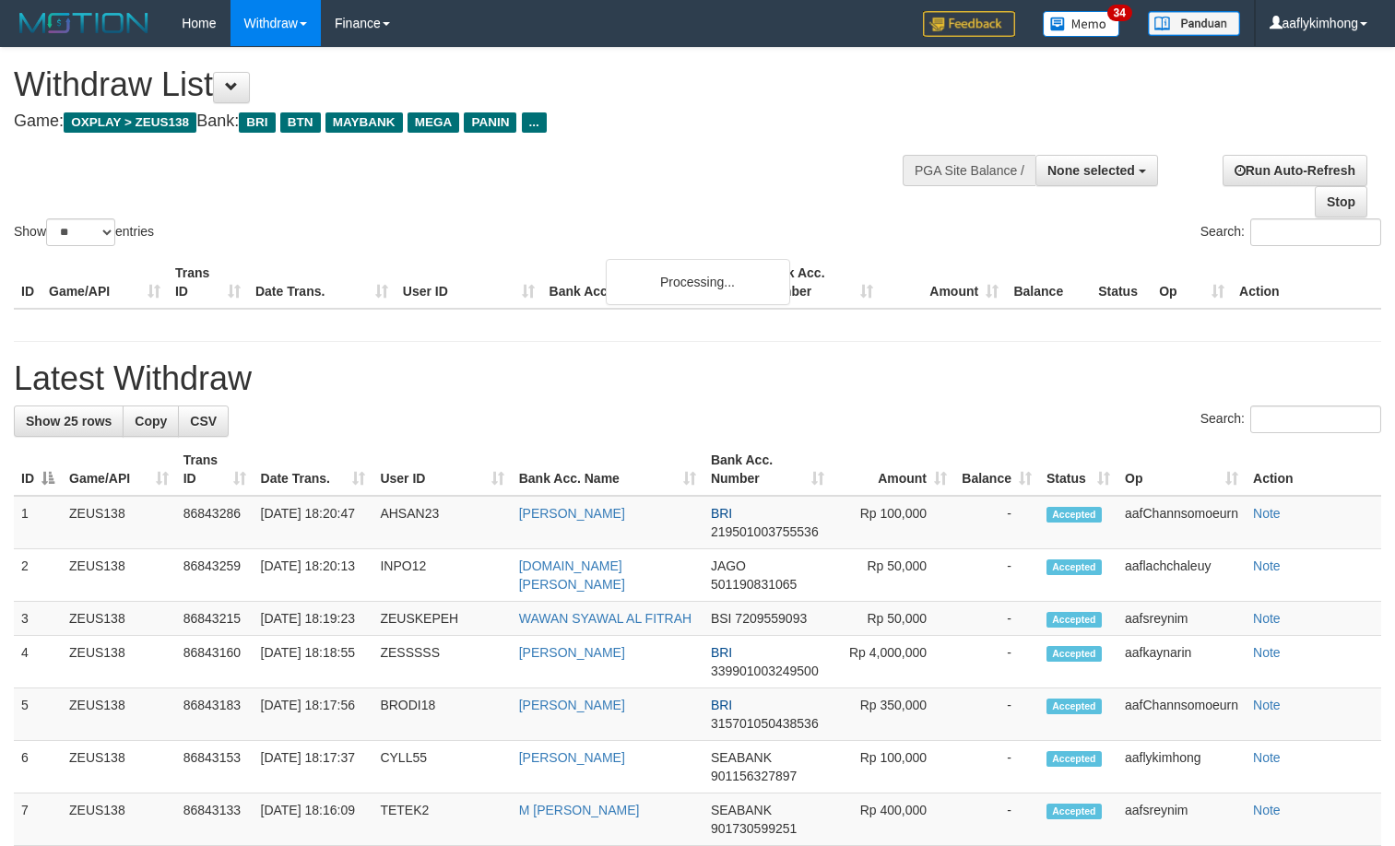
select select
select select "**"
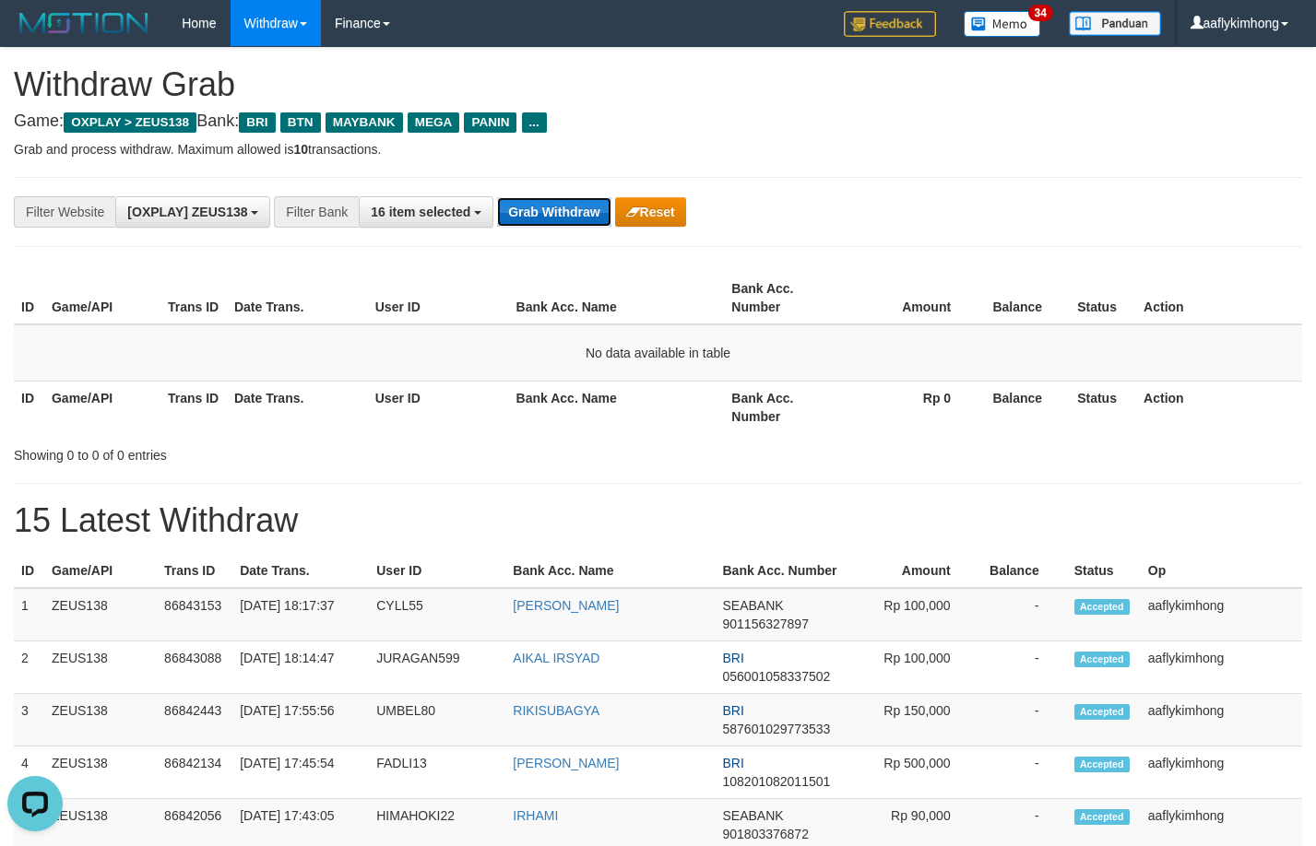
click at [573, 199] on button "Grab Withdraw" at bounding box center [553, 212] width 113 height 30
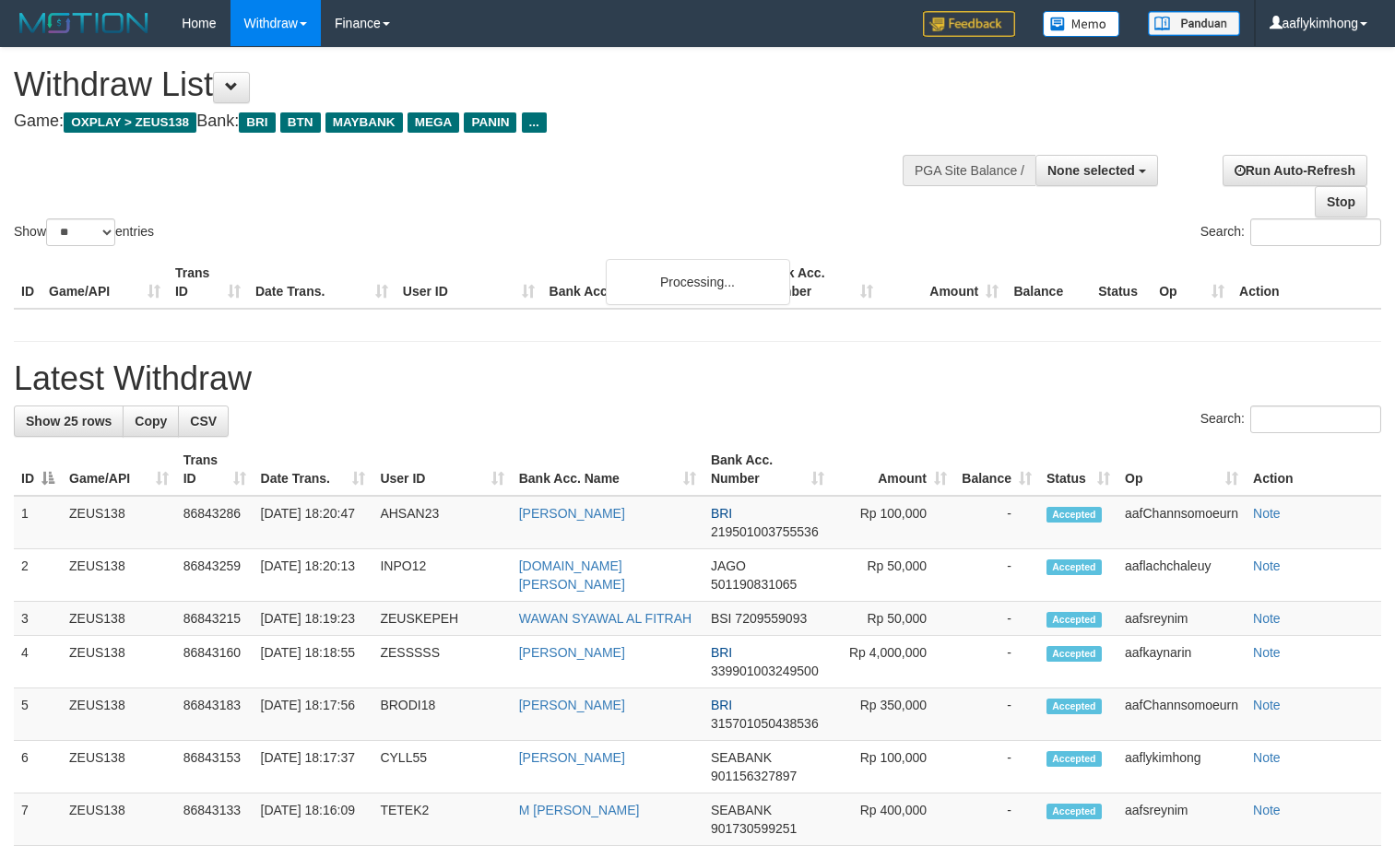
select select
select select "**"
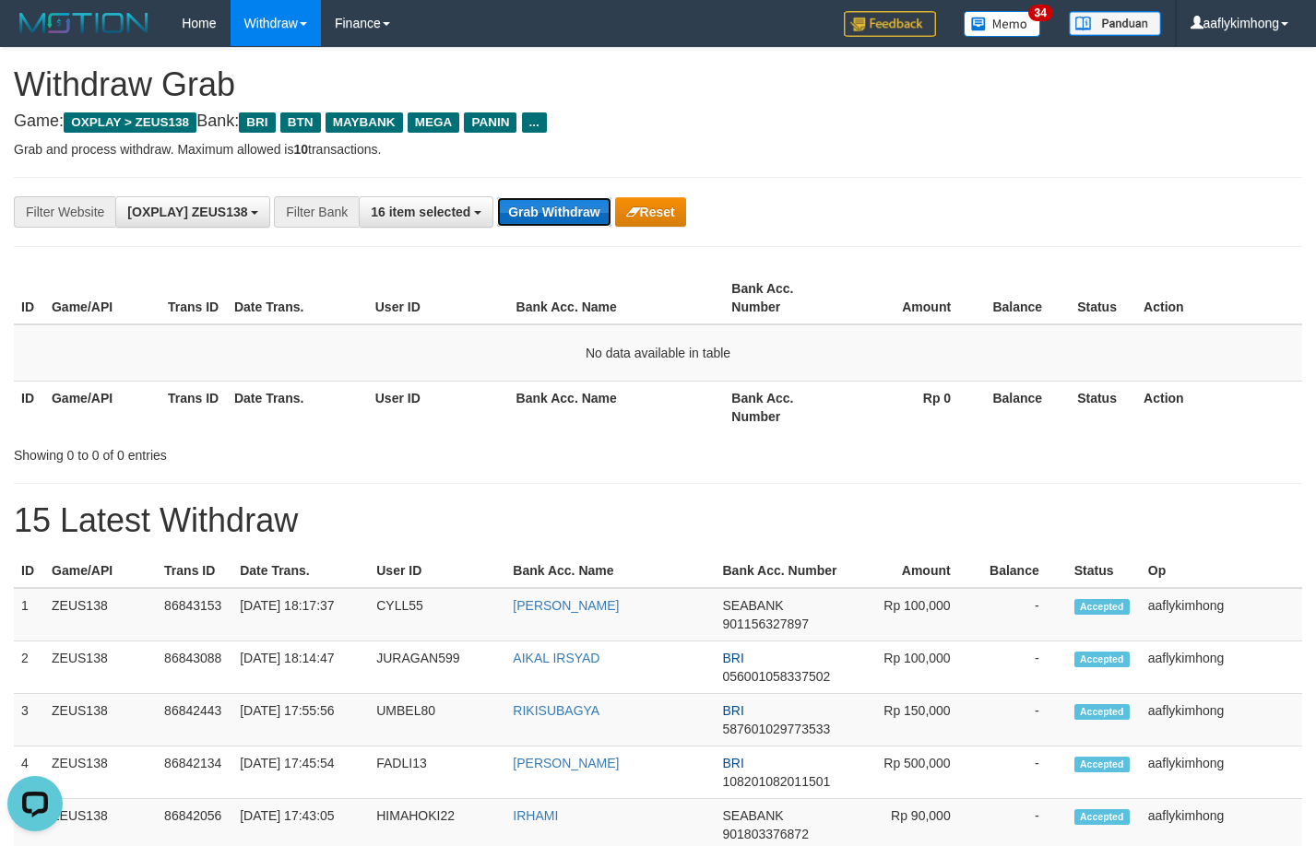
click at [531, 212] on button "Grab Withdraw" at bounding box center [553, 212] width 113 height 30
click at [531, 208] on button "Grab Withdraw" at bounding box center [553, 212] width 113 height 30
click at [586, 212] on button "Grab Withdraw" at bounding box center [553, 212] width 113 height 30
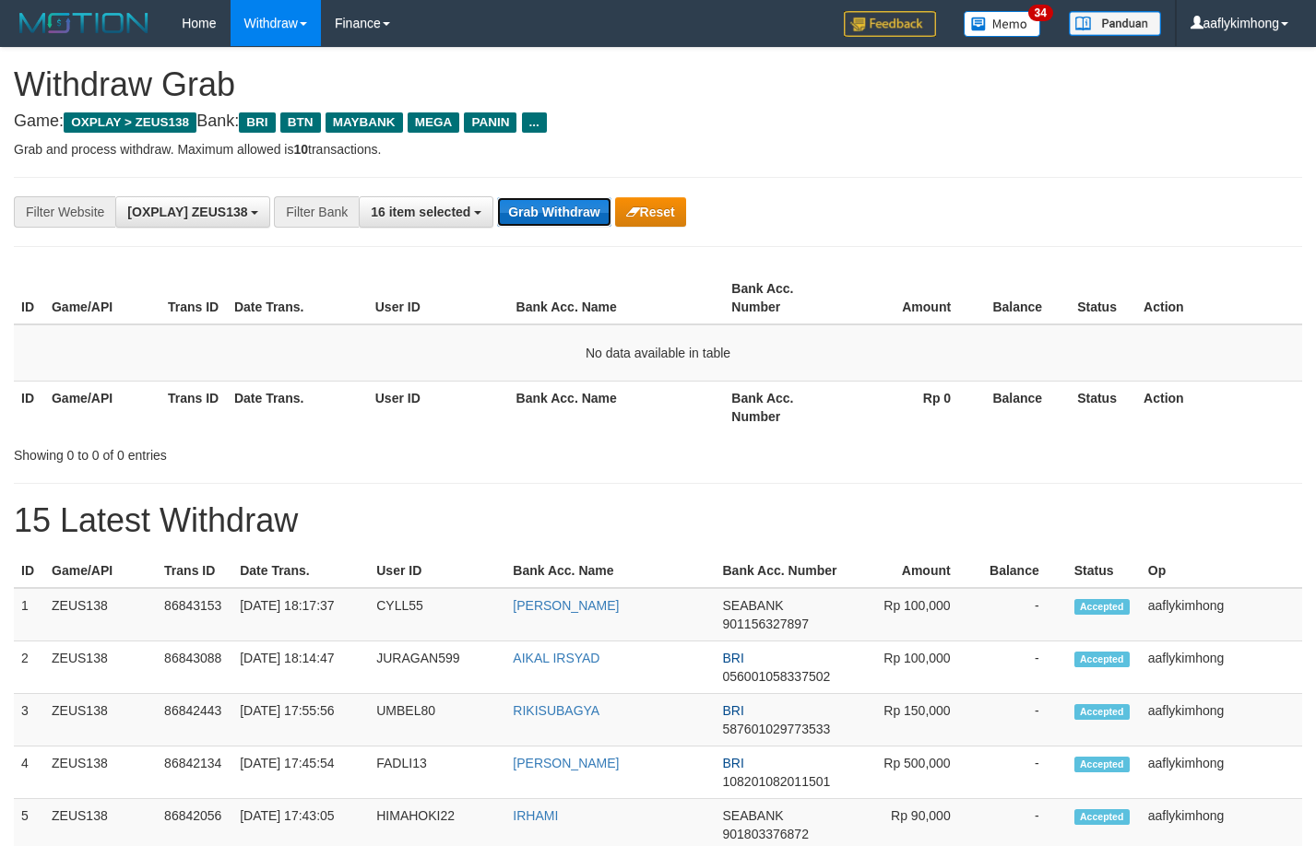
click at [556, 217] on button "Grab Withdraw" at bounding box center [553, 212] width 113 height 30
click at [554, 216] on button "Grab Withdraw" at bounding box center [553, 212] width 113 height 30
click at [554, 215] on button "Grab Withdraw" at bounding box center [553, 212] width 113 height 30
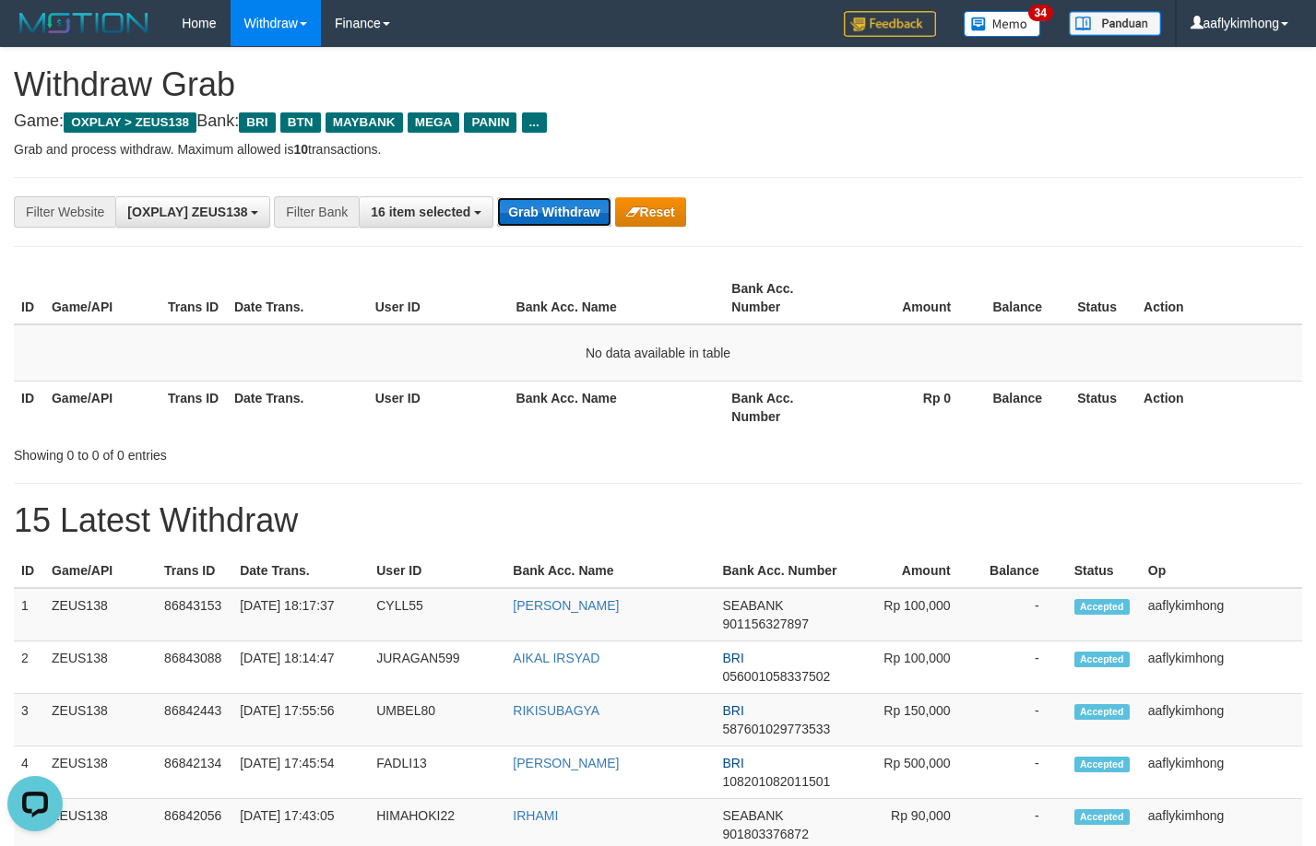
click at [554, 215] on button "Grab Withdraw" at bounding box center [553, 212] width 113 height 30
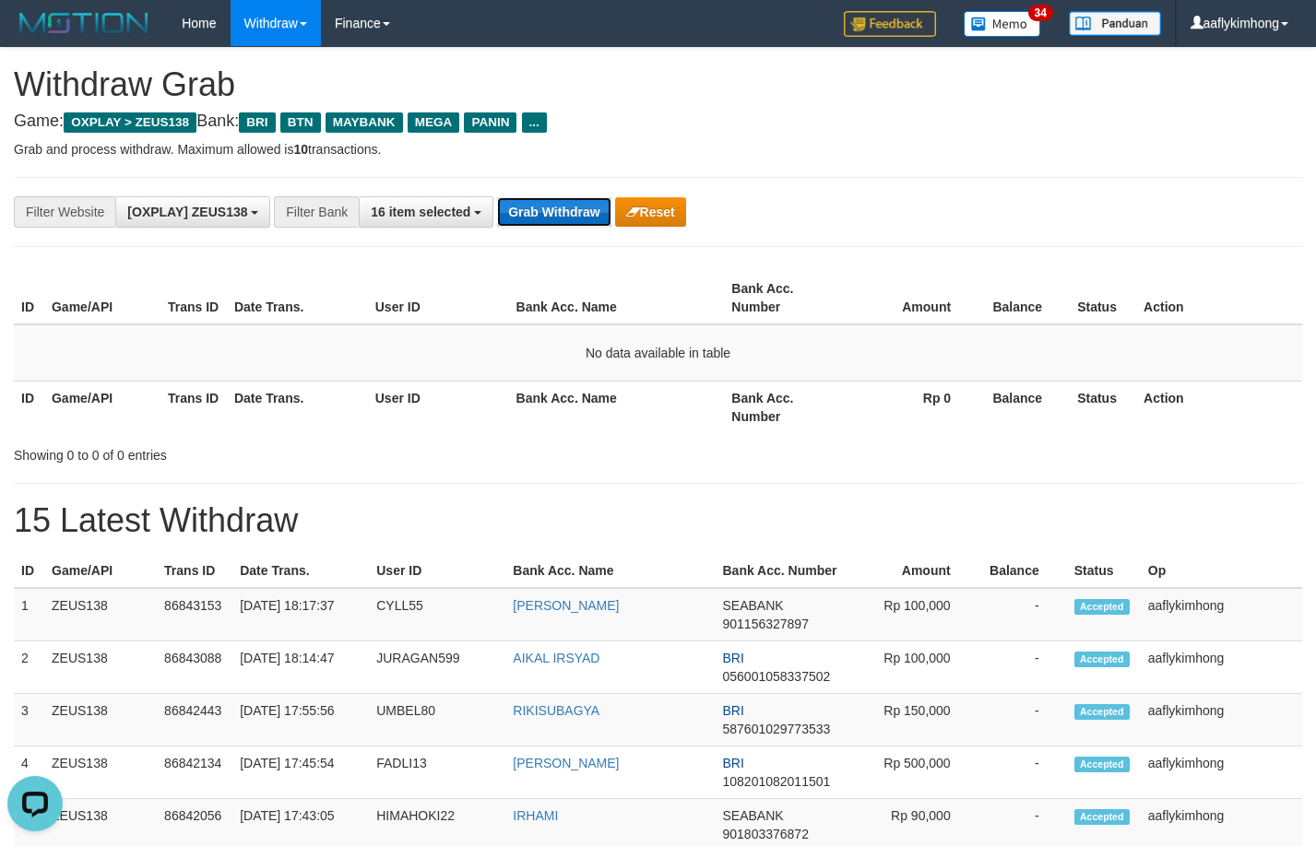
click at [554, 215] on button "Grab Withdraw" at bounding box center [553, 212] width 113 height 30
click at [540, 205] on button "Grab Withdraw" at bounding box center [553, 212] width 113 height 30
click at [587, 229] on div "**********" at bounding box center [658, 212] width 1288 height 70
click at [587, 224] on button "Grab Withdraw" at bounding box center [553, 212] width 113 height 30
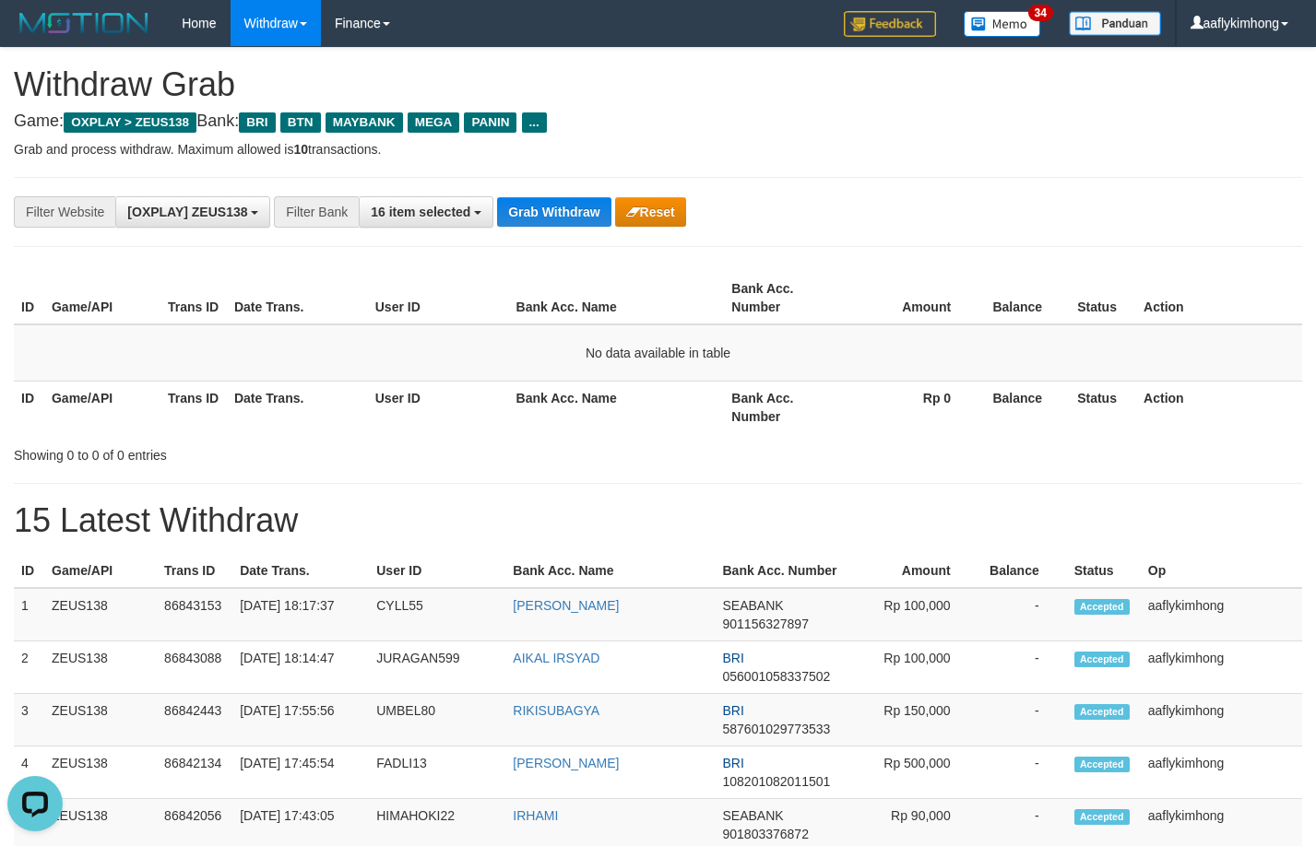
drag, startPoint x: 590, startPoint y: 297, endPoint x: 581, endPoint y: 261, distance: 37.1
click at [590, 294] on th "Bank Acc. Name" at bounding box center [617, 298] width 216 height 53
click at [561, 205] on button "Grab Withdraw" at bounding box center [553, 212] width 113 height 30
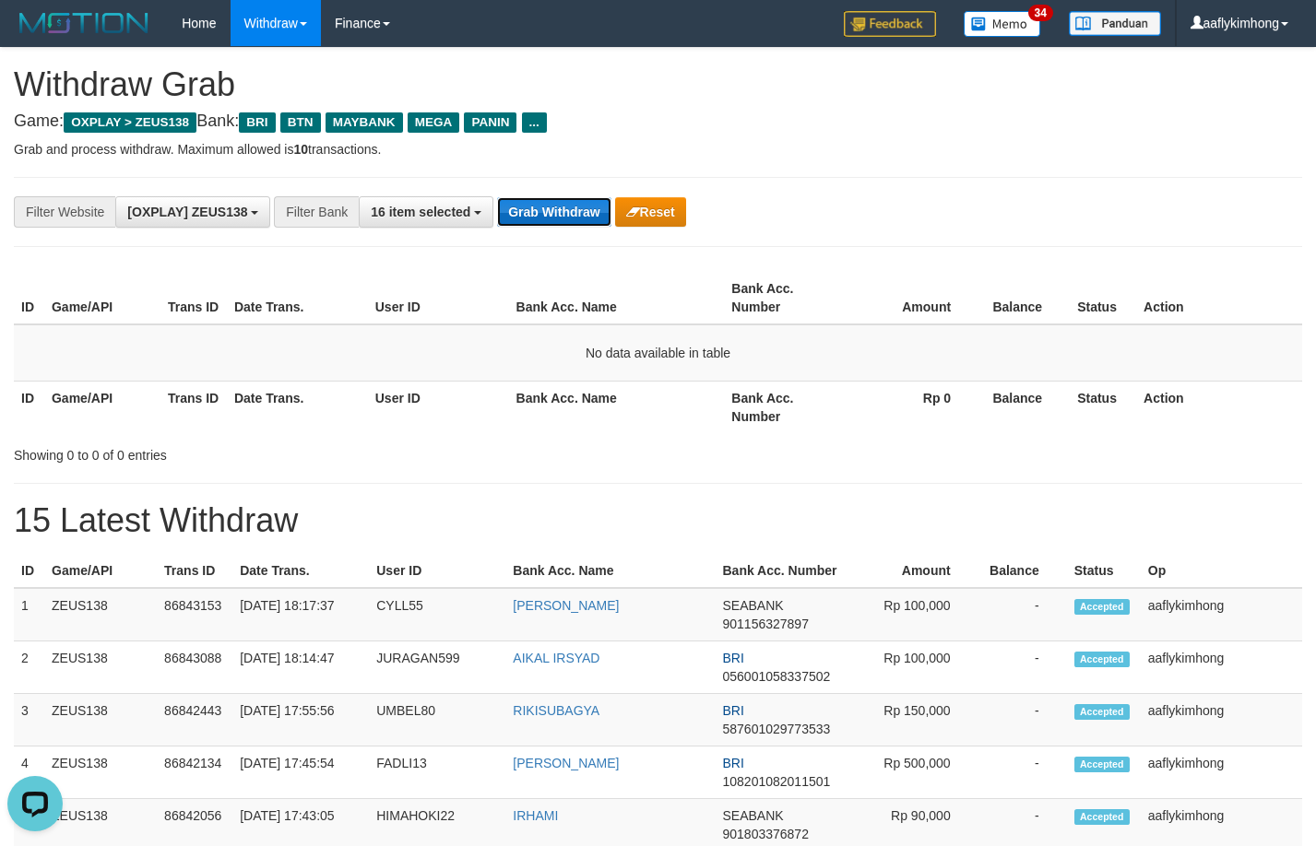
click at [561, 205] on button "Grab Withdraw" at bounding box center [553, 212] width 113 height 30
click at [517, 207] on button "Grab Withdraw" at bounding box center [553, 212] width 113 height 30
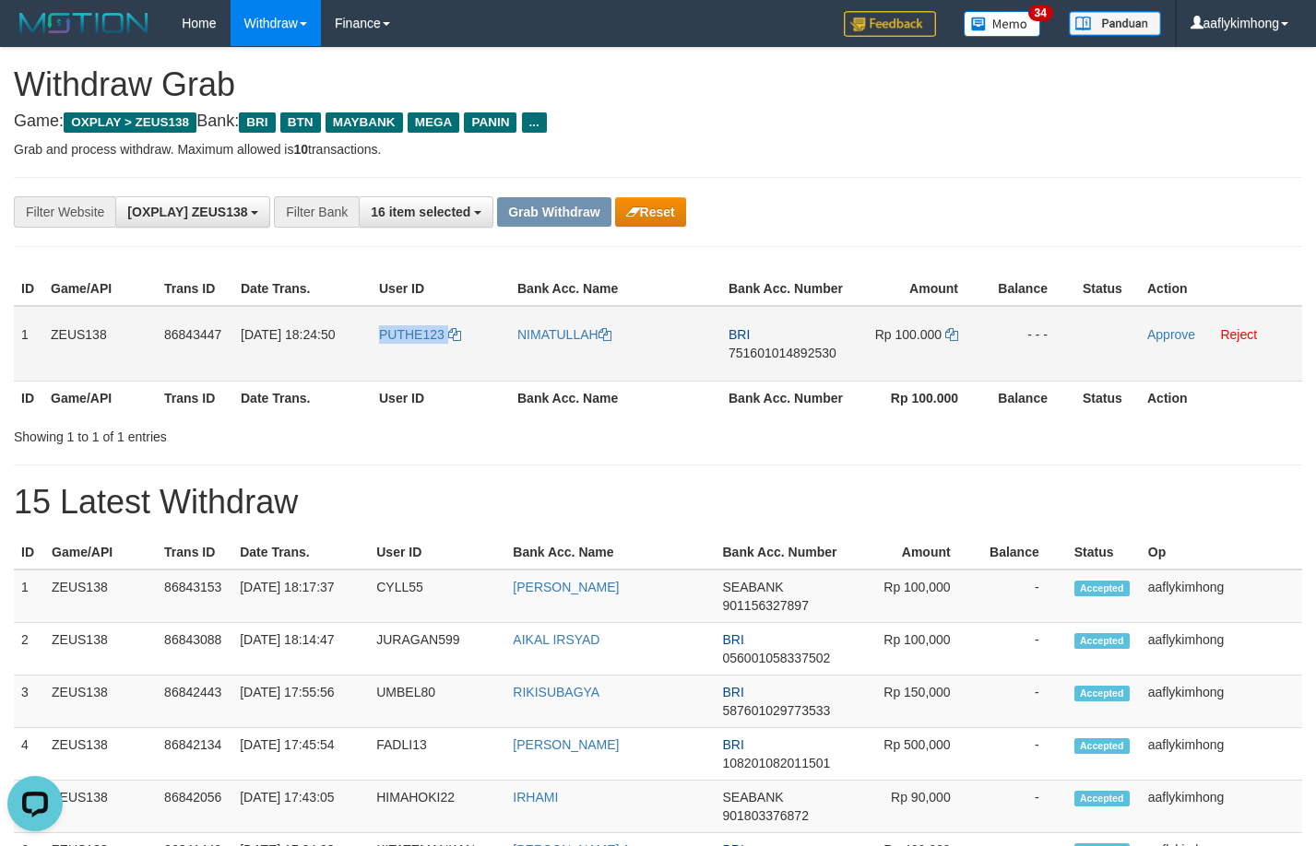
drag, startPoint x: 366, startPoint y: 354, endPoint x: 447, endPoint y: 361, distance: 81.4
click at [447, 361] on tr "1 ZEUS138 86843447 [DATE] 18:24:50 PUTHE123 [GEOGRAPHIC_DATA] BRI 7516010148925…" at bounding box center [658, 344] width 1288 height 76
copy tr "PUTHE123"
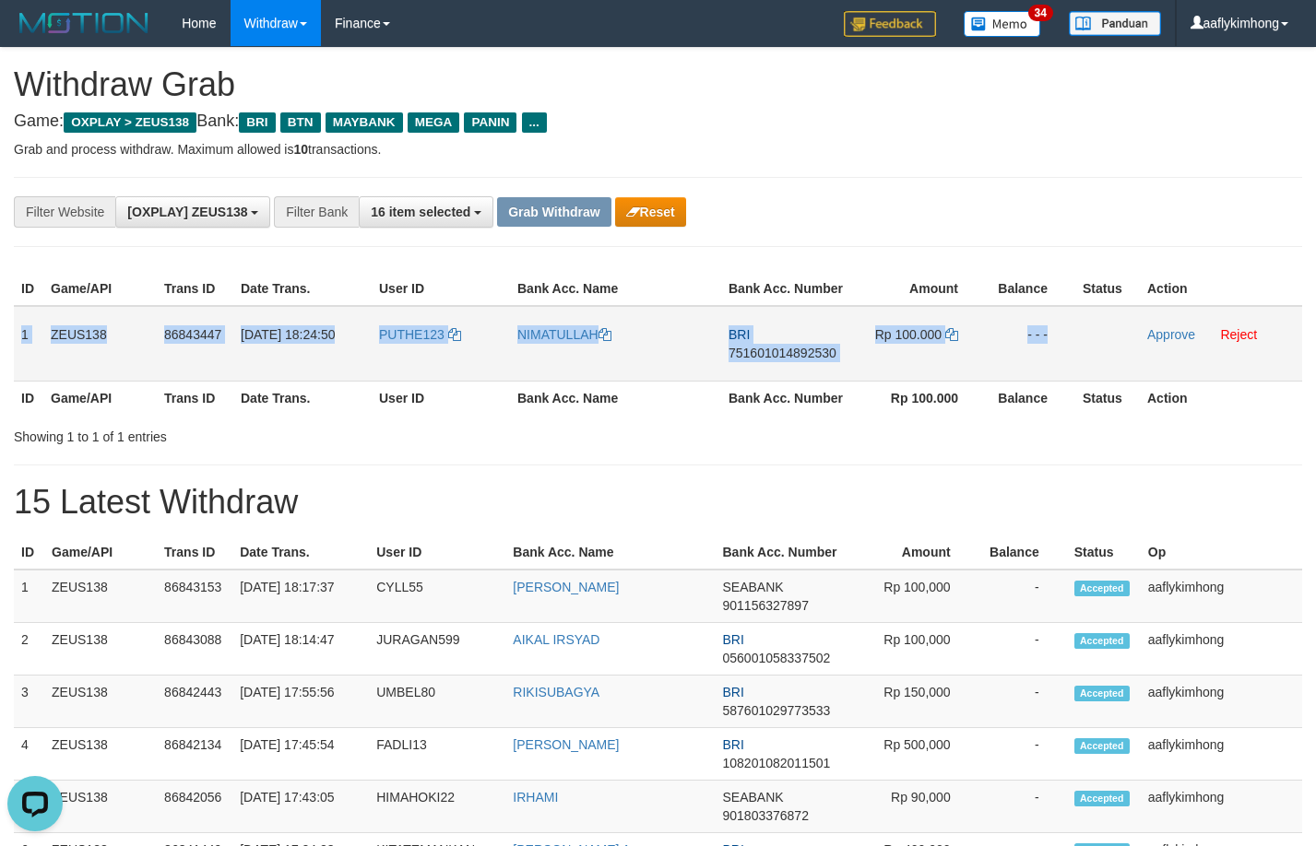
copy tr "1 ZEUS138 86843447 [DATE] 18:24:50 PUTHE123 NIMATULLAH BRI 751601014892530 Rp 1…"
drag, startPoint x: 20, startPoint y: 314, endPoint x: 1150, endPoint y: 355, distance: 1130.3
click at [1150, 355] on tr "1 ZEUS138 86843447 [DATE] 18:24:50 PUTHE123 [GEOGRAPHIC_DATA] BRI 7516010148925…" at bounding box center [658, 344] width 1288 height 76
click at [775, 348] on span "751601014892530" at bounding box center [782, 353] width 108 height 15
copy tr "1 ZEUS138 86843447 31/08/2025 18:24:50 PUTHE123 NIMATULLAH BRI 751601014892530 …"
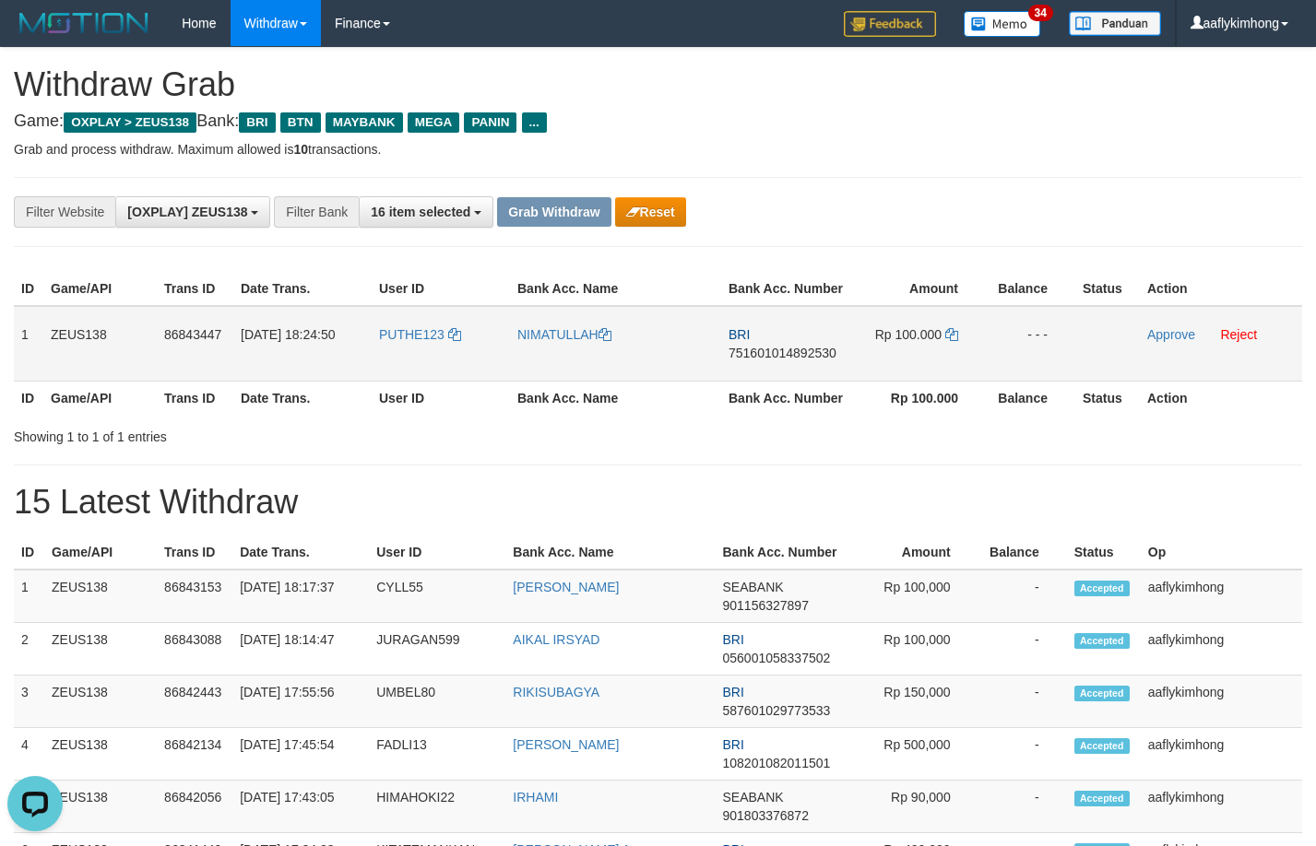
click at [775, 347] on span "751601014892530" at bounding box center [782, 353] width 108 height 15
click at [948, 329] on icon at bounding box center [951, 334] width 13 height 13
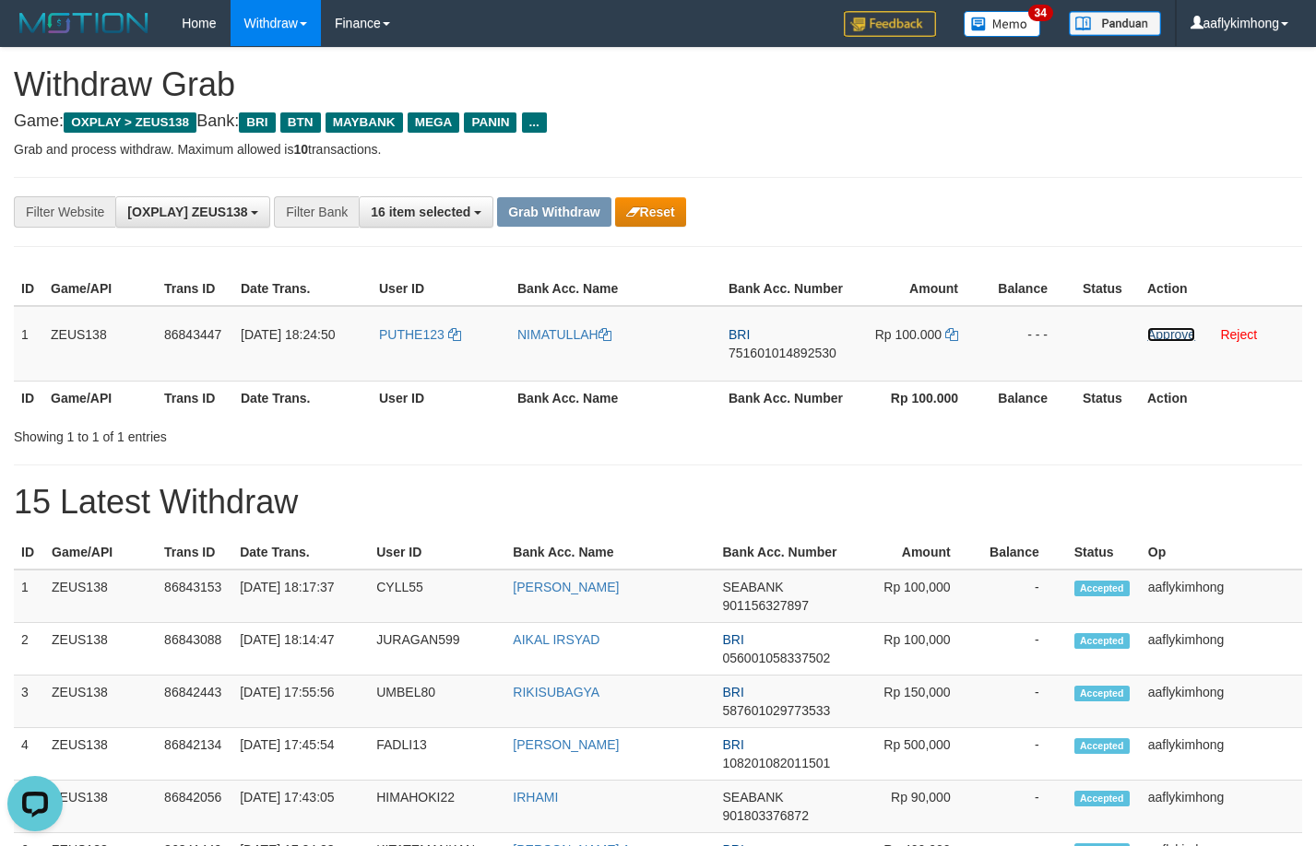
drag, startPoint x: 1154, startPoint y: 329, endPoint x: 750, endPoint y: 196, distance: 426.0
click at [1154, 329] on link "Approve" at bounding box center [1171, 334] width 48 height 15
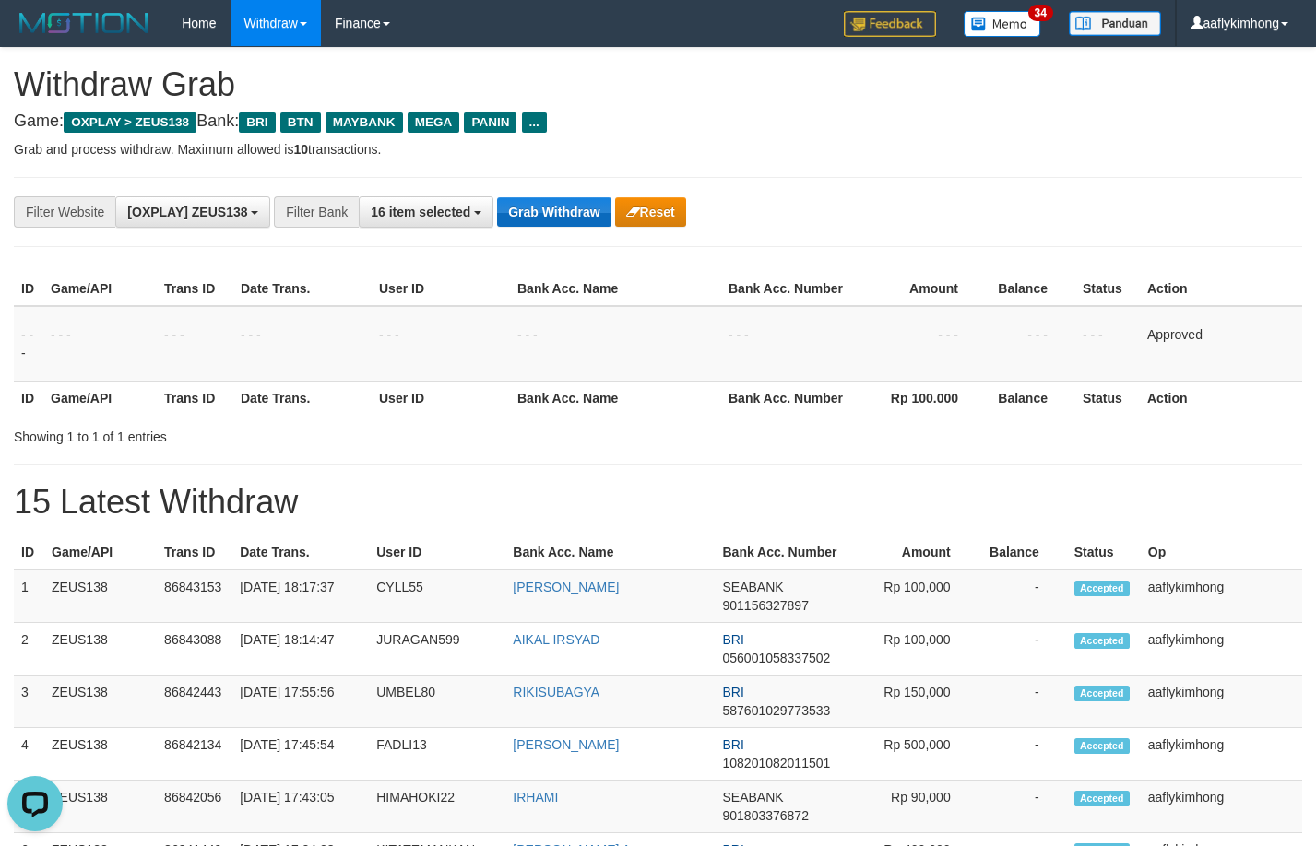
drag, startPoint x: 561, startPoint y: 194, endPoint x: 544, endPoint y: 204, distance: 19.5
click at [559, 195] on div "**********" at bounding box center [658, 212] width 1288 height 70
click at [544, 204] on button "Grab Withdraw" at bounding box center [553, 212] width 113 height 30
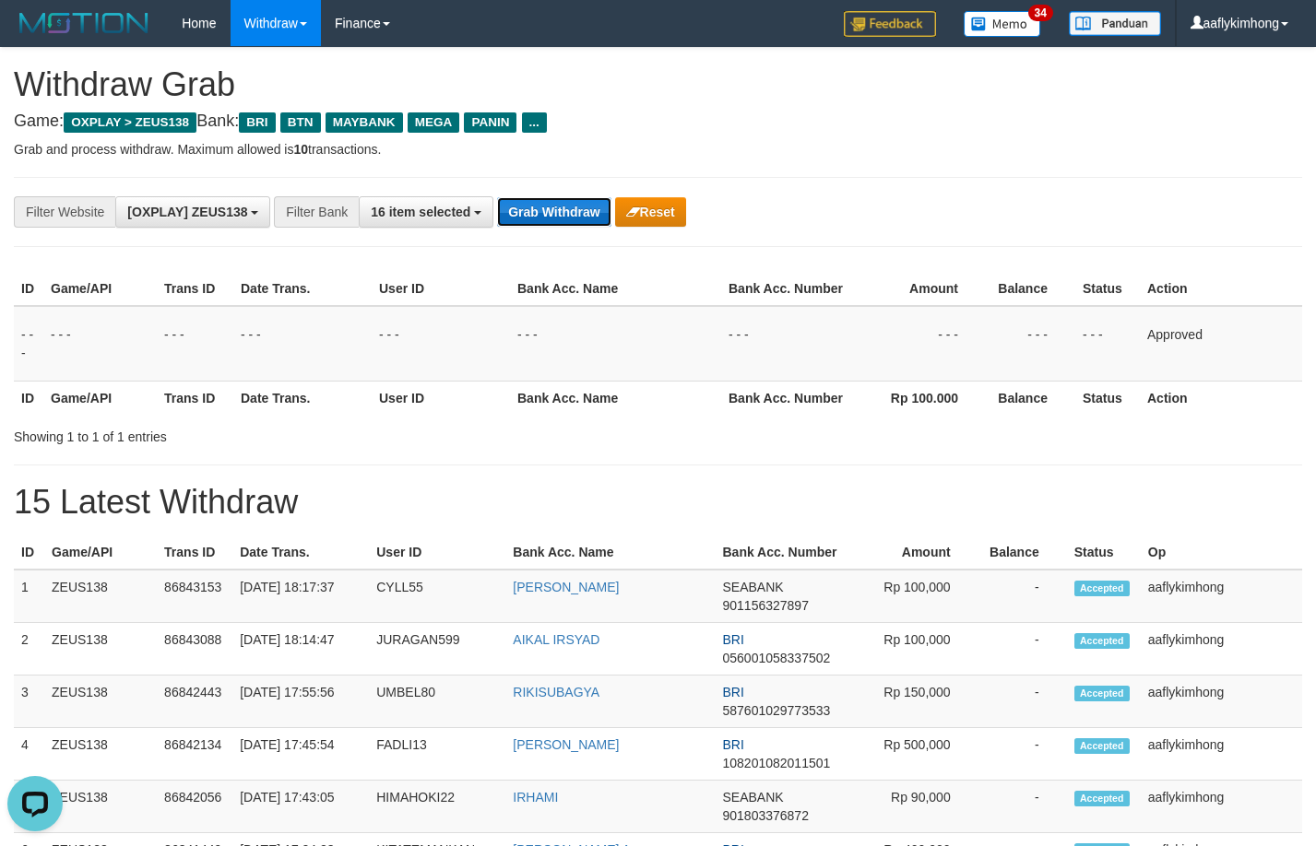
click at [544, 204] on button "Grab Withdraw" at bounding box center [553, 212] width 113 height 30
click at [503, 214] on button "Grab Withdraw" at bounding box center [553, 212] width 113 height 30
click at [531, 198] on button "Grab Withdraw" at bounding box center [553, 212] width 113 height 30
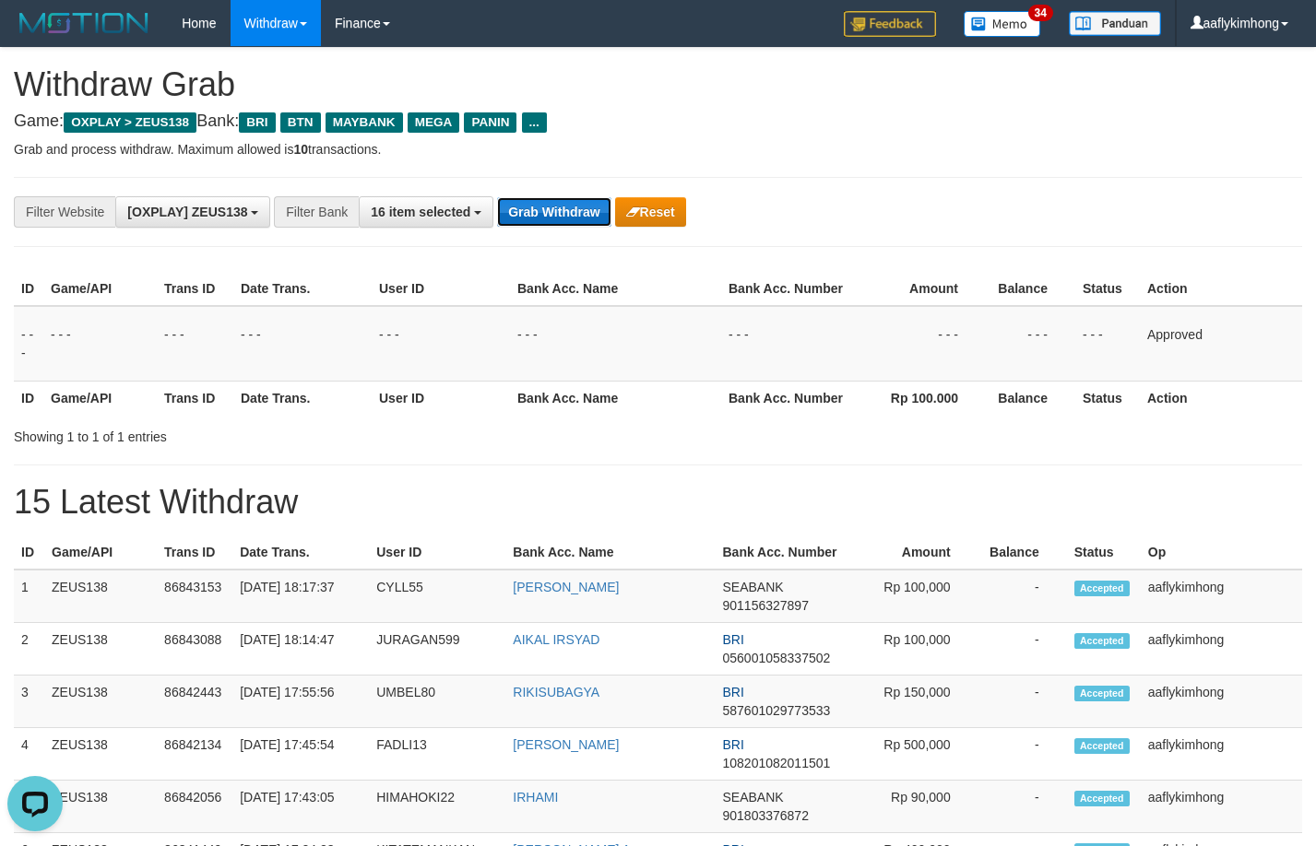
click at [531, 198] on button "Grab Withdraw" at bounding box center [553, 212] width 113 height 30
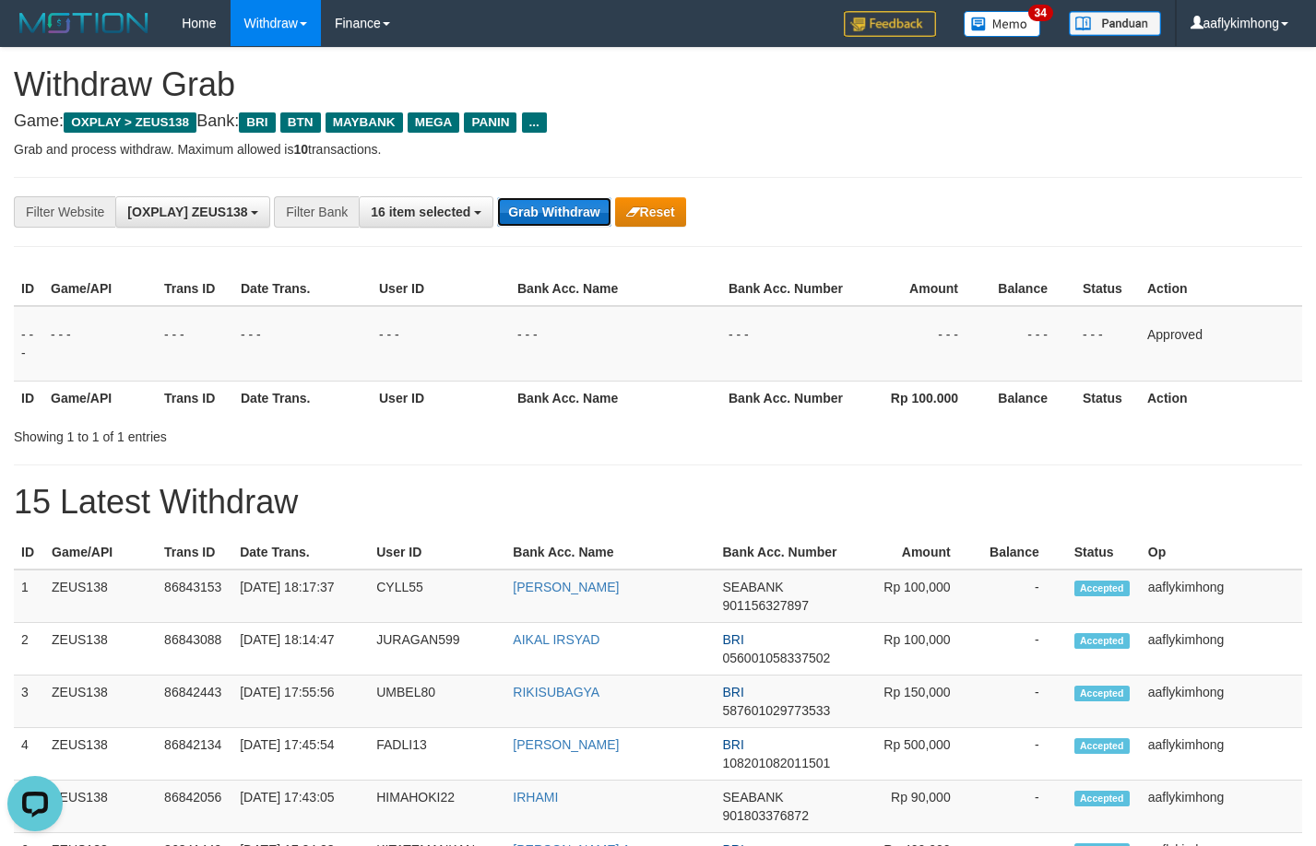
click at [530, 198] on button "Grab Withdraw" at bounding box center [553, 212] width 113 height 30
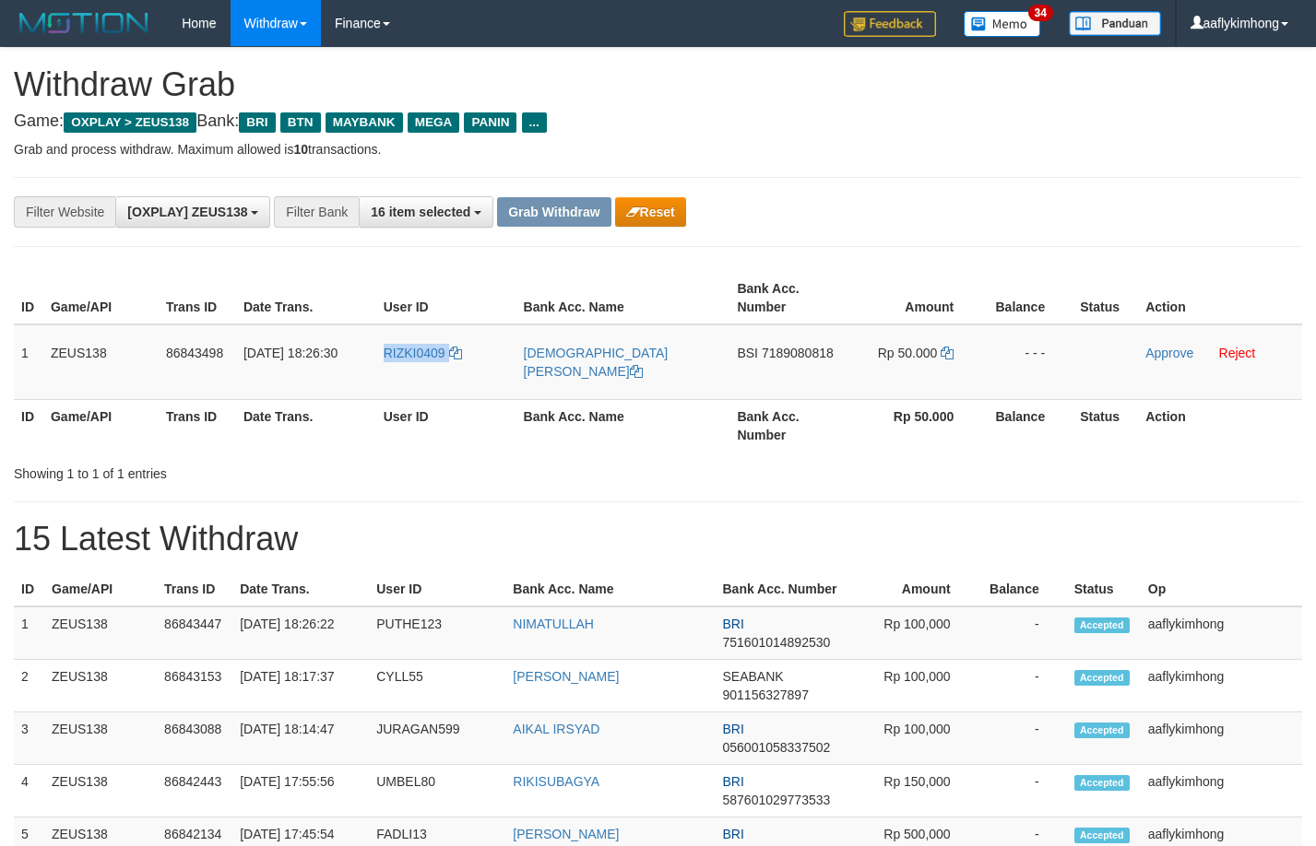
drag, startPoint x: 422, startPoint y: 376, endPoint x: 756, endPoint y: 388, distance: 334.0
click at [479, 373] on td "RIZKI0409" at bounding box center [446, 363] width 140 height 76
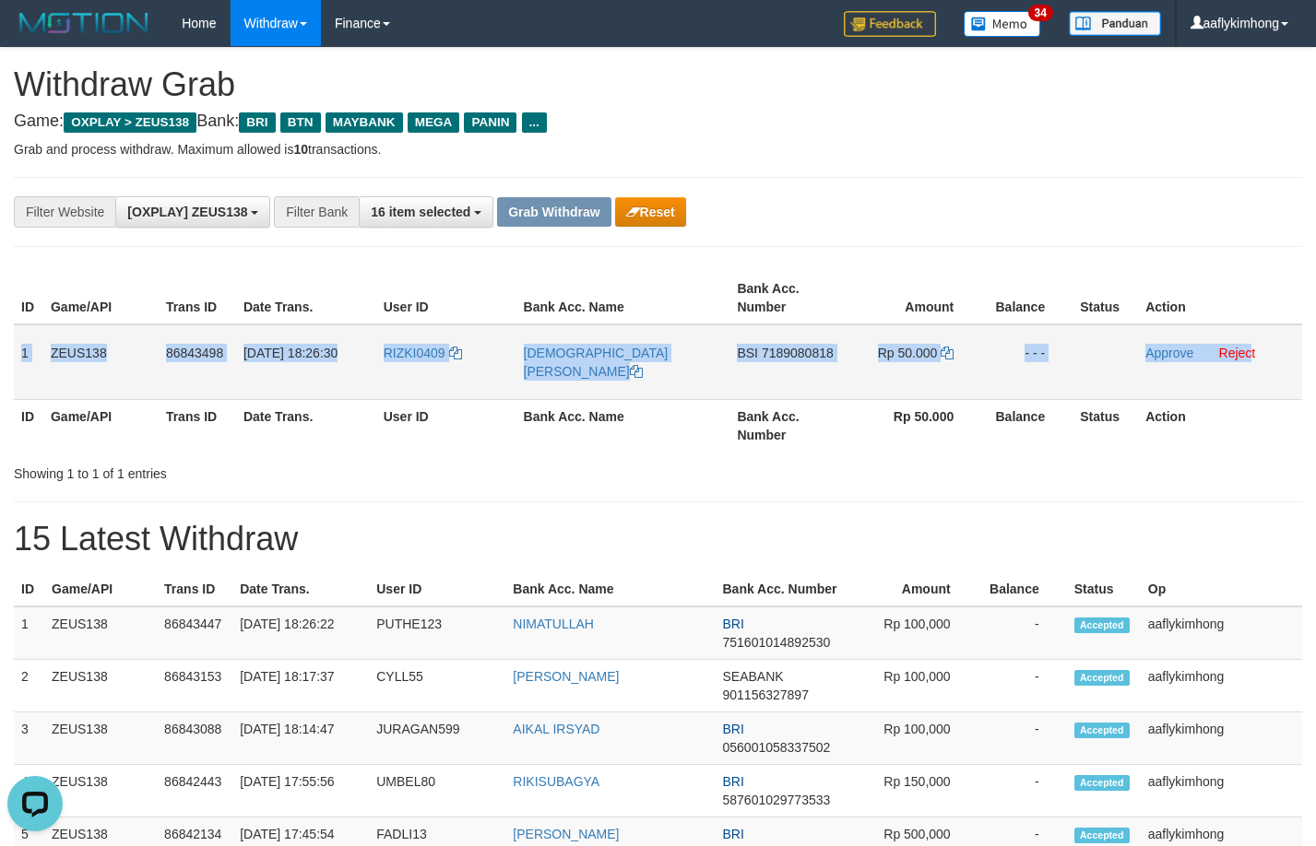
copy tr "1 ZEUS138 86843498 31/08/2025 18:26:30 RIZKI0409 MUHAMMAD ABRAR BSI 7189080818 …"
drag, startPoint x: 24, startPoint y: 347, endPoint x: 1249, endPoint y: 371, distance: 1224.8
click at [1249, 371] on tr "1 ZEUS138 86843498 31/08/2025 18:26:30 RIZKI0409 MUHAMMAD ABRAR BSI 7189080818 …" at bounding box center [658, 363] width 1288 height 76
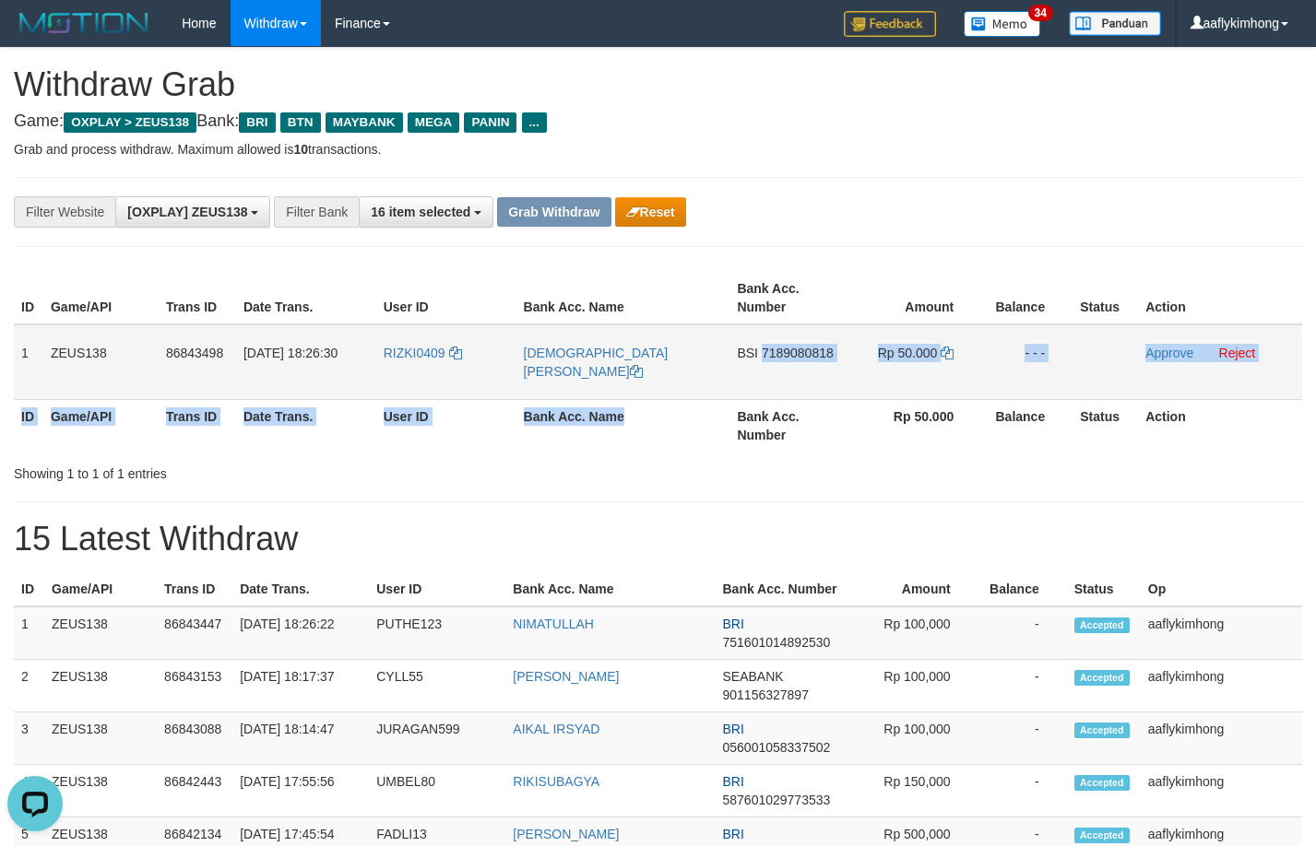
drag, startPoint x: 728, startPoint y: 385, endPoint x: 749, endPoint y: 371, distance: 25.3
click at [762, 370] on table "ID Game/API Trans ID Date Trans. User ID Bank Acc. Name Bank Acc. Number Amount…" at bounding box center [658, 362] width 1288 height 180
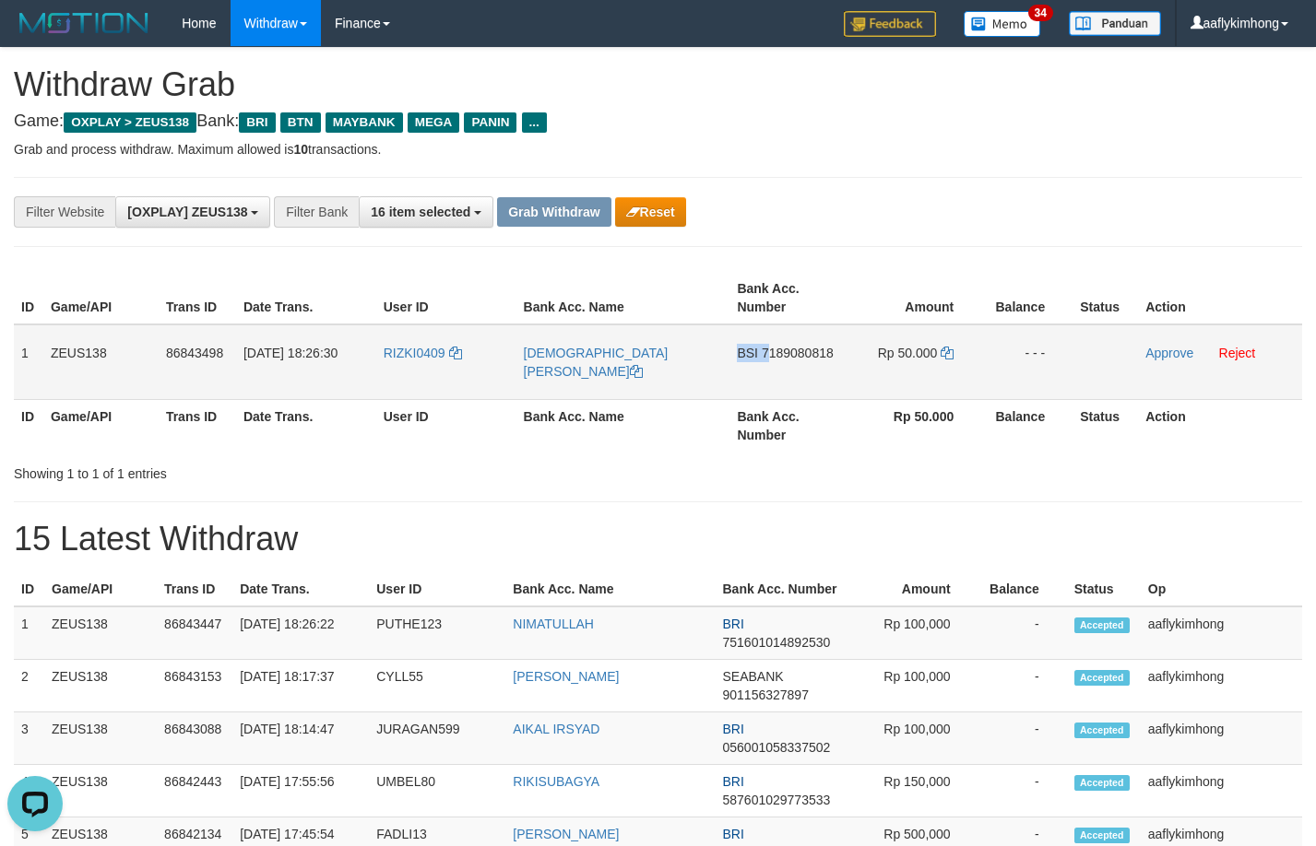
drag, startPoint x: 737, startPoint y: 371, endPoint x: 766, endPoint y: 367, distance: 29.7
click at [766, 367] on td "BSI 7189080818" at bounding box center [786, 363] width 115 height 76
copy td "BSI 7"
click at [783, 349] on span "7189080818" at bounding box center [798, 353] width 72 height 15
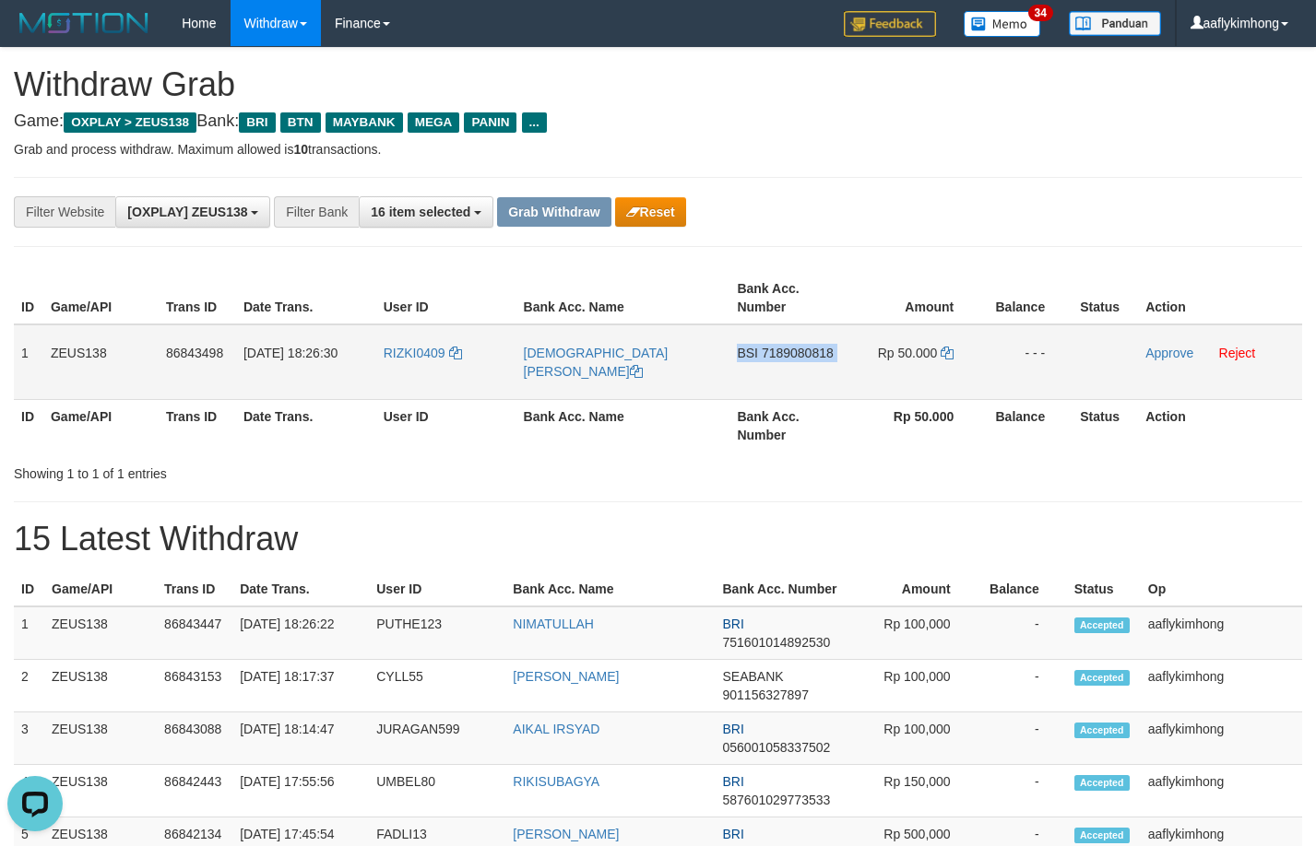
click at [783, 349] on span "7189080818" at bounding box center [798, 353] width 72 height 15
click at [954, 354] on td "Rp 50.000" at bounding box center [913, 363] width 136 height 76
click at [940, 347] on td "Rp 50.000" at bounding box center [913, 363] width 136 height 76
click at [953, 349] on icon at bounding box center [947, 353] width 13 height 13
click at [950, 349] on icon at bounding box center [947, 353] width 13 height 13
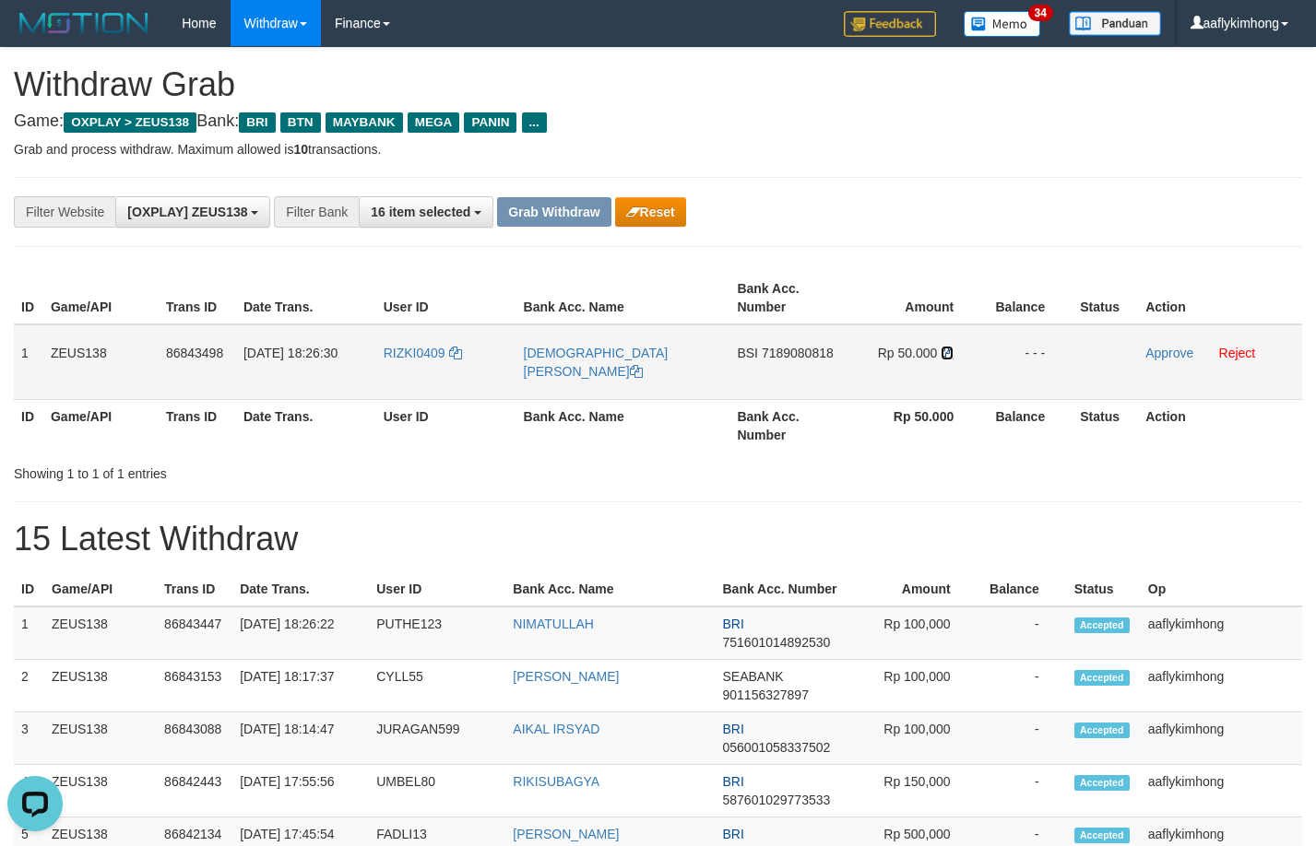
click at [947, 350] on icon at bounding box center [947, 353] width 13 height 13
click at [1155, 356] on link "Approve" at bounding box center [1169, 353] width 48 height 15
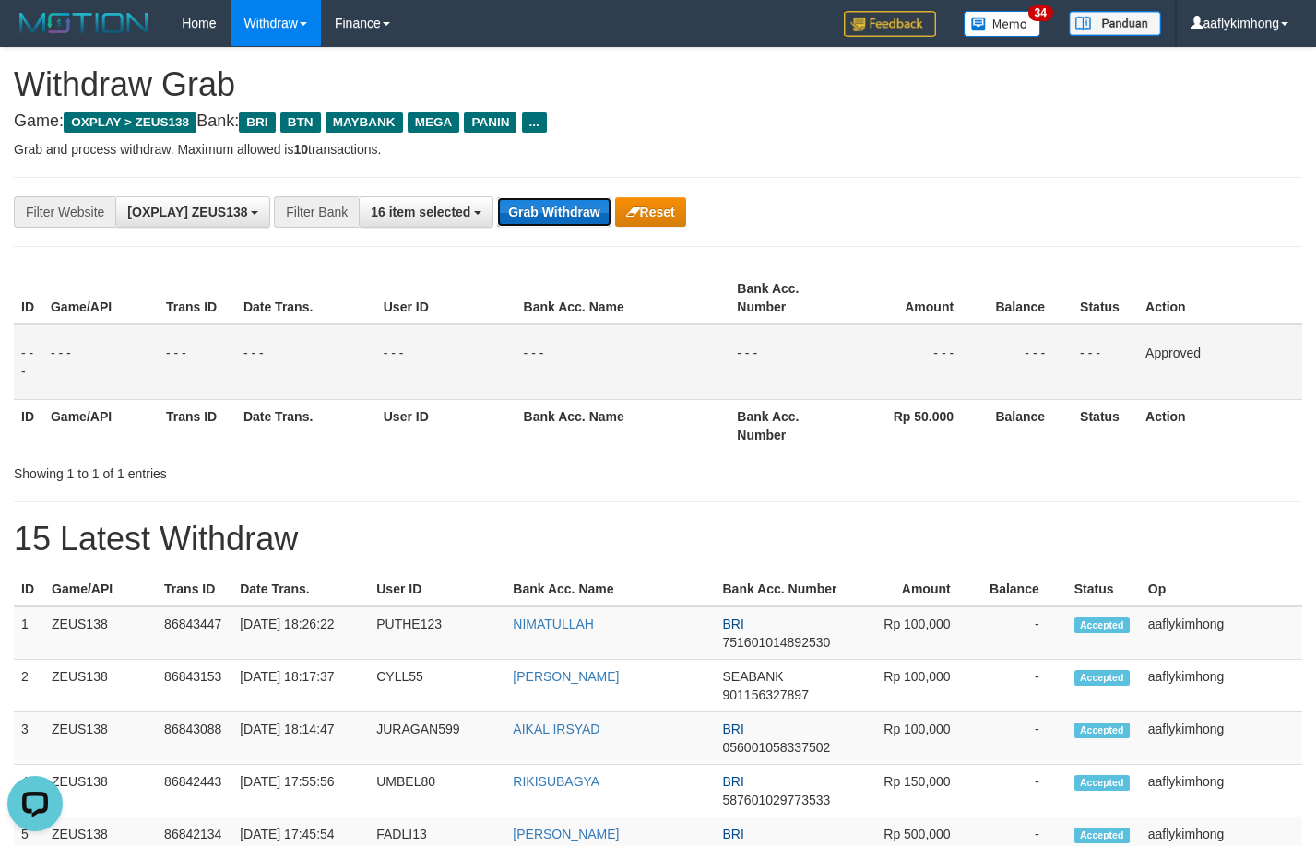
click at [572, 205] on button "Grab Withdraw" at bounding box center [553, 212] width 113 height 30
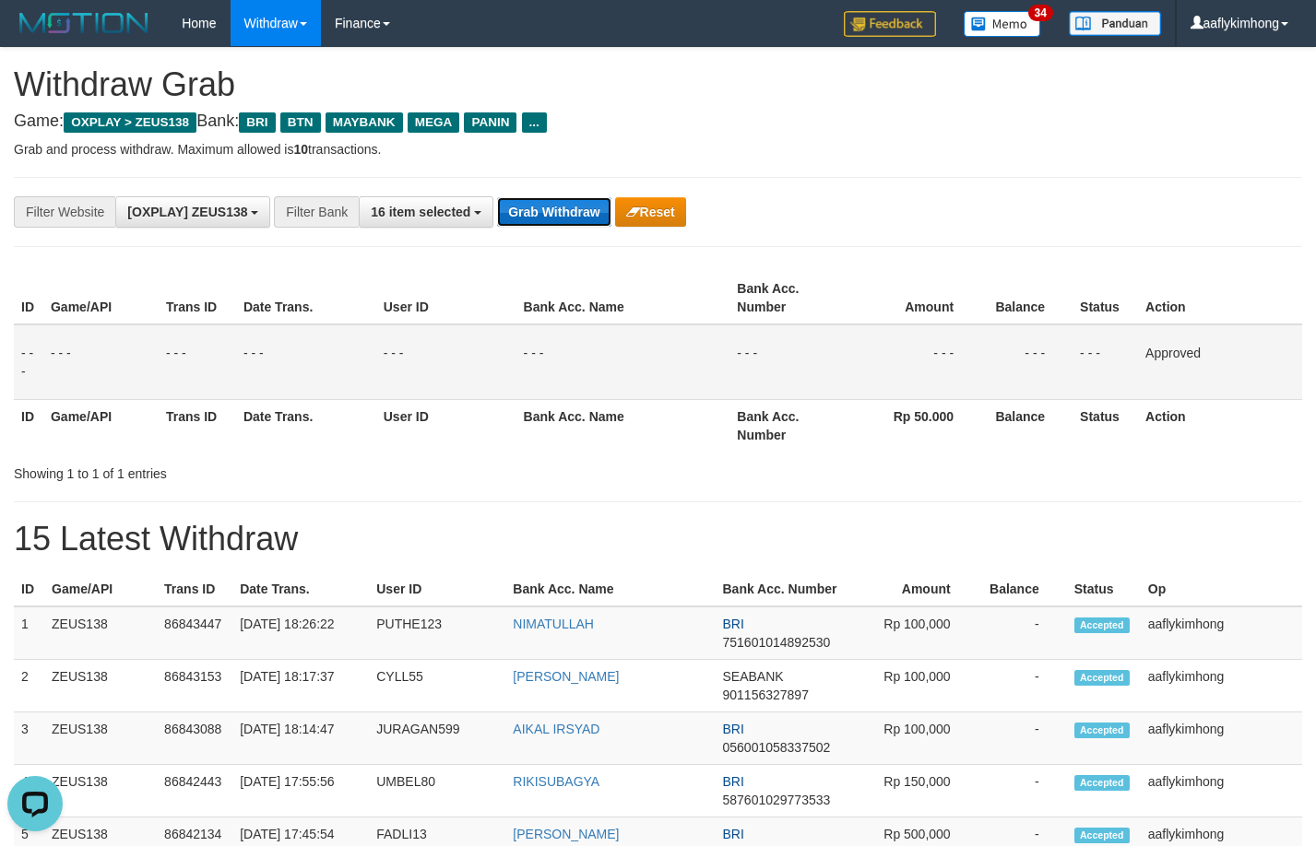
click at [572, 205] on button "Grab Withdraw" at bounding box center [553, 212] width 113 height 30
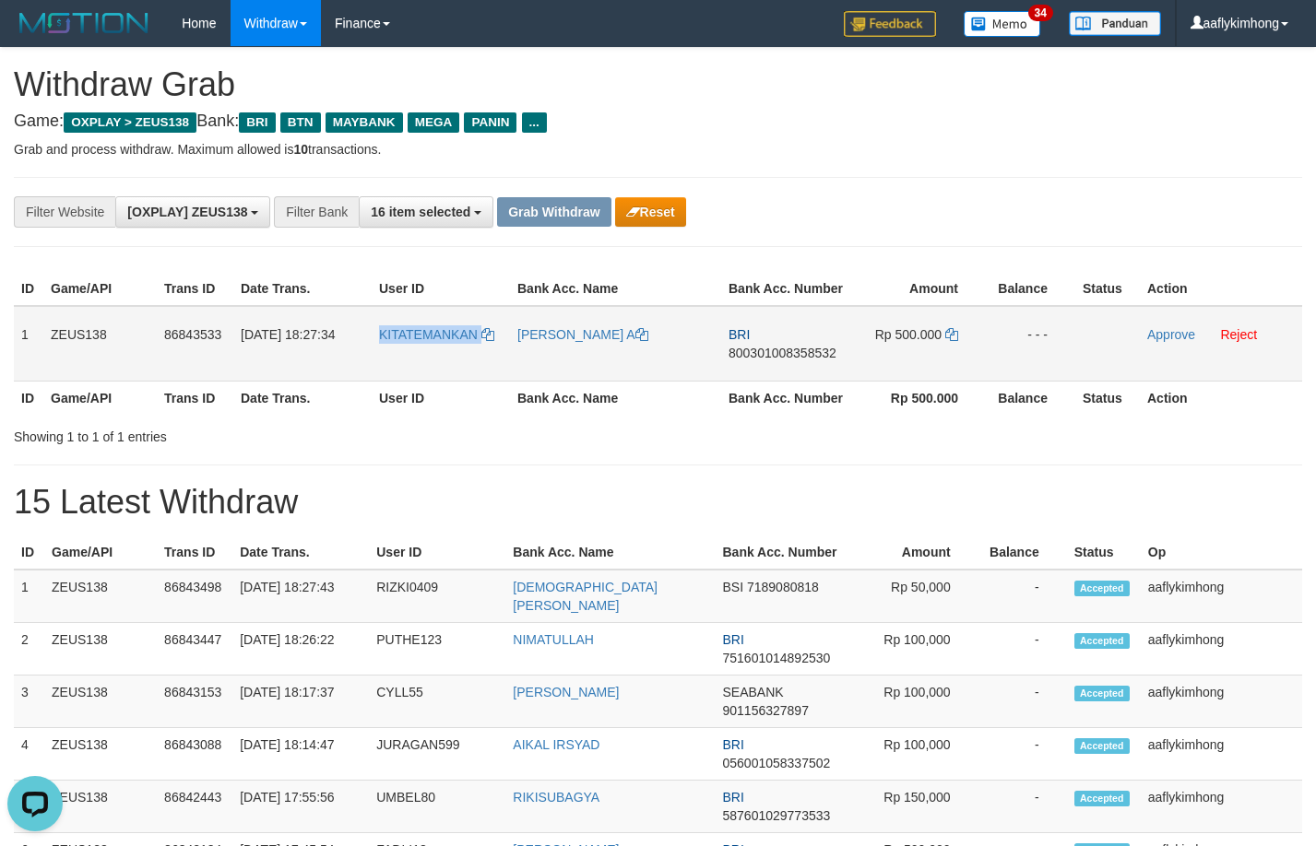
drag, startPoint x: 370, startPoint y: 357, endPoint x: 483, endPoint y: 345, distance: 114.0
click at [483, 345] on tr "1 ZEUS138 86843533 31/08/2025 18:27:34 KITATEMANKAN AHMAD SAIFUL A BRI 80030100…" at bounding box center [658, 344] width 1288 height 76
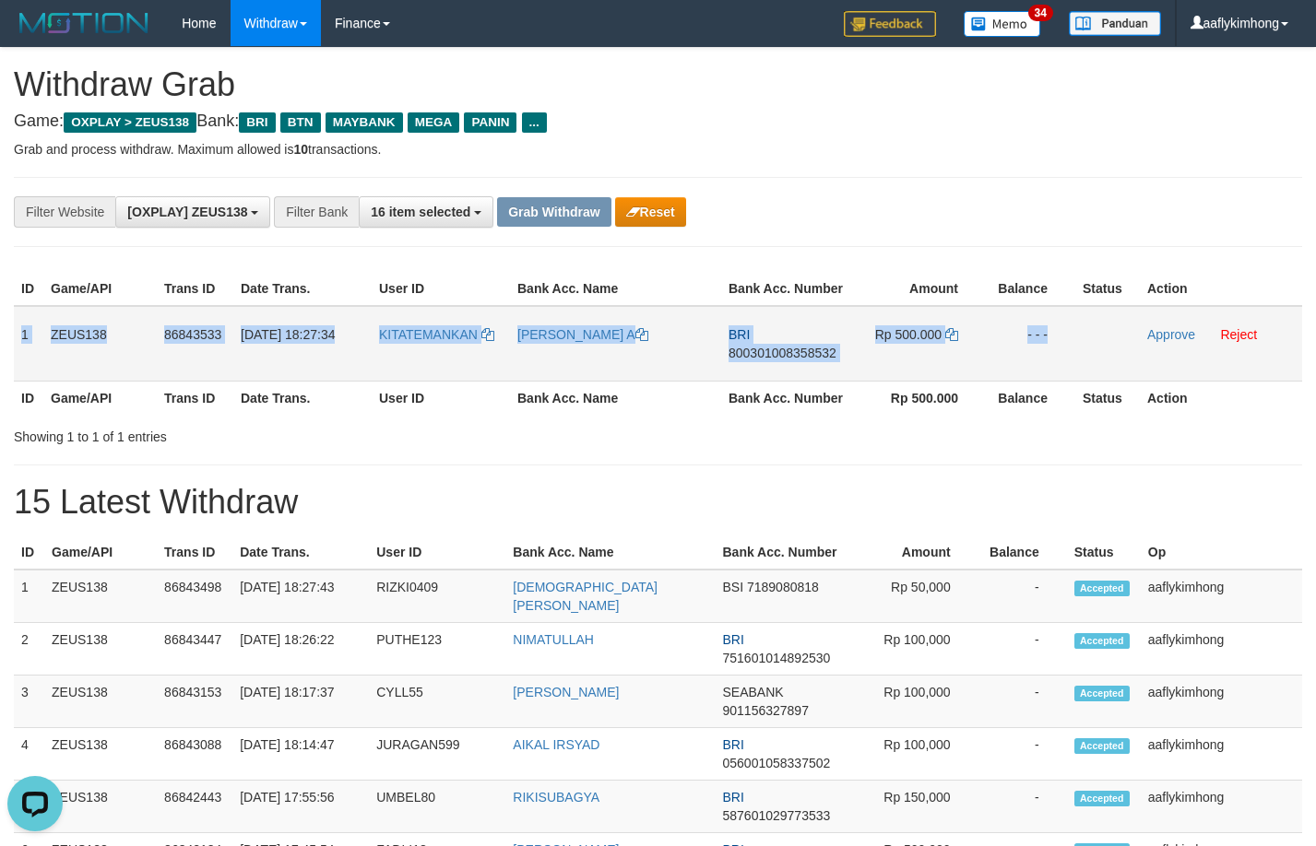
copy tr "1 ZEUS138 86843533 31/08/2025 18:27:34 KITATEMANKAN AHMAD SAIFUL A BRI 80030100…"
drag, startPoint x: 15, startPoint y: 321, endPoint x: 1128, endPoint y: 355, distance: 1113.5
click at [1128, 355] on tr "1 ZEUS138 86843533 31/08/2025 18:27:34 KITATEMANKAN AHMAD SAIFUL A BRI 80030100…" at bounding box center [658, 344] width 1288 height 76
click at [785, 349] on span "800301008358532" at bounding box center [782, 353] width 108 height 15
copy tr "1 ZEUS138 86843533 31/08/2025 18:27:34 KITATEMANKAN AHMAD SAIFUL A BRI 80030100…"
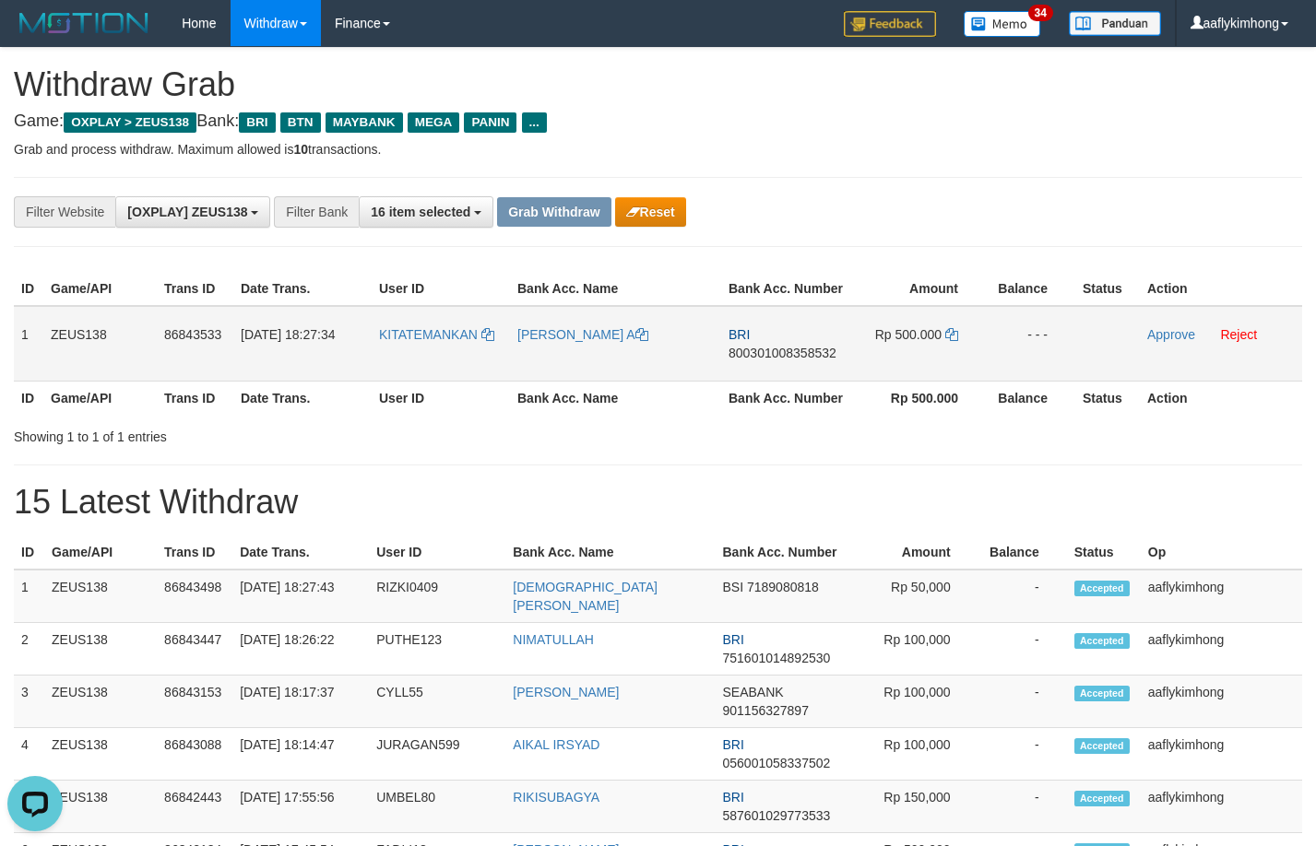
click at [785, 349] on span "800301008358532" at bounding box center [782, 353] width 108 height 15
click at [951, 337] on icon at bounding box center [951, 334] width 13 height 13
drag, startPoint x: 1149, startPoint y: 332, endPoint x: 720, endPoint y: 187, distance: 452.6
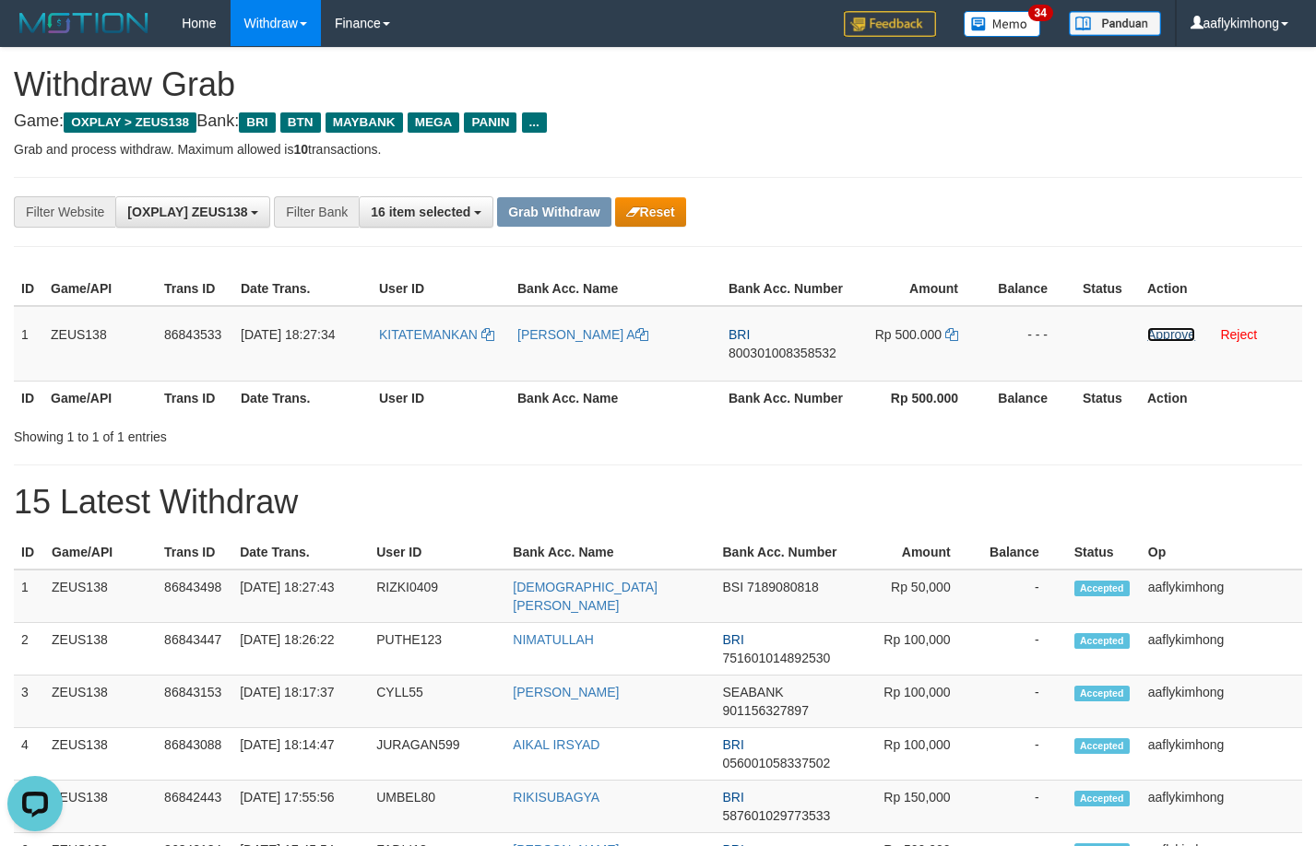
click at [1149, 332] on link "Approve" at bounding box center [1171, 334] width 48 height 15
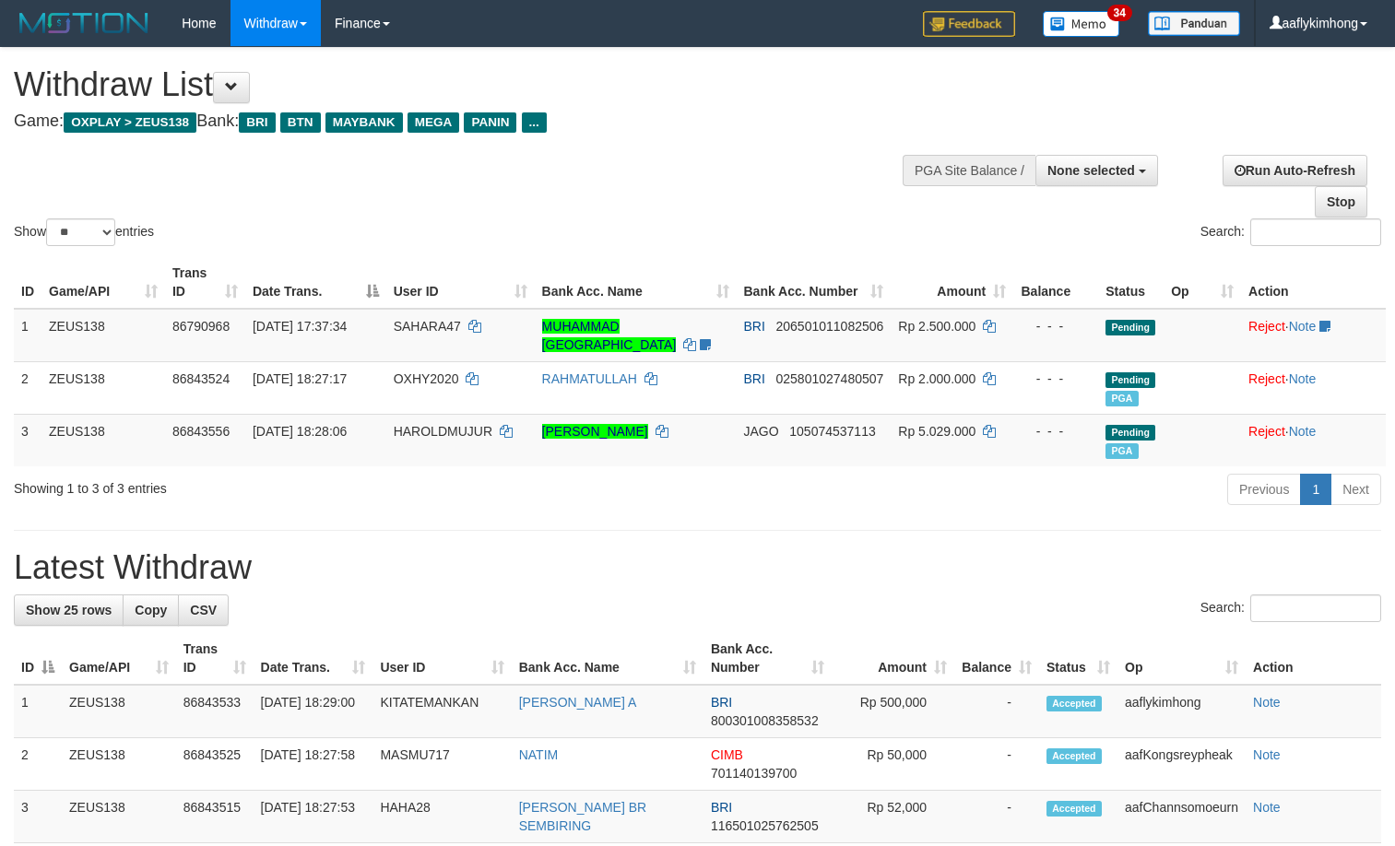
select select
select select "**"
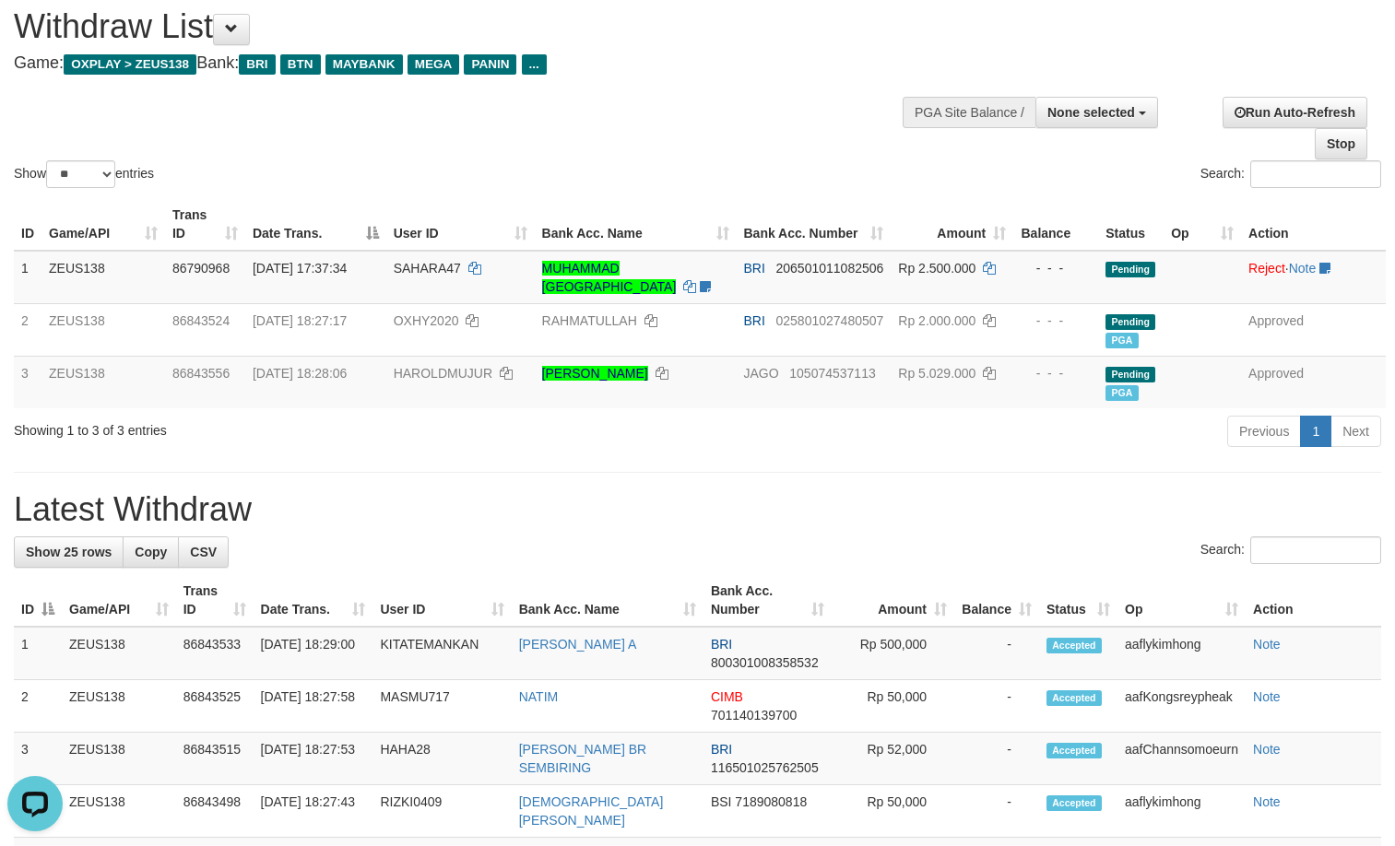
click at [498, 448] on div "Showing 1 to 3 of 3 entries Previous 1 Next" at bounding box center [697, 434] width 1395 height 40
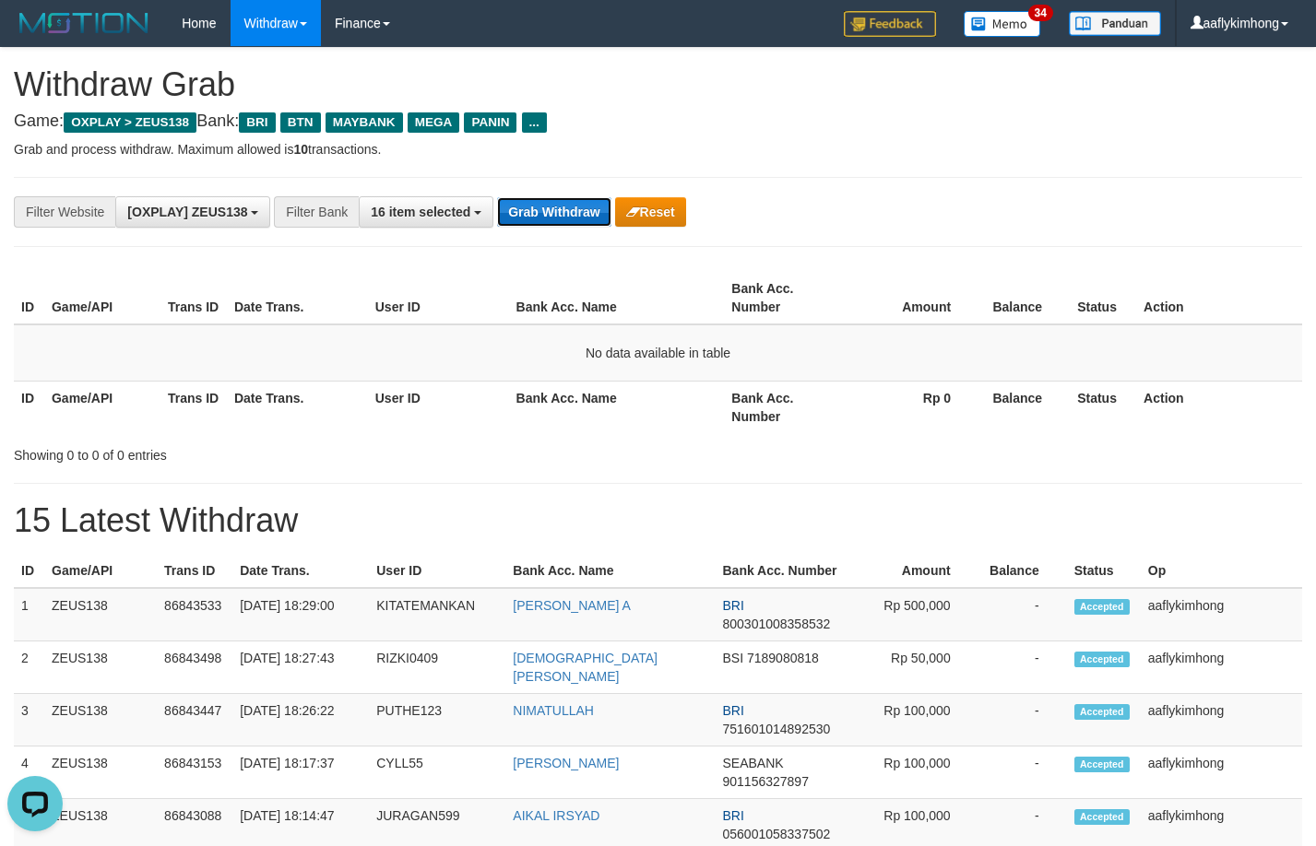
click at [566, 206] on button "Grab Withdraw" at bounding box center [553, 212] width 113 height 30
click at [569, 204] on button "Grab Withdraw" at bounding box center [553, 212] width 113 height 30
click at [568, 202] on button "Grab Withdraw" at bounding box center [553, 212] width 113 height 30
drag, startPoint x: 568, startPoint y: 202, endPoint x: 565, endPoint y: 176, distance: 26.0
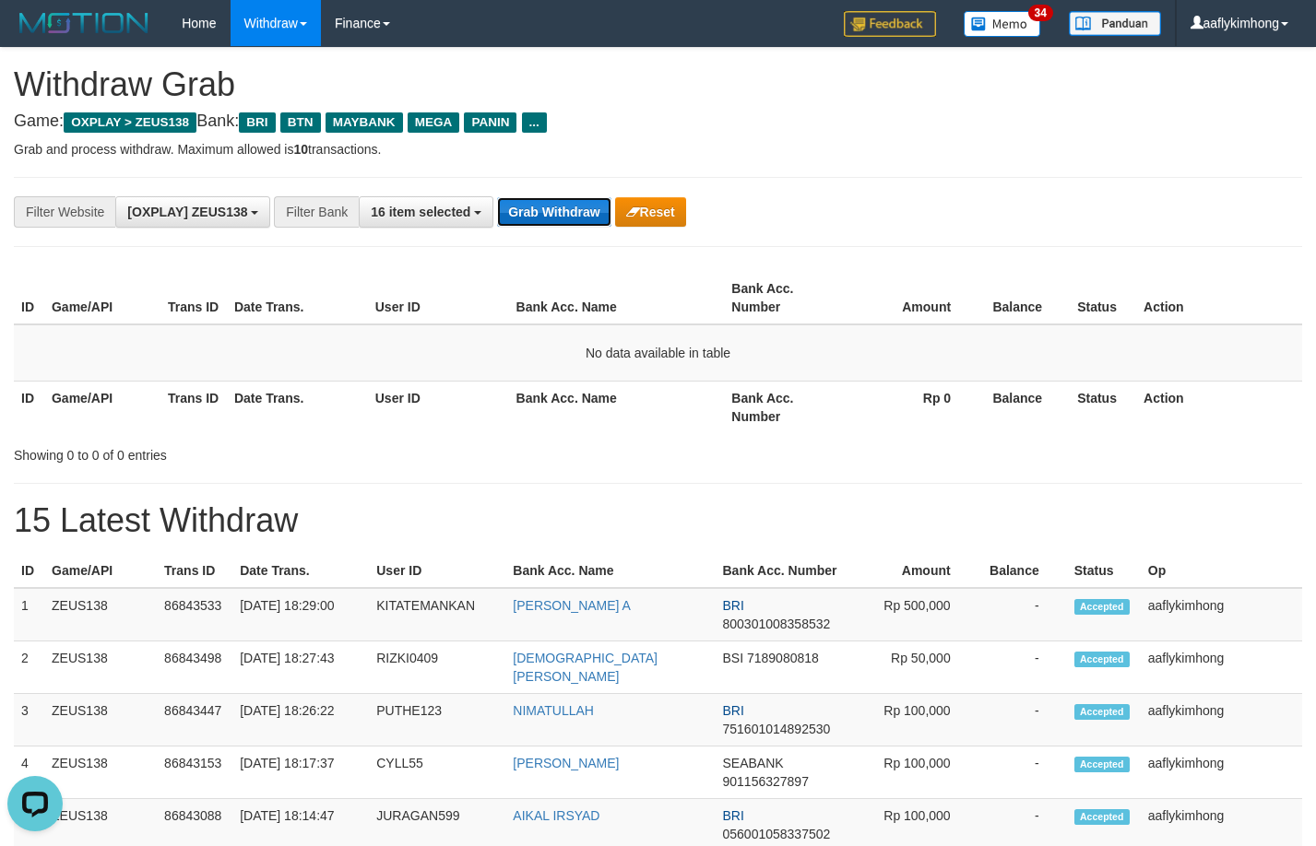
click at [540, 209] on button "Grab Withdraw" at bounding box center [553, 212] width 113 height 30
click at [542, 209] on button "Grab Withdraw" at bounding box center [553, 212] width 113 height 30
drag, startPoint x: 540, startPoint y: 209, endPoint x: 528, endPoint y: 209, distance: 12.0
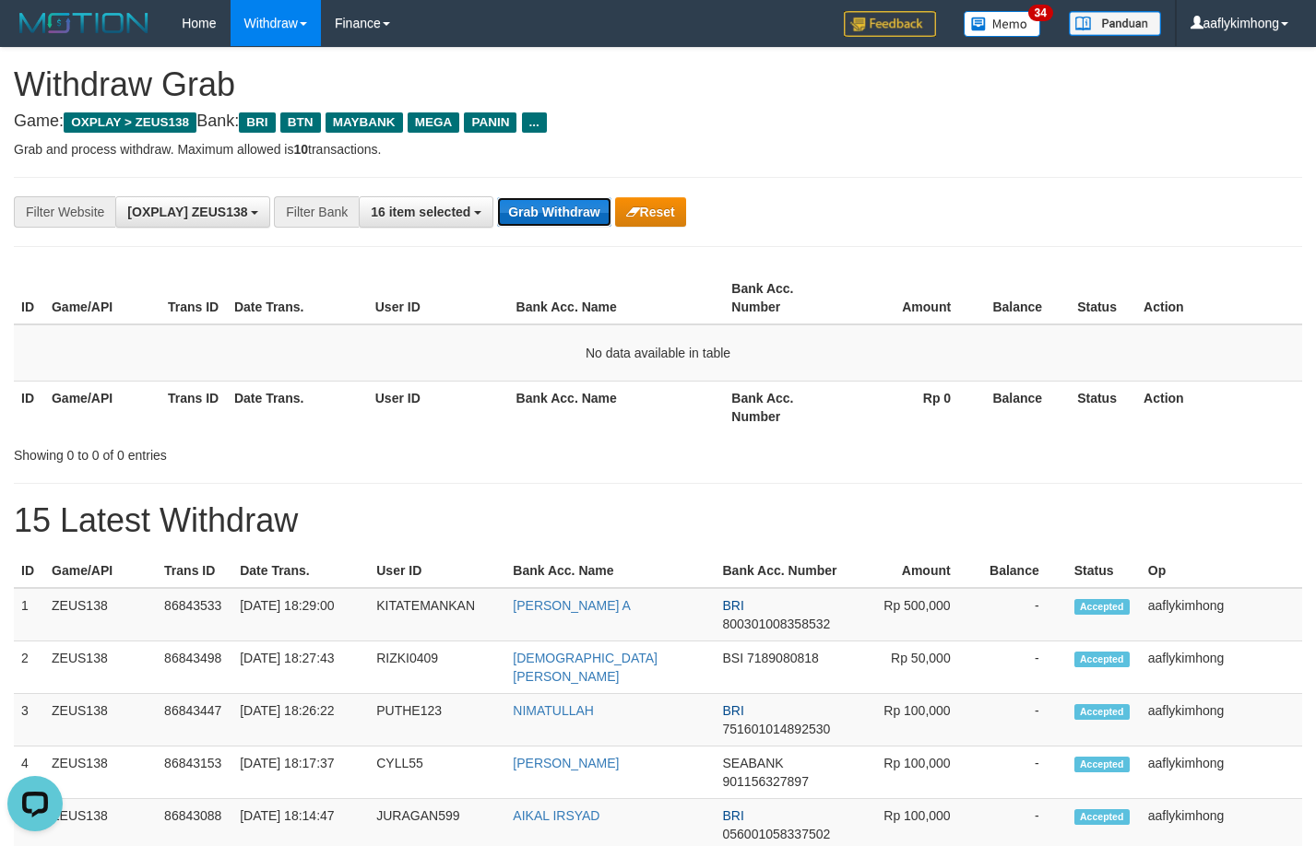
click at [528, 209] on button "Grab Withdraw" at bounding box center [553, 212] width 113 height 30
drag, startPoint x: 528, startPoint y: 209, endPoint x: 503, endPoint y: 186, distance: 33.9
click at [501, 183] on div "**********" at bounding box center [658, 212] width 1288 height 70
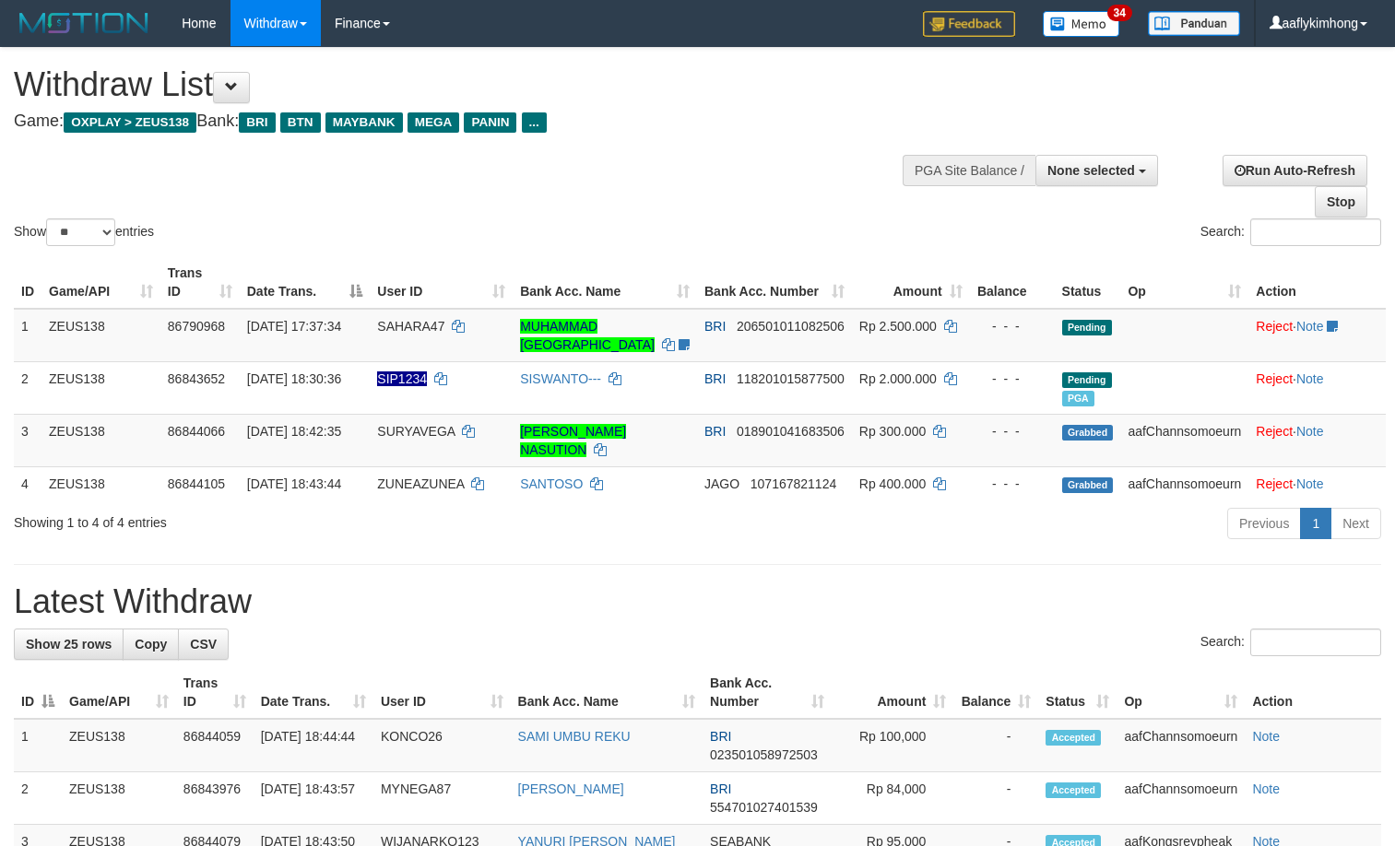
select select
select select "**"
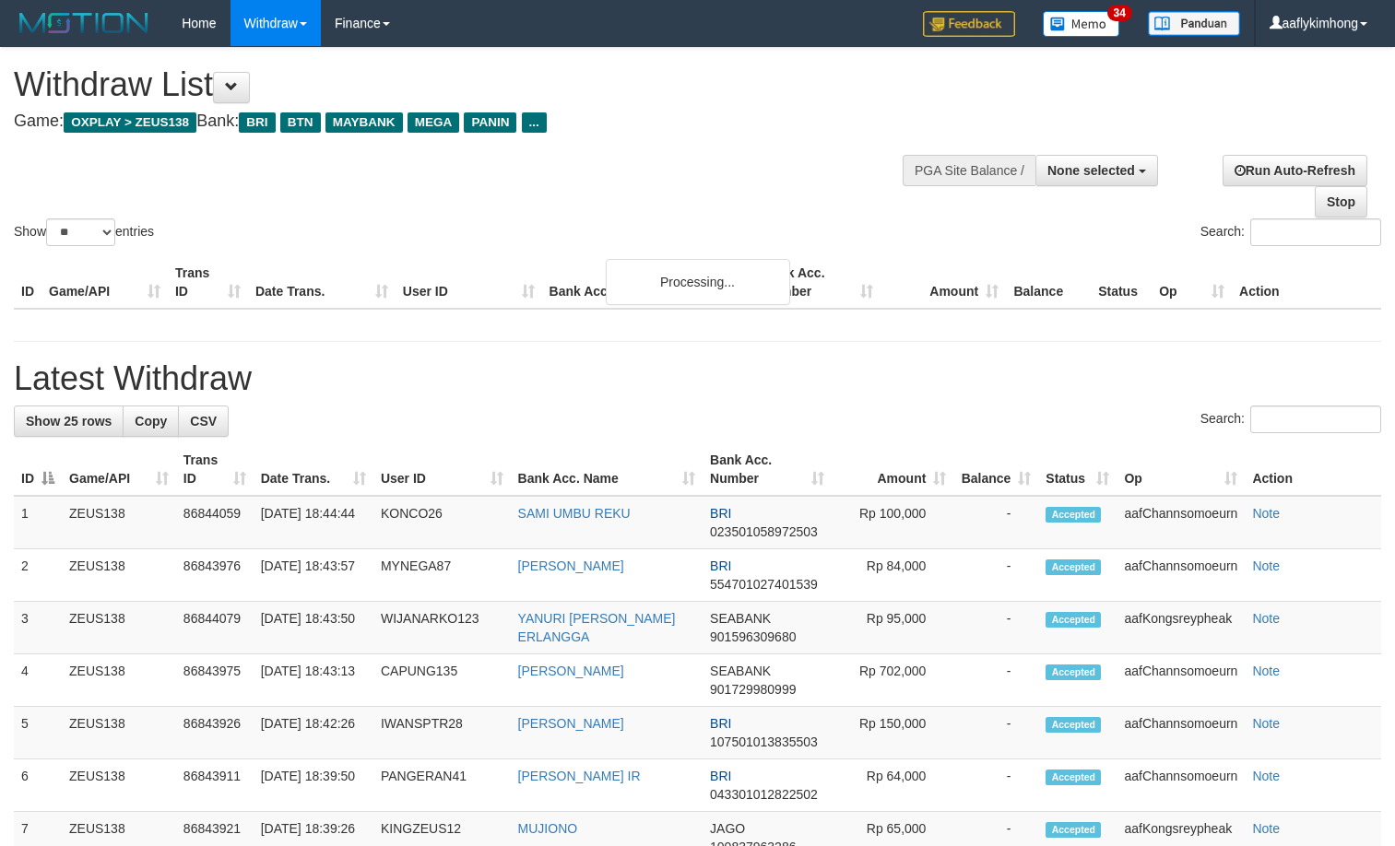
select select
select select "**"
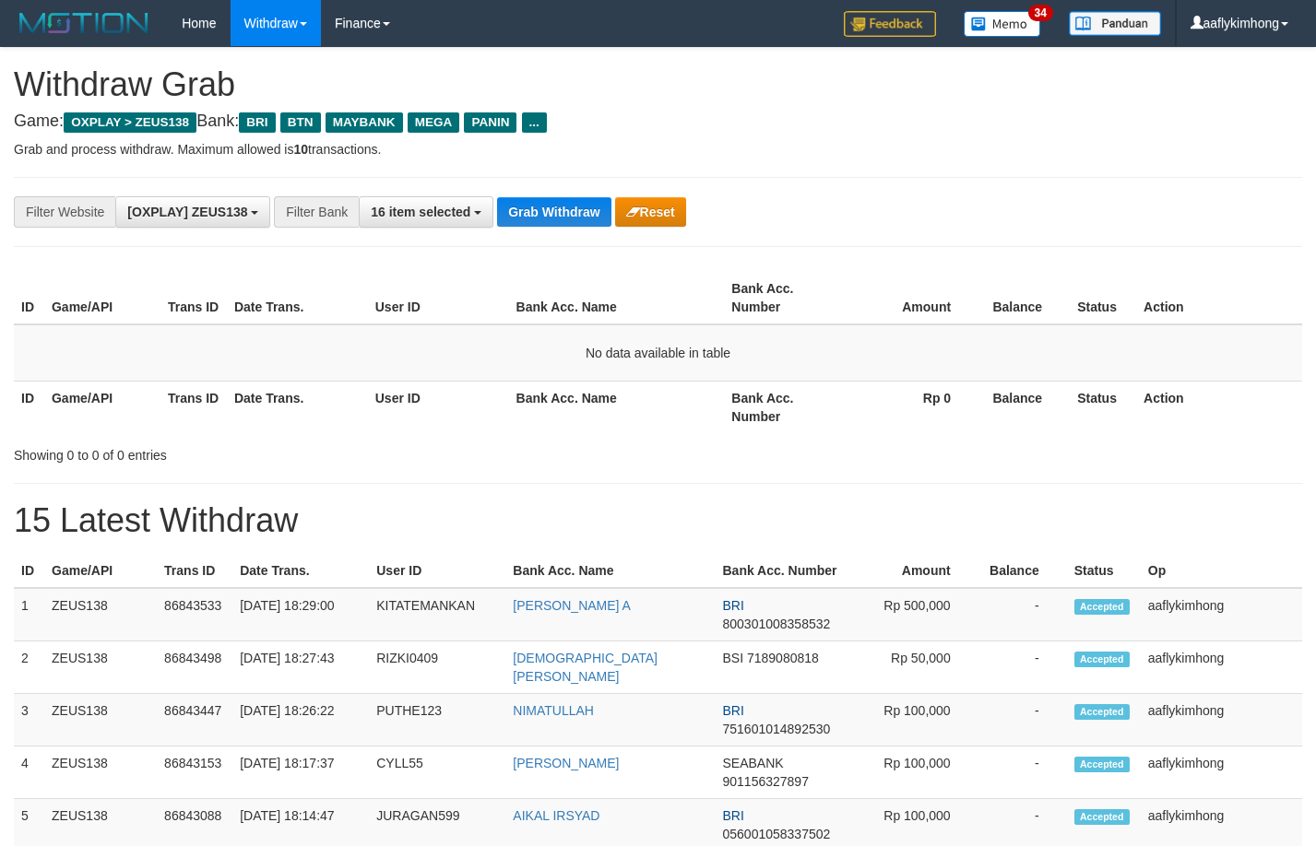
click at [594, 231] on div "**********" at bounding box center [658, 212] width 1288 height 70
click at [586, 216] on button "Grab Withdraw" at bounding box center [553, 212] width 113 height 30
click at [581, 189] on div "**********" at bounding box center [658, 212] width 1288 height 70
click at [556, 223] on button "Grab Withdraw" at bounding box center [553, 212] width 113 height 30
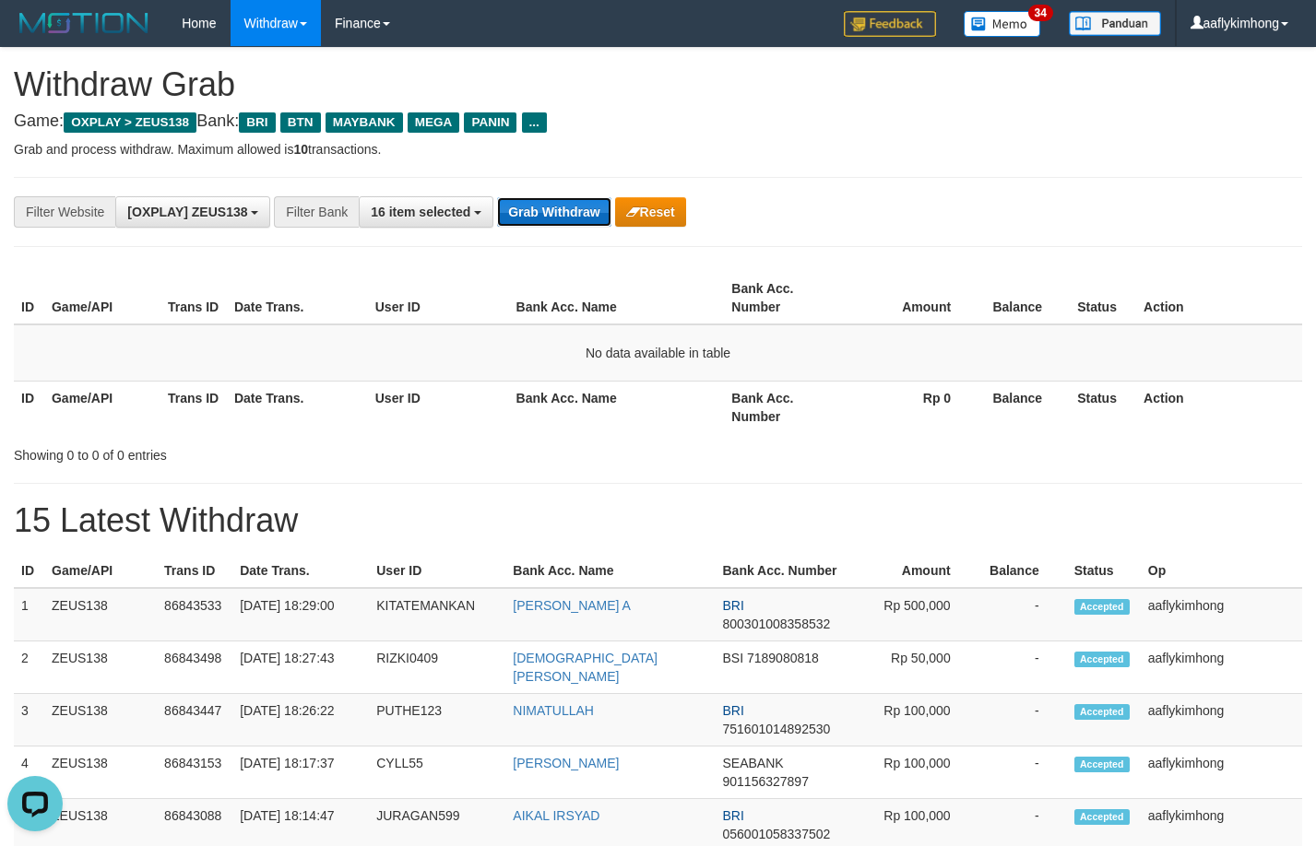
click at [556, 223] on button "Grab Withdraw" at bounding box center [553, 212] width 113 height 30
click at [550, 219] on button "Grab Withdraw" at bounding box center [553, 212] width 113 height 30
click at [545, 186] on div "**********" at bounding box center [658, 212] width 1288 height 70
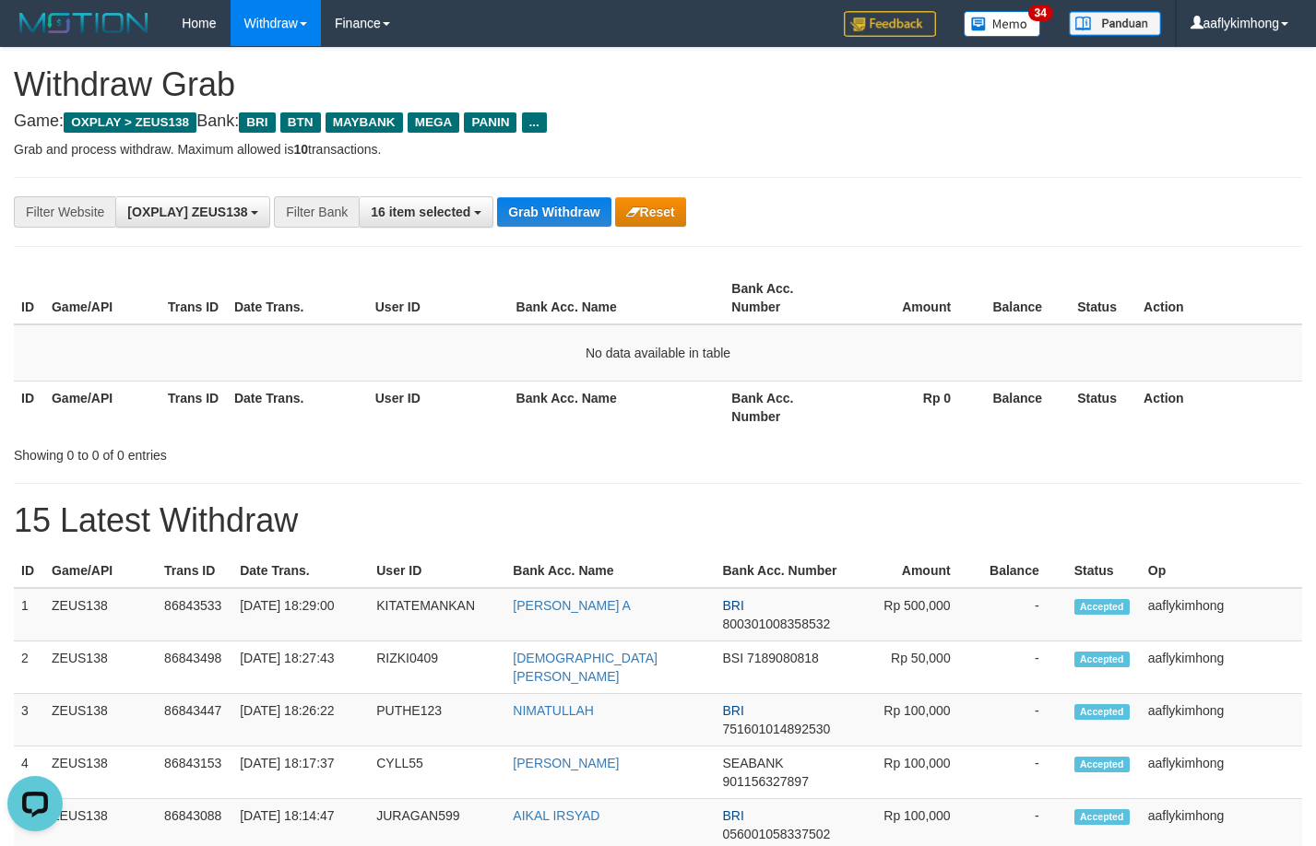
click at [547, 183] on div "**********" at bounding box center [658, 212] width 1288 height 70
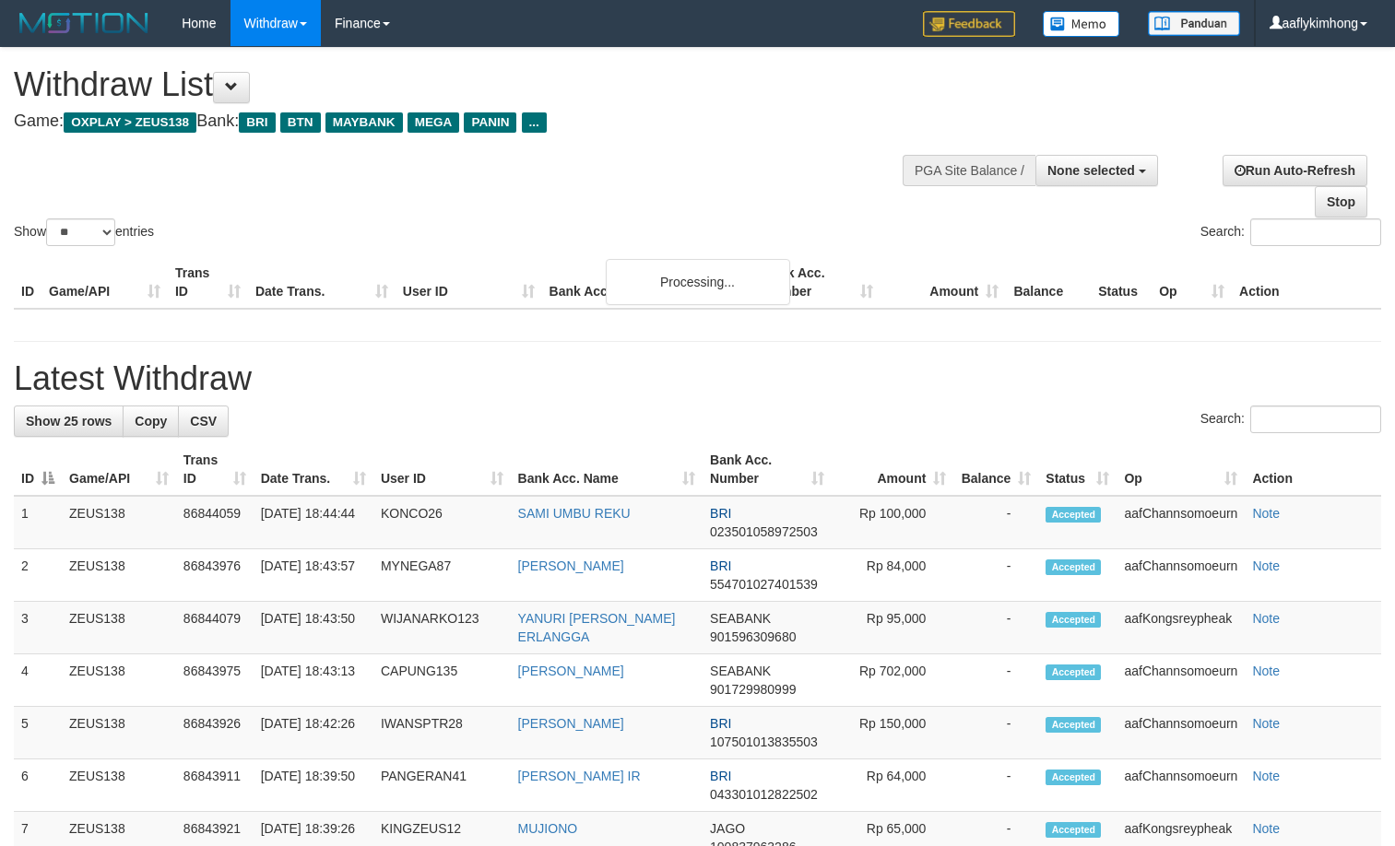
select select
select select "**"
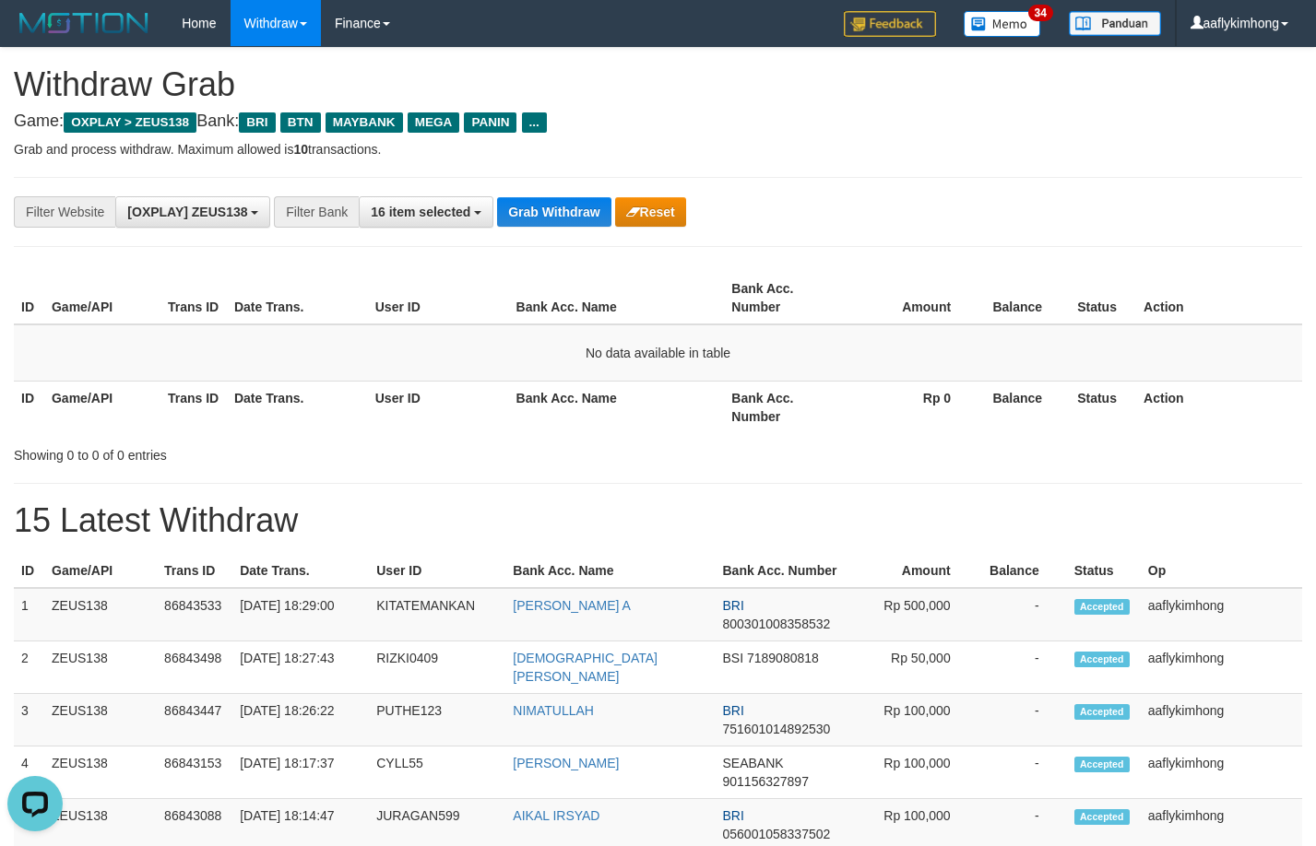
click at [460, 230] on div "**********" at bounding box center [658, 212] width 1288 height 70
click at [518, 227] on div "**********" at bounding box center [548, 211] width 1096 height 31
click at [541, 204] on button "Grab Withdraw" at bounding box center [553, 212] width 113 height 30
drag, startPoint x: 542, startPoint y: 204, endPoint x: 947, endPoint y: 172, distance: 406.0
click at [546, 203] on button "Grab Withdraw" at bounding box center [553, 212] width 113 height 30
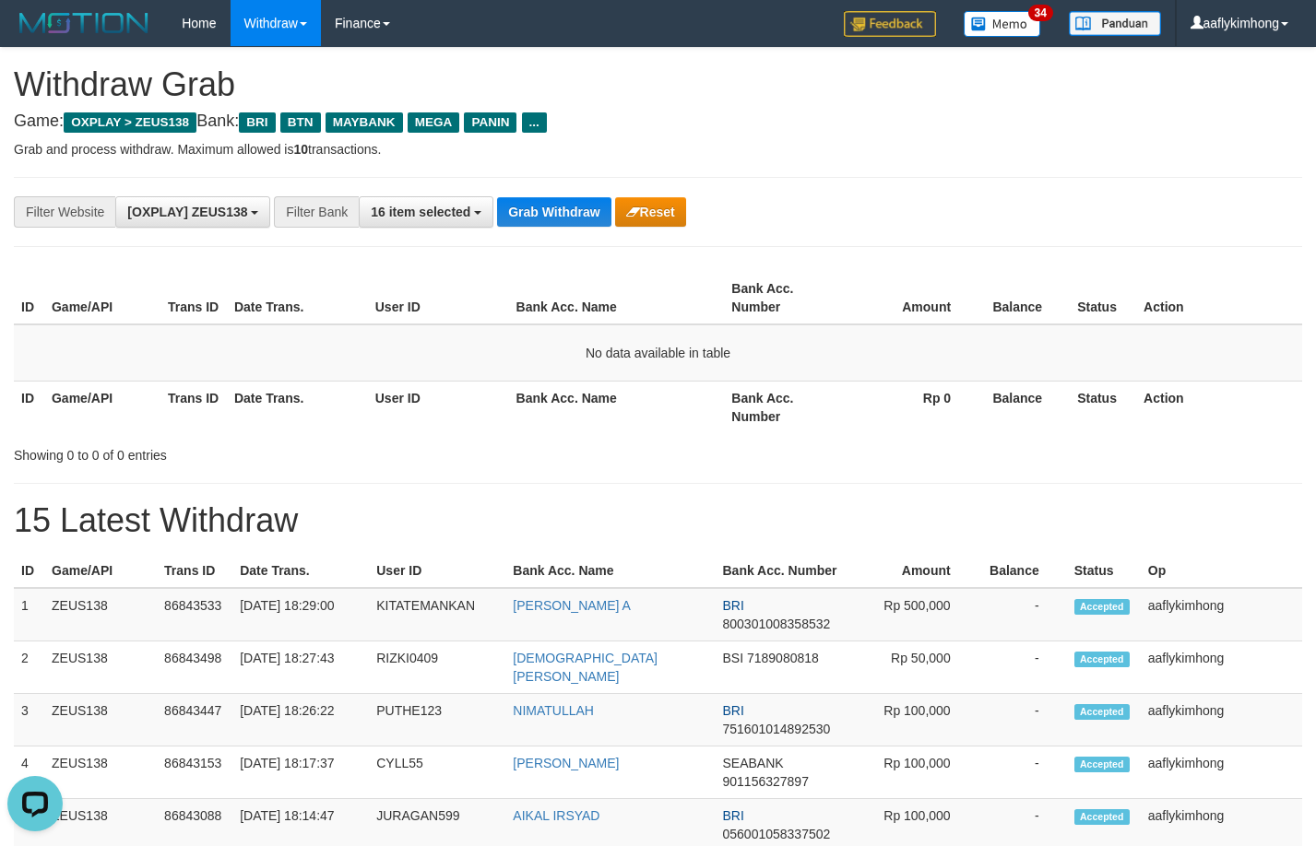
drag, startPoint x: 735, startPoint y: 287, endPoint x: 716, endPoint y: 284, distance: 18.6
click at [726, 286] on th "Bank Acc. Number" at bounding box center [782, 298] width 116 height 53
click at [585, 208] on button "Grab Withdraw" at bounding box center [553, 212] width 113 height 30
click at [583, 208] on button "Grab Withdraw" at bounding box center [553, 212] width 113 height 30
click at [582, 208] on button "Grab Withdraw" at bounding box center [553, 212] width 113 height 30
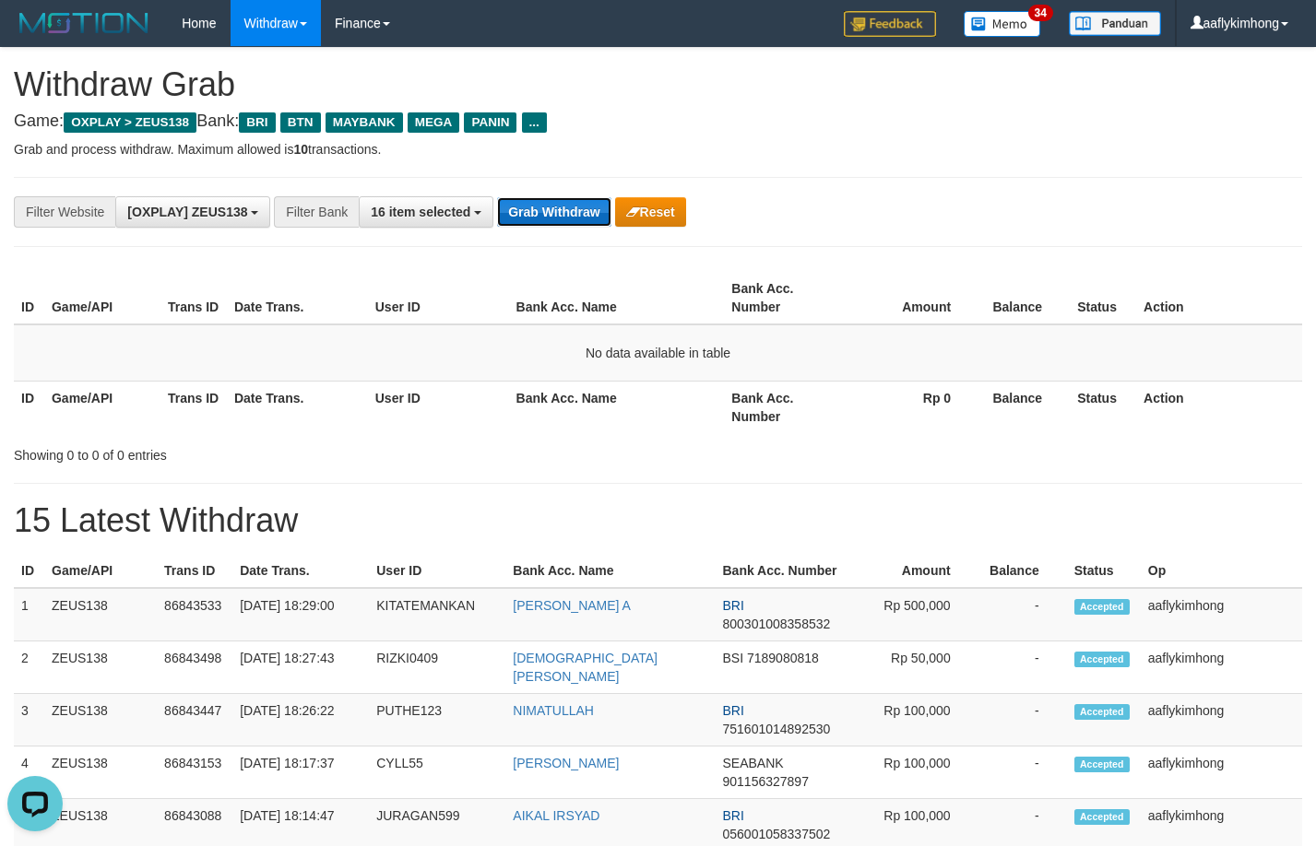
click at [581, 208] on button "Grab Withdraw" at bounding box center [553, 212] width 113 height 30
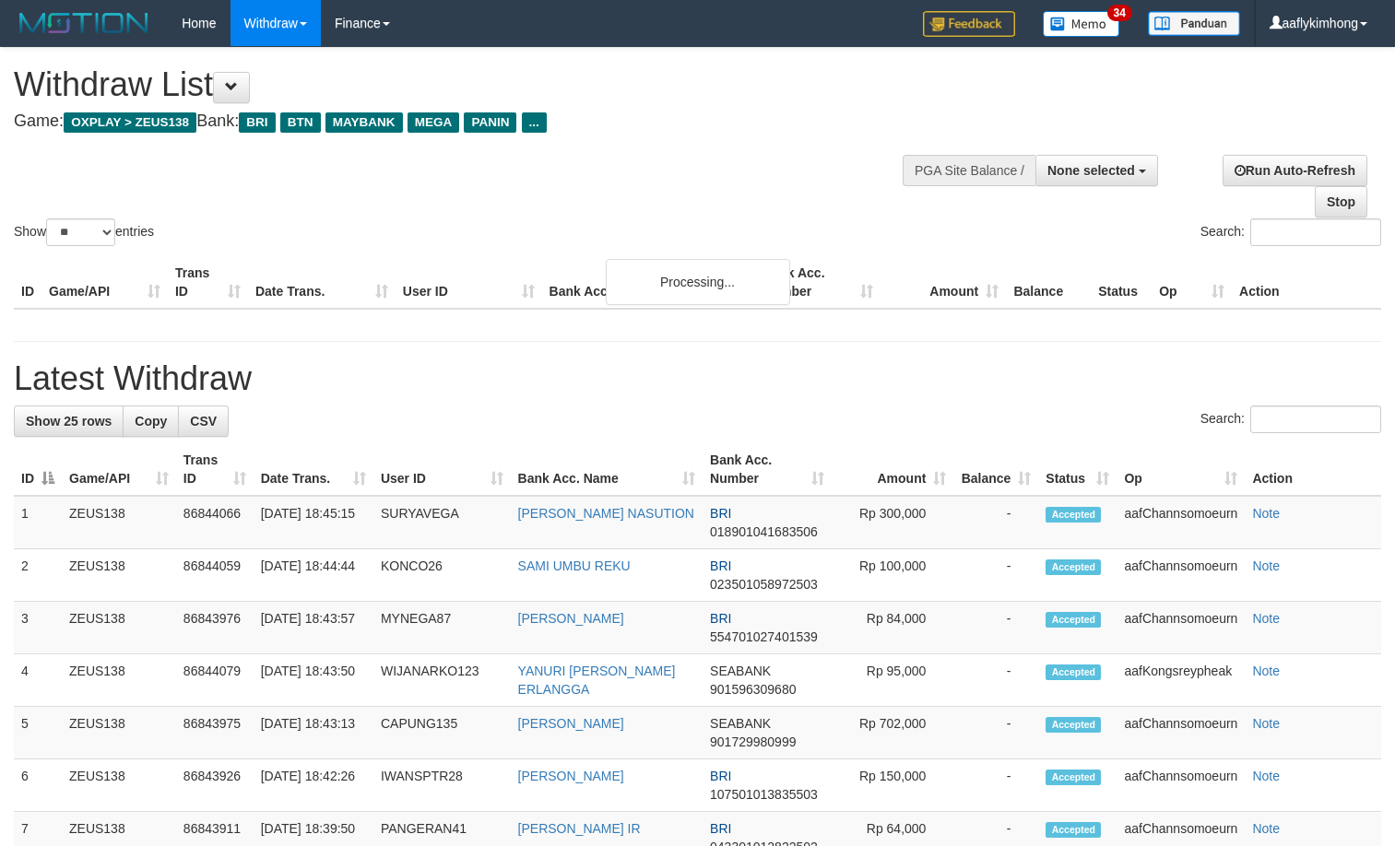
select select
select select "**"
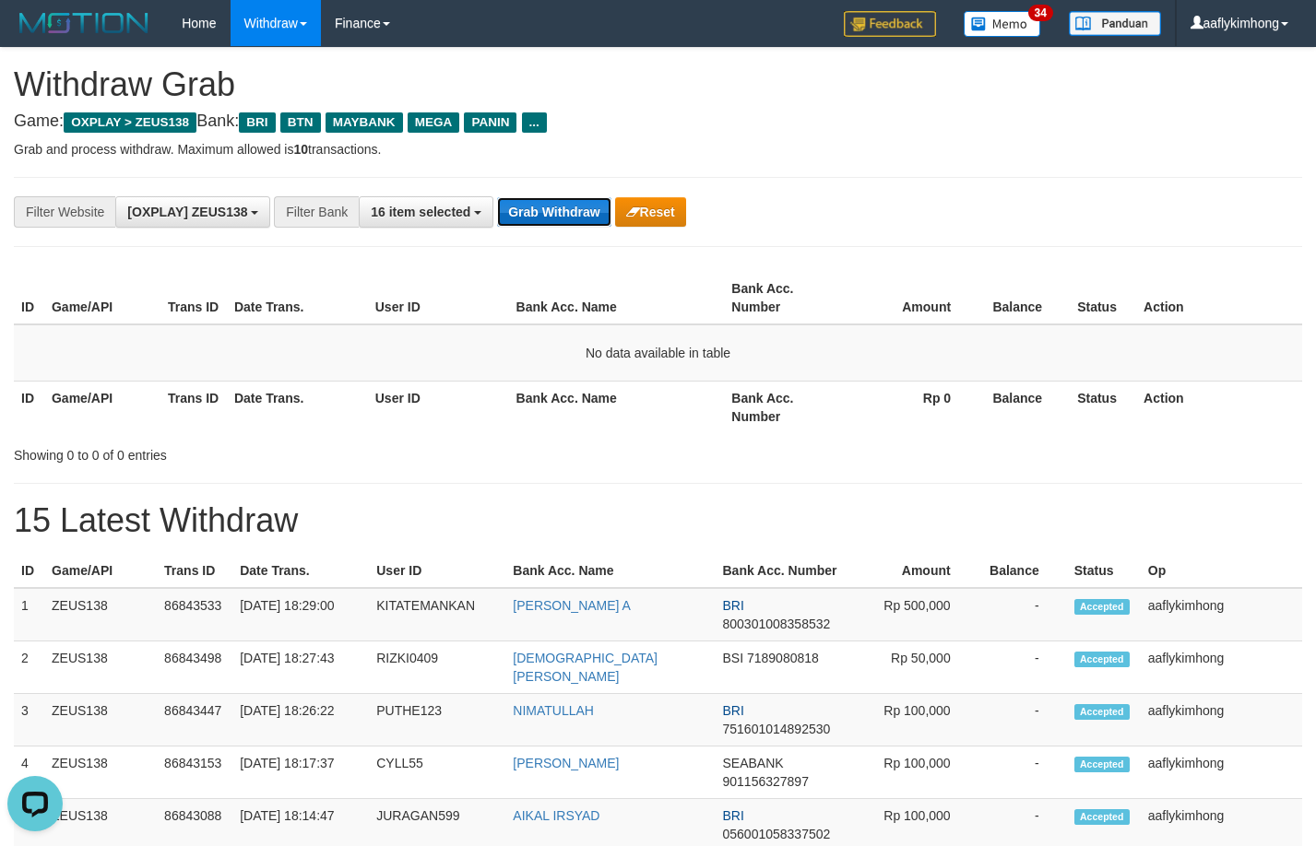
click at [564, 203] on button "Grab Withdraw" at bounding box center [553, 212] width 113 height 30
click at [563, 202] on button "Grab Withdraw" at bounding box center [553, 212] width 113 height 30
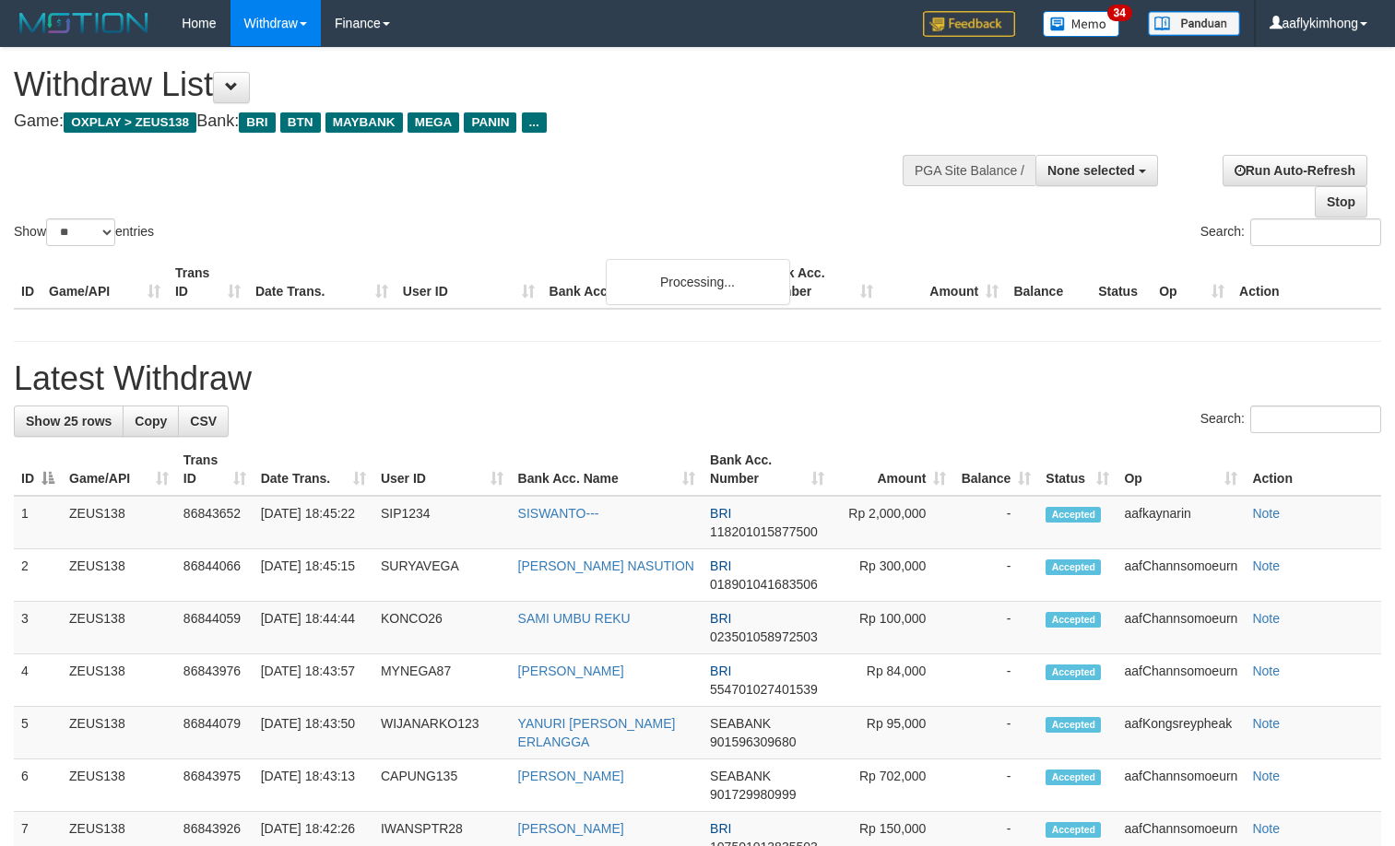
select select
select select "**"
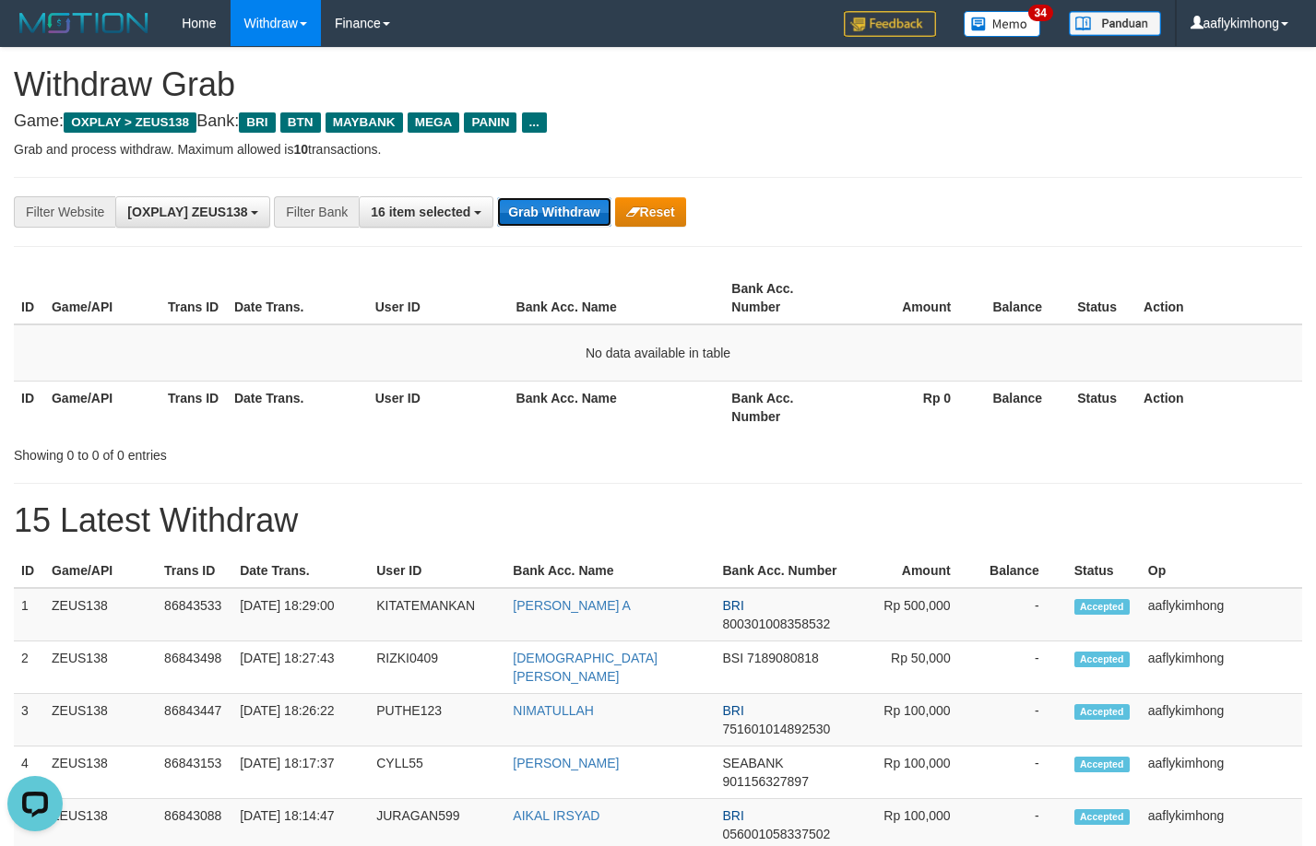
click at [581, 212] on button "Grab Withdraw" at bounding box center [553, 212] width 113 height 30
drag, startPoint x: 581, startPoint y: 212, endPoint x: 621, endPoint y: 219, distance: 41.1
click at [584, 212] on button "Grab Withdraw" at bounding box center [553, 212] width 113 height 30
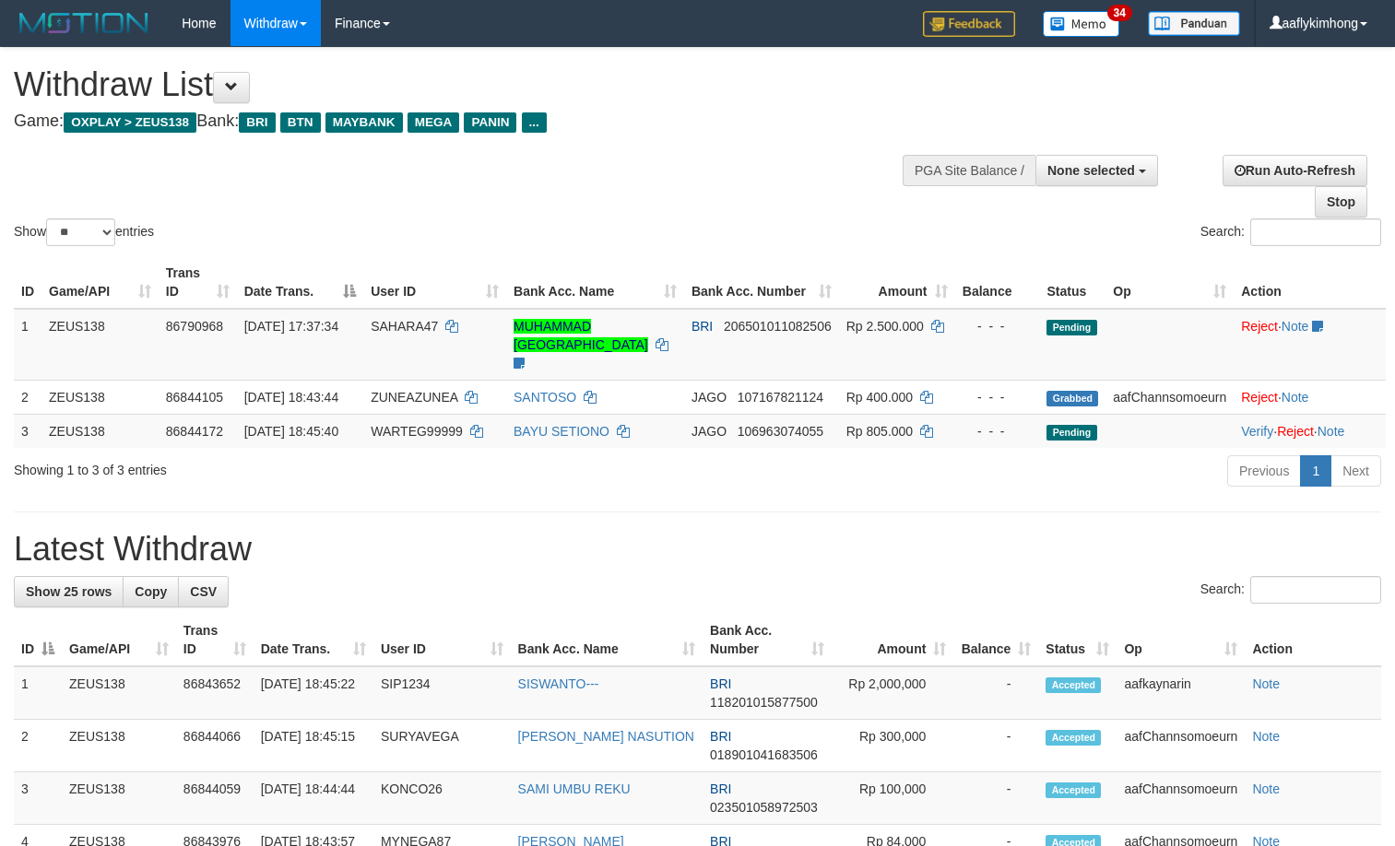
select select
select select "**"
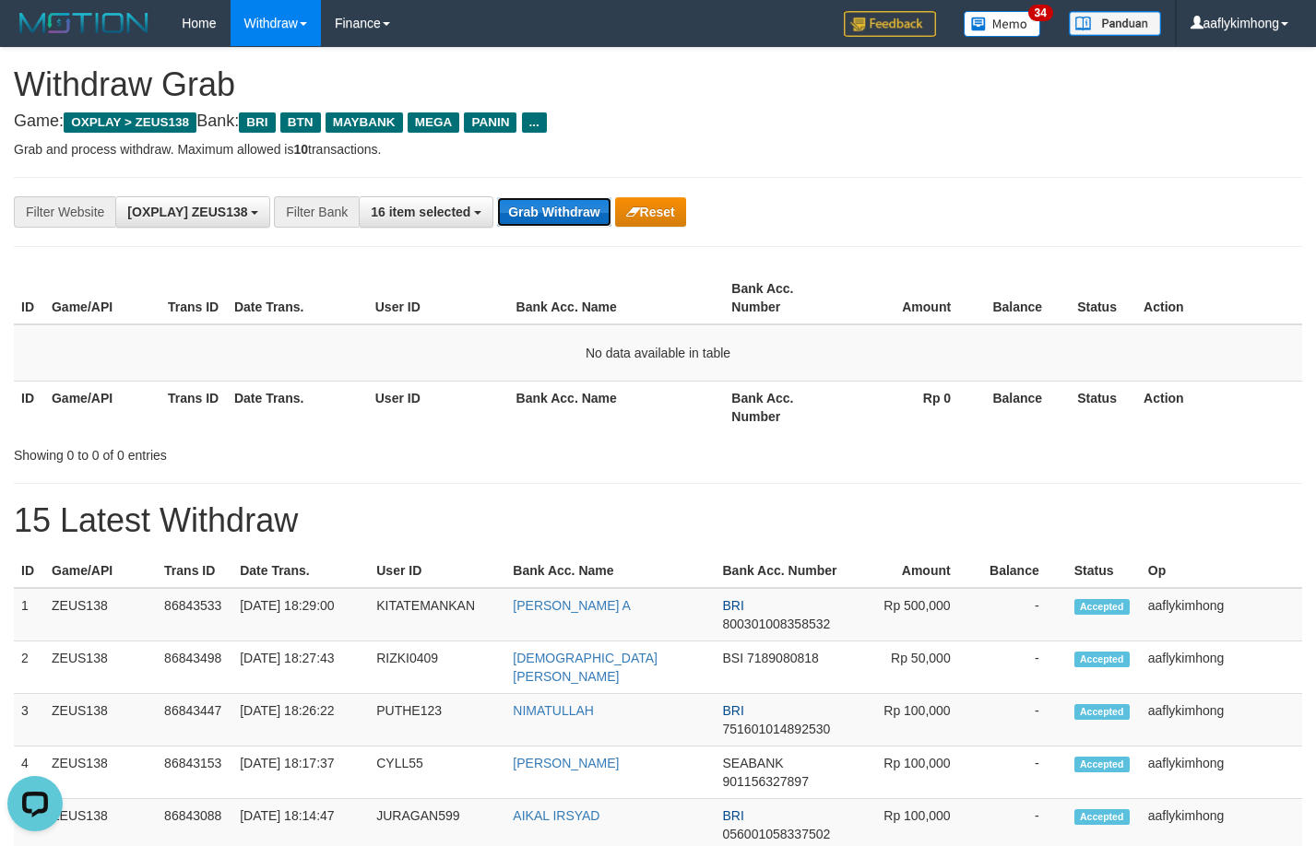
click at [593, 207] on button "Grab Withdraw" at bounding box center [553, 212] width 113 height 30
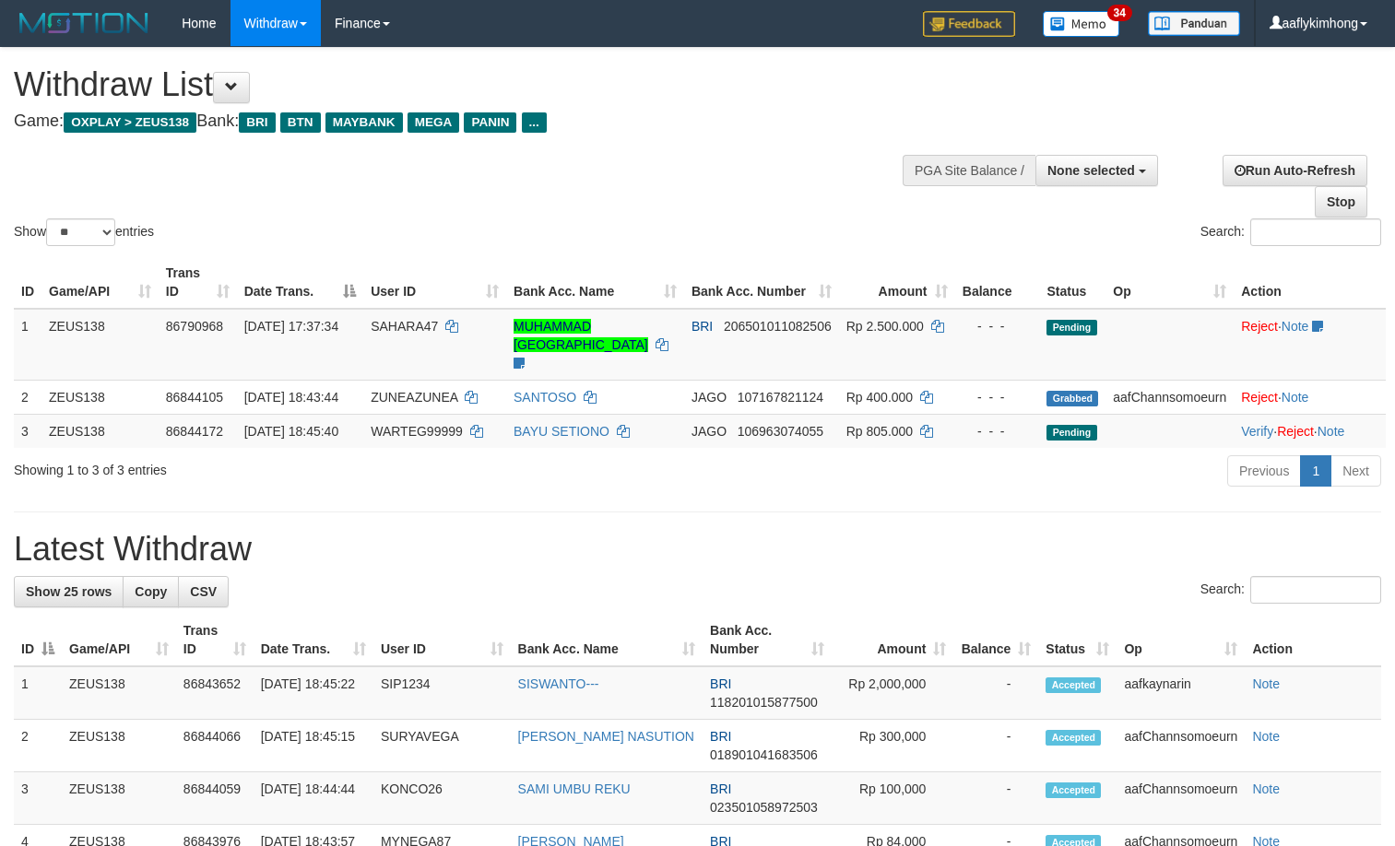
select select
select select "**"
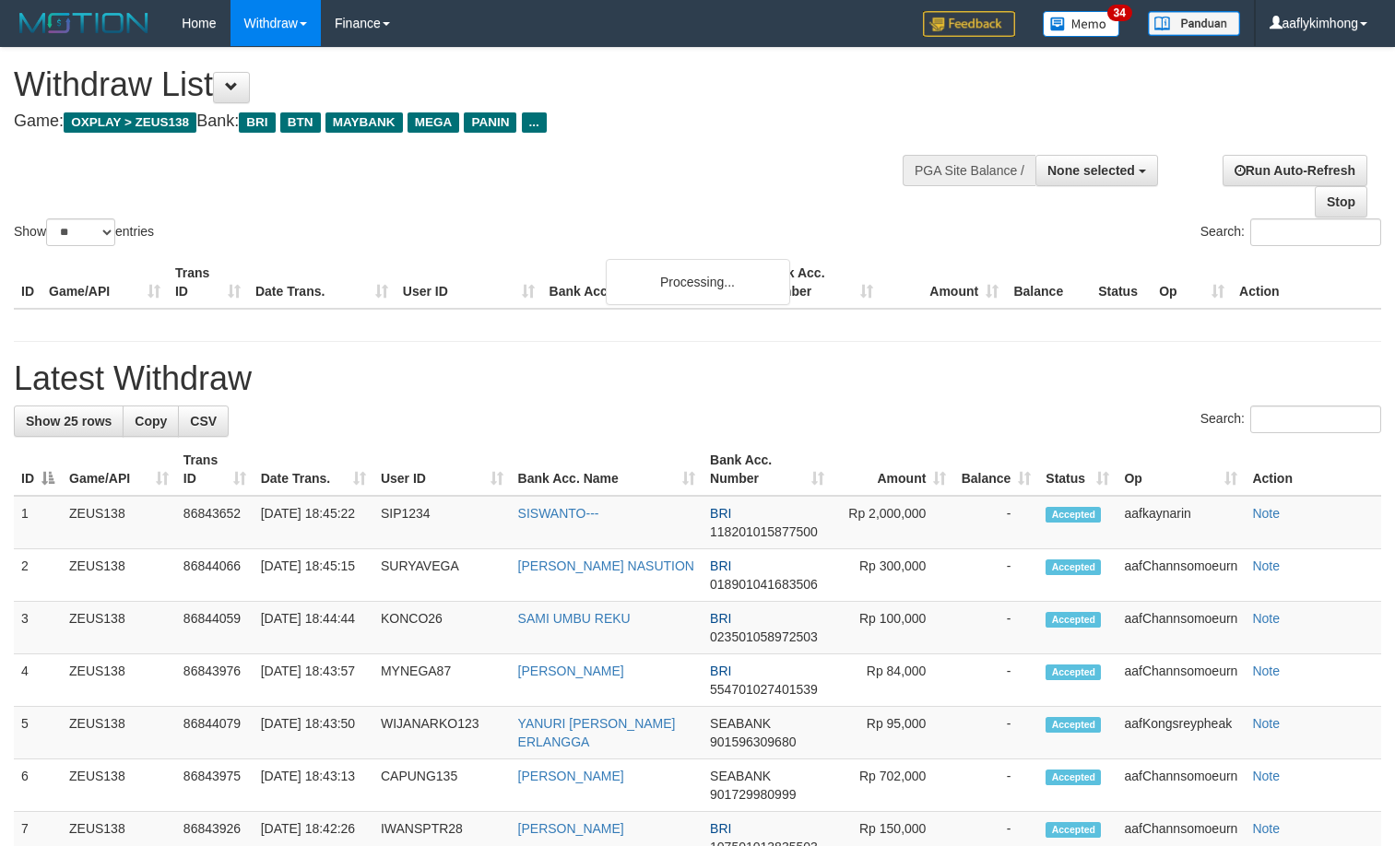
select select
select select "**"
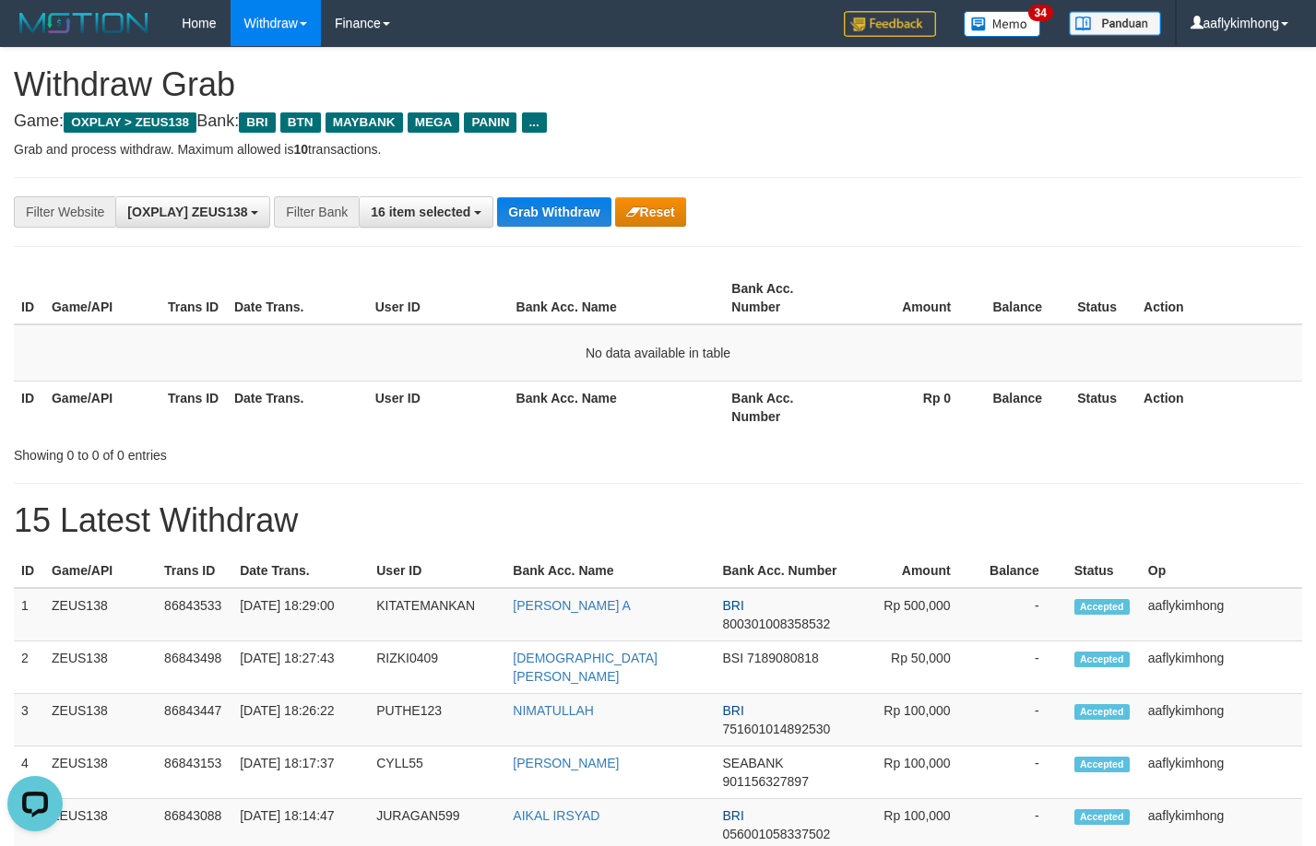
drag, startPoint x: 586, startPoint y: 241, endPoint x: 577, endPoint y: 242, distance: 9.3
click at [577, 242] on div "**********" at bounding box center [658, 212] width 1288 height 70
click at [563, 217] on button "Grab Withdraw" at bounding box center [553, 212] width 113 height 30
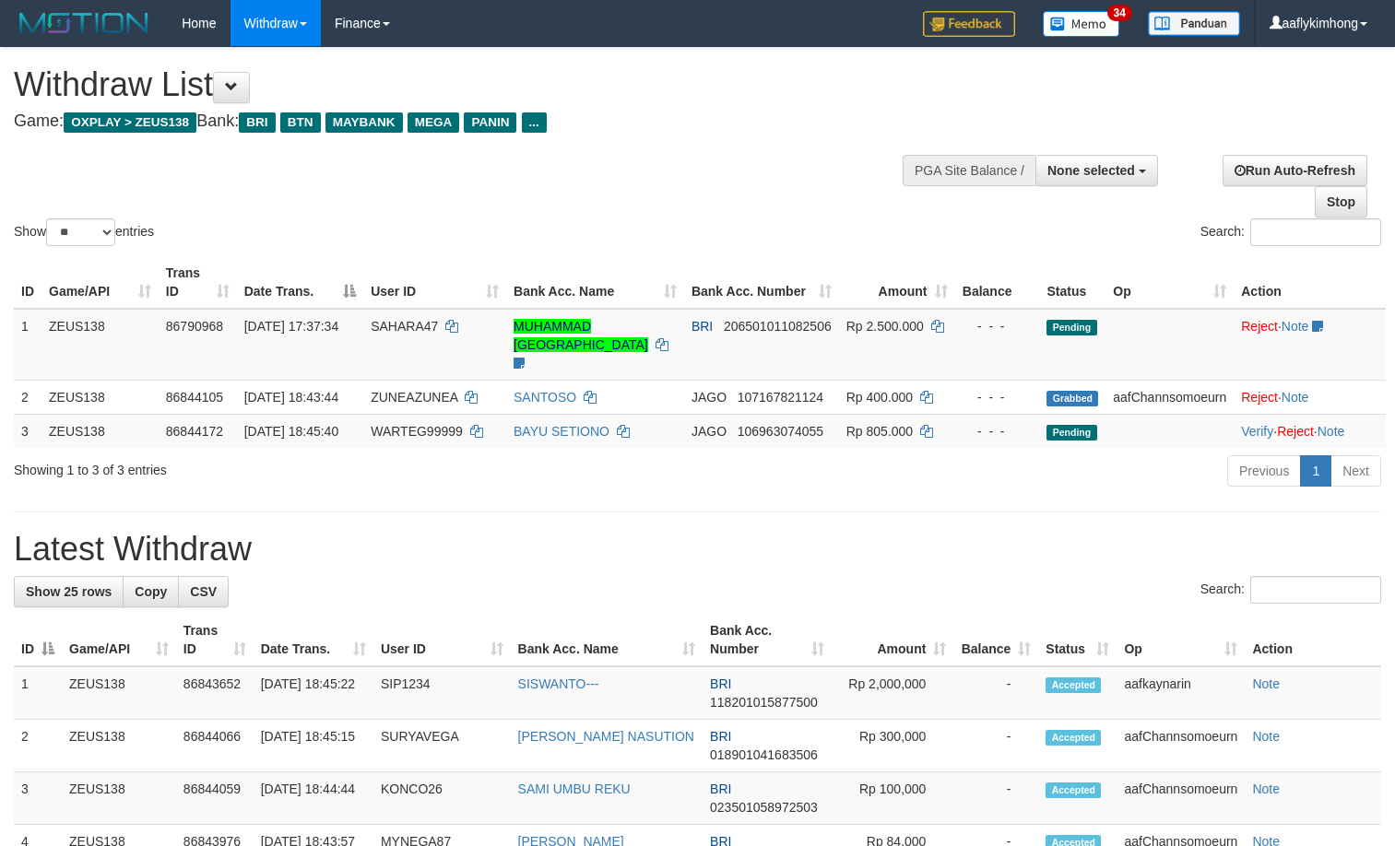
select select
select select "**"
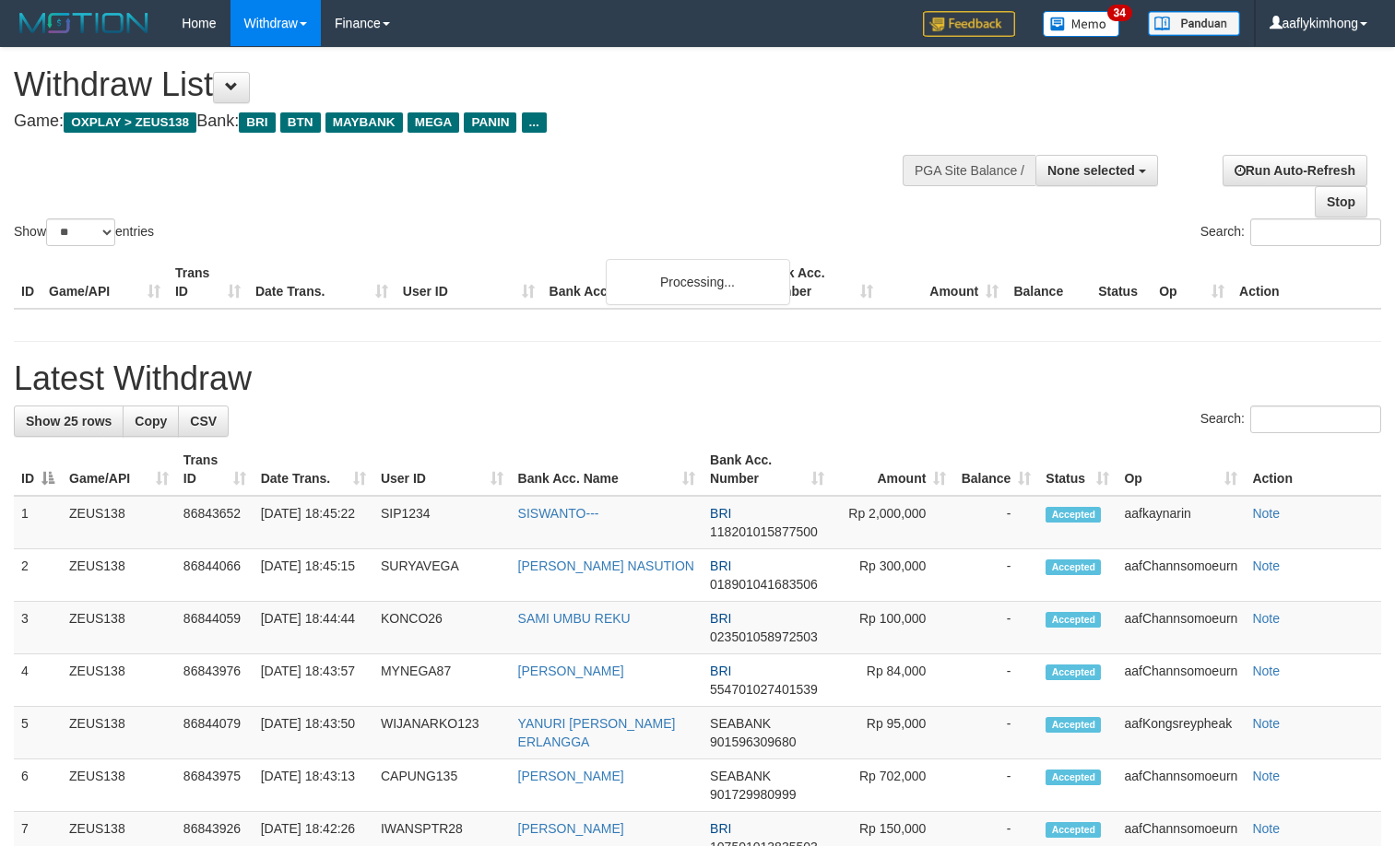
select select
select select "**"
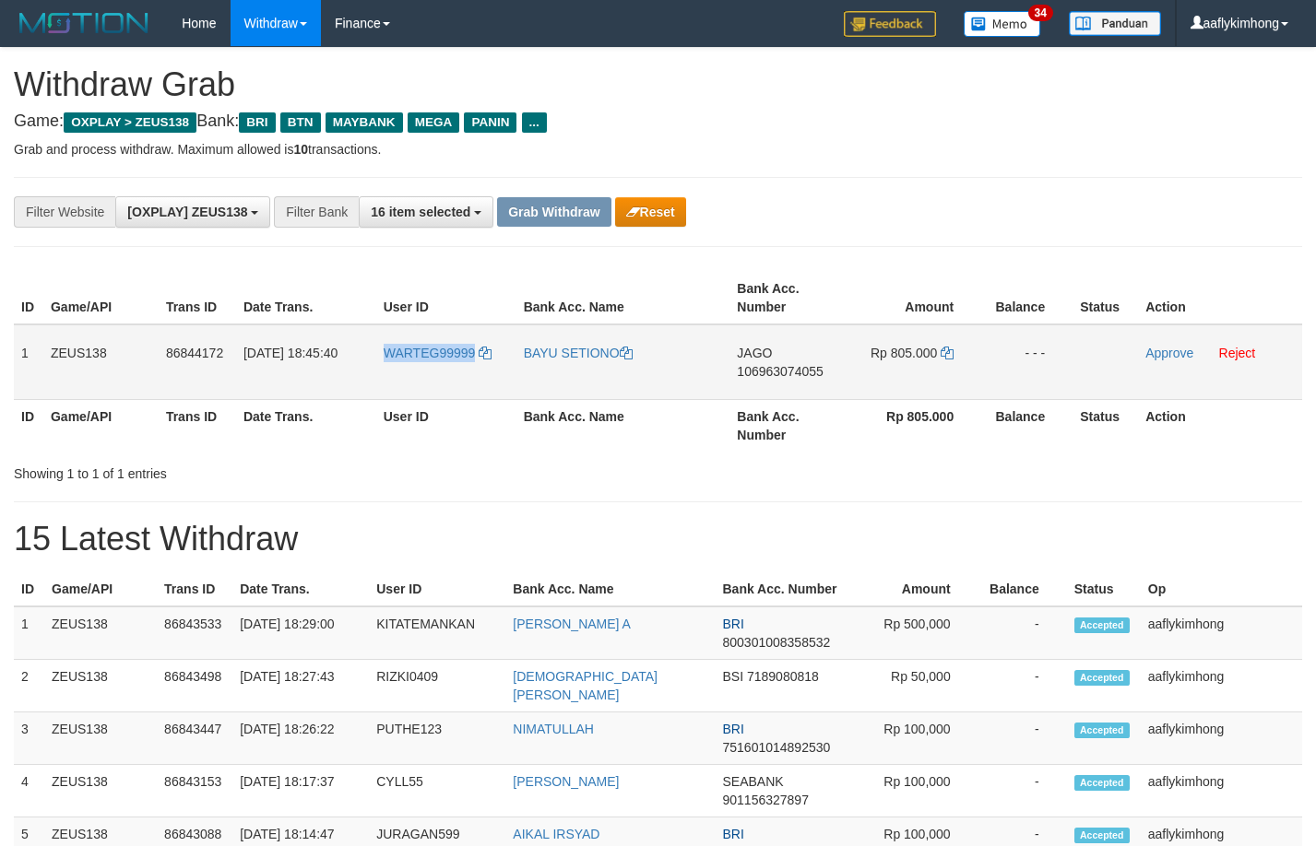
drag, startPoint x: 418, startPoint y: 375, endPoint x: 623, endPoint y: 330, distance: 210.5
click at [485, 373] on tr "1 ZEUS138 86844172 31/08/2025 18:45:40 WARTEG99999 BAYU SETIONO JAGO 1069630740…" at bounding box center [658, 363] width 1288 height 76
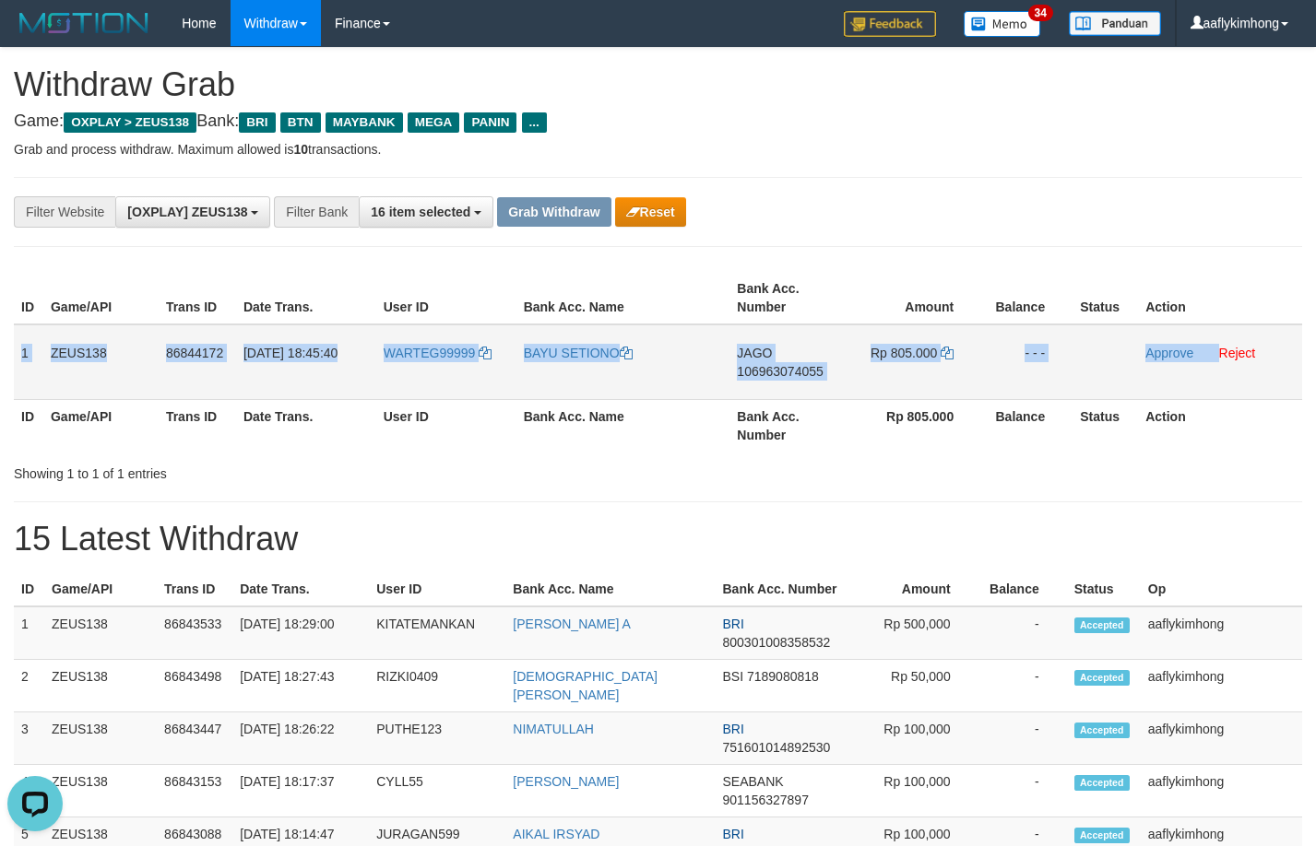
drag, startPoint x: 19, startPoint y: 344, endPoint x: 1217, endPoint y: 353, distance: 1197.8
click at [1217, 353] on tr "1 ZEUS138 86844172 31/08/2025 18:45:40 WARTEG99999 BAYU SETIONO JAGO 1069630740…" at bounding box center [658, 363] width 1288 height 76
copy tr "1 ZEUS138 86844172 31/08/2025 18:45:40 WARTEG99999 BAYU SETIONO JAGO 1069630740…"
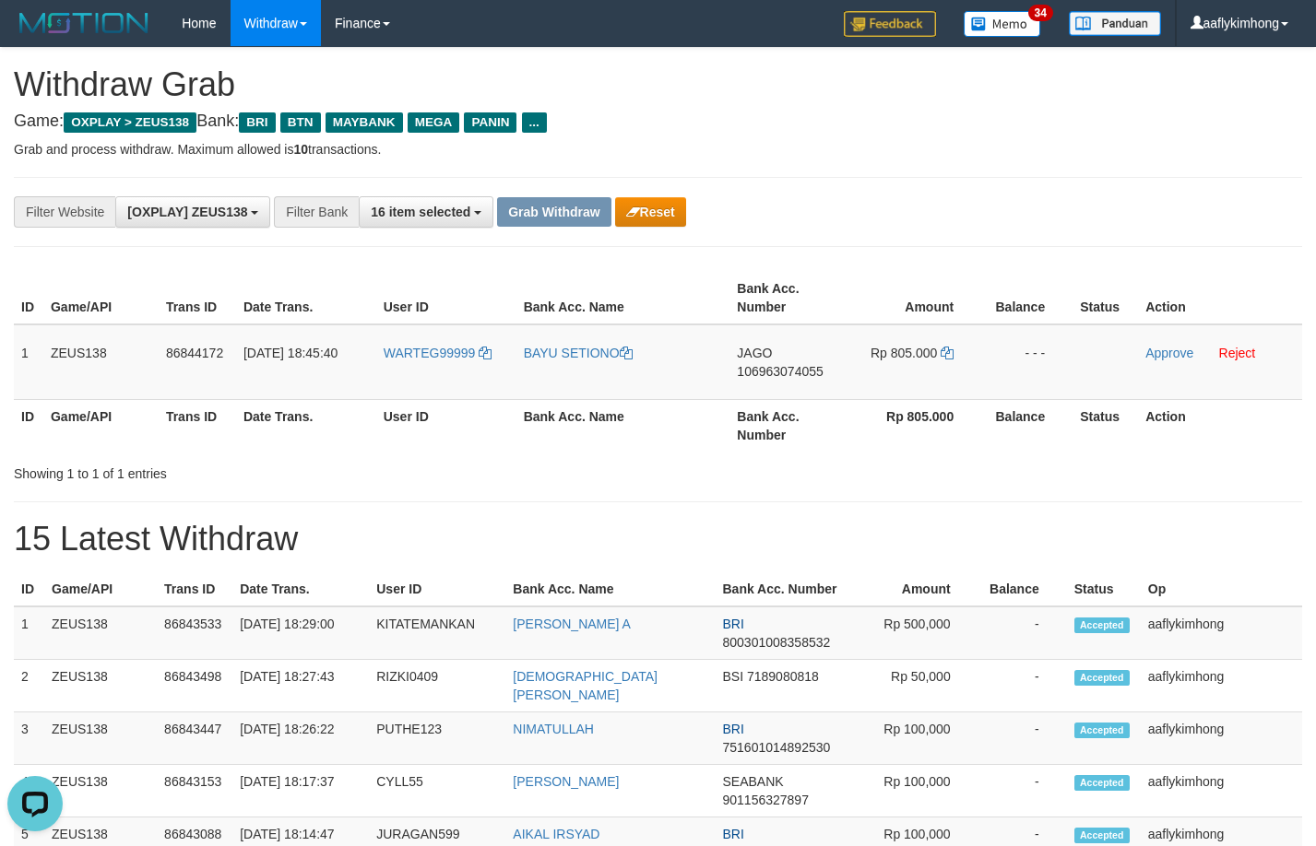
drag, startPoint x: 662, startPoint y: 457, endPoint x: 670, endPoint y: 440, distance: 19.4
click at [665, 453] on div "ID Game/API Trans ID Date Trans. User ID Bank Acc. Name Bank Acc. Number Amount…" at bounding box center [658, 375] width 1288 height 218
drag, startPoint x: 736, startPoint y: 343, endPoint x: 777, endPoint y: 339, distance: 41.7
click at [777, 339] on td "JAGO 106963074055" at bounding box center [786, 363] width 115 height 76
copy span "JAGO"
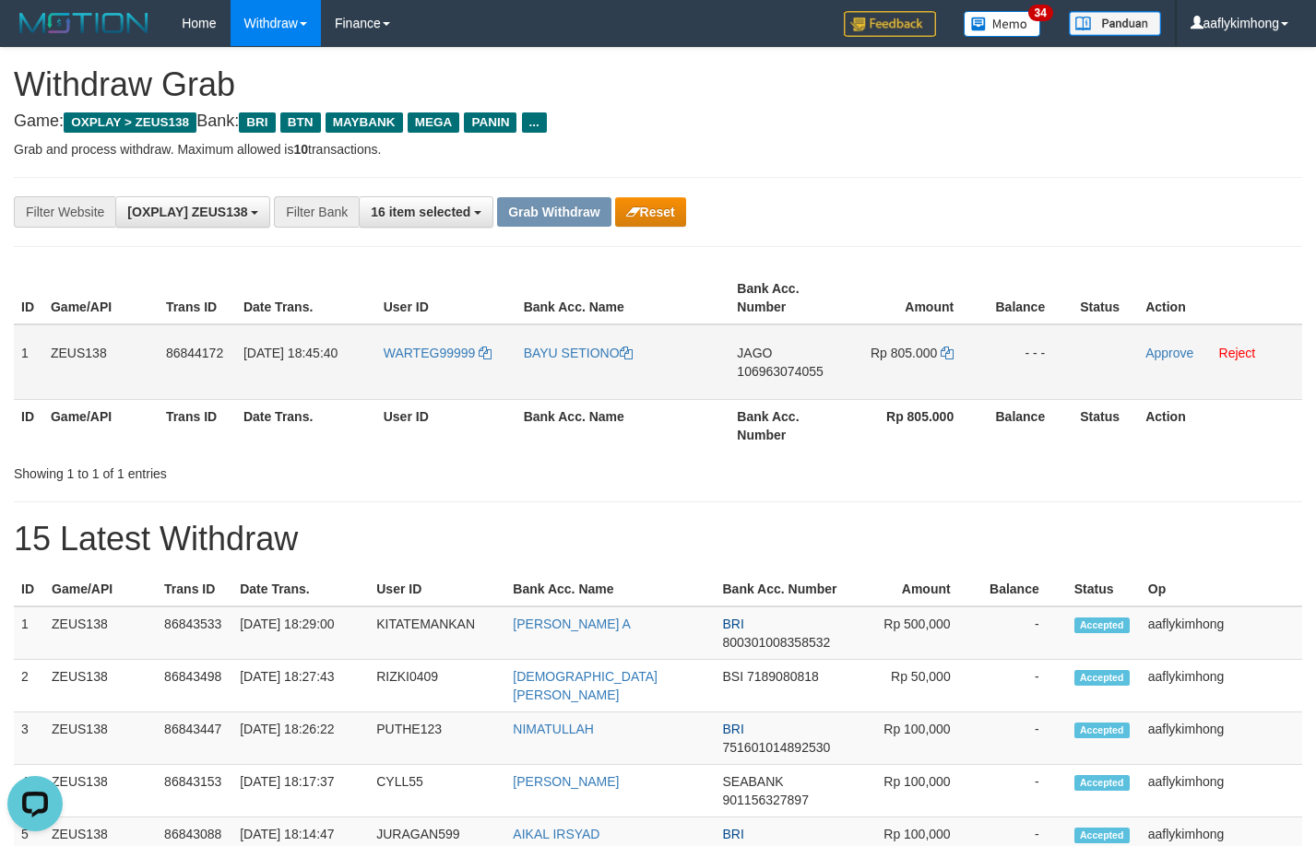
click at [808, 369] on span "106963074055" at bounding box center [780, 371] width 86 height 15
click at [809, 369] on span "106963074055" at bounding box center [780, 371] width 86 height 15
click at [950, 350] on icon at bounding box center [947, 353] width 13 height 13
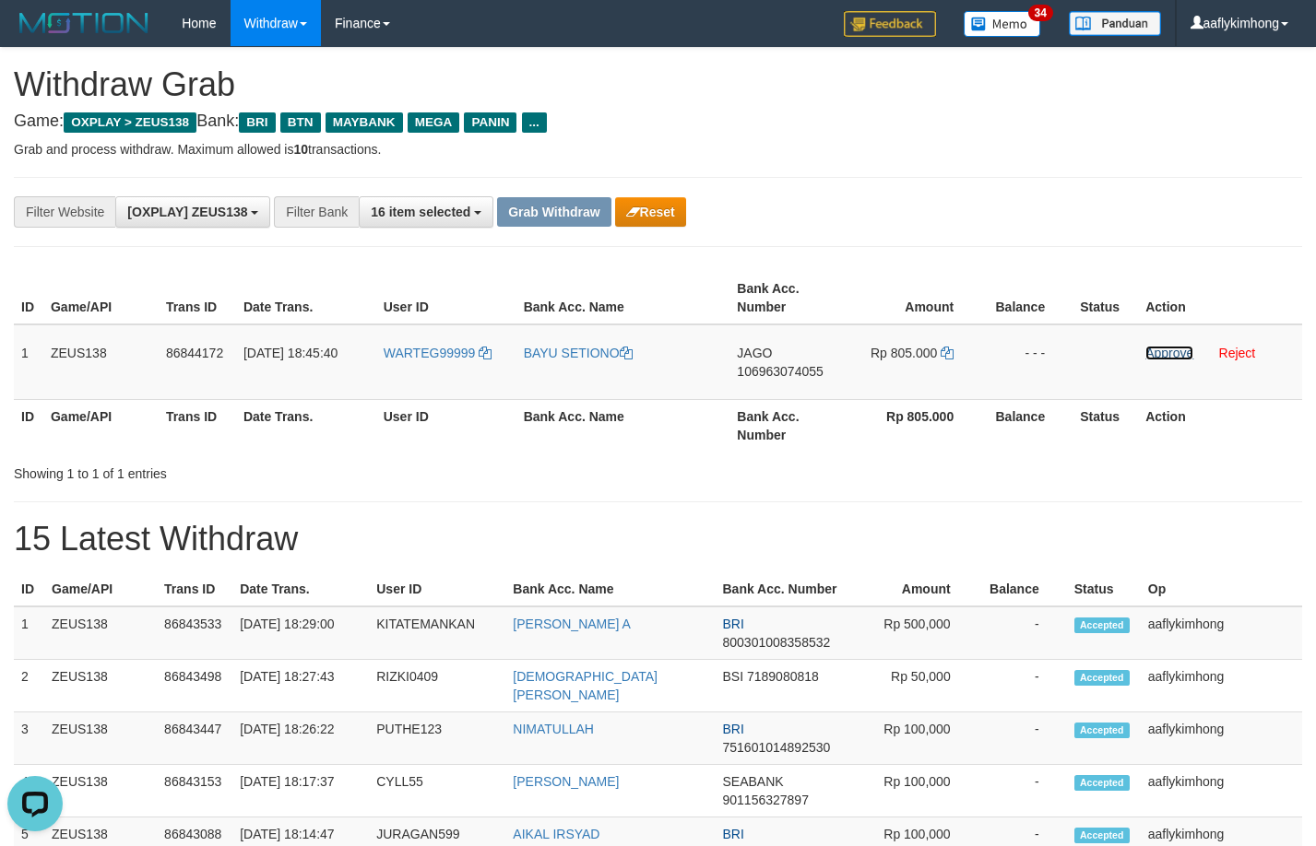
drag, startPoint x: 1154, startPoint y: 349, endPoint x: 736, endPoint y: 192, distance: 447.0
click at [1154, 349] on link "Approve" at bounding box center [1169, 353] width 48 height 15
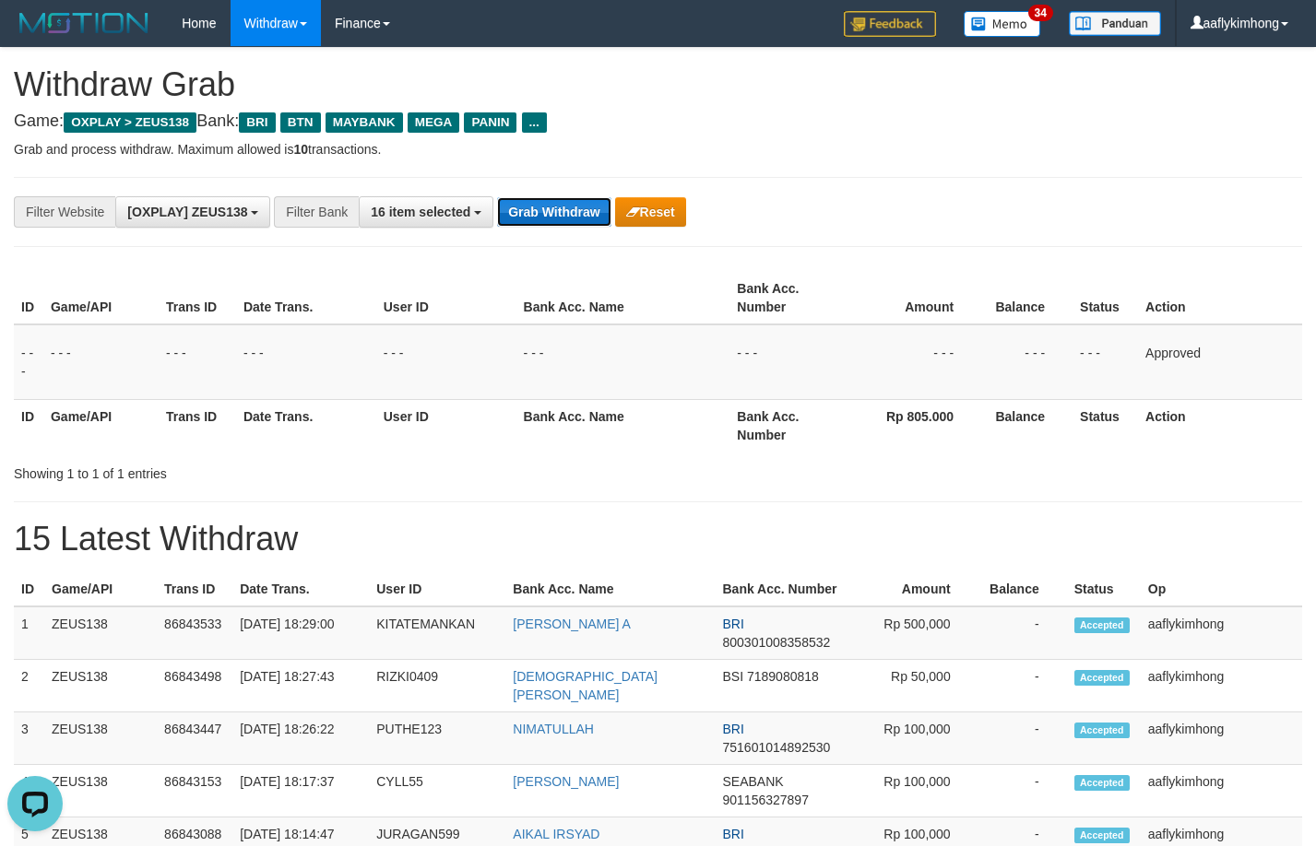
click at [539, 203] on button "Grab Withdraw" at bounding box center [553, 212] width 113 height 30
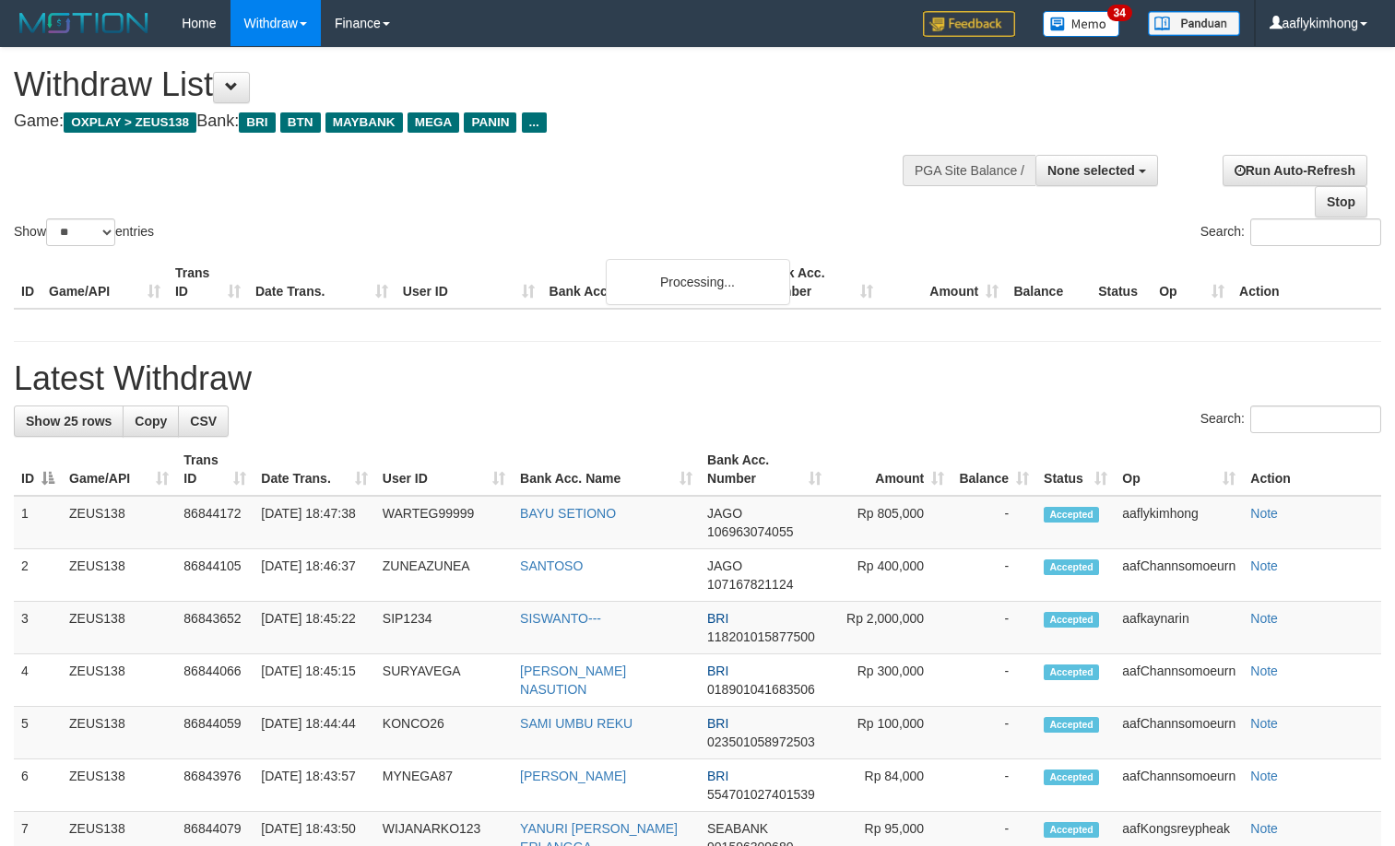
select select
select select "**"
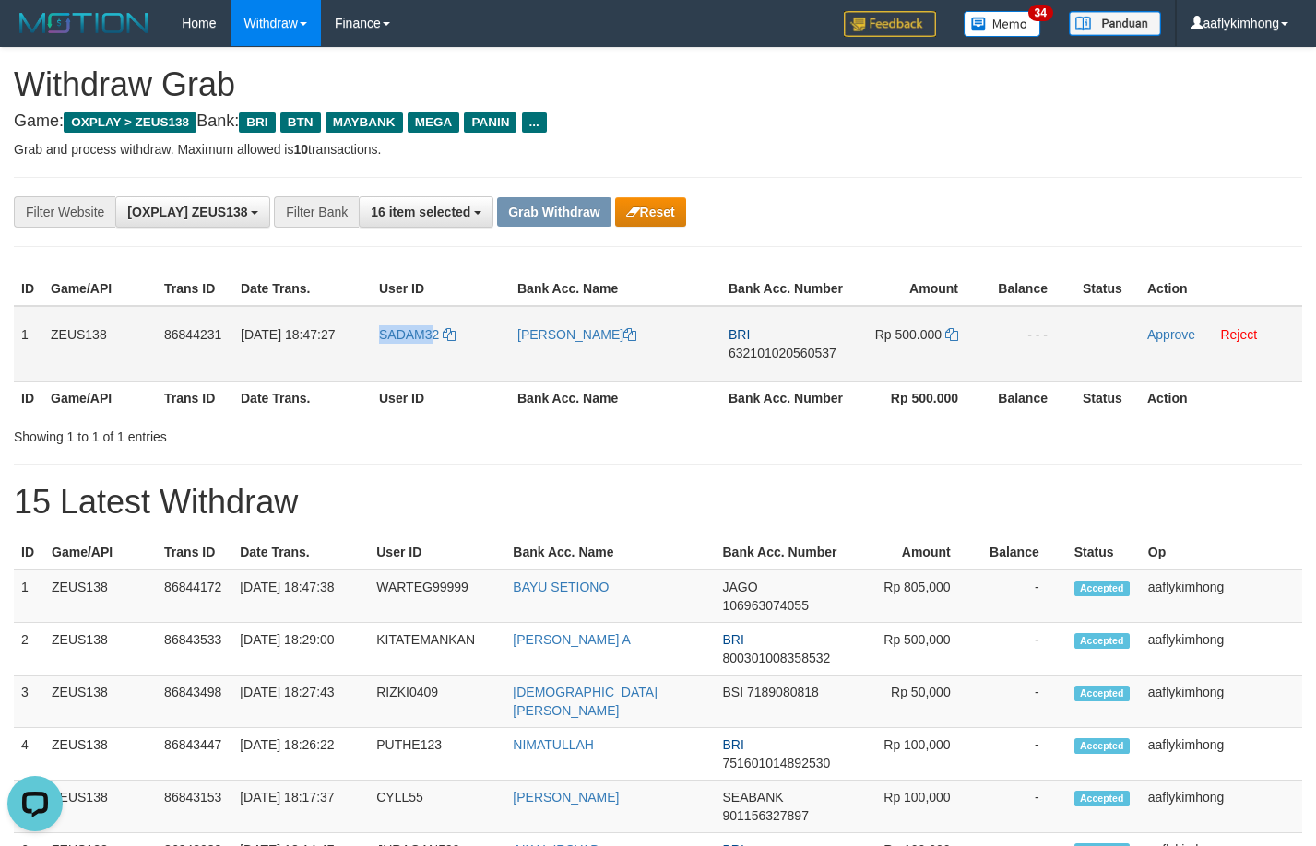
drag, startPoint x: 363, startPoint y: 357, endPoint x: 433, endPoint y: 345, distance: 71.1
click at [433, 345] on tr "1 ZEUS138 86844231 31/08/2025 18:47:27 SADAM32 SADAM HUSEN BRI 632101020560537 …" at bounding box center [658, 344] width 1288 height 76
click at [2, 335] on div "ID Game/API Trans ID Date Trans. User ID Bank Acc. Name Bank Acc. Number Amount…" at bounding box center [658, 343] width 1316 height 154
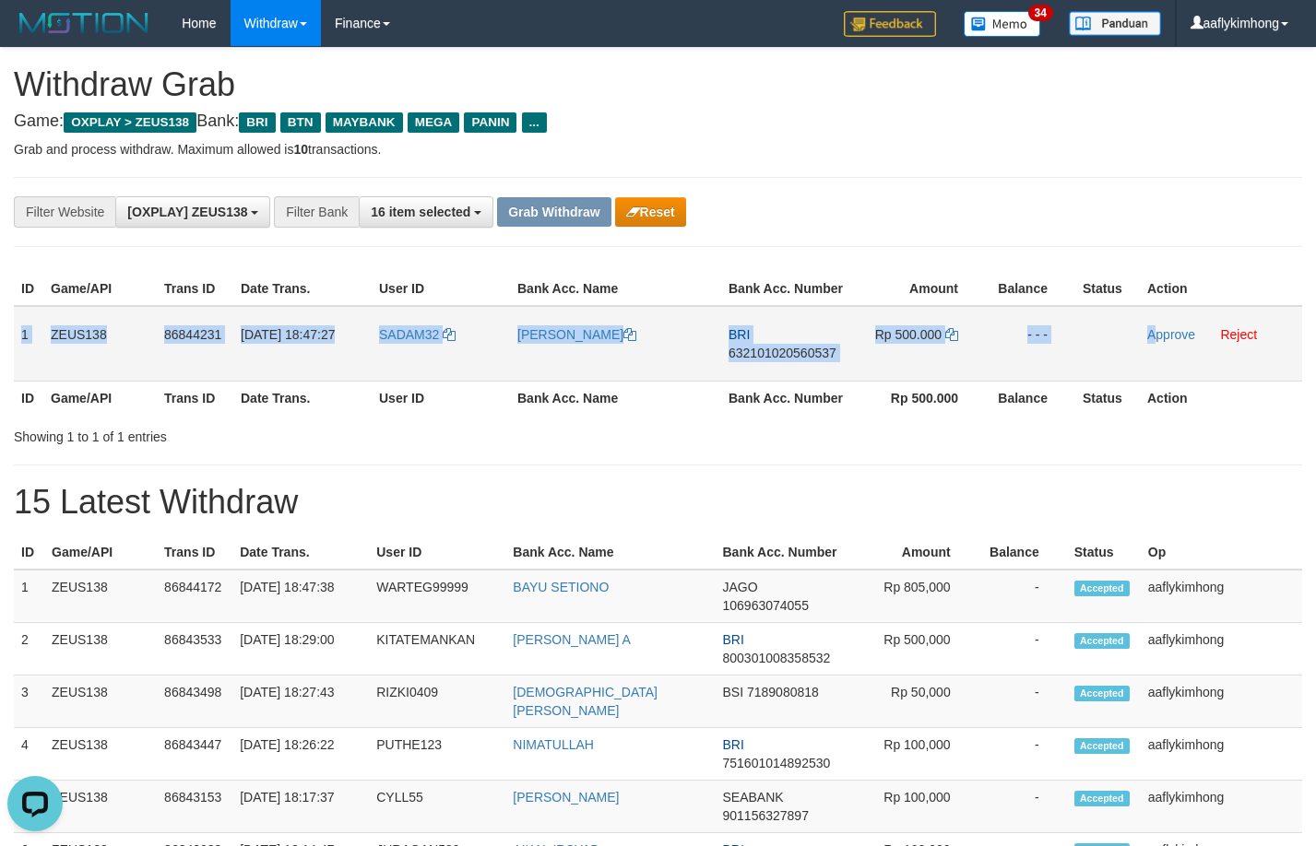
copy tr "1 ZEUS138 86844231 31/08/2025 18:47:27 SADAM32 SADAM HUSEN BRI 632101020560537 …"
drag, startPoint x: 15, startPoint y: 330, endPoint x: 1159, endPoint y: 325, distance: 1144.3
click at [1159, 325] on tr "1 ZEUS138 86844231 31/08/2025 18:47:27 SADAM32 SADAM HUSEN BRI 632101020560537 …" at bounding box center [658, 344] width 1288 height 76
click at [786, 352] on span "632101020560537" at bounding box center [782, 353] width 108 height 15
copy tr "1 ZEUS138 86844231 31/08/2025 18:47:27 SADAM32 SADAM HUSEN BRI 632101020560537 …"
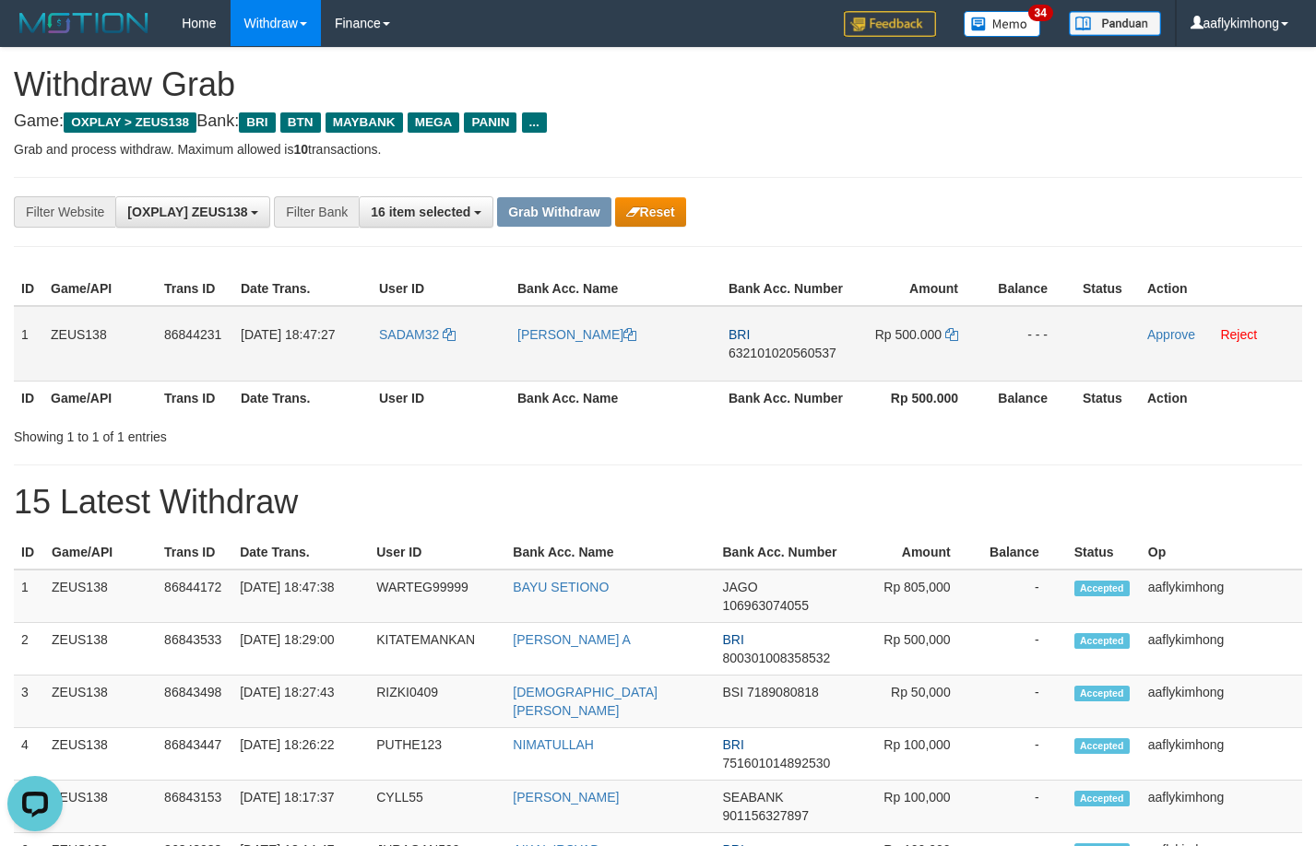
click at [784, 352] on span "632101020560537" at bounding box center [782, 353] width 108 height 15
click at [948, 332] on icon at bounding box center [951, 334] width 13 height 13
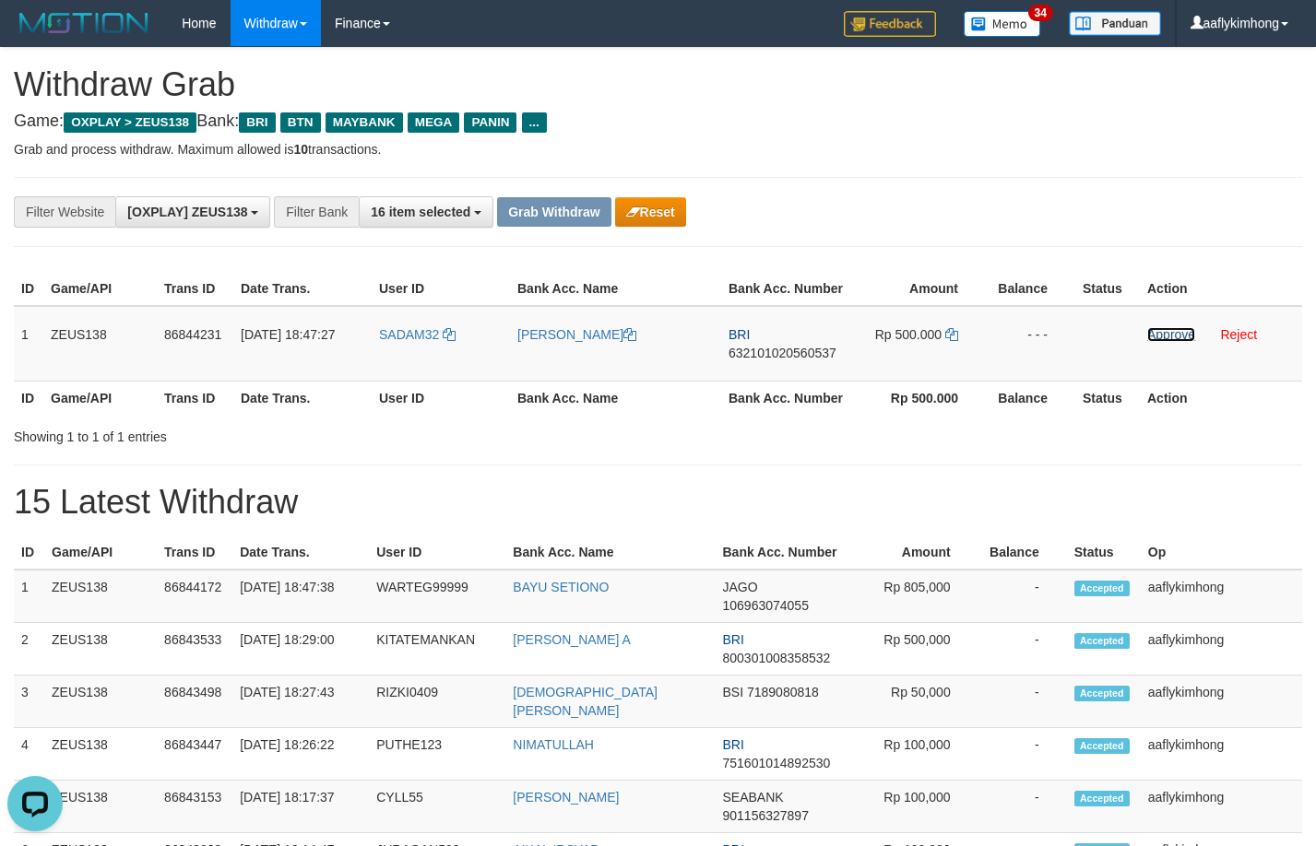
drag, startPoint x: 1156, startPoint y: 334, endPoint x: 740, endPoint y: 193, distance: 440.0
click at [1156, 334] on link "Approve" at bounding box center [1171, 334] width 48 height 15
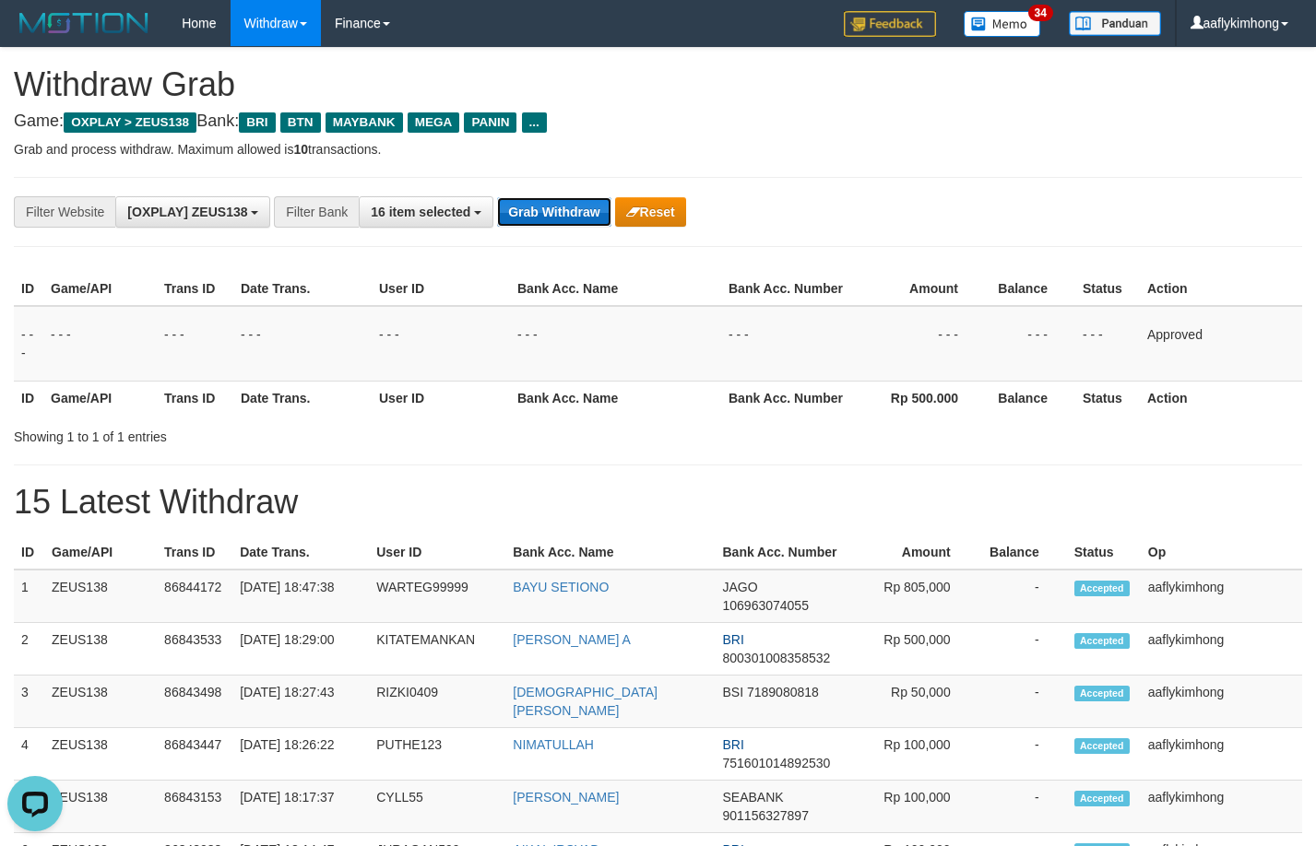
click at [543, 205] on button "Grab Withdraw" at bounding box center [553, 212] width 113 height 30
click at [543, 206] on button "Grab Withdraw" at bounding box center [553, 212] width 113 height 30
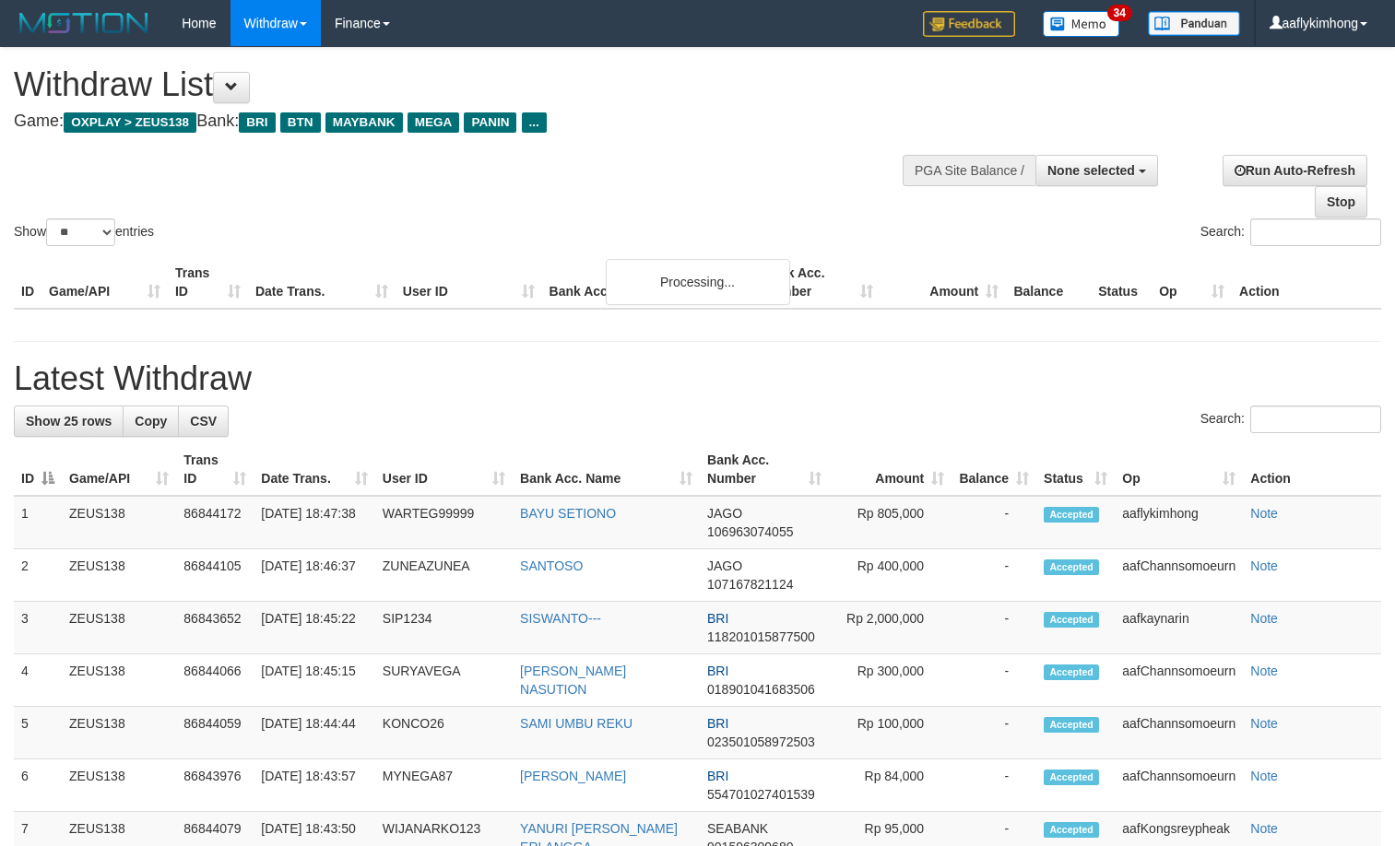
select select
select select "**"
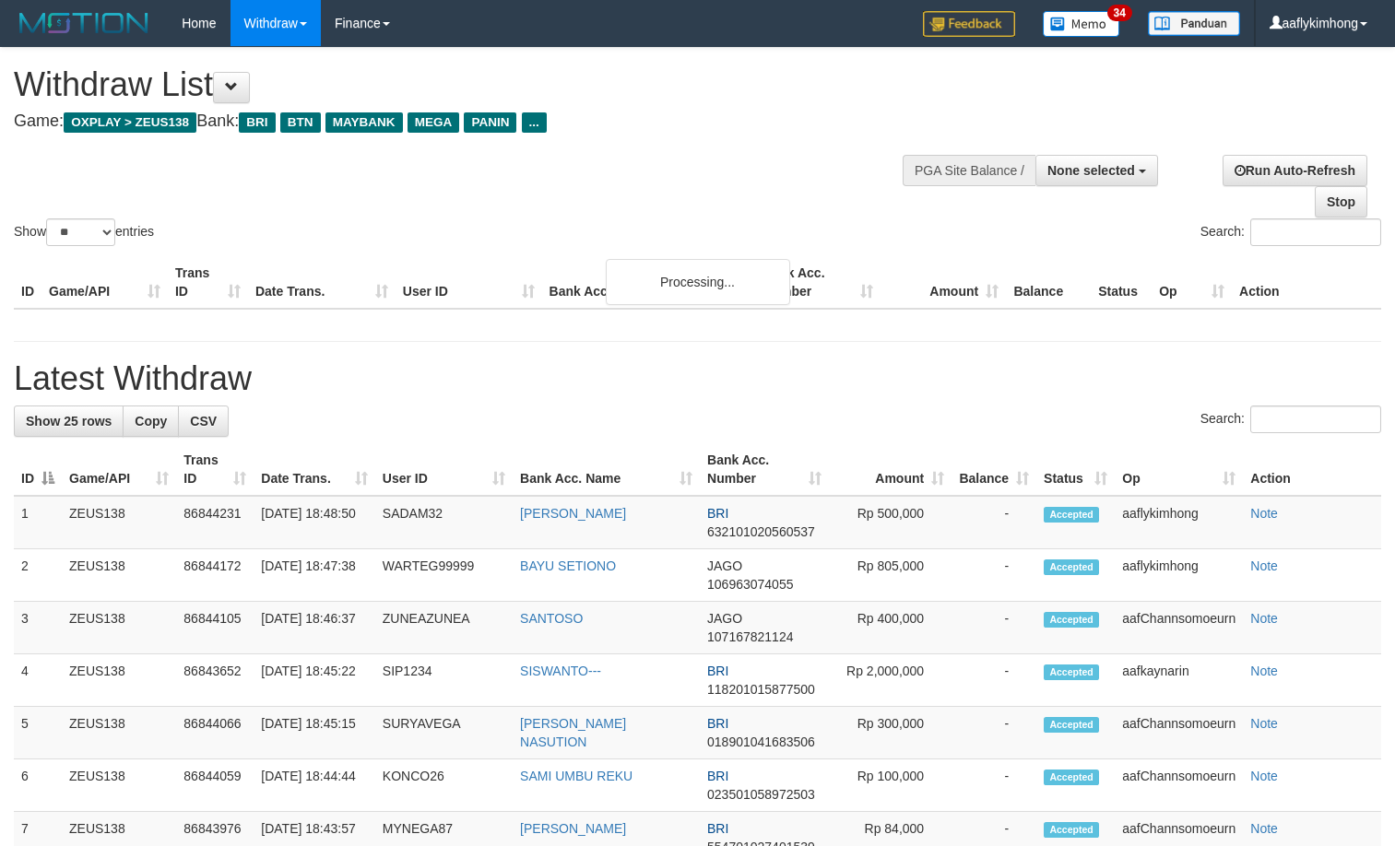
select select
select select "**"
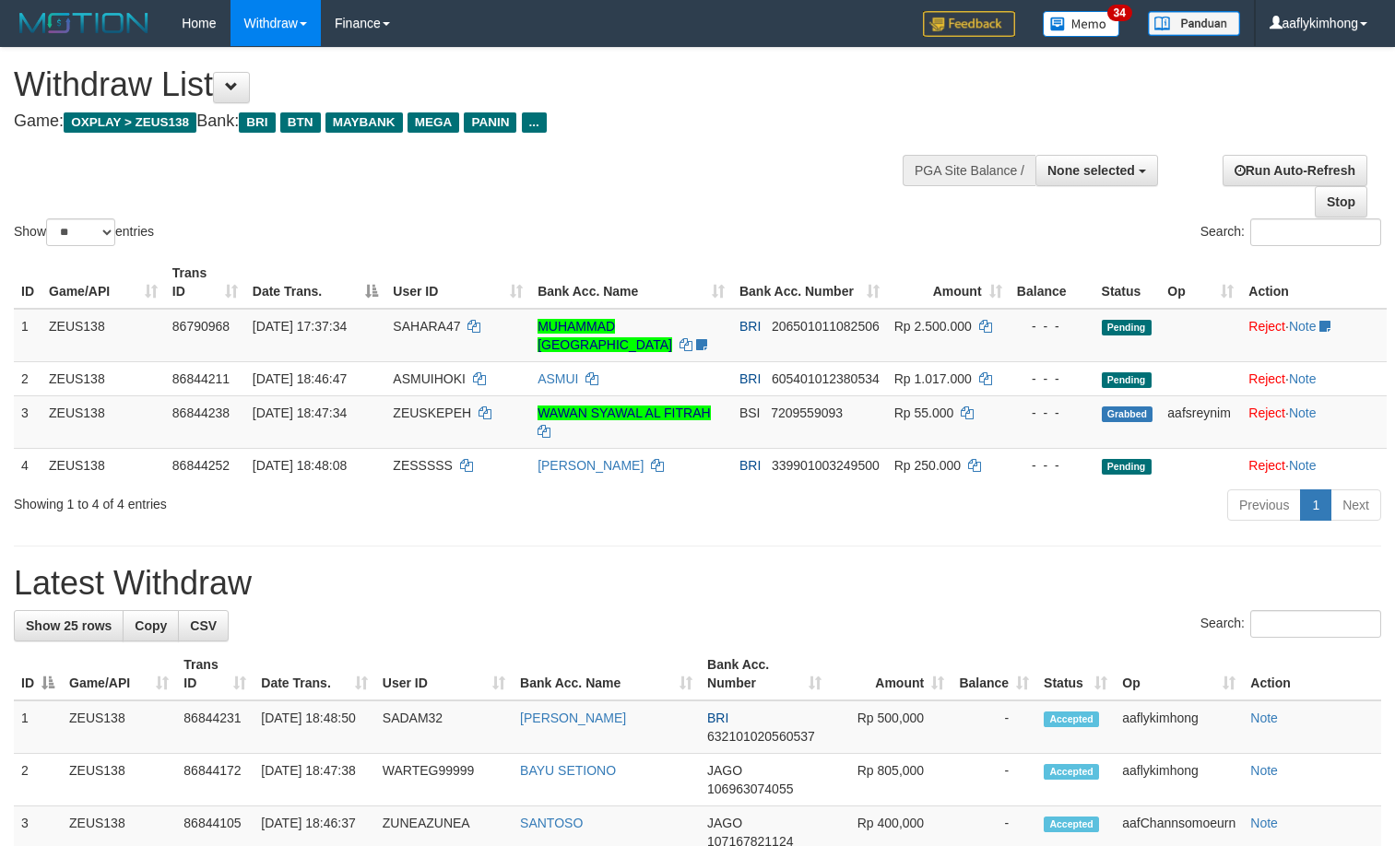
select select
select select "**"
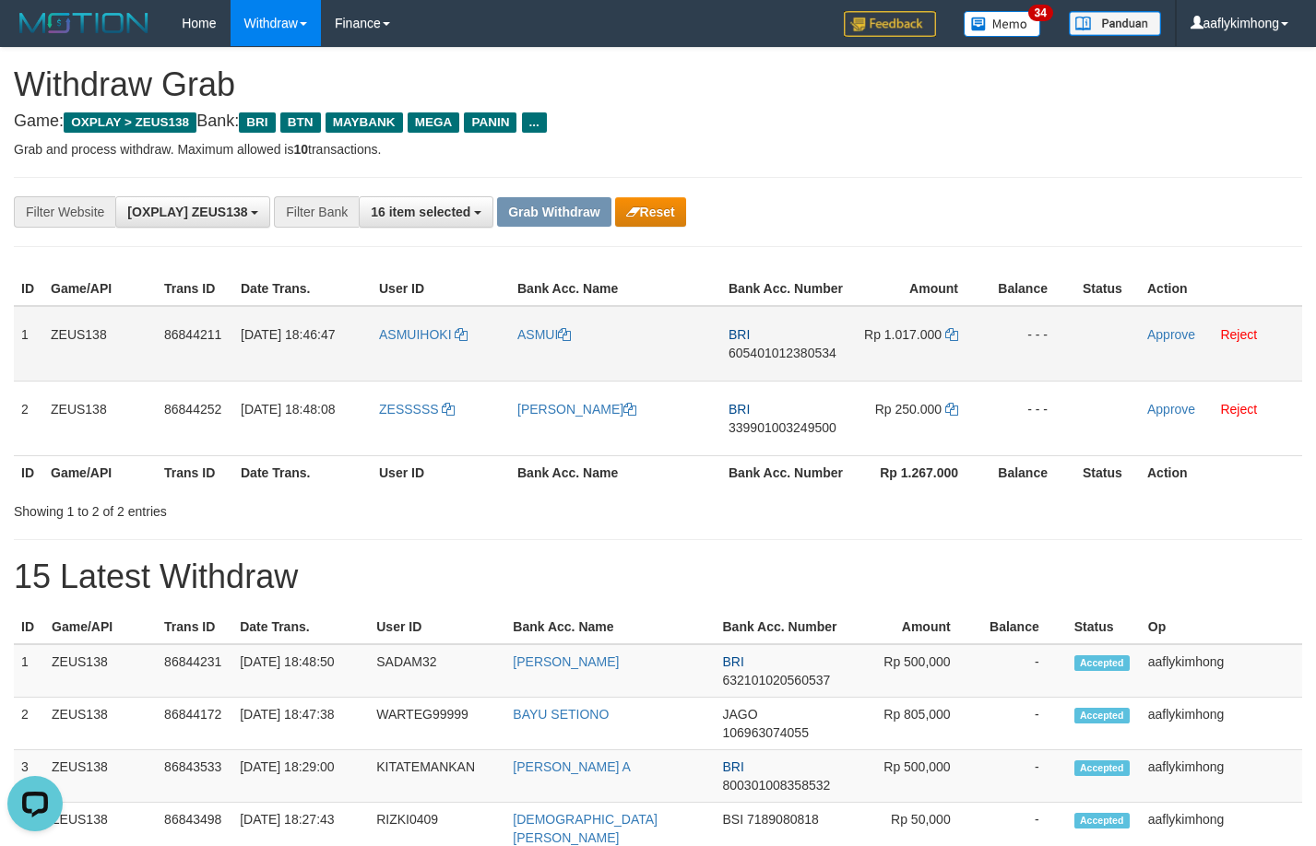
drag, startPoint x: 347, startPoint y: 361, endPoint x: 372, endPoint y: 379, distance: 31.0
click at [447, 345] on tr "1 ZEUS138 86844211 31/08/2025 18:46:47 ASMUIHOKI ASMUI BRI 605401012380534 Rp 1…" at bounding box center [658, 344] width 1288 height 76
click at [372, 379] on td "ASMUIHOKI" at bounding box center [441, 344] width 138 height 76
drag, startPoint x: 379, startPoint y: 360, endPoint x: 463, endPoint y: 359, distance: 83.9
click at [463, 359] on td "ASMUIHOKI" at bounding box center [441, 344] width 138 height 76
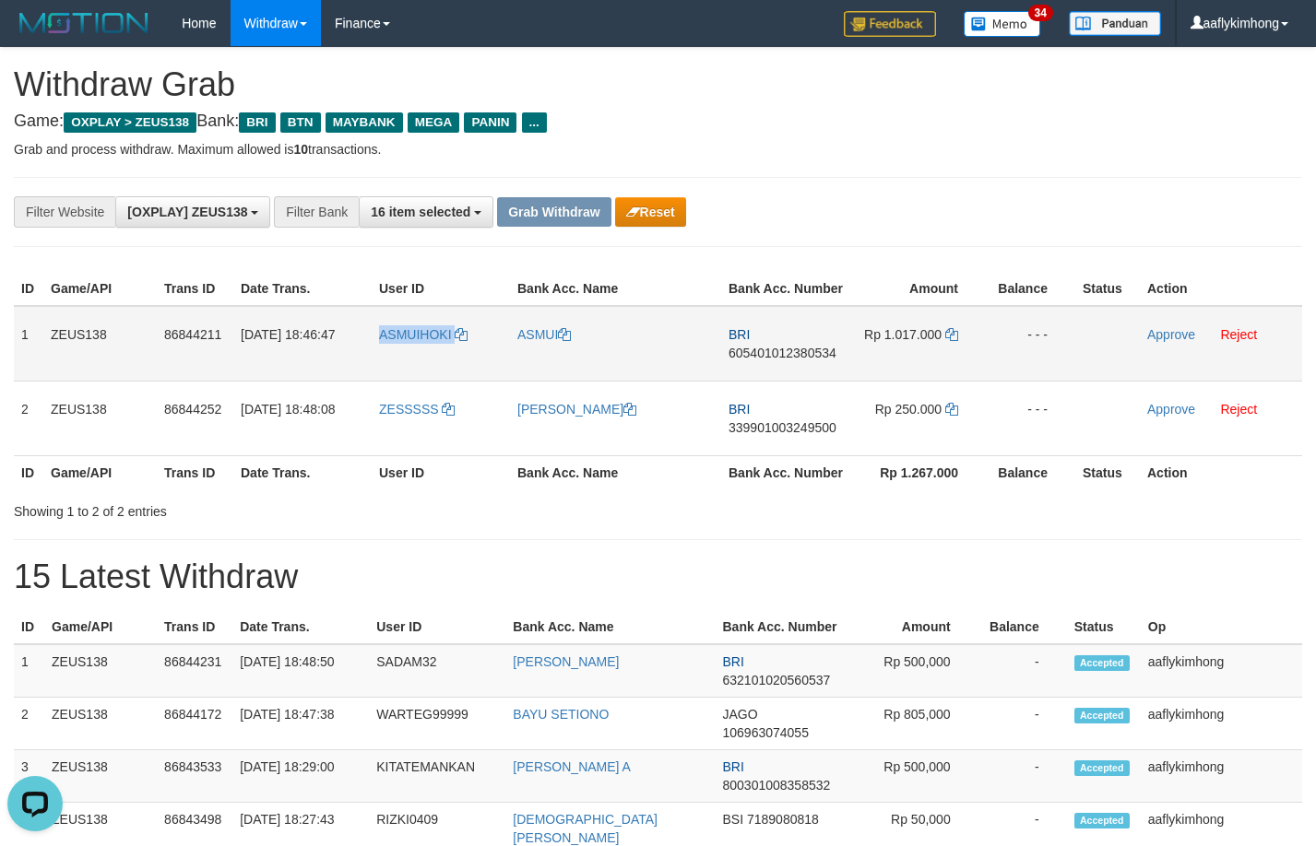
copy link "ASMUIHOKI"
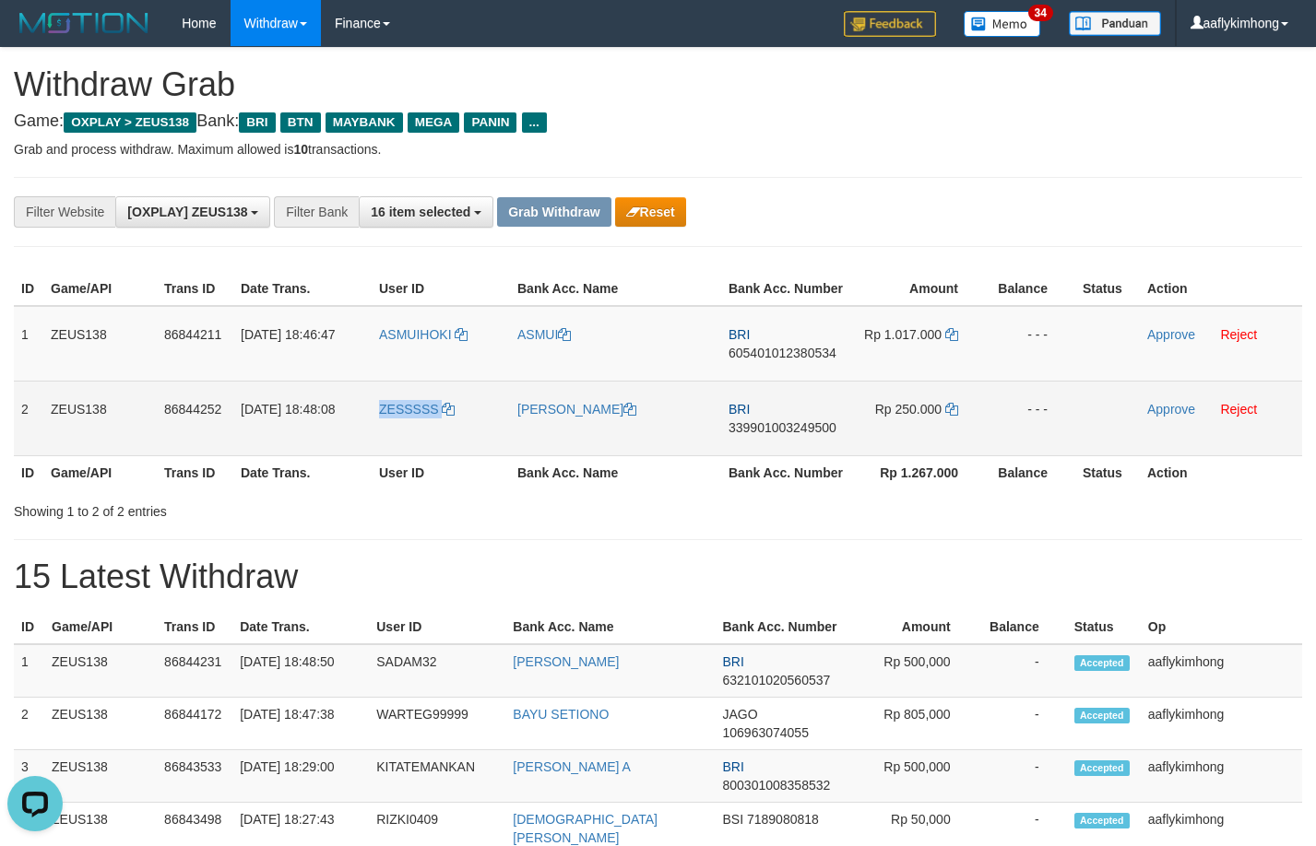
drag, startPoint x: 366, startPoint y: 425, endPoint x: 498, endPoint y: 439, distance: 132.6
click at [498, 439] on tr "2 ZEUS138 86844252 31/08/2025 18:48:08 ZESSSSS NENENG HANA YU BRI 3399010032495…" at bounding box center [658, 418] width 1288 height 75
copy tr "ZESSSSS"
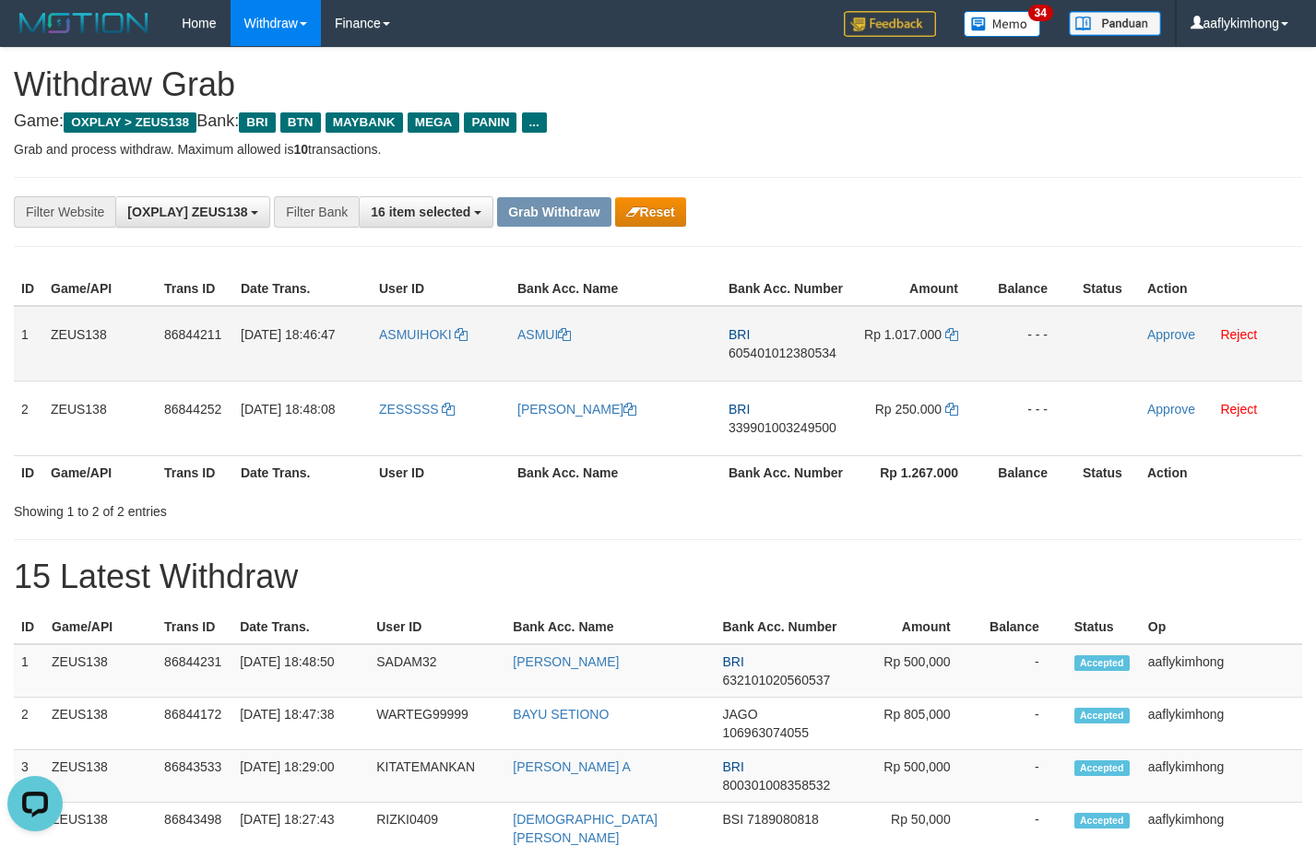
click at [23, 326] on td "1" at bounding box center [29, 344] width 30 height 76
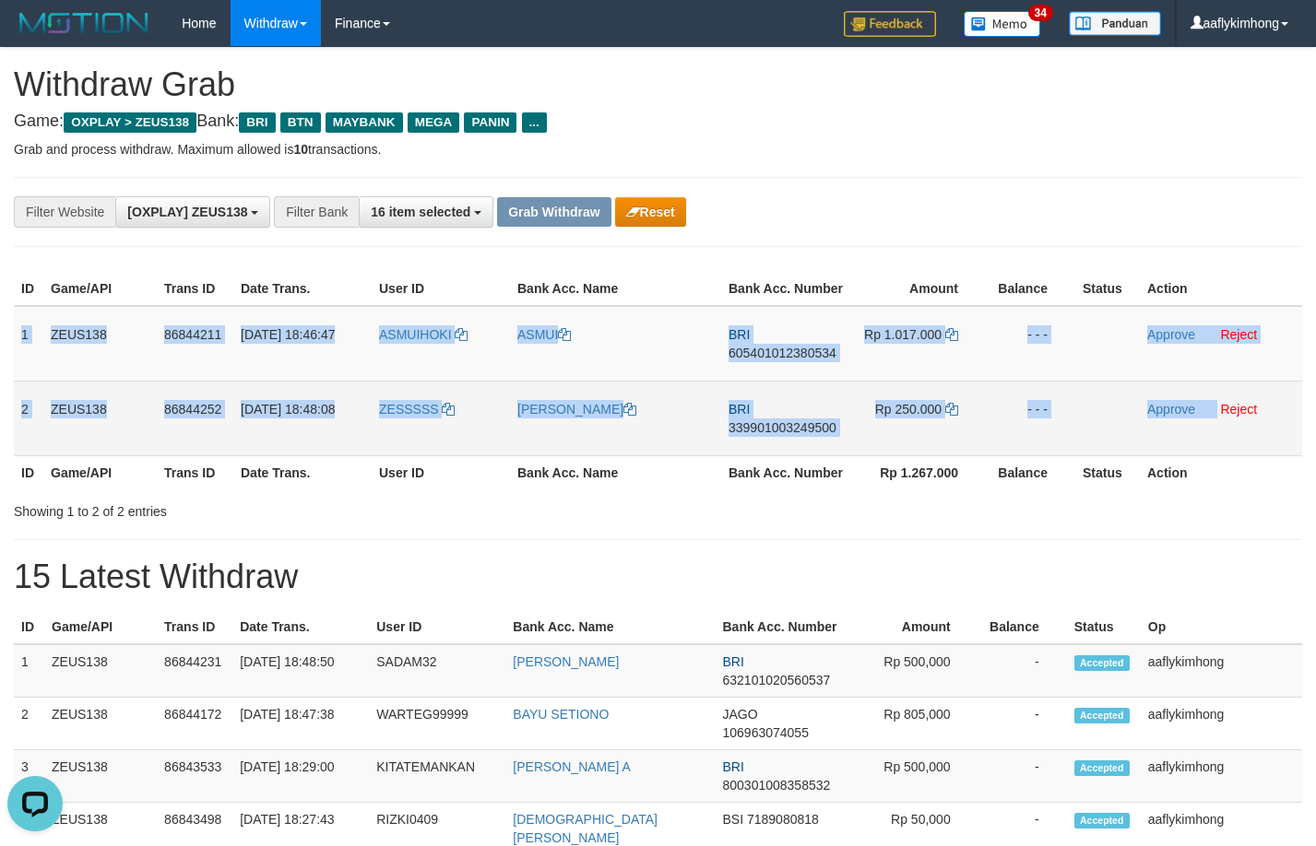
copy tbody "1 ZEUS138 86844211 31/08/2025 18:46:47 ASMUIHOKI ASMUI BRI 605401012380534 Rp 1…"
drag, startPoint x: 23, startPoint y: 326, endPoint x: 1212, endPoint y: 397, distance: 1190.7
click at [1212, 397] on tbody "1 ZEUS138 86844211 31/08/2025 18:46:47 ASMUIHOKI ASMUI BRI 605401012380534 Rp 1…" at bounding box center [658, 381] width 1288 height 150
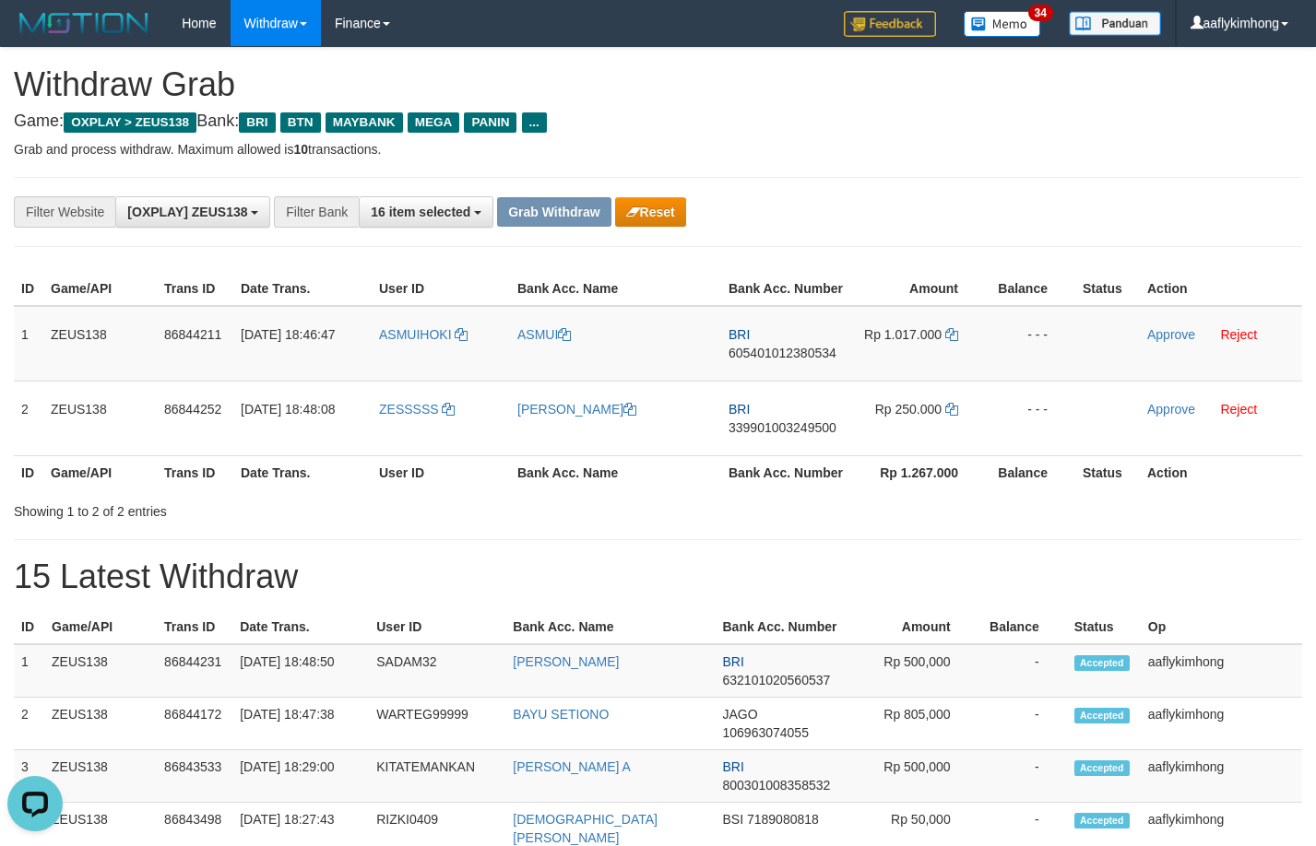
click at [1166, 230] on div "**********" at bounding box center [658, 212] width 1288 height 70
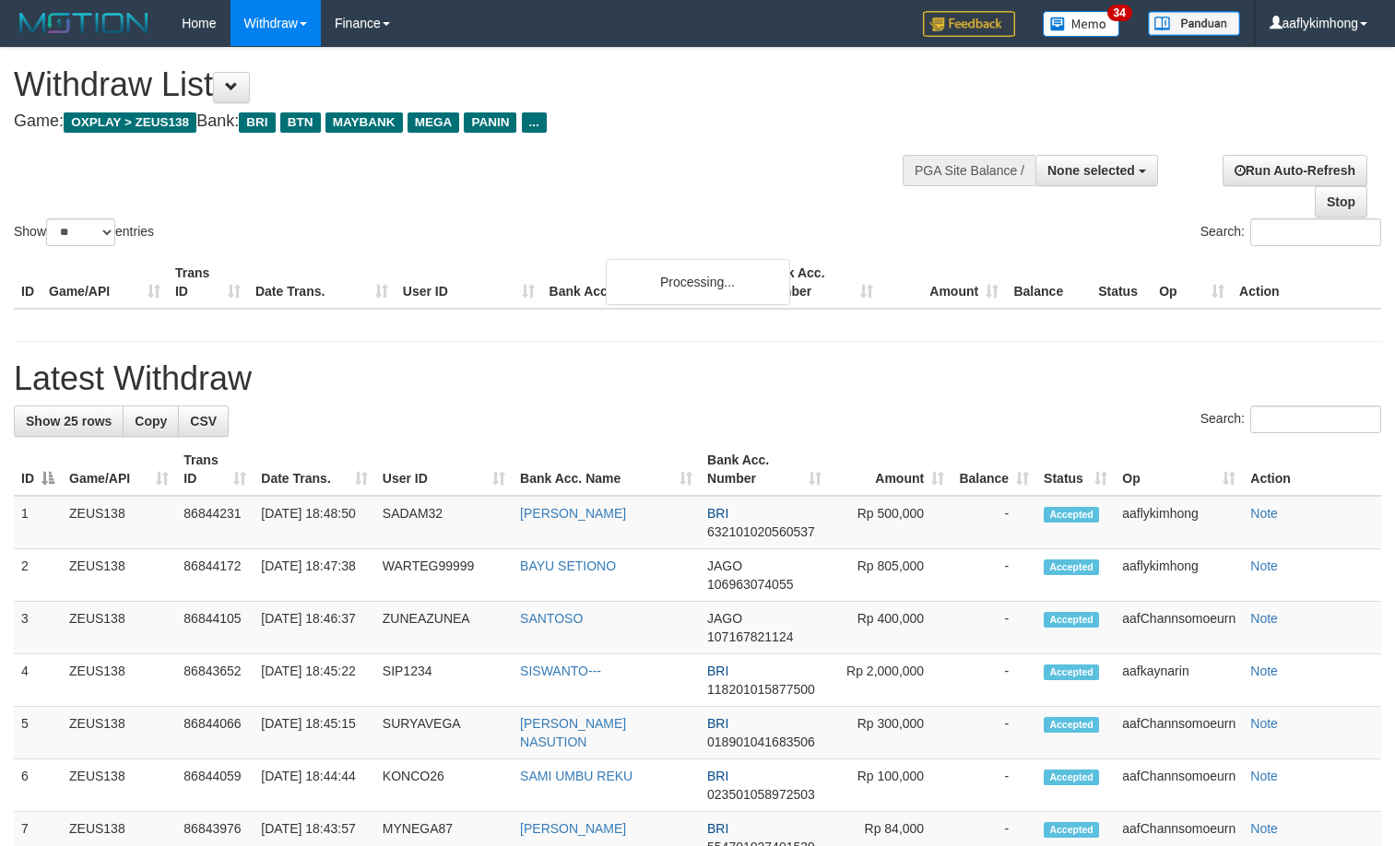
select select
select select "**"
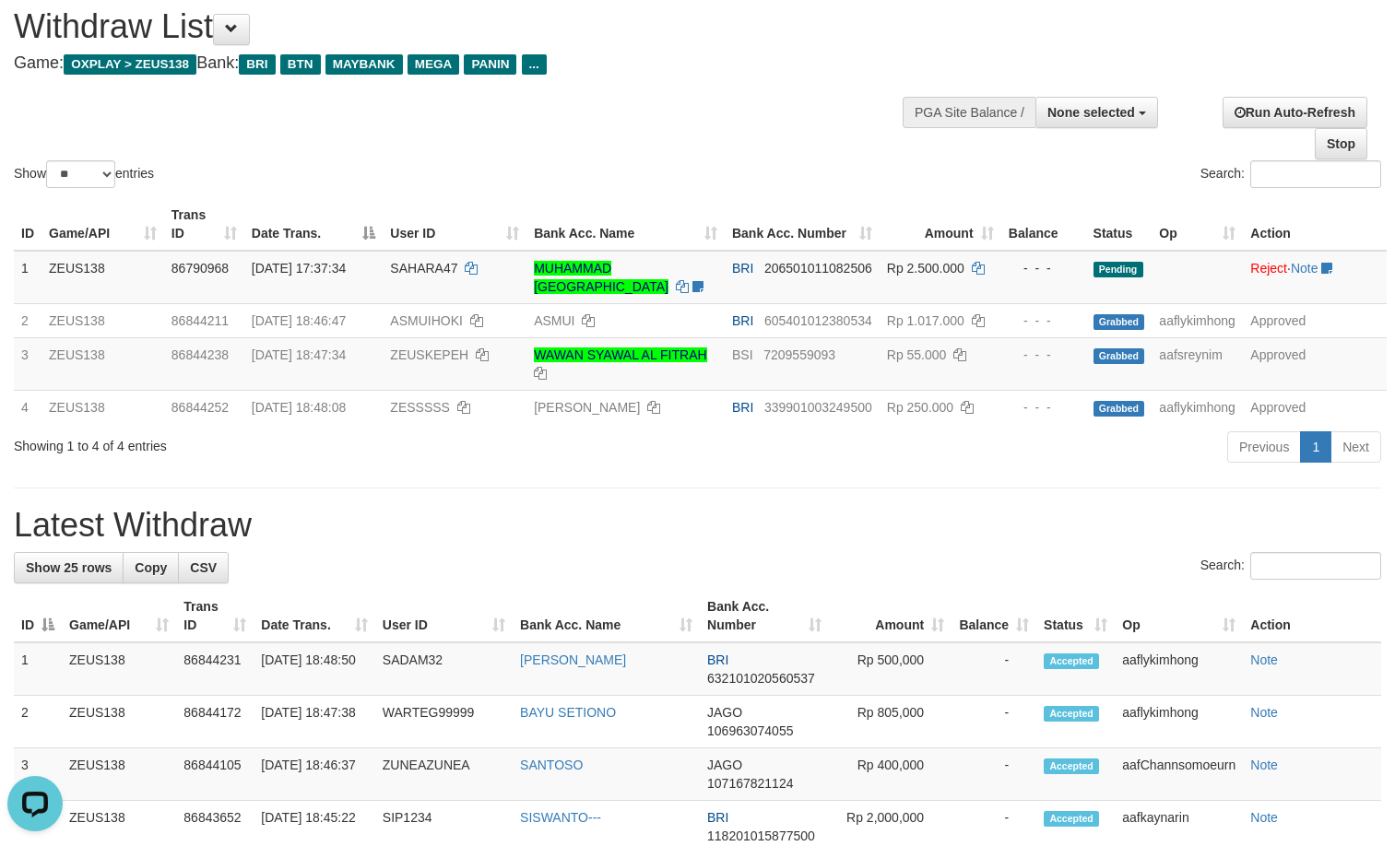
click at [443, 463] on div "Showing 1 to 4 of 4 entries Previous 1 Next" at bounding box center [697, 450] width 1395 height 40
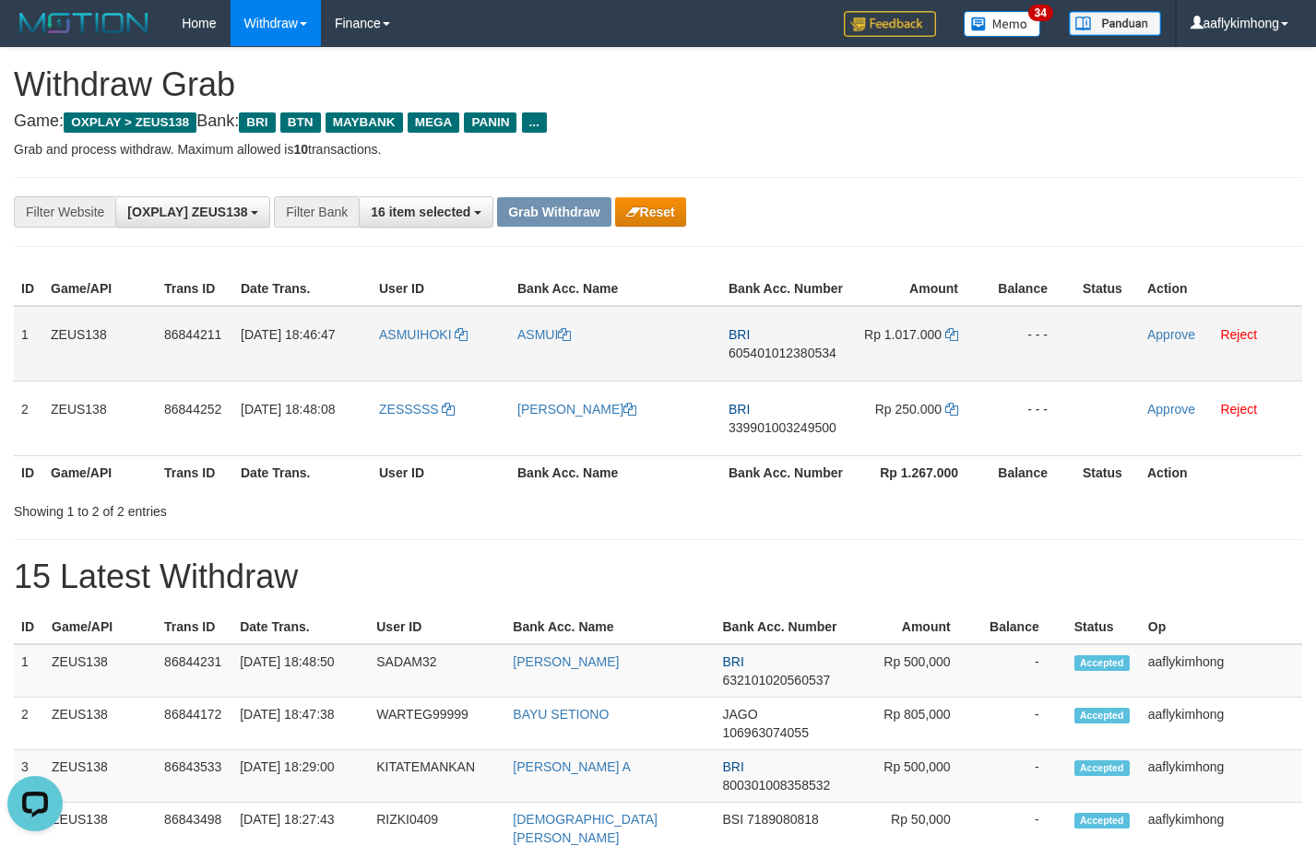
click at [759, 357] on span "605401012380534" at bounding box center [782, 353] width 108 height 15
click at [949, 331] on icon at bounding box center [951, 334] width 13 height 13
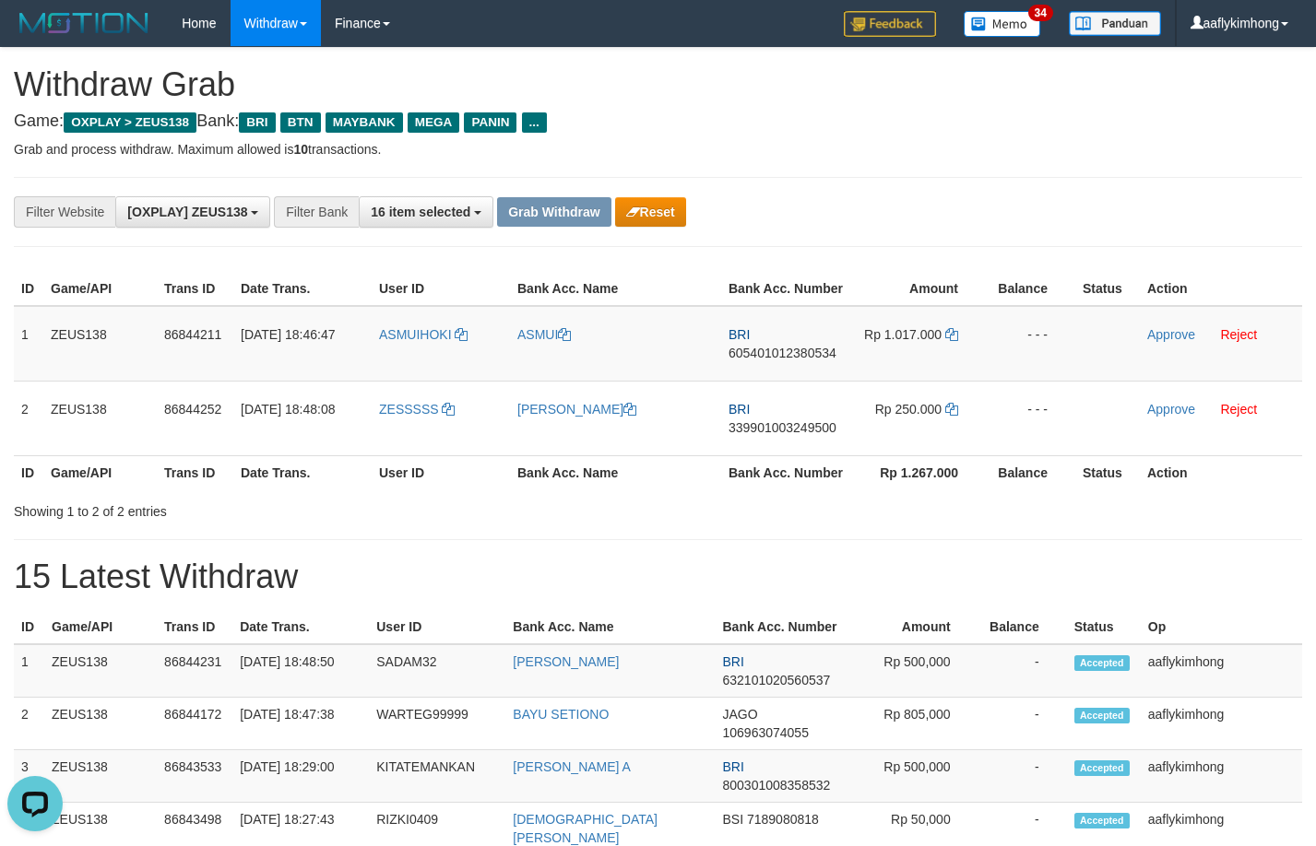
click at [1151, 331] on link "Approve" at bounding box center [1171, 334] width 48 height 15
click at [1104, 186] on div "**********" at bounding box center [658, 212] width 1288 height 70
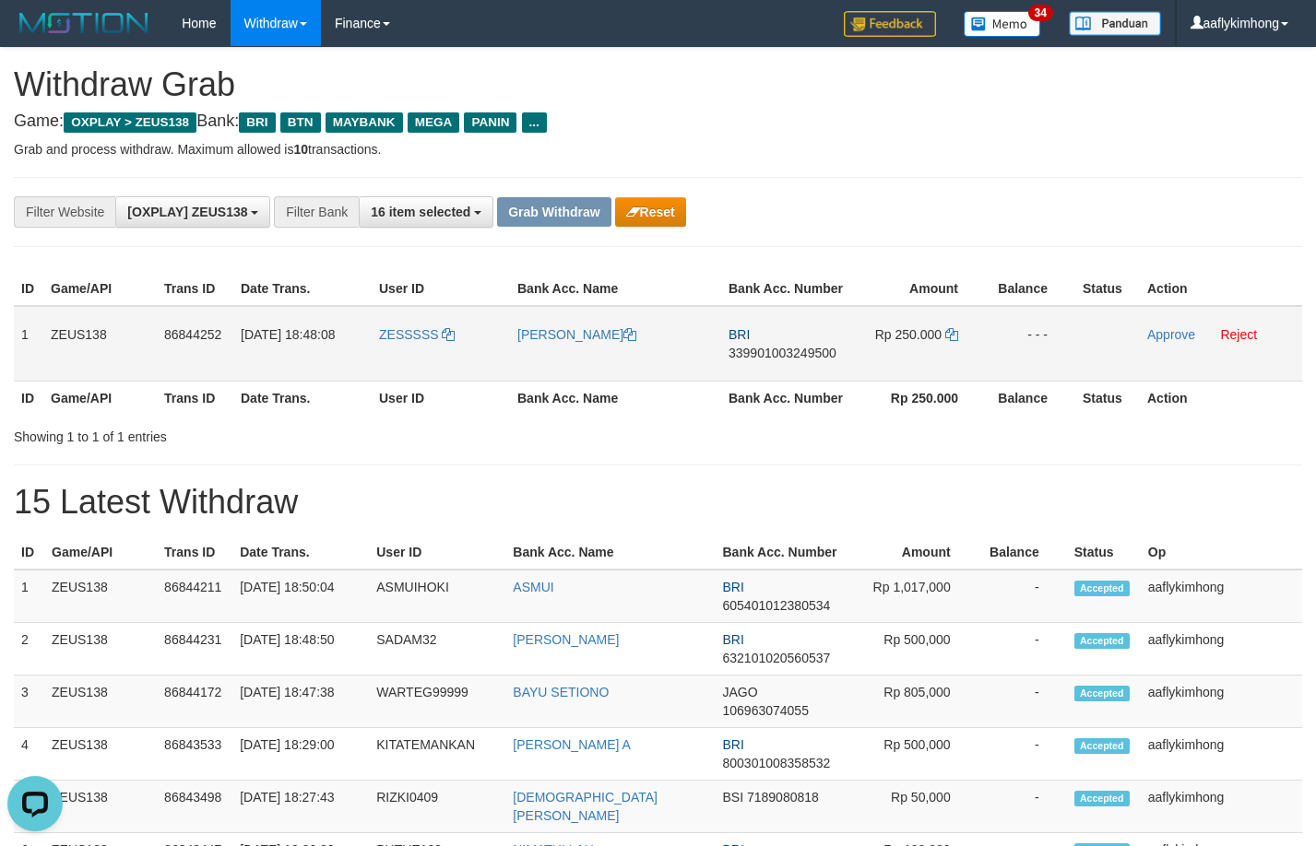
click at [761, 350] on span "339901003249500" at bounding box center [782, 353] width 108 height 15
click at [952, 330] on icon at bounding box center [951, 334] width 13 height 13
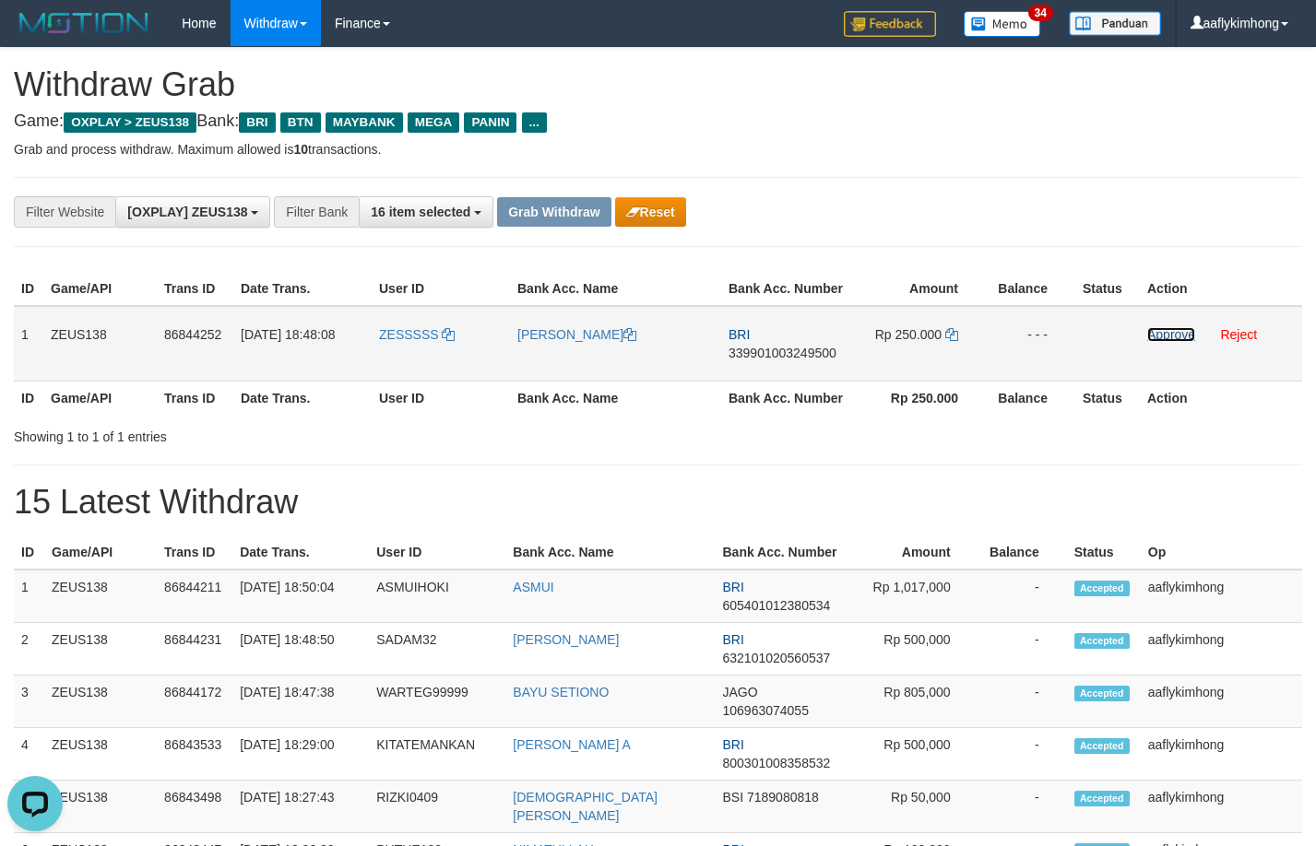
click at [1155, 336] on link "Approve" at bounding box center [1171, 334] width 48 height 15
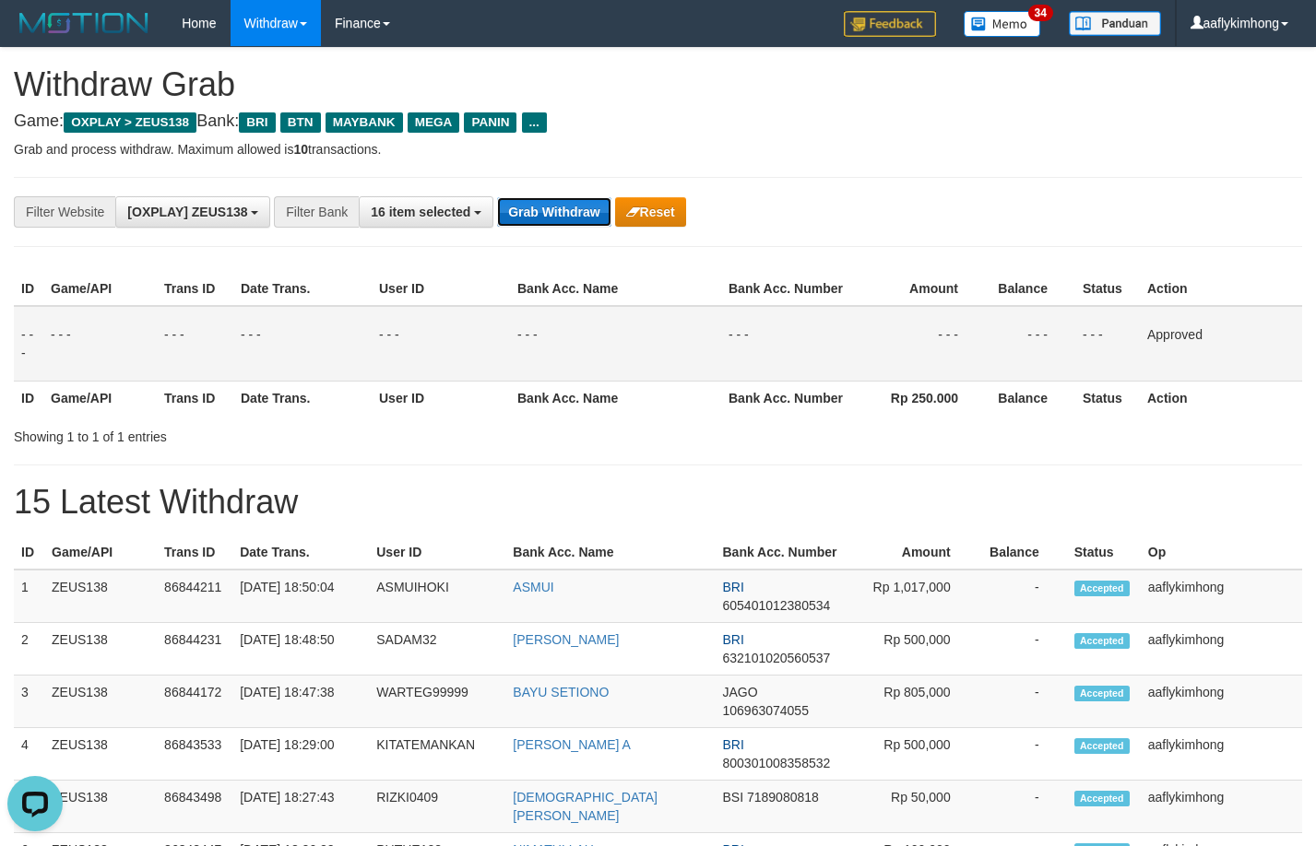
click at [556, 203] on button "Grab Withdraw" at bounding box center [553, 212] width 113 height 30
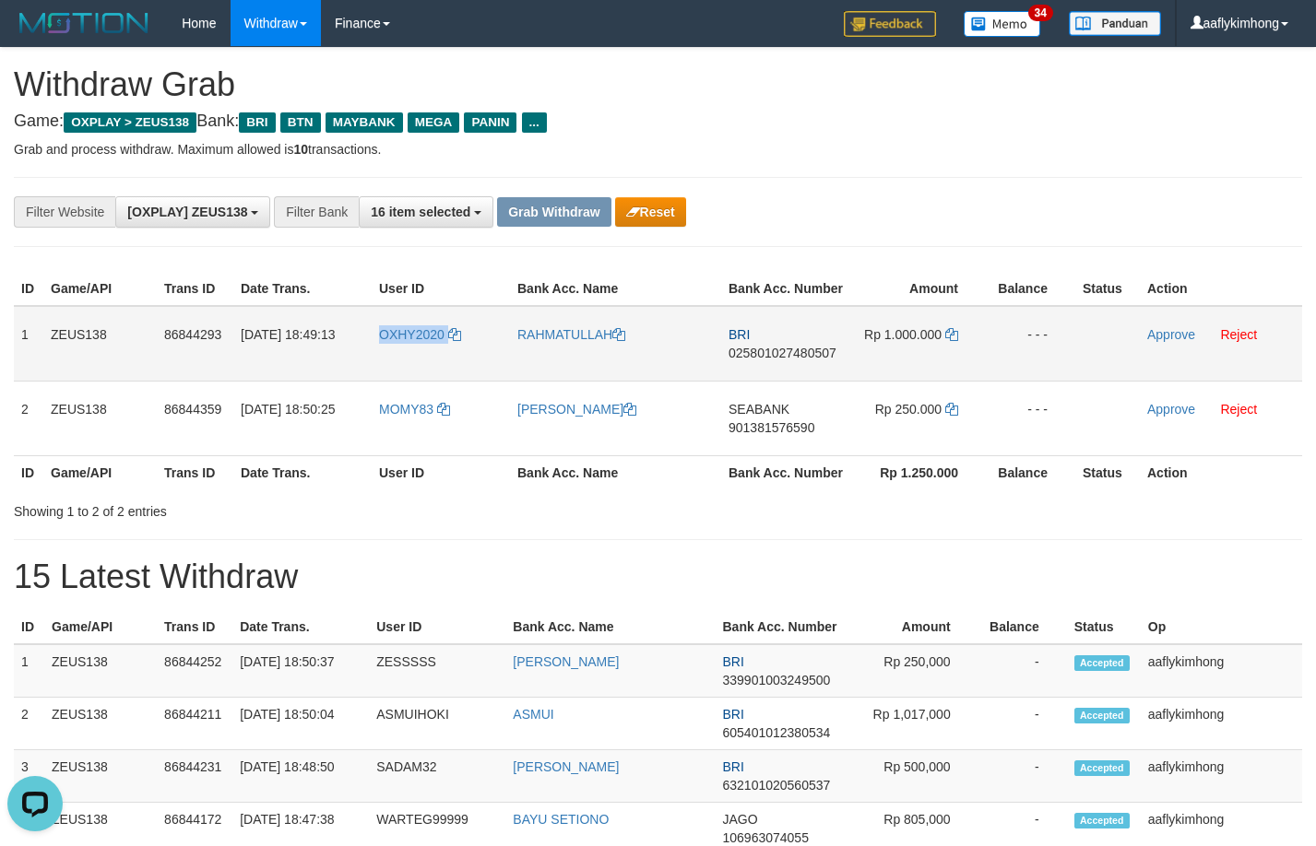
copy link "OXHY2020"
drag, startPoint x: 373, startPoint y: 338, endPoint x: 461, endPoint y: 360, distance: 91.0
click at [461, 360] on td "OXHY2020" at bounding box center [441, 344] width 138 height 76
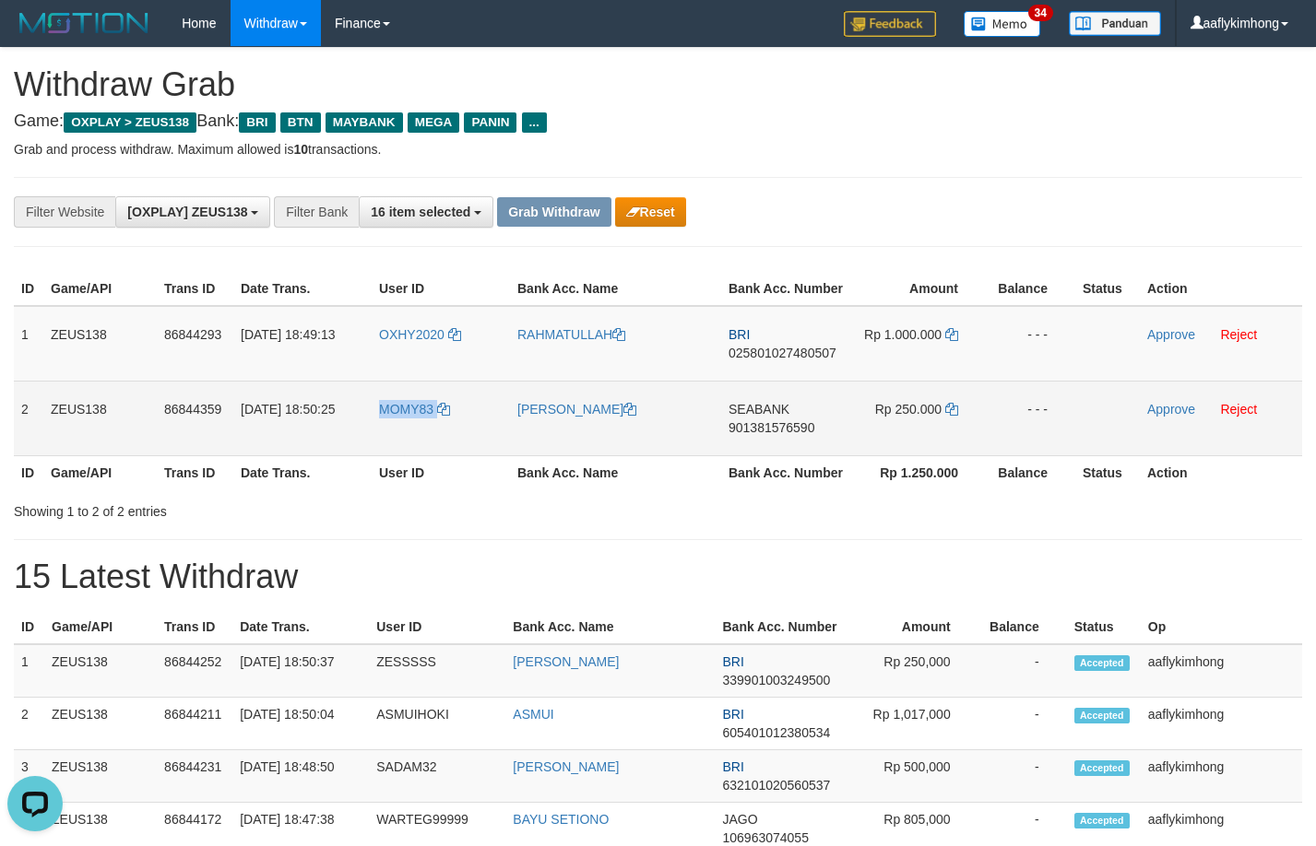
drag, startPoint x: 361, startPoint y: 441, endPoint x: 442, endPoint y: 432, distance: 81.7
click at [442, 432] on tr "2 ZEUS138 86844359 [DATE] 18:50:25 MOMY83 [PERSON_NAME] SEABANK 901381576590 Rp…" at bounding box center [658, 418] width 1288 height 75
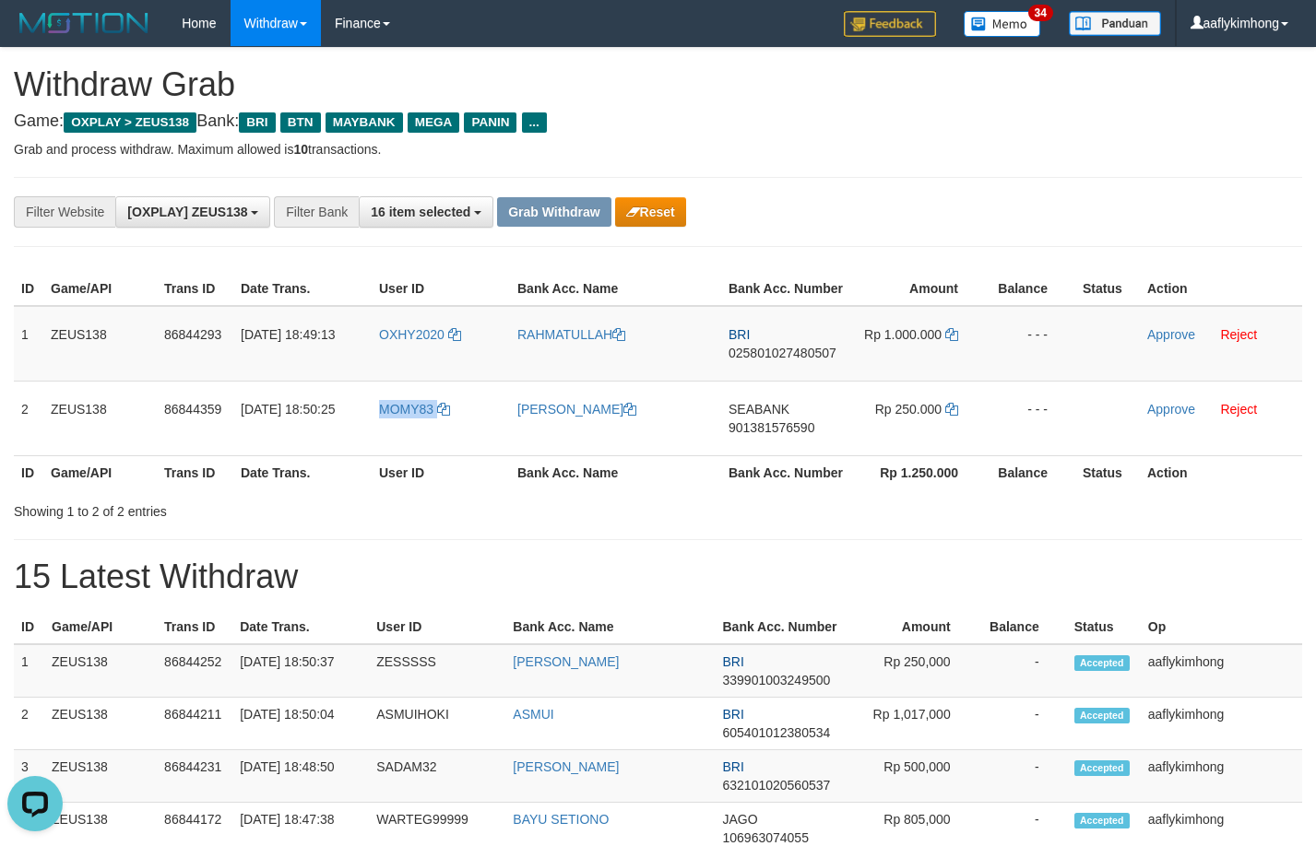
copy tr "MOMY83"
click at [30, 325] on td "1" at bounding box center [29, 344] width 30 height 76
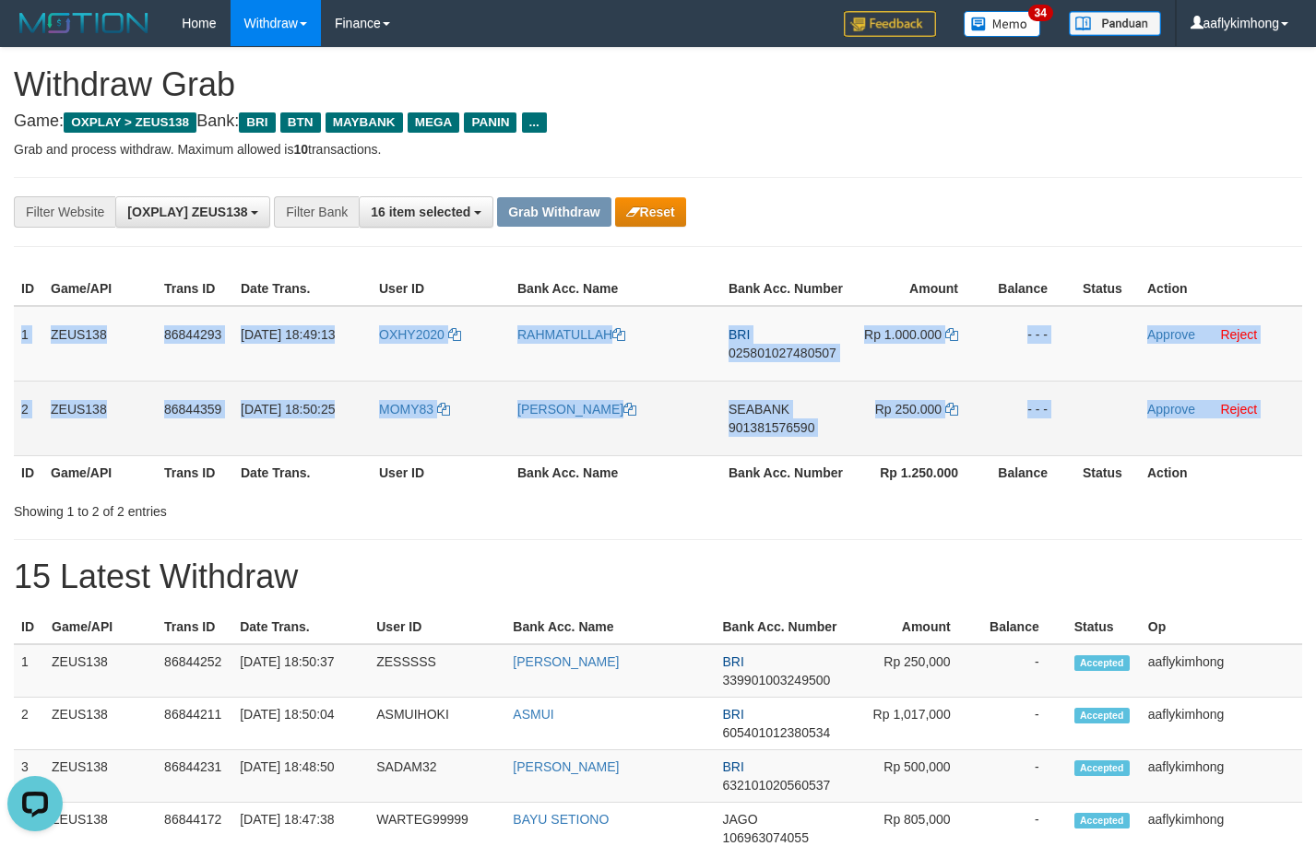
drag, startPoint x: 30, startPoint y: 325, endPoint x: 1269, endPoint y: 440, distance: 1244.6
click at [1269, 440] on tbody "1 ZEUS138 86844293 31/08/2025 18:49:13 OXHY2020 RAHMATULLAH BRI 025801027480507…" at bounding box center [658, 381] width 1288 height 150
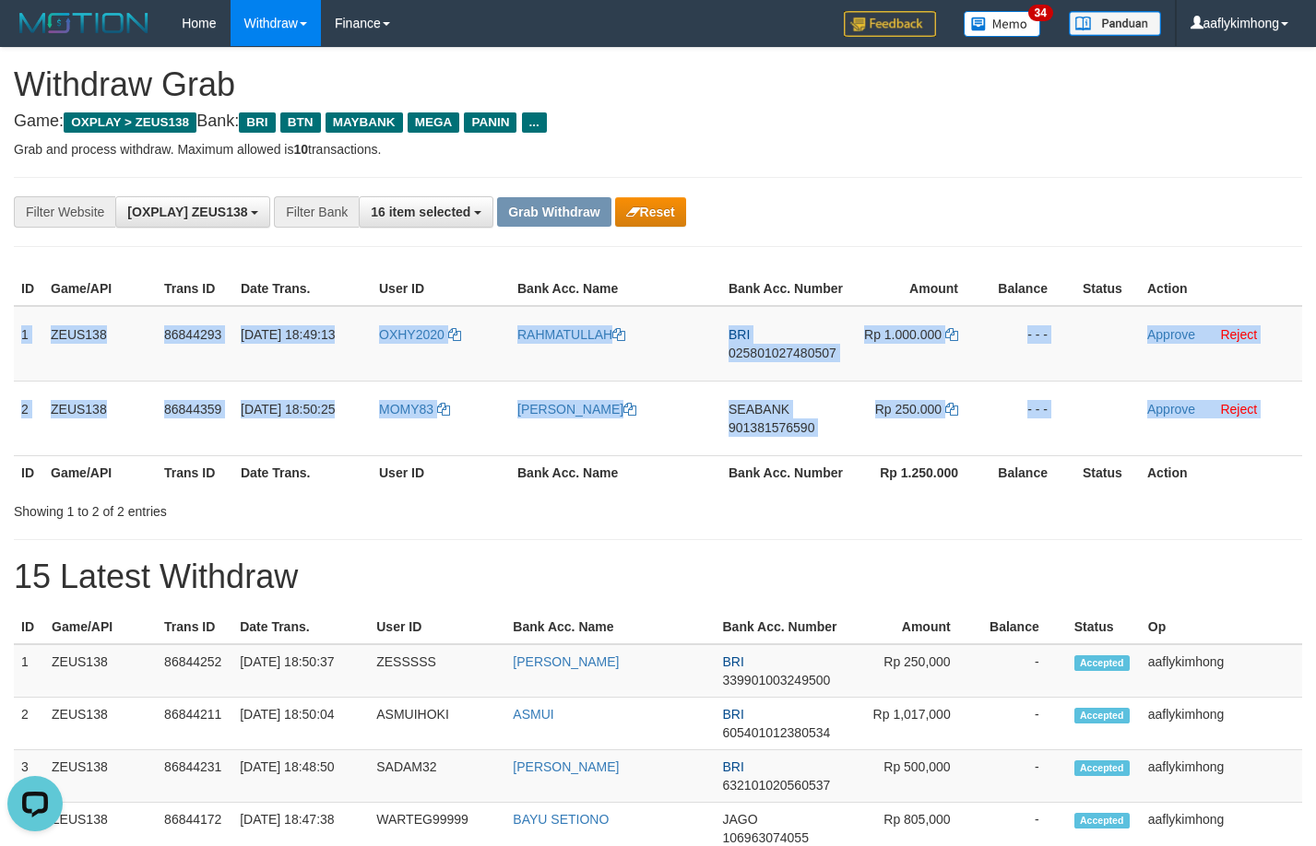
copy table "1 ZEUS138 86844293 31/08/2025 18:49:13 OXHY2020 RAHMATULLAH BRI 025801027480507…"
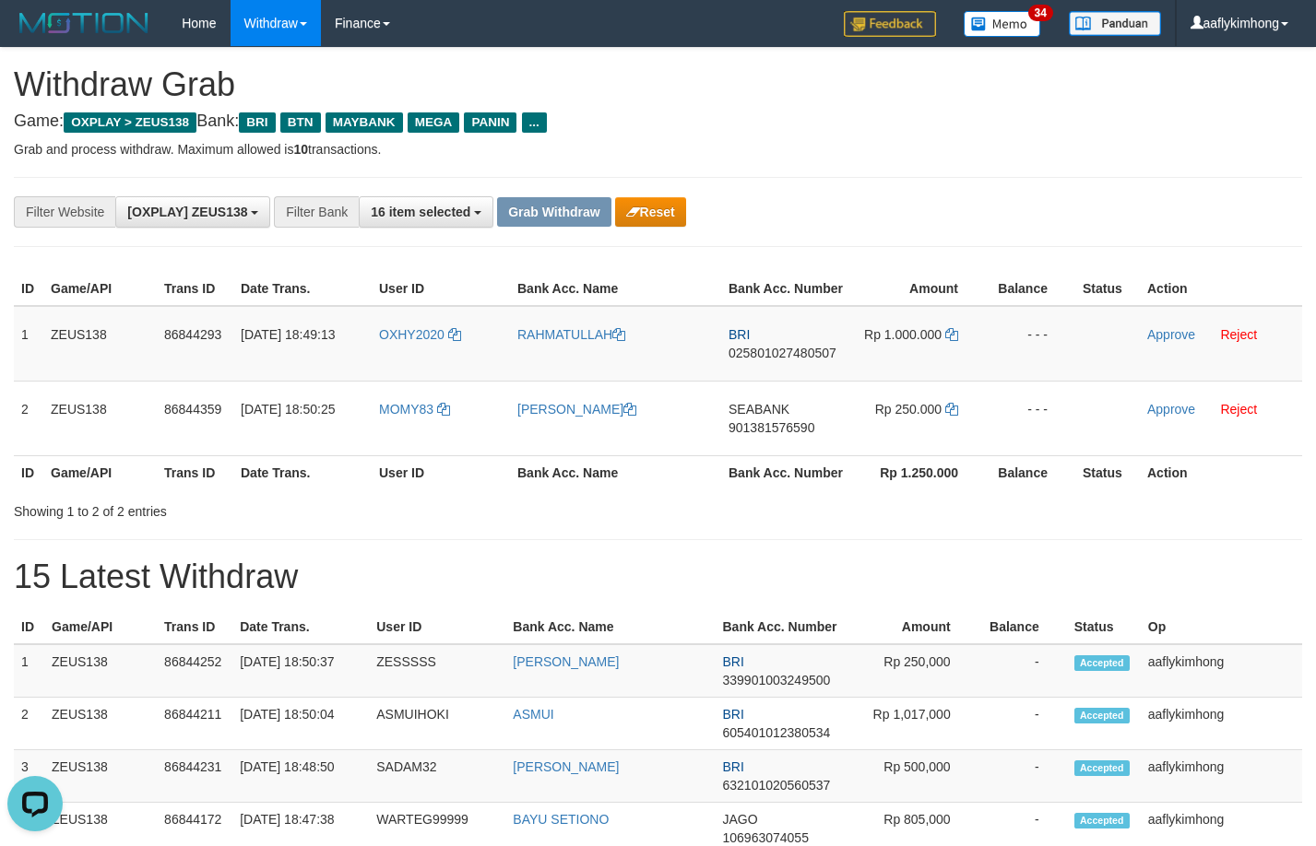
click at [1050, 196] on div "**********" at bounding box center [548, 211] width 1096 height 31
click at [949, 202] on div "**********" at bounding box center [548, 211] width 1096 height 31
click at [771, 351] on span "025801027480507" at bounding box center [782, 353] width 108 height 15
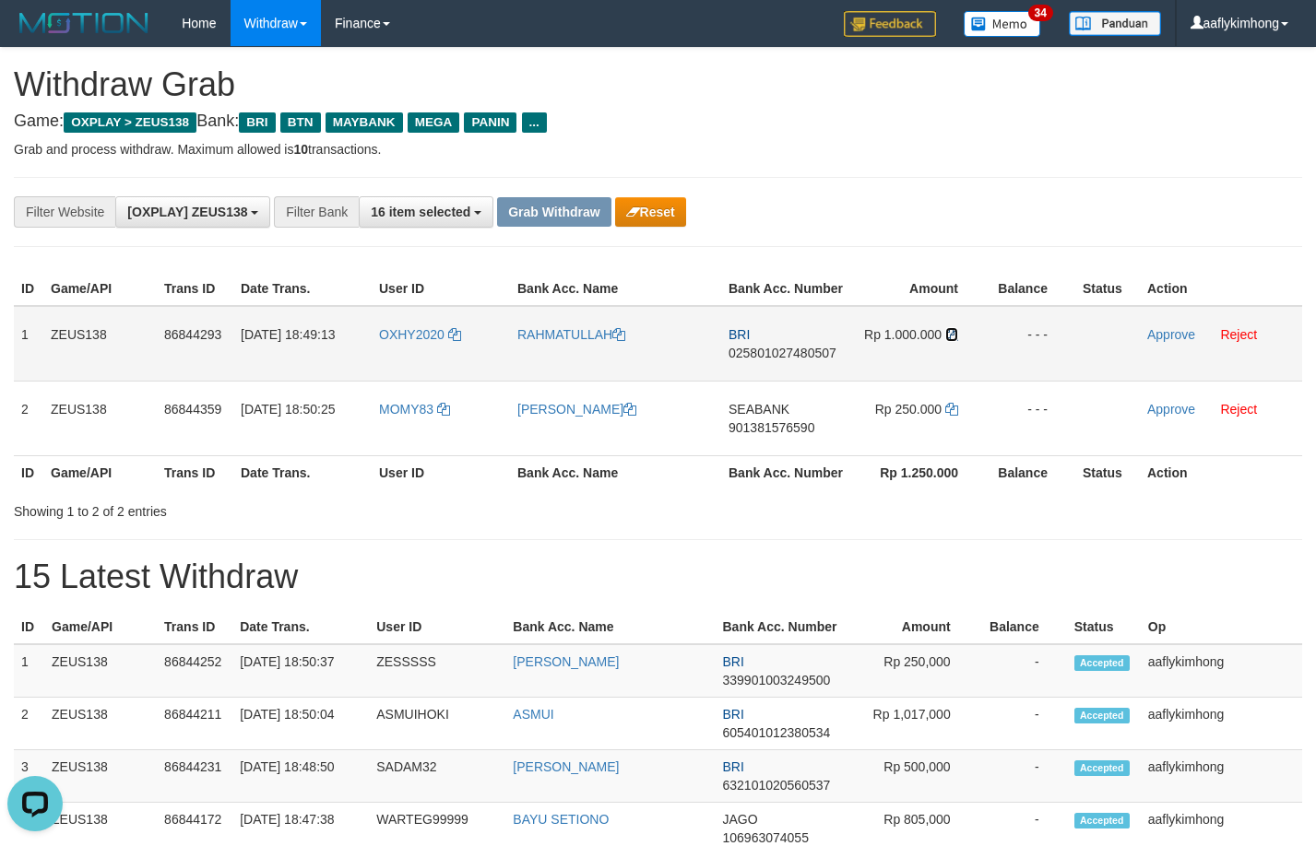
click at [952, 335] on icon at bounding box center [951, 334] width 13 height 13
click at [951, 330] on icon at bounding box center [951, 334] width 13 height 13
drag, startPoint x: 371, startPoint y: 336, endPoint x: 483, endPoint y: 346, distance: 113.0
click at [483, 346] on tr "1 ZEUS138 86844293 31/08/2025 18:49:13 OXHY2020 RAHMATULLAH BRI 025801027480507…" at bounding box center [658, 344] width 1288 height 76
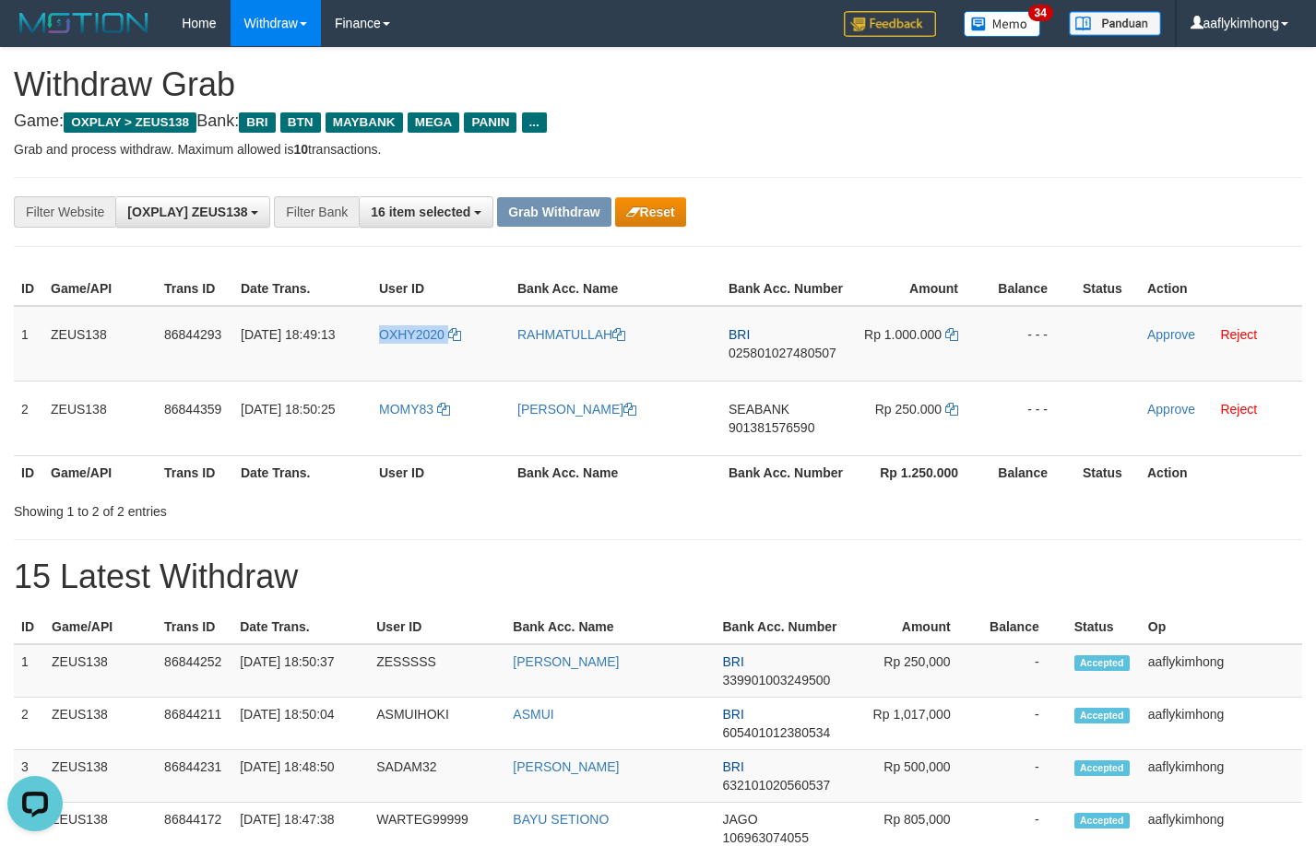
copy tr "OXHY2020"
drag, startPoint x: 1163, startPoint y: 332, endPoint x: 741, endPoint y: 198, distance: 442.1
click at [1162, 332] on link "Approve" at bounding box center [1171, 334] width 48 height 15
click at [877, 210] on div "**********" at bounding box center [548, 211] width 1096 height 31
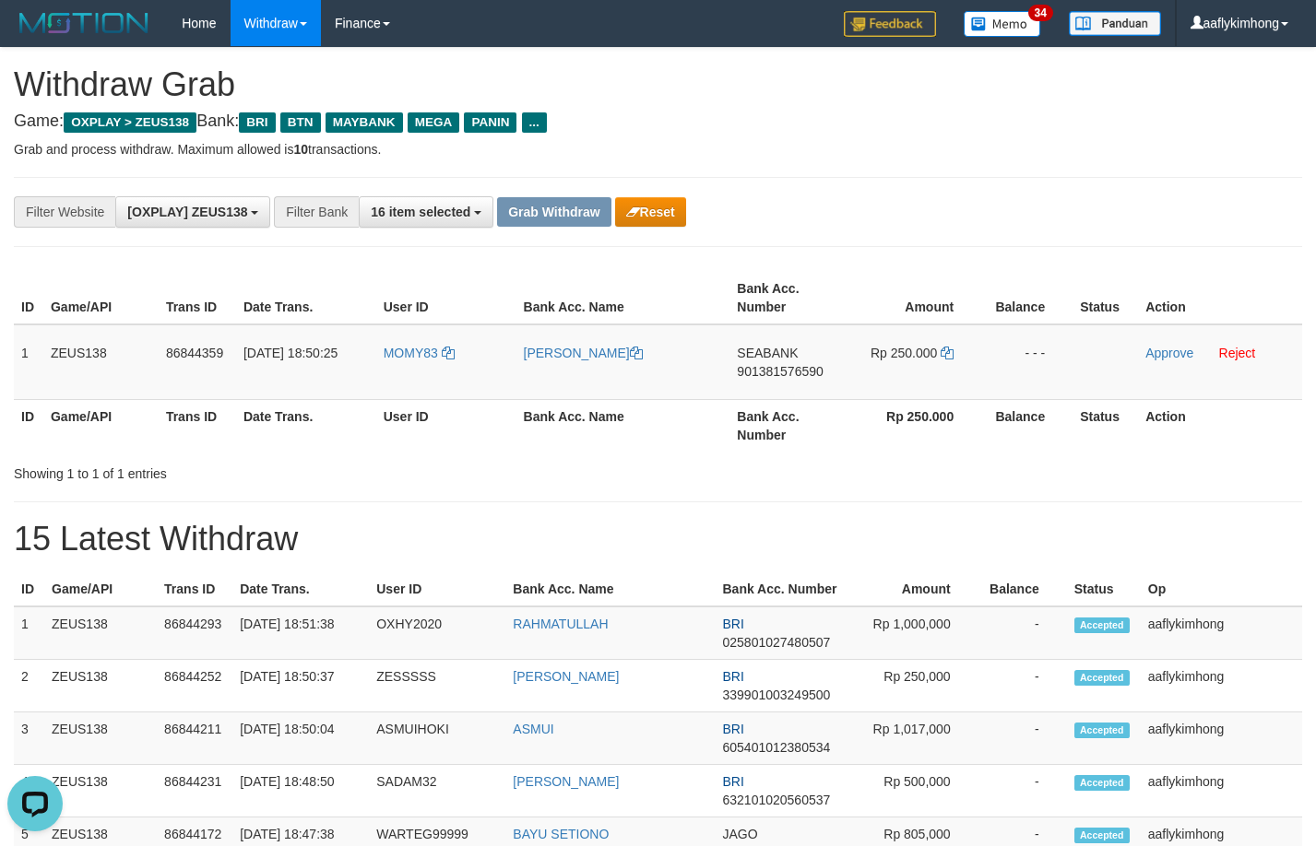
drag, startPoint x: 585, startPoint y: 513, endPoint x: 587, endPoint y: 492, distance: 20.5
drag, startPoint x: 735, startPoint y: 345, endPoint x: 819, endPoint y: 348, distance: 84.0
click at [819, 348] on td "SEABANK 901381576590" at bounding box center [786, 363] width 115 height 76
copy span "SEABANK"
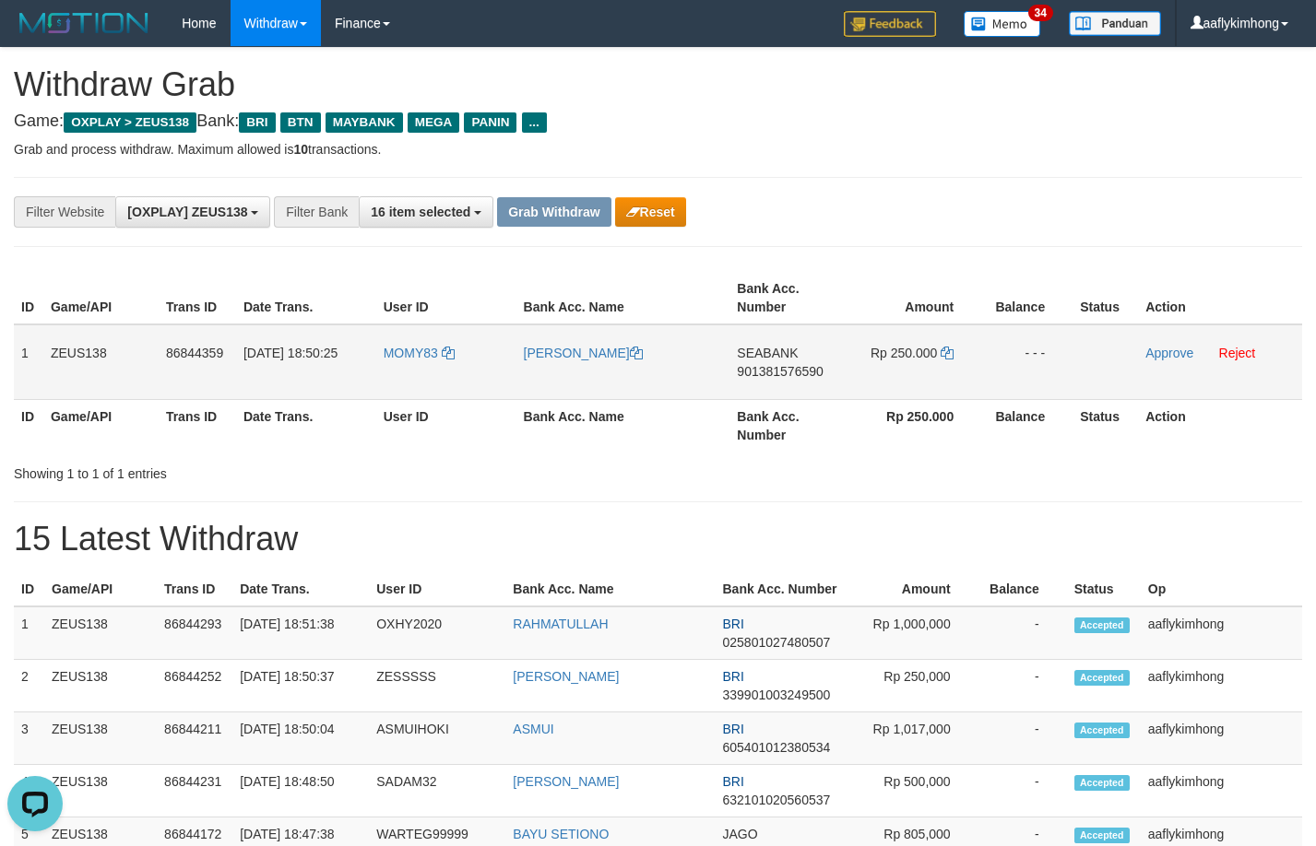
click at [779, 364] on span "901381576590" at bounding box center [780, 371] width 86 height 15
click at [772, 373] on span "901381576590" at bounding box center [780, 371] width 86 height 15
click at [776, 373] on span "901381576590" at bounding box center [780, 371] width 86 height 15
click at [776, 372] on span "901381576590" at bounding box center [780, 371] width 86 height 15
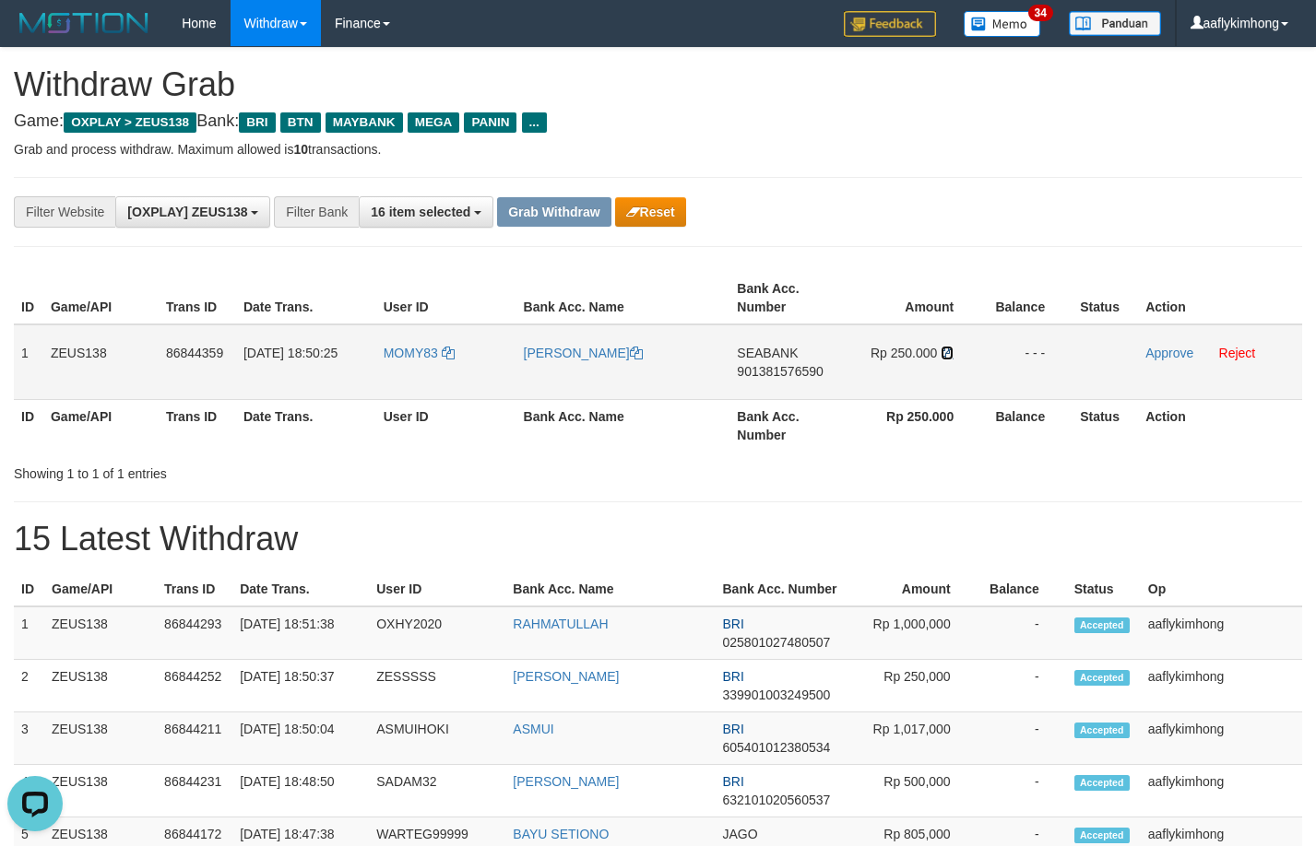
click at [952, 360] on link at bounding box center [947, 353] width 13 height 15
click at [944, 352] on icon at bounding box center [947, 353] width 13 height 13
drag, startPoint x: 1162, startPoint y: 349, endPoint x: 740, endPoint y: 196, distance: 449.2
click at [1162, 349] on link "Approve" at bounding box center [1169, 353] width 48 height 15
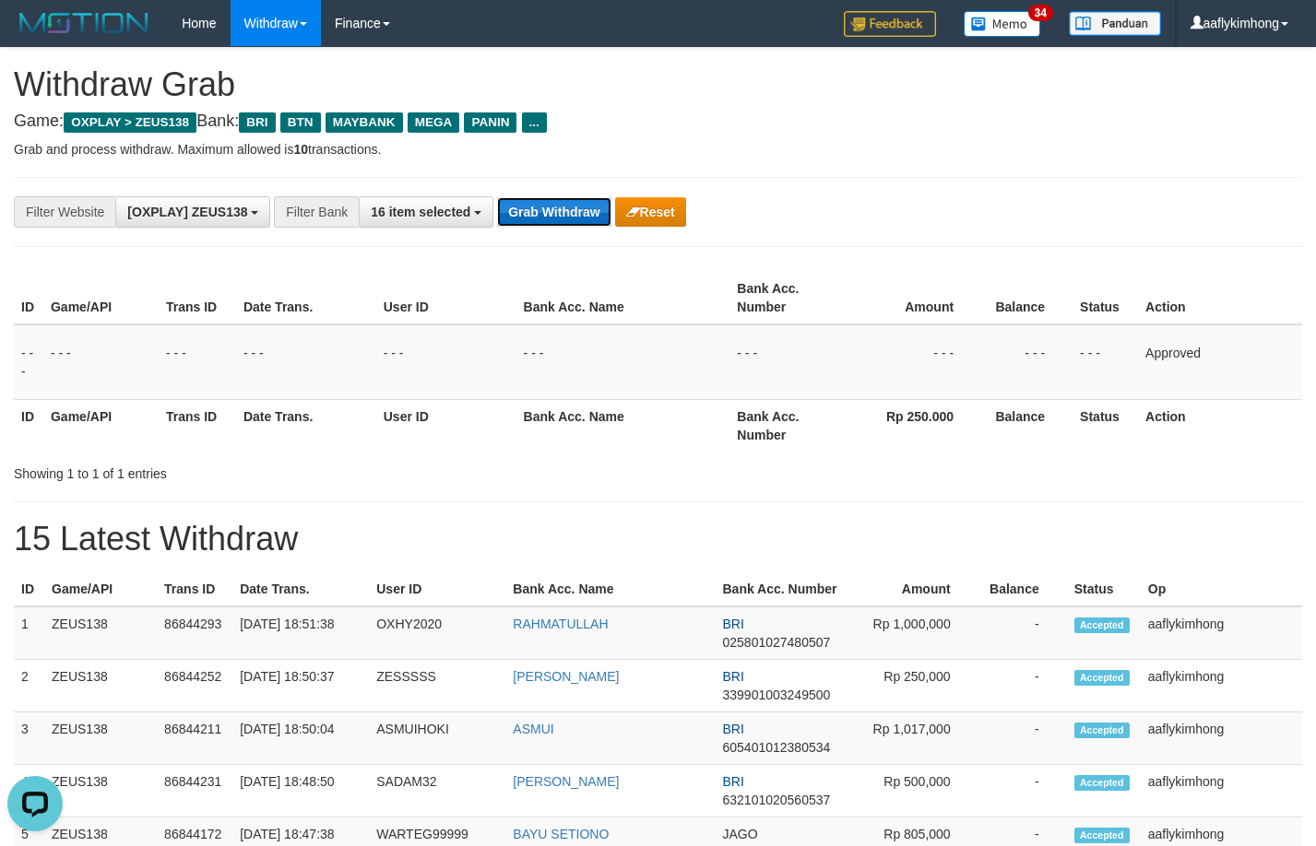
click at [551, 214] on button "Grab Withdraw" at bounding box center [553, 212] width 113 height 30
drag, startPoint x: 551, startPoint y: 214, endPoint x: 886, endPoint y: 301, distance: 345.8
click at [557, 212] on button "Grab Withdraw" at bounding box center [553, 212] width 113 height 30
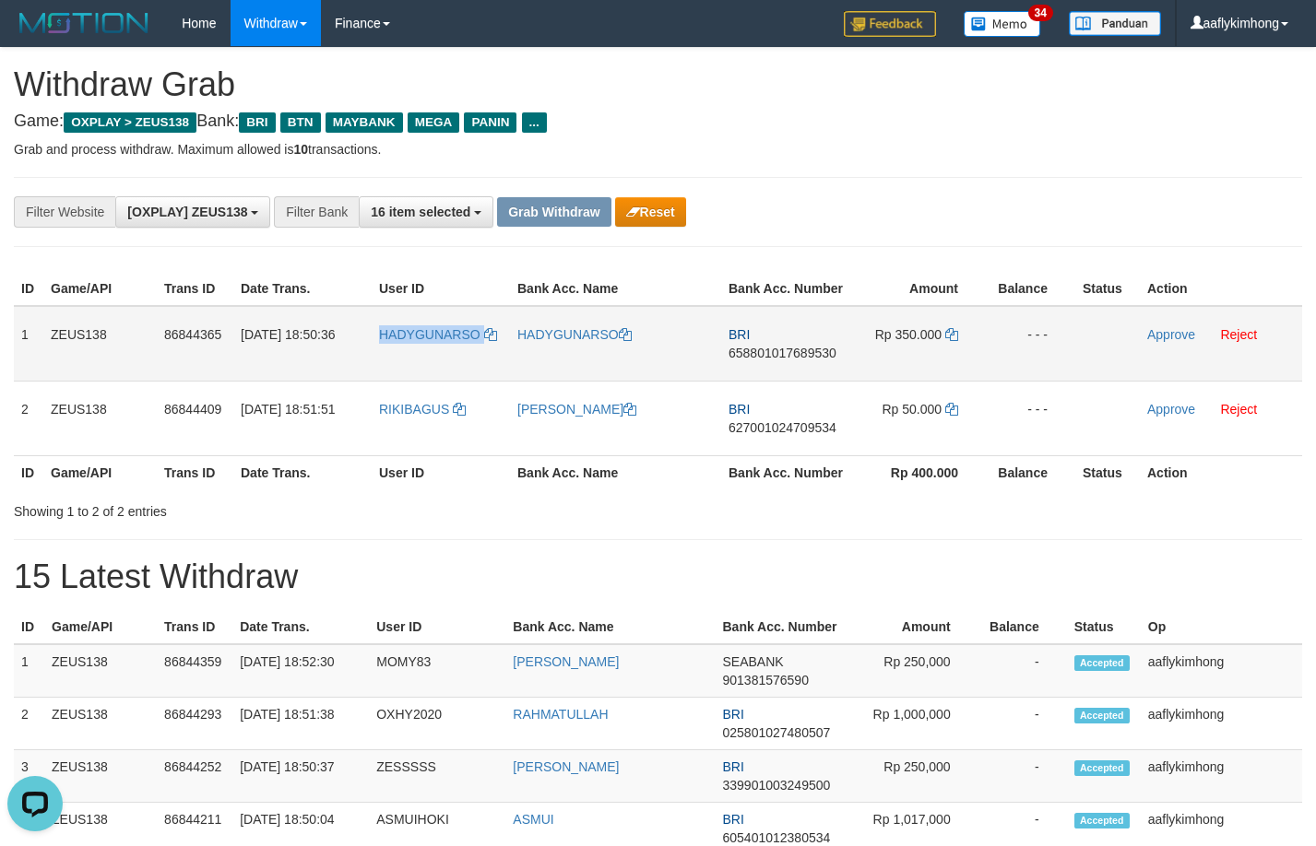
copy tr "HADYGUNARSO"
drag, startPoint x: 366, startPoint y: 344, endPoint x: 485, endPoint y: 348, distance: 119.0
click at [485, 348] on tr "1 ZEUS138 86844365 [DATE] 18:50:36 [GEOGRAPHIC_DATA] [GEOGRAPHIC_DATA] BRI 6588…" at bounding box center [658, 344] width 1288 height 76
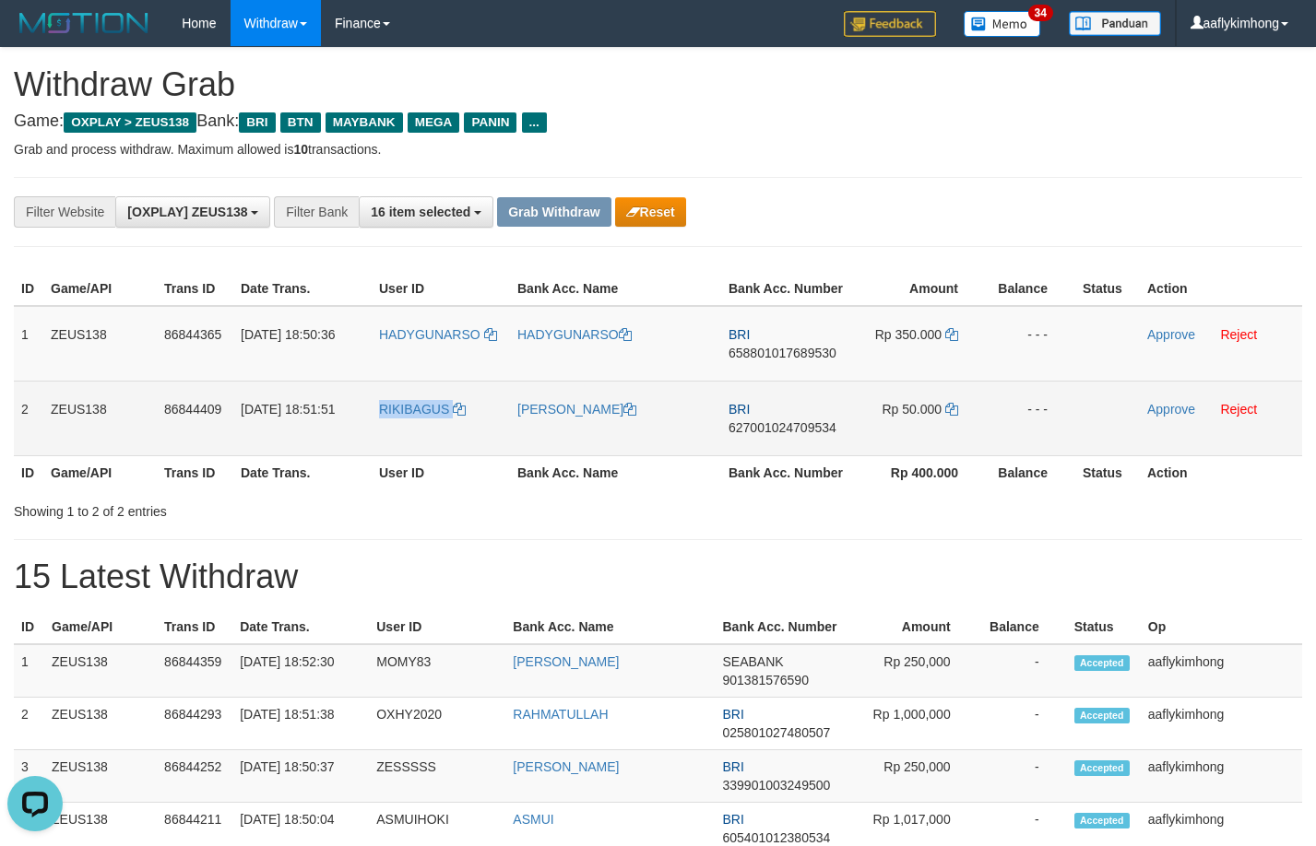
drag, startPoint x: 373, startPoint y: 422, endPoint x: 477, endPoint y: 422, distance: 103.3
click at [477, 422] on td "RIKIBAGUS" at bounding box center [441, 418] width 138 height 75
copy link "RIKIBAGUS"
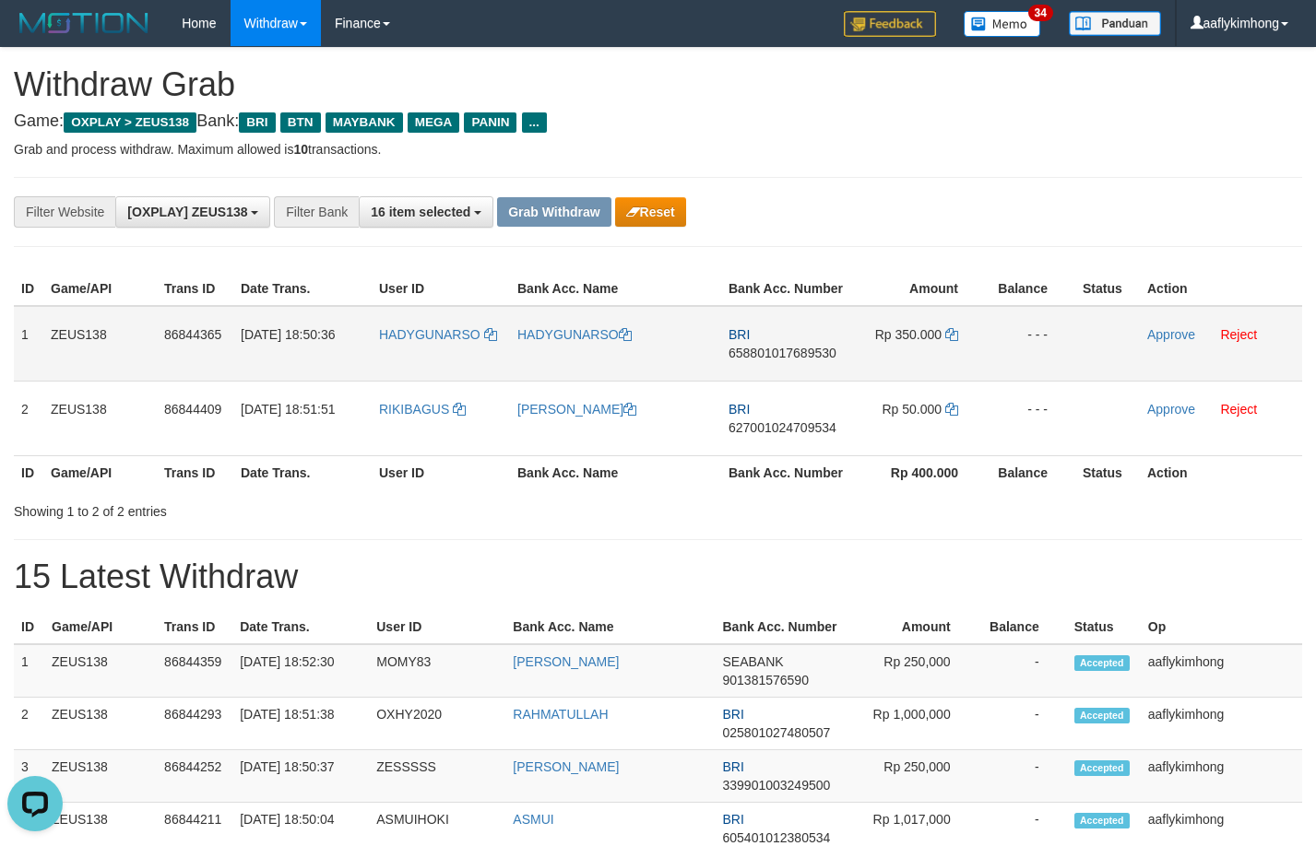
click at [26, 339] on td "1" at bounding box center [29, 344] width 30 height 76
click at [27, 337] on td "1" at bounding box center [29, 344] width 30 height 76
click at [28, 335] on td "1" at bounding box center [29, 344] width 30 height 76
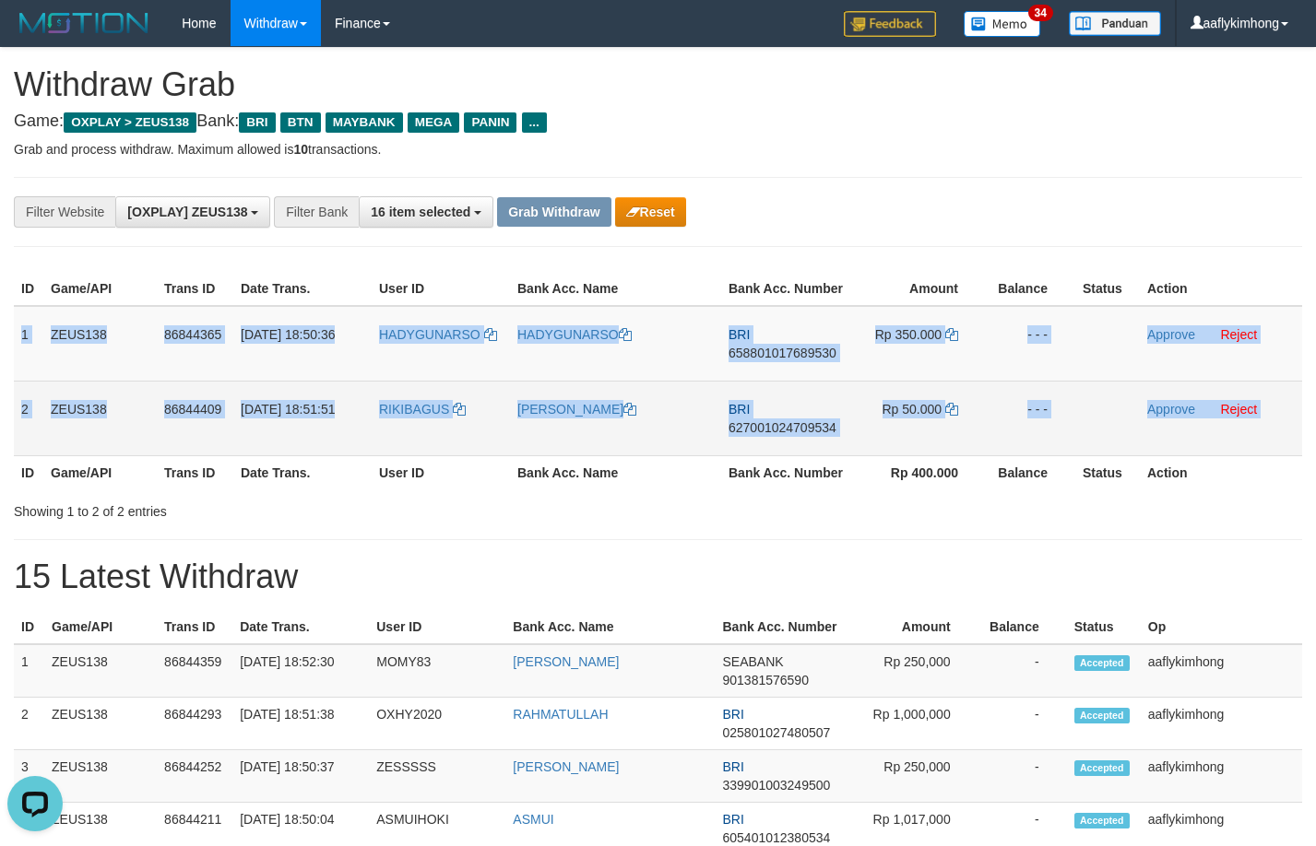
copy table "1 ZEUS138 86844365 31/08/2025 18:50:36 HADYGUNARSO HADYGUNARSO BRI 658801017689…"
drag, startPoint x: 28, startPoint y: 335, endPoint x: 1225, endPoint y: 387, distance: 1198.0
click at [1225, 387] on tbody "1 ZEUS138 86844365 31/08/2025 18:50:36 HADYGUNARSO HADYGUNARSO BRI 658801017689…" at bounding box center [658, 381] width 1288 height 150
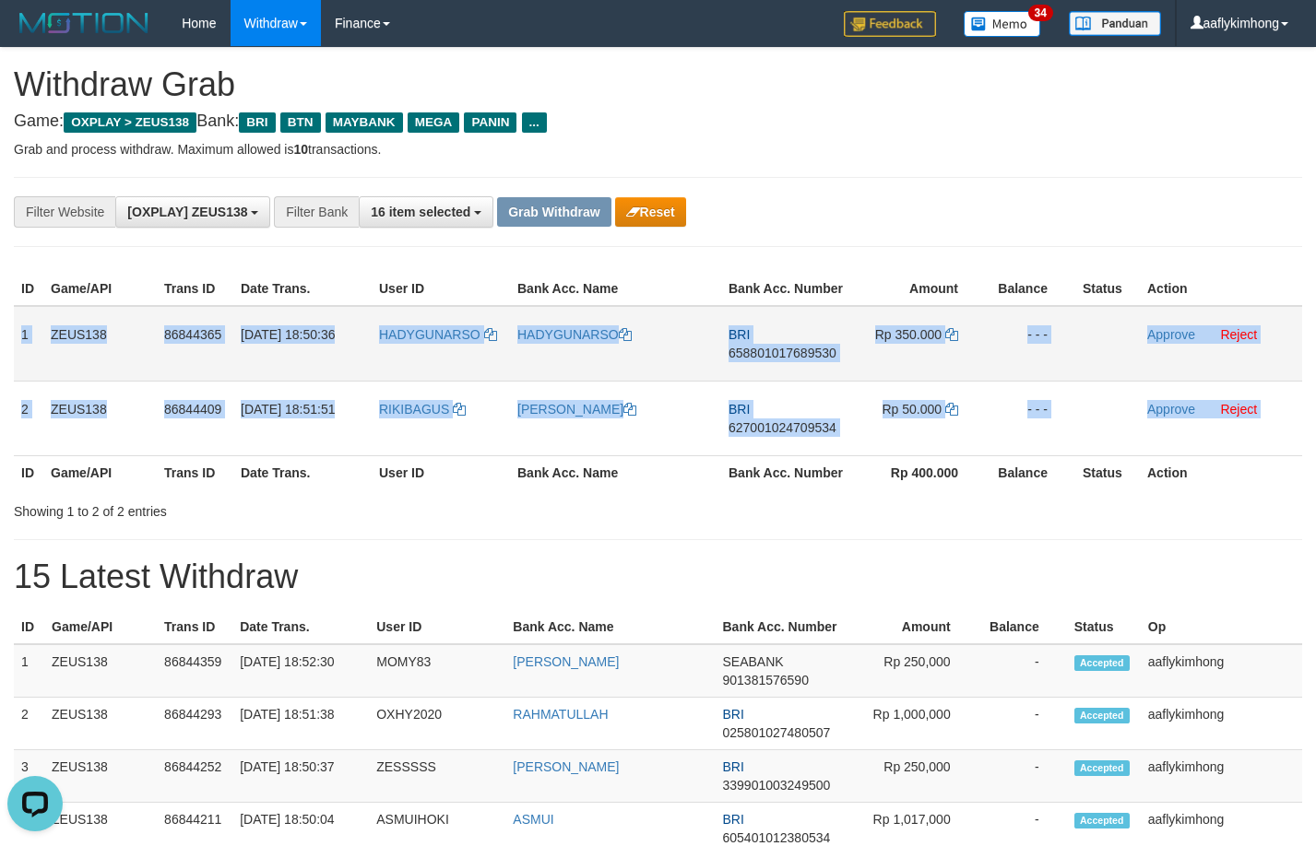
click at [762, 351] on span "658801017689530" at bounding box center [782, 353] width 108 height 15
copy table "1 ZEUS138 86844365 31/08/2025 18:50:36 HADYGUNARSO HADYGUNARSO BRI 658801017689…"
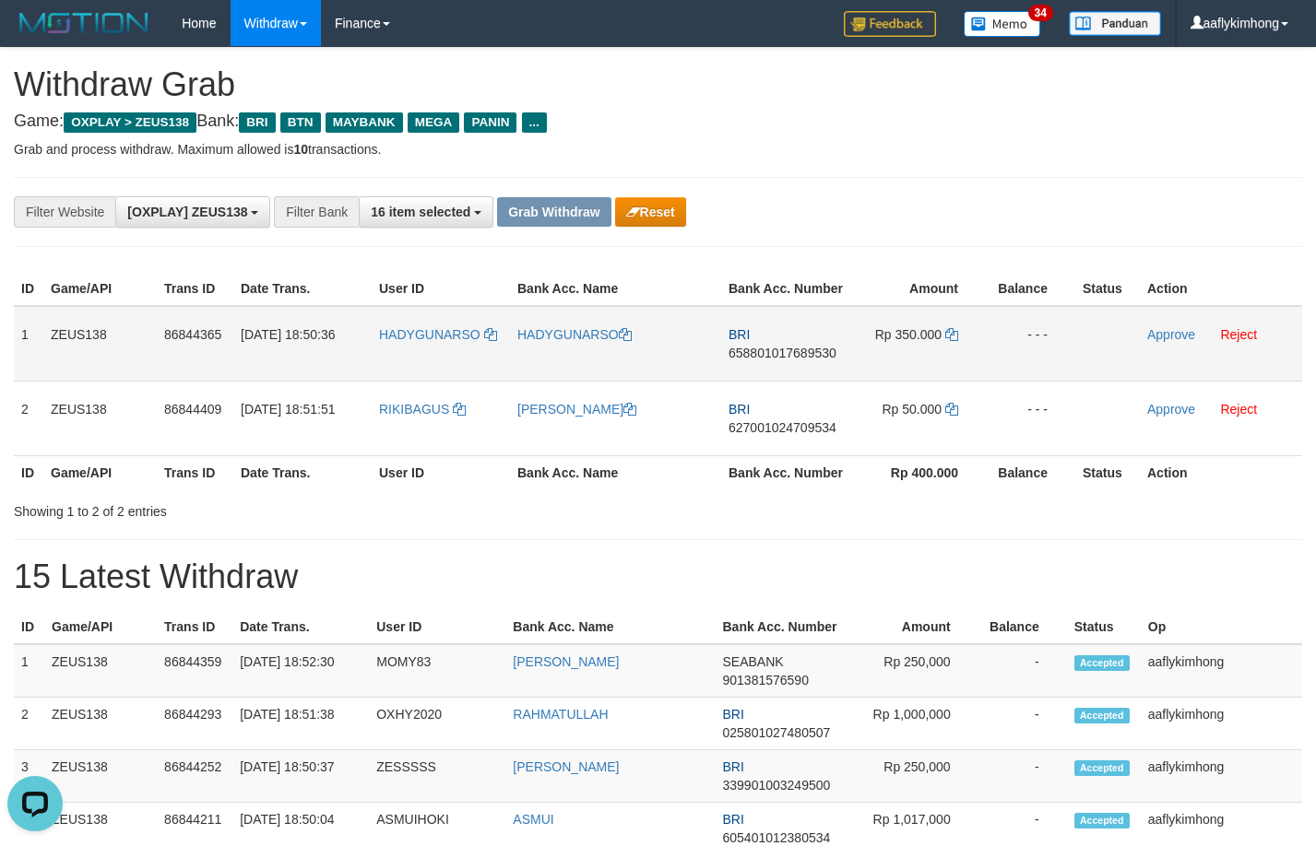
click at [762, 351] on span "658801017689530" at bounding box center [782, 353] width 108 height 15
click at [953, 329] on icon at bounding box center [951, 334] width 13 height 13
click at [947, 332] on icon at bounding box center [951, 334] width 13 height 13
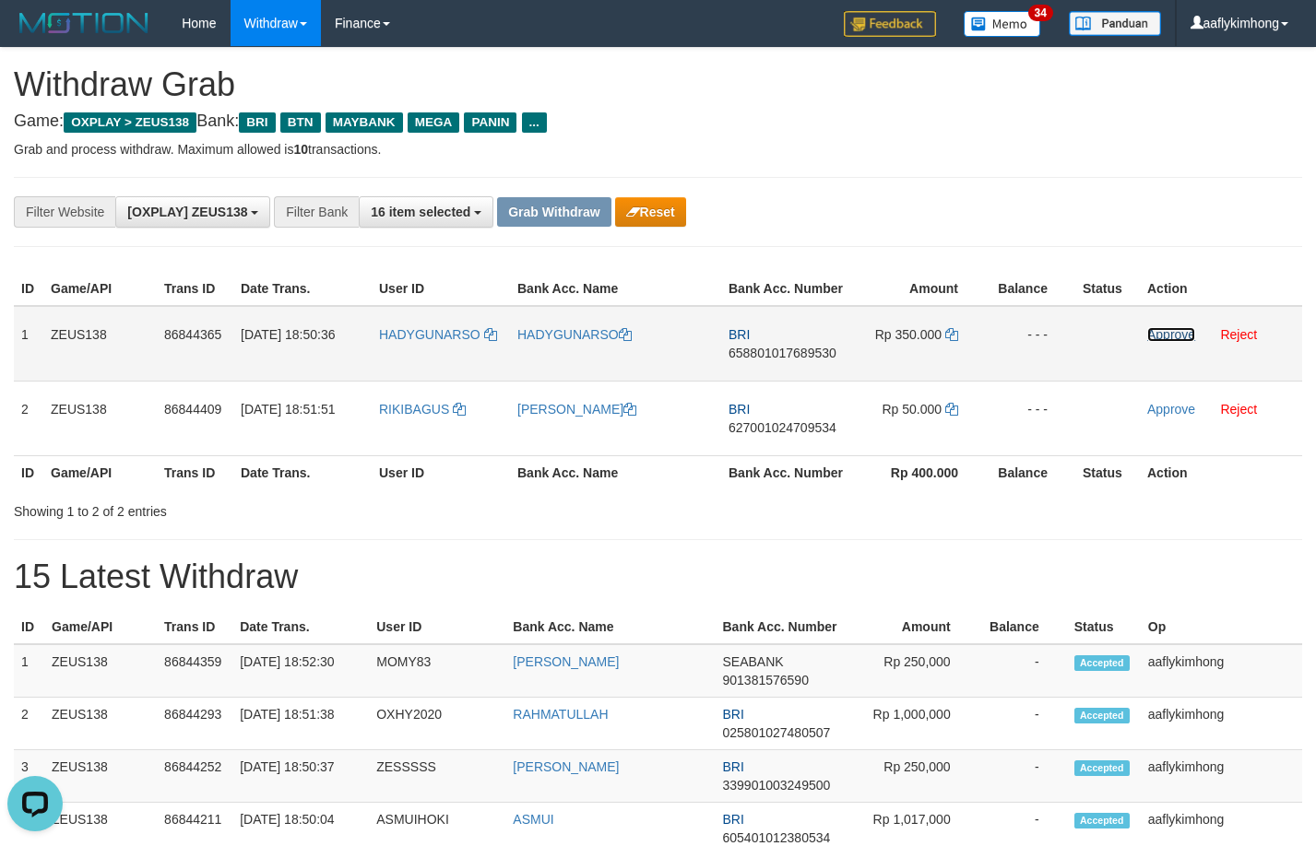
click at [1168, 337] on link "Approve" at bounding box center [1171, 334] width 48 height 15
click at [1099, 186] on div "**********" at bounding box center [658, 212] width 1288 height 70
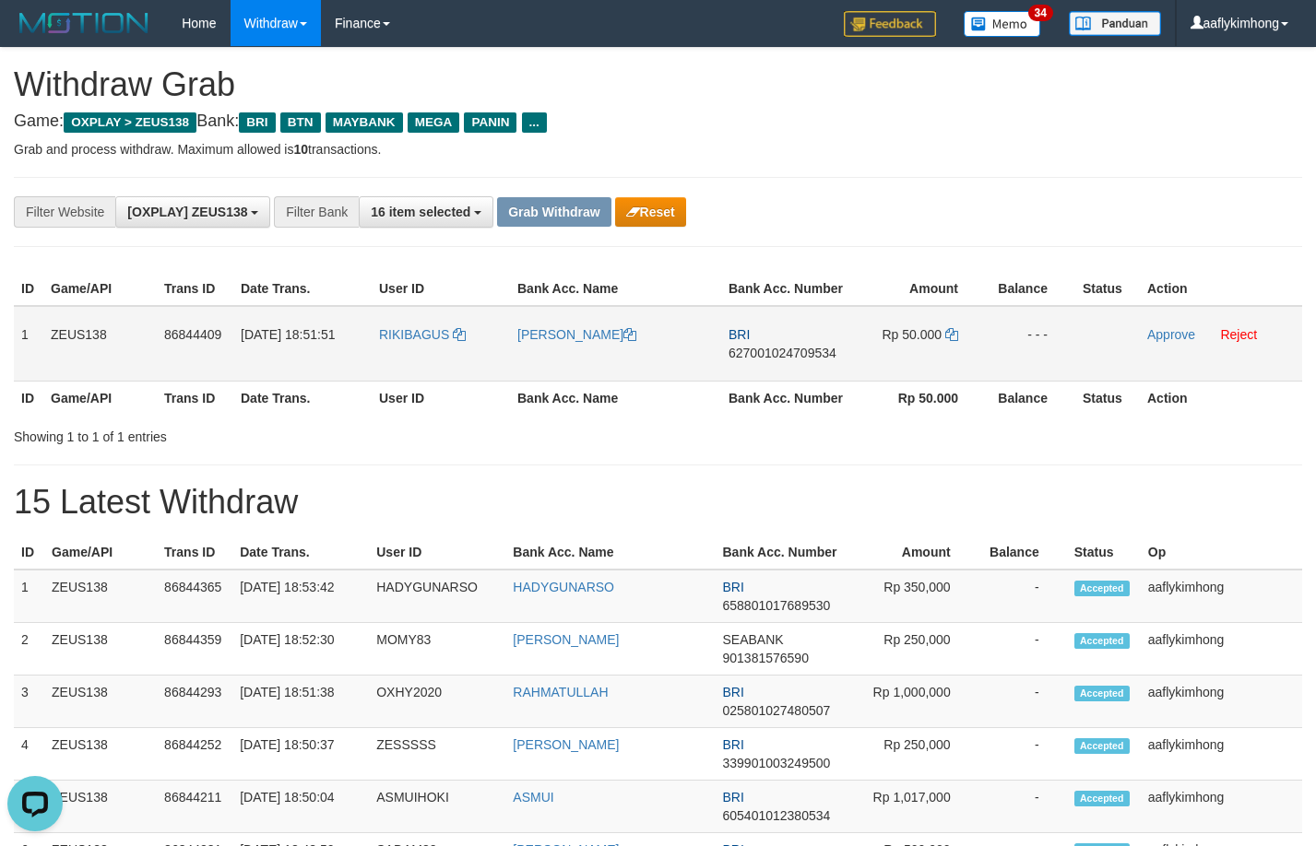
click at [786, 348] on span "627001024709534" at bounding box center [782, 353] width 108 height 15
click at [951, 326] on td "Rp 50.000" at bounding box center [918, 344] width 135 height 76
click at [951, 336] on icon at bounding box center [951, 334] width 13 height 13
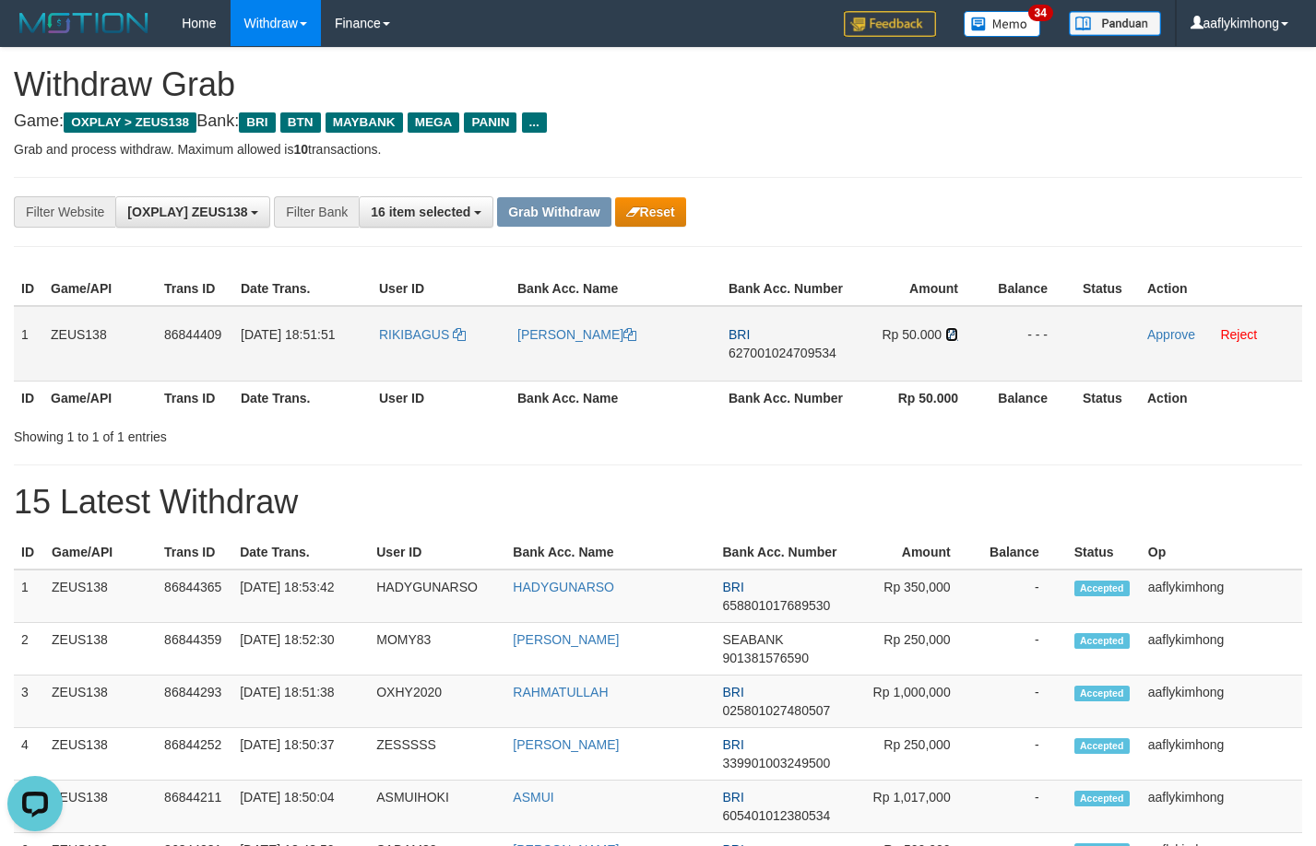
click at [951, 336] on icon at bounding box center [951, 334] width 13 height 13
drag, startPoint x: 1152, startPoint y: 340, endPoint x: 722, endPoint y: 195, distance: 453.7
click at [1152, 340] on link "Approve" at bounding box center [1171, 334] width 48 height 15
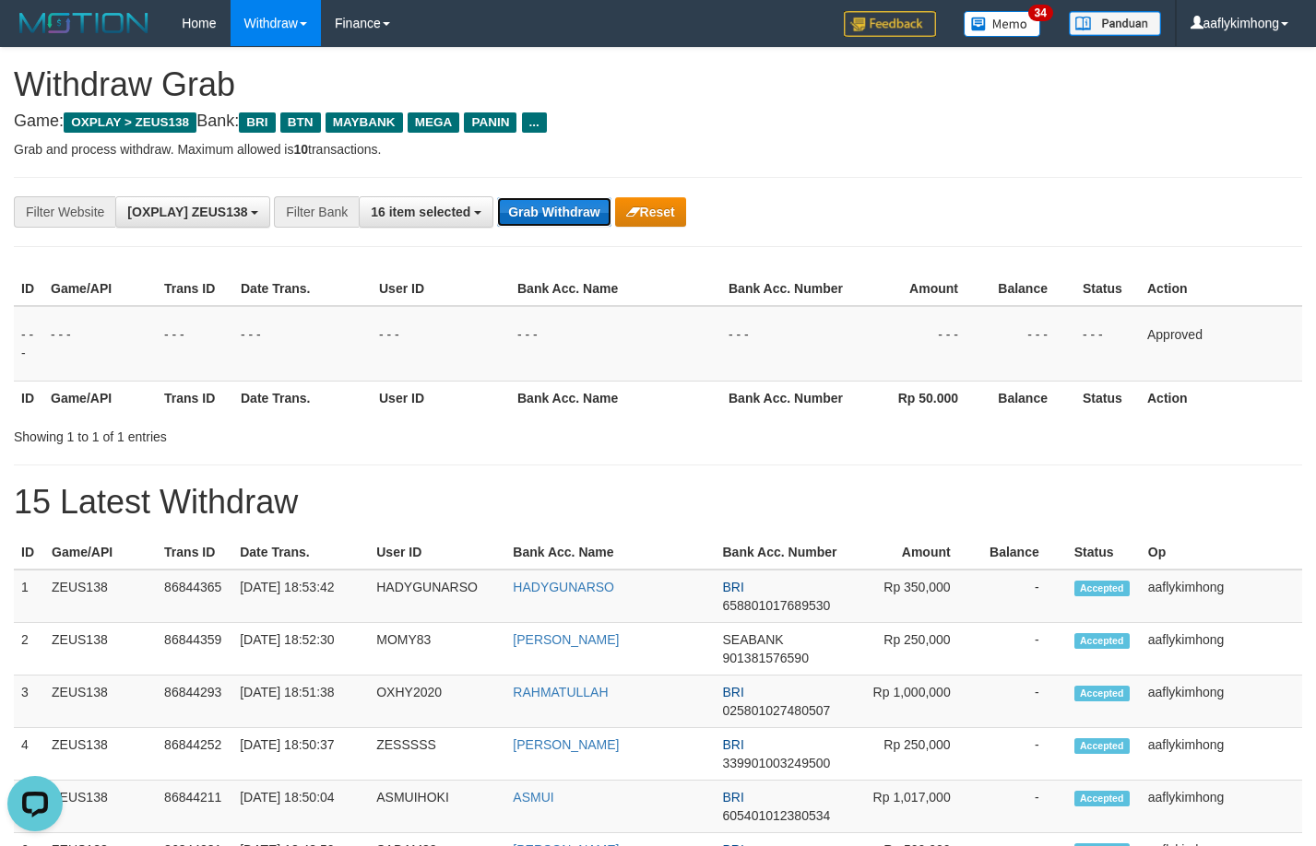
click at [563, 210] on button "Grab Withdraw" at bounding box center [553, 212] width 113 height 30
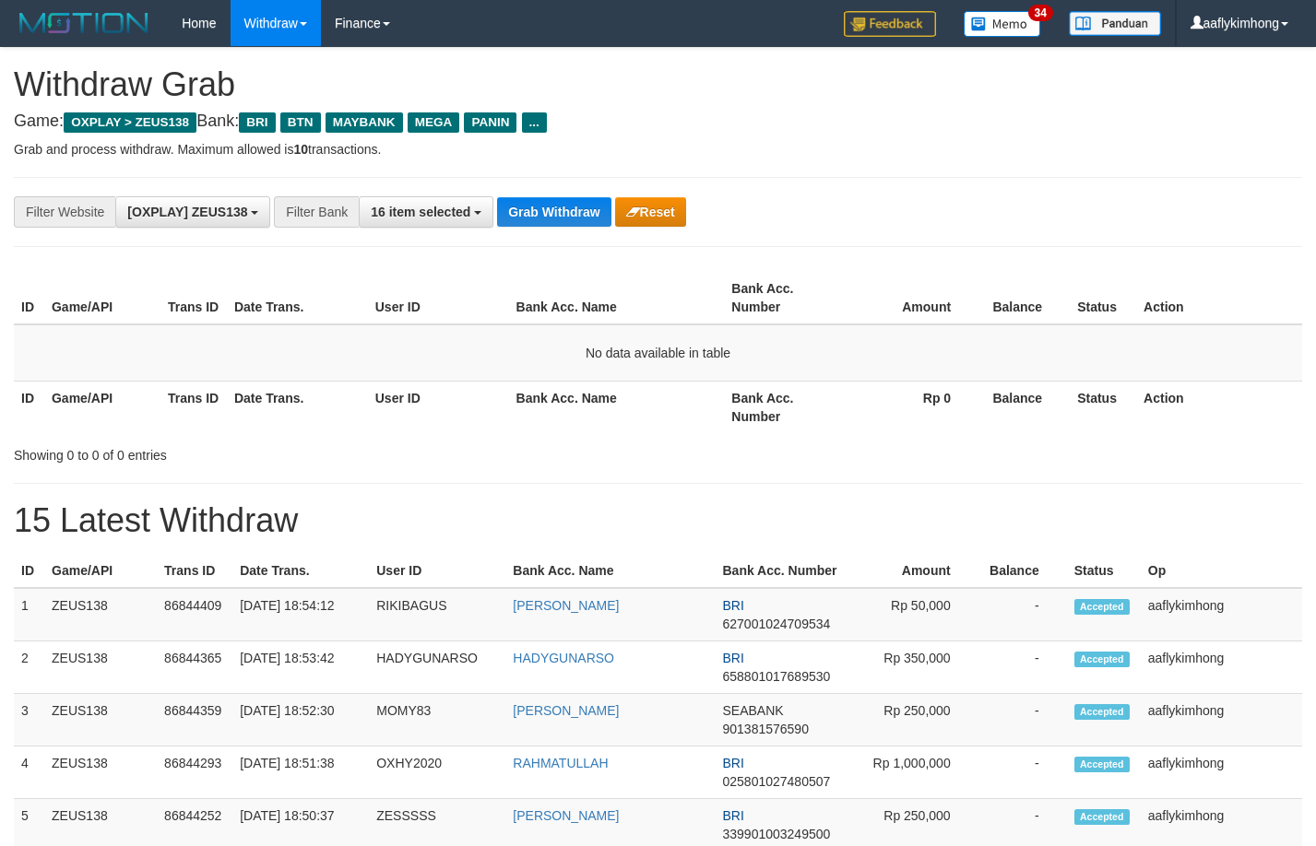
click at [494, 208] on div "**********" at bounding box center [548, 211] width 1096 height 31
drag, startPoint x: 494, startPoint y: 208, endPoint x: 1328, endPoint y: 284, distance: 837.0
click at [495, 208] on div "**********" at bounding box center [548, 211] width 1096 height 31
click at [598, 219] on button "Grab Withdraw" at bounding box center [553, 212] width 113 height 30
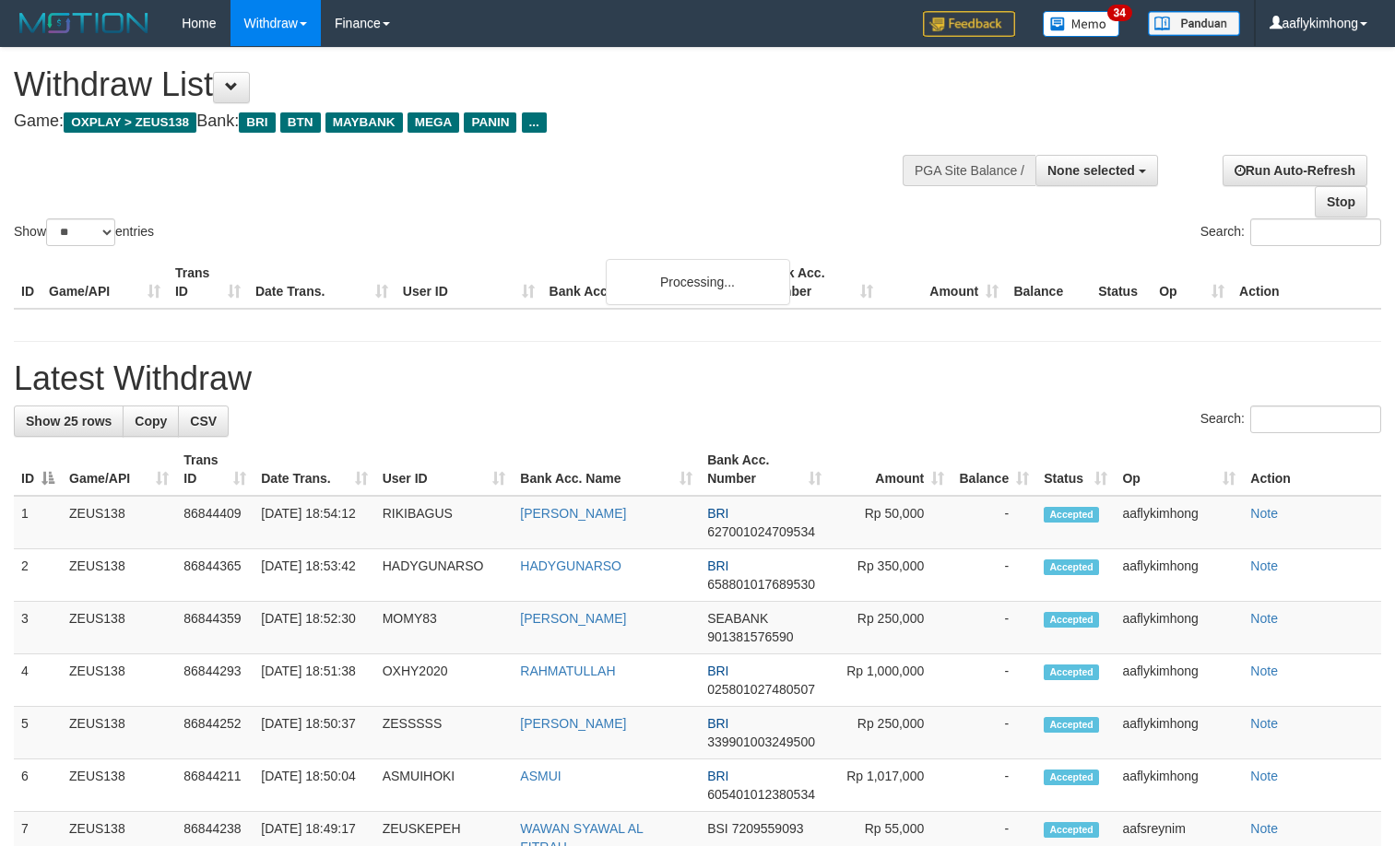
select select
select select "**"
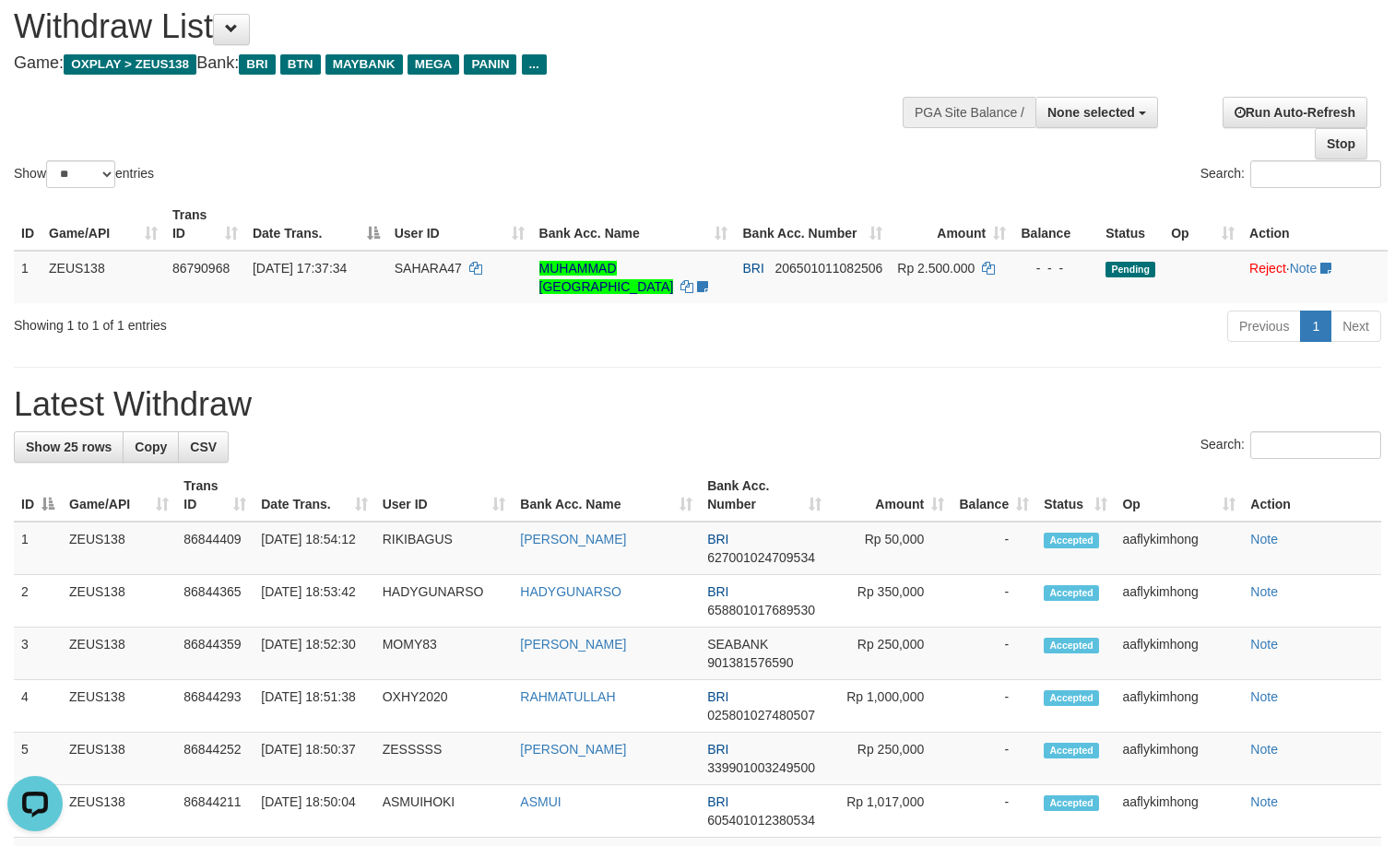
drag, startPoint x: 641, startPoint y: 401, endPoint x: 624, endPoint y: 388, distance: 21.0
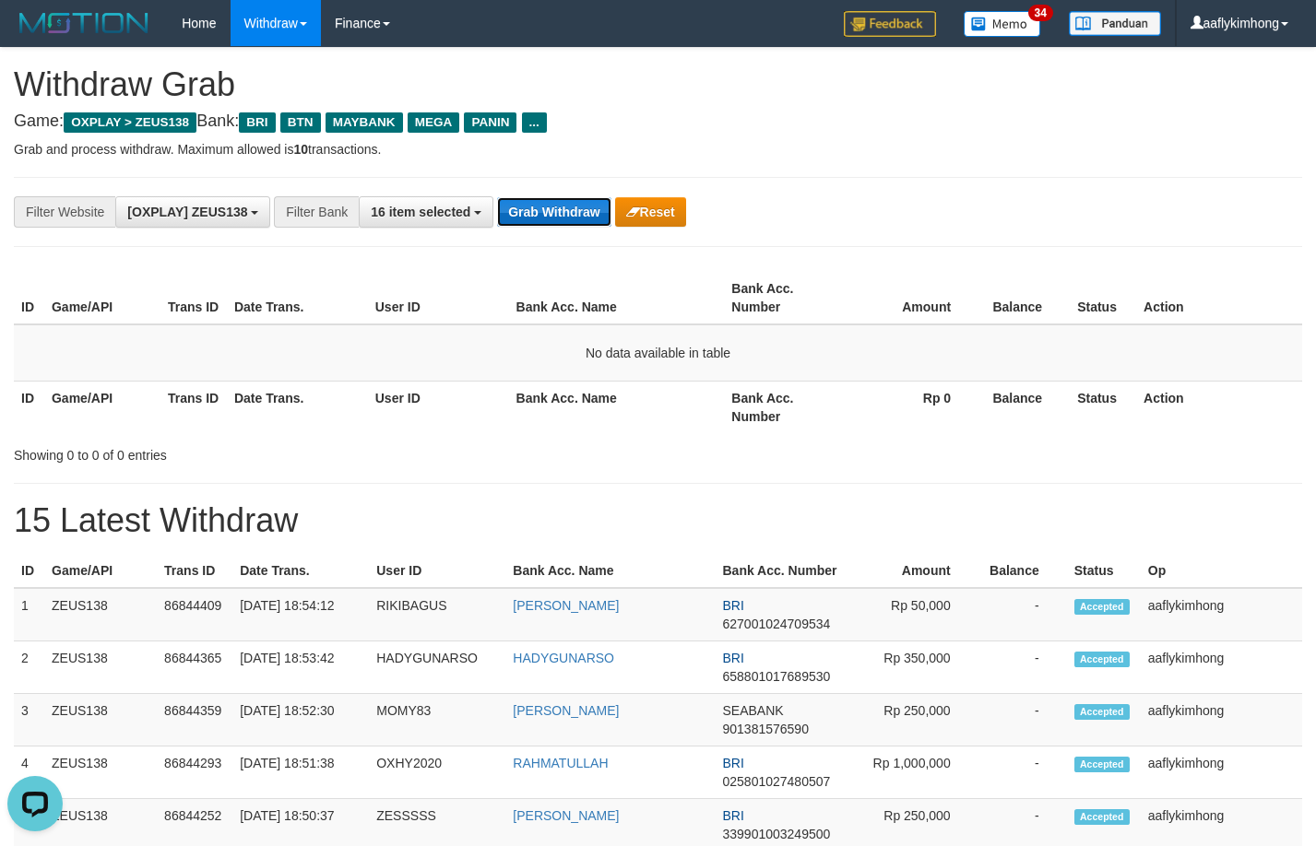
click at [556, 219] on button "Grab Withdraw" at bounding box center [553, 212] width 113 height 30
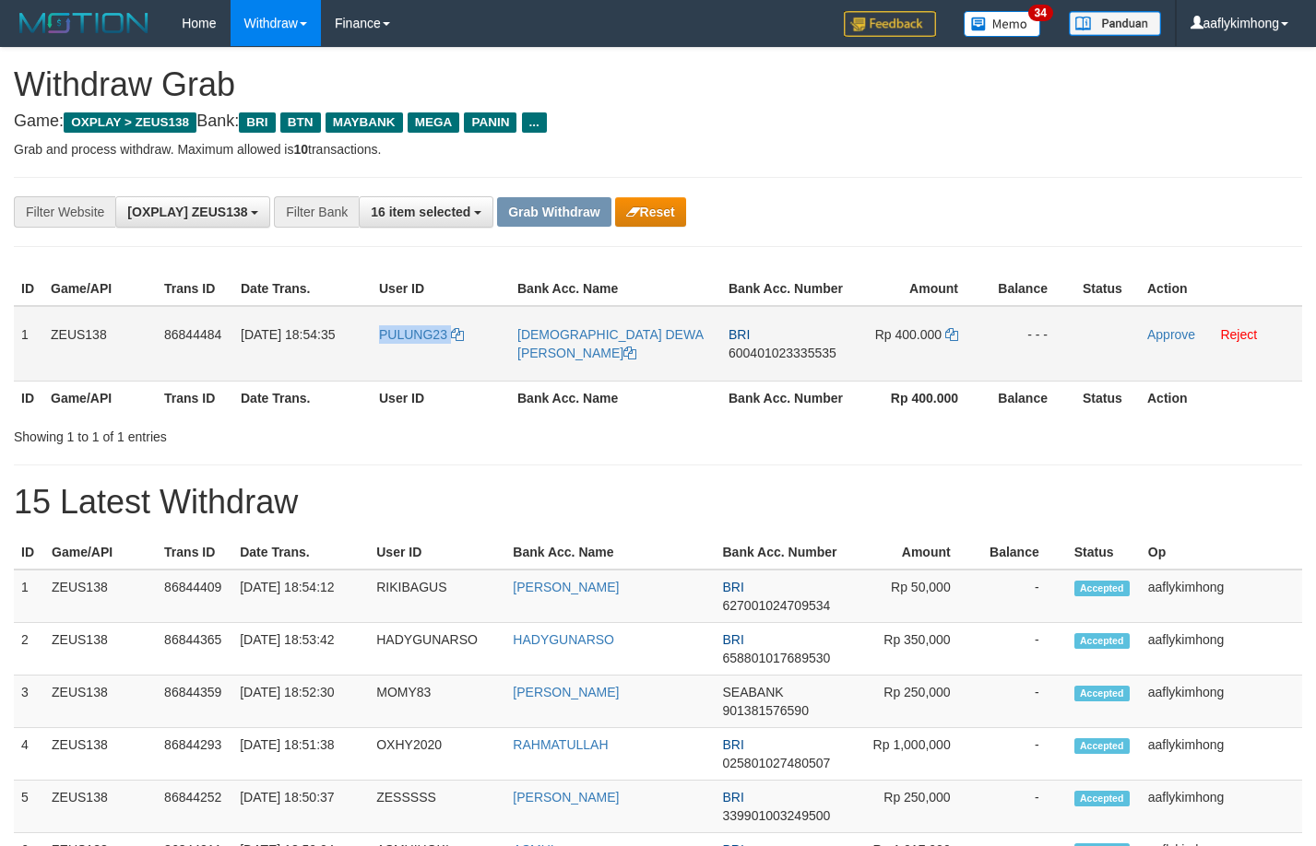
drag, startPoint x: 378, startPoint y: 348, endPoint x: 506, endPoint y: 350, distance: 128.2
click at [506, 350] on td "PULUNG23" at bounding box center [441, 344] width 138 height 76
copy link "PULUNG23"
click at [11, 320] on div "ID Game/API Trans ID Date Trans. User ID Bank Acc. Name Bank Acc. Number Amount…" at bounding box center [658, 343] width 1316 height 154
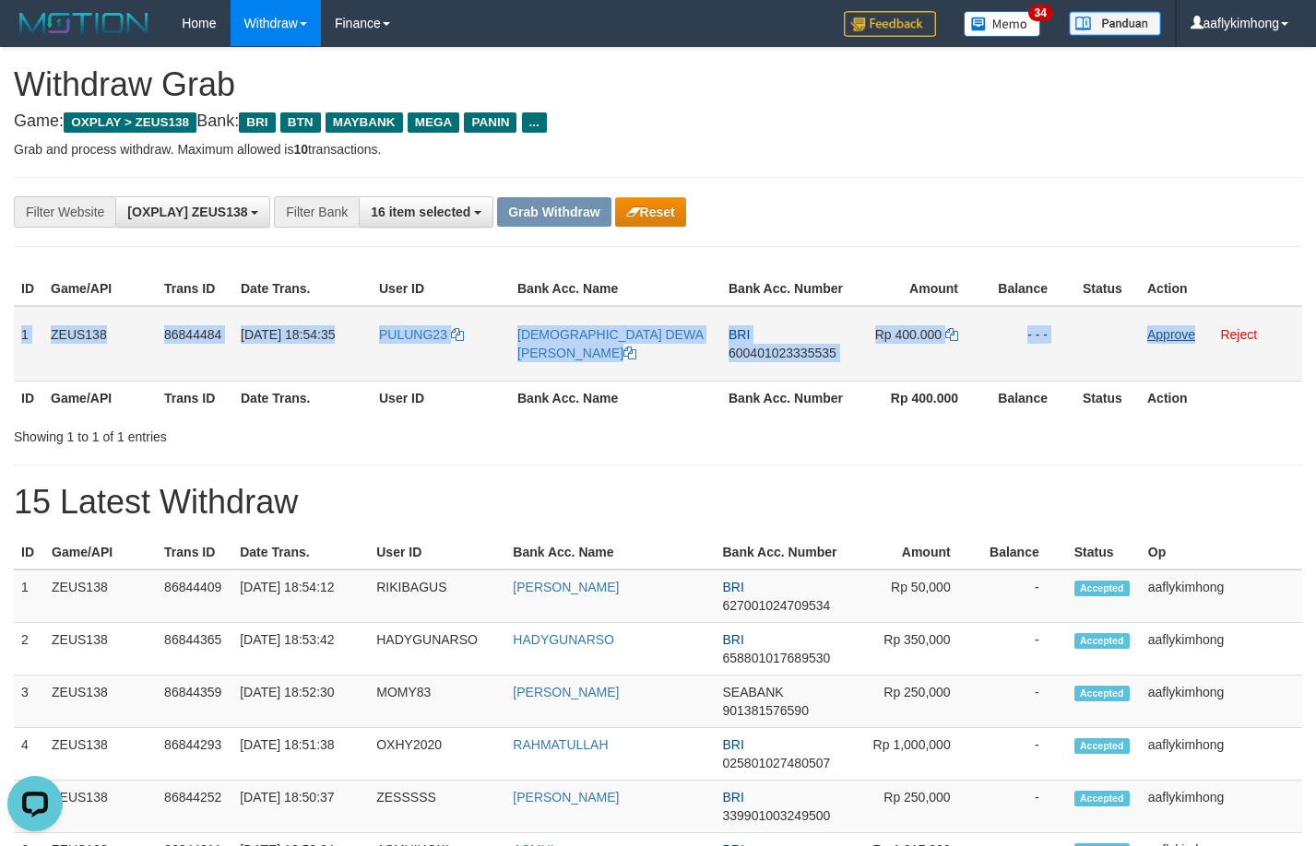
copy tr "1 ZEUS138 86844484 31/08/2025 18:54:35 PULUNG23 WISNU DEWA LUM BRI 600401023335…"
drag, startPoint x: 21, startPoint y: 320, endPoint x: 1192, endPoint y: 339, distance: 1171.2
click at [1192, 339] on tr "1 ZEUS138 86844484 31/08/2025 18:54:35 PULUNG23 WISNU DEWA LUM BRI 600401023335…" at bounding box center [658, 344] width 1288 height 76
click at [762, 349] on span "600401023335535" at bounding box center [782, 353] width 108 height 15
copy tr "1 ZEUS138 86844484 31/08/2025 18:54:35 PULUNG23 WISNU DEWA LUM BRI 600401023335…"
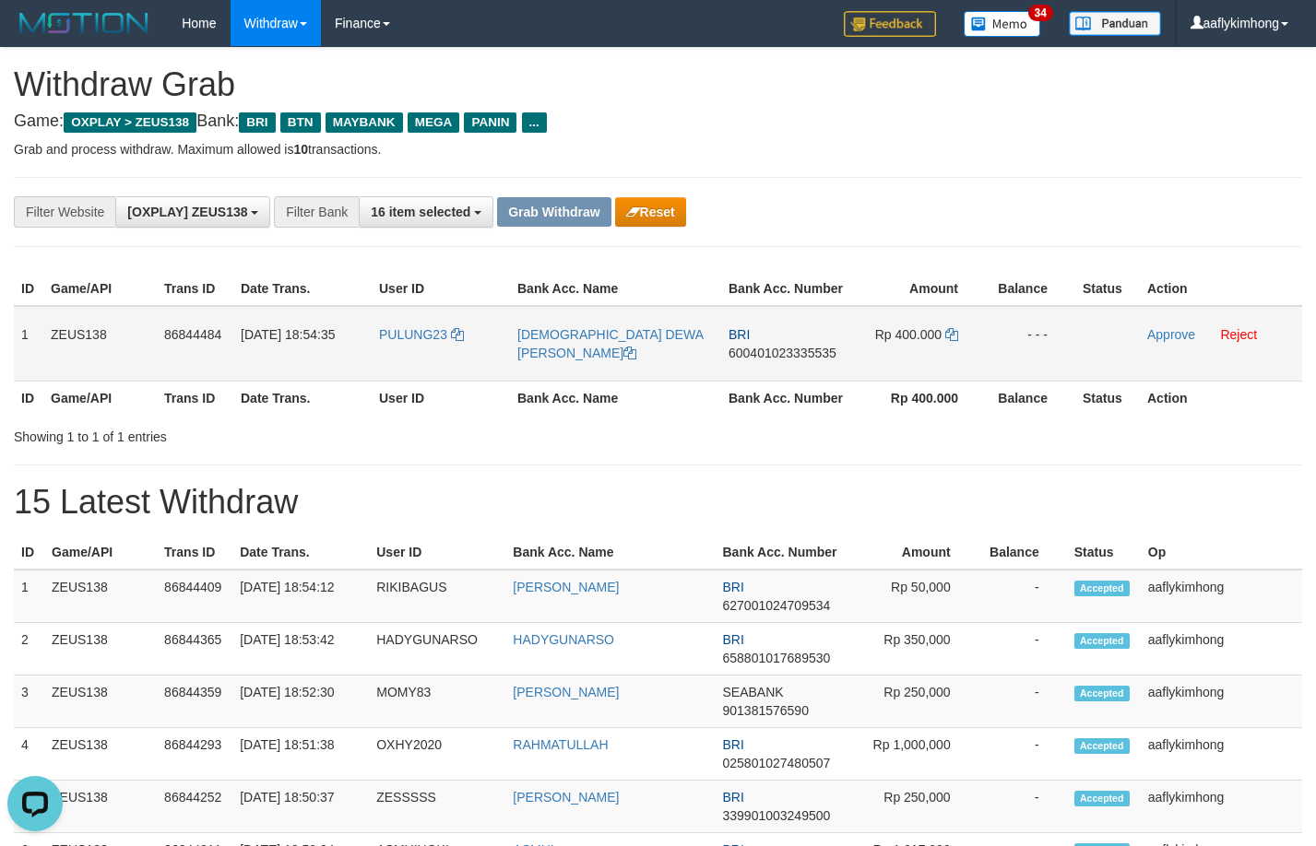
click at [762, 348] on span "600401023335535" at bounding box center [782, 353] width 108 height 15
click at [950, 323] on td "Rp 400.000" at bounding box center [918, 344] width 135 height 76
click at [952, 333] on icon at bounding box center [951, 334] width 13 height 13
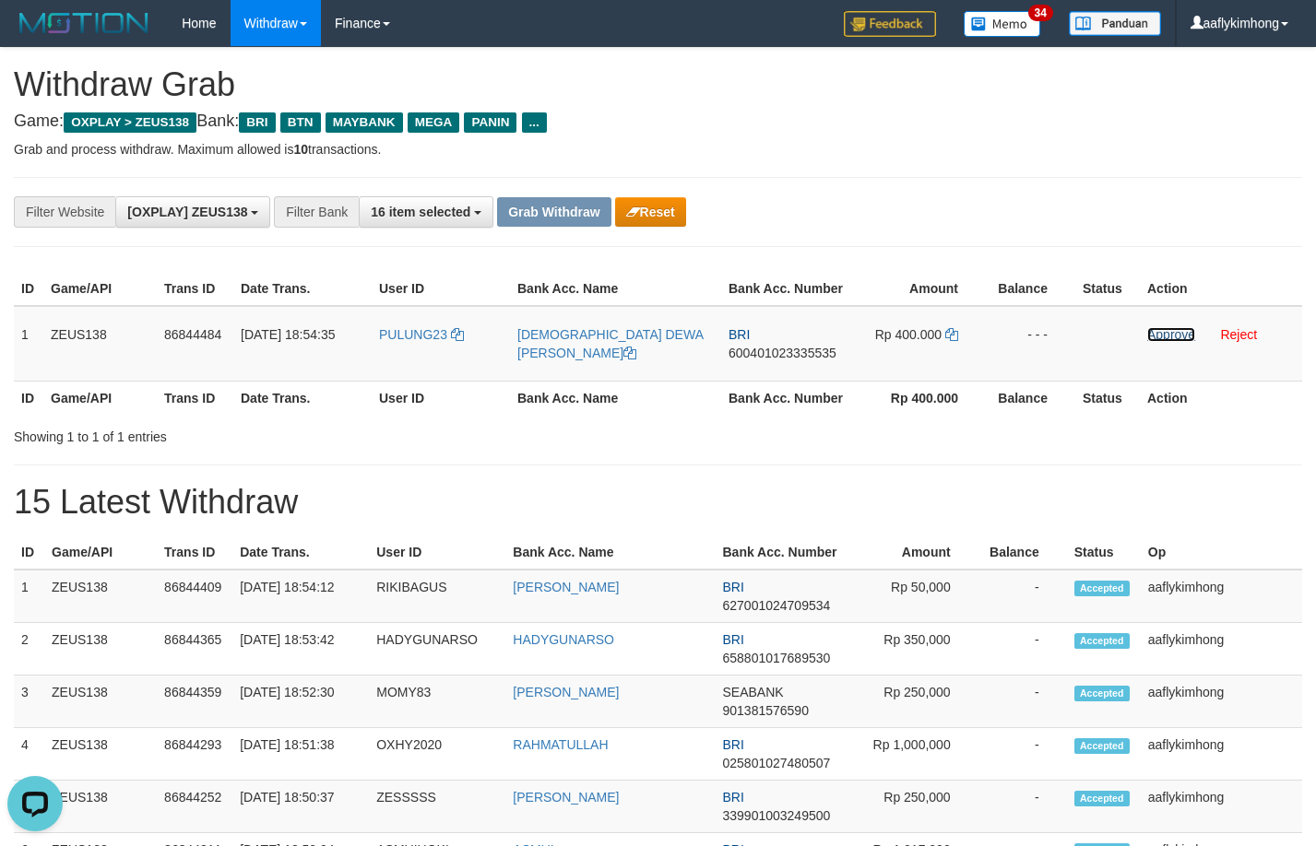
drag, startPoint x: 1152, startPoint y: 334, endPoint x: 739, endPoint y: 194, distance: 436.2
click at [1152, 334] on link "Approve" at bounding box center [1171, 334] width 48 height 15
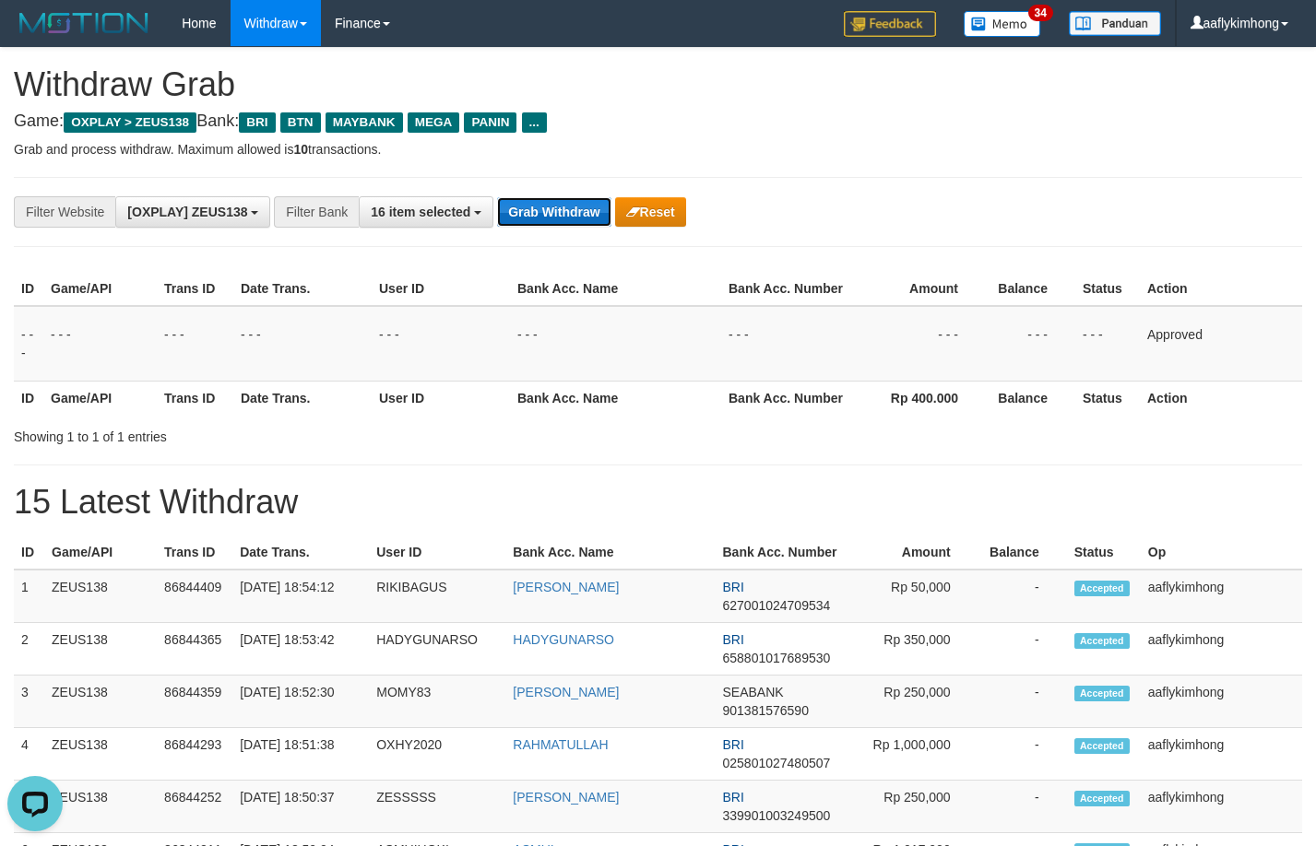
click at [540, 214] on button "Grab Withdraw" at bounding box center [553, 212] width 113 height 30
drag, startPoint x: 540, startPoint y: 214, endPoint x: 550, endPoint y: 216, distance: 10.3
click at [541, 214] on button "Grab Withdraw" at bounding box center [553, 212] width 113 height 30
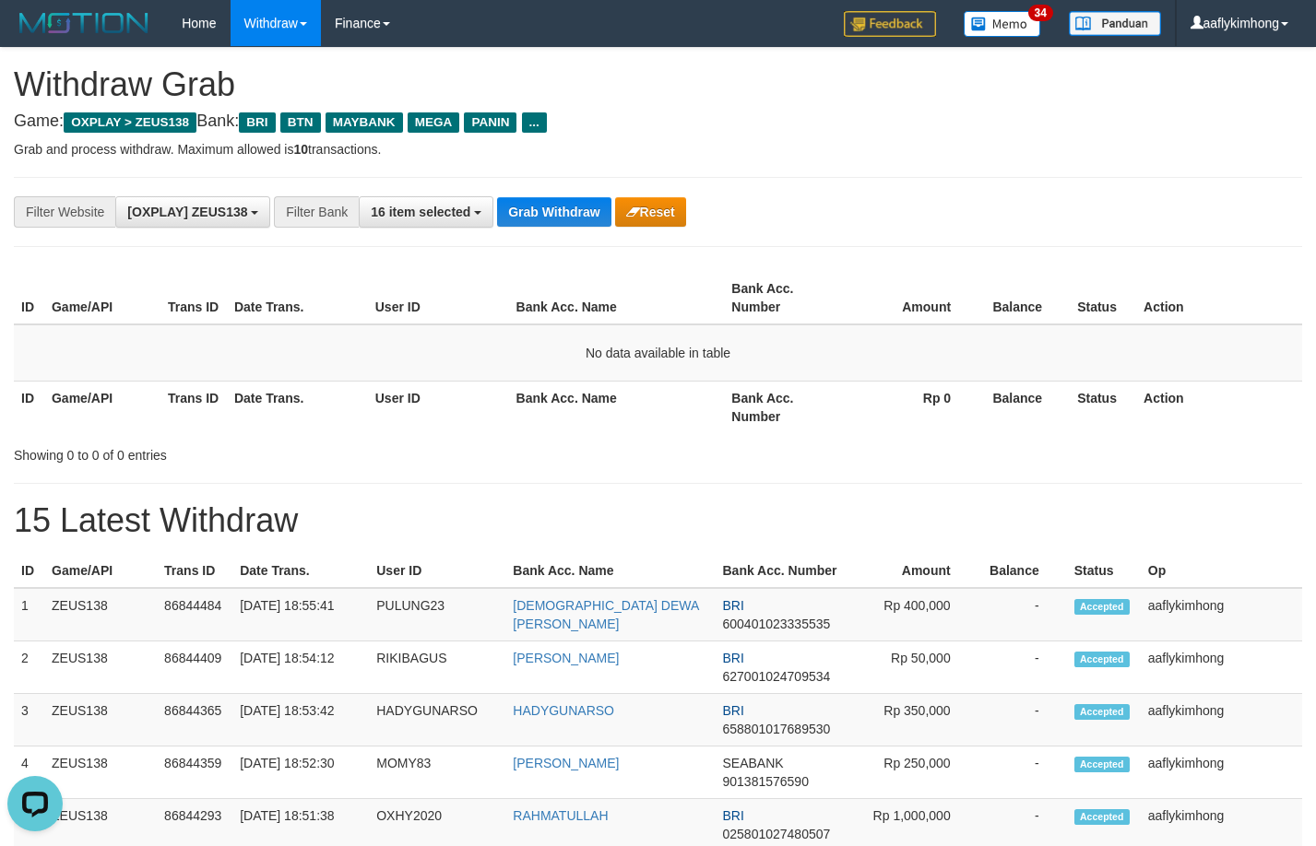
click at [542, 227] on div "**********" at bounding box center [658, 212] width 1288 height 70
click at [542, 227] on div "**********" at bounding box center [548, 211] width 1096 height 31
click at [542, 223] on button "Grab Withdraw" at bounding box center [553, 212] width 113 height 30
click at [573, 197] on button "Grab Withdraw" at bounding box center [553, 212] width 113 height 30
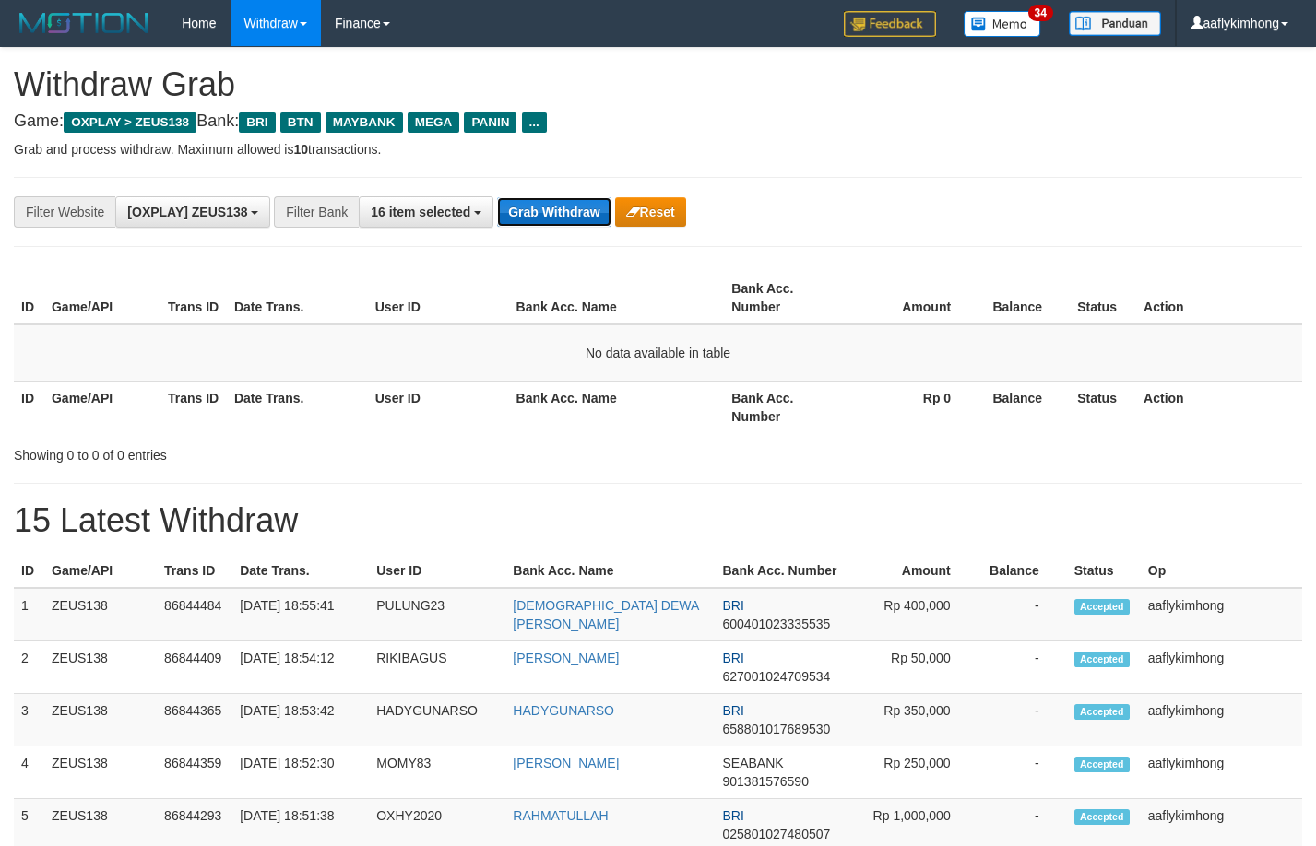
click at [573, 197] on button "Grab Withdraw" at bounding box center [553, 212] width 113 height 30
click at [536, 207] on button "Grab Withdraw" at bounding box center [553, 212] width 113 height 30
click at [535, 207] on button "Grab Withdraw" at bounding box center [553, 212] width 113 height 30
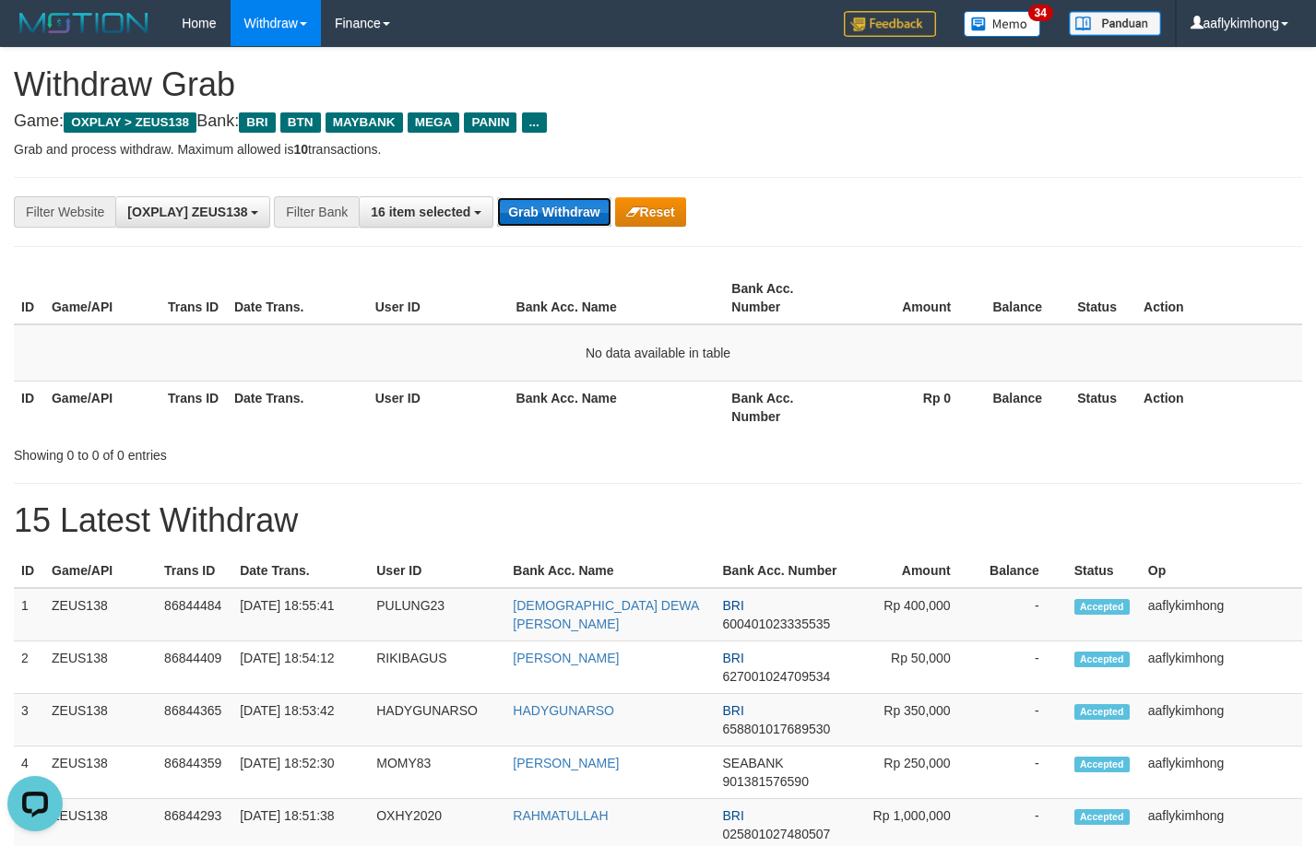
click at [535, 207] on button "Grab Withdraw" at bounding box center [553, 212] width 113 height 30
click at [534, 207] on button "Grab Withdraw" at bounding box center [553, 212] width 113 height 30
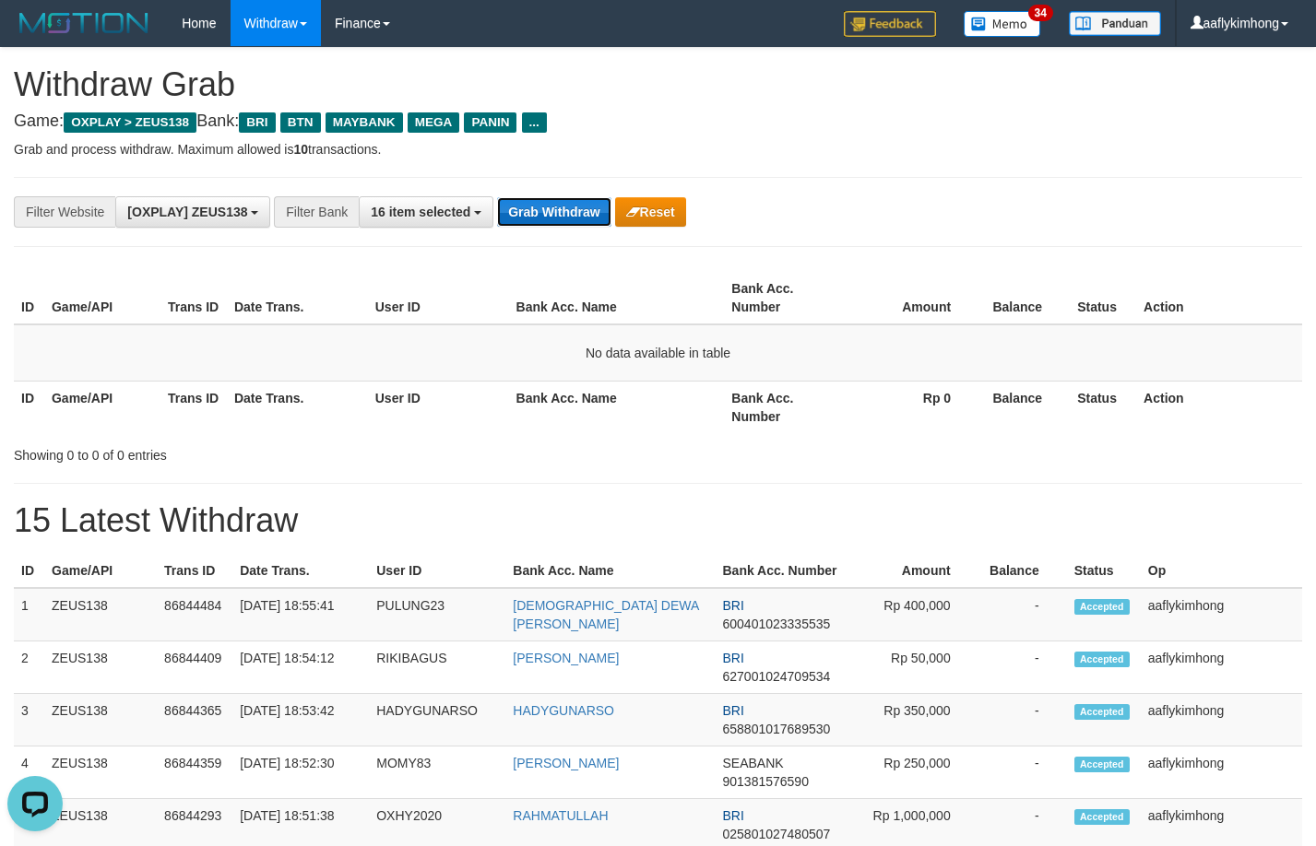
click at [534, 207] on button "Grab Withdraw" at bounding box center [553, 212] width 113 height 30
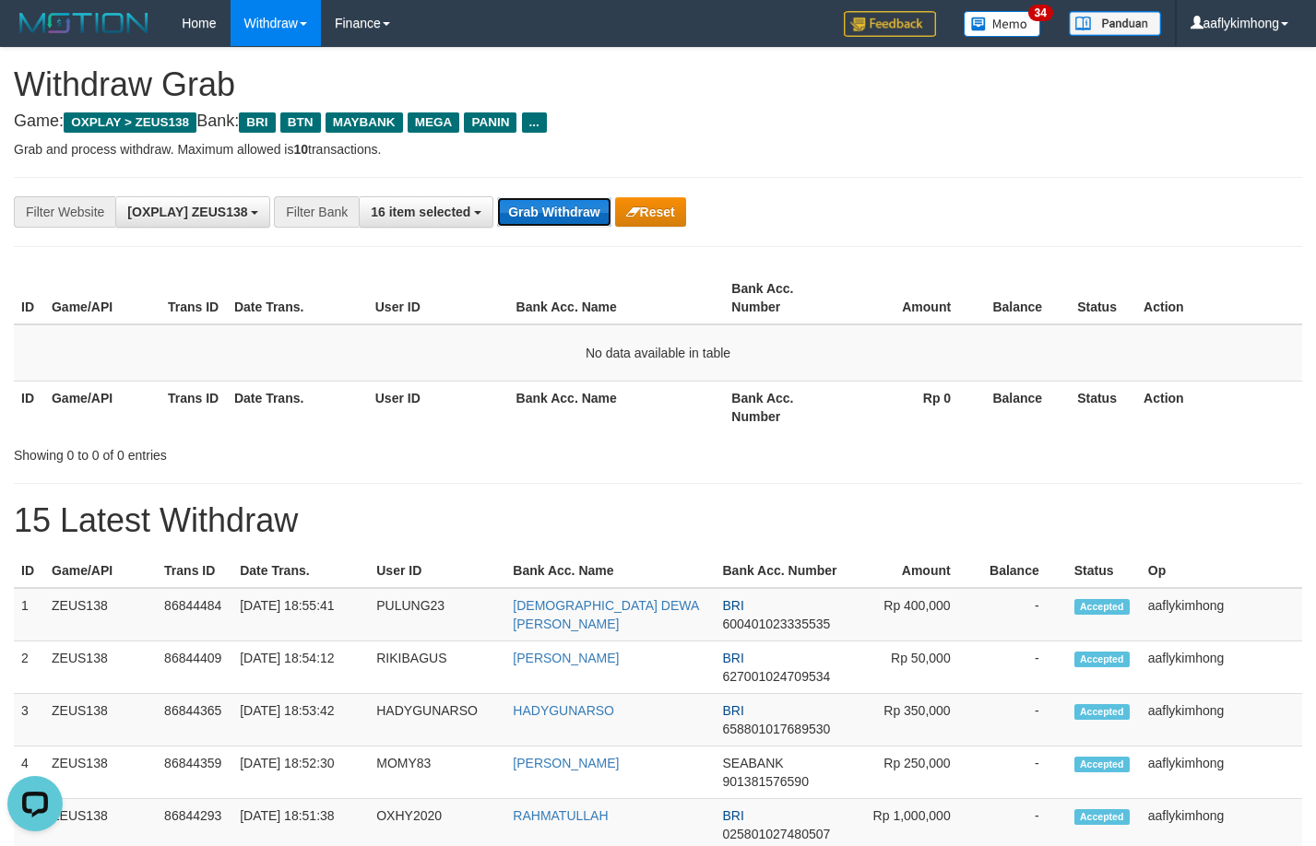
click at [534, 207] on button "Grab Withdraw" at bounding box center [553, 212] width 113 height 30
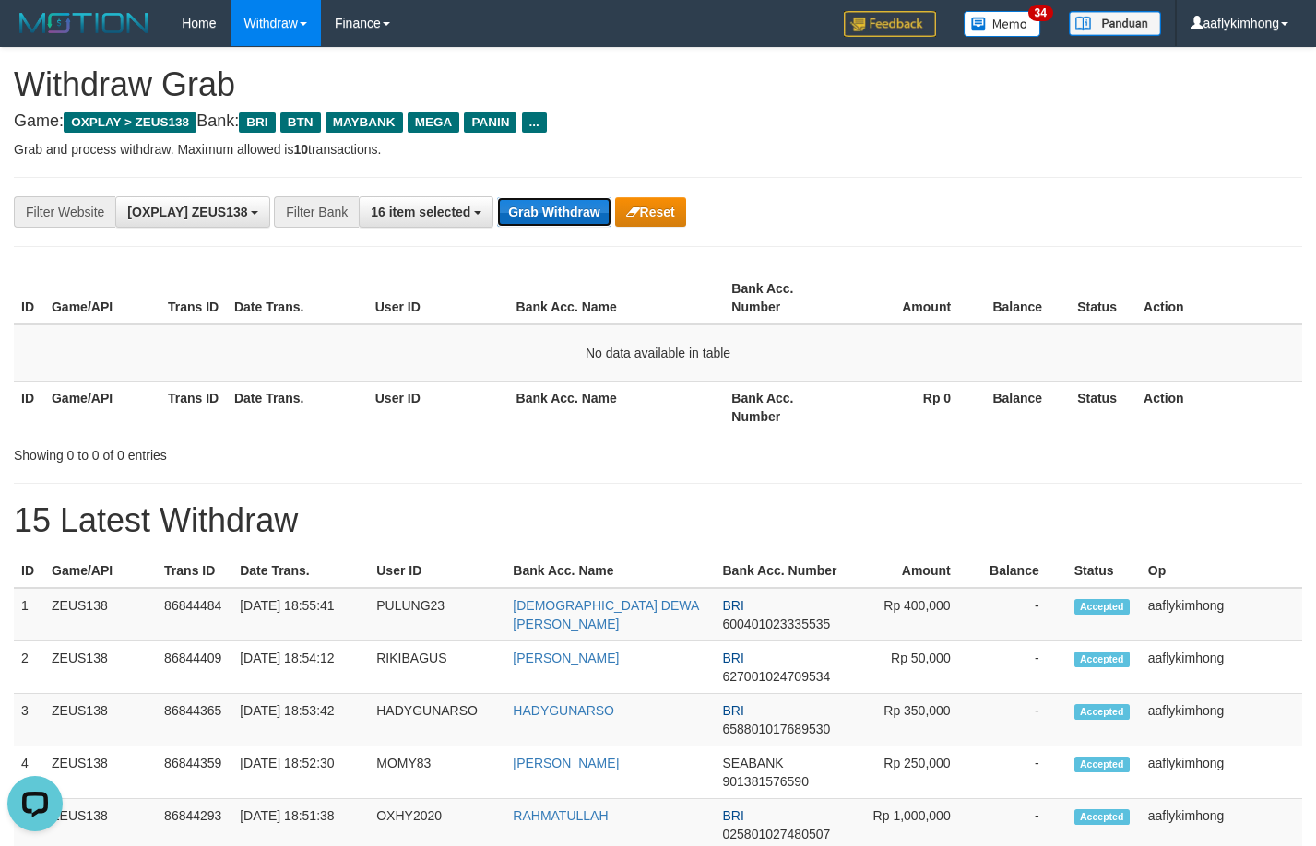
click at [534, 207] on button "Grab Withdraw" at bounding box center [553, 212] width 113 height 30
click at [554, 212] on button "Grab Withdraw" at bounding box center [553, 212] width 113 height 30
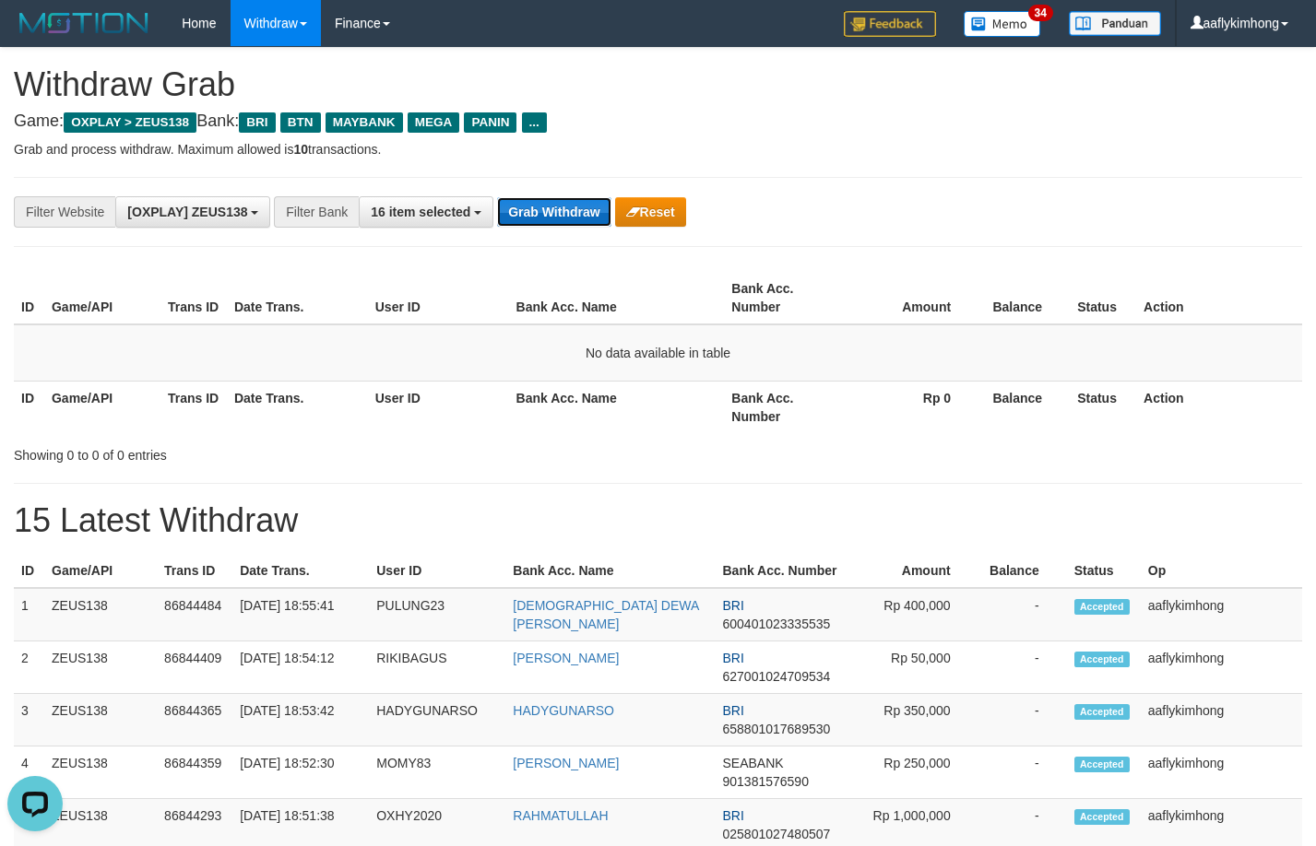
click at [554, 212] on button "Grab Withdraw" at bounding box center [553, 212] width 113 height 30
click at [562, 225] on button "Grab Withdraw" at bounding box center [553, 212] width 113 height 30
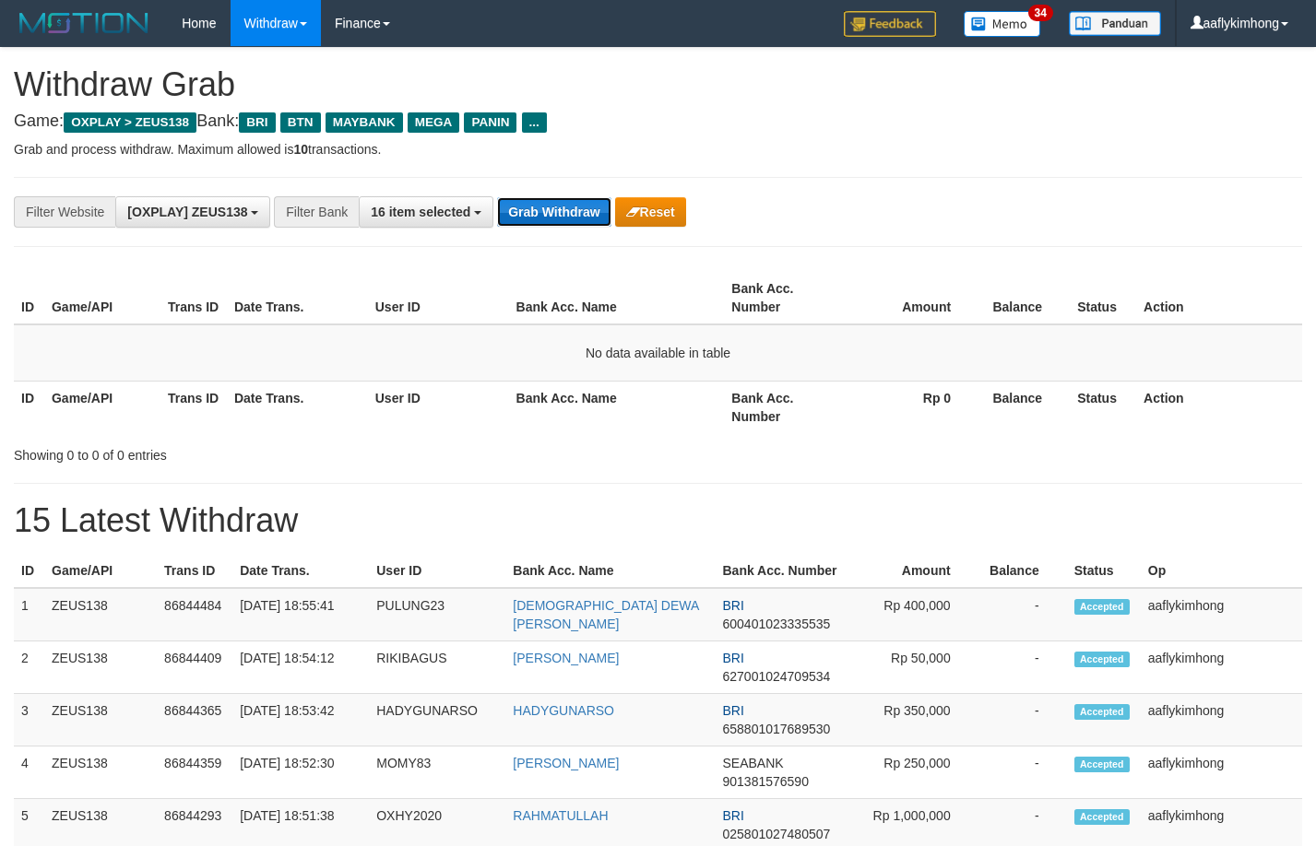
click at [589, 197] on button "Grab Withdraw" at bounding box center [553, 212] width 113 height 30
click at [588, 224] on button "Grab Withdraw" at bounding box center [553, 212] width 113 height 30
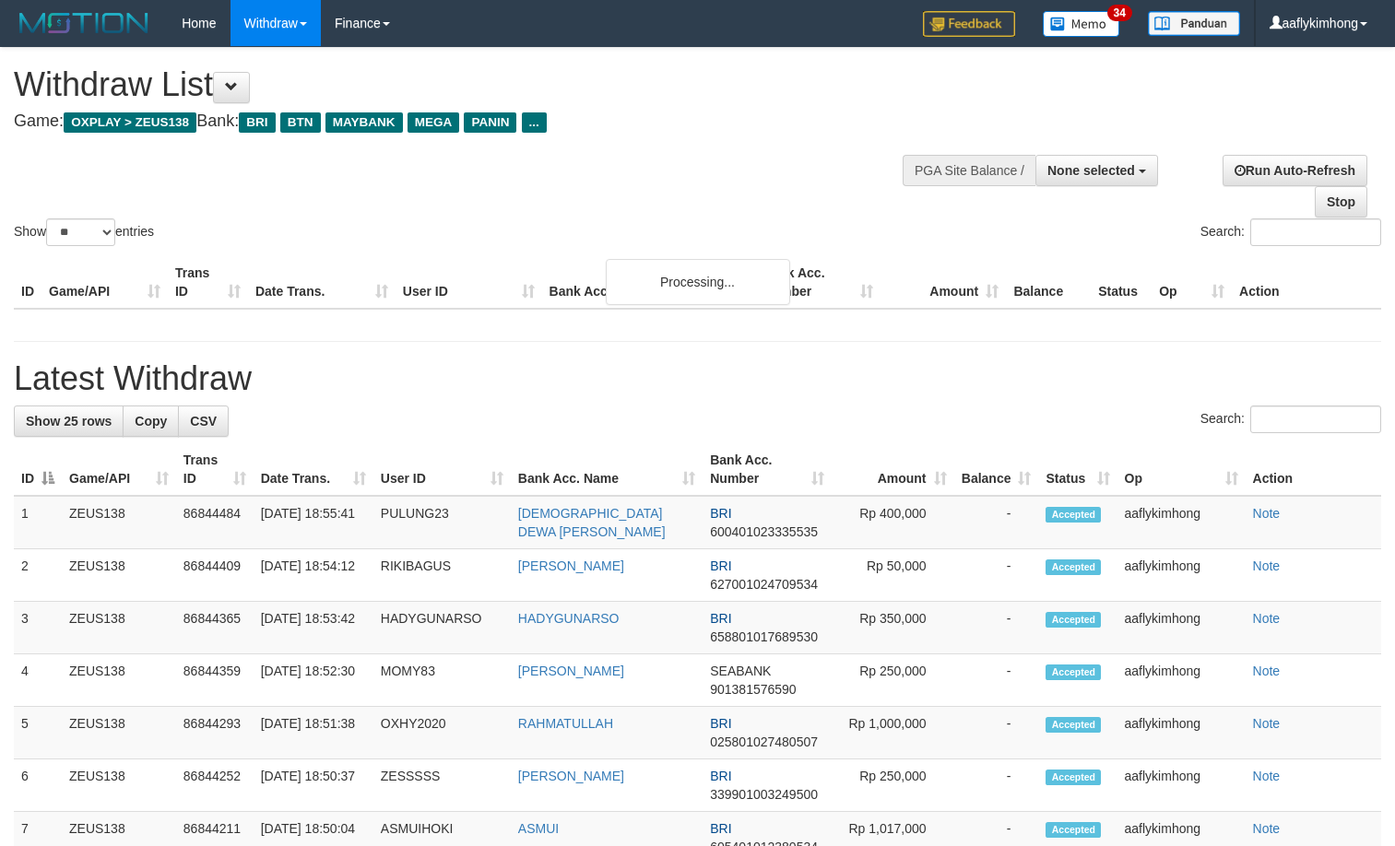
select select
select select "**"
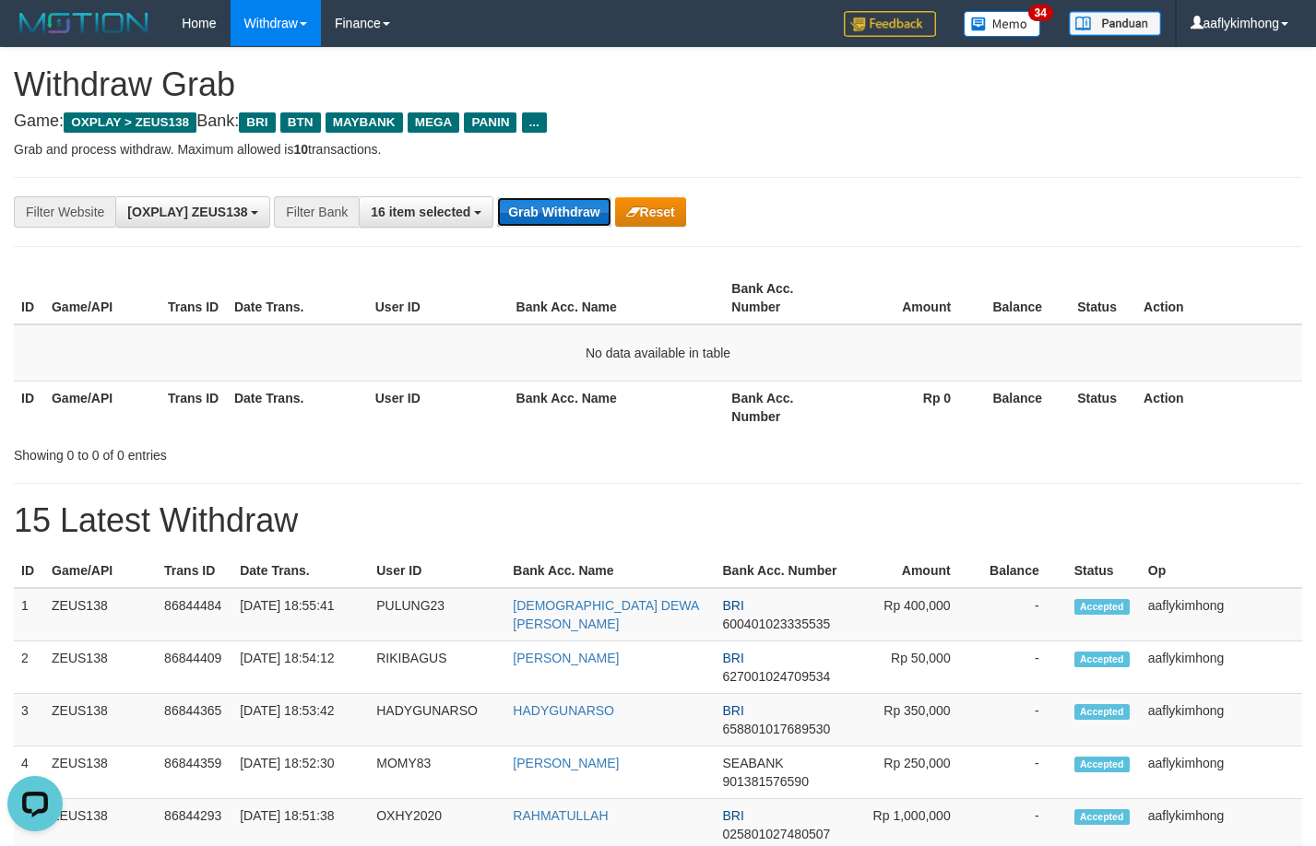
click at [582, 212] on button "Grab Withdraw" at bounding box center [553, 212] width 113 height 30
drag, startPoint x: 582, startPoint y: 212, endPoint x: 625, endPoint y: 206, distance: 43.8
click at [614, 206] on div "Grab Withdraw Reset" at bounding box center [591, 212] width 188 height 30
click at [553, 219] on button "Grab Withdraw" at bounding box center [553, 212] width 113 height 30
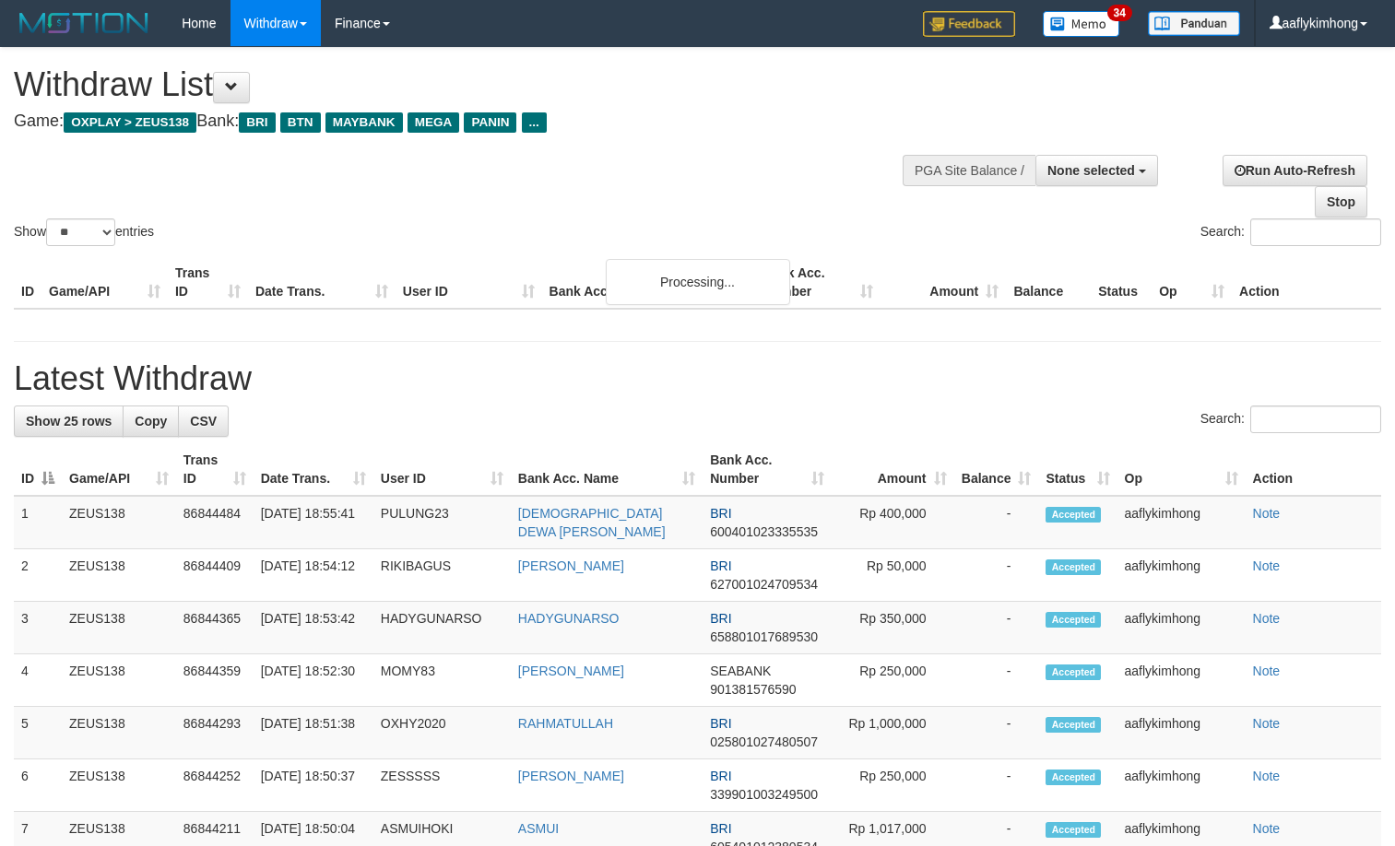
select select
select select "**"
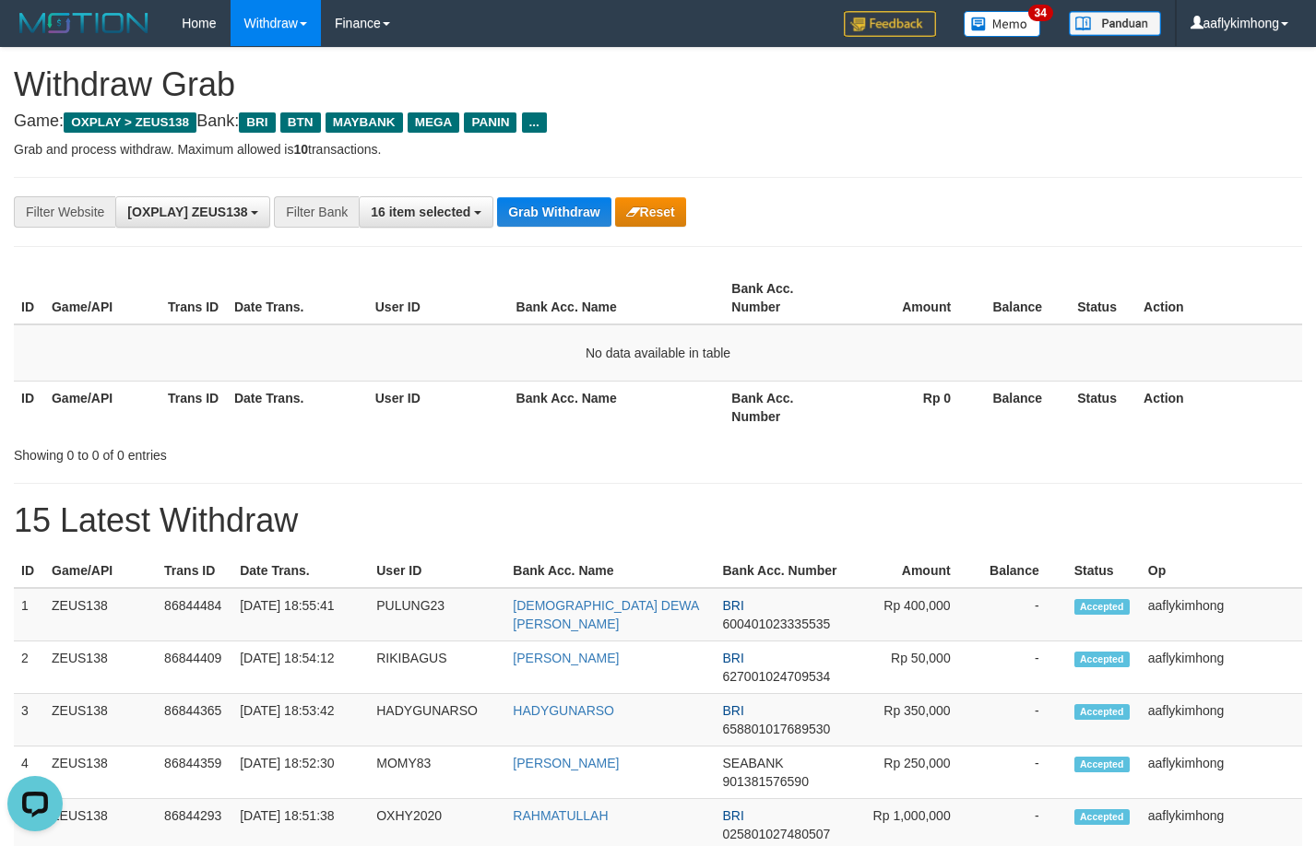
drag, startPoint x: 572, startPoint y: 164, endPoint x: 554, endPoint y: 239, distance: 76.7
click at [554, 239] on div "**********" at bounding box center [658, 212] width 1288 height 70
click at [562, 229] on div "**********" at bounding box center [658, 212] width 1288 height 70
click at [555, 219] on button "Grab Withdraw" at bounding box center [553, 212] width 113 height 30
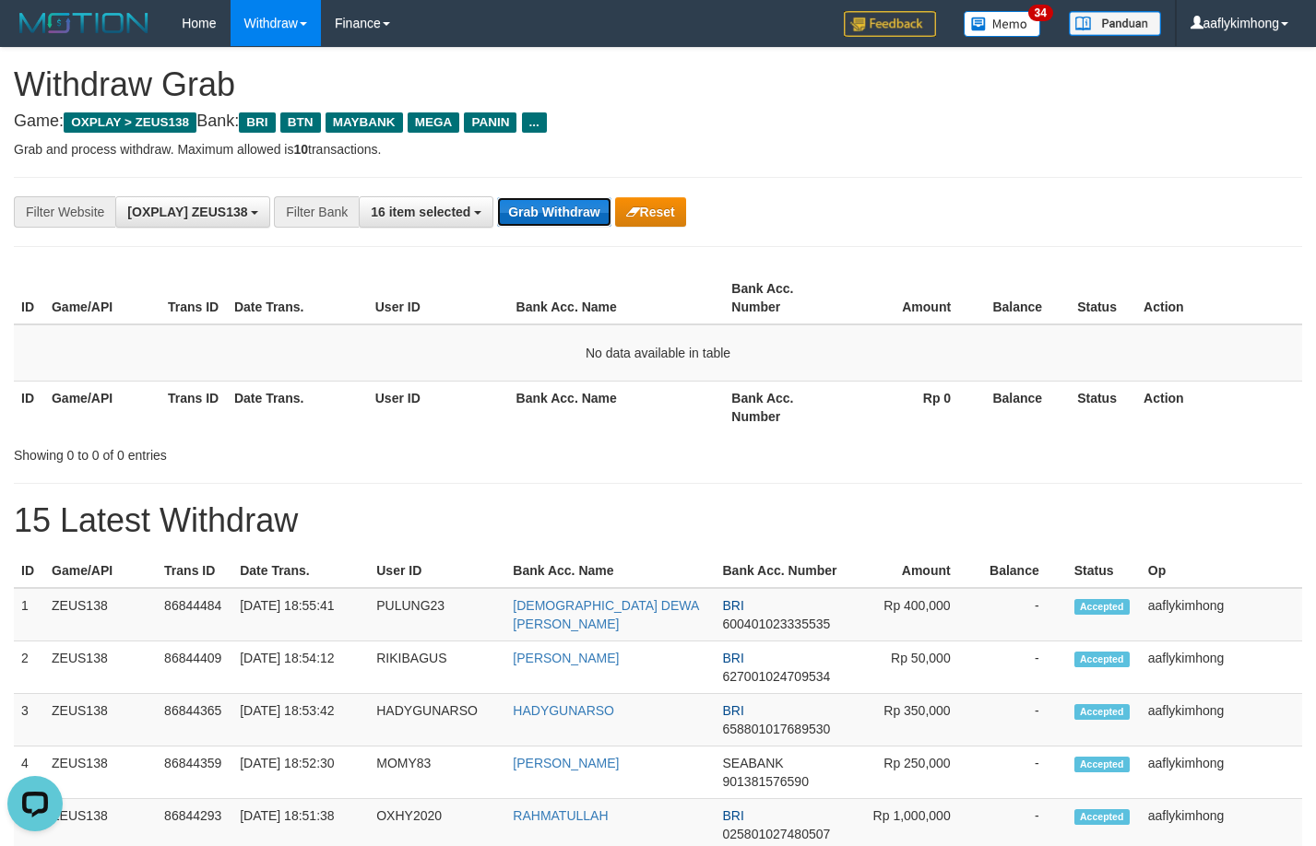
click at [555, 219] on button "Grab Withdraw" at bounding box center [553, 212] width 113 height 30
click at [552, 210] on button "Grab Withdraw" at bounding box center [553, 212] width 113 height 30
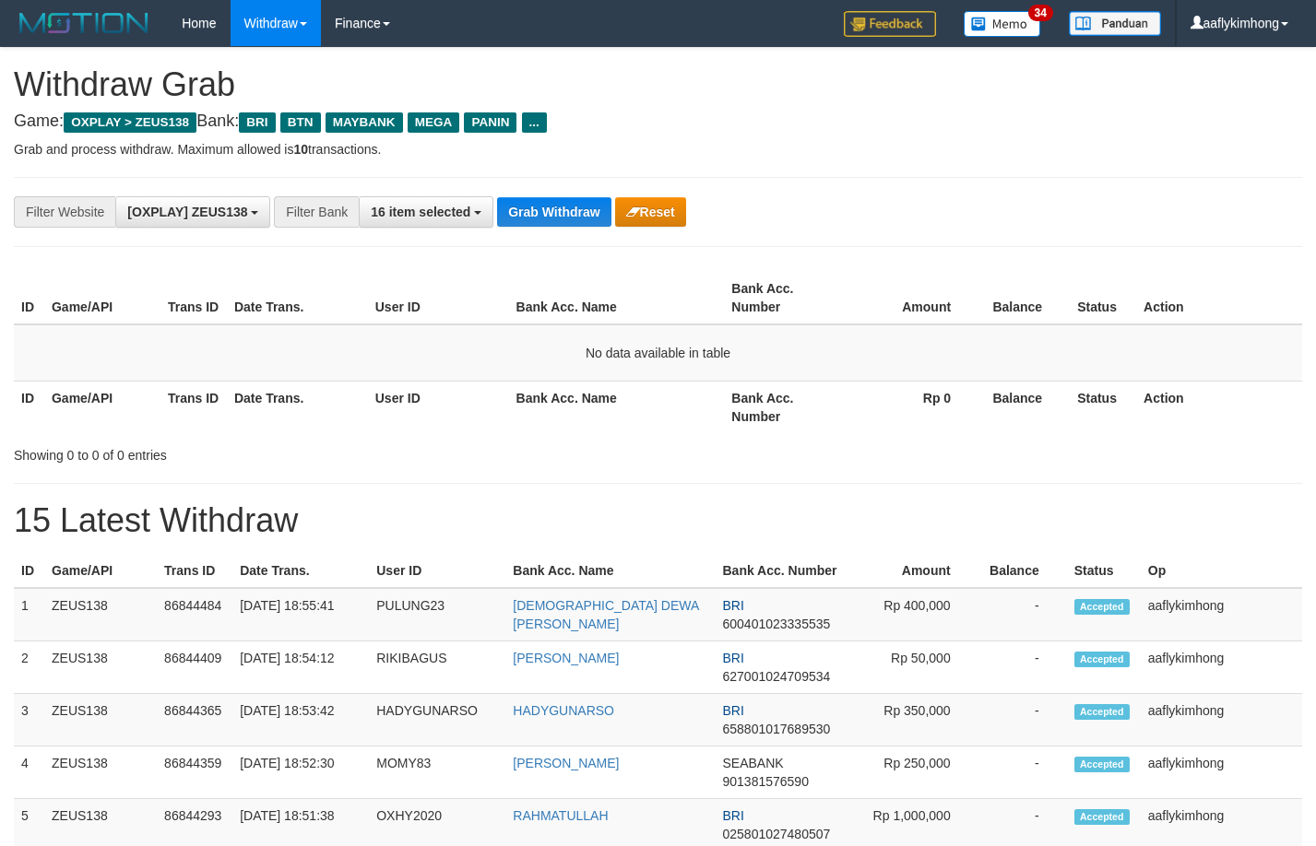
click at [550, 232] on div "**********" at bounding box center [658, 212] width 1288 height 70
click at [553, 214] on button "Grab Withdraw" at bounding box center [553, 212] width 113 height 30
click at [493, 200] on button "16 item selected" at bounding box center [426, 211] width 135 height 31
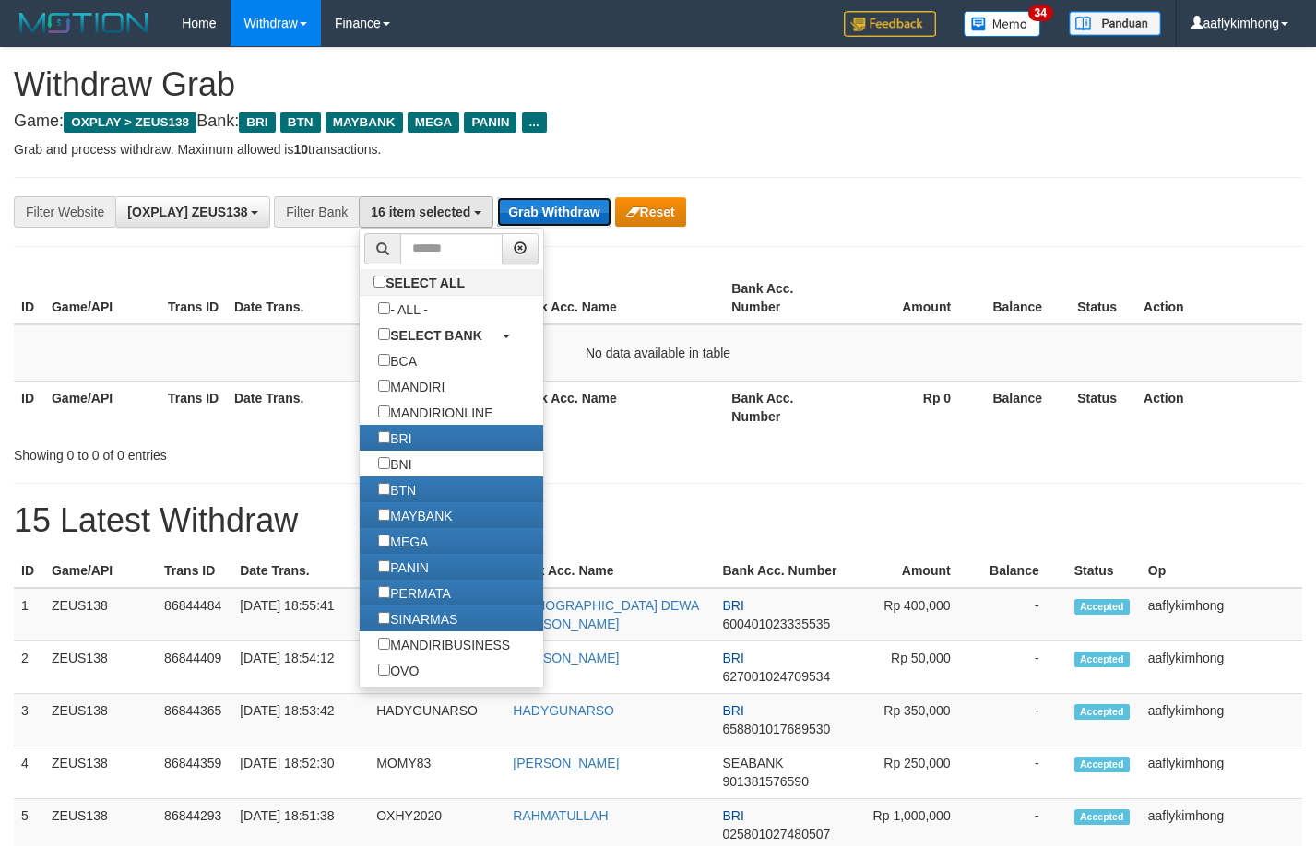
click at [555, 200] on button "Grab Withdraw" at bounding box center [553, 212] width 113 height 30
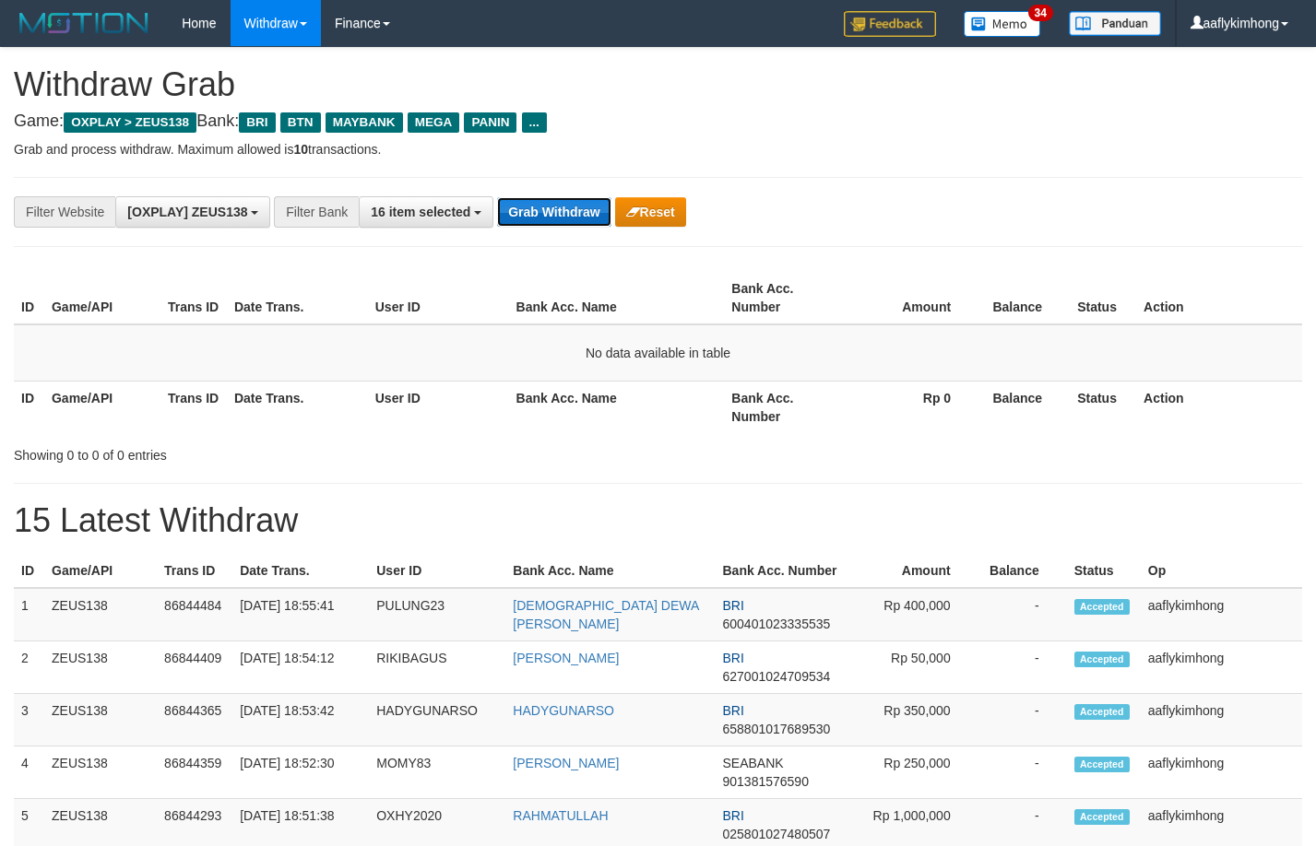
click at [555, 200] on button "Grab Withdraw" at bounding box center [553, 212] width 113 height 30
click at [562, 202] on button "Grab Withdraw" at bounding box center [553, 212] width 113 height 30
click at [559, 233] on div "**********" at bounding box center [658, 212] width 1288 height 70
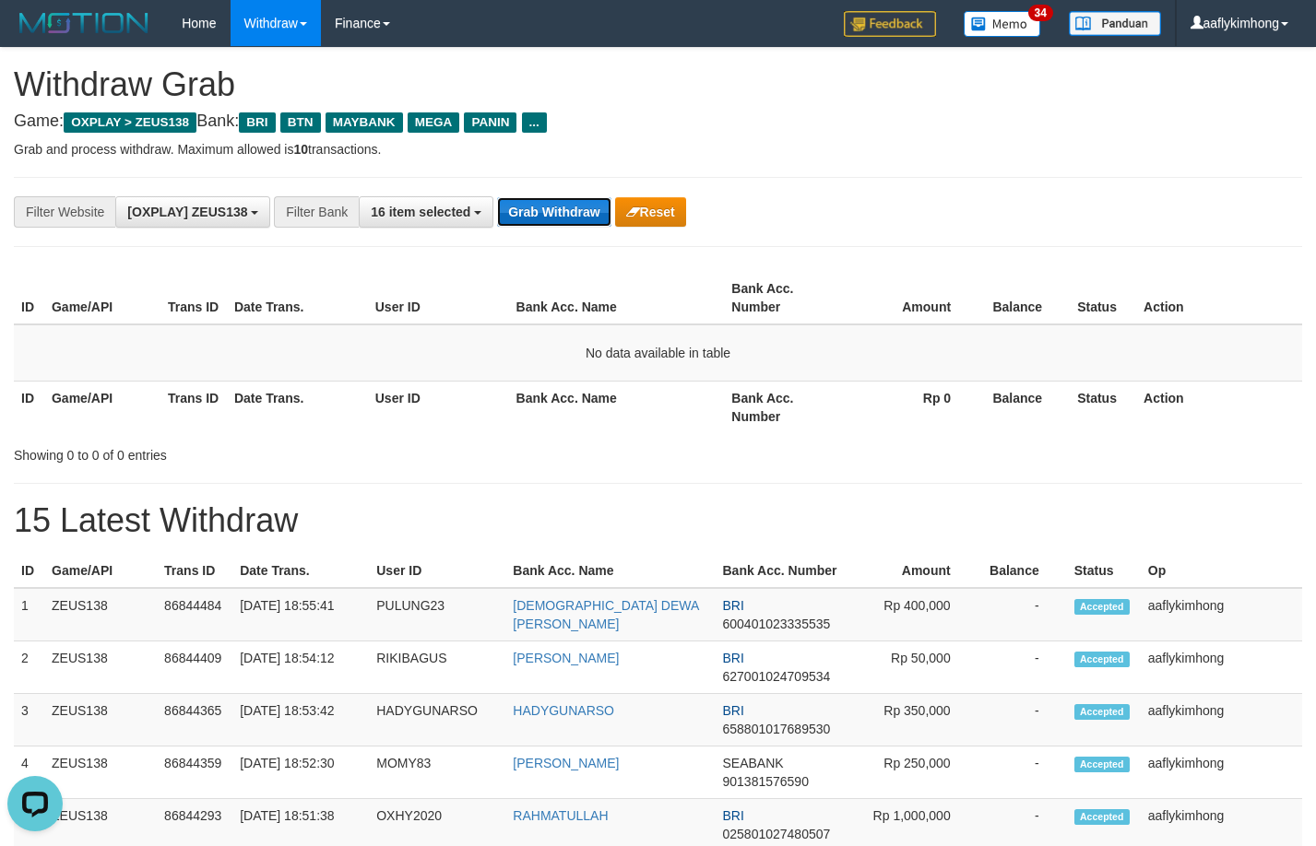
click at [559, 226] on button "Grab Withdraw" at bounding box center [553, 212] width 113 height 30
click at [559, 214] on button "Grab Withdraw" at bounding box center [553, 212] width 113 height 30
click at [565, 209] on button "Grab Withdraw" at bounding box center [553, 212] width 113 height 30
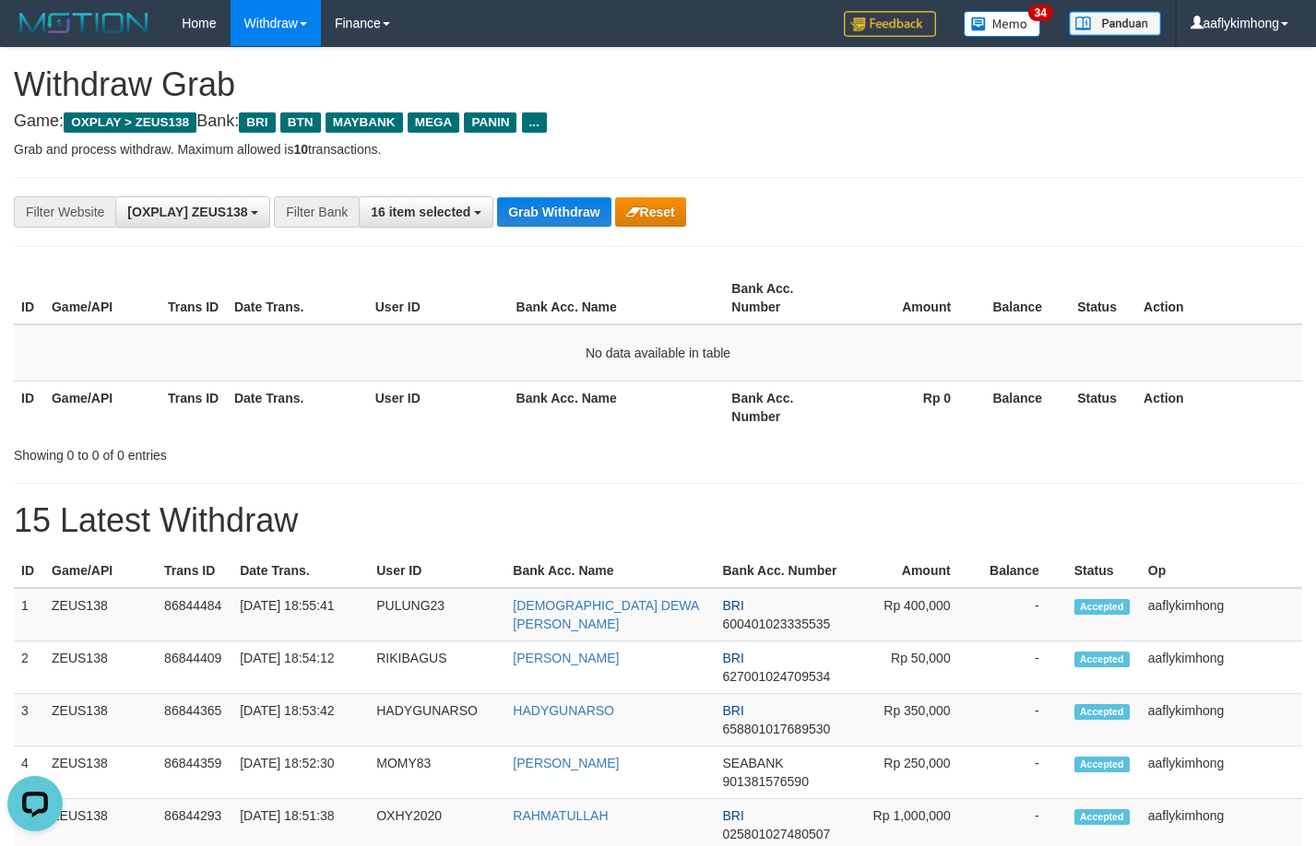
click at [537, 227] on div "**********" at bounding box center [548, 211] width 1096 height 31
click at [539, 221] on button "Grab Withdraw" at bounding box center [553, 212] width 113 height 30
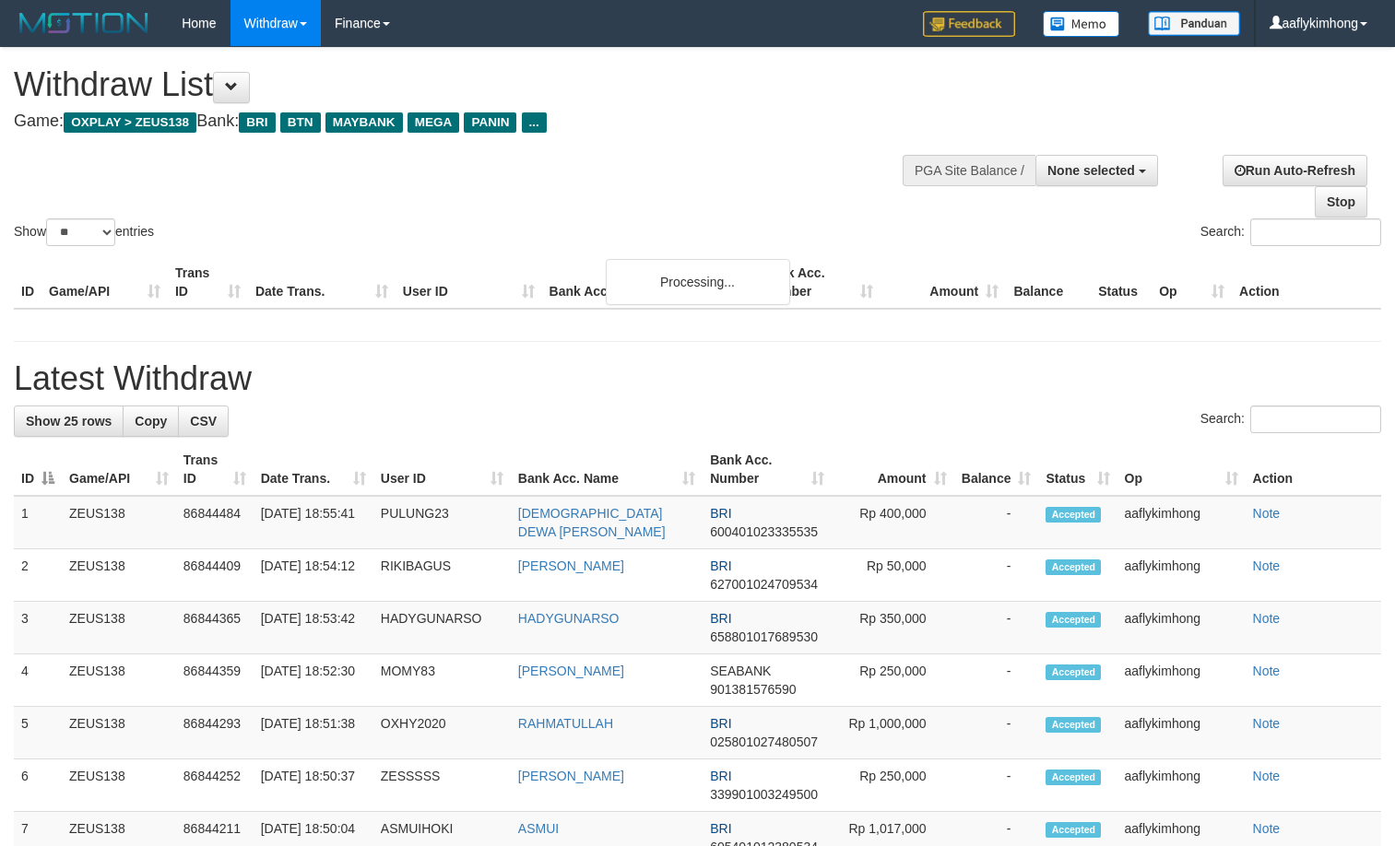
select select
select select "**"
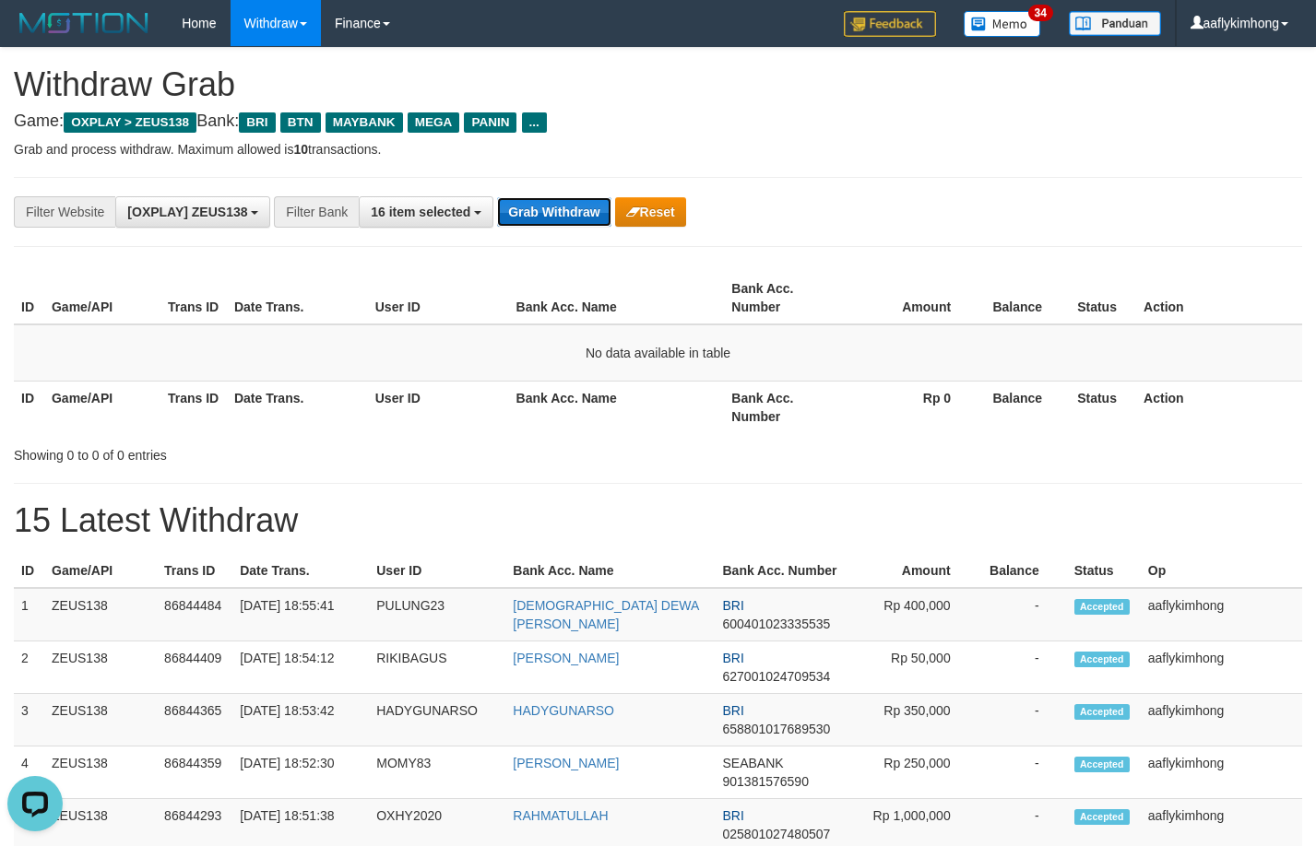
click at [543, 207] on button "Grab Withdraw" at bounding box center [553, 212] width 113 height 30
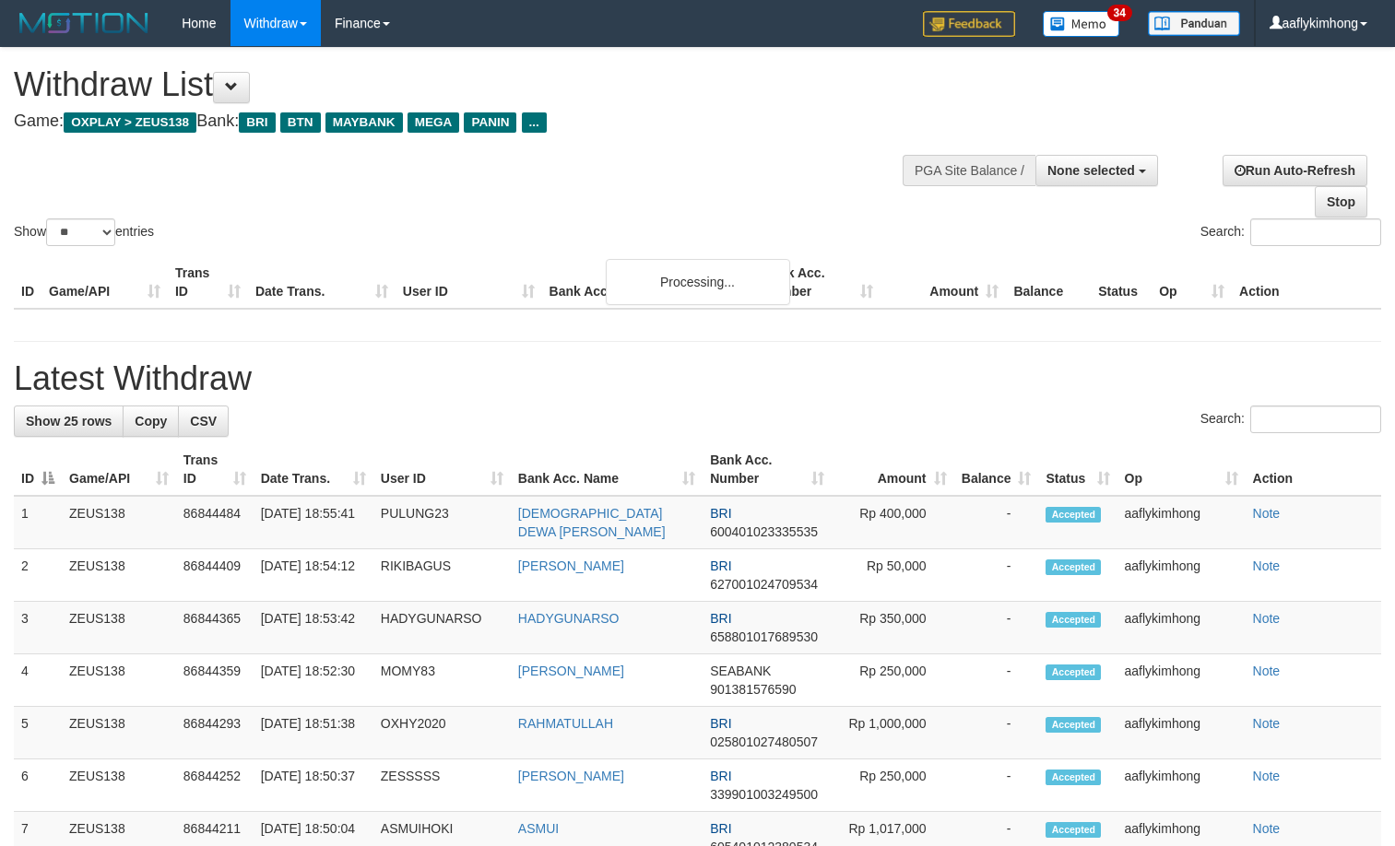
select select
select select "**"
select select
select select "**"
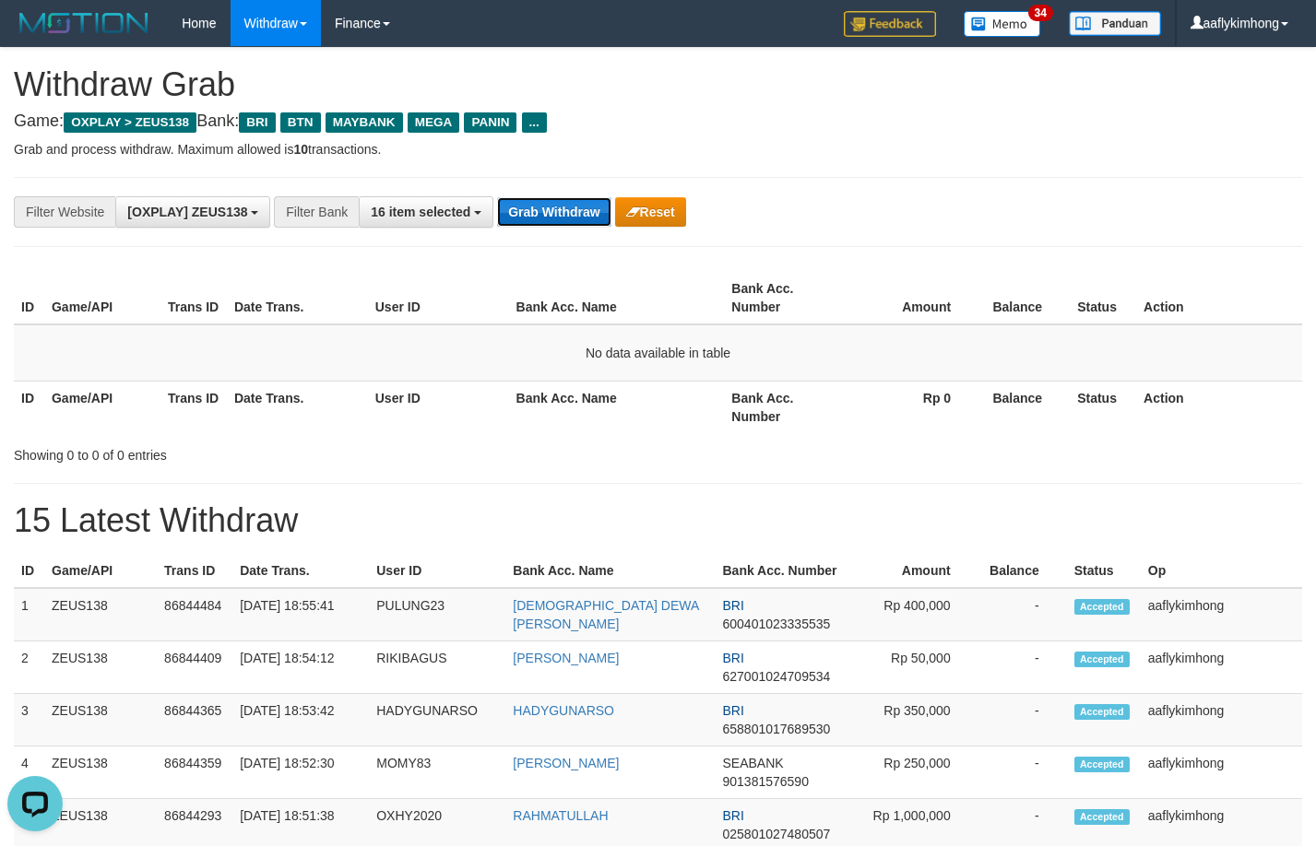
click at [535, 223] on button "Grab Withdraw" at bounding box center [553, 212] width 113 height 30
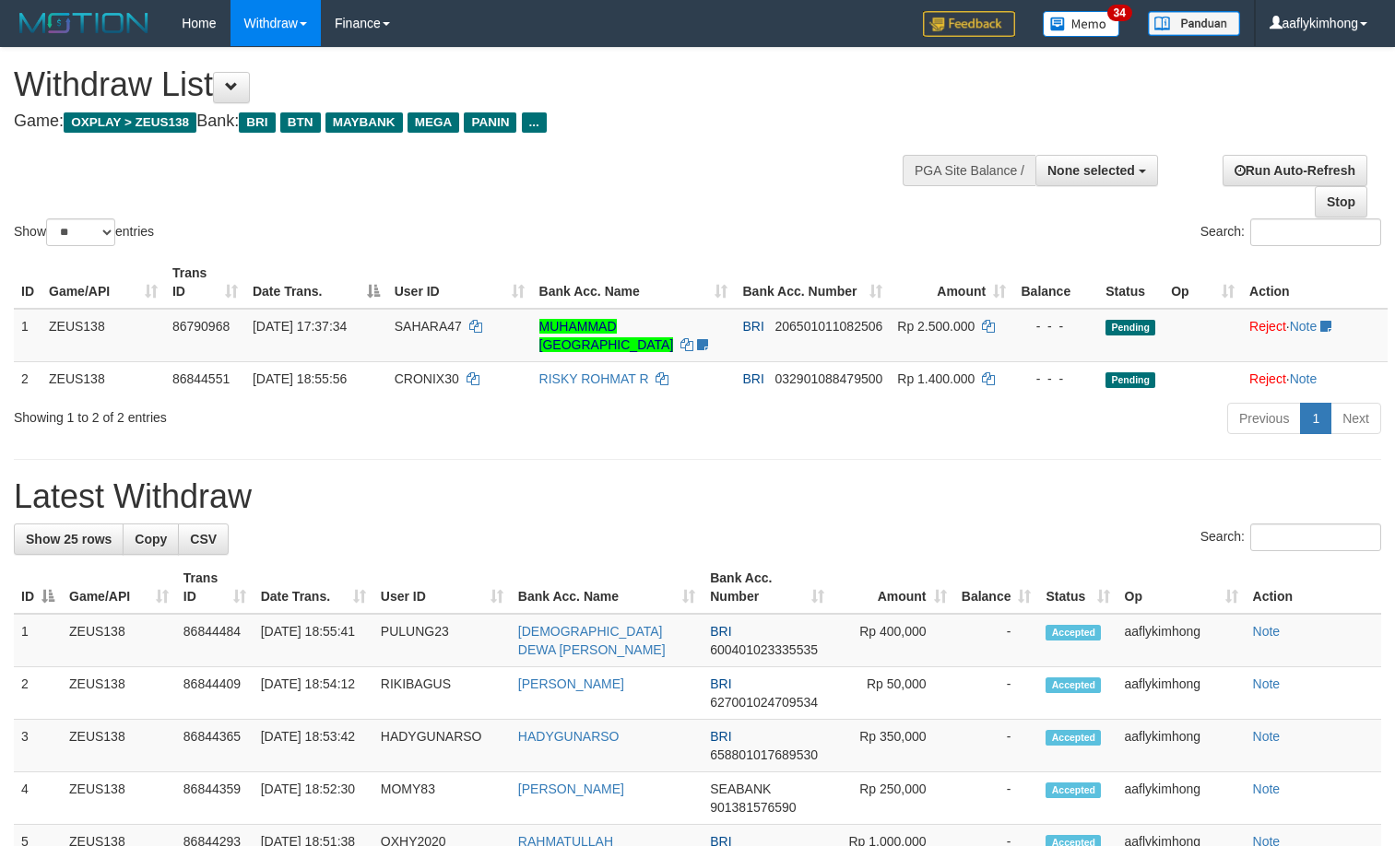
select select
select select "**"
